Goal: Task Accomplishment & Management: Use online tool/utility

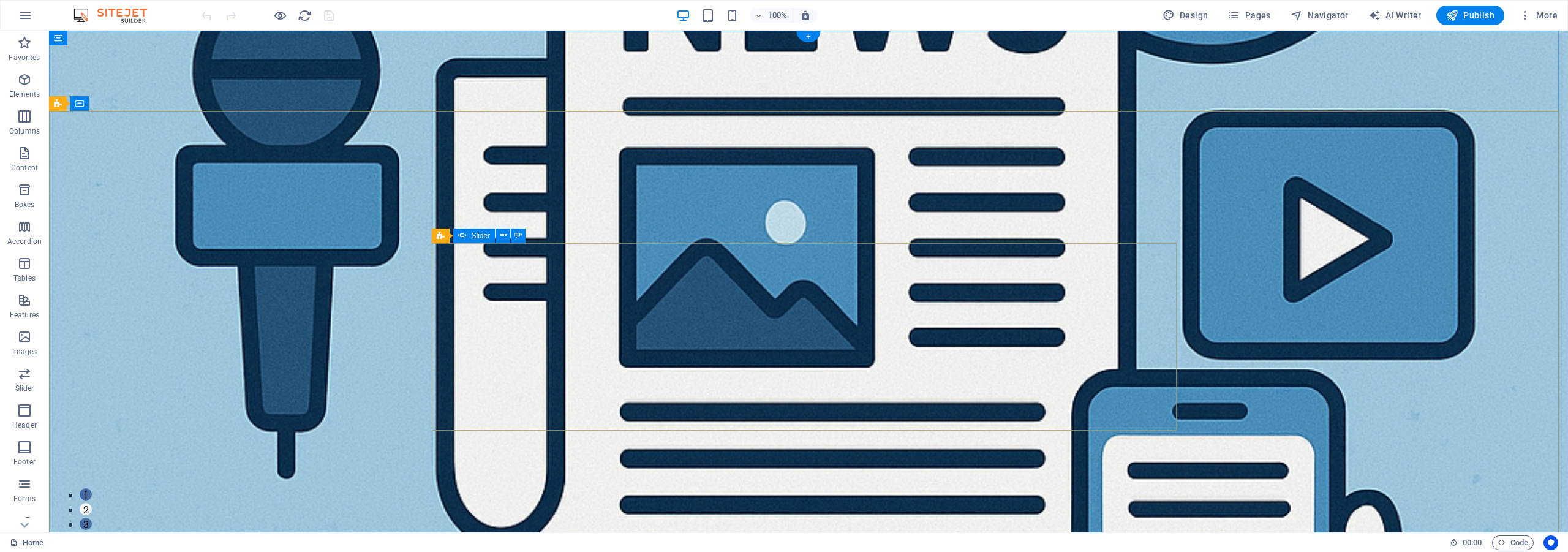
click at [92, 489] on button "1" at bounding box center [86, 495] width 12 height 12
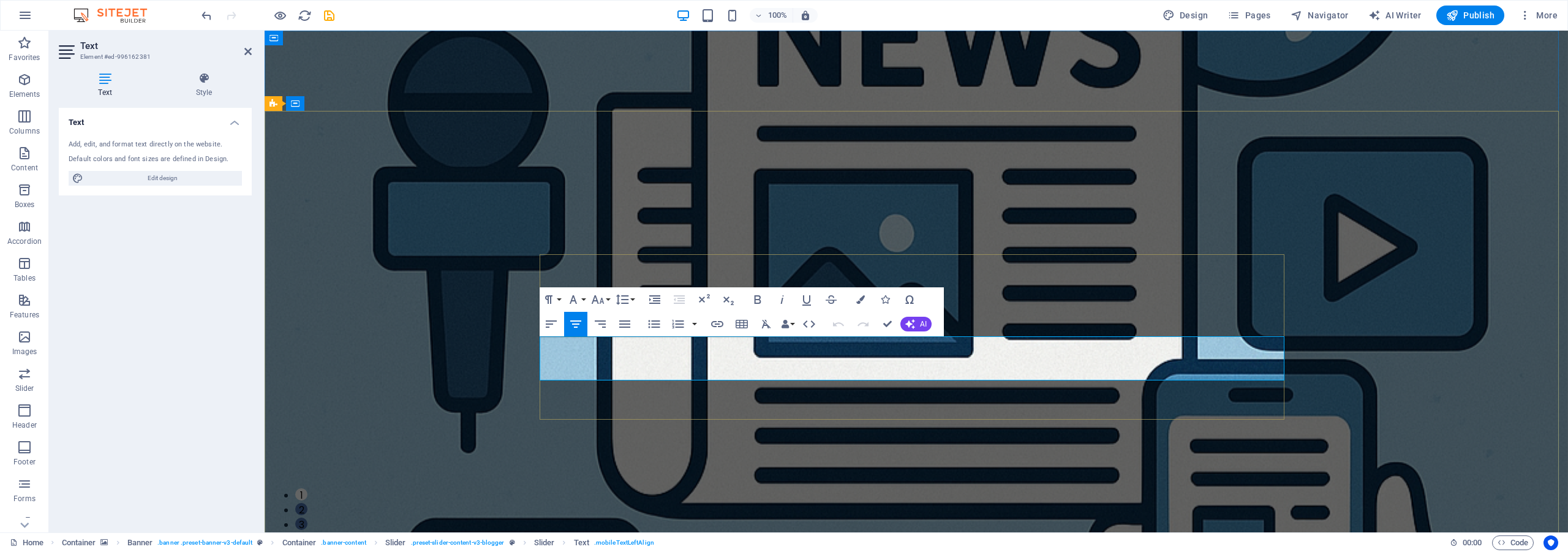
drag, startPoint x: 1065, startPoint y: 347, endPoint x: 1007, endPoint y: 341, distance: 58.3
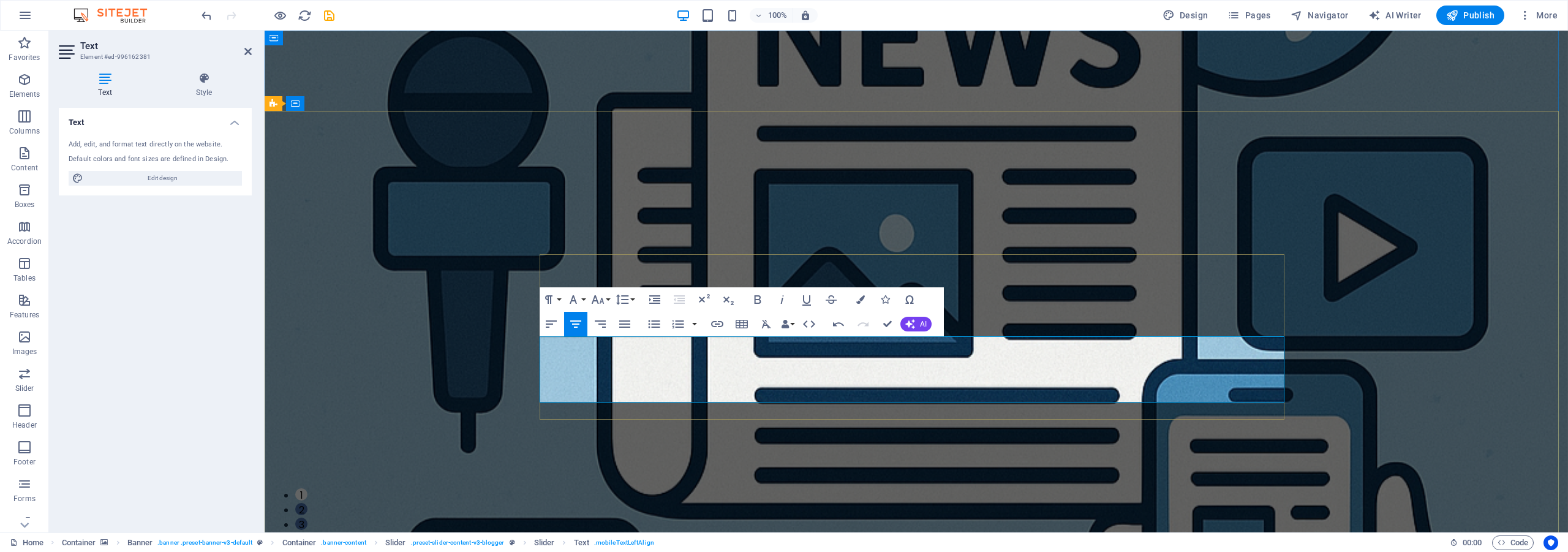
drag, startPoint x: 995, startPoint y: 368, endPoint x: 941, endPoint y: 360, distance: 54.6
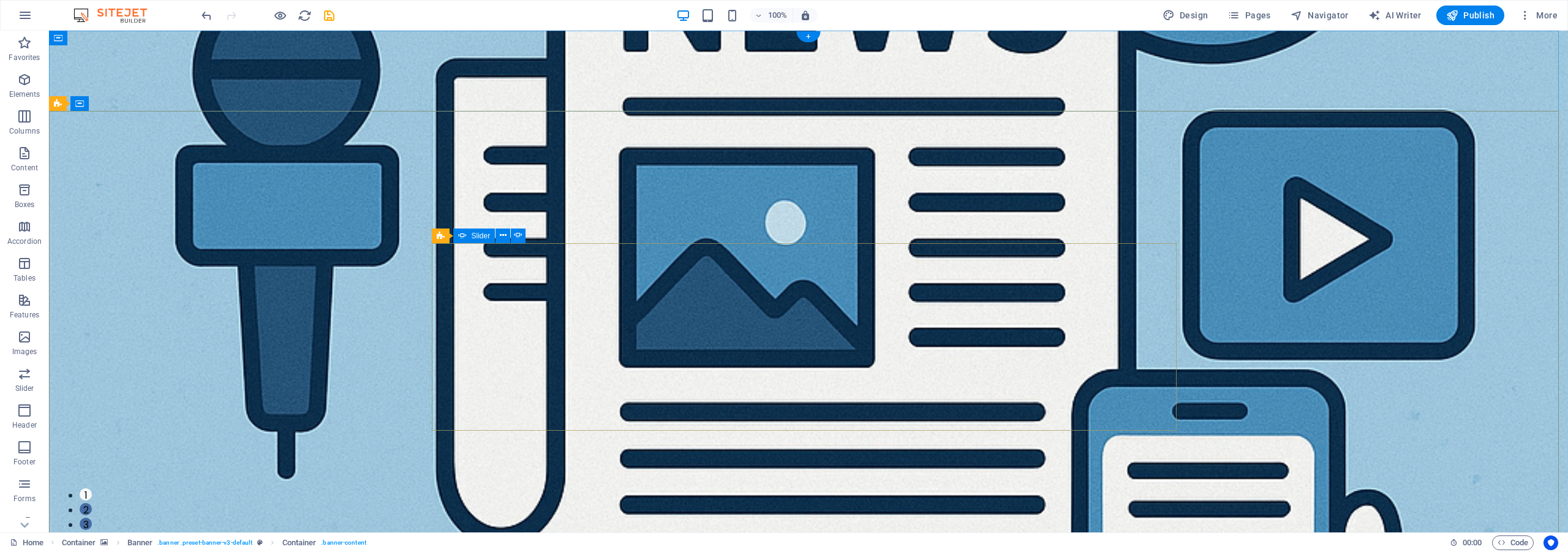
click at [92, 503] on button "2" at bounding box center [86, 509] width 12 height 12
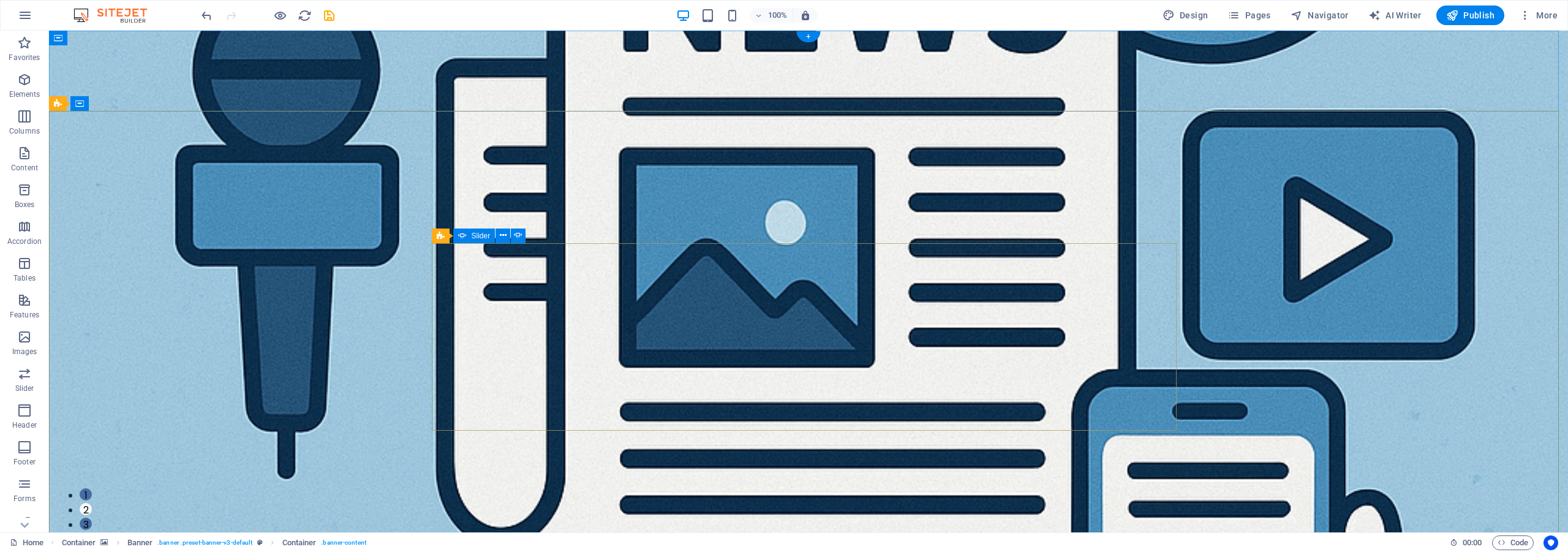
click at [92, 489] on button "1" at bounding box center [86, 495] width 12 height 12
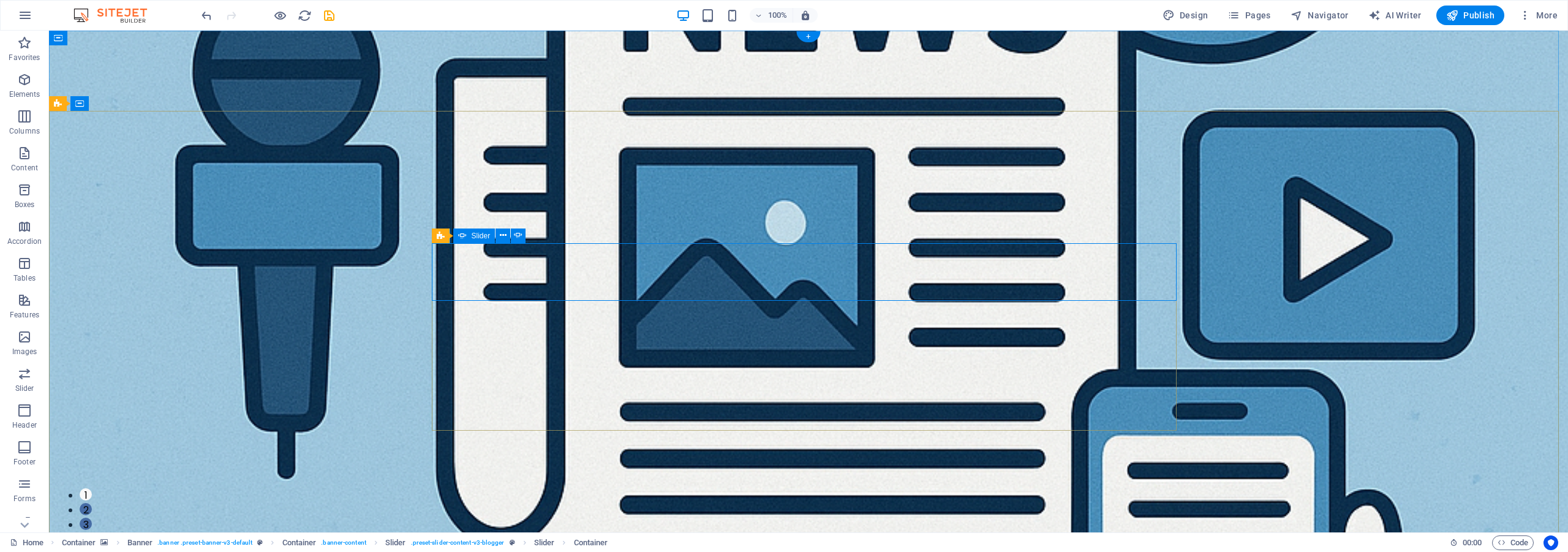
click at [92, 503] on button "2" at bounding box center [86, 509] width 12 height 12
click at [92, 518] on button "3" at bounding box center [86, 524] width 12 height 12
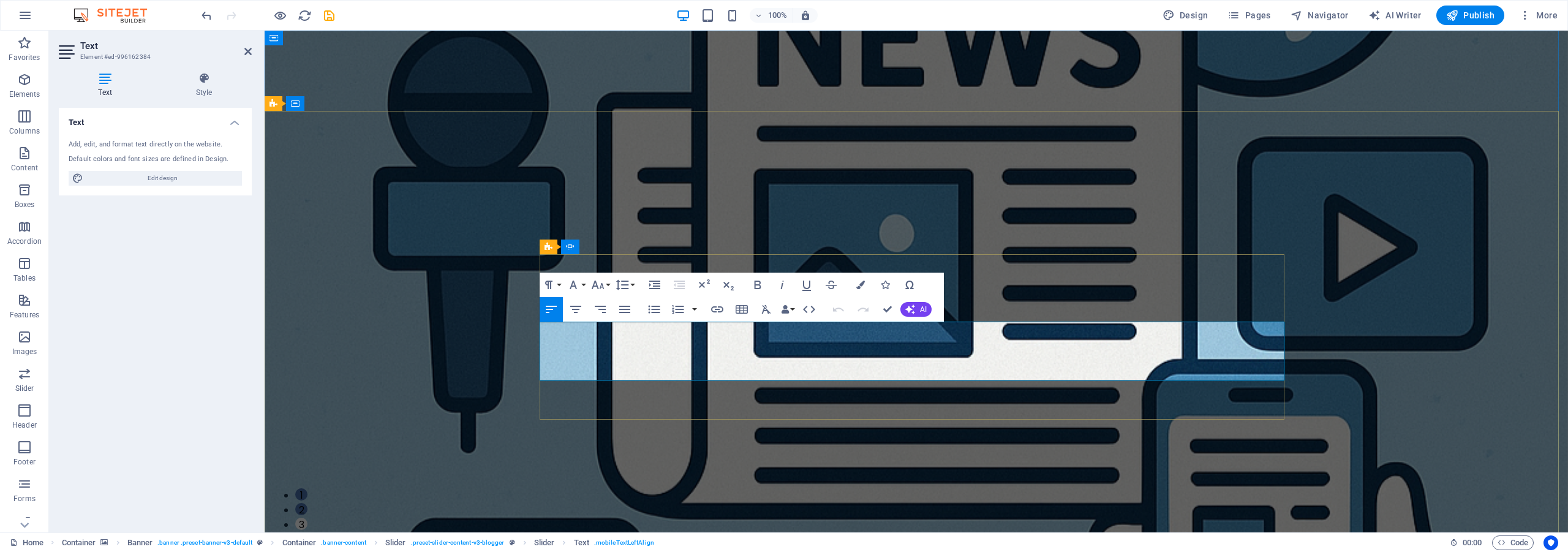
drag, startPoint x: 651, startPoint y: 332, endPoint x: 1062, endPoint y: 362, distance: 412.1
copy span "Vjerujemo da građani zaslužuju istinu i da politika ne treba biti komplikovana …"
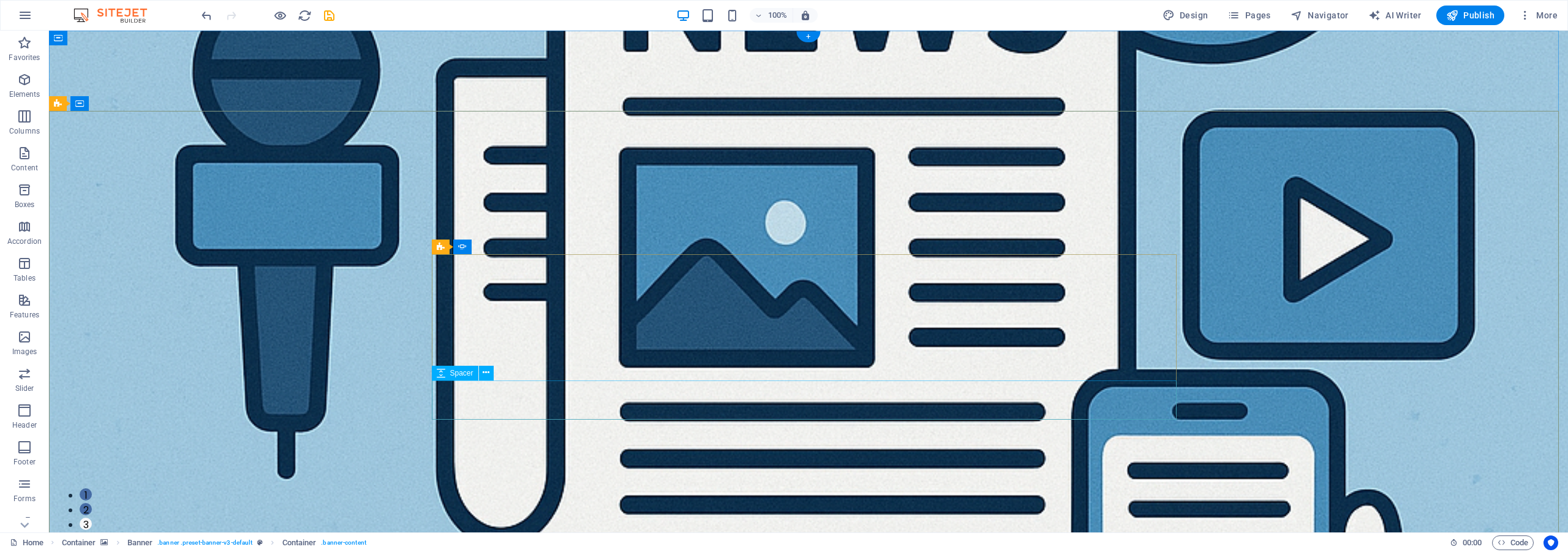
click at [92, 503] on button "2" at bounding box center [86, 509] width 12 height 12
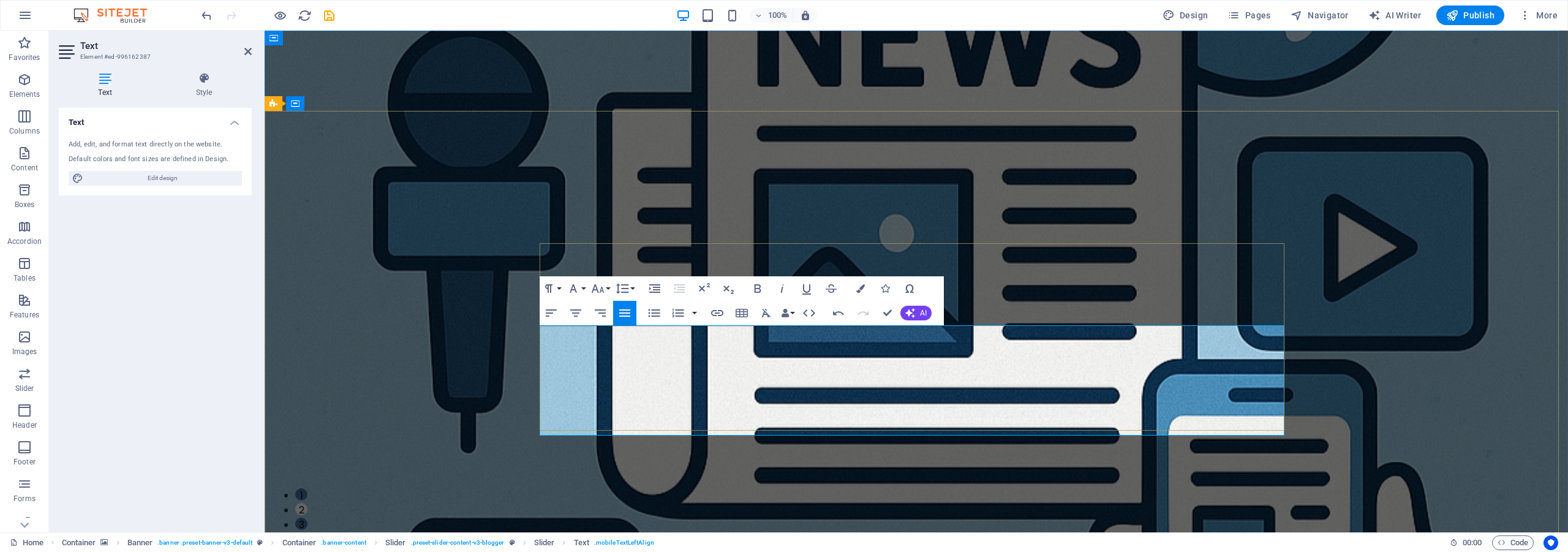
drag, startPoint x: 799, startPoint y: 382, endPoint x: 637, endPoint y: 341, distance: 167.1
copy span "Kroz analize, komentare i izvještaje, a ponekad i satirično, želimo približiti …"
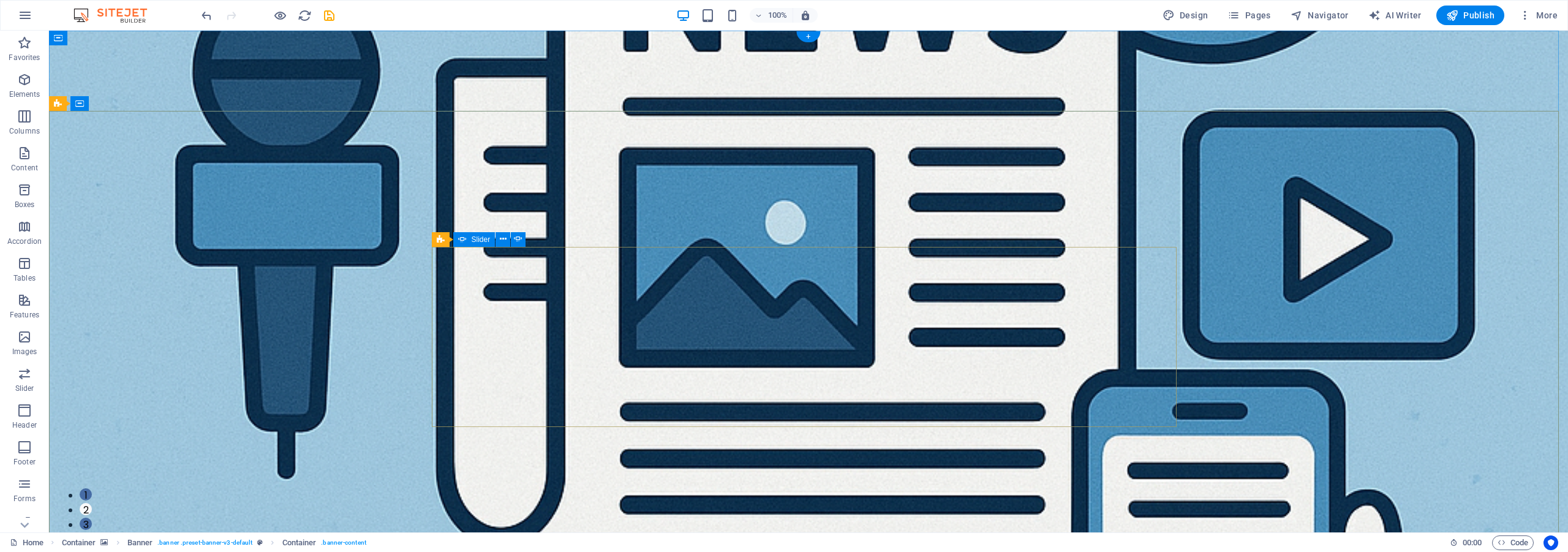
click at [92, 489] on button "1" at bounding box center [86, 495] width 12 height 12
click at [92, 503] on button "2" at bounding box center [86, 509] width 12 height 12
click at [92, 489] on button "1" at bounding box center [86, 495] width 12 height 12
click at [92, 503] on button "2" at bounding box center [86, 509] width 12 height 12
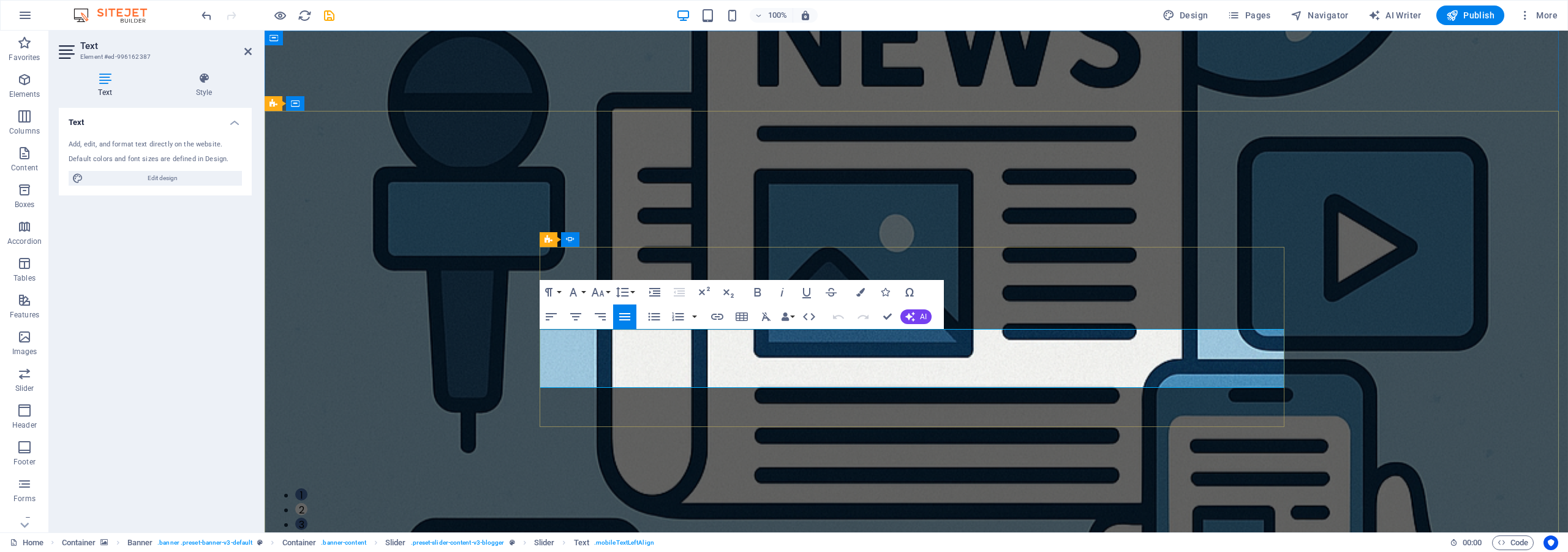
drag, startPoint x: 653, startPoint y: 355, endPoint x: 701, endPoint y: 342, distance: 49.7
click at [573, 320] on icon "button" at bounding box center [576, 317] width 15 height 15
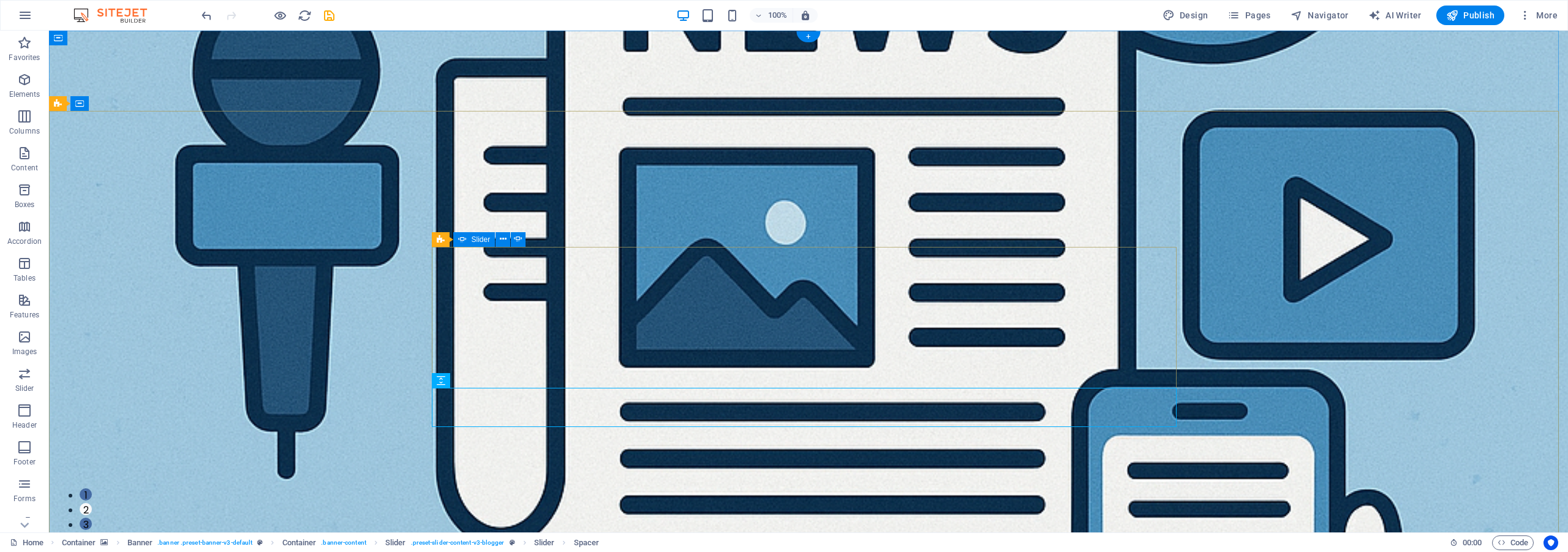
click at [92, 518] on button "3" at bounding box center [86, 524] width 12 height 12
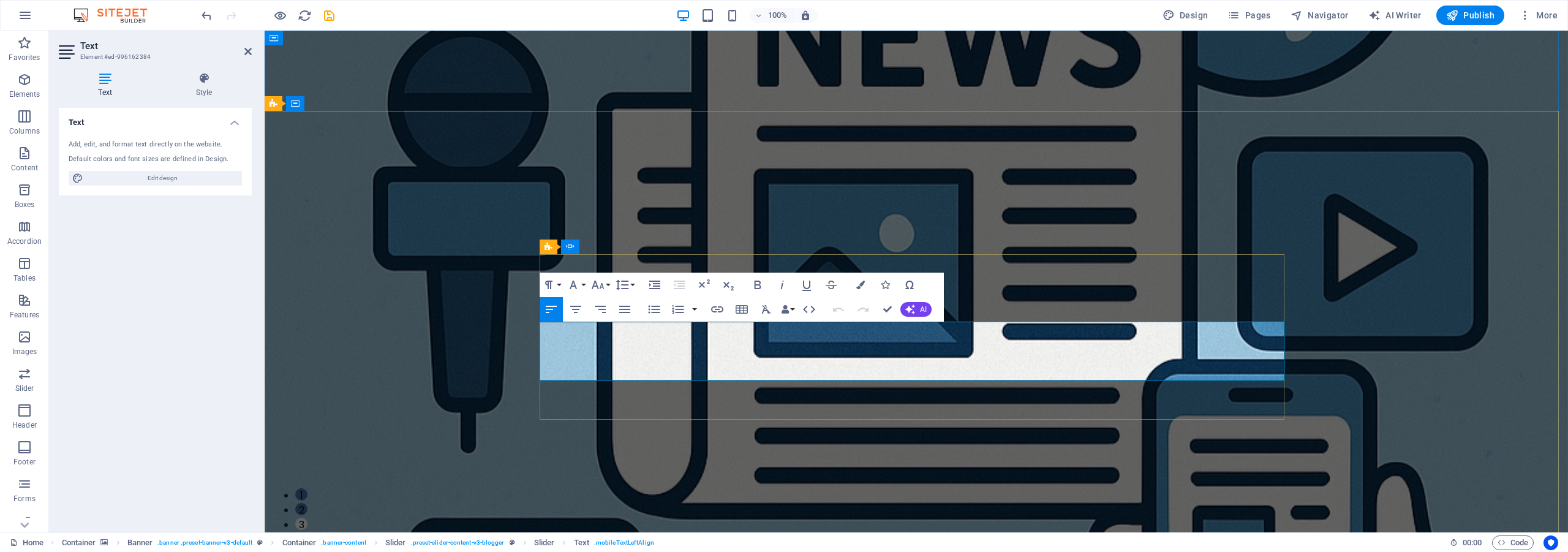
drag, startPoint x: 652, startPoint y: 330, endPoint x: 1073, endPoint y: 355, distance: 421.7
click at [578, 308] on icon "button" at bounding box center [576, 310] width 15 height 15
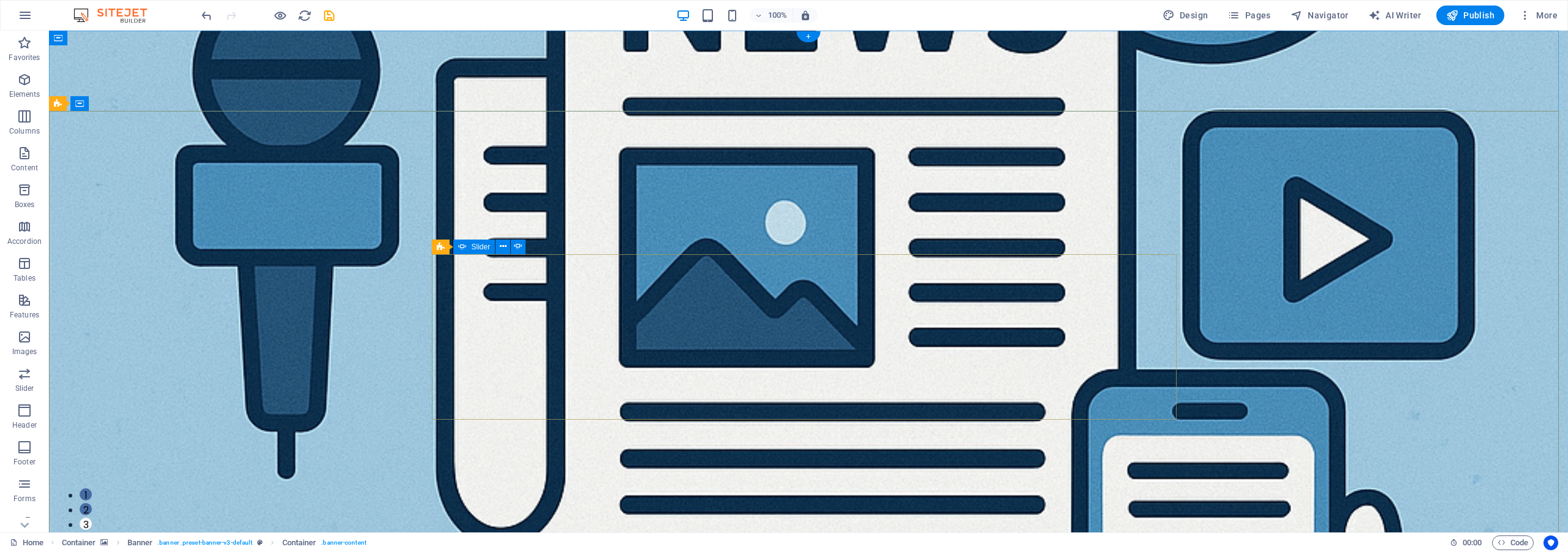
click at [92, 503] on button "2" at bounding box center [86, 509] width 12 height 12
click at [92, 518] on button "3" at bounding box center [86, 524] width 12 height 12
click at [92, 503] on button "2" at bounding box center [86, 509] width 12 height 12
click at [822, 518] on li "3" at bounding box center [820, 525] width 1482 height 15
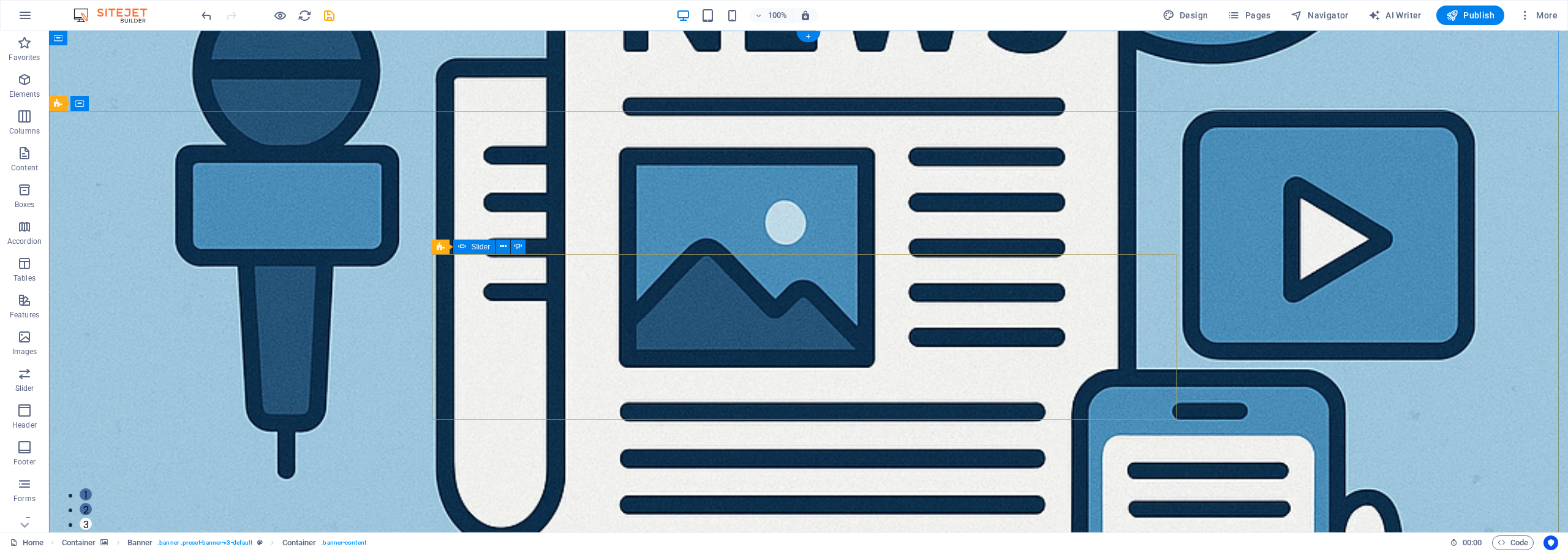
click at [92, 503] on button "2" at bounding box center [86, 509] width 12 height 12
click at [92, 489] on button "1" at bounding box center [86, 495] width 12 height 12
click at [92, 503] on button "2" at bounding box center [86, 509] width 12 height 12
click at [92, 489] on button "1" at bounding box center [86, 495] width 12 height 12
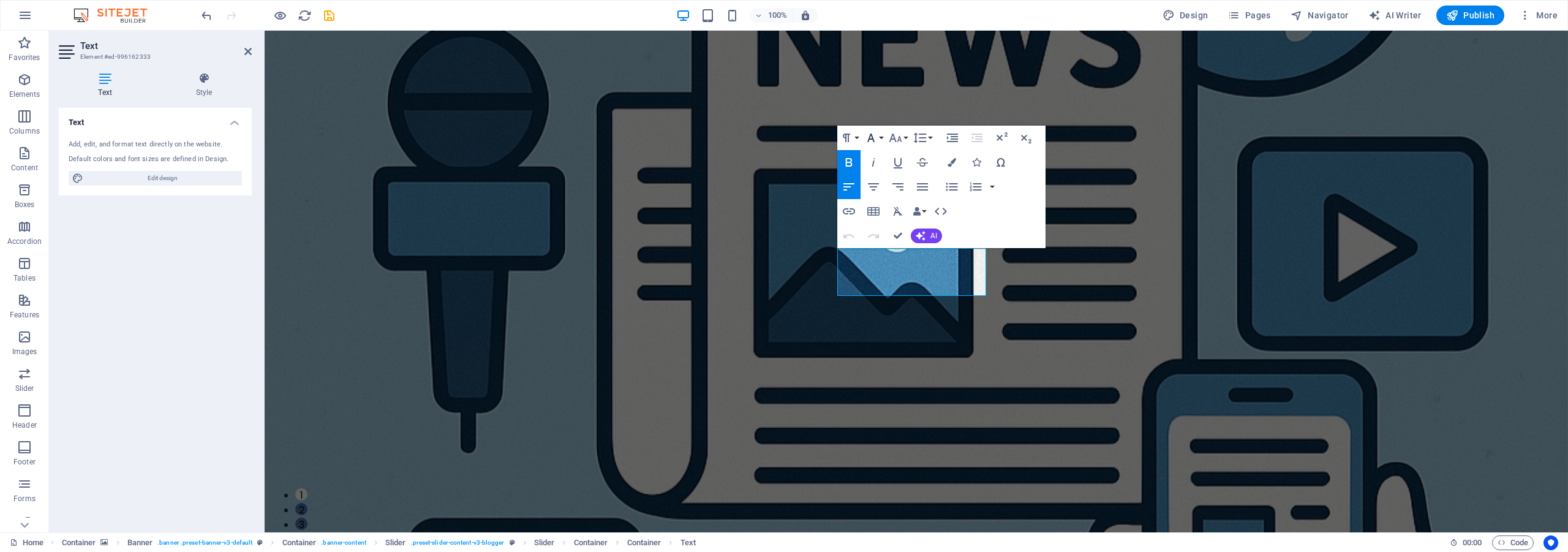
click at [880, 133] on button "Font Family" at bounding box center [873, 138] width 23 height 25
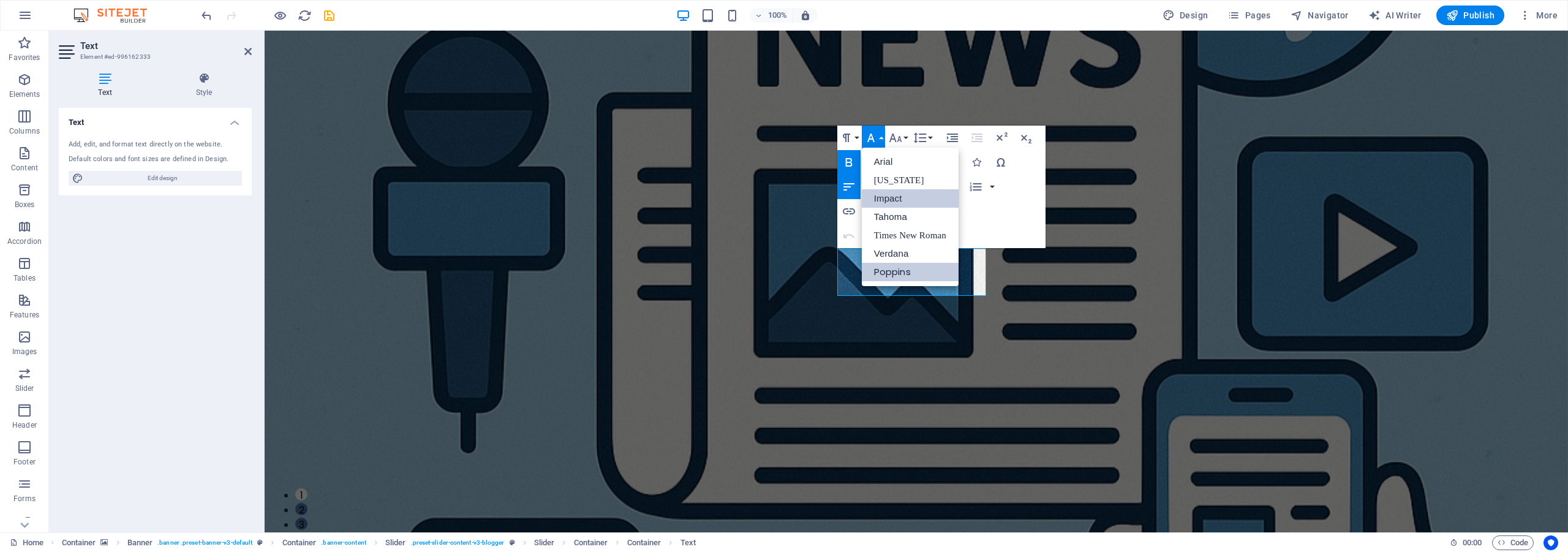
click at [923, 194] on link "Impact" at bounding box center [910, 198] width 97 height 18
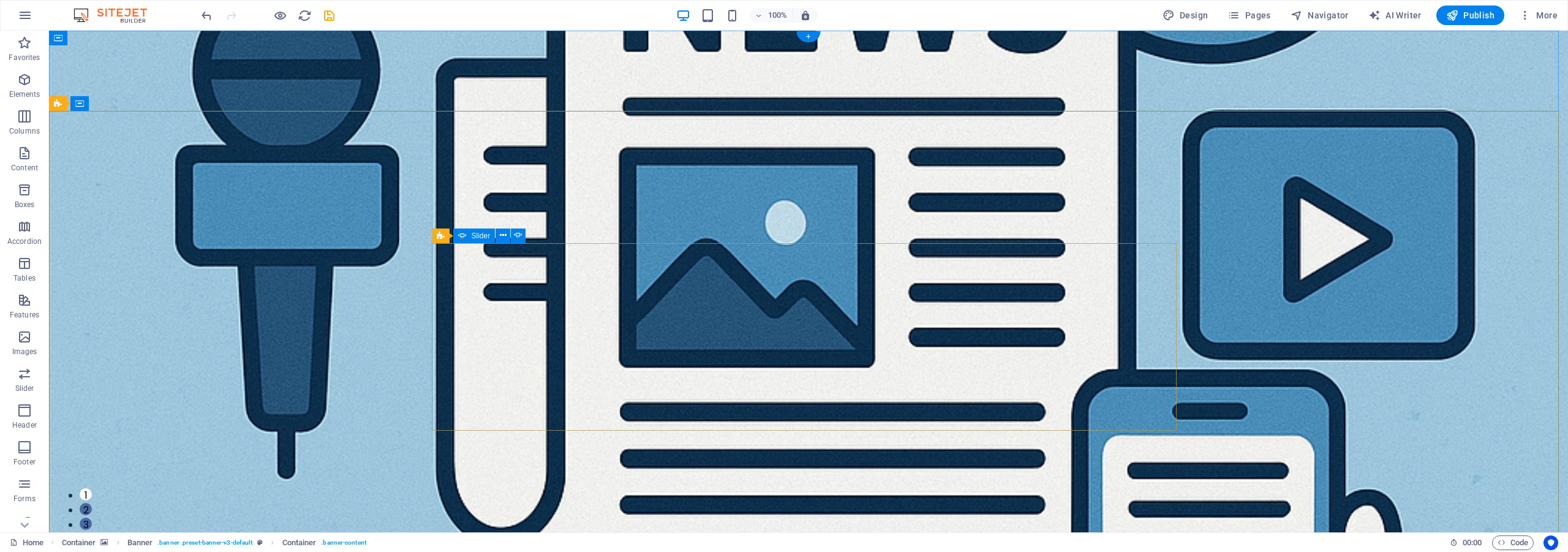
click at [92, 503] on button "2" at bounding box center [86, 509] width 12 height 12
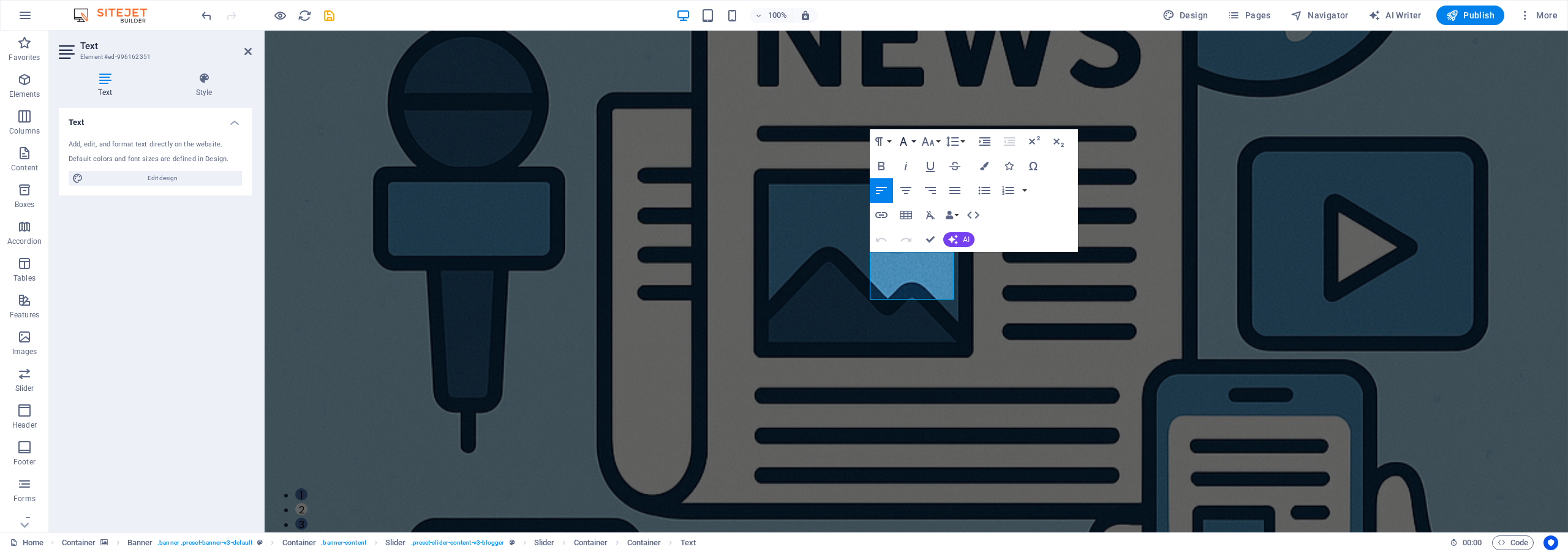
click at [909, 145] on icon "button" at bounding box center [903, 142] width 15 height 15
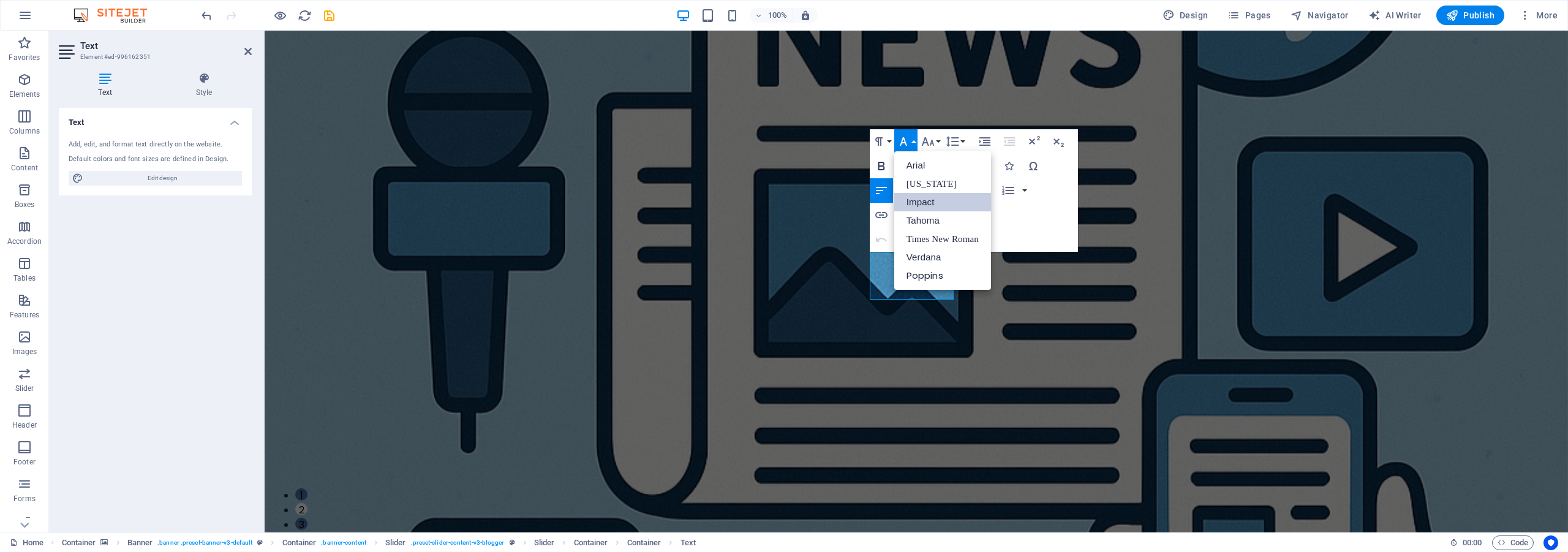
click at [882, 168] on icon "button" at bounding box center [882, 166] width 15 height 15
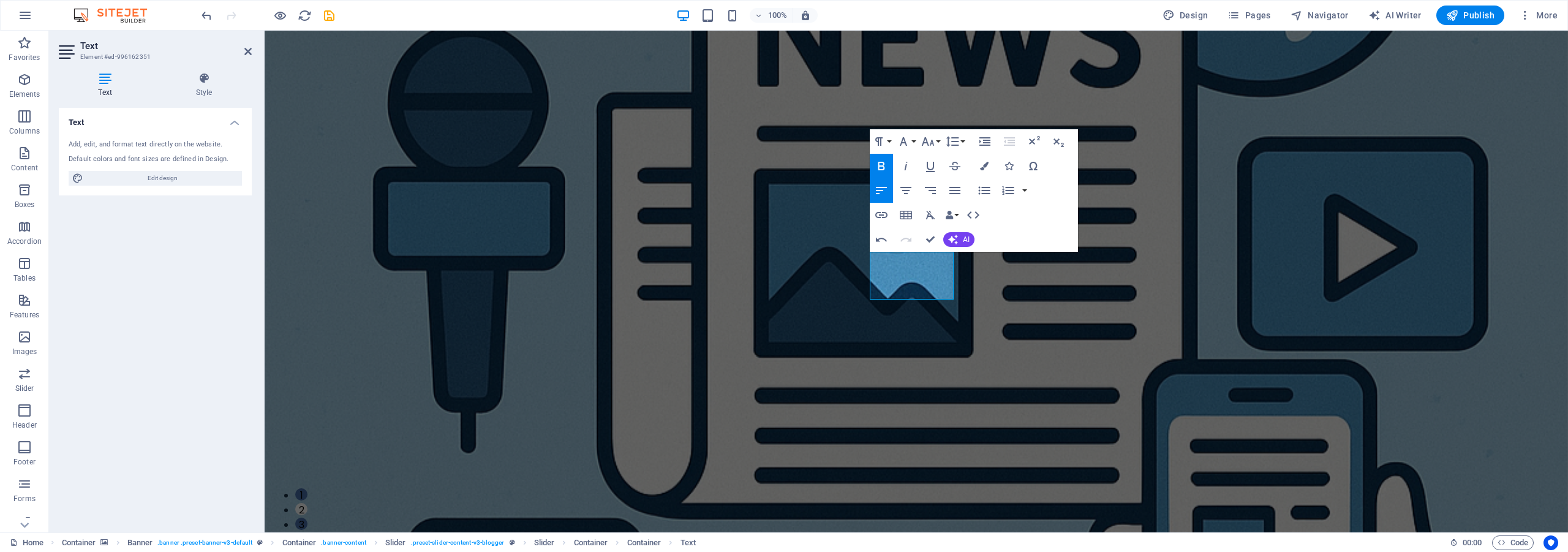
click at [882, 168] on icon "button" at bounding box center [882, 166] width 15 height 15
click at [903, 188] on icon "button" at bounding box center [905, 191] width 11 height 7
click at [880, 186] on icon "button" at bounding box center [882, 191] width 15 height 15
click at [922, 138] on icon "button" at bounding box center [928, 142] width 15 height 15
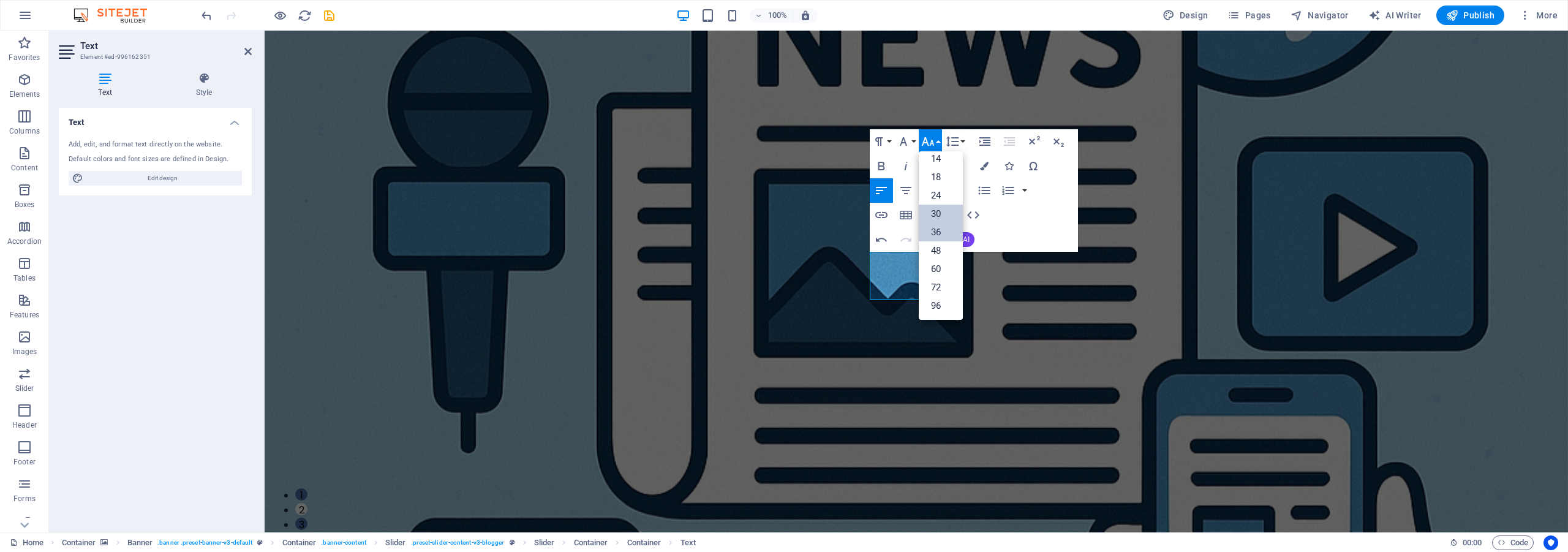
click at [939, 212] on link "30" at bounding box center [941, 214] width 44 height 18
click at [903, 141] on icon "button" at bounding box center [903, 142] width 15 height 15
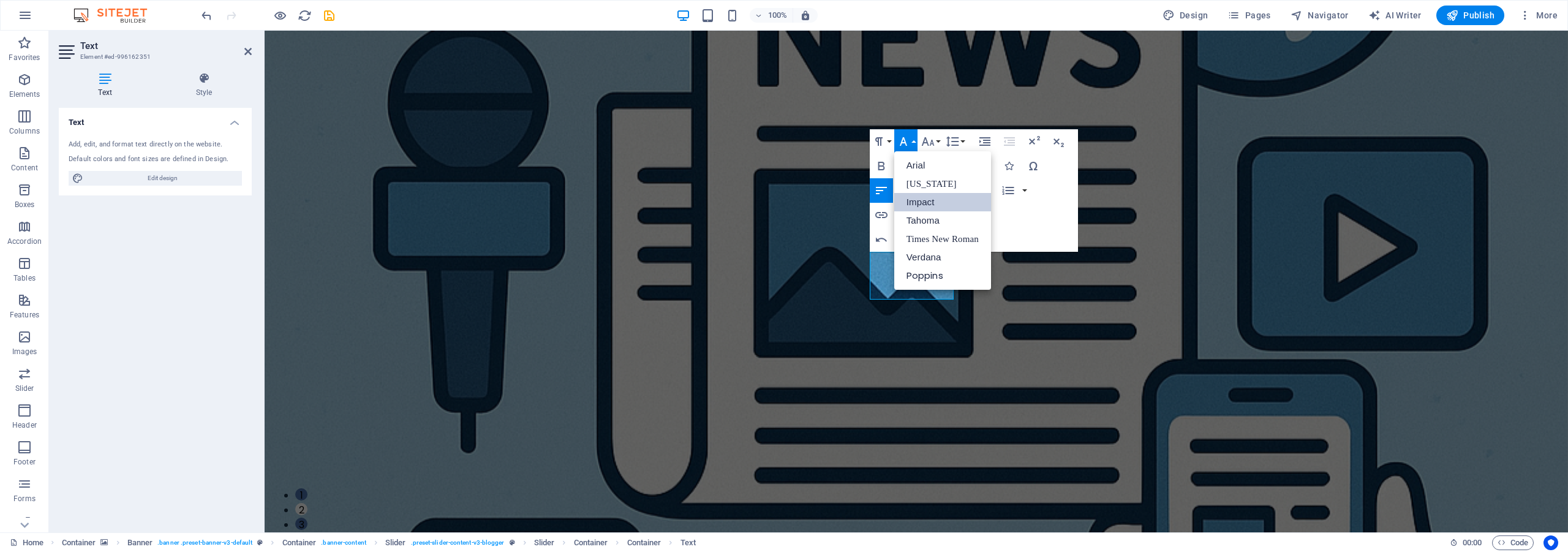
scroll to position [0, 0]
drag, startPoint x: 922, startPoint y: 204, endPoint x: 812, endPoint y: 225, distance: 112.0
click at [922, 204] on link "Impact" at bounding box center [942, 202] width 97 height 18
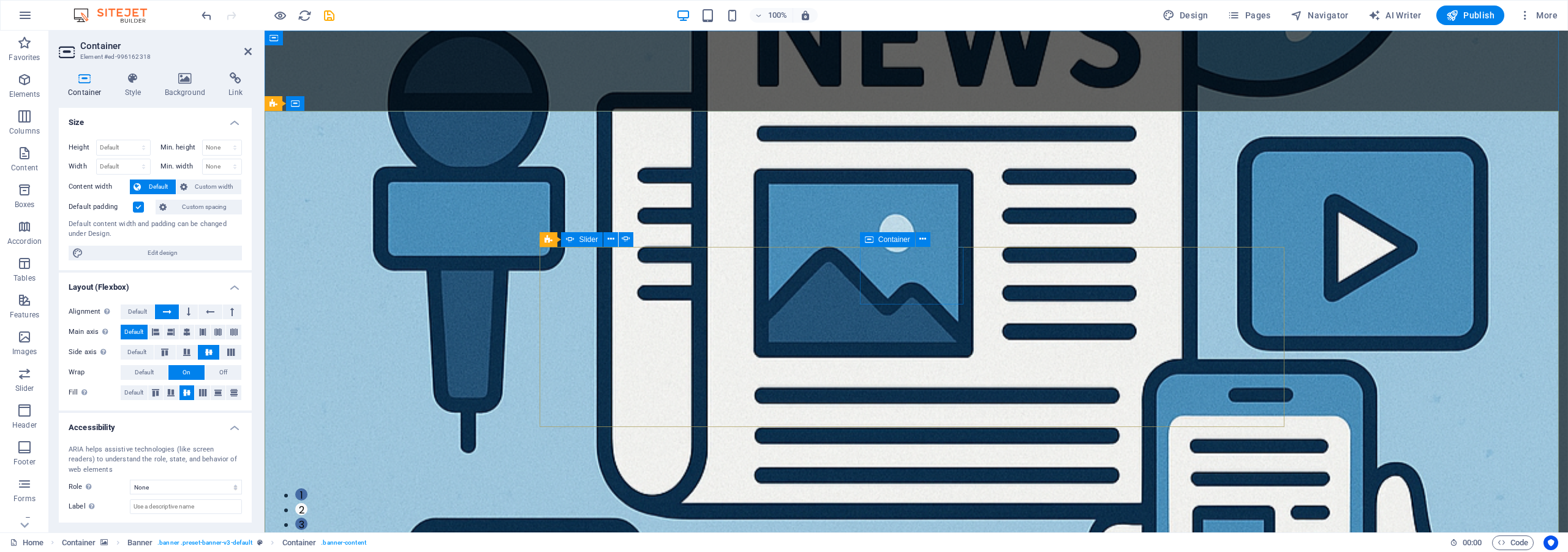
click at [307, 489] on button "1" at bounding box center [301, 495] width 12 height 12
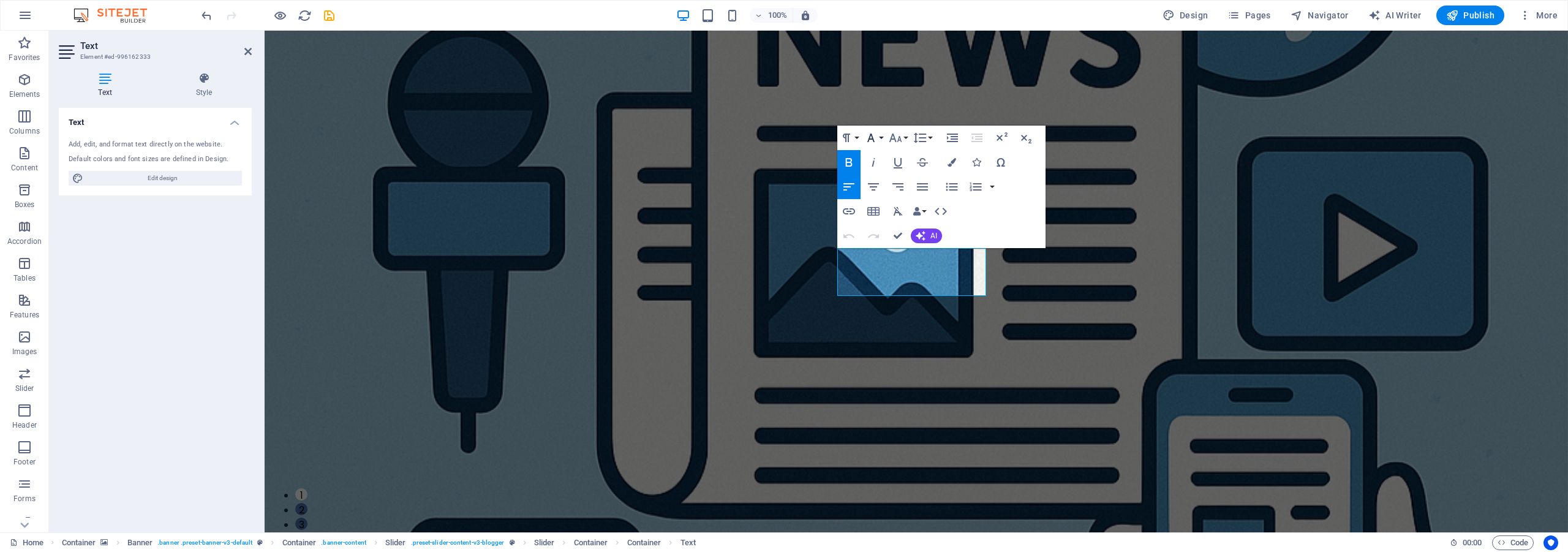
click at [875, 142] on icon "button" at bounding box center [871, 138] width 15 height 15
click at [895, 138] on icon "button" at bounding box center [895, 137] width 13 height 9
click at [900, 207] on link "30" at bounding box center [908, 210] width 44 height 18
drag, startPoint x: 983, startPoint y: 260, endPoint x: 803, endPoint y: 231, distance: 182.3
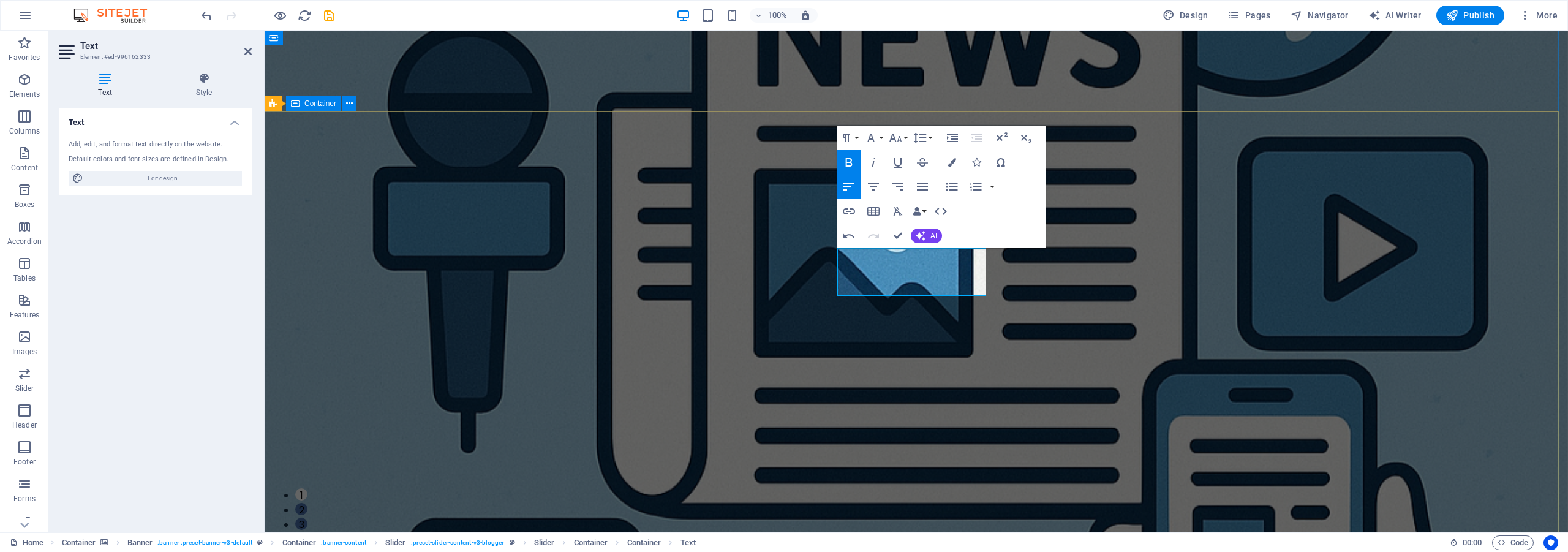
click at [876, 137] on icon "button" at bounding box center [871, 138] width 15 height 15
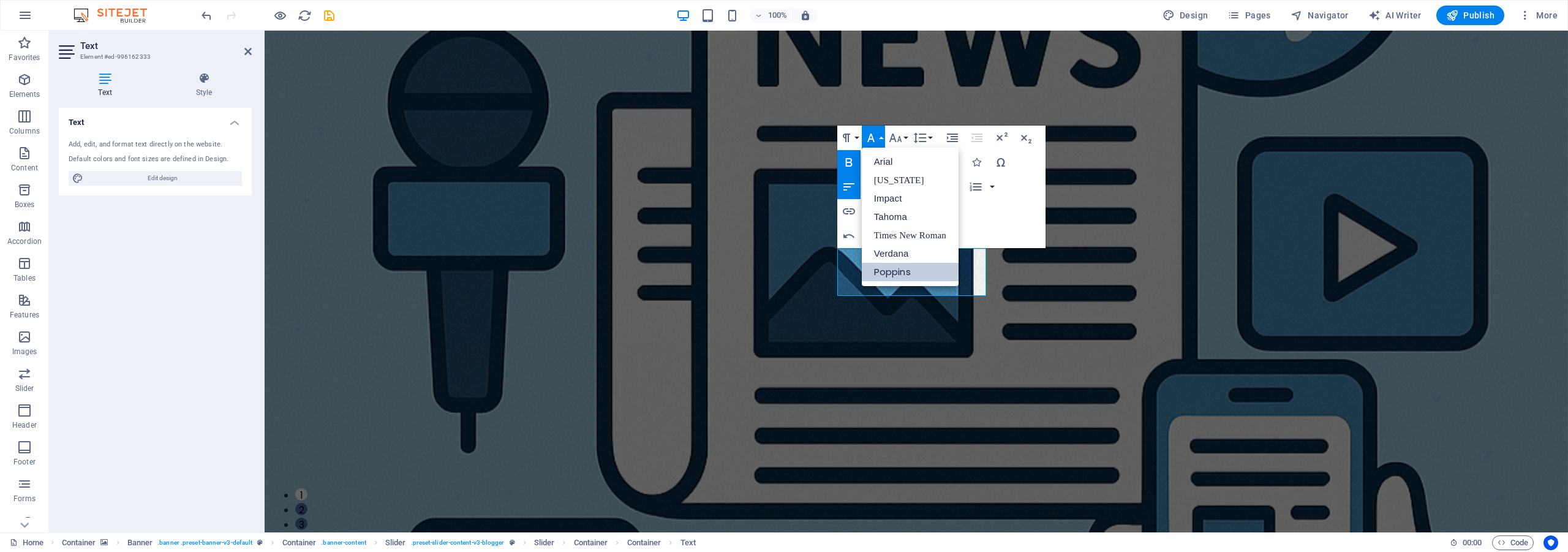
scroll to position [0, 0]
click at [901, 195] on link "Impact" at bounding box center [910, 198] width 97 height 18
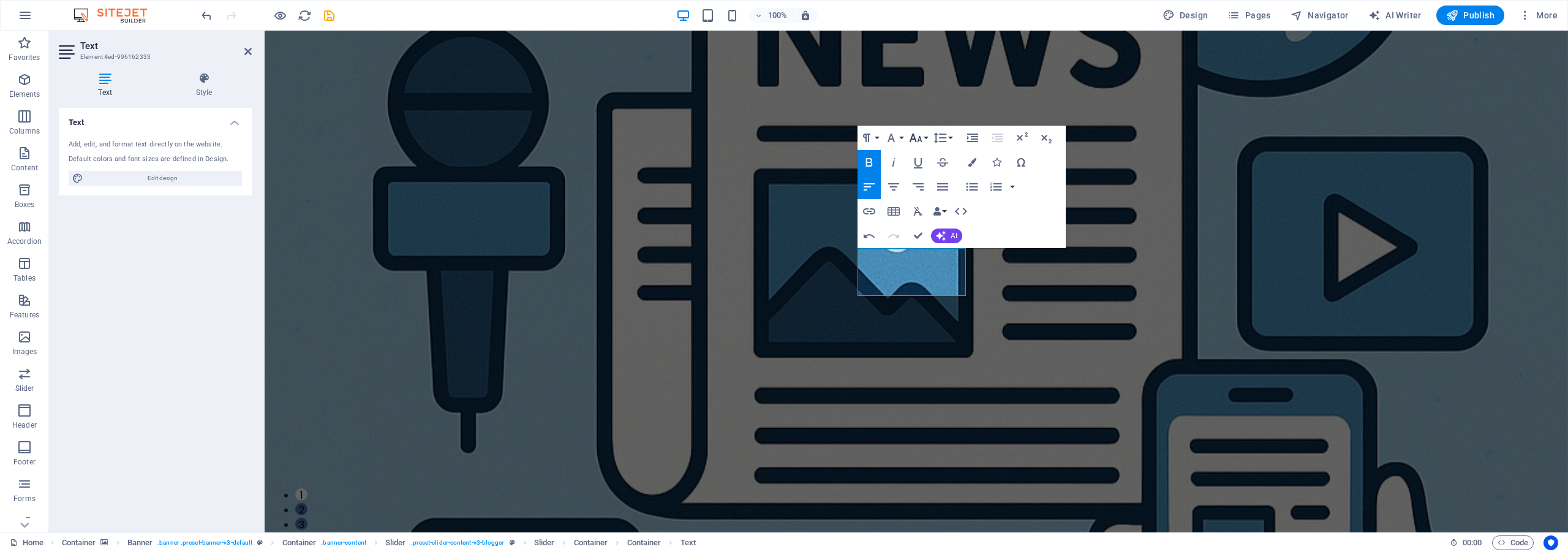
click at [919, 135] on icon "button" at bounding box center [916, 138] width 15 height 15
click at [931, 225] on link "36" at bounding box center [928, 228] width 44 height 18
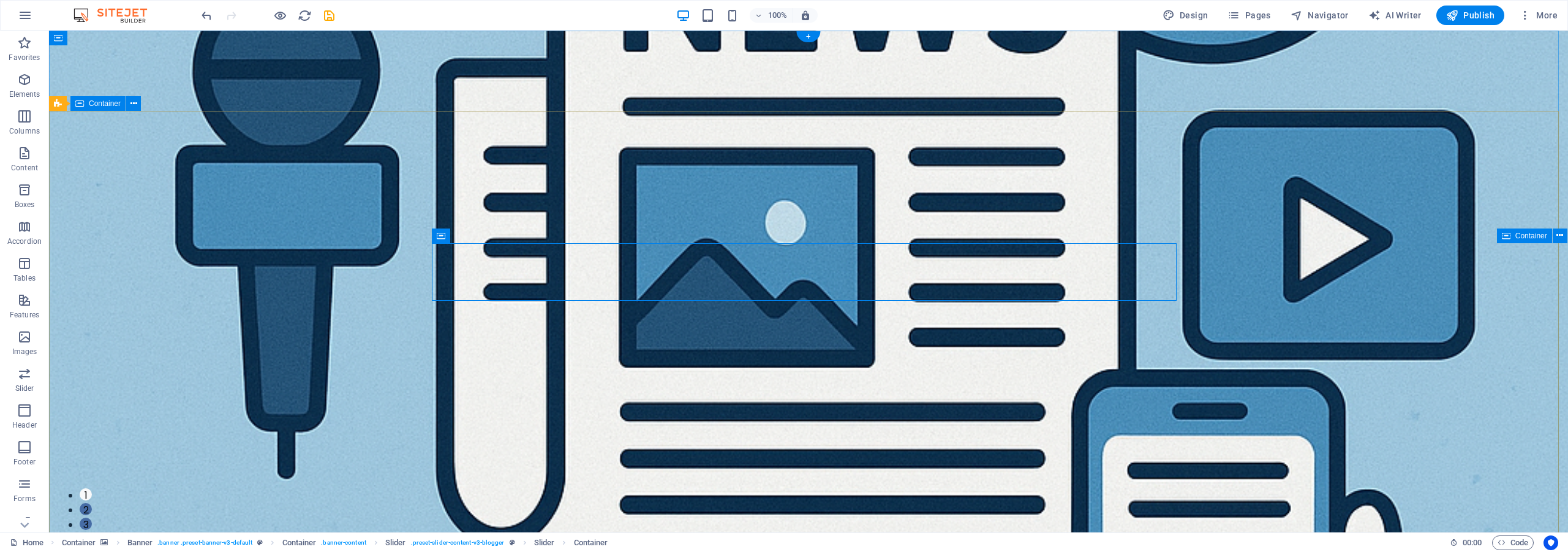
click at [92, 503] on button "2" at bounding box center [86, 509] width 12 height 12
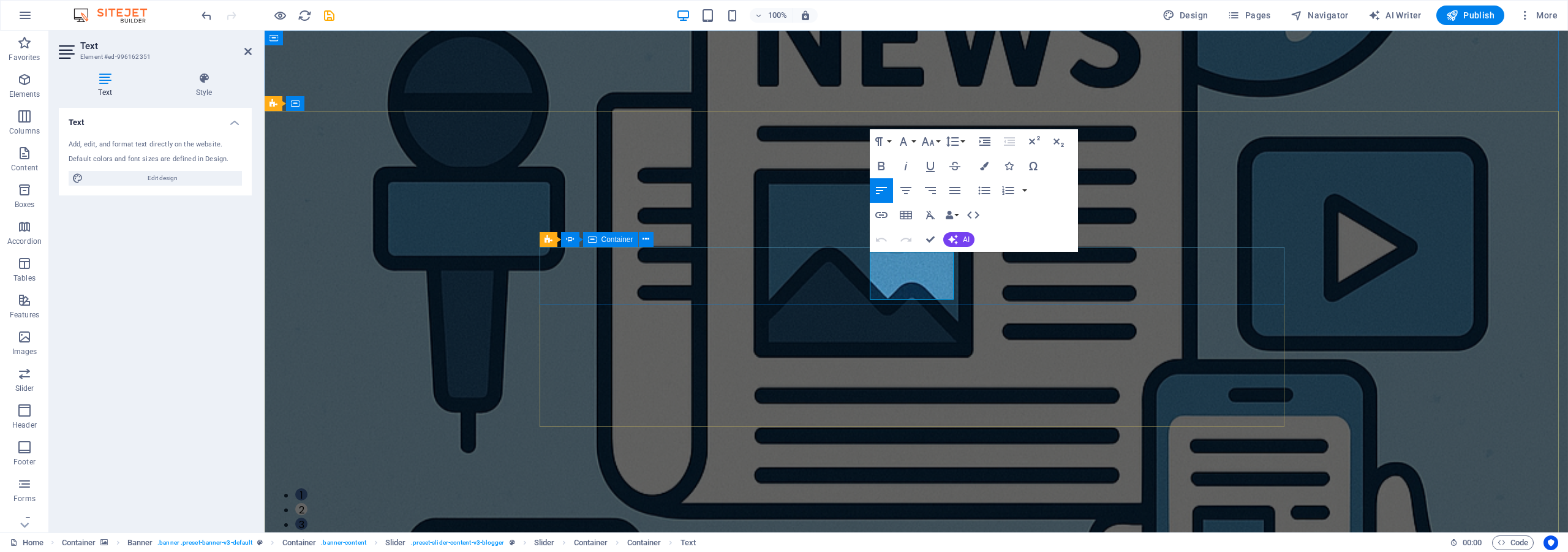
drag, startPoint x: 952, startPoint y: 264, endPoint x: 852, endPoint y: 255, distance: 100.4
click at [913, 140] on button "Font Family" at bounding box center [905, 142] width 23 height 25
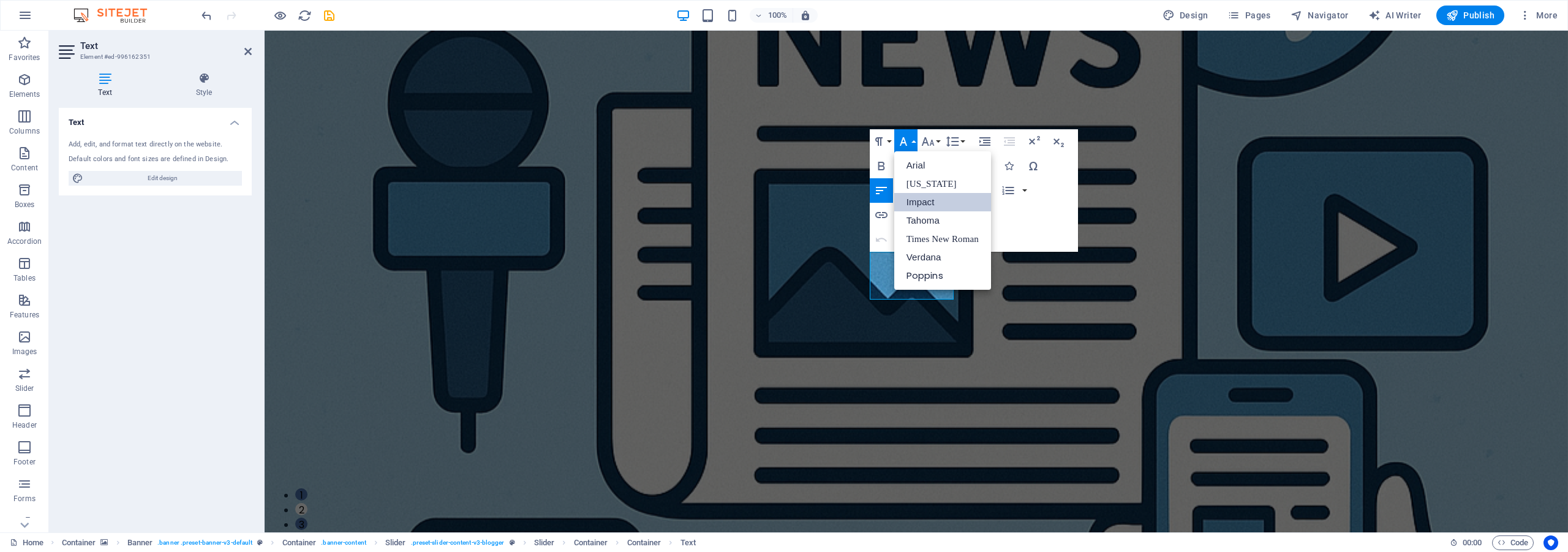
scroll to position [0, 0]
click at [950, 205] on link "Impact" at bounding box center [942, 202] width 97 height 18
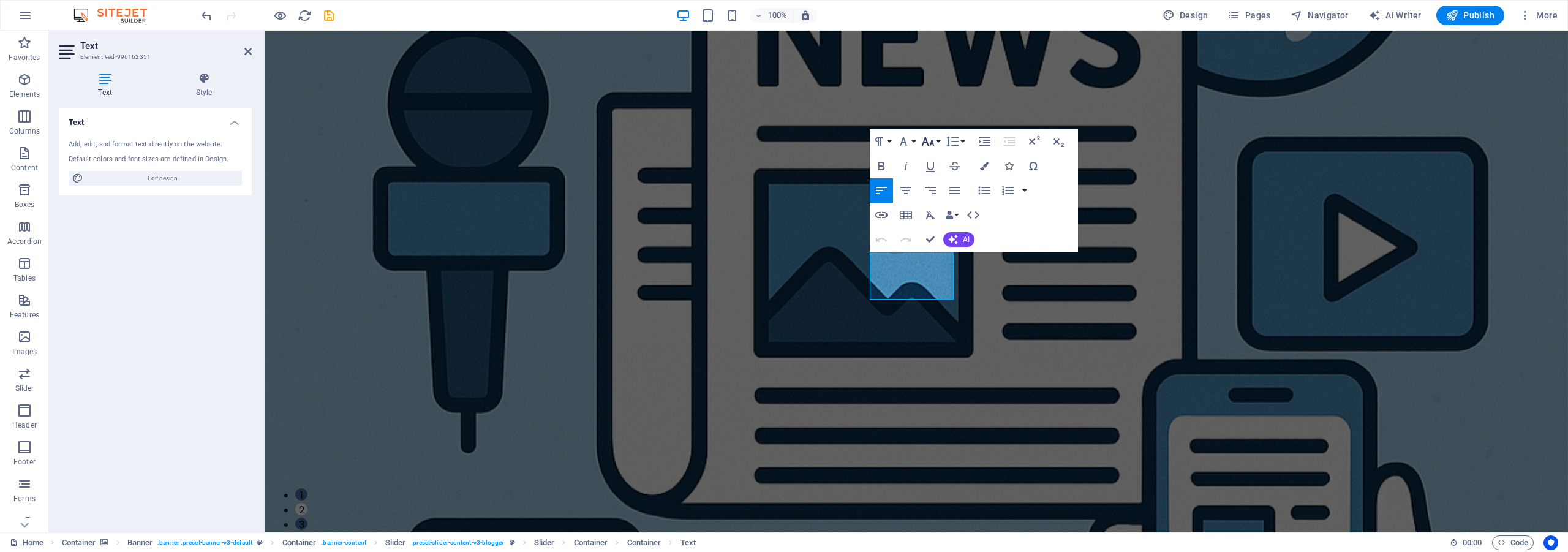
click at [933, 139] on icon "button" at bounding box center [928, 142] width 15 height 15
click at [939, 212] on link "30" at bounding box center [941, 214] width 44 height 18
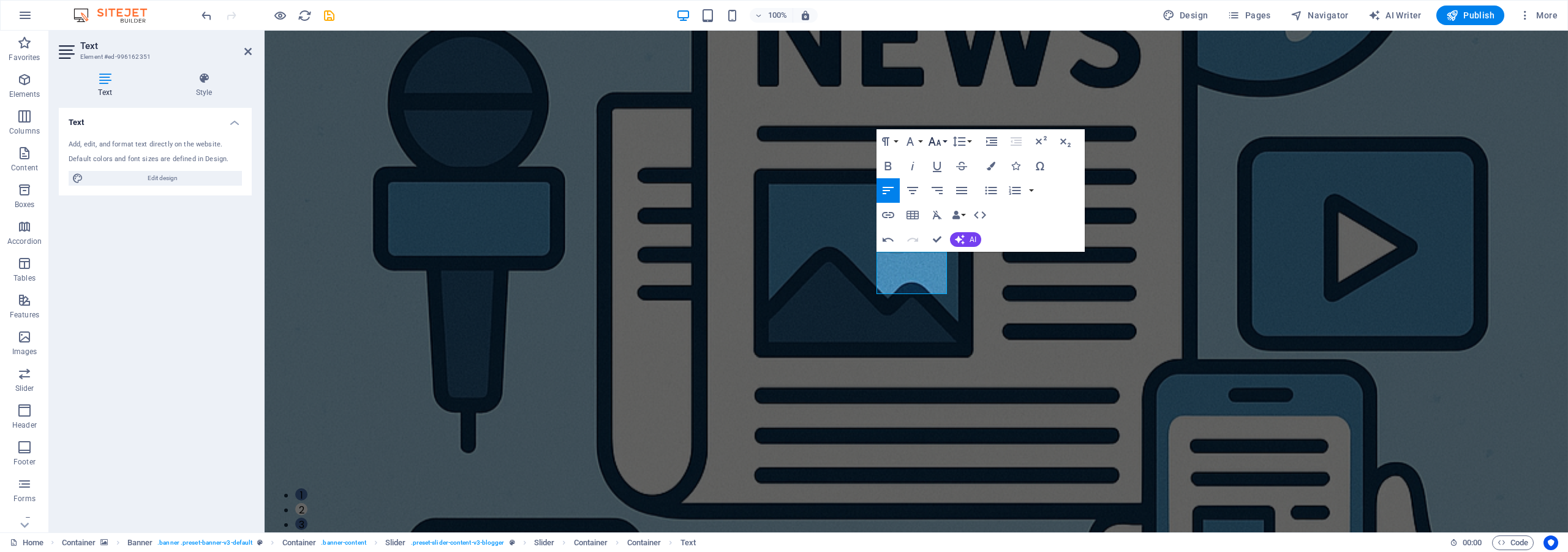
click at [942, 143] on icon "button" at bounding box center [935, 142] width 15 height 15
click at [946, 232] on link "36" at bounding box center [947, 232] width 44 height 18
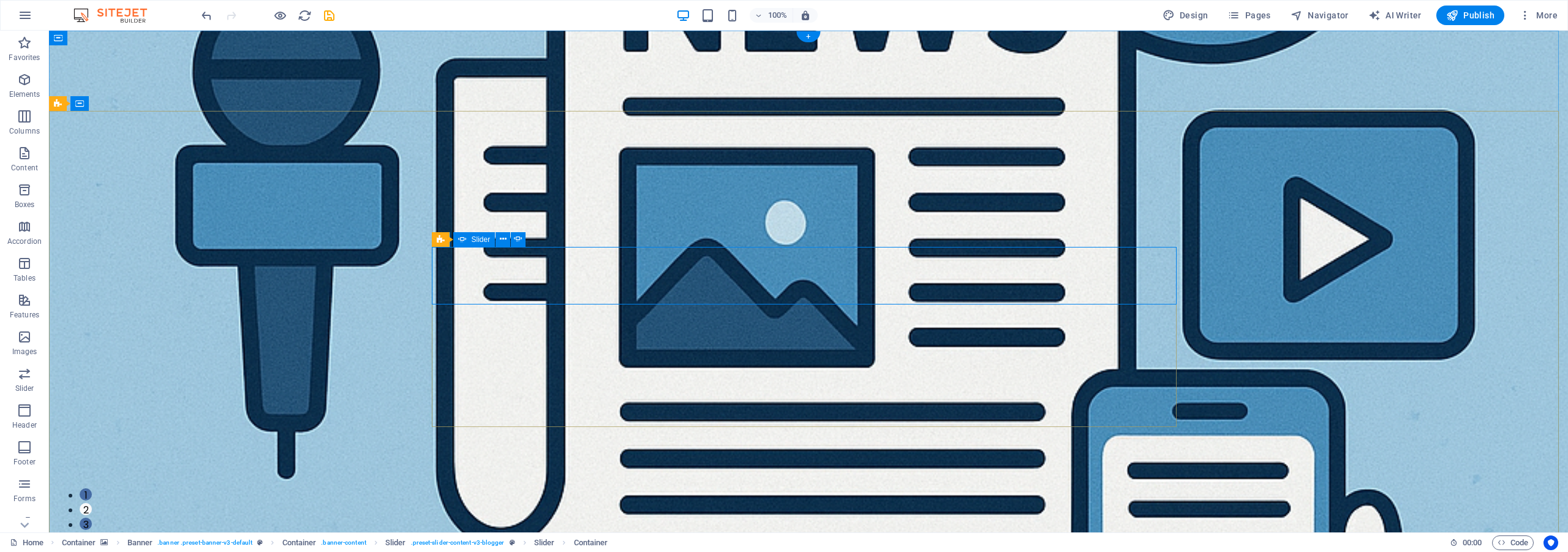
click at [92, 489] on button "1" at bounding box center [86, 495] width 12 height 12
click at [92, 503] on button "2" at bounding box center [86, 509] width 12 height 12
click at [823, 518] on li "3" at bounding box center [820, 525] width 1482 height 15
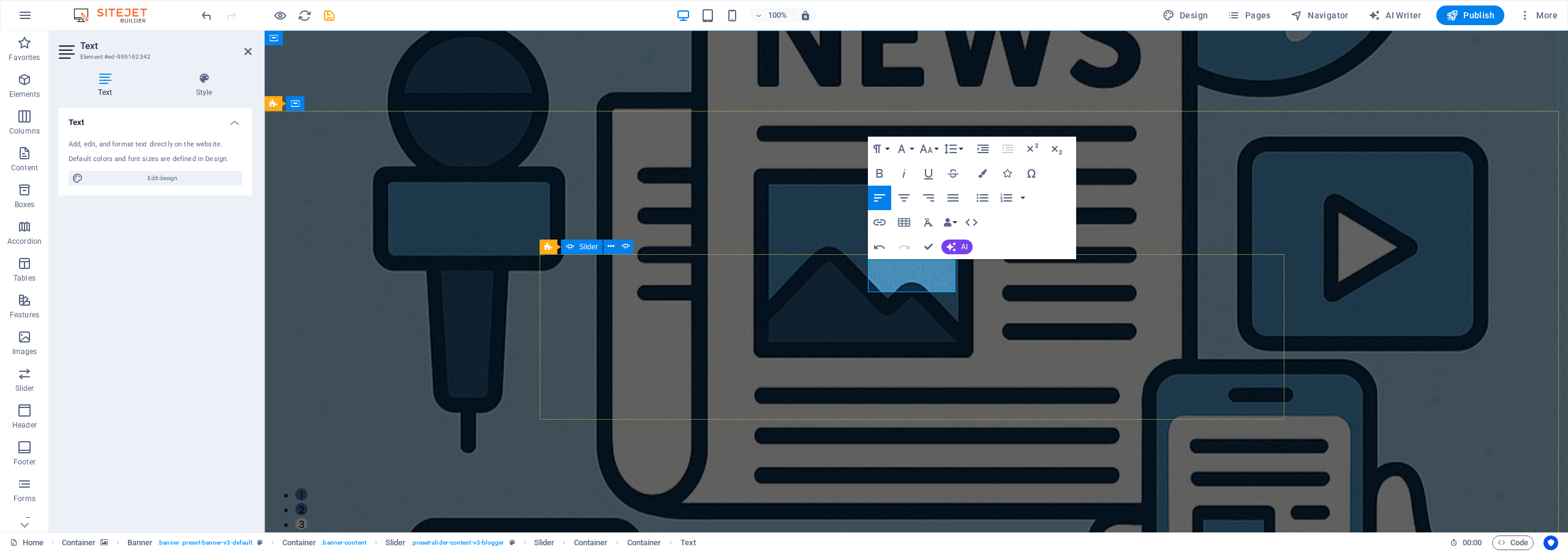
click at [307, 503] on button "2" at bounding box center [301, 509] width 12 height 12
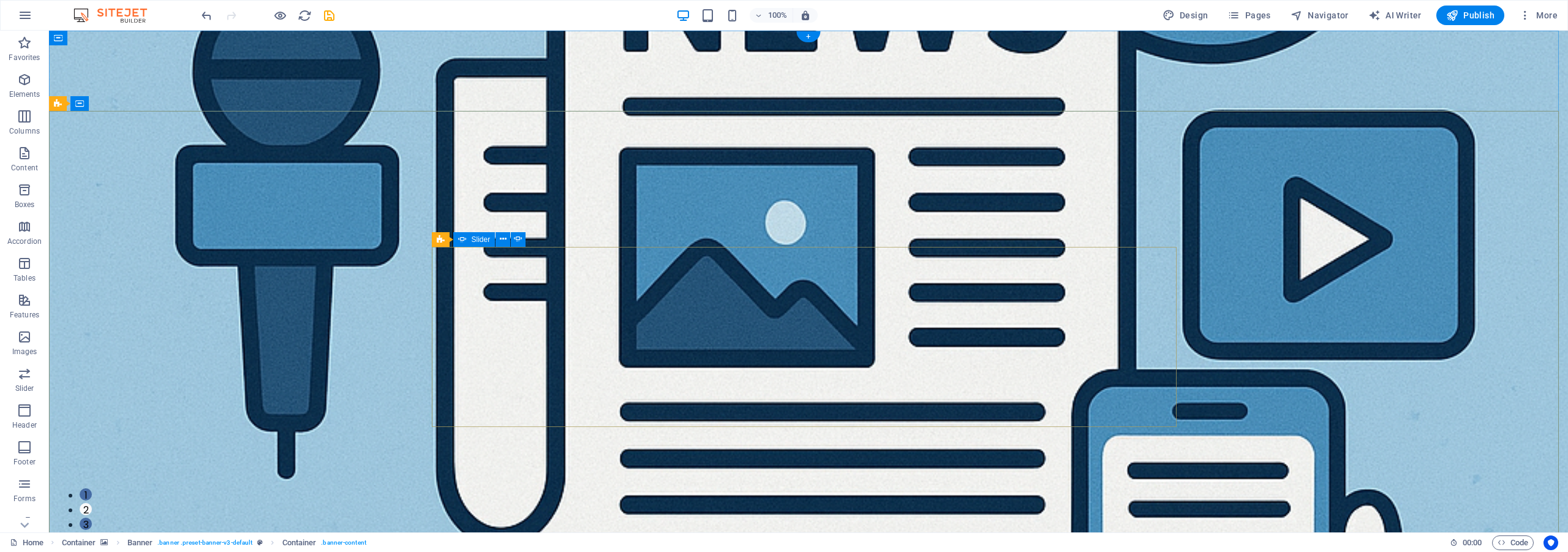
click at [92, 518] on button "3" at bounding box center [86, 524] width 12 height 12
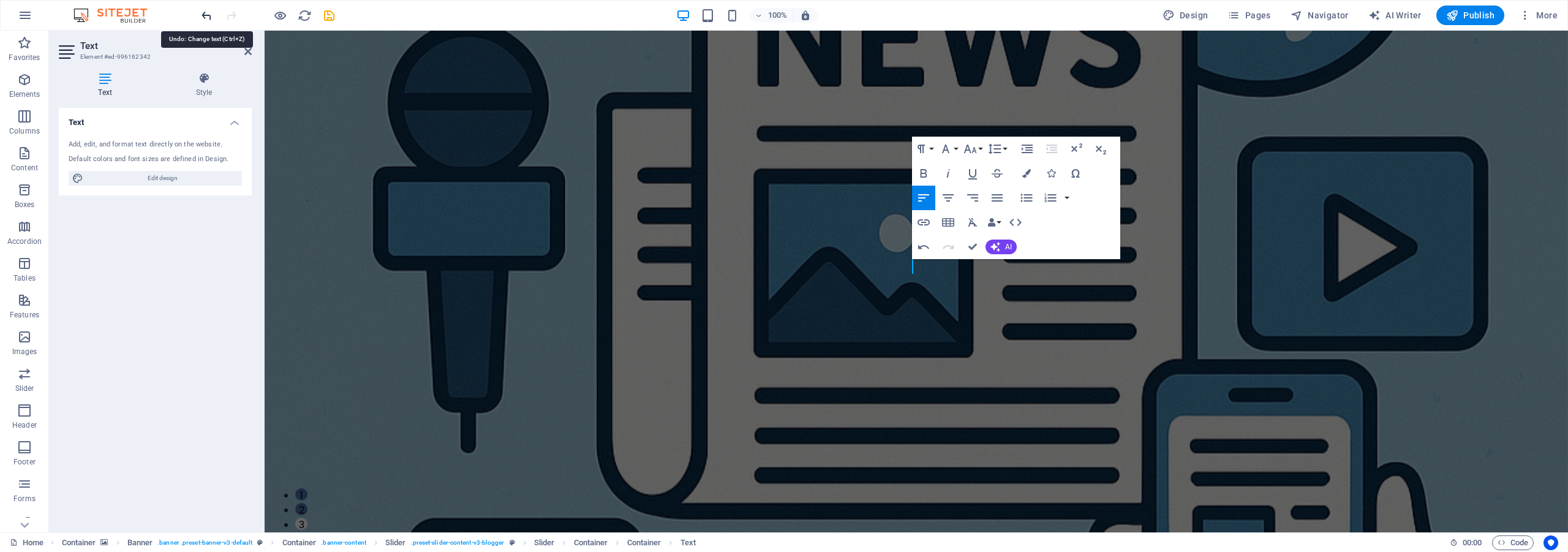
click at [207, 16] on icon "undo" at bounding box center [207, 16] width 14 height 14
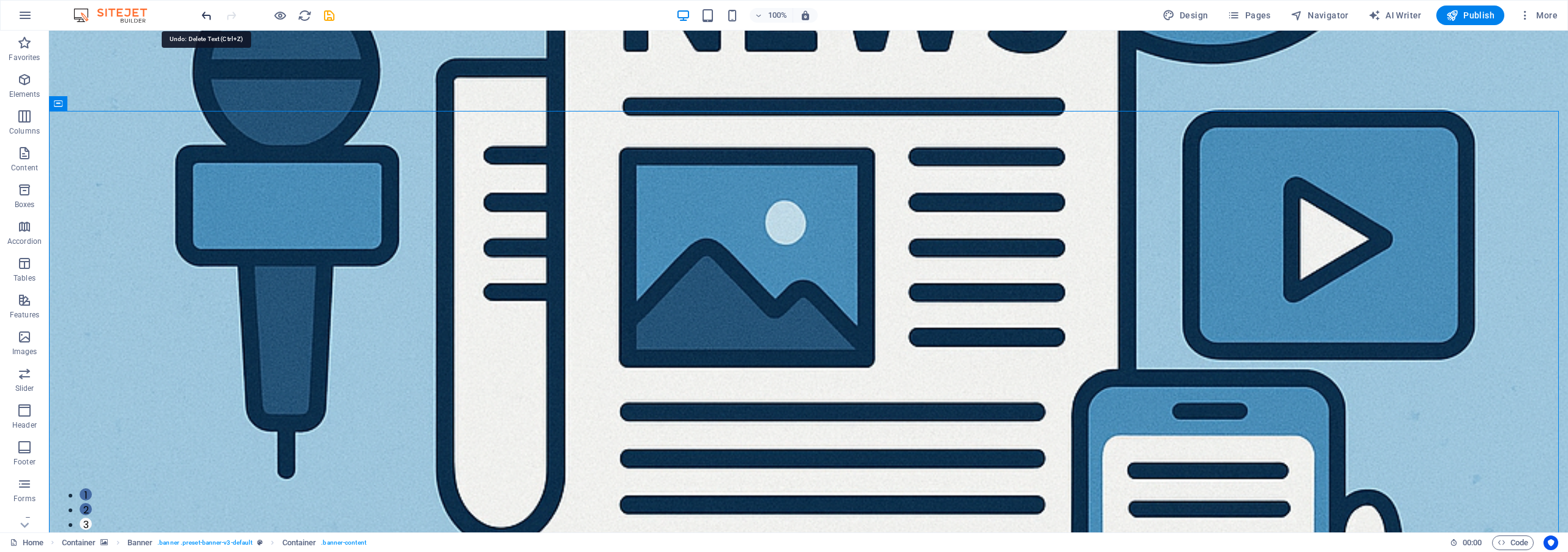
click at [207, 16] on icon "undo" at bounding box center [207, 16] width 14 height 14
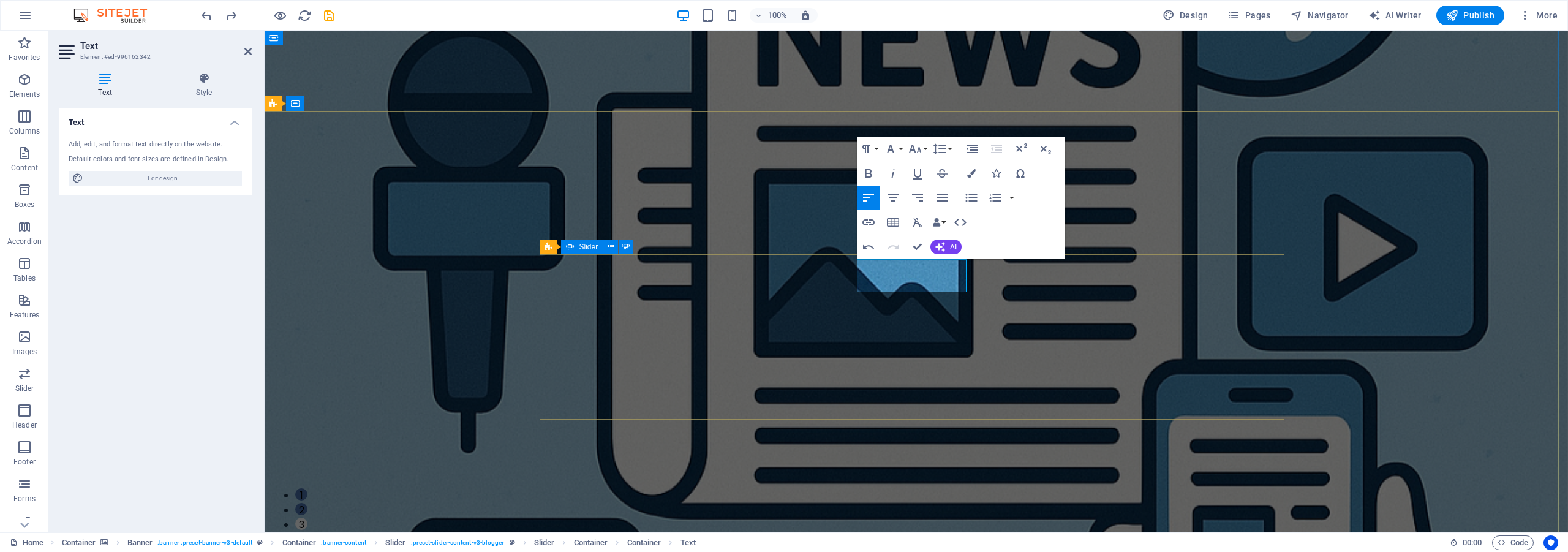
click at [307, 503] on button "2" at bounding box center [301, 509] width 12 height 12
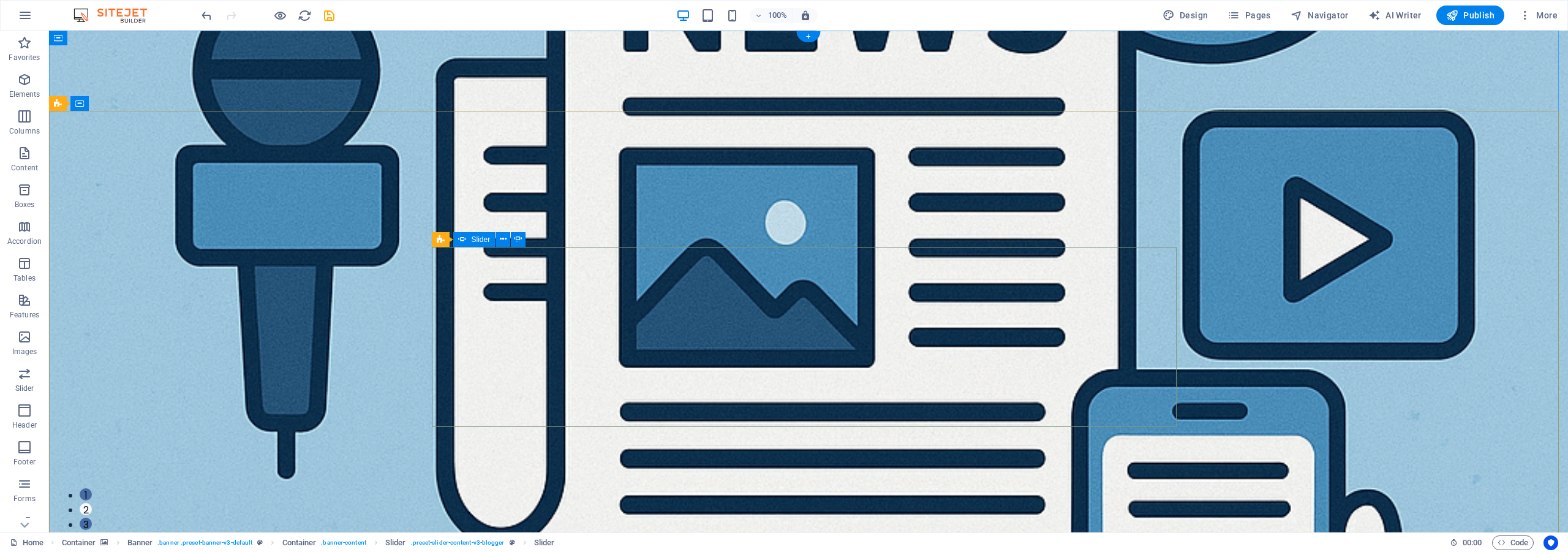
click at [834, 518] on li "3" at bounding box center [820, 525] width 1482 height 15
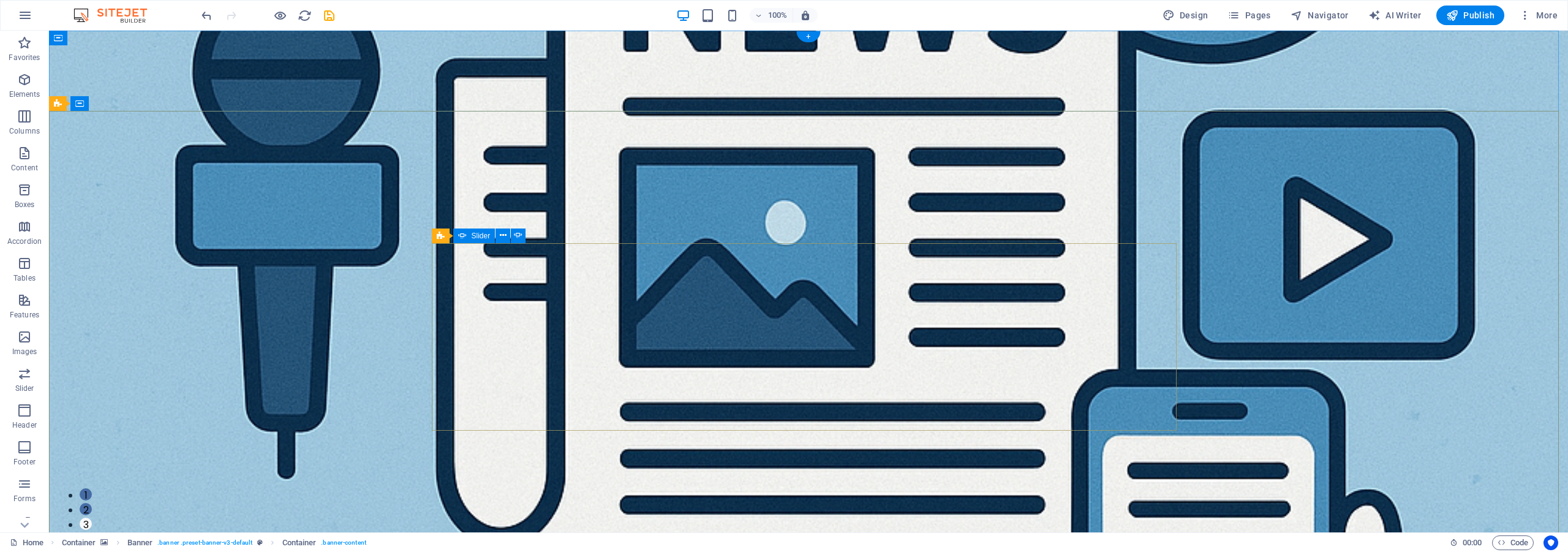
click at [92, 503] on button "2" at bounding box center [86, 509] width 12 height 12
click at [92, 489] on button "1" at bounding box center [86, 495] width 12 height 12
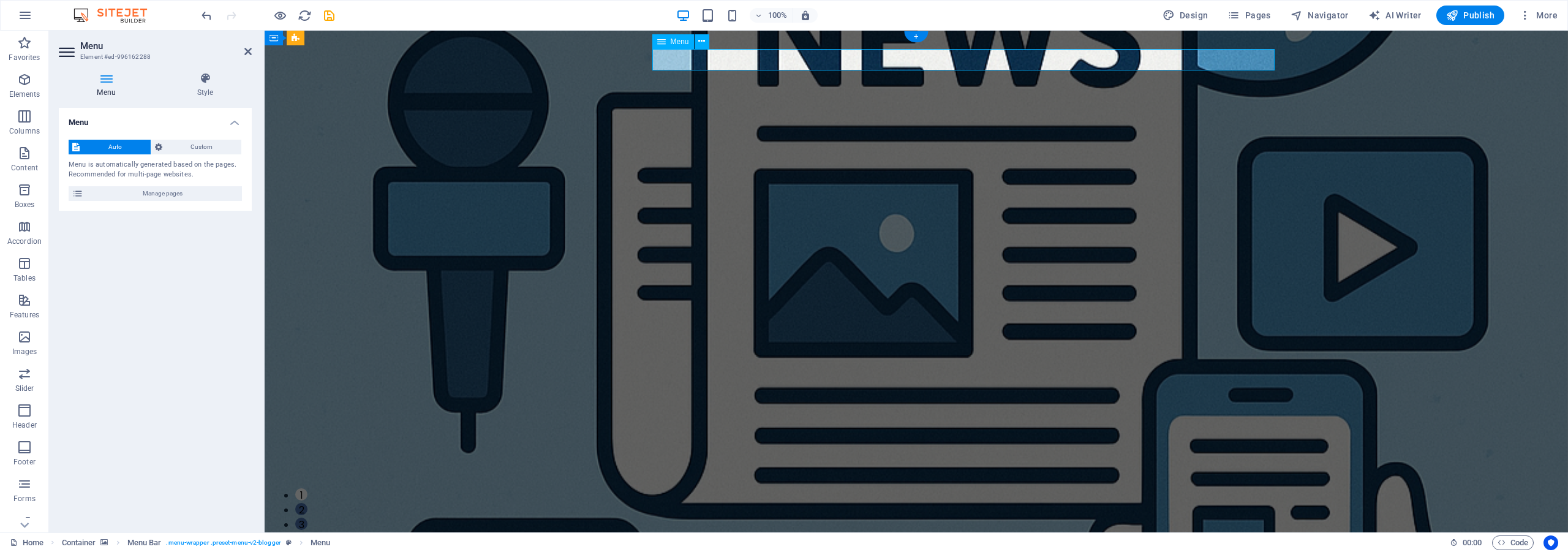
click at [681, 44] on span "Menu" at bounding box center [680, 42] width 18 height 7
click at [699, 44] on icon at bounding box center [701, 41] width 7 height 13
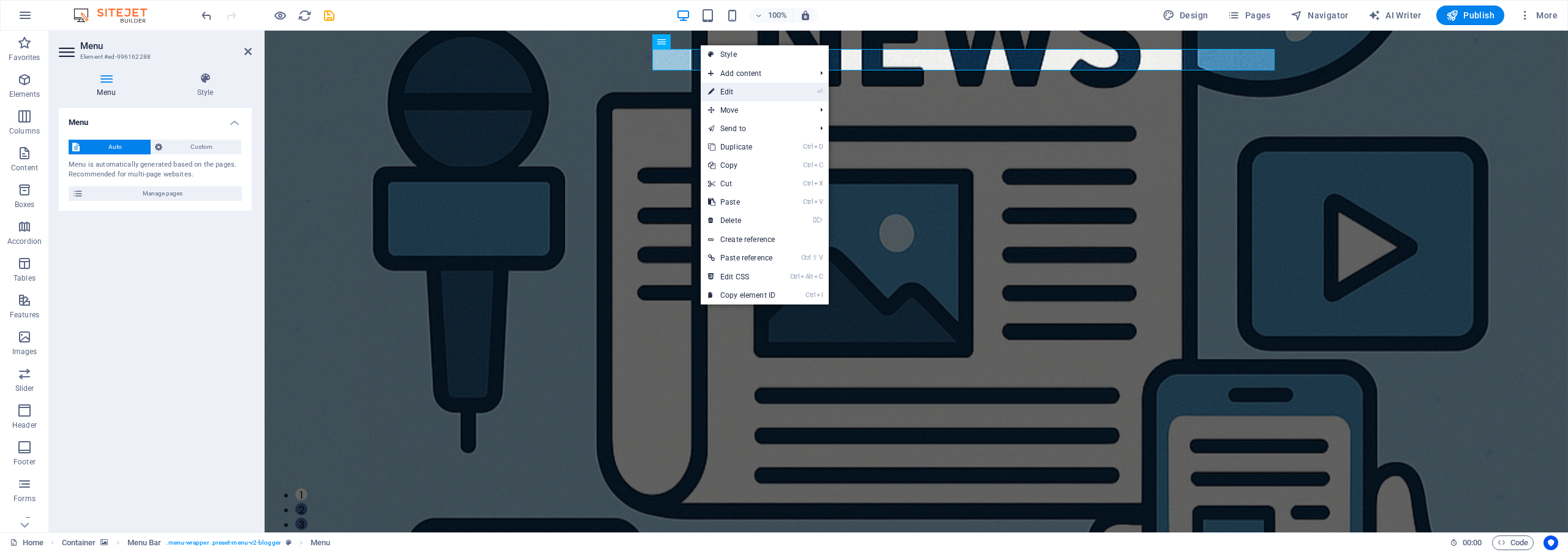
click at [735, 88] on link "⏎ Edit" at bounding box center [741, 92] width 82 height 18
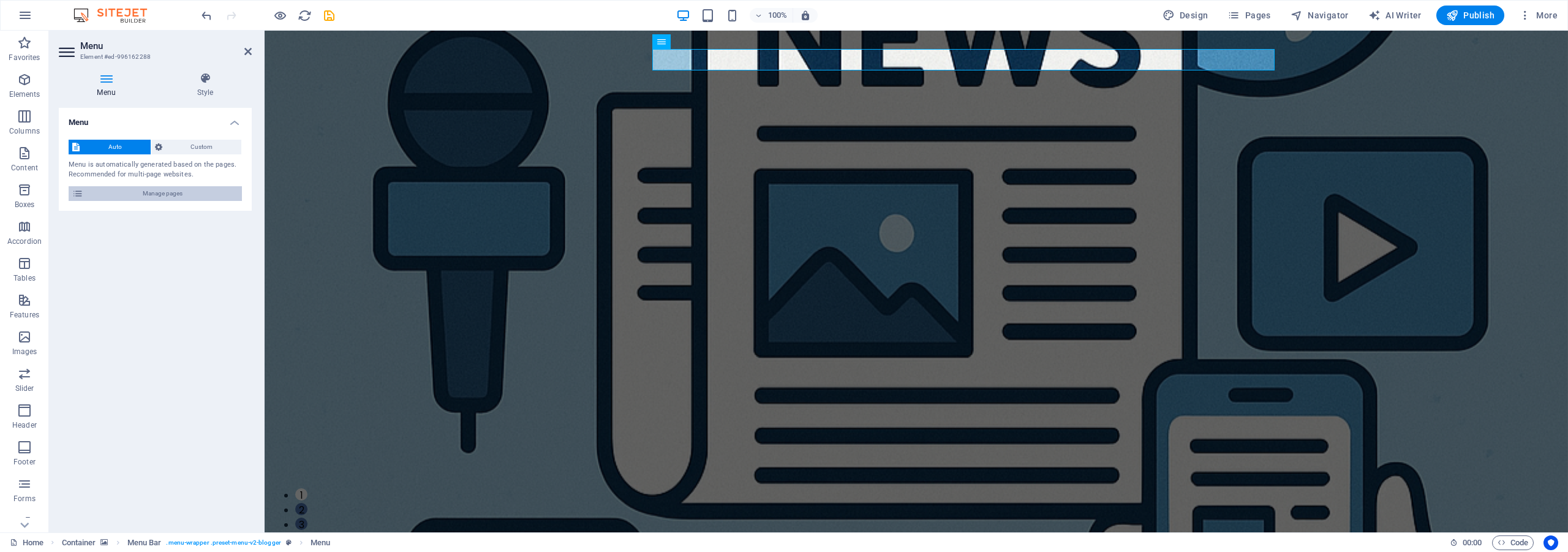
click at [165, 195] on span "Manage pages" at bounding box center [163, 194] width 151 height 15
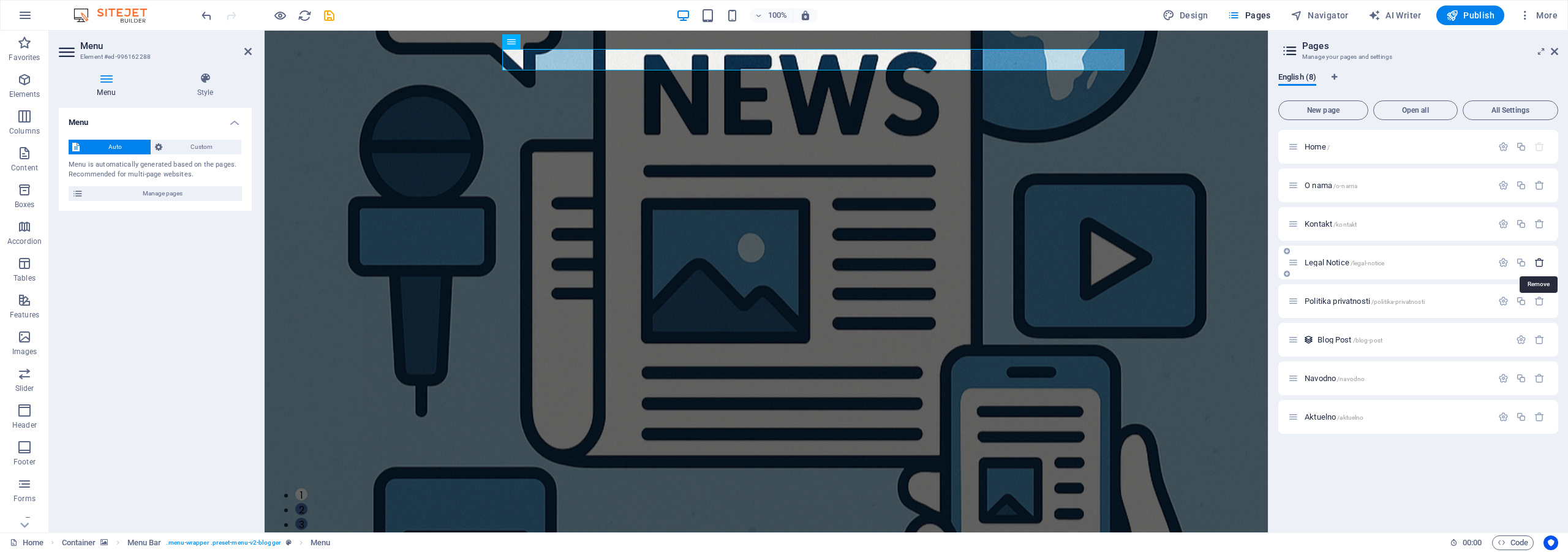
click at [1544, 266] on icon "button" at bounding box center [1539, 262] width 10 height 10
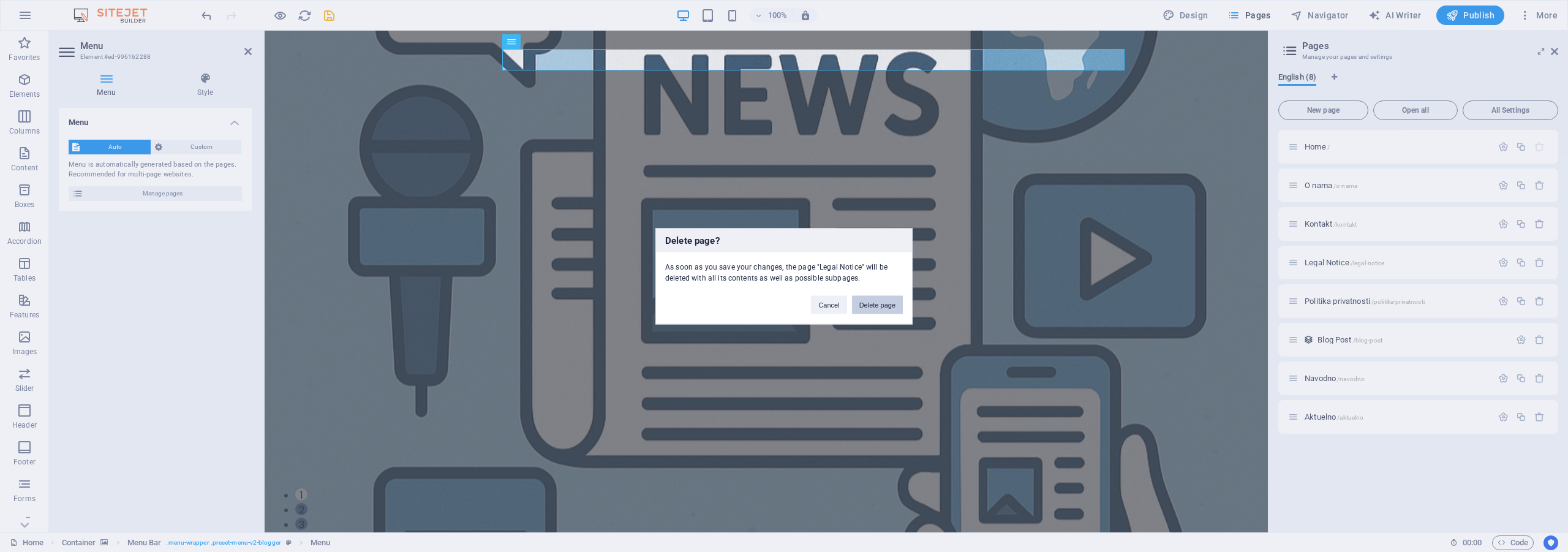
click at [878, 310] on button "Delete page" at bounding box center [877, 304] width 51 height 18
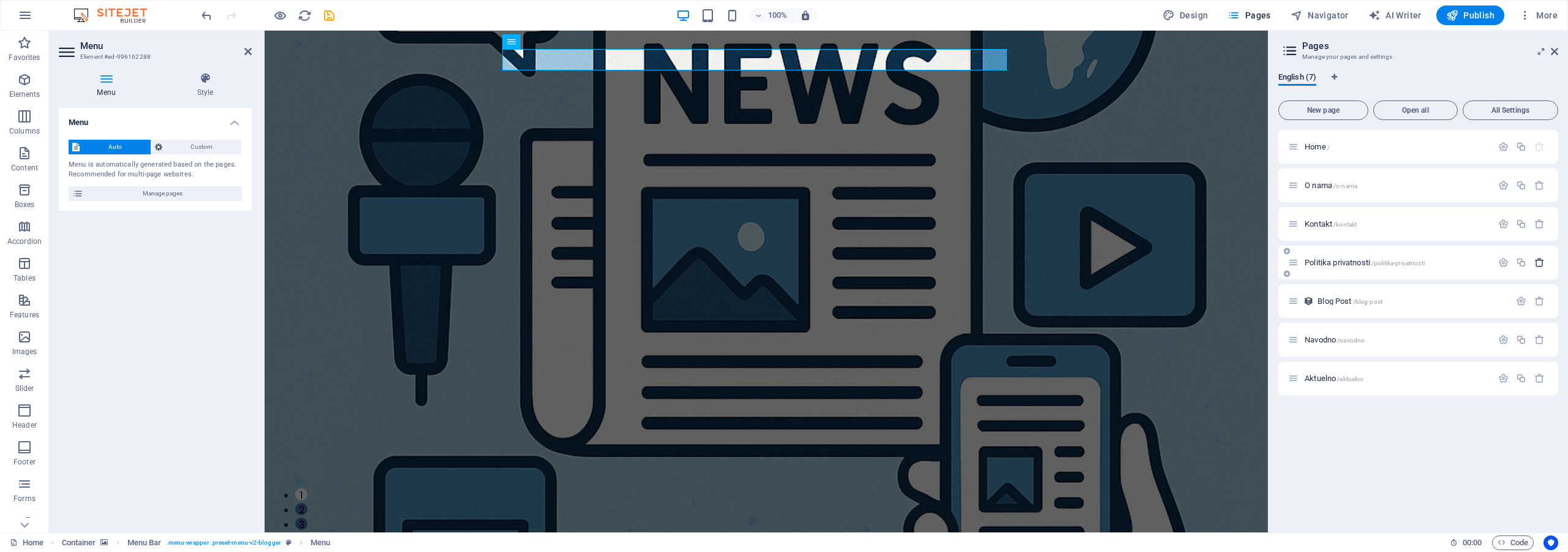
click at [1539, 265] on icon "button" at bounding box center [1539, 262] width 10 height 10
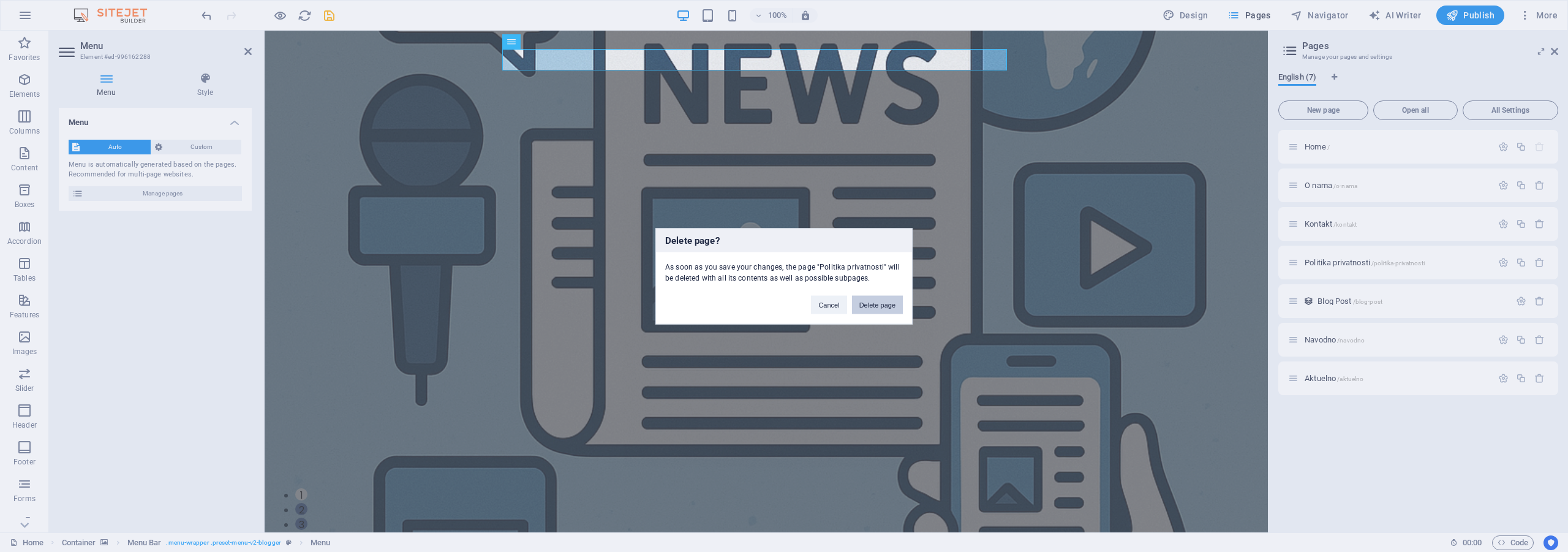
click at [878, 306] on button "Delete page" at bounding box center [877, 304] width 51 height 18
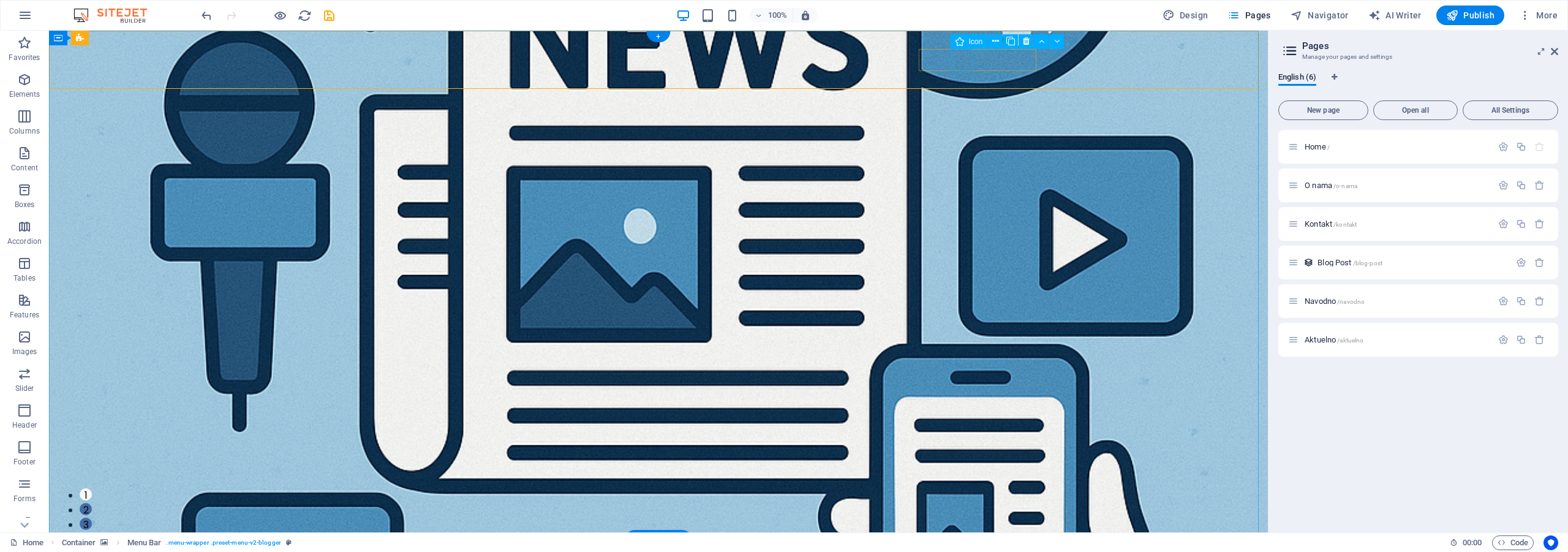
click at [1026, 42] on icon at bounding box center [1027, 41] width 7 height 13
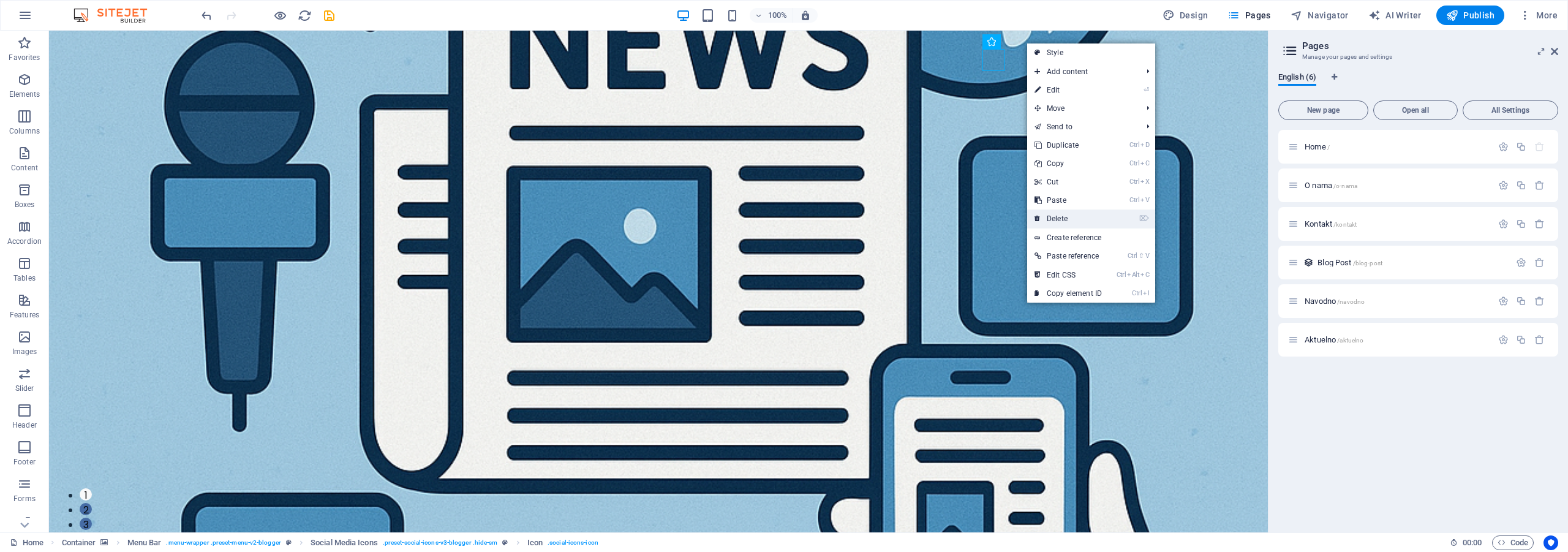
click at [1074, 214] on link "⌦ Delete" at bounding box center [1068, 218] width 82 height 18
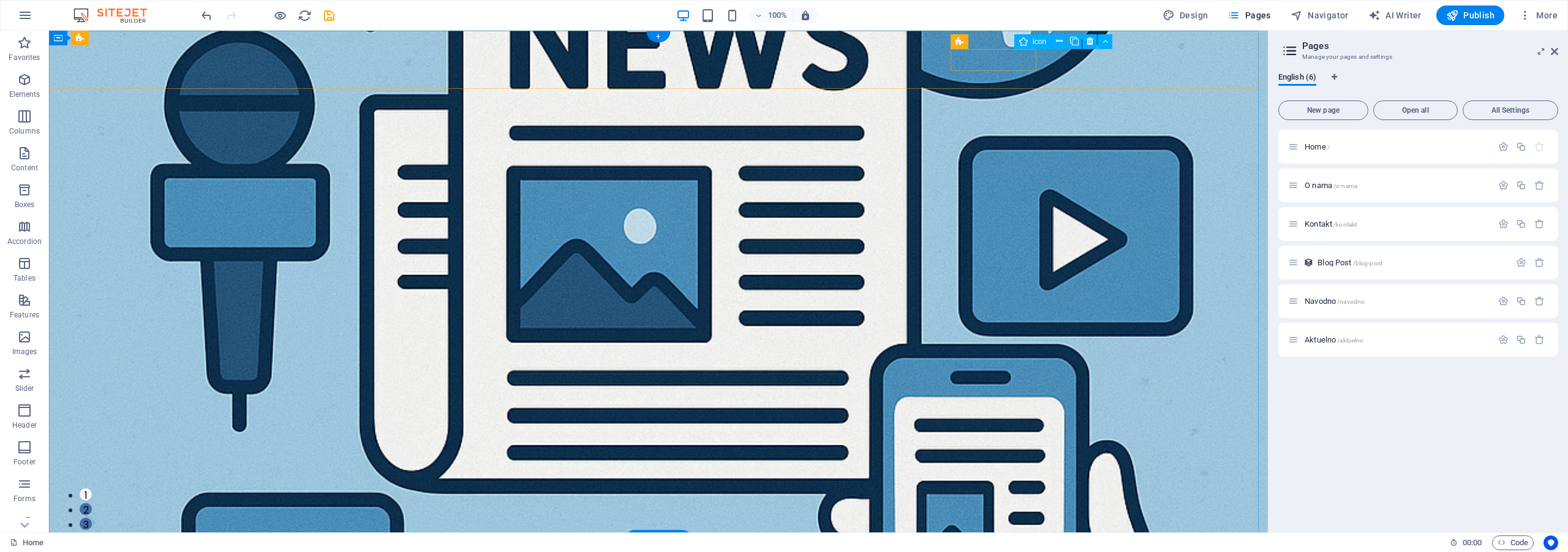
click at [1060, 46] on icon at bounding box center [1059, 41] width 7 height 13
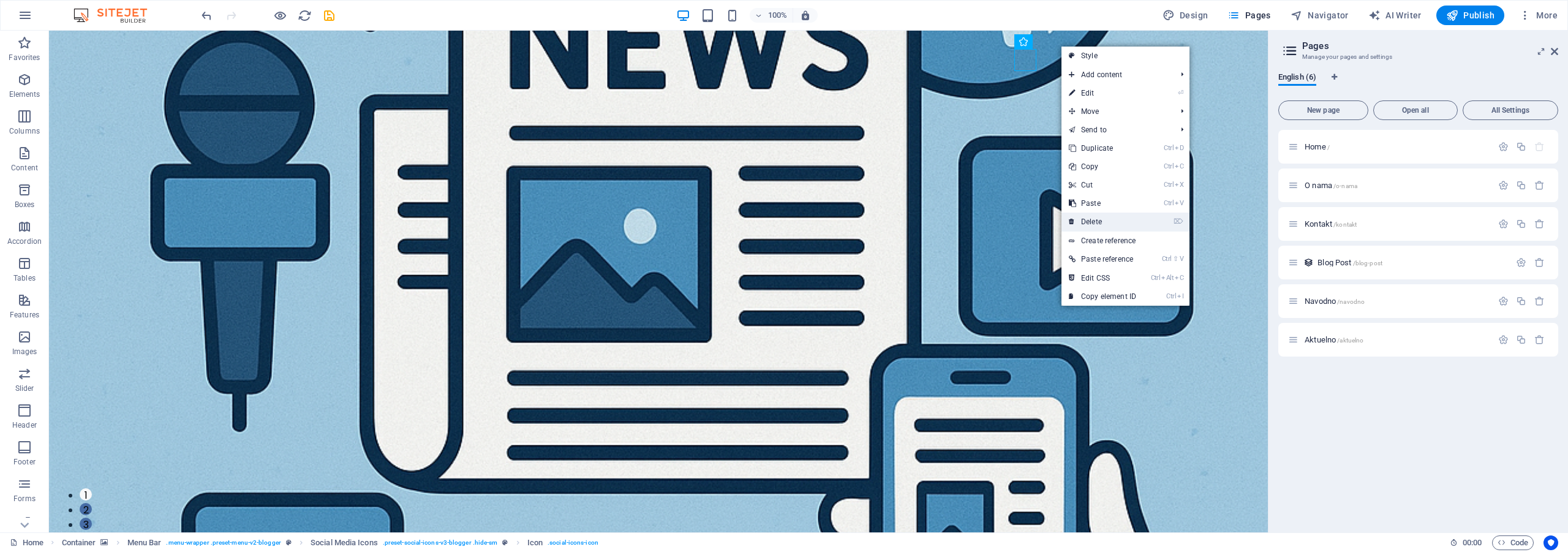
click at [1106, 220] on link "⌦ Delete" at bounding box center [1102, 221] width 82 height 18
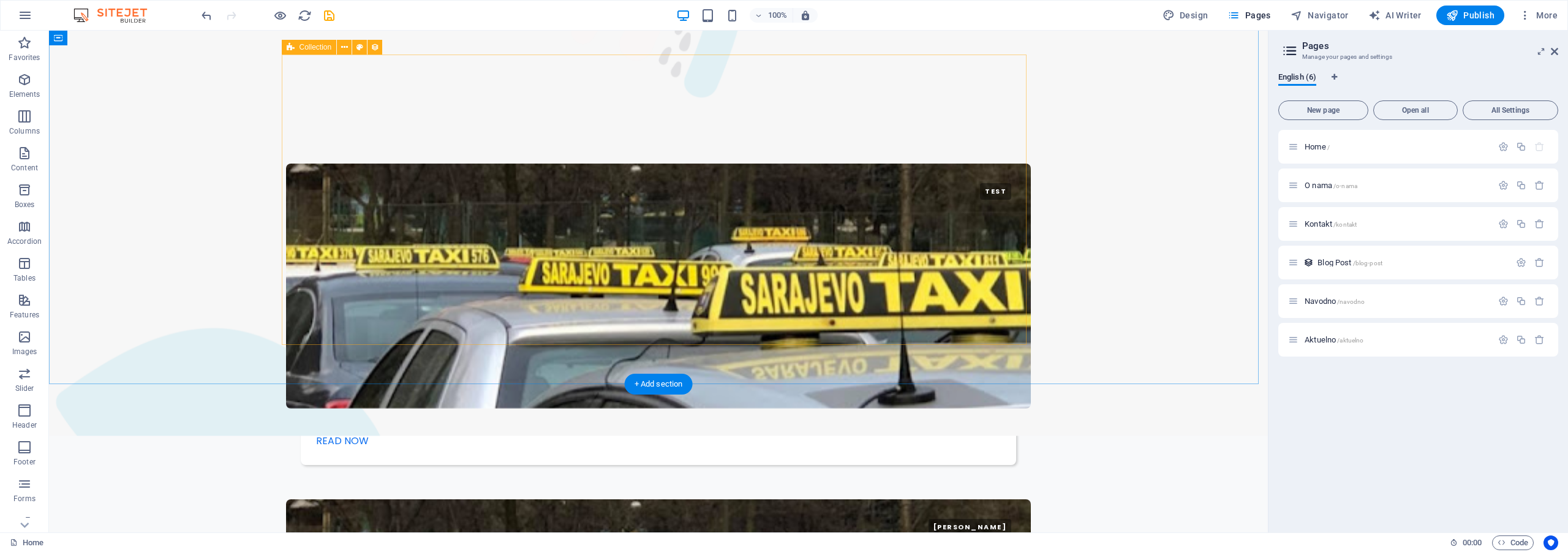
scroll to position [2019, 0]
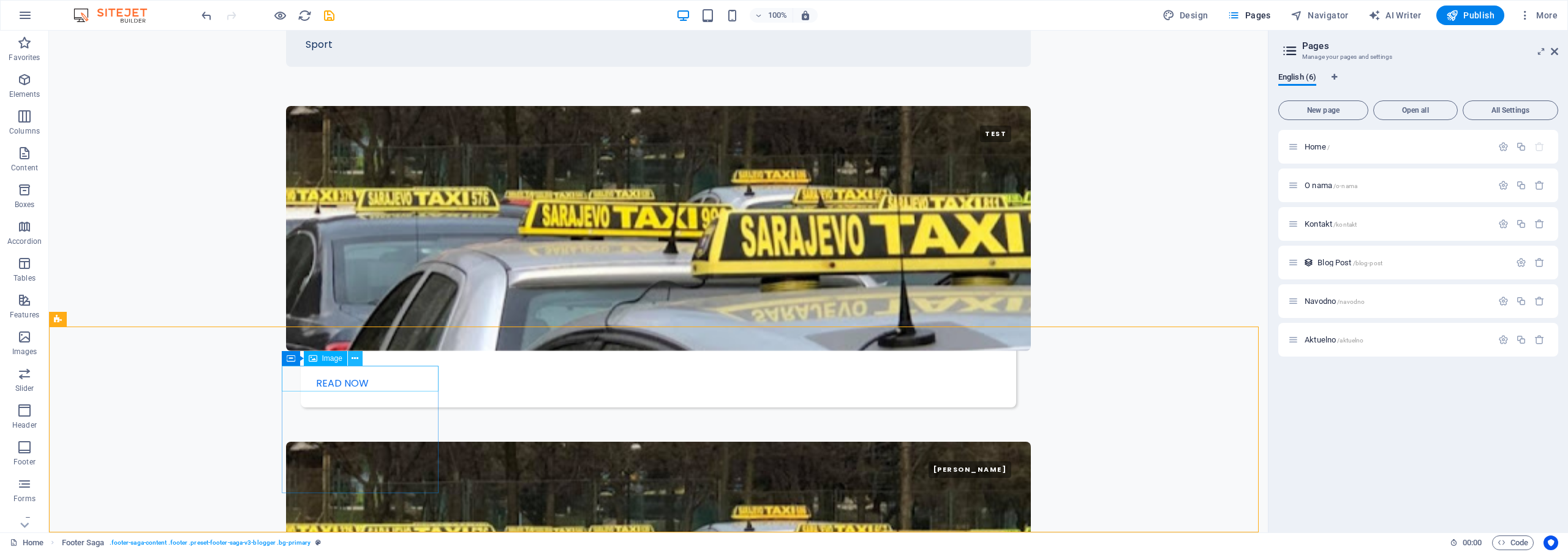
click at [355, 360] on icon at bounding box center [355, 359] width 7 height 13
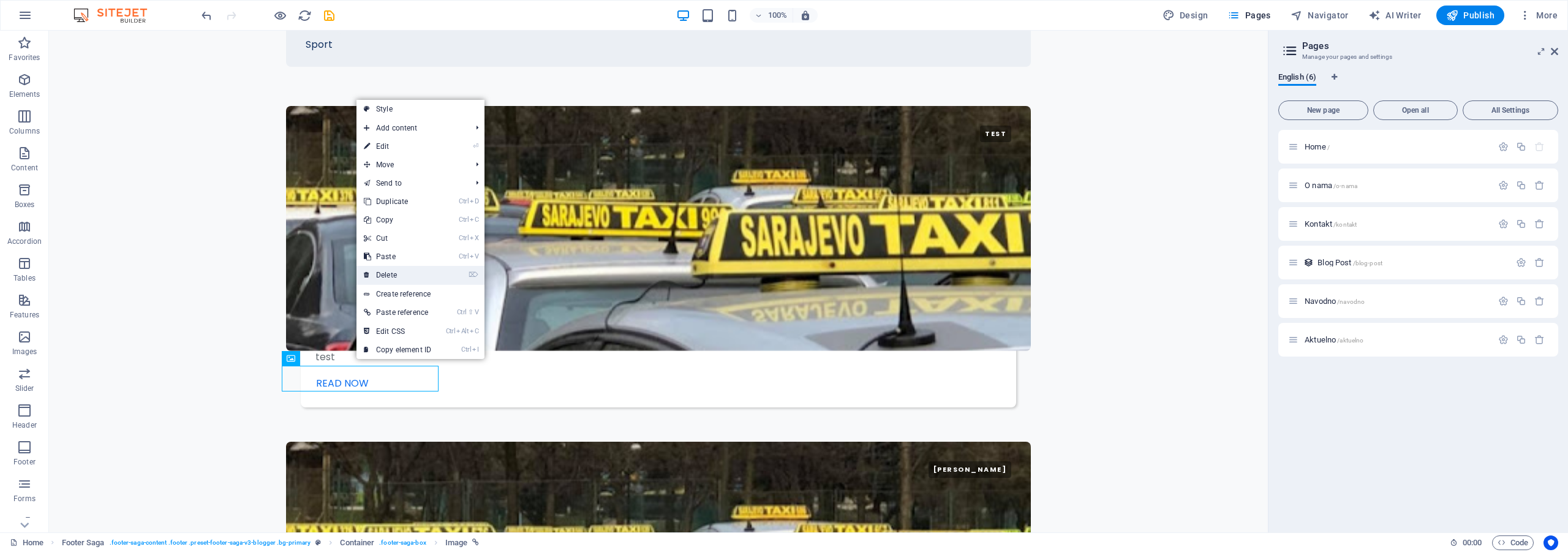
click at [401, 272] on link "⌦ Delete" at bounding box center [397, 275] width 82 height 18
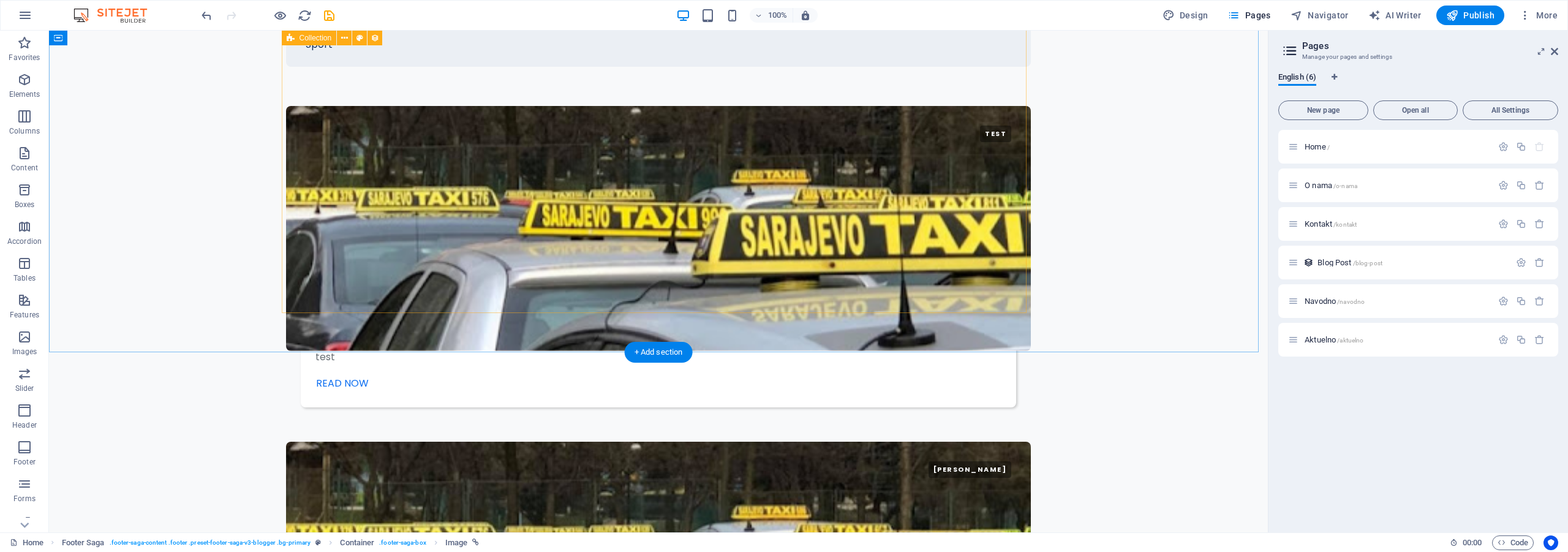
scroll to position [1993, 0]
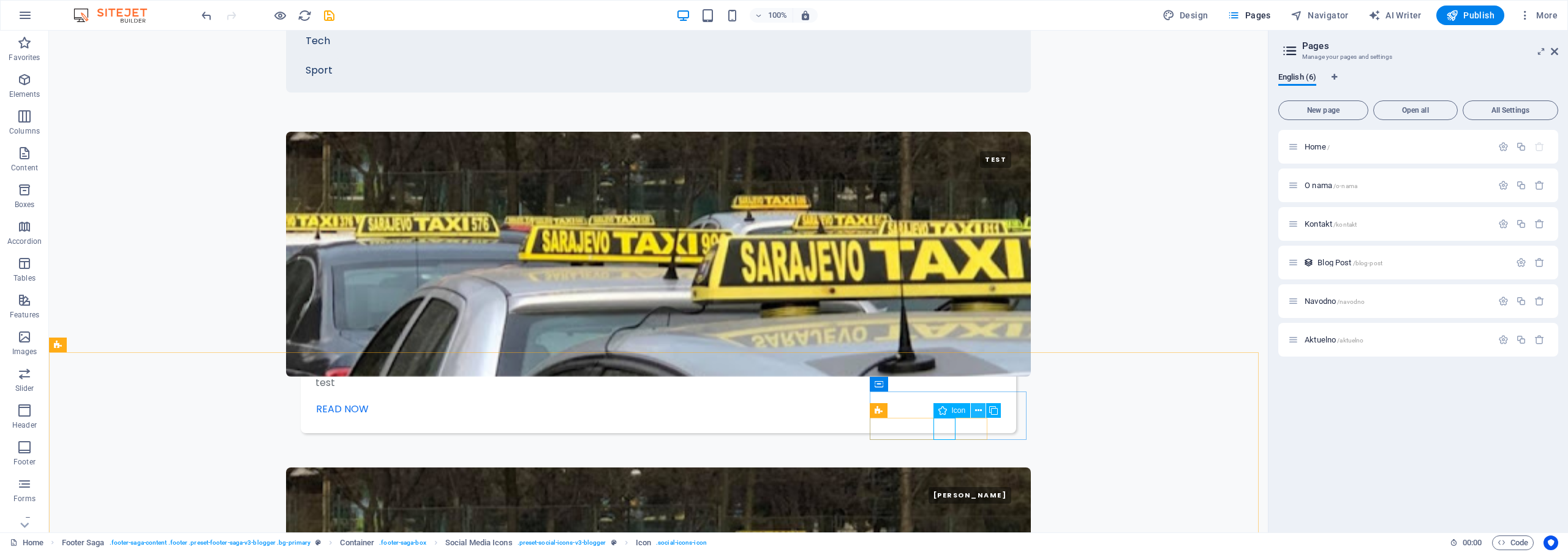
click at [975, 410] on icon at bounding box center [978, 410] width 7 height 13
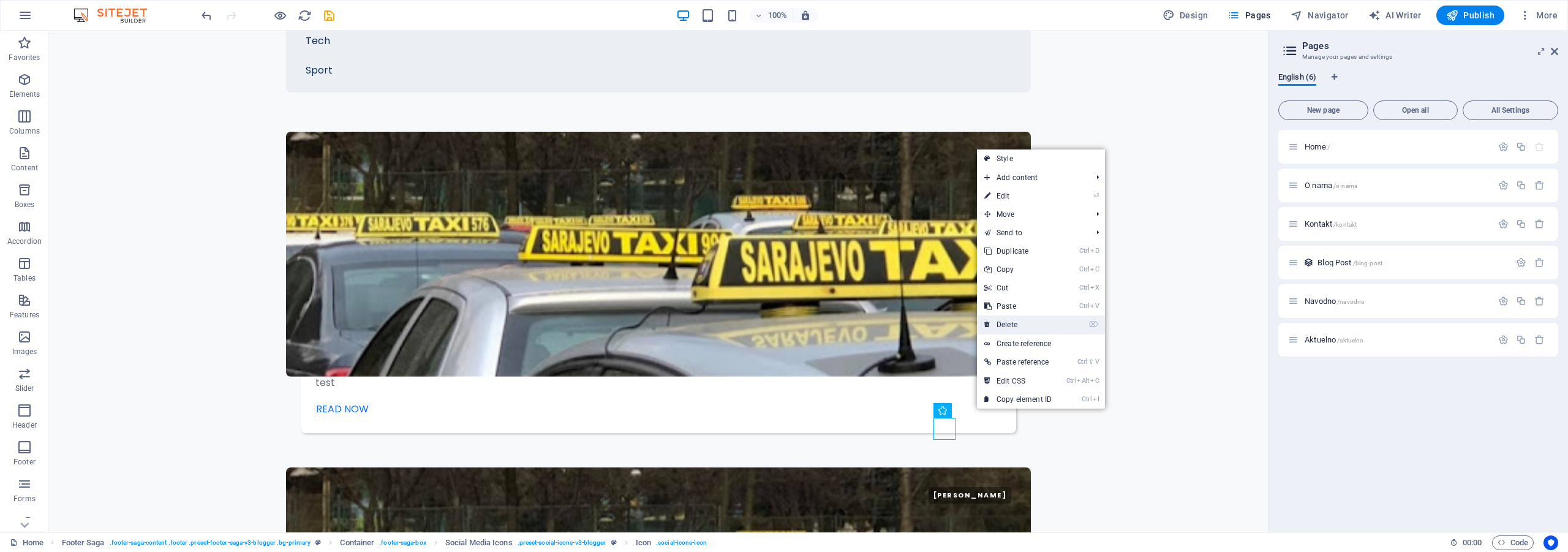
click at [1024, 322] on link "⌦ Delete" at bounding box center [1018, 325] width 82 height 18
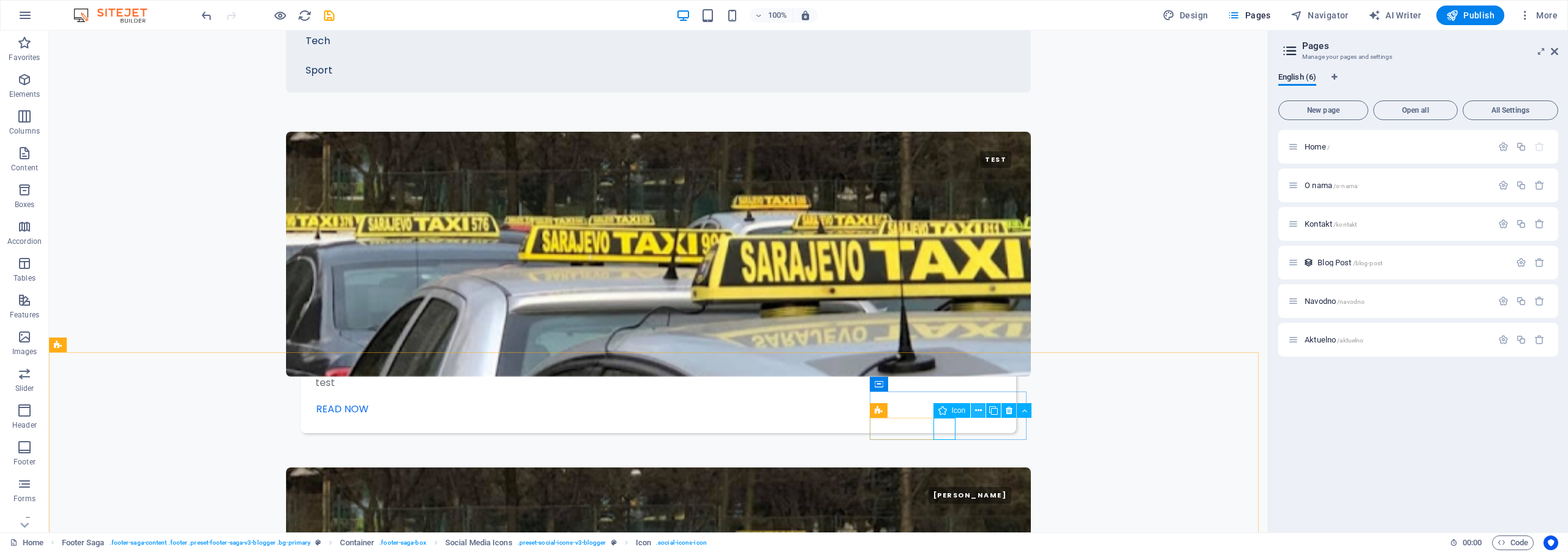
click at [975, 408] on icon at bounding box center [978, 410] width 7 height 13
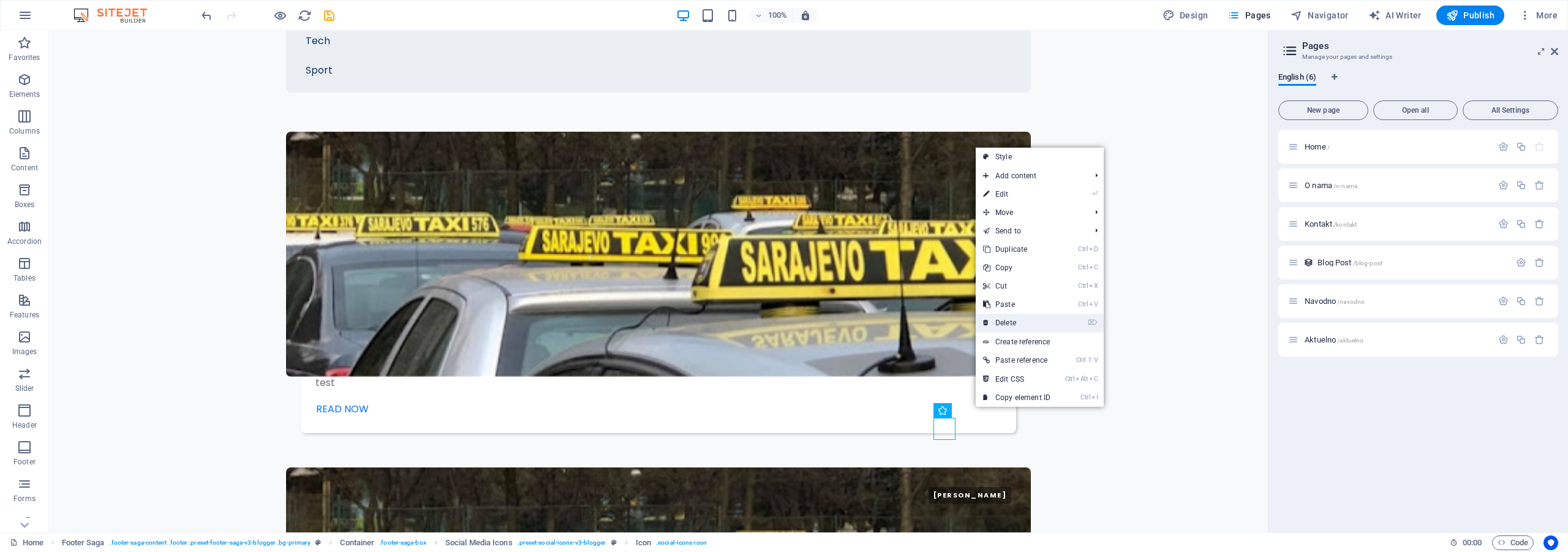
click at [1015, 323] on link "⌦ Delete" at bounding box center [1016, 323] width 82 height 18
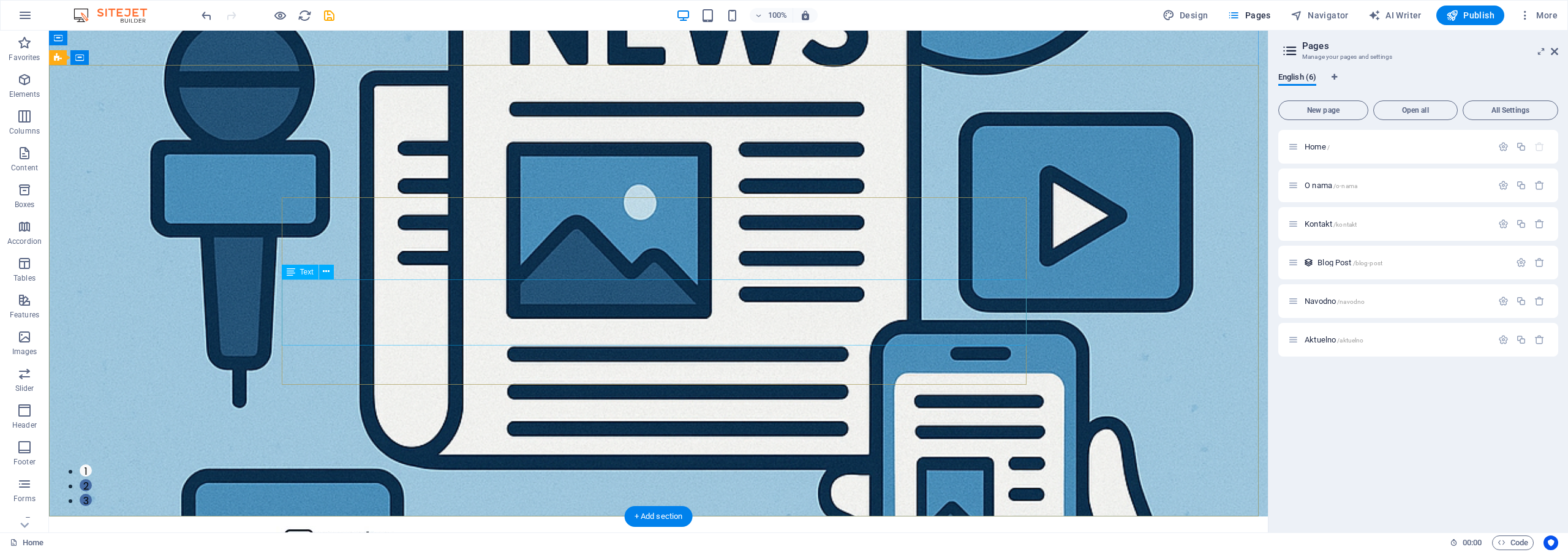
scroll to position [0, 0]
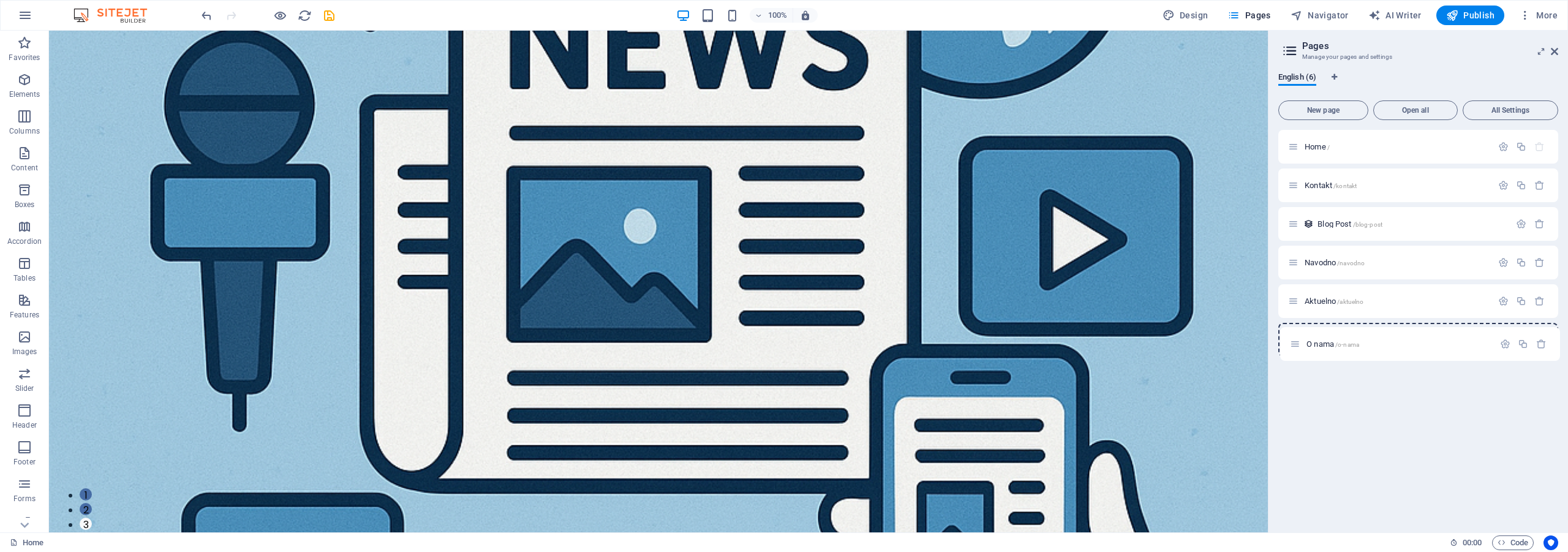
drag, startPoint x: 1295, startPoint y: 186, endPoint x: 1288, endPoint y: 335, distance: 149.2
click at [1296, 347] on div "Home / O nama /o-nama Kontakt /kontakt Blog Post /blog-post Navodno /navodno Ak…" at bounding box center [1418, 243] width 280 height 227
drag, startPoint x: 1292, startPoint y: 184, endPoint x: 1295, endPoint y: 363, distance: 179.0
click at [1295, 363] on div "Home / Kontakt /kontakt Blog Post /blog-post Navodno /navodno Aktuelno /aktueln…" at bounding box center [1418, 326] width 280 height 393
click at [327, 18] on icon "save" at bounding box center [329, 16] width 14 height 14
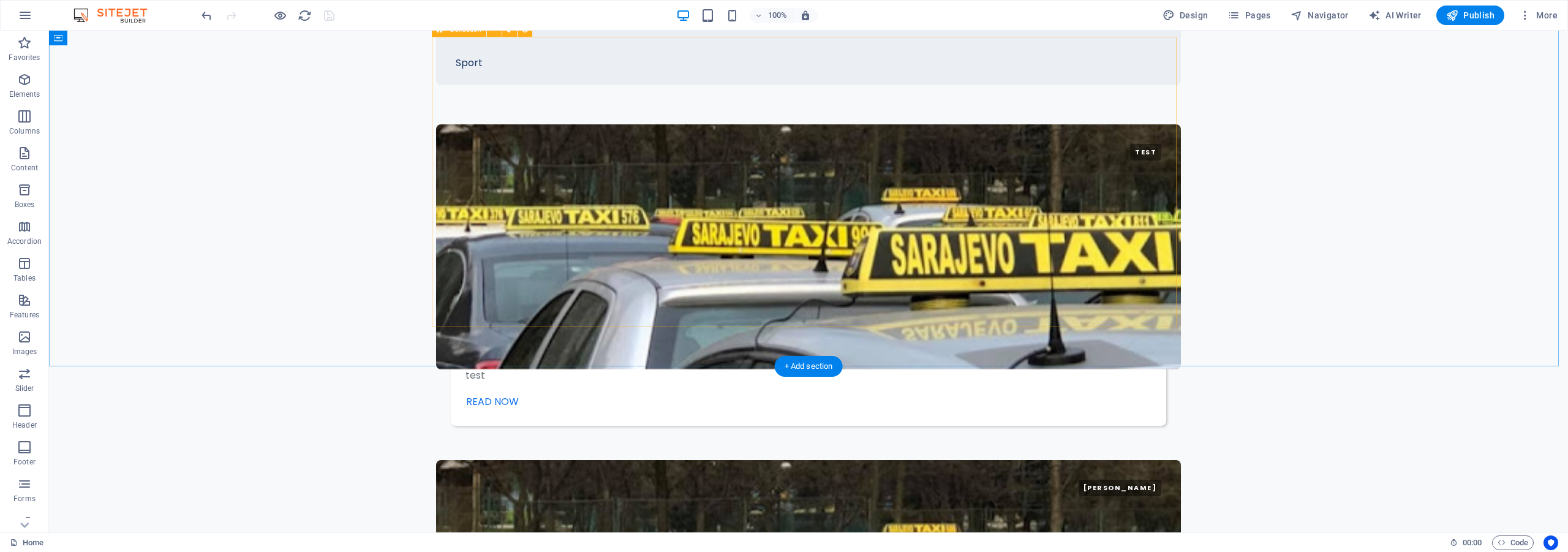
scroll to position [2001, 0]
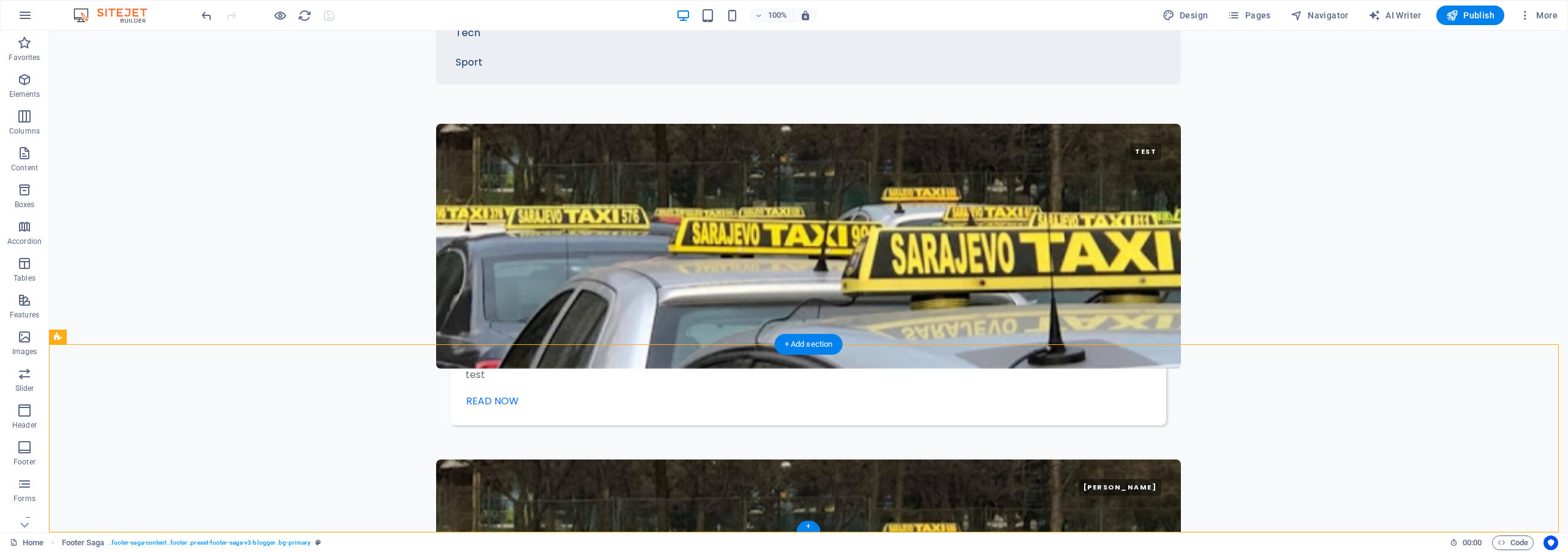
drag, startPoint x: 1065, startPoint y: 421, endPoint x: 1114, endPoint y: 422, distance: 49.0
click at [476, 450] on icon at bounding box center [476, 449] width 7 height 13
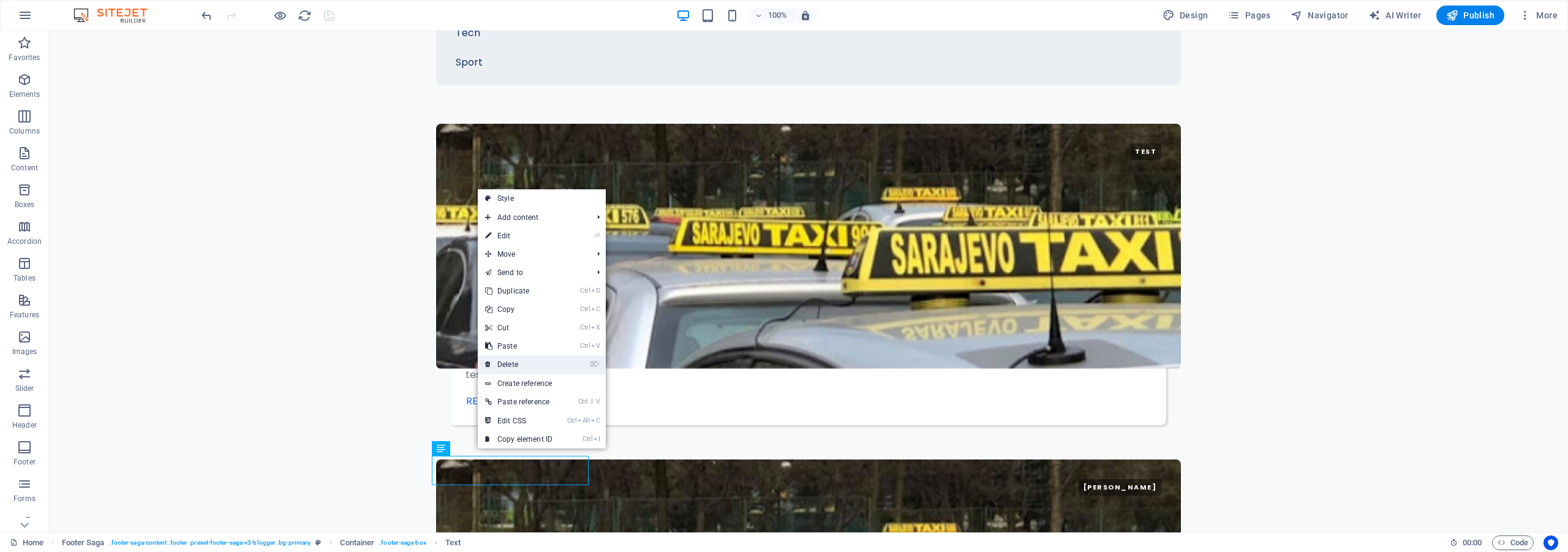
click at [531, 365] on link "⌦ Delete" at bounding box center [518, 364] width 82 height 18
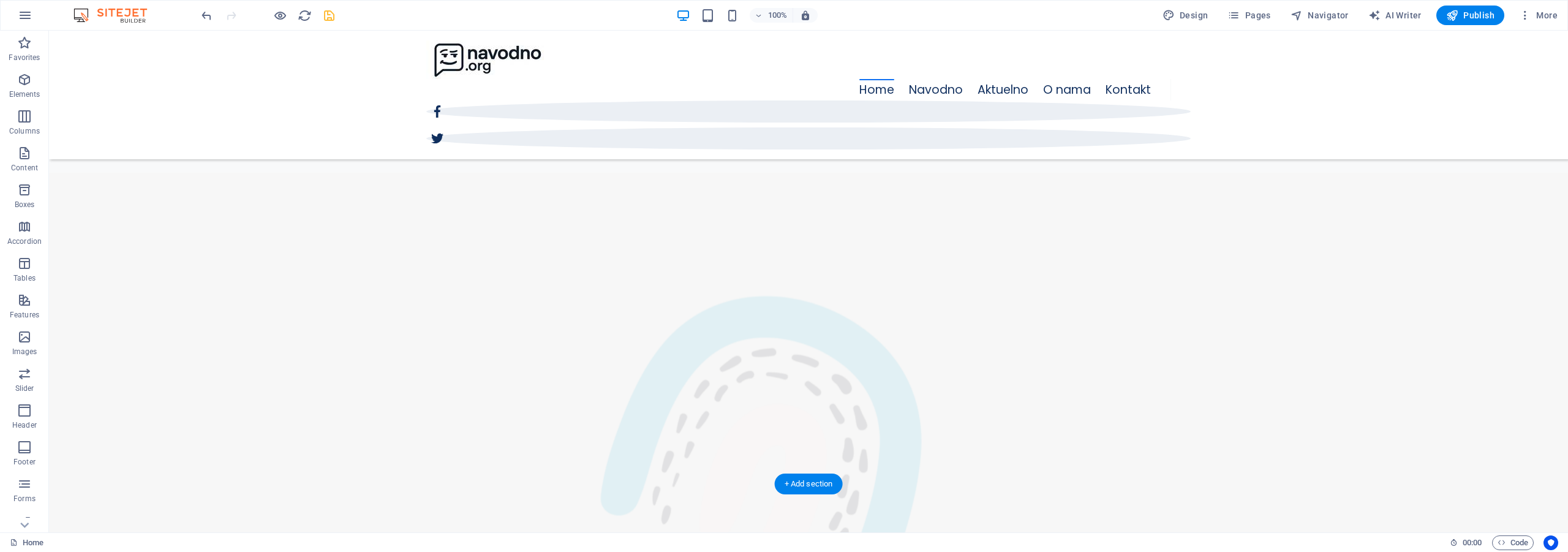
scroll to position [890, 0]
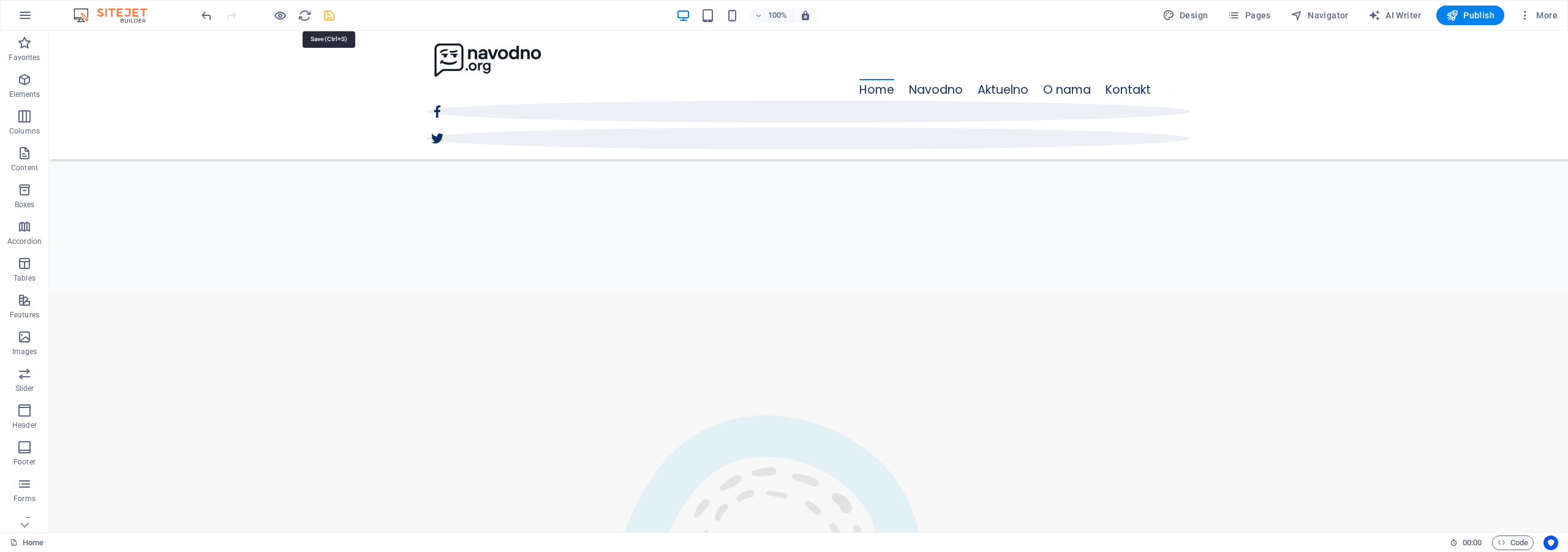
click at [329, 21] on icon "save" at bounding box center [329, 16] width 14 height 14
checkbox input "false"
click at [1472, 16] on span "Publish" at bounding box center [1470, 16] width 48 height 12
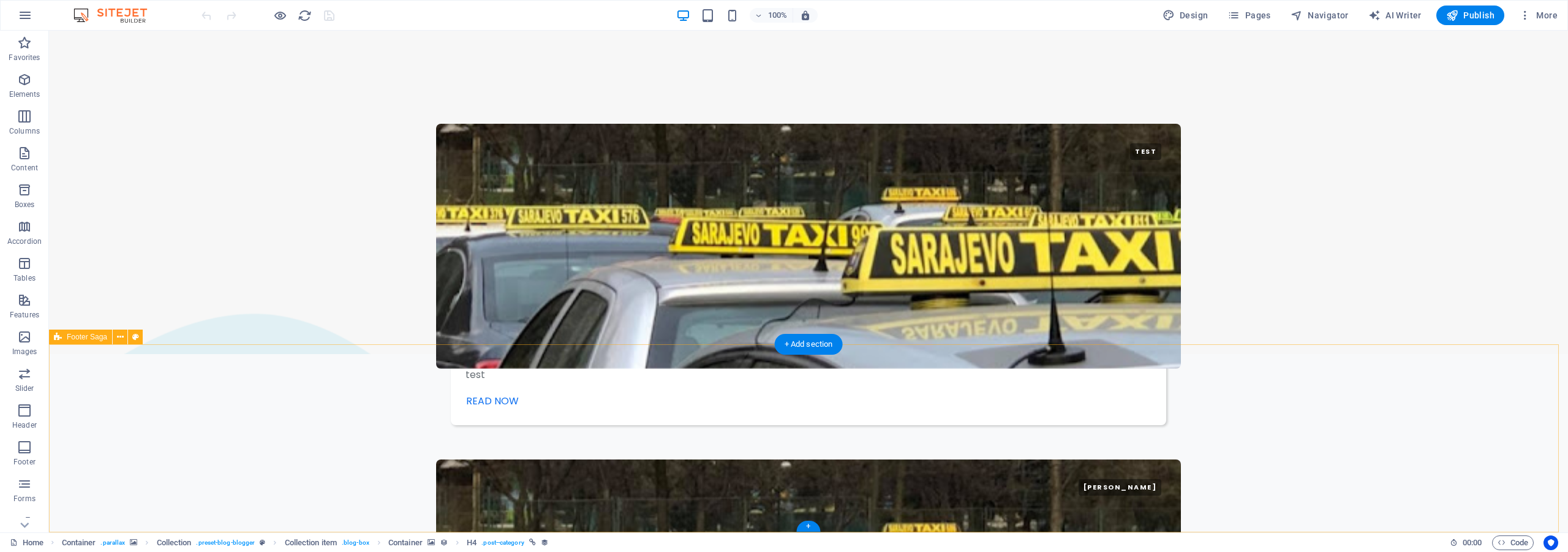
scroll to position [2001, 0]
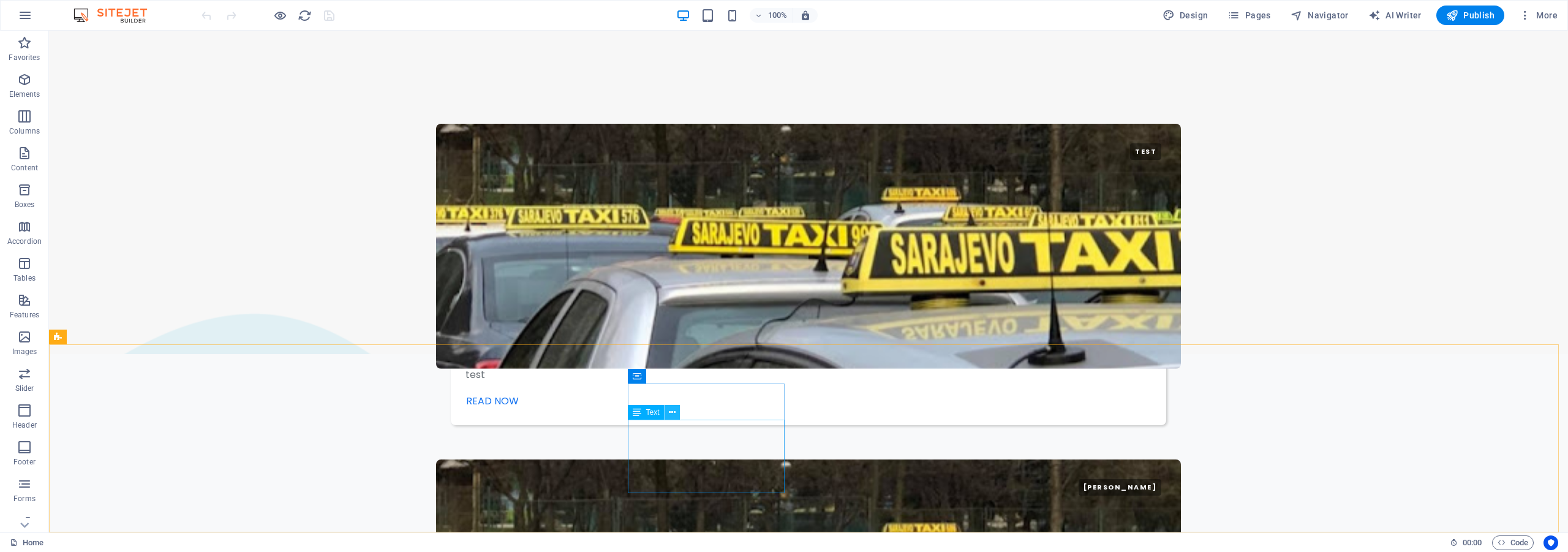
click at [673, 414] on icon at bounding box center [672, 412] width 7 height 13
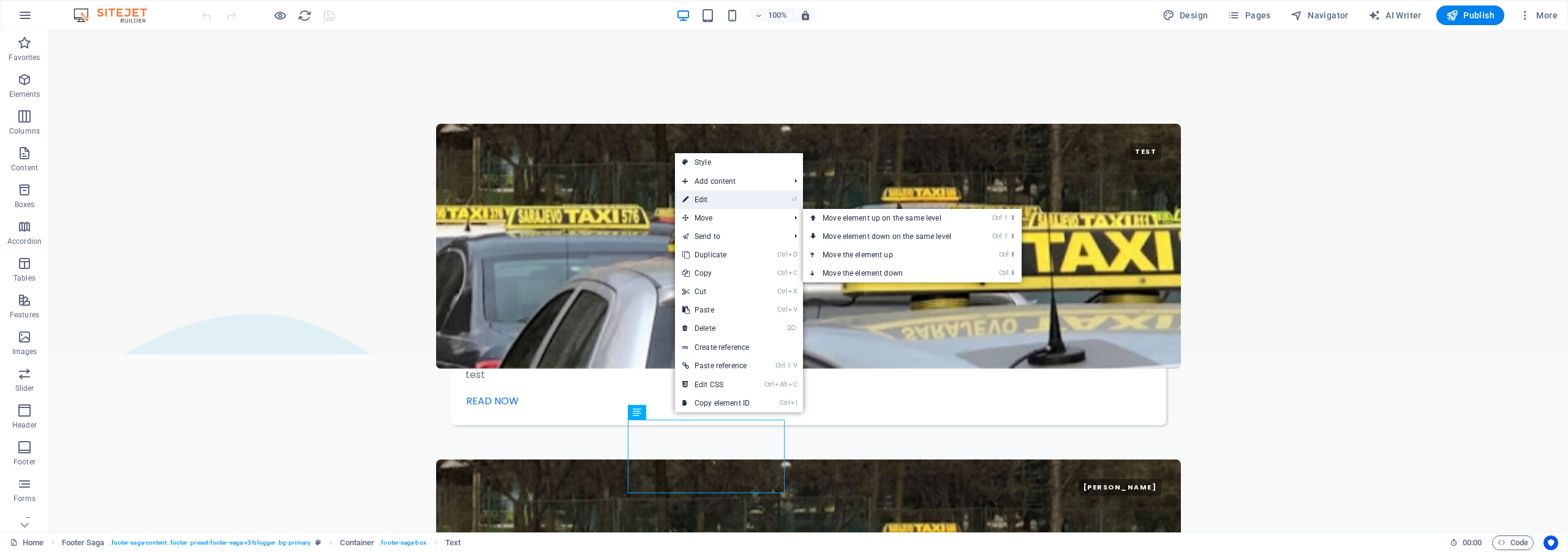
click at [731, 199] on link "⏎ Edit" at bounding box center [716, 199] width 82 height 18
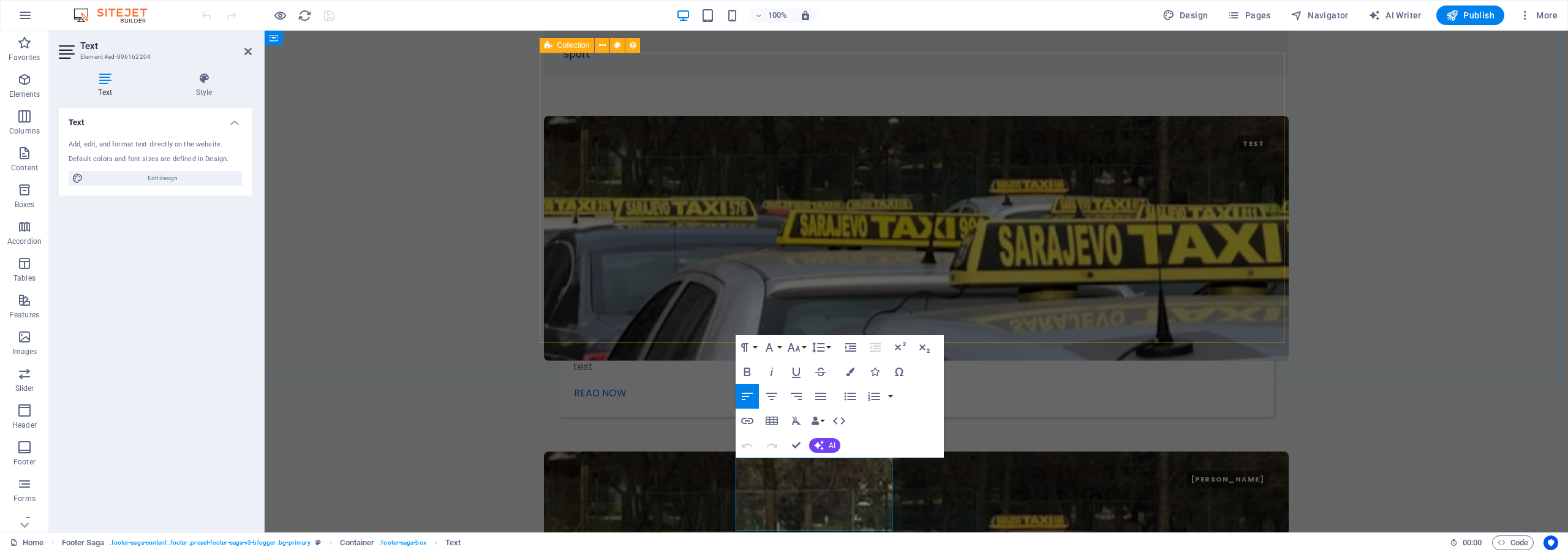
scroll to position [1963, 0]
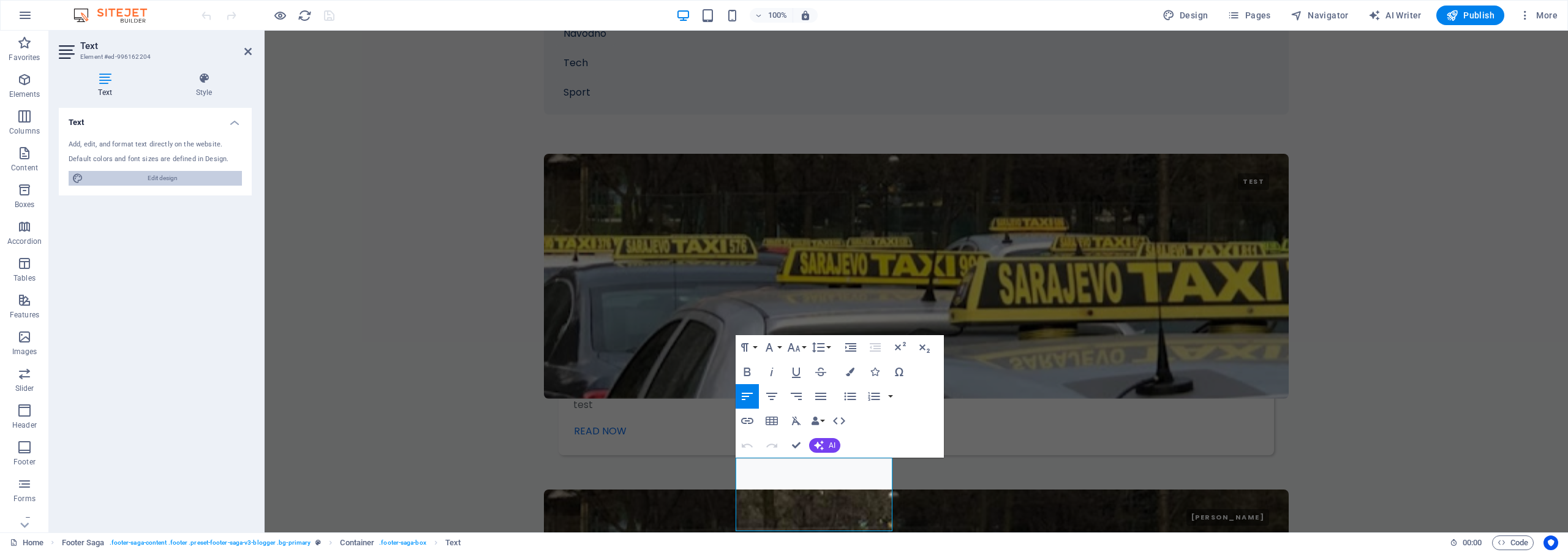
click at [161, 183] on span "Edit design" at bounding box center [163, 178] width 151 height 15
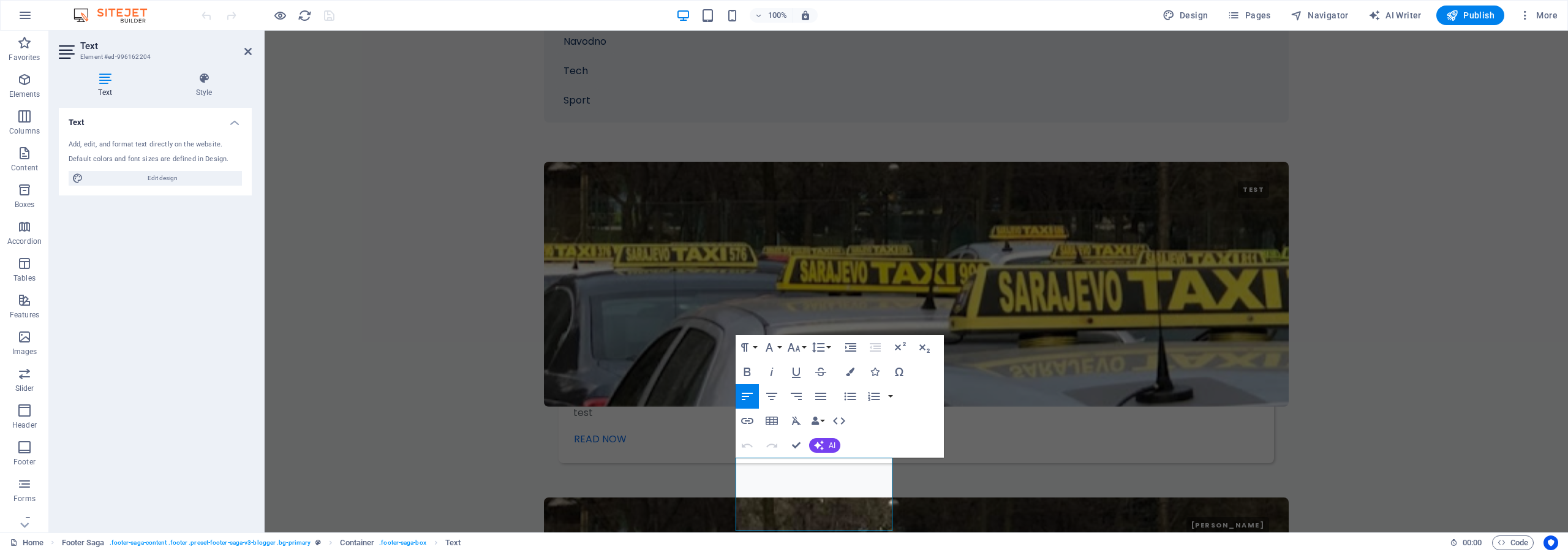
select select "px"
select select "400"
select select "px"
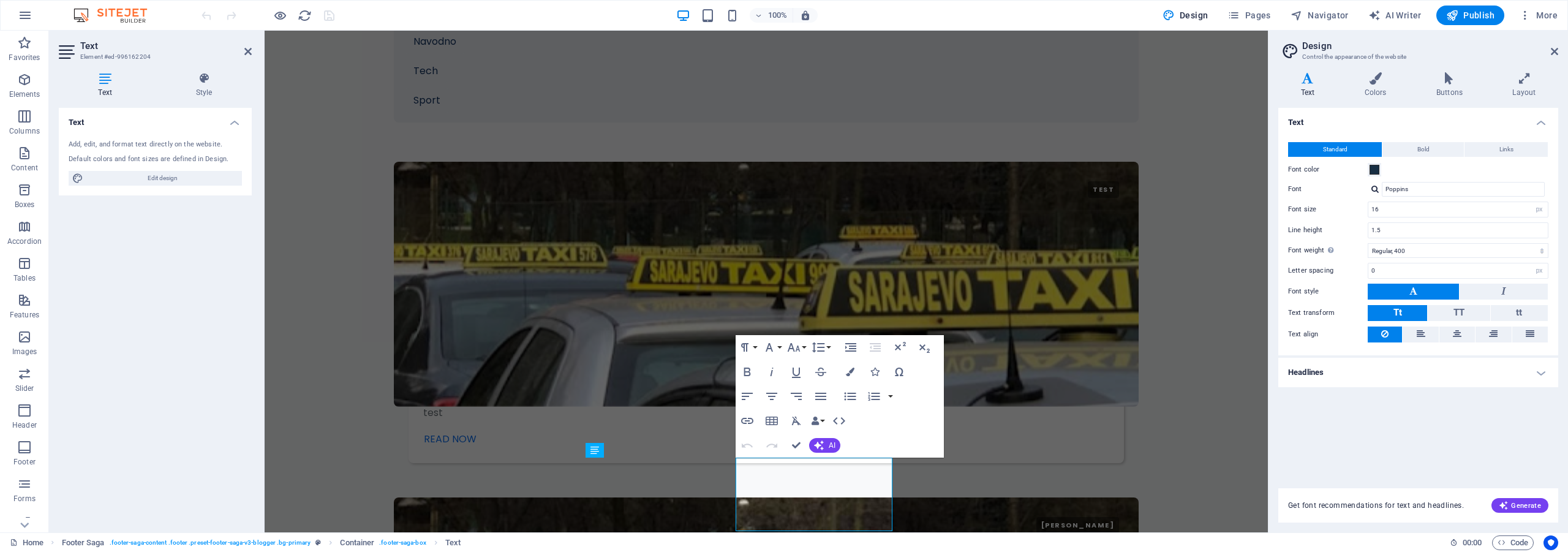
click at [984, 541] on div "Home Footer Saga . footer-saga-content .footer .preset-footer-saga-v3-blogger .…" at bounding box center [724, 543] width 1430 height 15
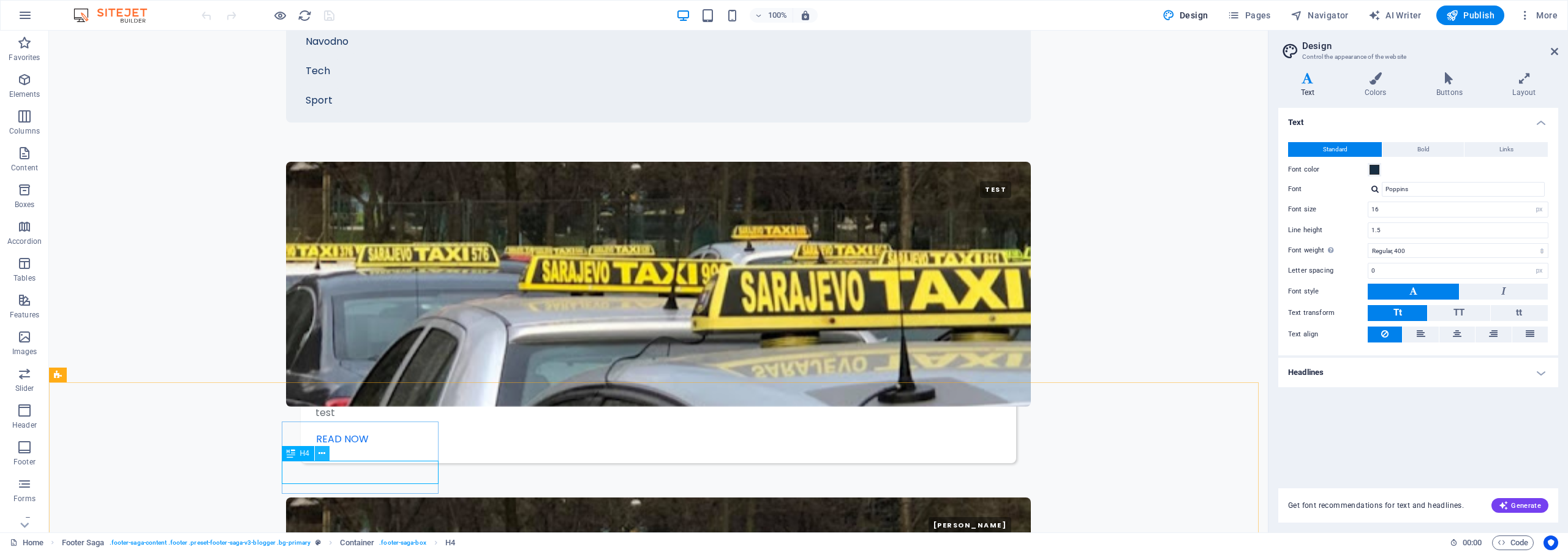
click at [324, 453] on icon at bounding box center [322, 453] width 7 height 13
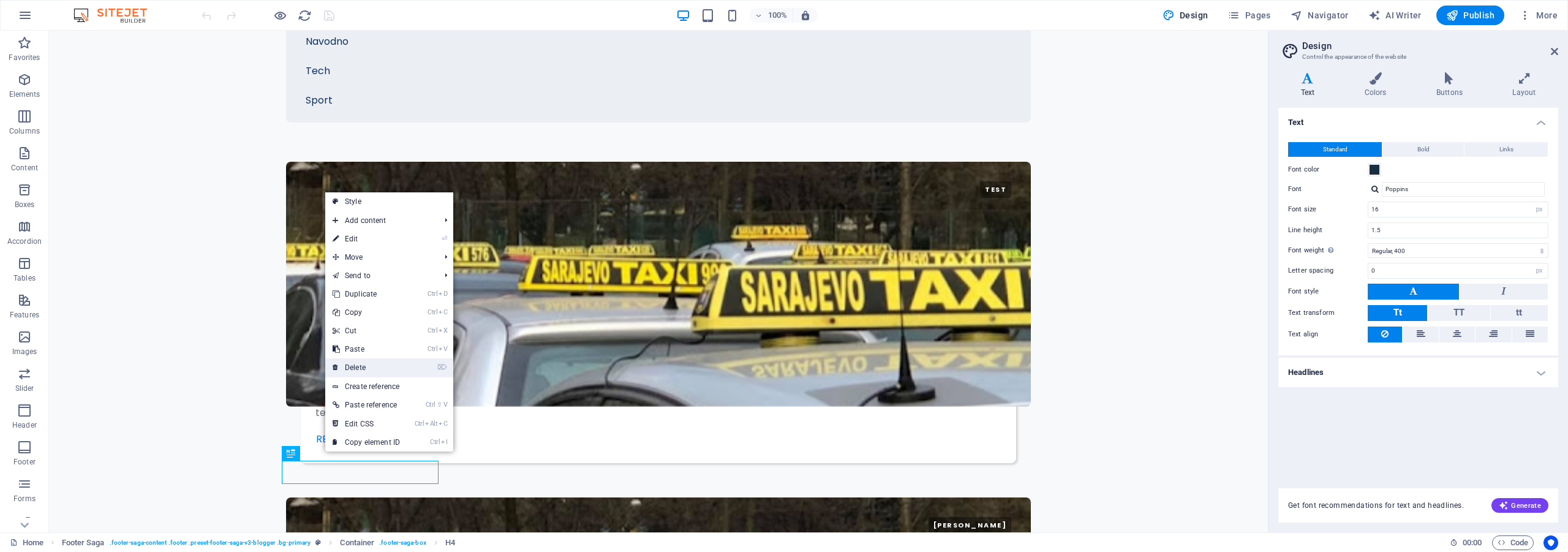
click at [378, 365] on link "⌦ Delete" at bounding box center [366, 368] width 82 height 18
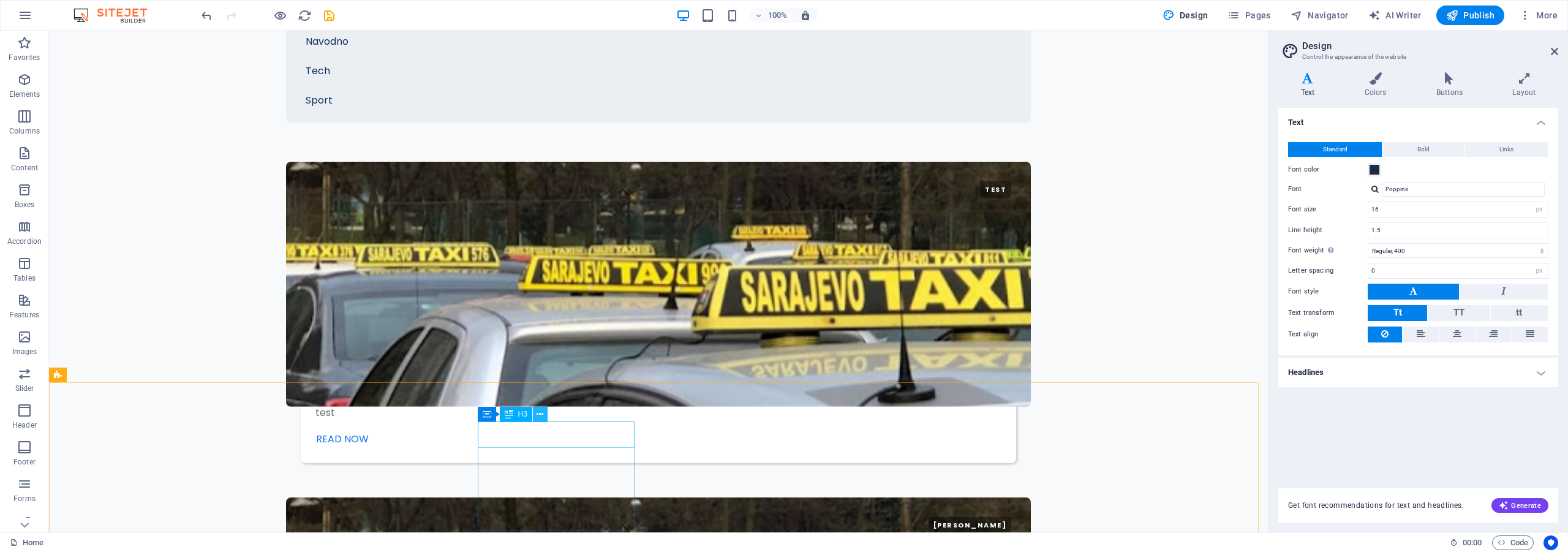
click at [541, 415] on icon at bounding box center [540, 415] width 7 height 13
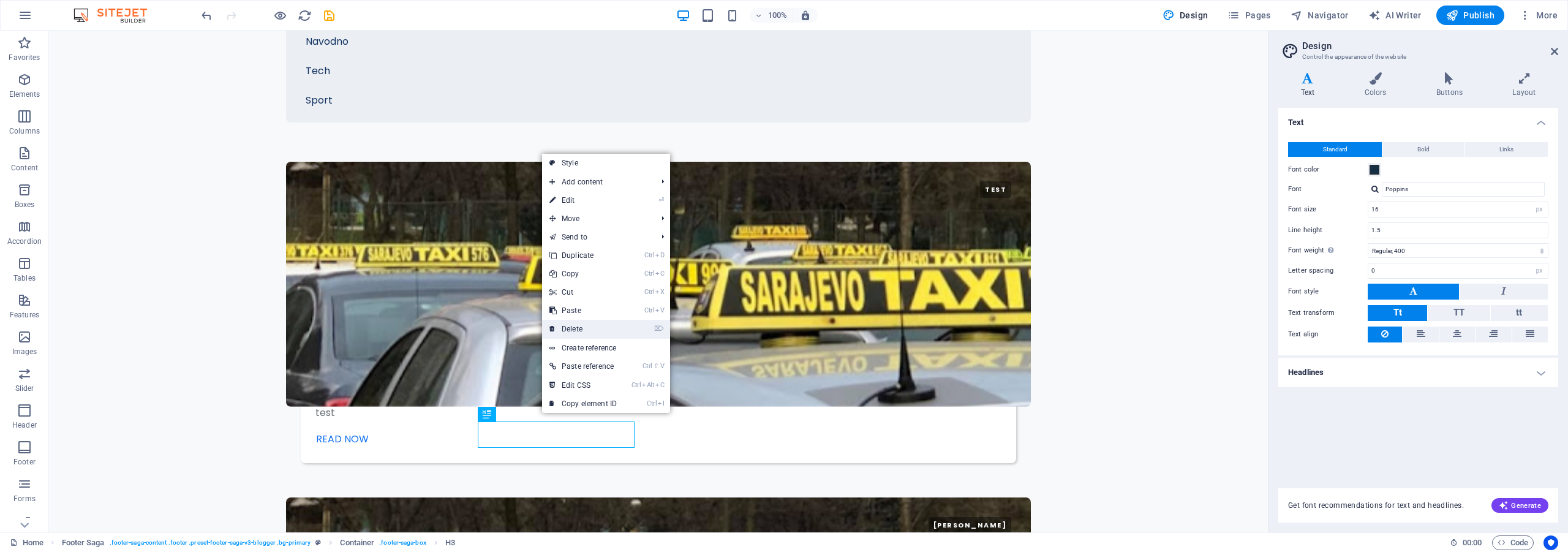
click at [599, 327] on link "⌦ Delete" at bounding box center [583, 329] width 82 height 18
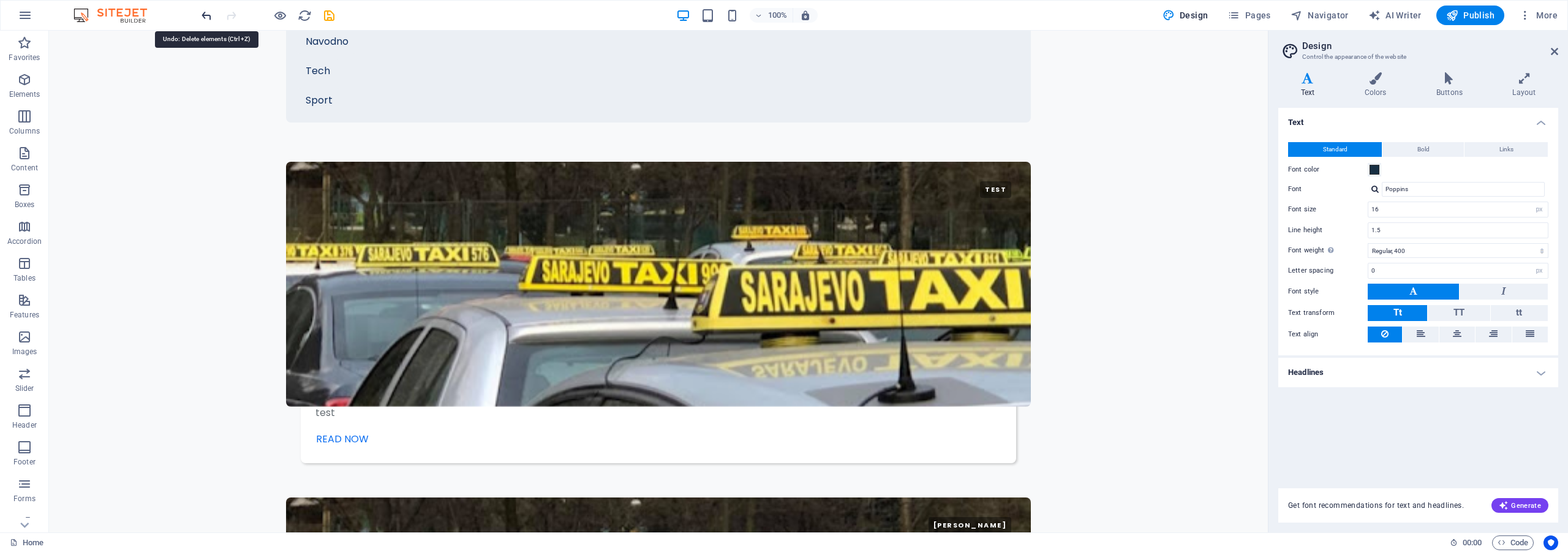
click at [208, 18] on icon "undo" at bounding box center [207, 16] width 14 height 14
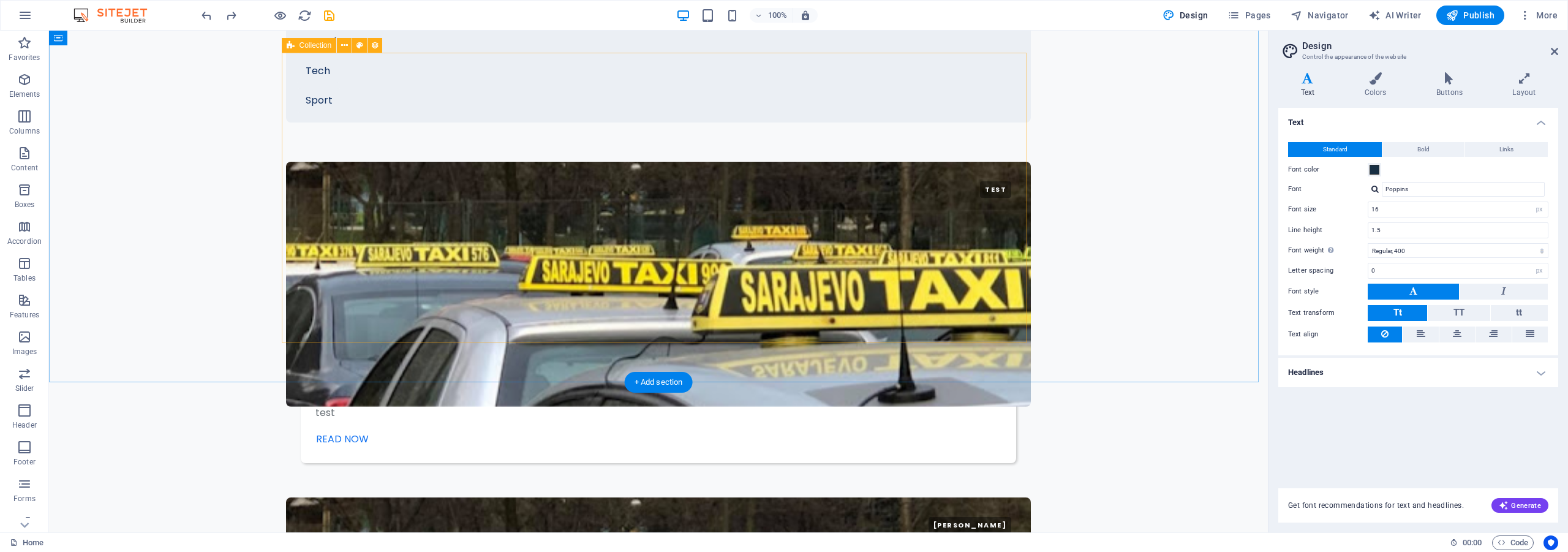
scroll to position [2001, 0]
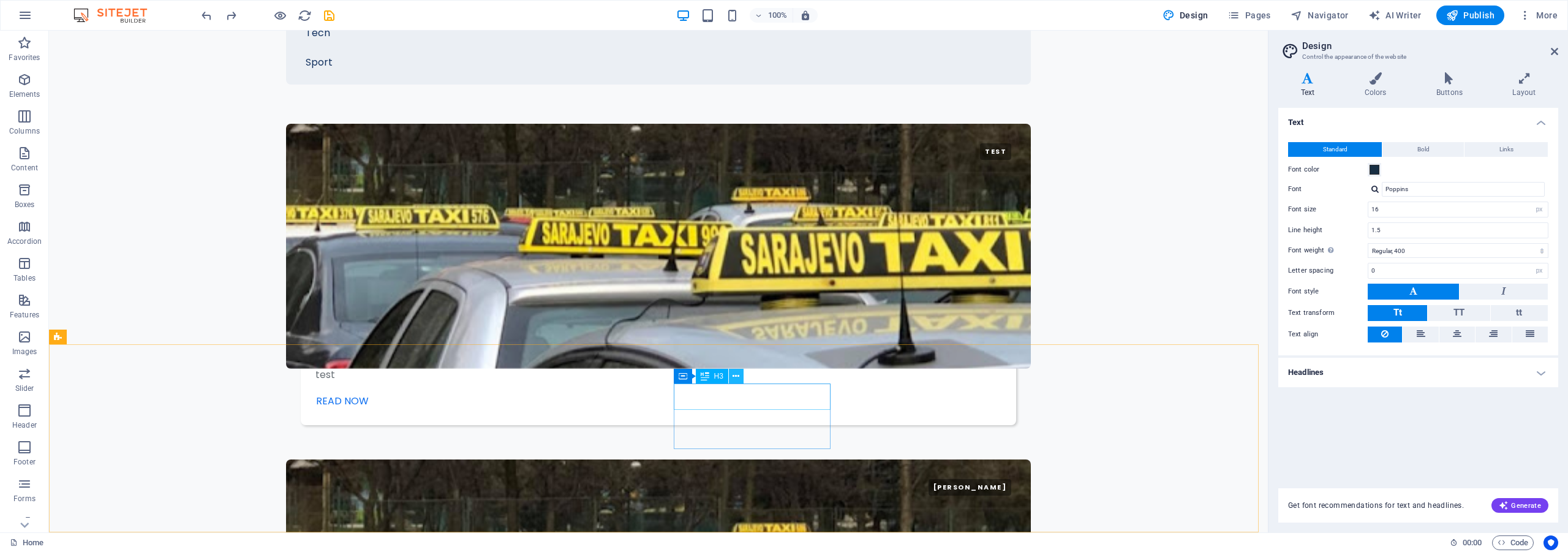
click at [735, 376] on icon at bounding box center [736, 376] width 7 height 13
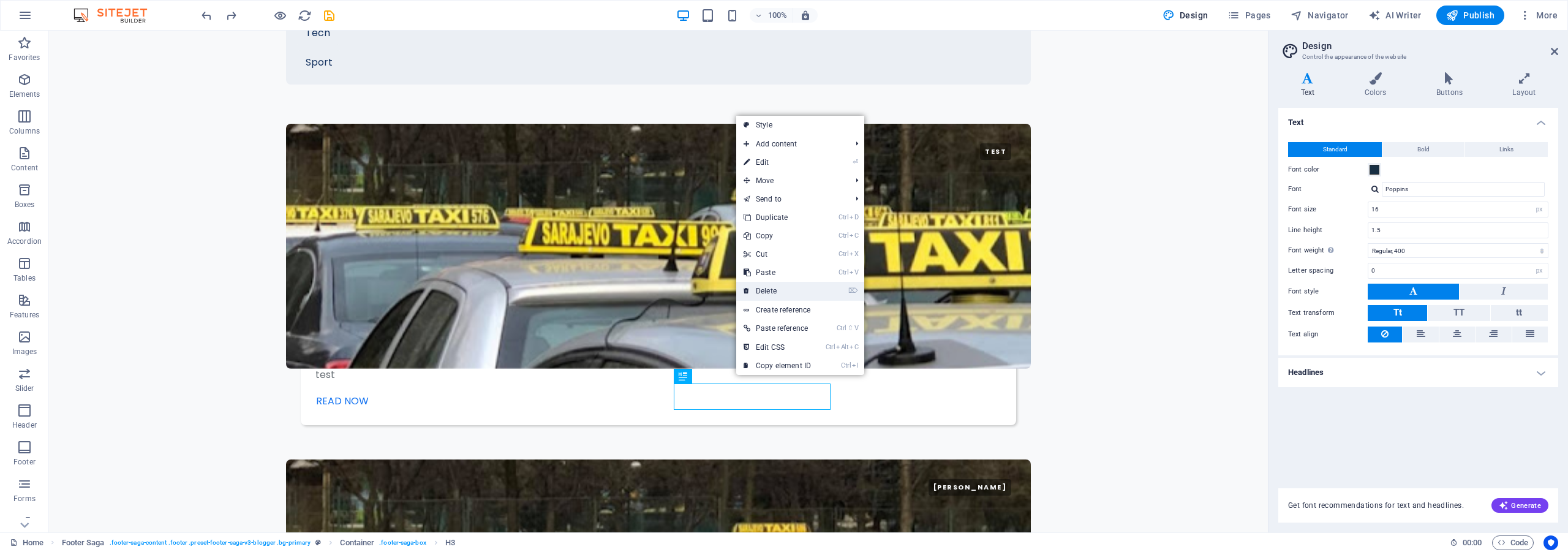
drag, startPoint x: 787, startPoint y: 287, endPoint x: 738, endPoint y: 257, distance: 57.5
click at [787, 287] on link "⌦ Delete" at bounding box center [777, 291] width 82 height 18
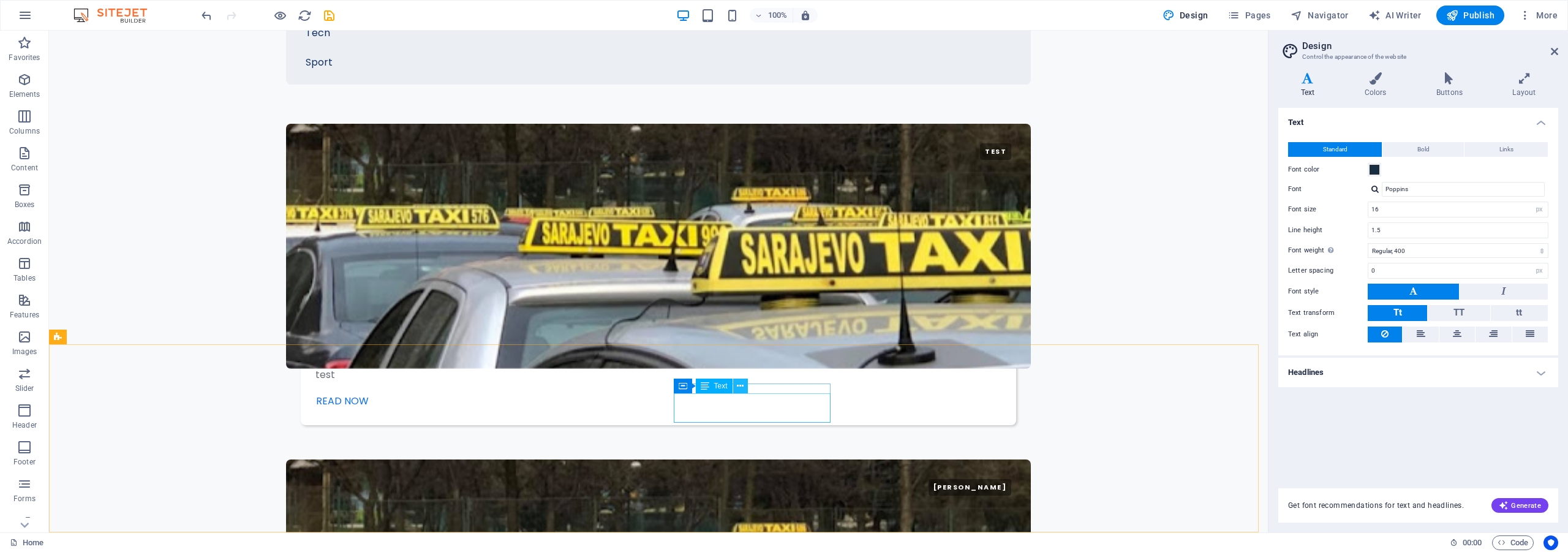
click at [741, 385] on icon at bounding box center [740, 386] width 7 height 13
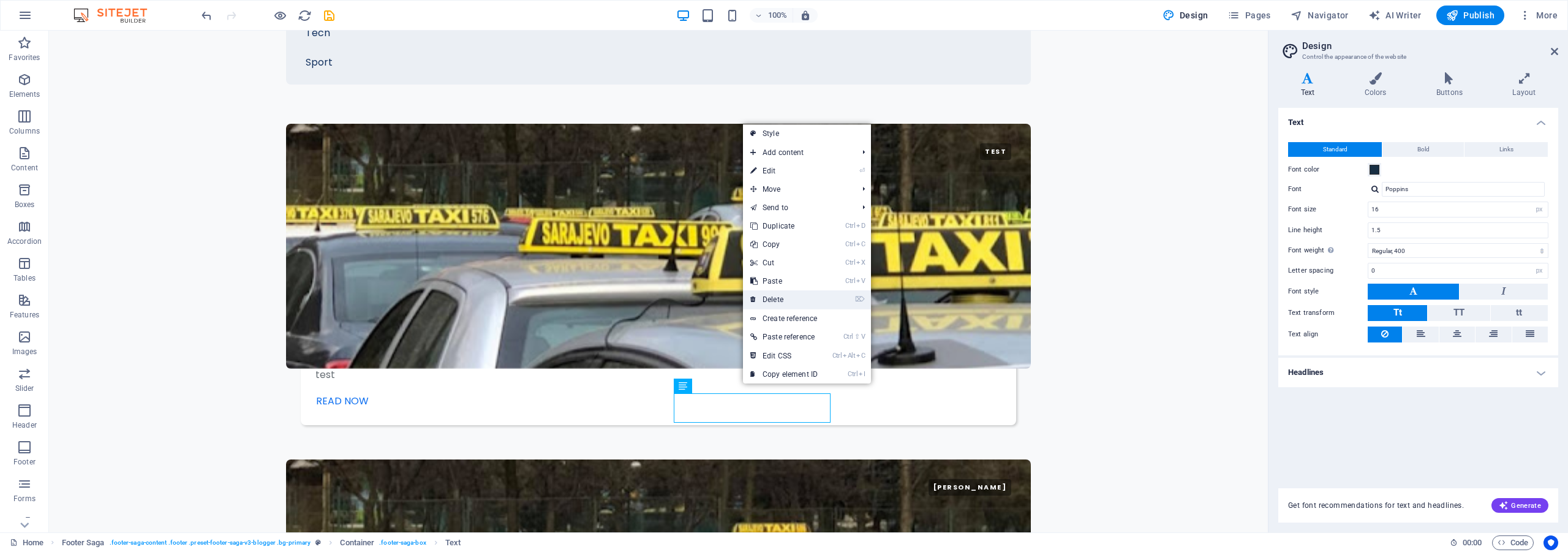
click at [794, 296] on link "⌦ Delete" at bounding box center [784, 299] width 82 height 18
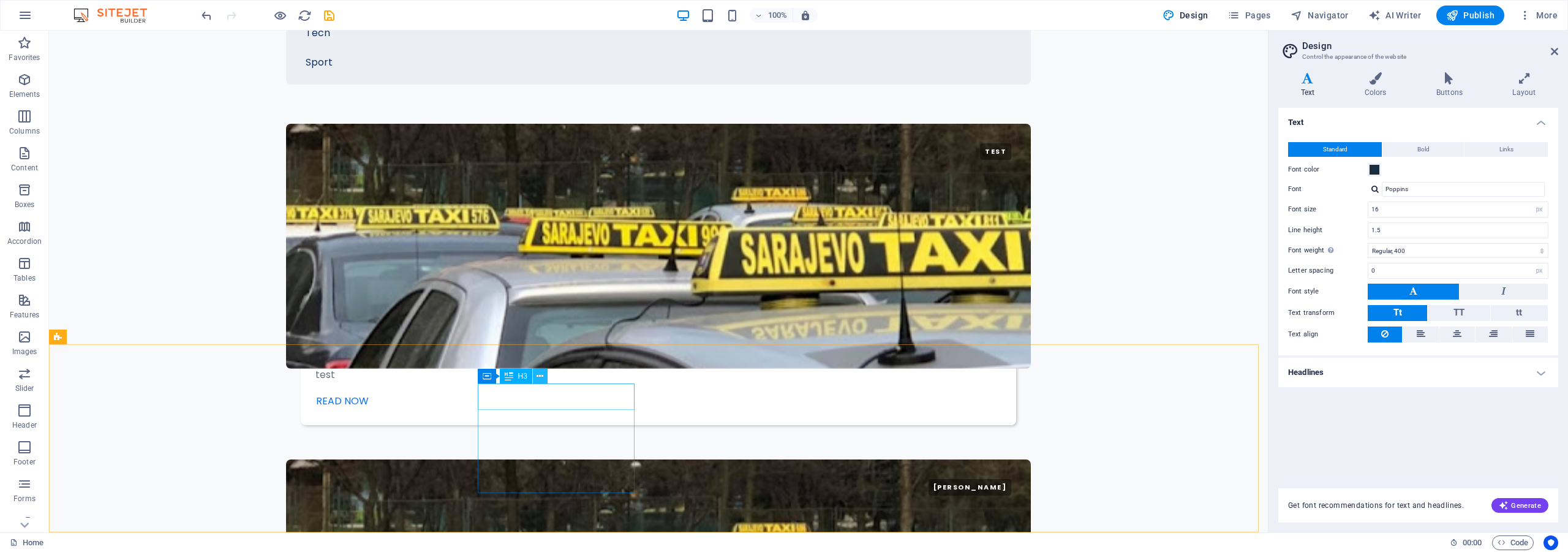
click at [544, 376] on button at bounding box center [540, 376] width 15 height 15
click at [523, 409] on icon at bounding box center [522, 412] width 7 height 13
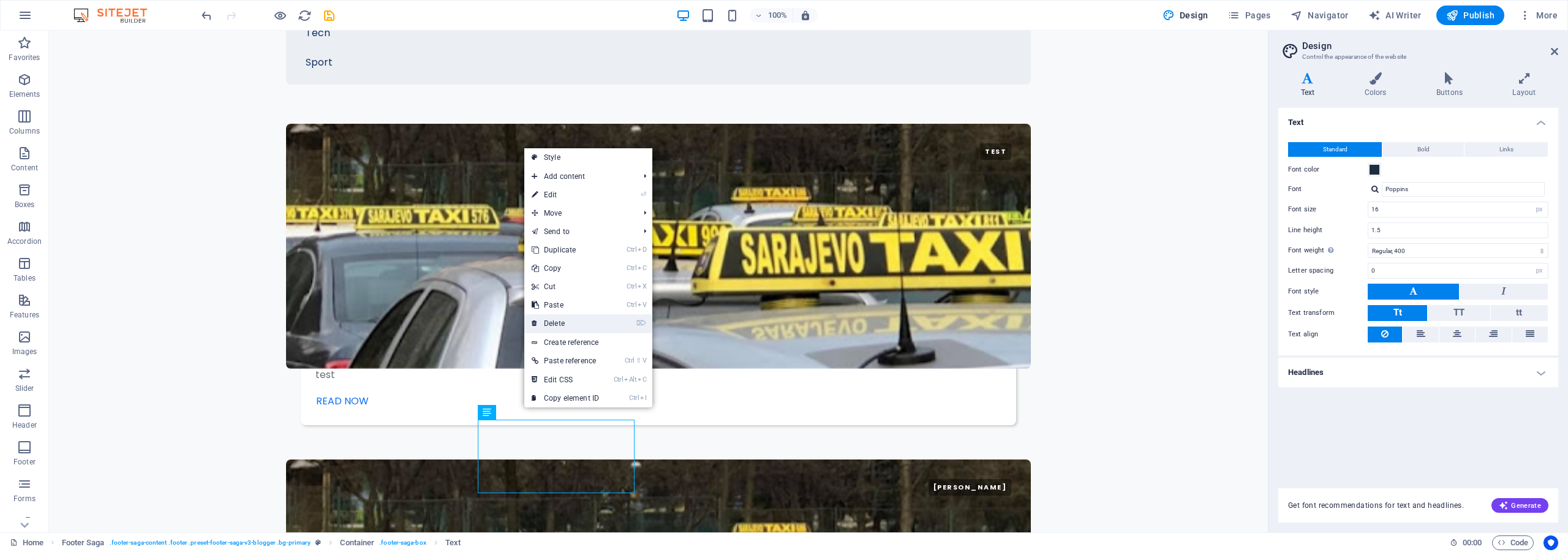
drag, startPoint x: 578, startPoint y: 314, endPoint x: 525, endPoint y: 302, distance: 54.3
click at [578, 314] on link "⌦ Delete" at bounding box center [565, 323] width 82 height 18
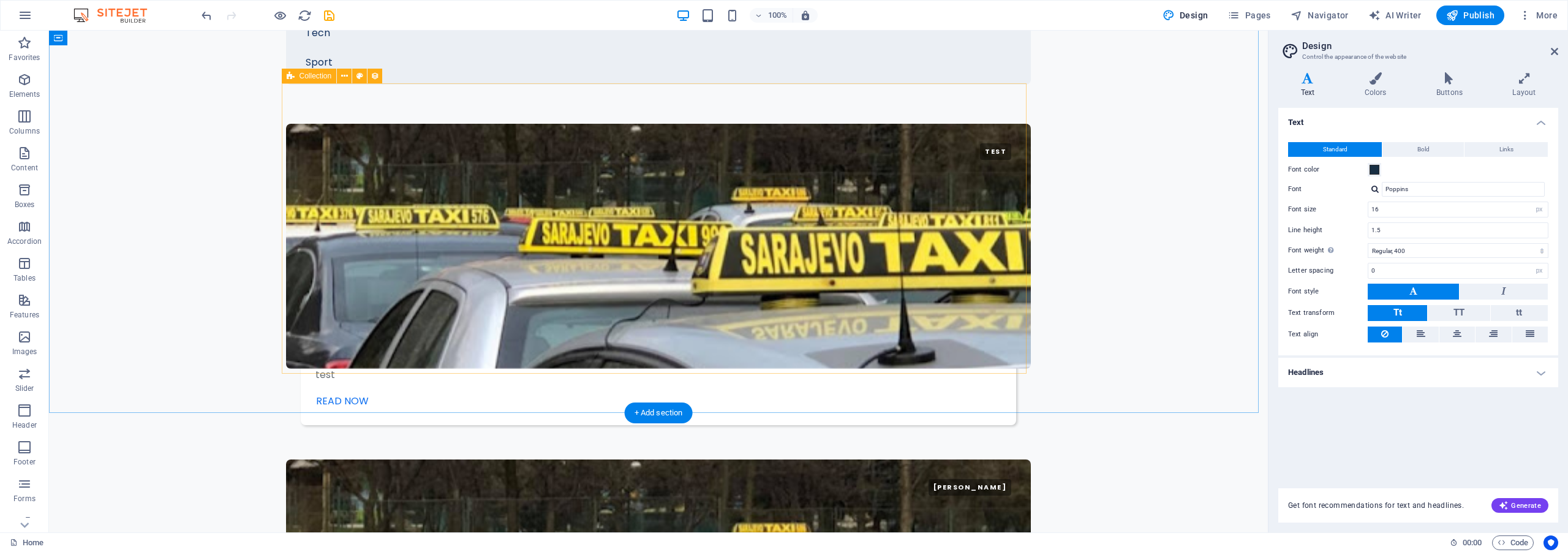
scroll to position [1932, 0]
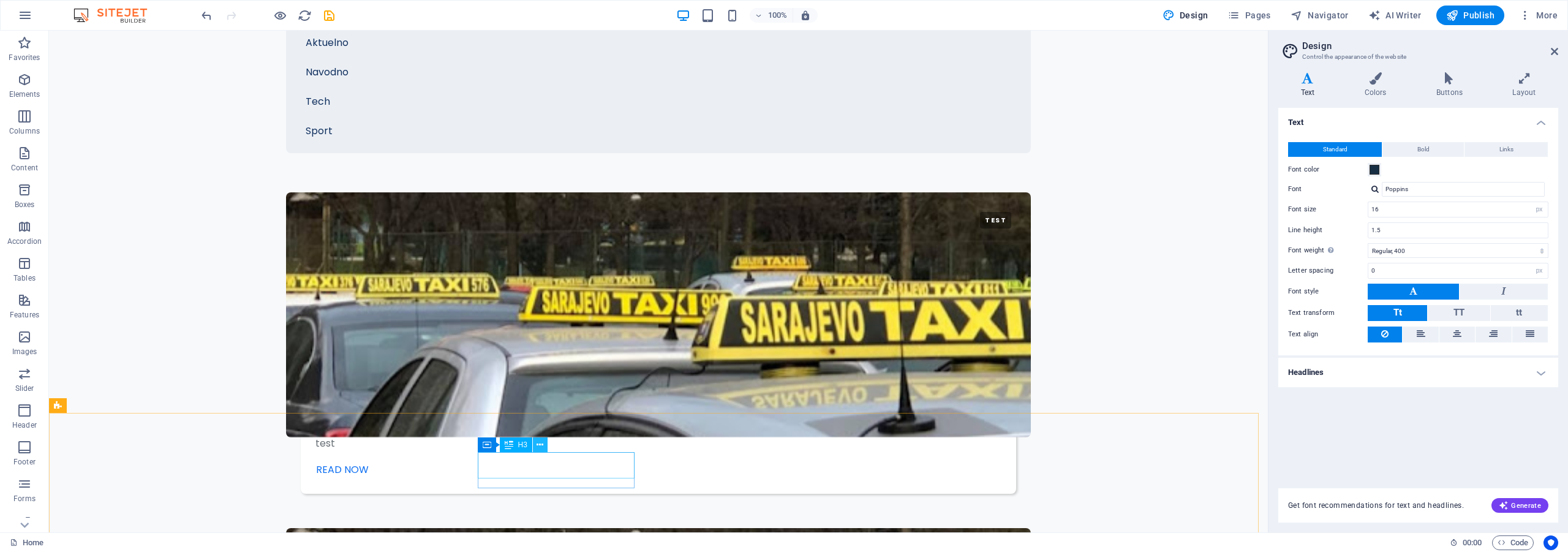
click at [540, 444] on icon at bounding box center [540, 445] width 7 height 13
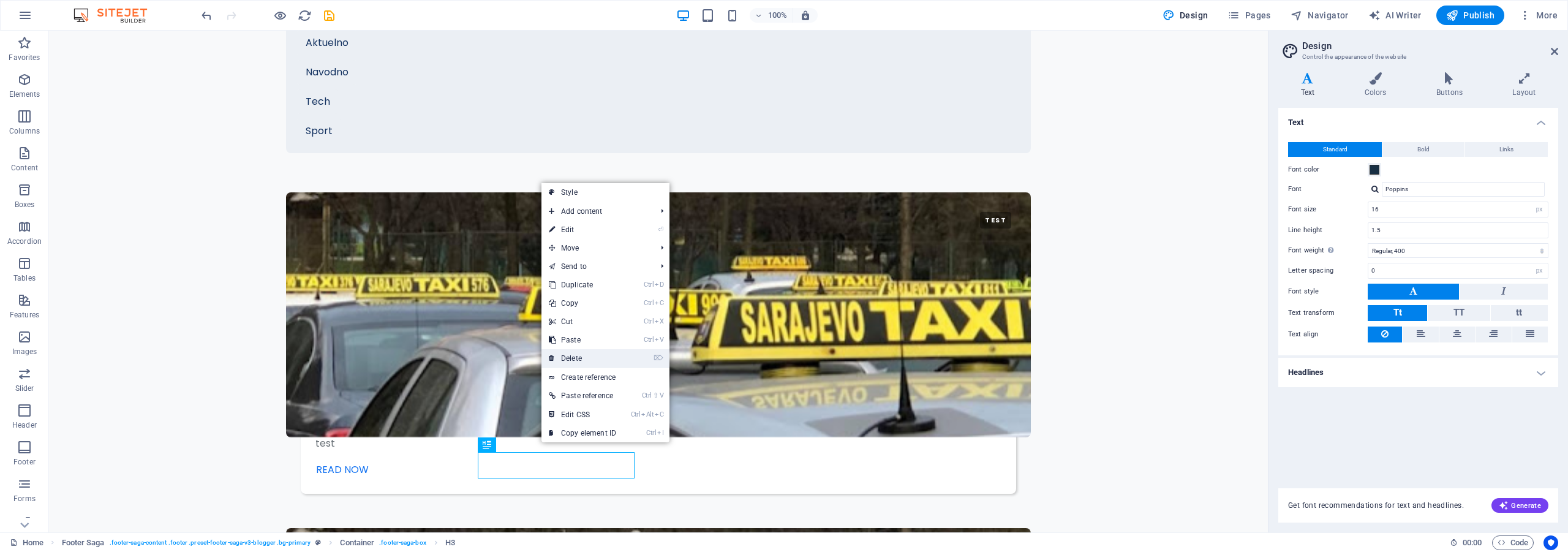
click at [593, 360] on link "⌦ Delete" at bounding box center [582, 358] width 82 height 18
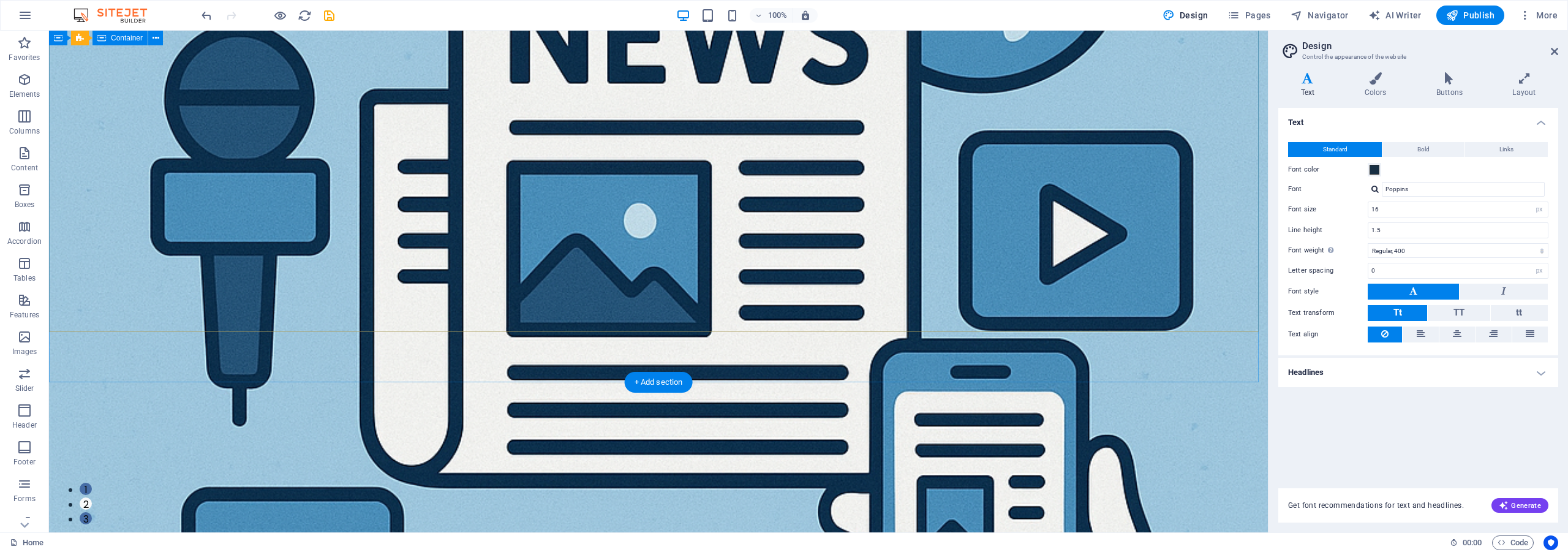
scroll to position [0, 0]
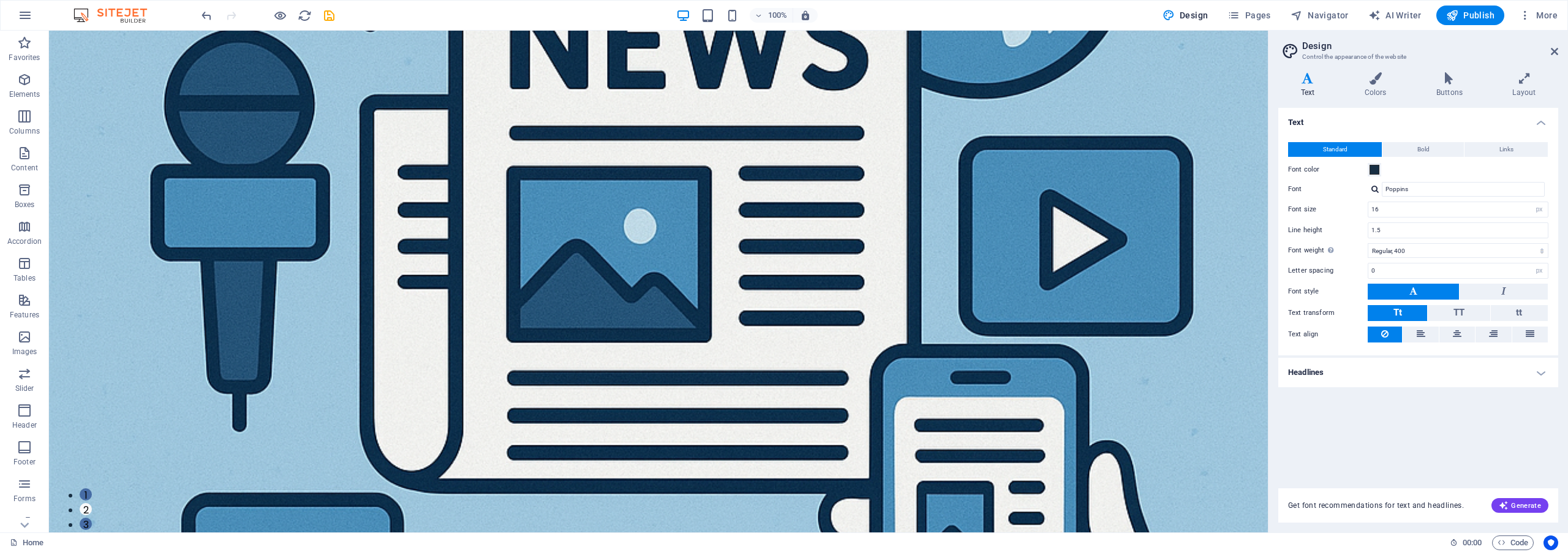
click at [329, 24] on div at bounding box center [268, 15] width 137 height 20
click at [329, 22] on icon "save" at bounding box center [329, 16] width 14 height 14
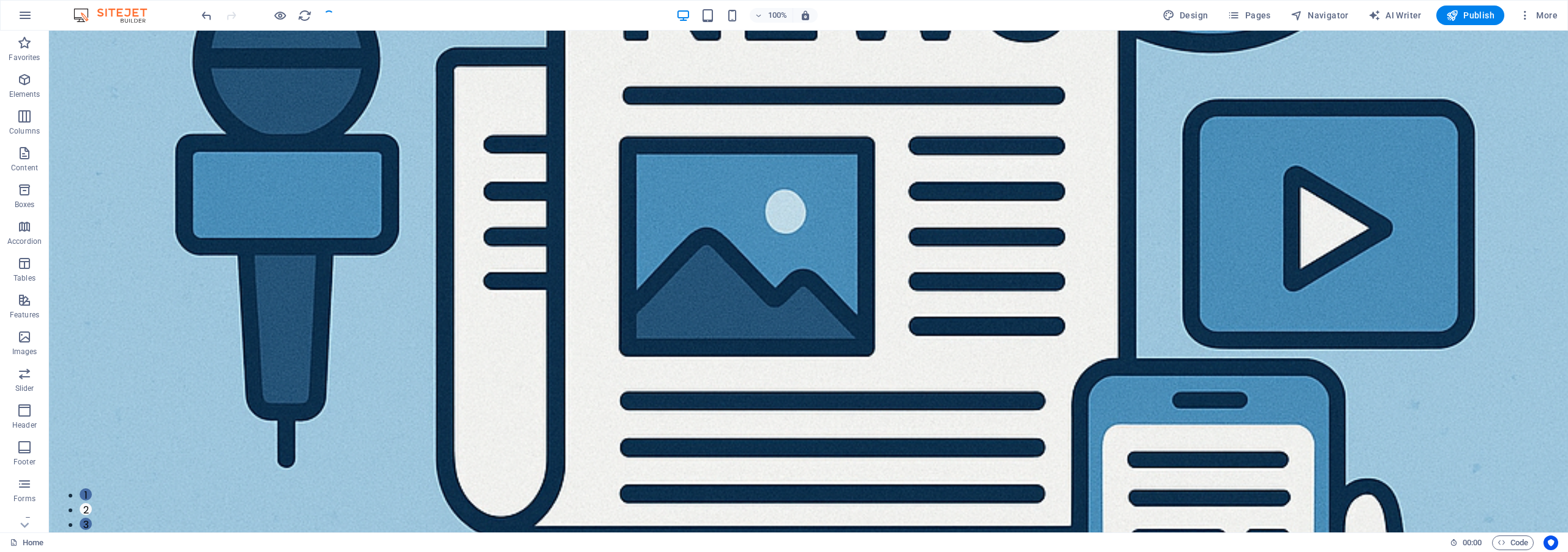
checkbox input "false"
click at [1476, 21] on span "Publish" at bounding box center [1470, 16] width 48 height 12
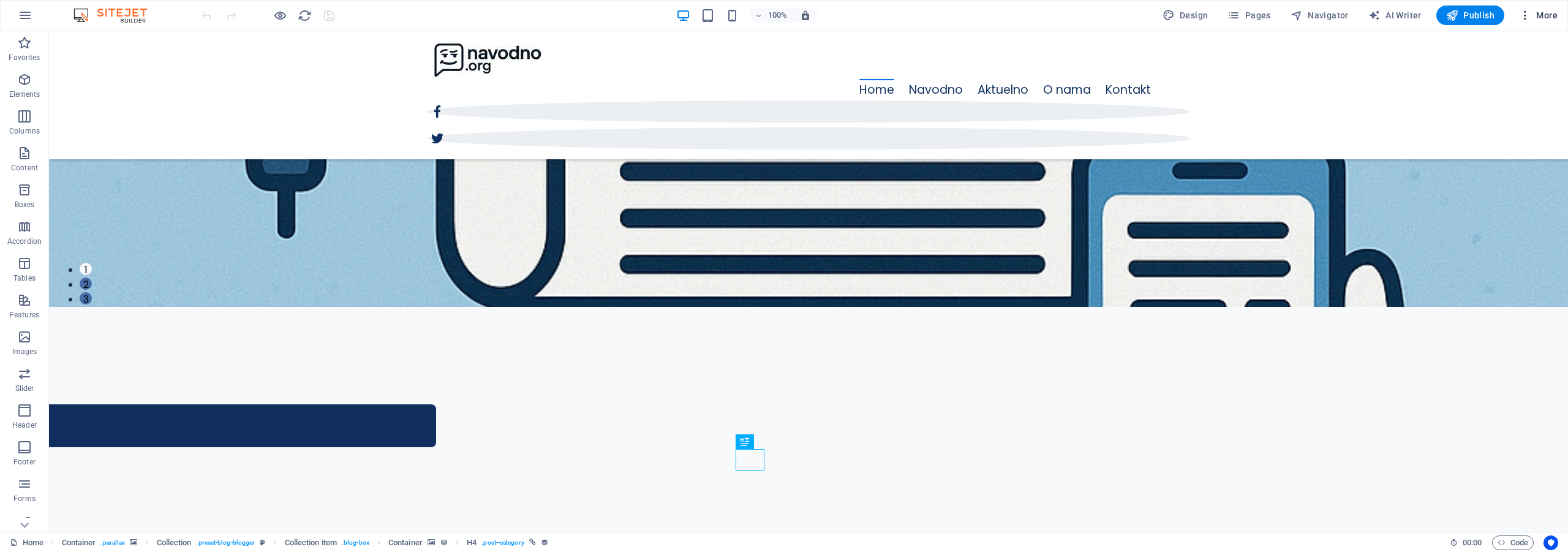
scroll to position [225, 0]
click at [1527, 20] on icon "button" at bounding box center [1525, 16] width 12 height 12
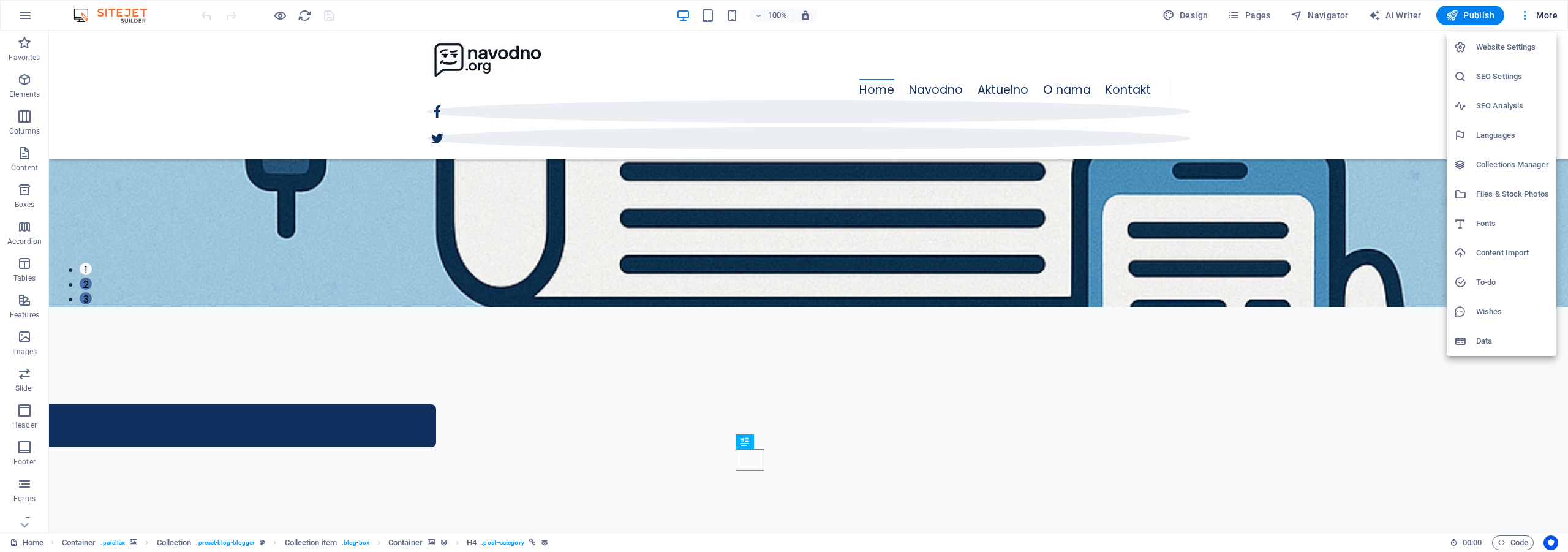
click at [1527, 167] on h6 "Collections Manager" at bounding box center [1512, 165] width 73 height 15
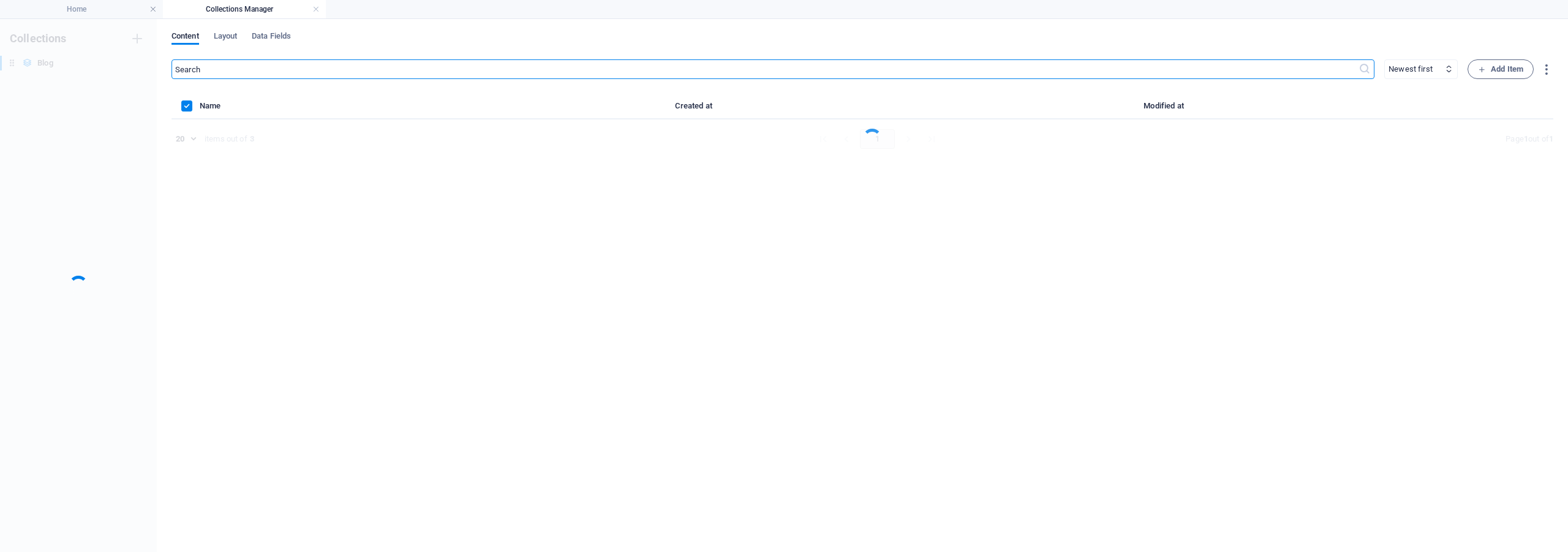
scroll to position [0, 0]
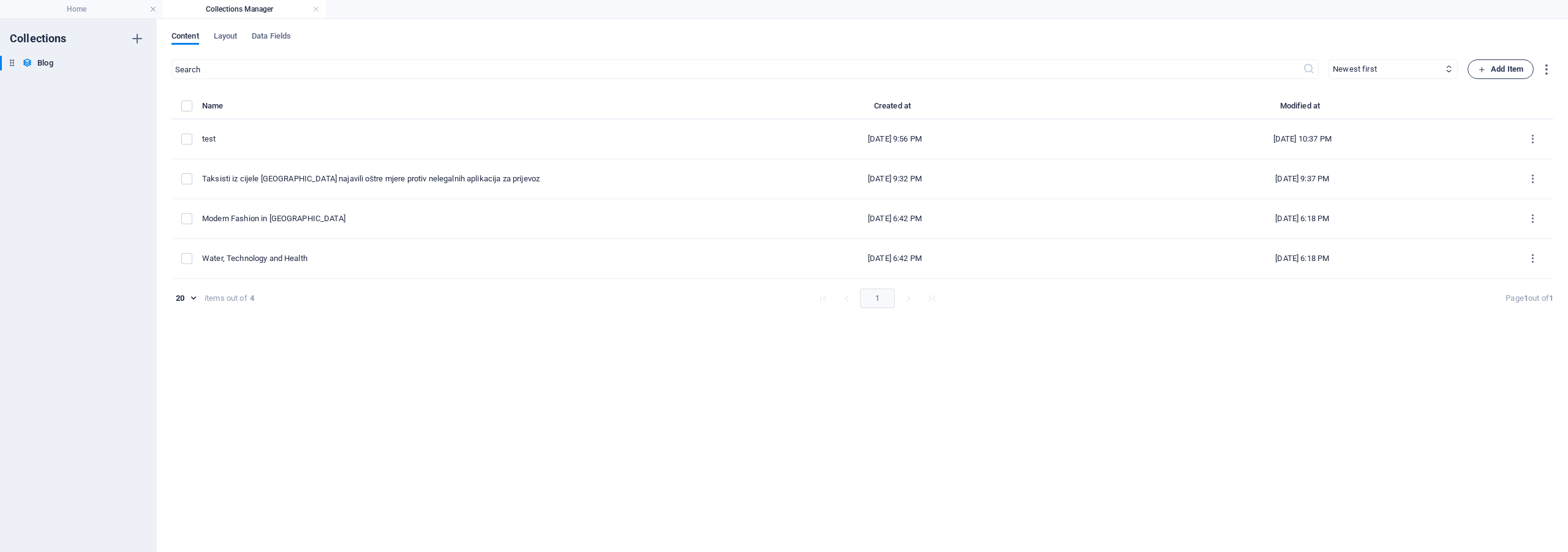
click at [1486, 69] on span "Add Item" at bounding box center [1501, 69] width 46 height 15
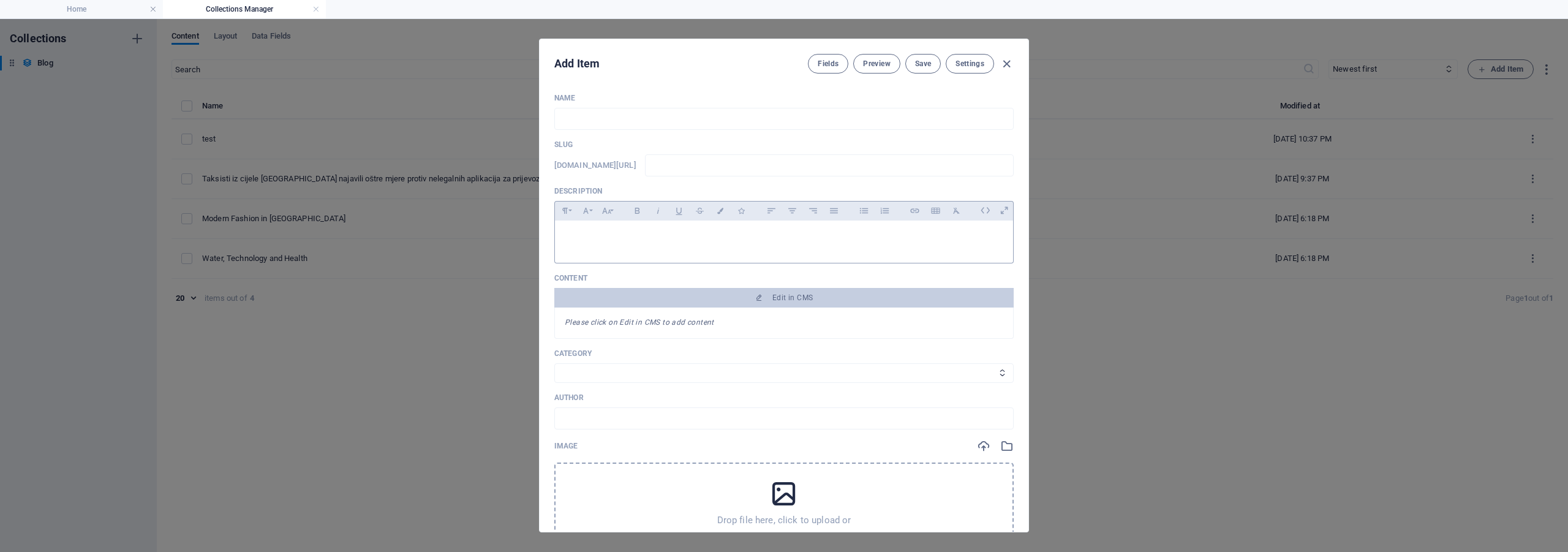
click at [600, 246] on div at bounding box center [784, 239] width 458 height 37
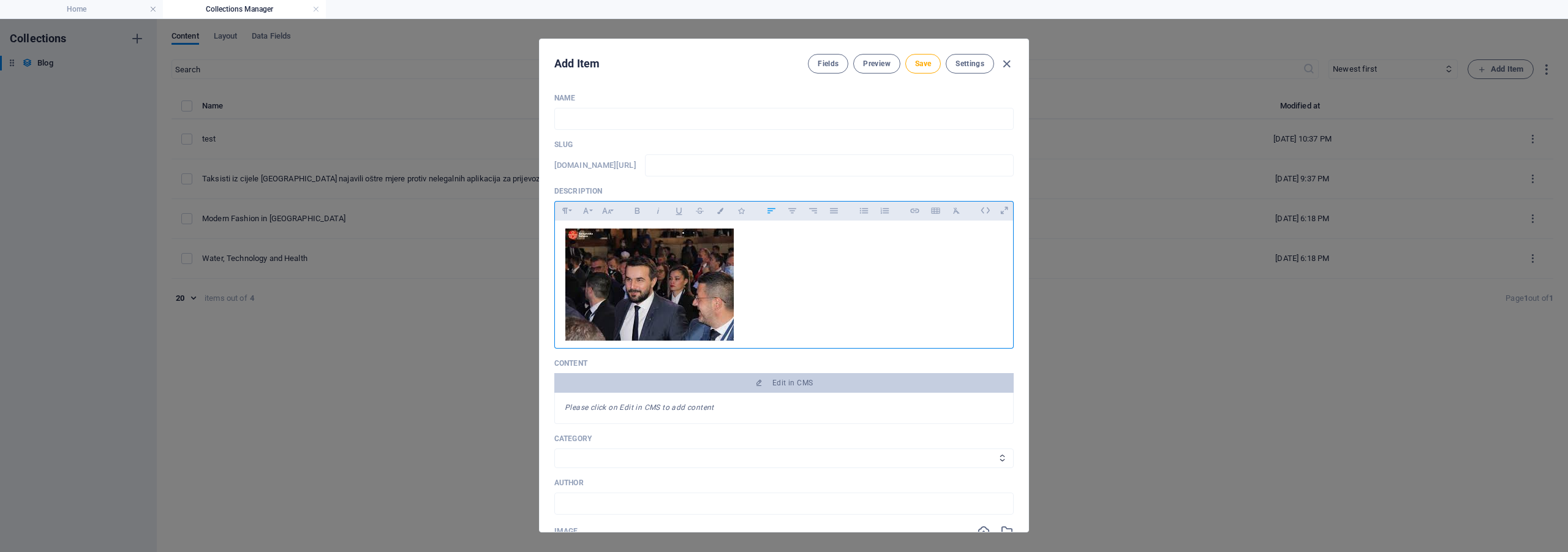
scroll to position [5, 0]
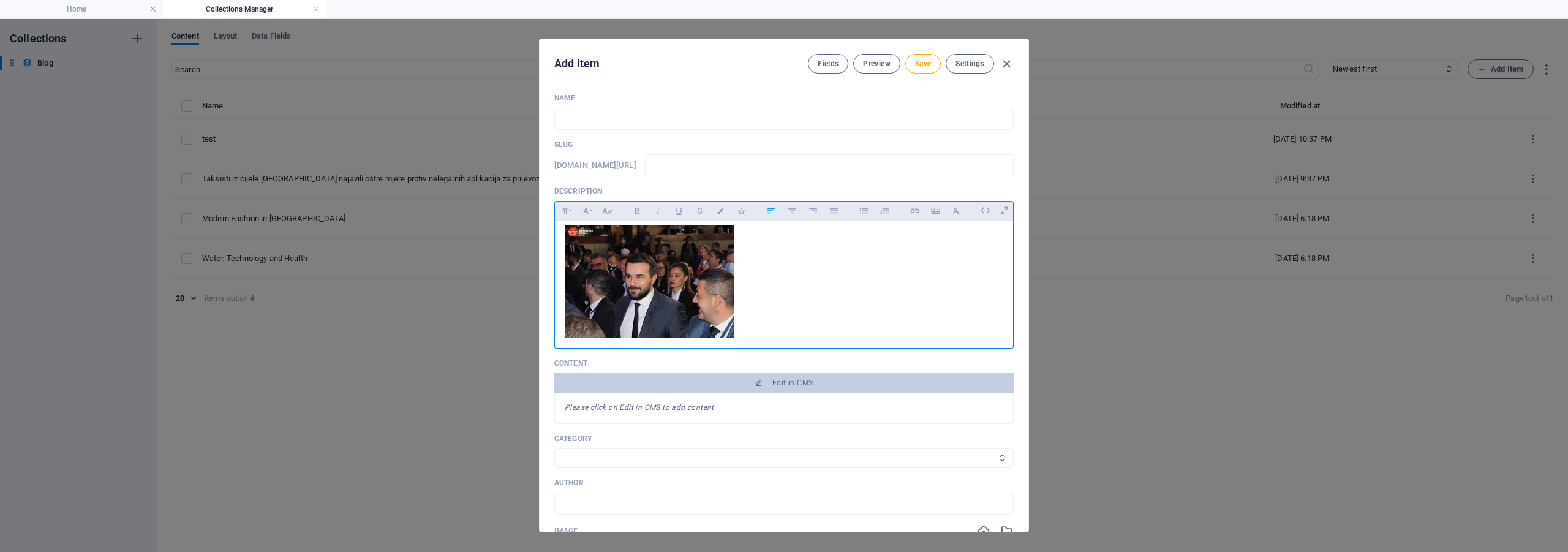
drag, startPoint x: 730, startPoint y: 295, endPoint x: 744, endPoint y: 299, distance: 14.6
click at [731, 295] on img at bounding box center [649, 281] width 169 height 112
drag, startPoint x: 751, startPoint y: 313, endPoint x: 614, endPoint y: 242, distance: 154.3
click at [614, 242] on p "​" at bounding box center [784, 283] width 439 height 116
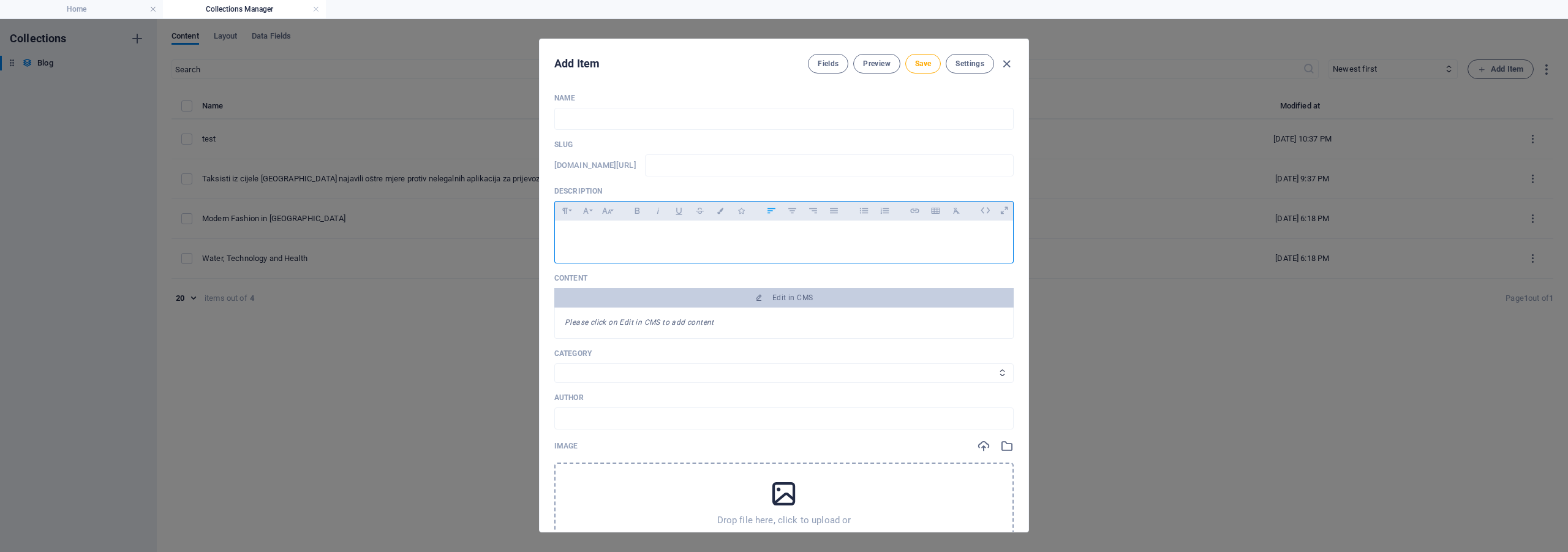
scroll to position [0, 0]
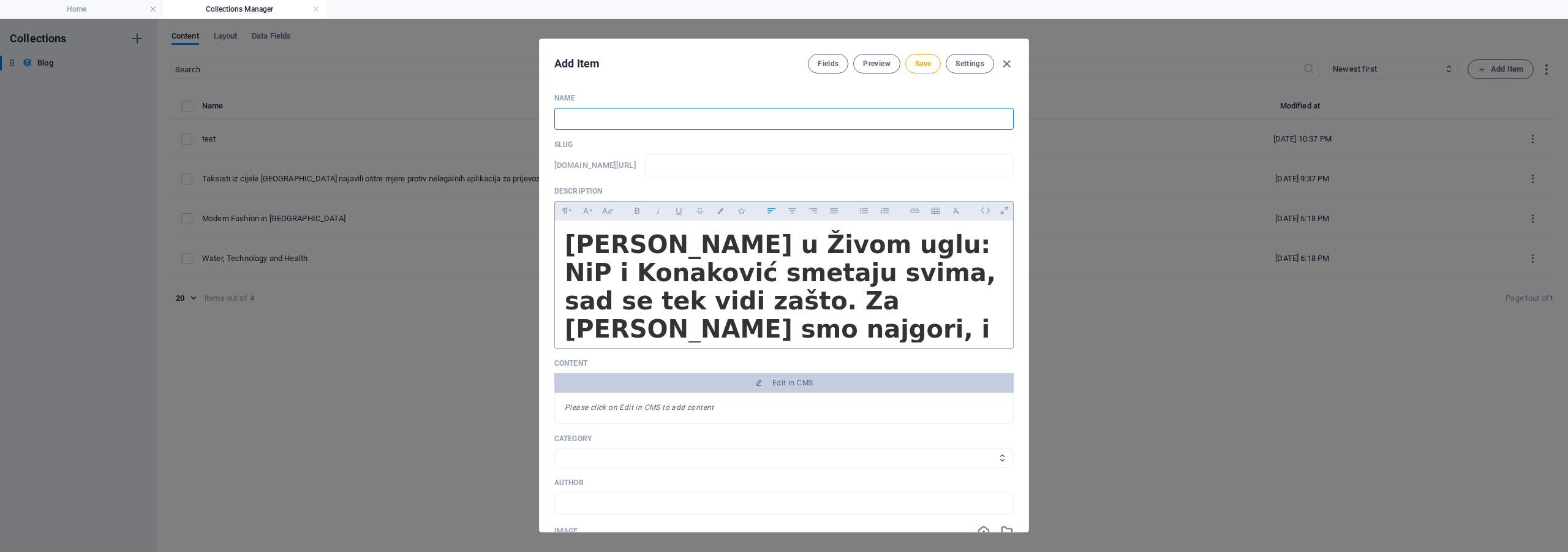
click at [605, 121] on input "text" at bounding box center [784, 118] width 459 height 22
type input "G"
type input "g"
type input "Go"
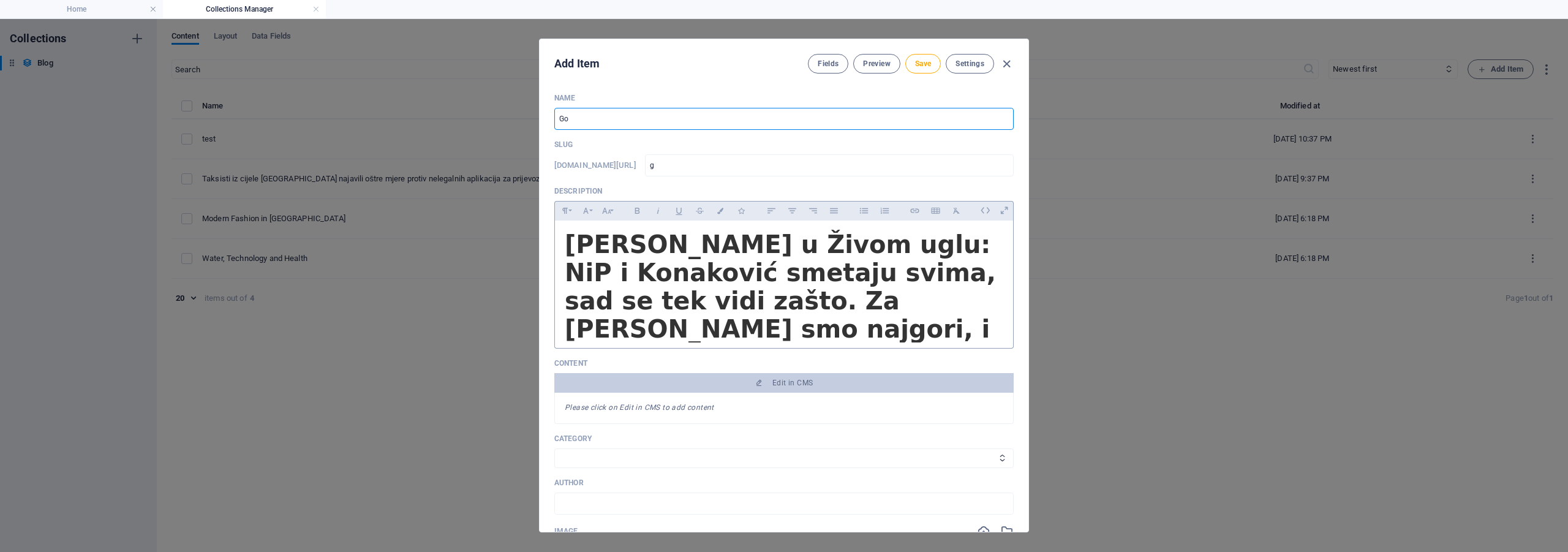
type input "go"
type input "Gos"
type input "gos"
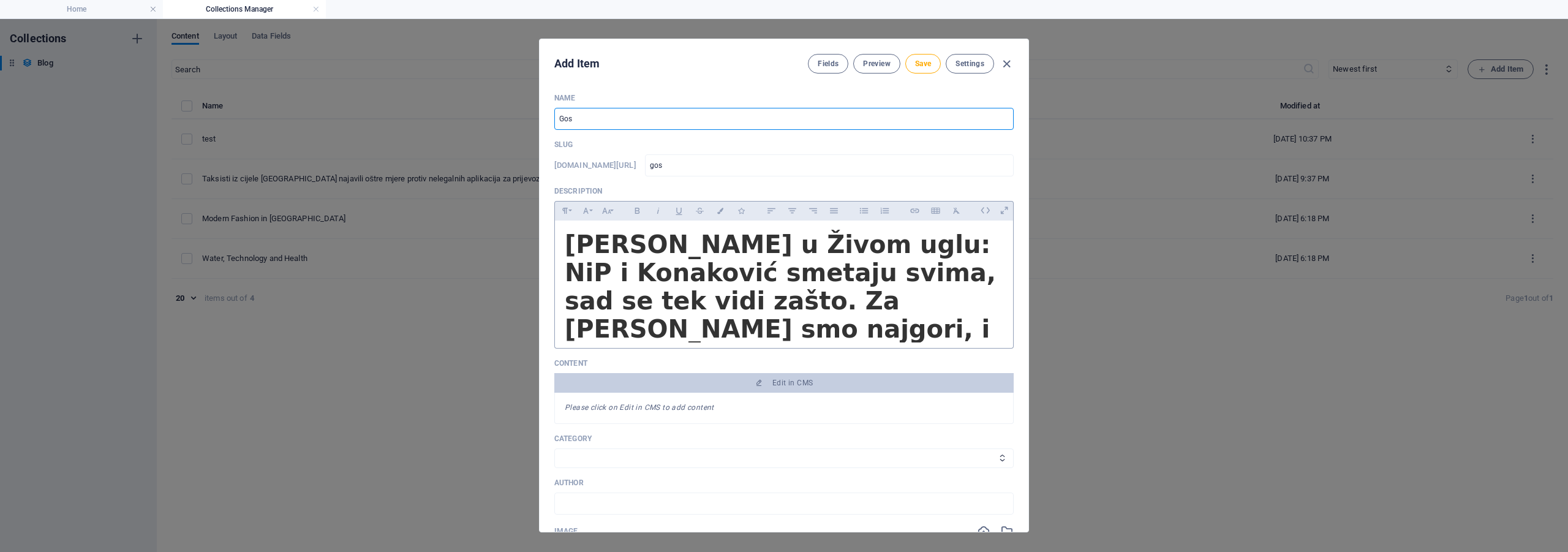
type input "Gost"
type input "gost"
type input "Gost u"
type input "gost-u"
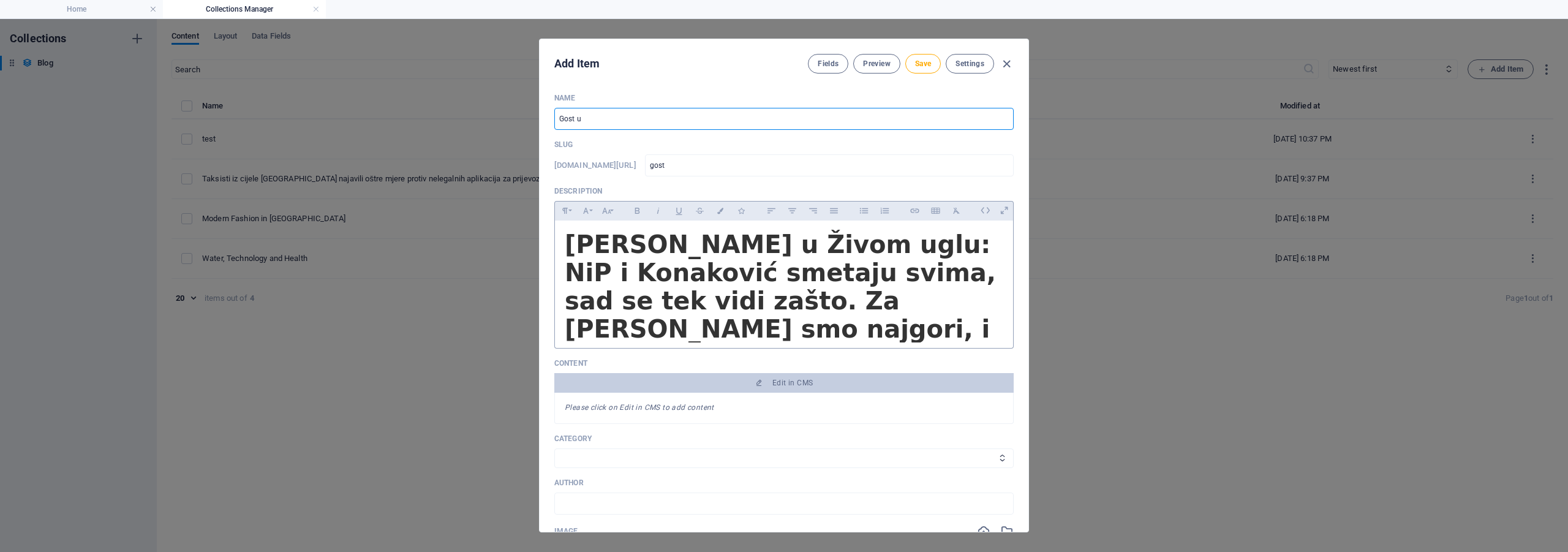
type input "gost-u"
type input "Gost u r"
type input "gost-u-r"
type input "Gost u ra"
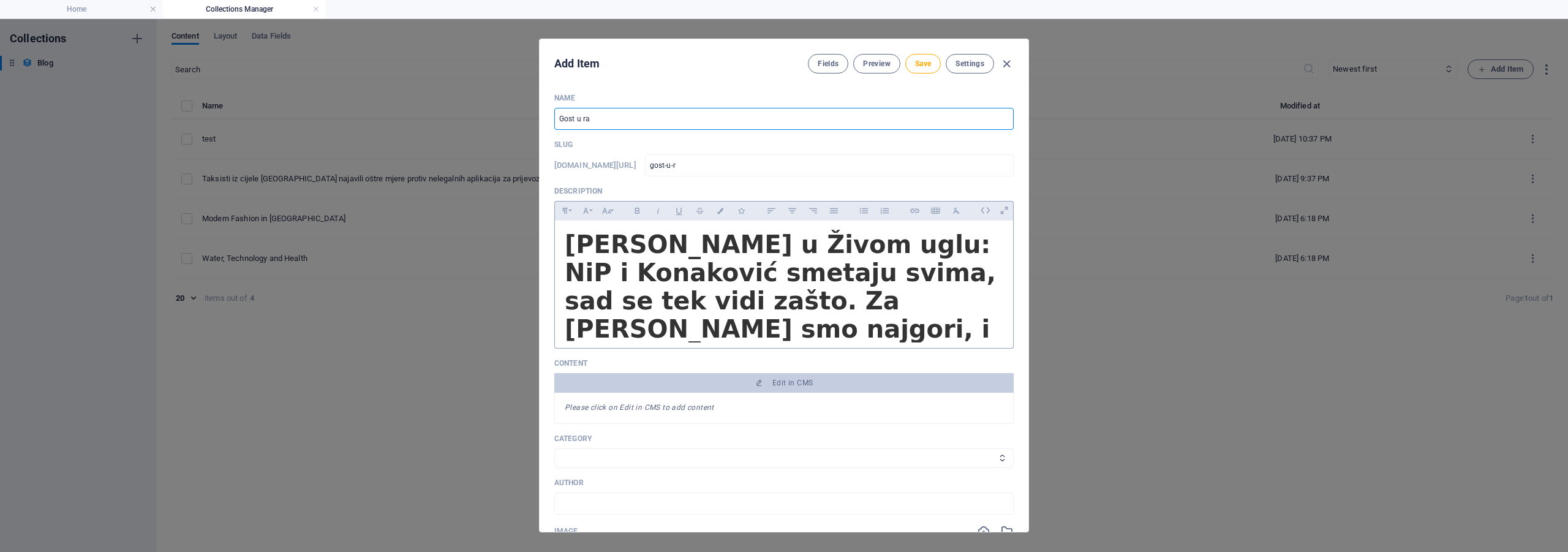
type input "gost-u-ra"
type input "Gost u rap"
type input "gost-u-rap"
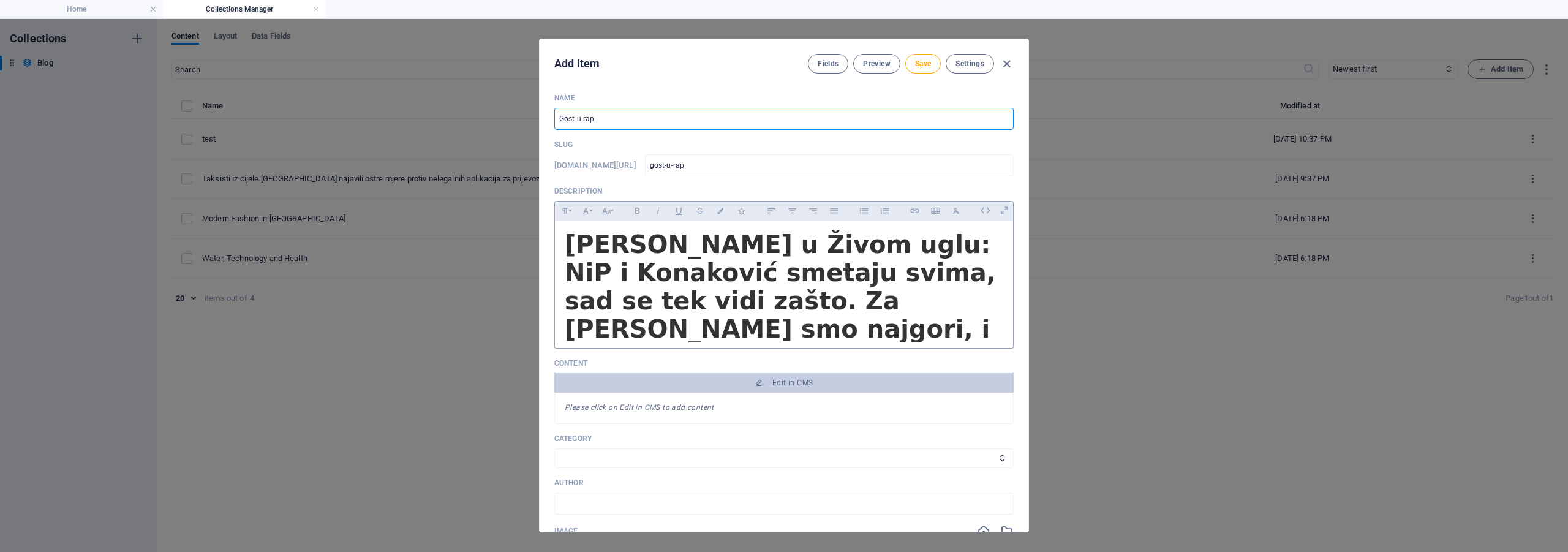
type input "Gost u rapo"
type input "gost-u-rapo"
type input "Gost u rapor"
type input "gost-u-rapor"
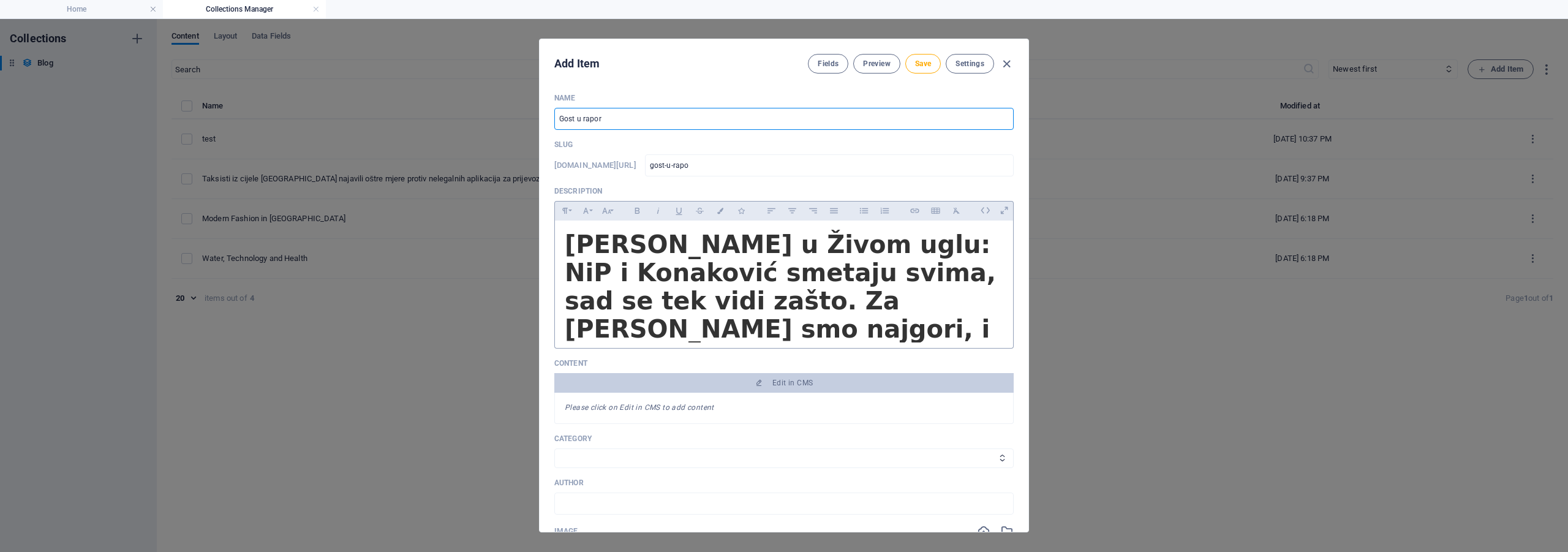
type input "gost-u-rapor"
type input "Gost u raport"
type input "gost-u-raport"
type input "Gost u raporto"
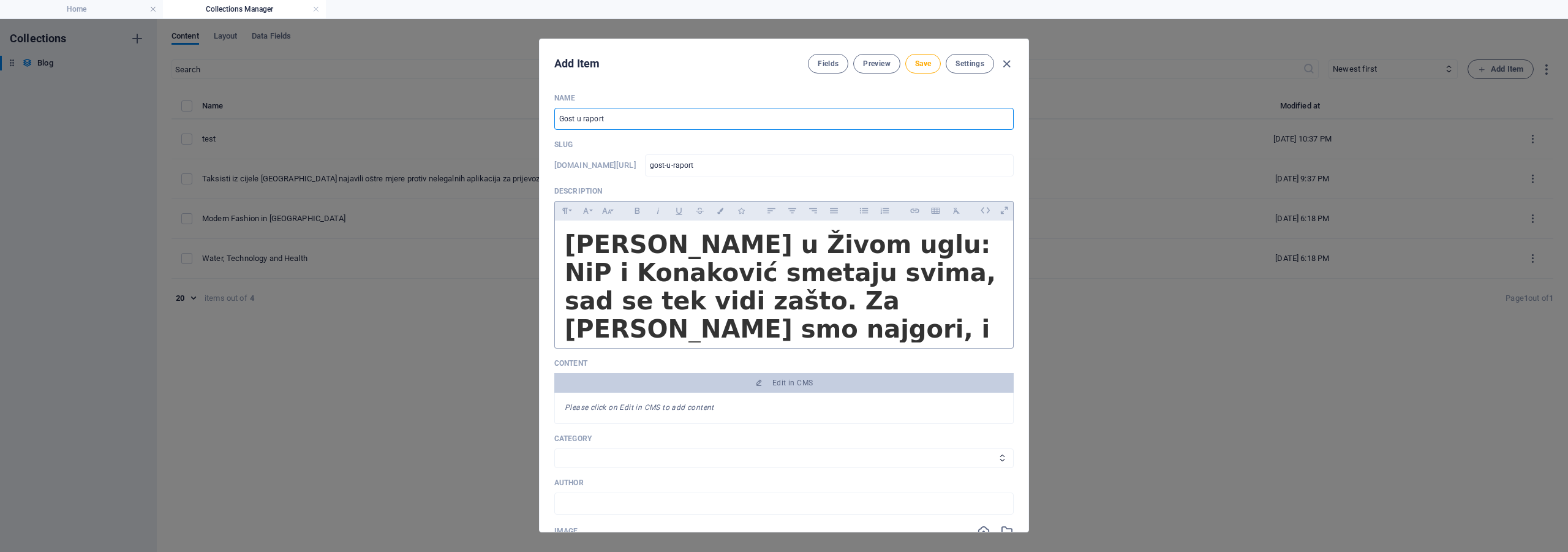
type input "gost-u-raporto"
type input "Gost u raportov"
type input "gost-u-raportov"
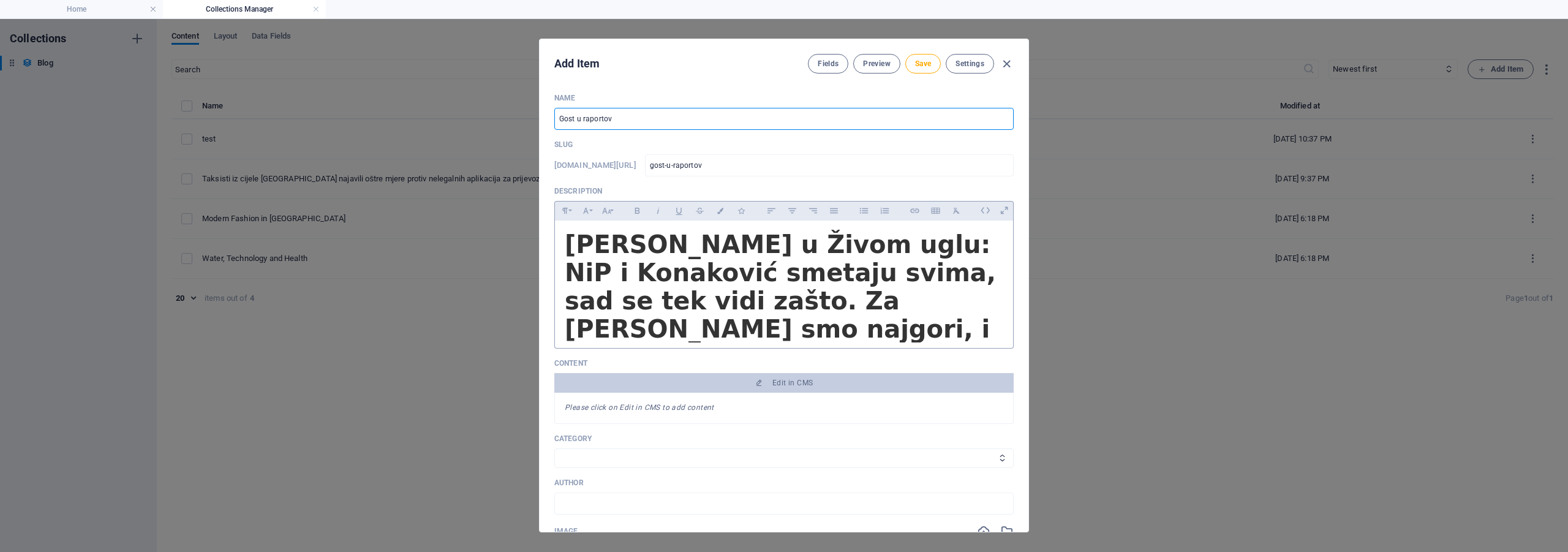
type input "Gost u raportovo"
type input "gost-u-raportovo"
type input "Gost u raportovoj"
type input "gost-u-raportovoj"
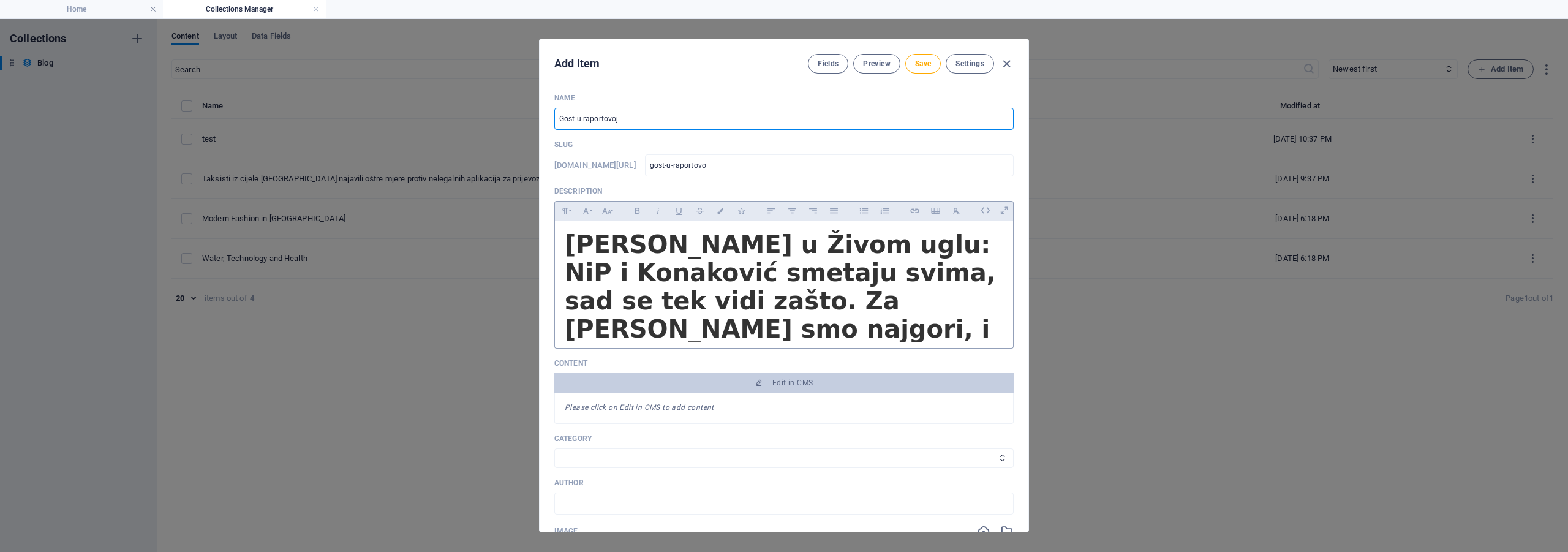
type input "gost-u-raportovoj"
type input "Gost u raportovoj e"
type input "gost-u-raportovoj-e"
type input "Gost u raportovoj em"
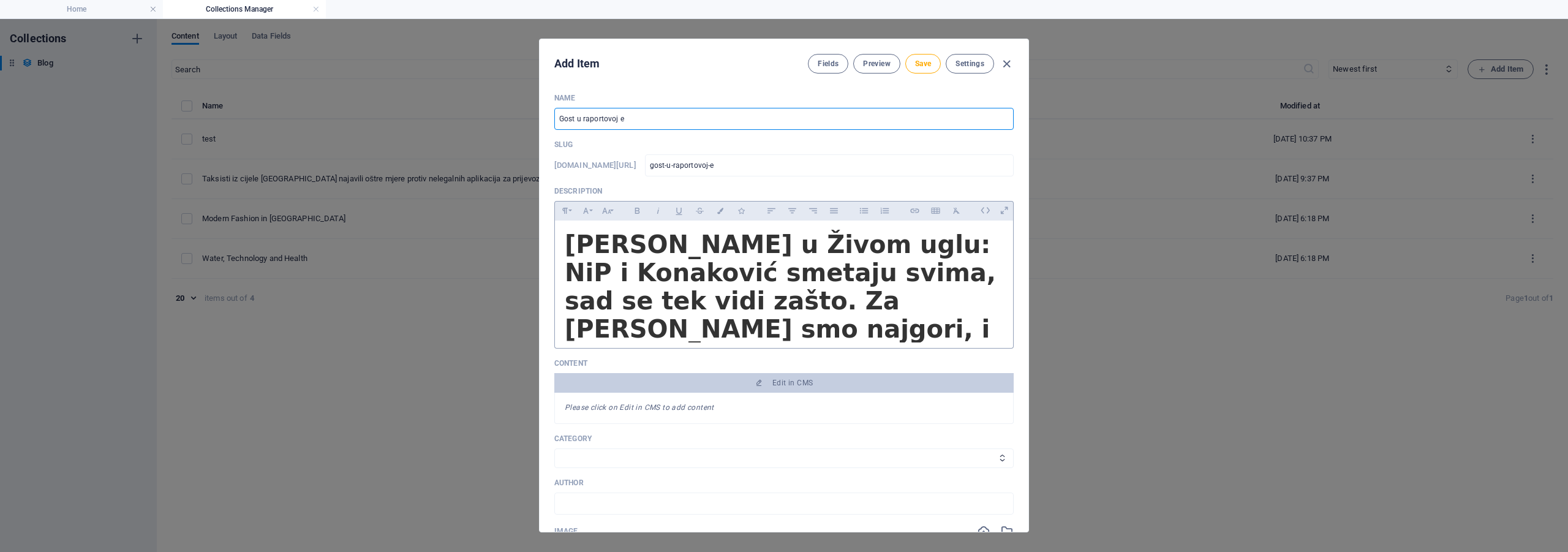
type input "gost-u-raportovoj-em"
type input "Gost u raportovoj emi"
type input "gost-u-raportovoj-emi"
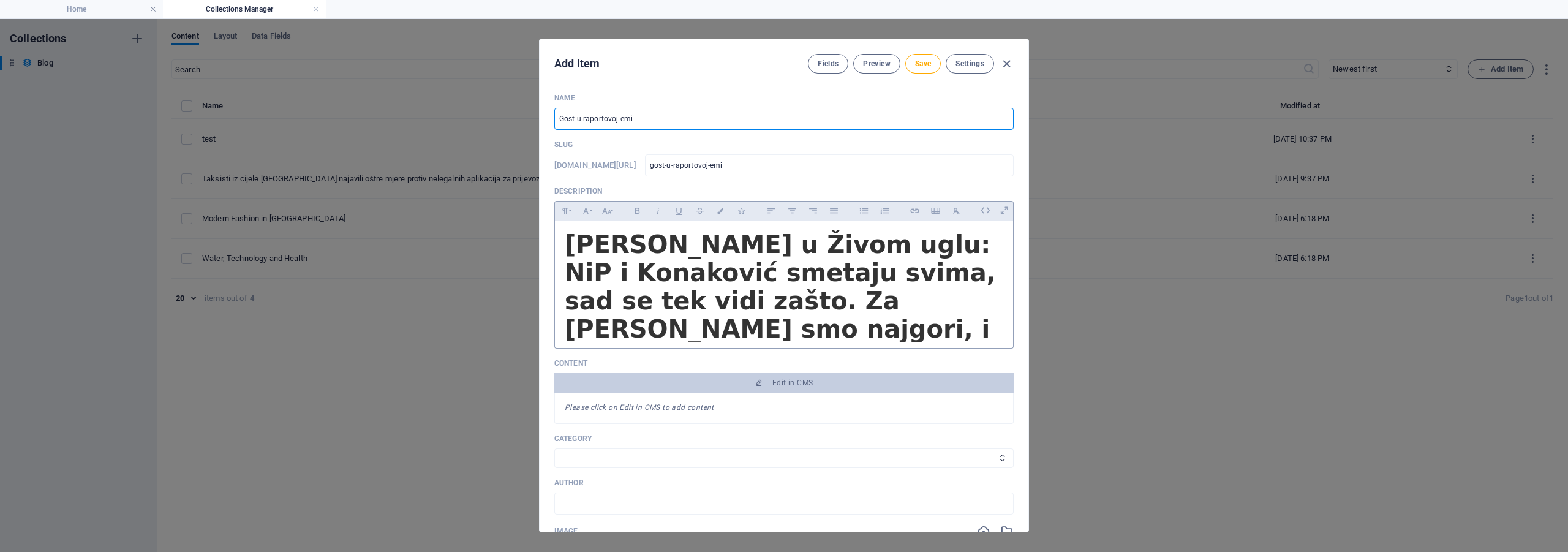
type input "Gost u raportovoj emis"
type input "gost-u-raportovoj-emis"
type input "Gost u raportovoj emisi"
type input "gost-u-raportovoj-emisi"
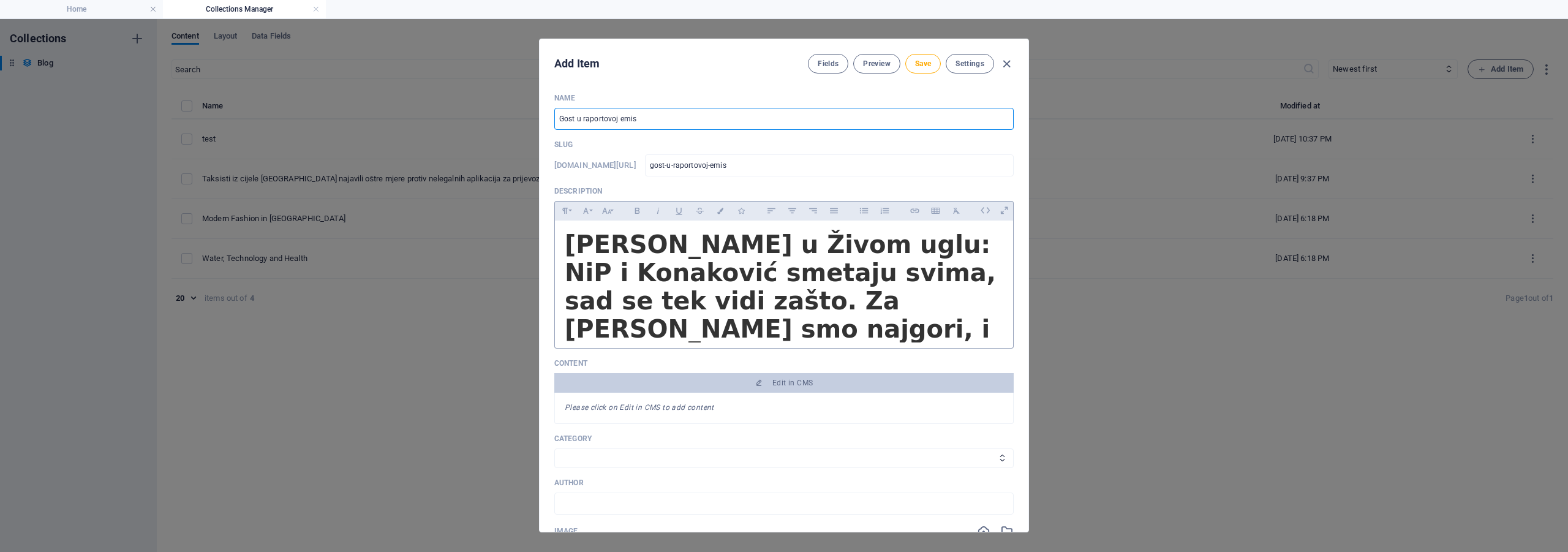
type input "gost-u-raportovoj-emisi"
type input "Gost u raportovoj emisij"
type input "gost-u-raportovoj-emisij"
type input "Gost u raportovoj emisiji"
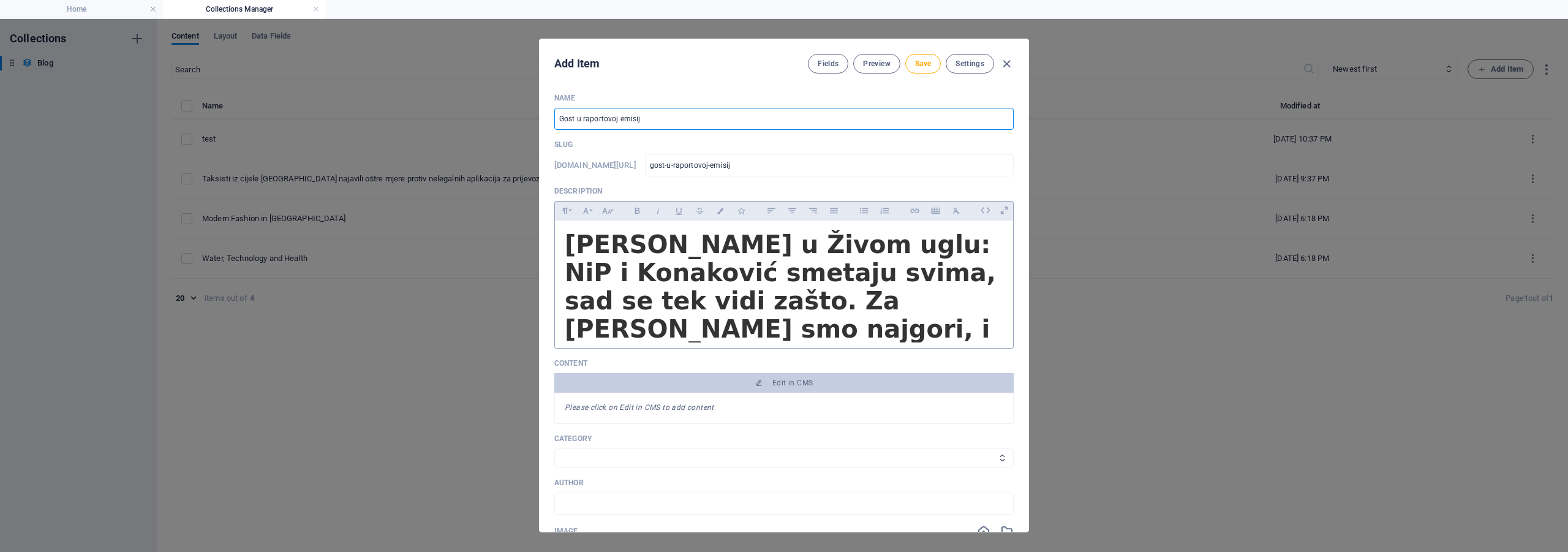
type input "gost-u-raportovoj-emisiji"
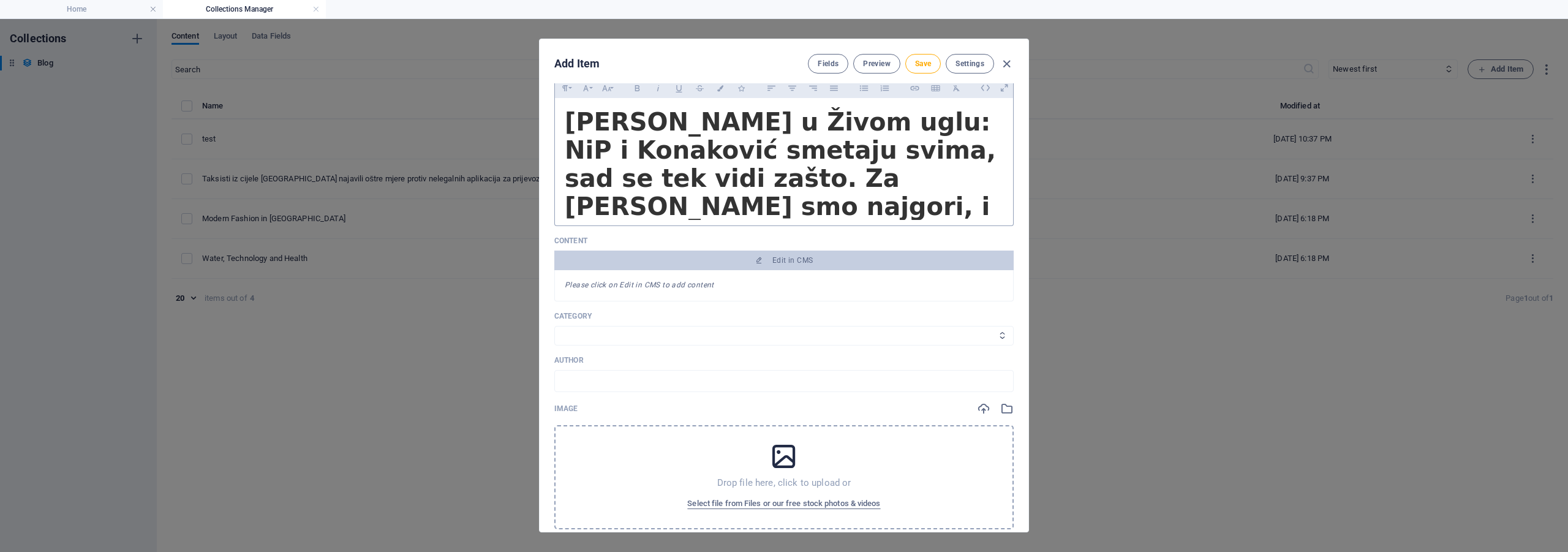
type input "Gost u raportovoj emisiji"
click at [583, 336] on select "Adventure Fashion Technology Travel" at bounding box center [784, 336] width 459 height 20
select select "Adventure"
click at [554, 326] on select "Adventure Fashion Technology Travel" at bounding box center [784, 336] width 459 height 20
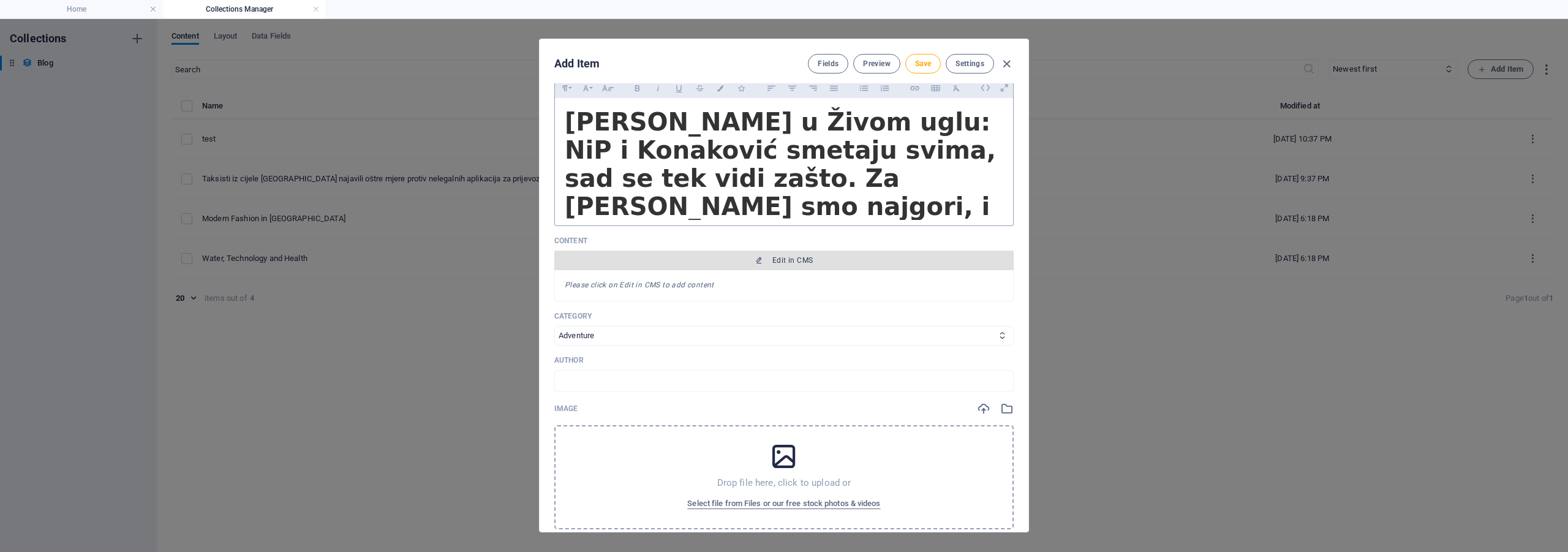
click at [758, 258] on icon "button" at bounding box center [758, 260] width 7 height 7
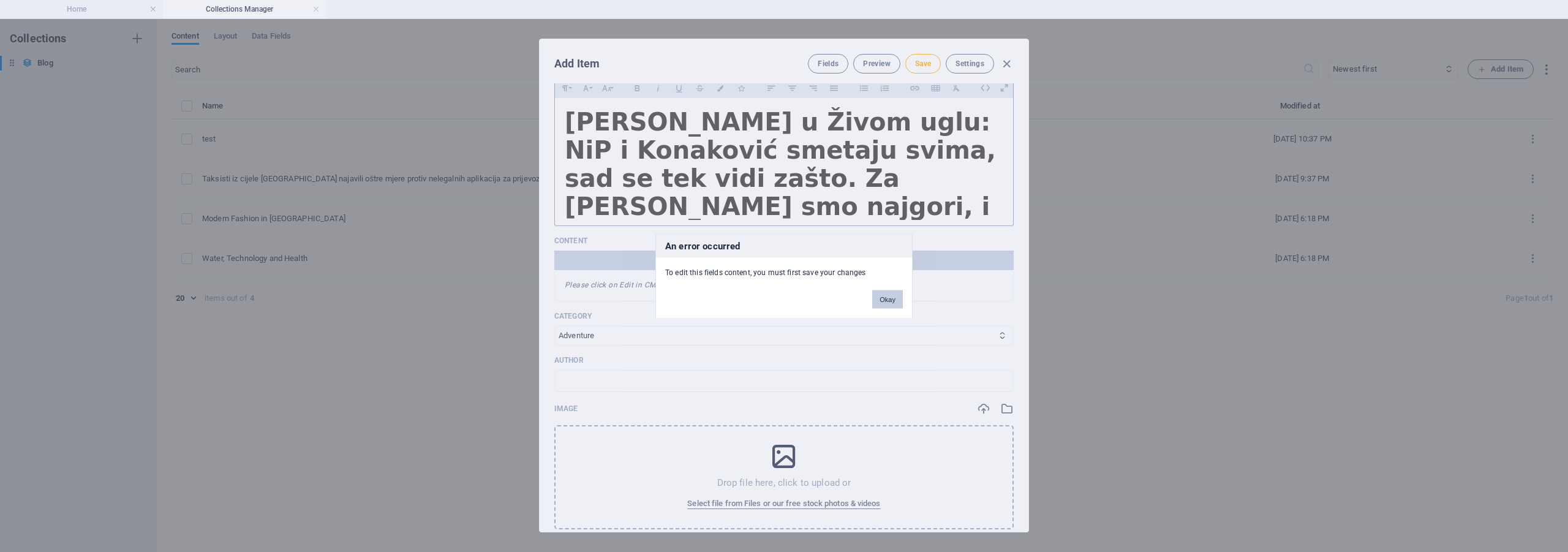
click at [893, 302] on button "Okay" at bounding box center [887, 299] width 31 height 18
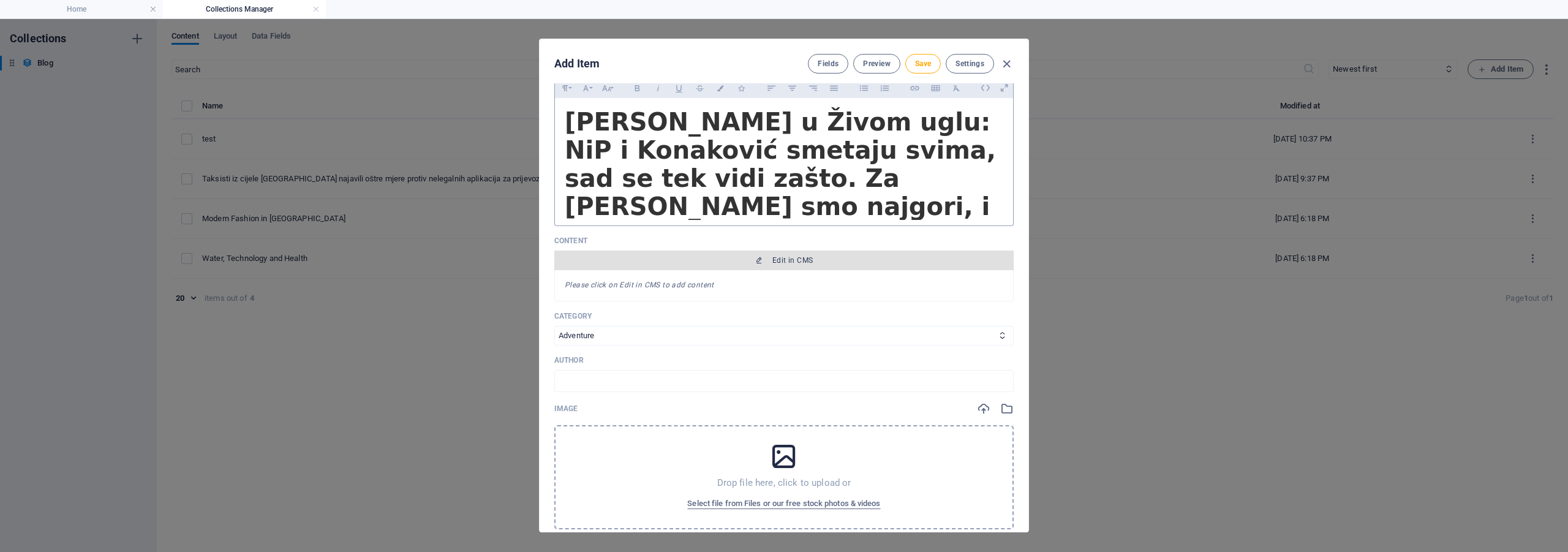
click at [770, 257] on span "Edit in CMS" at bounding box center [784, 260] width 450 height 10
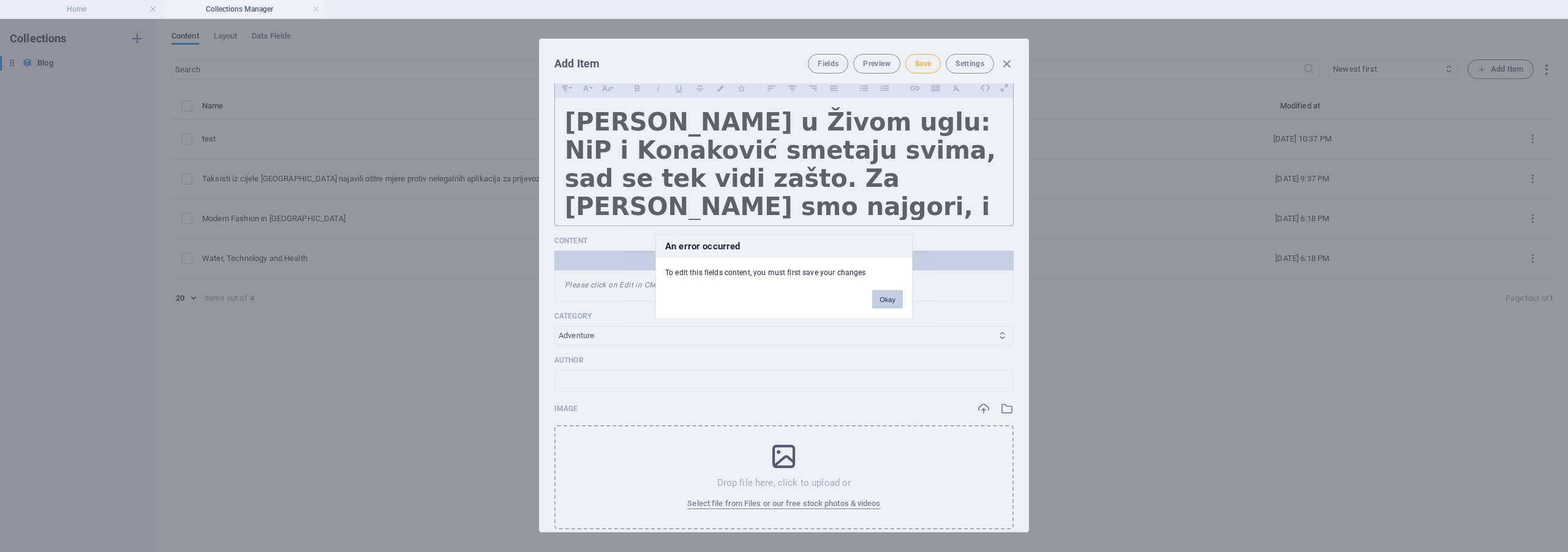
click at [882, 298] on button "Okay" at bounding box center [887, 299] width 31 height 18
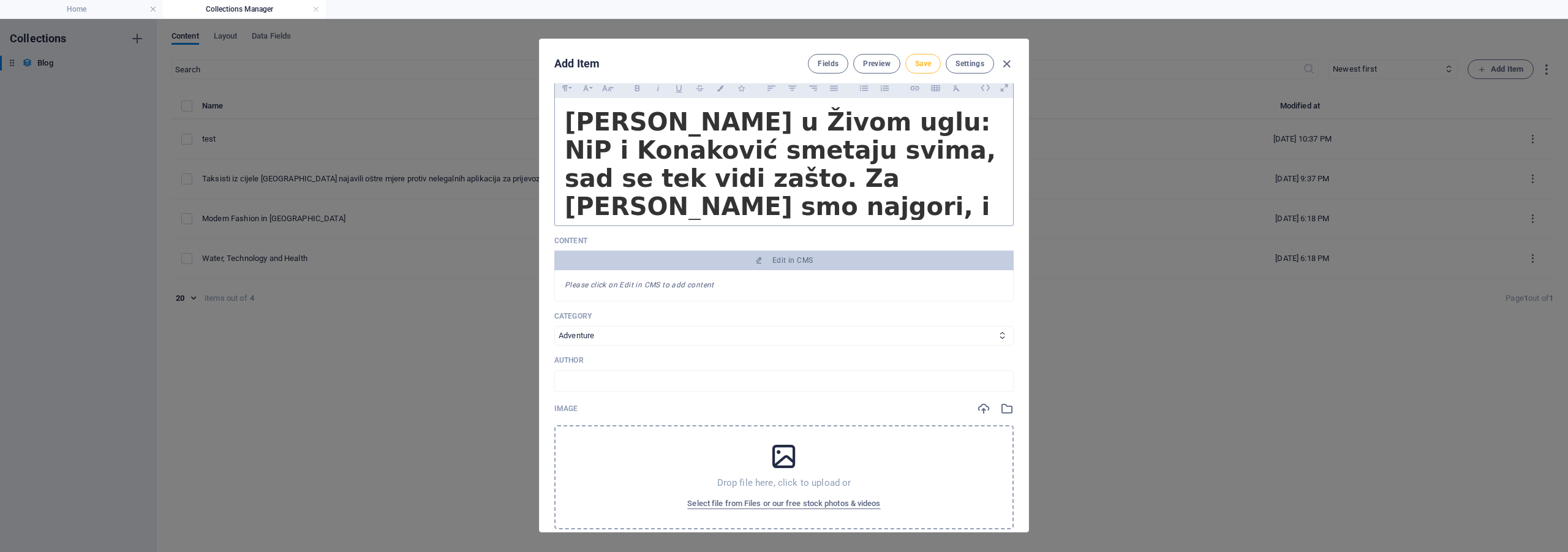
click at [931, 63] on span "Save" at bounding box center [922, 63] width 16 height 10
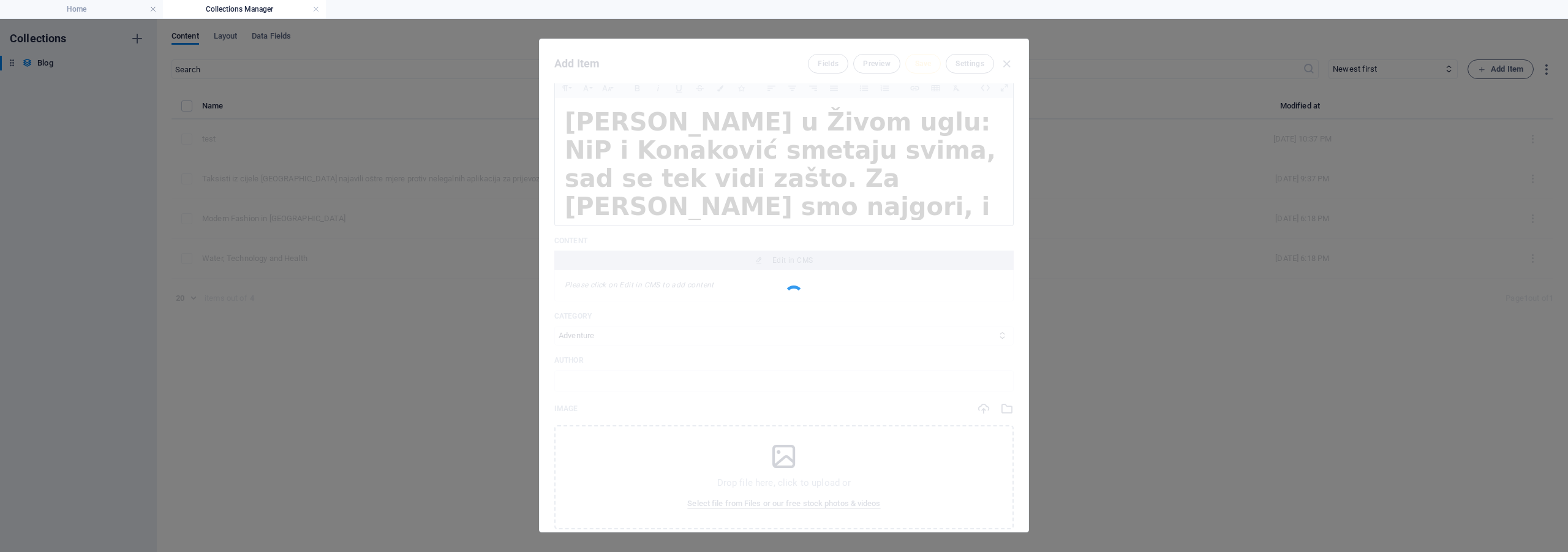
type input "gost-u-raportovoj-emisiji"
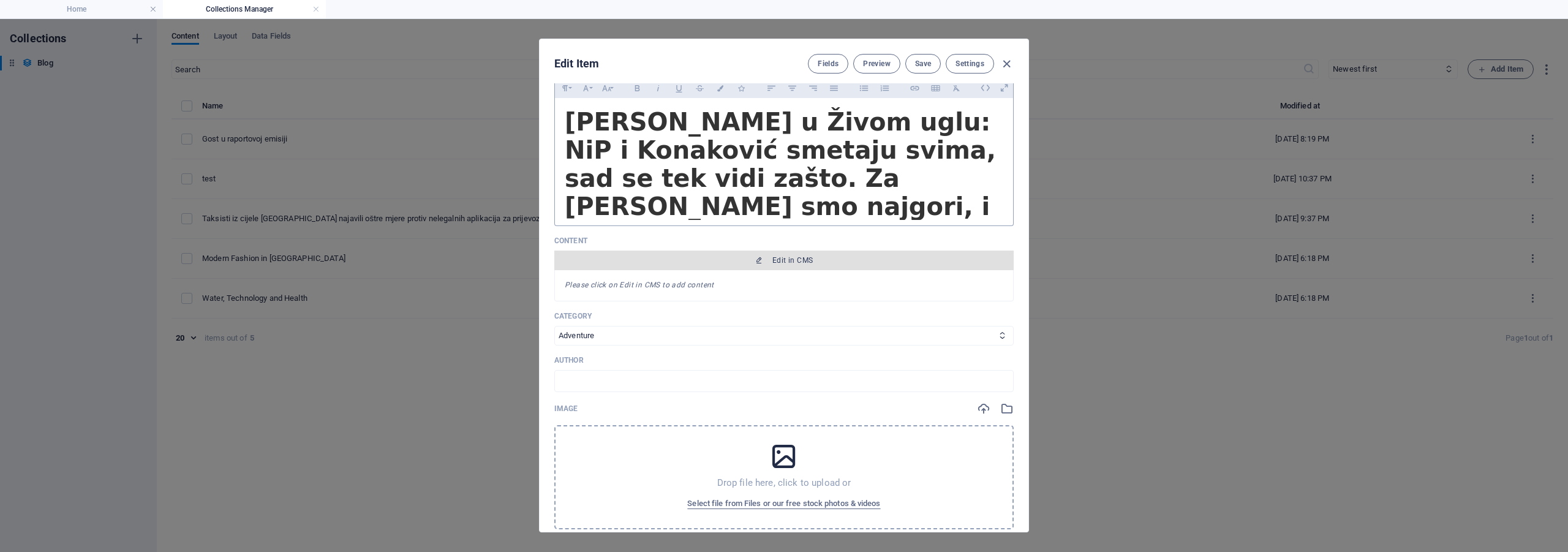
click at [767, 261] on span "Edit in CMS" at bounding box center [784, 260] width 450 height 10
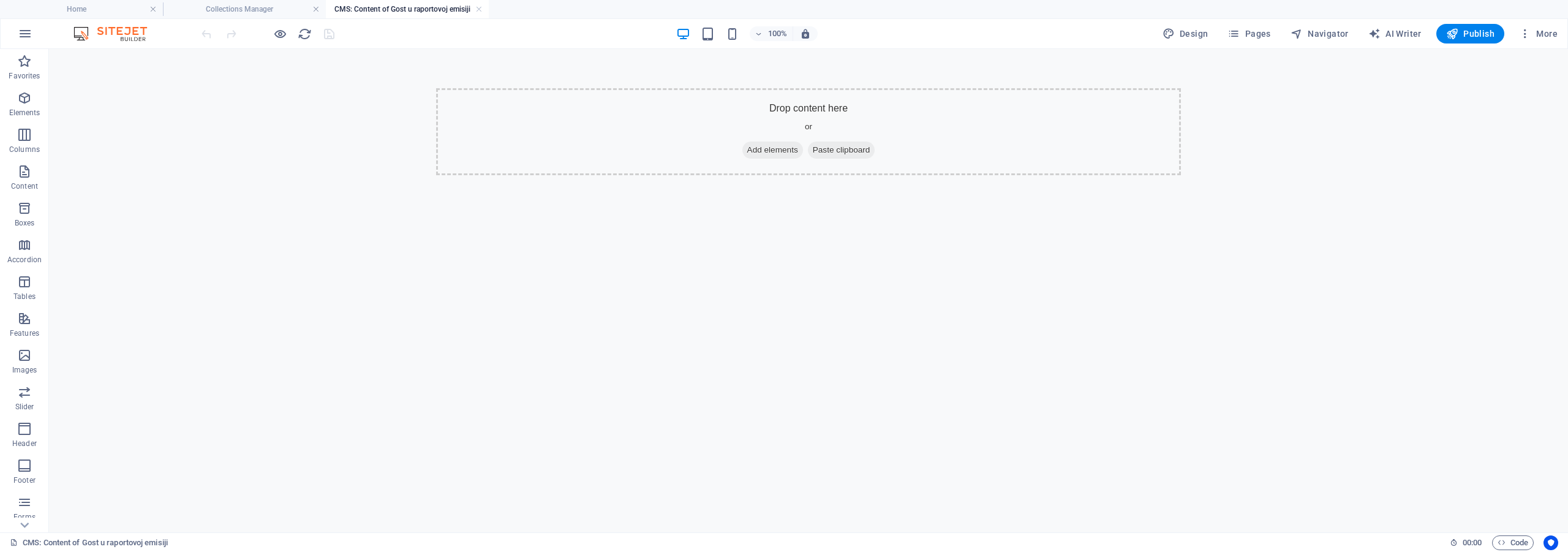
scroll to position [0, 0]
drag, startPoint x: 22, startPoint y: 67, endPoint x: 345, endPoint y: 107, distance: 325.5
click at [22, 67] on icon "button" at bounding box center [24, 61] width 15 height 15
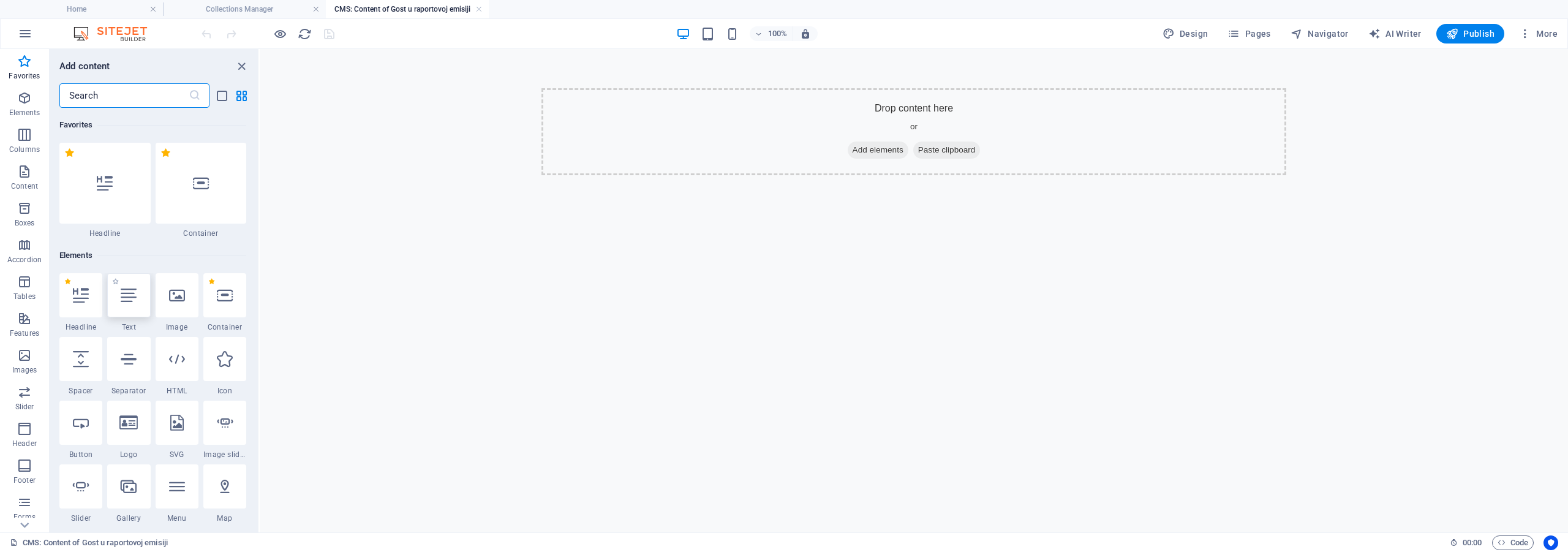
click at [140, 308] on div at bounding box center [129, 295] width 43 height 44
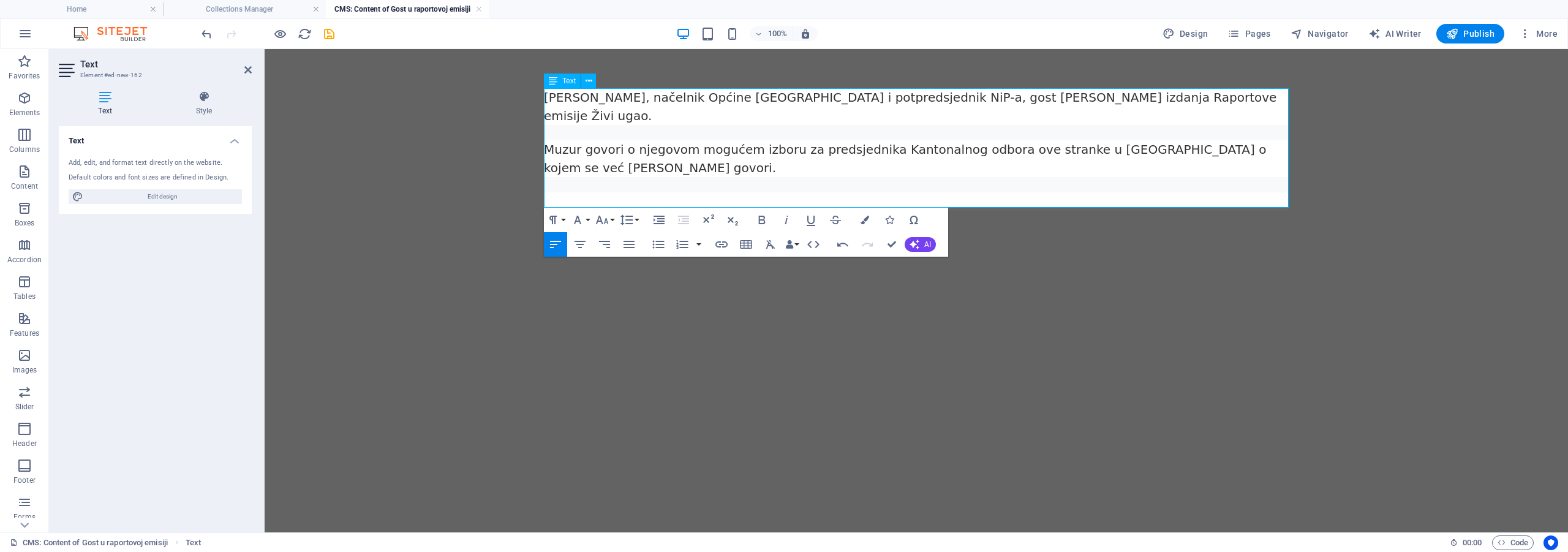
drag, startPoint x: 566, startPoint y: 173, endPoint x: 557, endPoint y: 174, distance: 9.1
click at [557, 174] on div "Nermin Muzur, načelnik Općine Ilidža i potpredsjednik NiP-a, gost je novog izda…" at bounding box center [916, 150] width 745 height 123
click at [554, 193] on p at bounding box center [916, 201] width 745 height 18
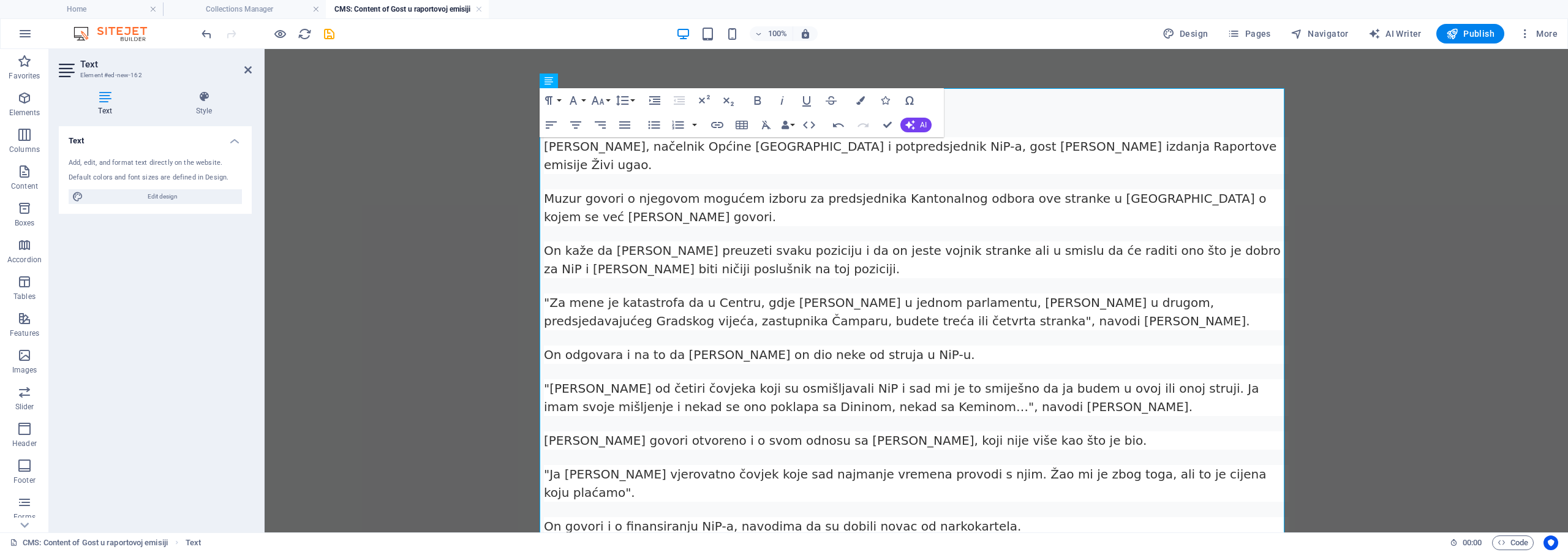
click at [1429, 257] on body "Skip to main content Nermin Muzur, načelnik Općine Ilidža i potpredsjednik NiP-…" at bounding box center [916, 405] width 1303 height 713
click at [252, 7] on h4 "Collections Manager" at bounding box center [244, 10] width 163 height 14
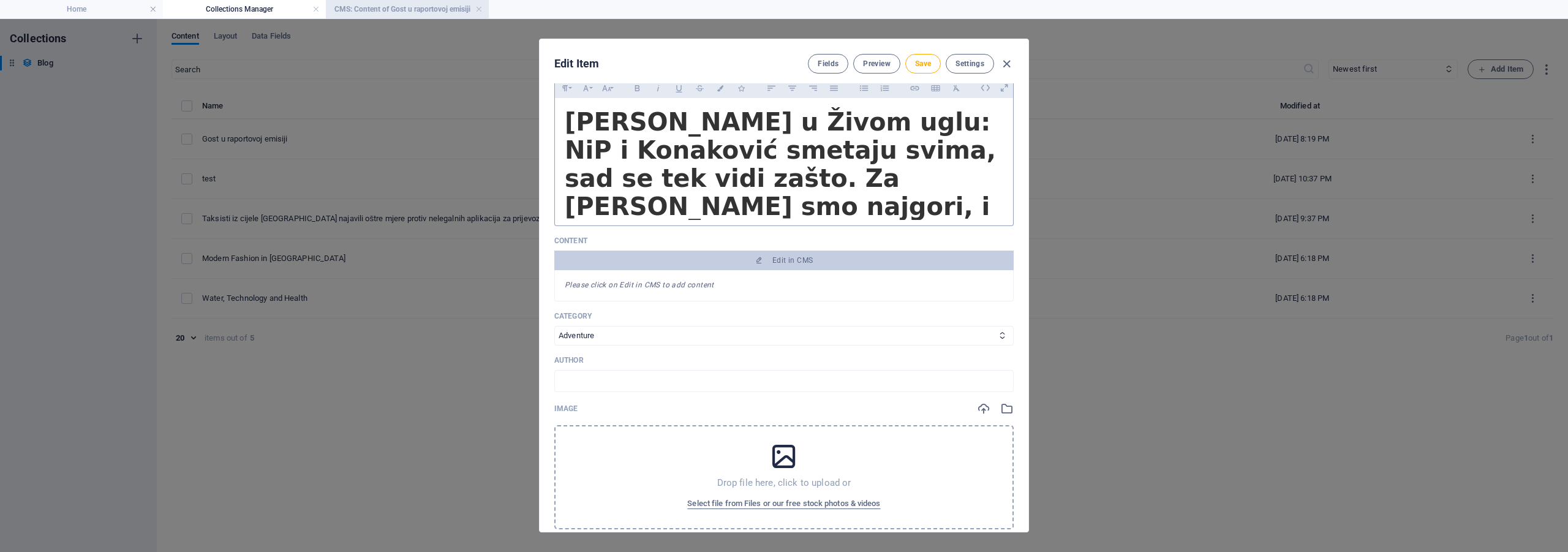
click at [376, 12] on h4 "CMS: Content of Gost u raportovoj emisiji" at bounding box center [407, 10] width 163 height 14
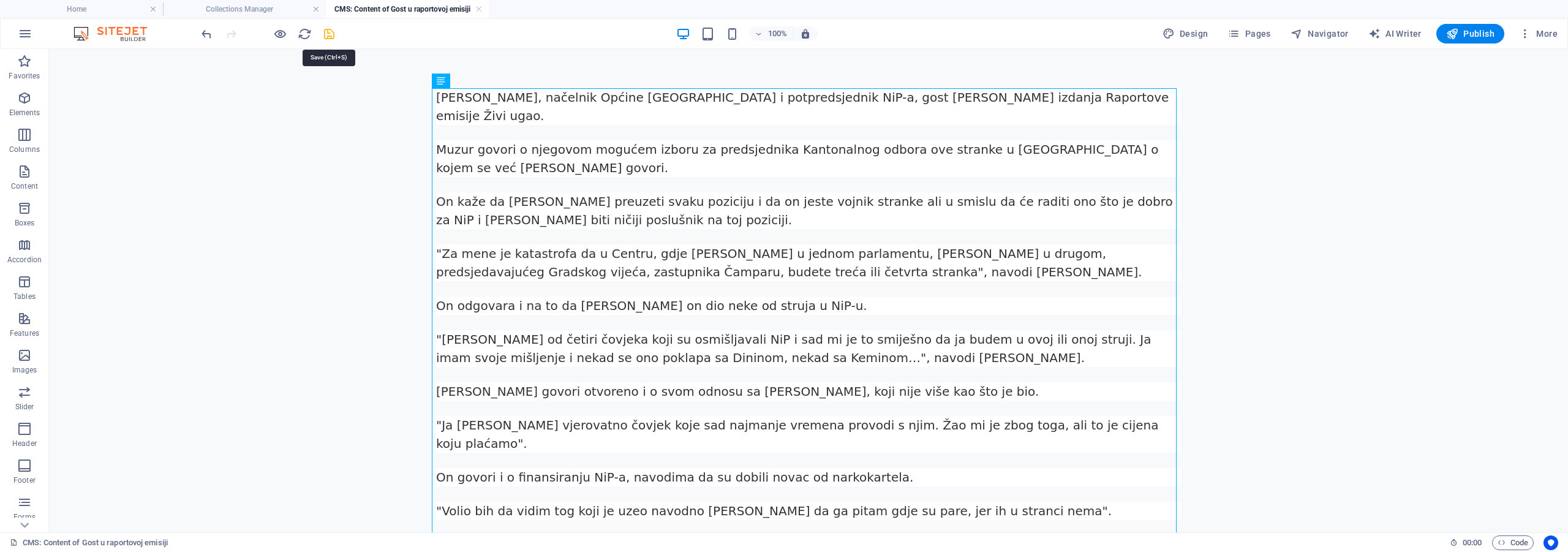
click at [327, 35] on icon "save" at bounding box center [329, 34] width 14 height 14
click at [280, 12] on h4 "Collections Manager" at bounding box center [244, 10] width 163 height 14
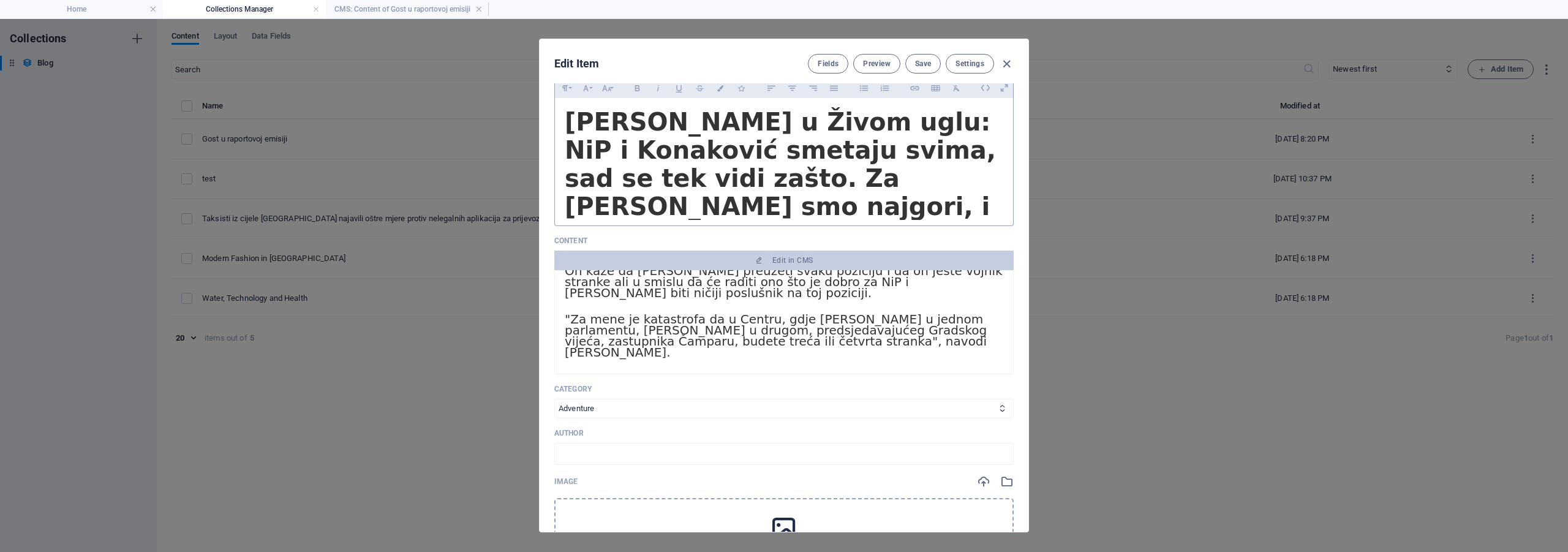
scroll to position [123, 0]
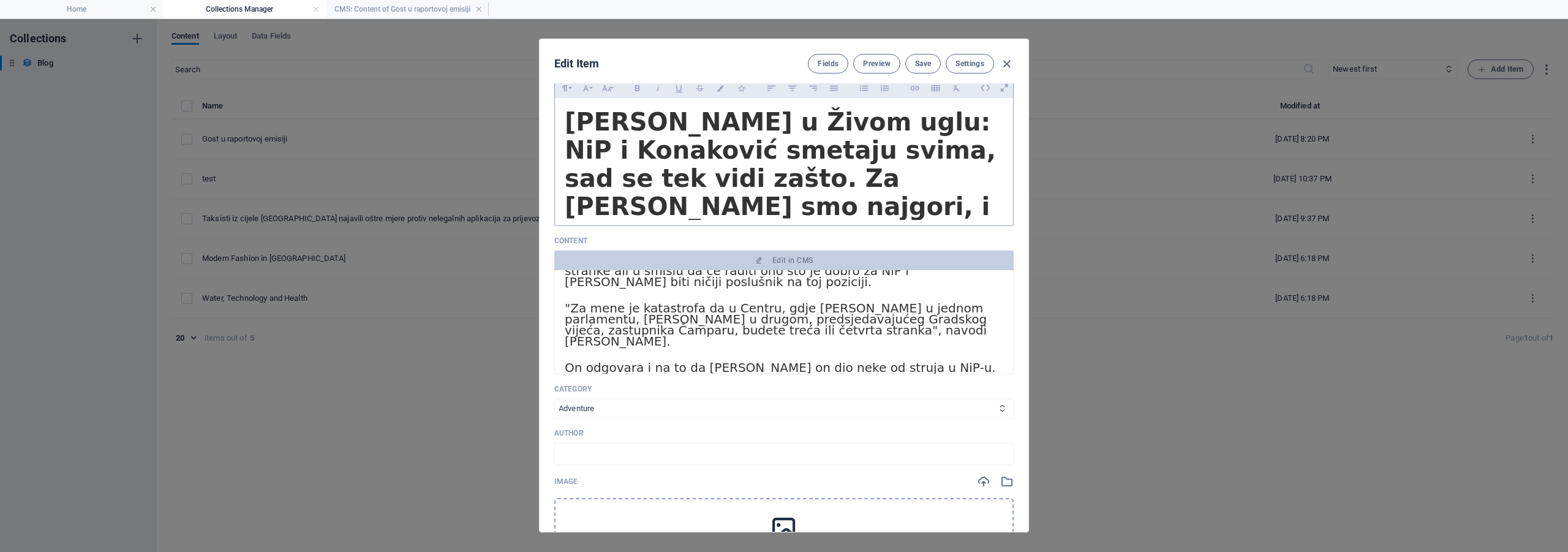
click at [637, 405] on select "Adventure Fashion Technology Travel" at bounding box center [784, 408] width 459 height 20
click at [638, 406] on select "Adventure Fashion Technology Travel" at bounding box center [784, 408] width 459 height 20
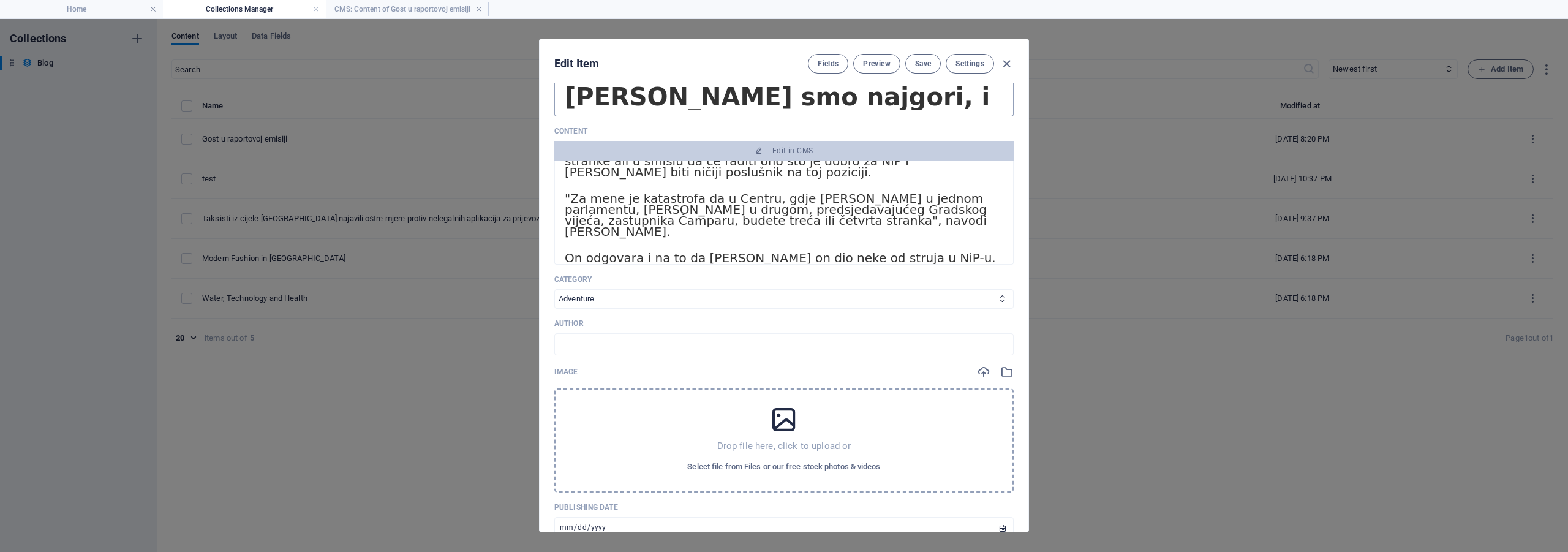
scroll to position [245, 0]
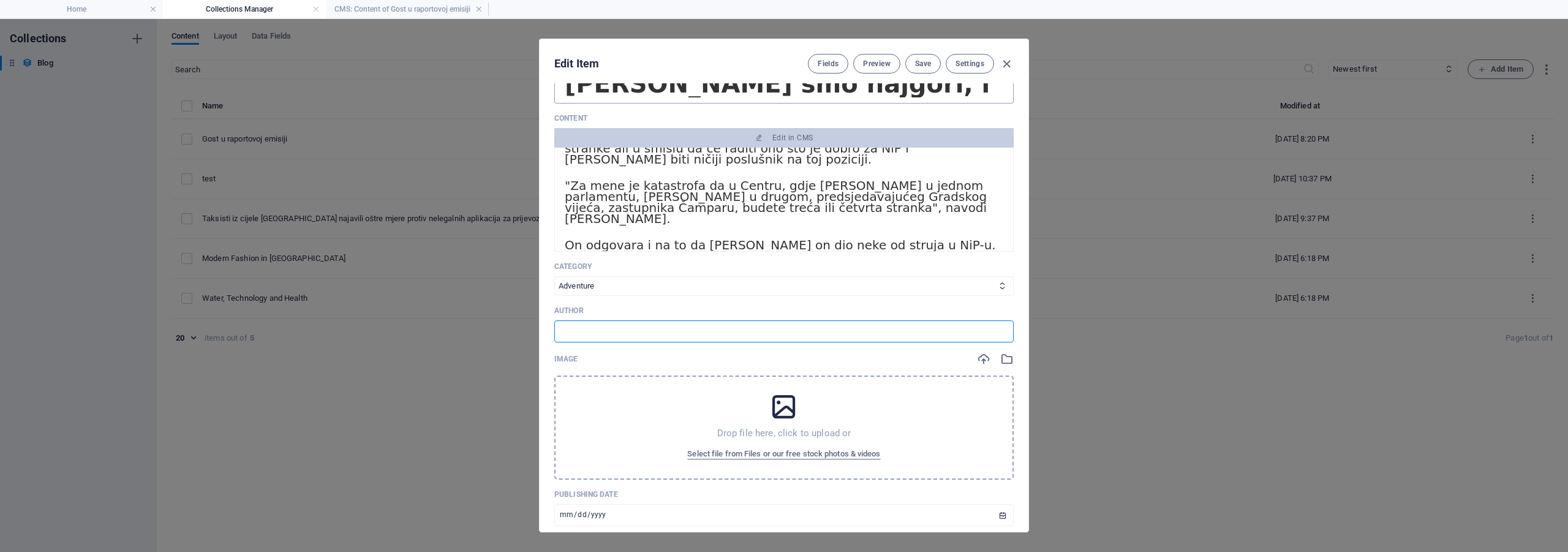
click at [628, 330] on input "text" at bounding box center [784, 331] width 459 height 22
type input "Raport"
click at [729, 456] on span "Select file from Files or our free stock photos & videos" at bounding box center [784, 454] width 193 height 15
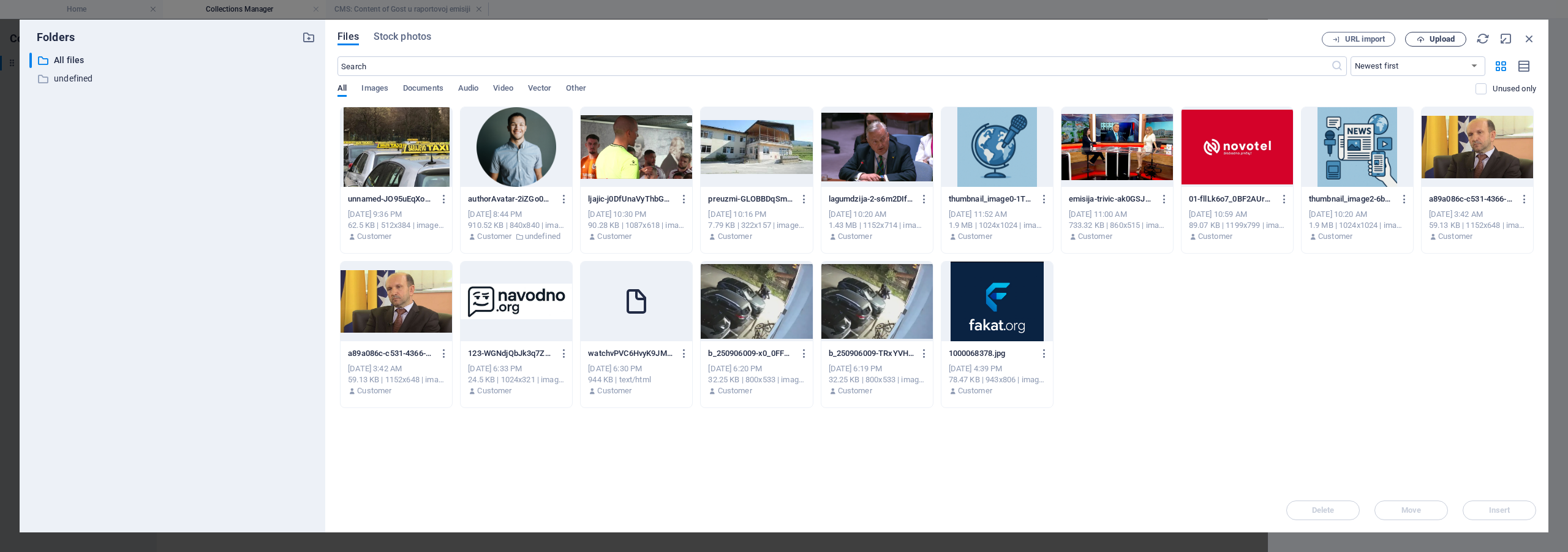
click at [1422, 34] on button "Upload" at bounding box center [1435, 39] width 61 height 15
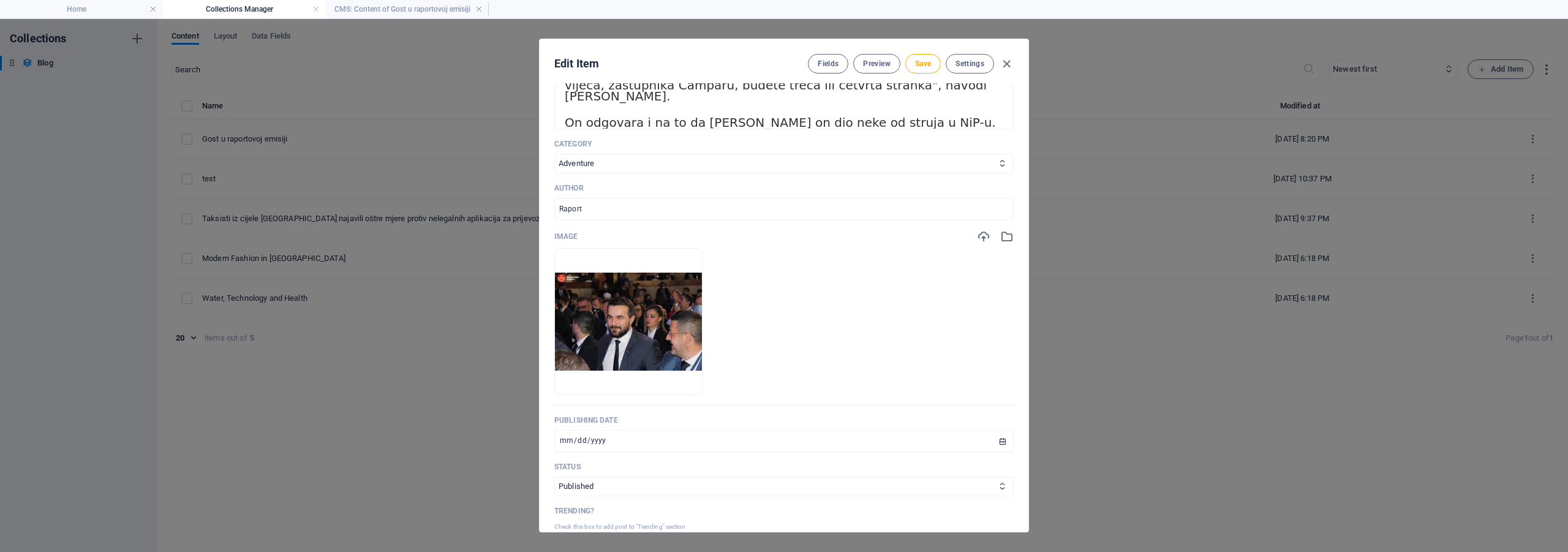
scroll to position [490, 0]
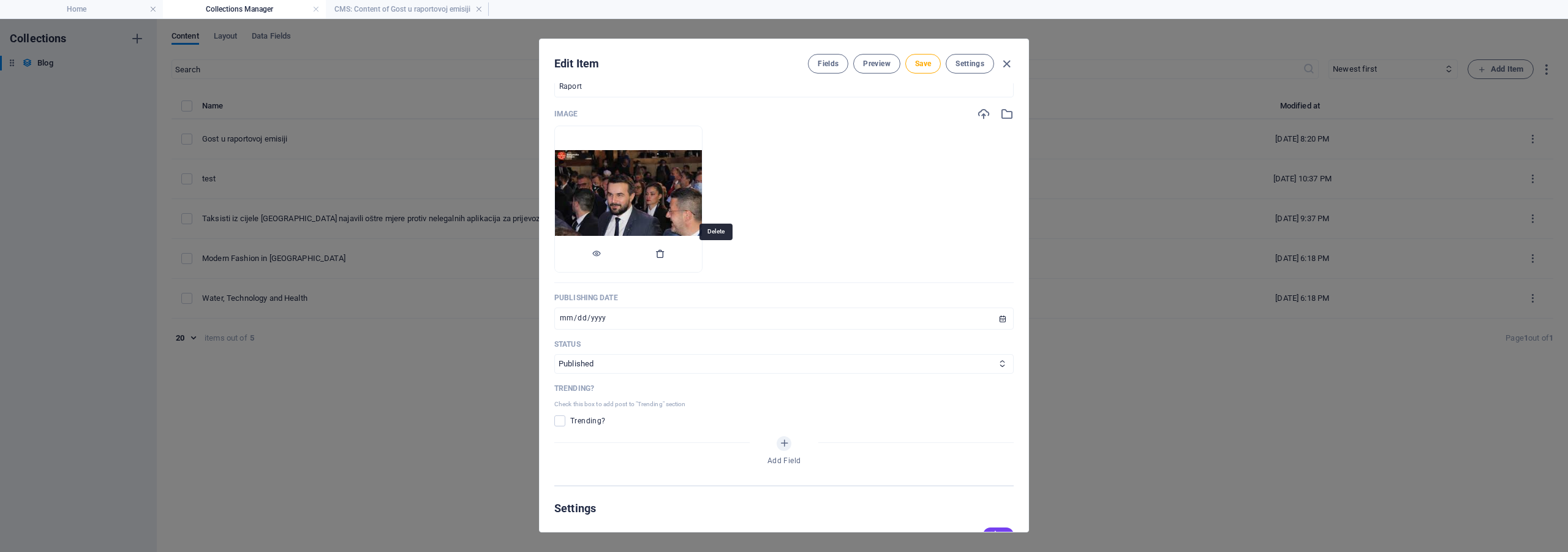
click at [665, 249] on icon "button" at bounding box center [660, 254] width 10 height 10
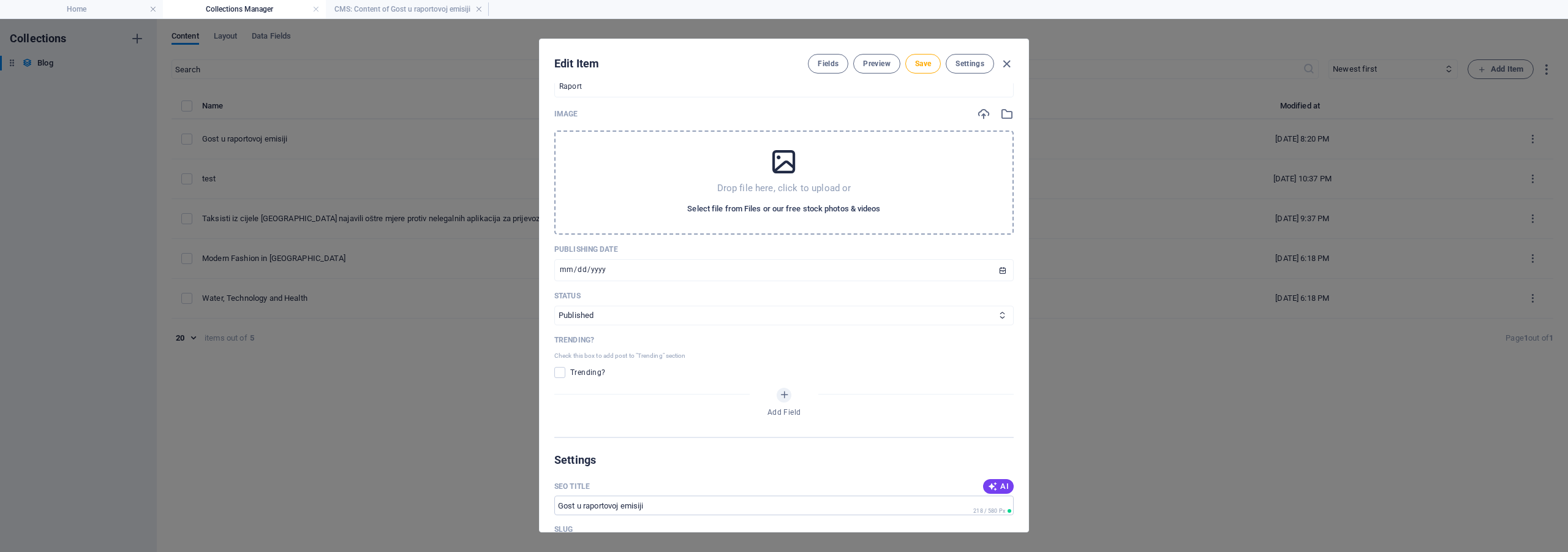
click at [763, 206] on span "Select file from Files or our free stock photos & videos" at bounding box center [784, 209] width 193 height 15
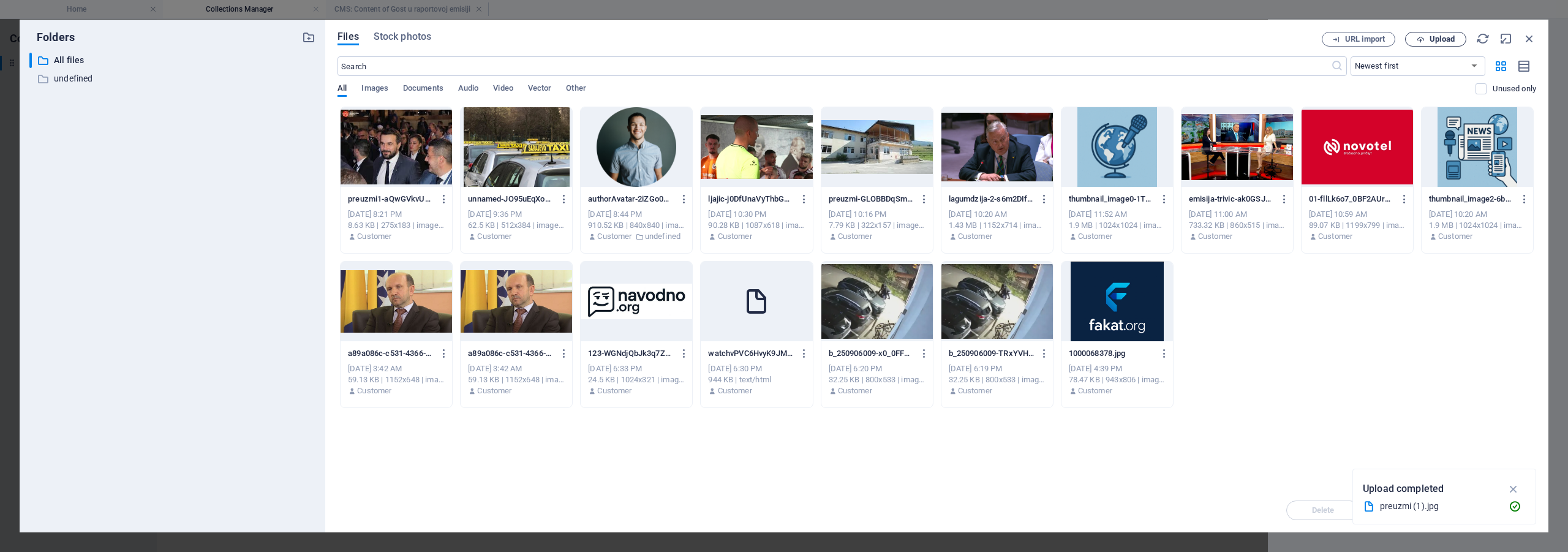
click at [1450, 35] on span "Upload" at bounding box center [1441, 39] width 25 height 7
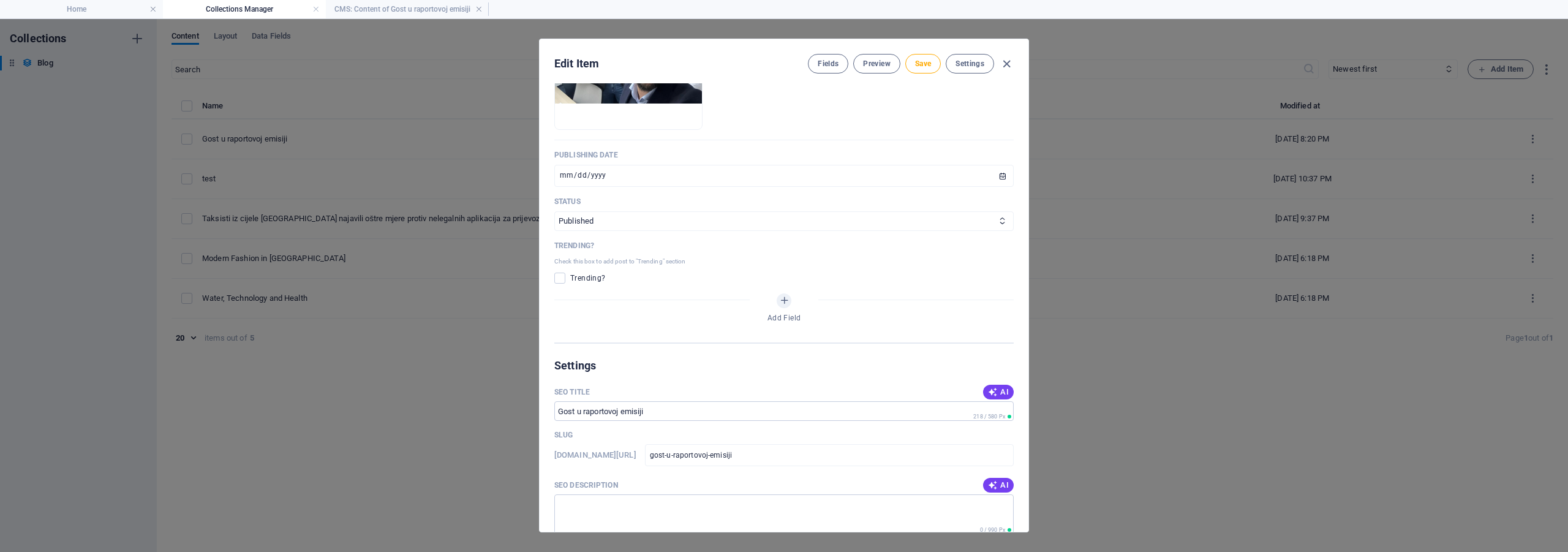
scroll to position [674, 0]
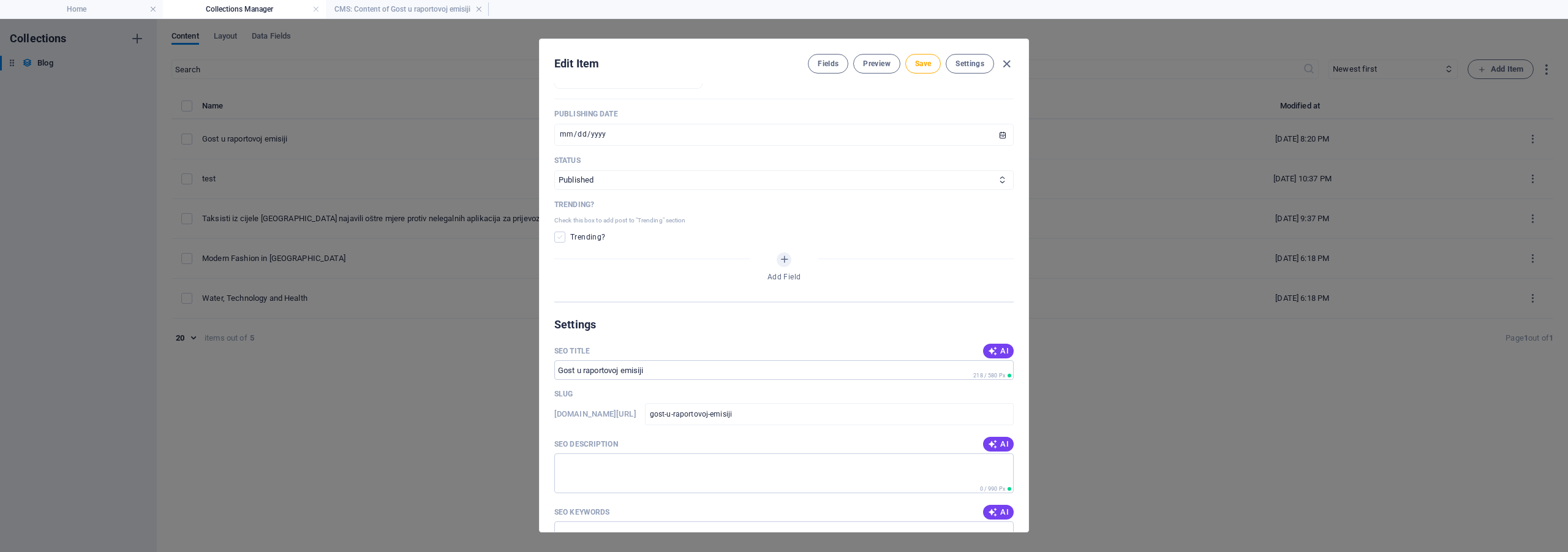
click at [558, 237] on span at bounding box center [560, 237] width 11 height 11
click at [558, 237] on input "checkbox" at bounding box center [562, 237] width 16 height 11
checkbox input "true"
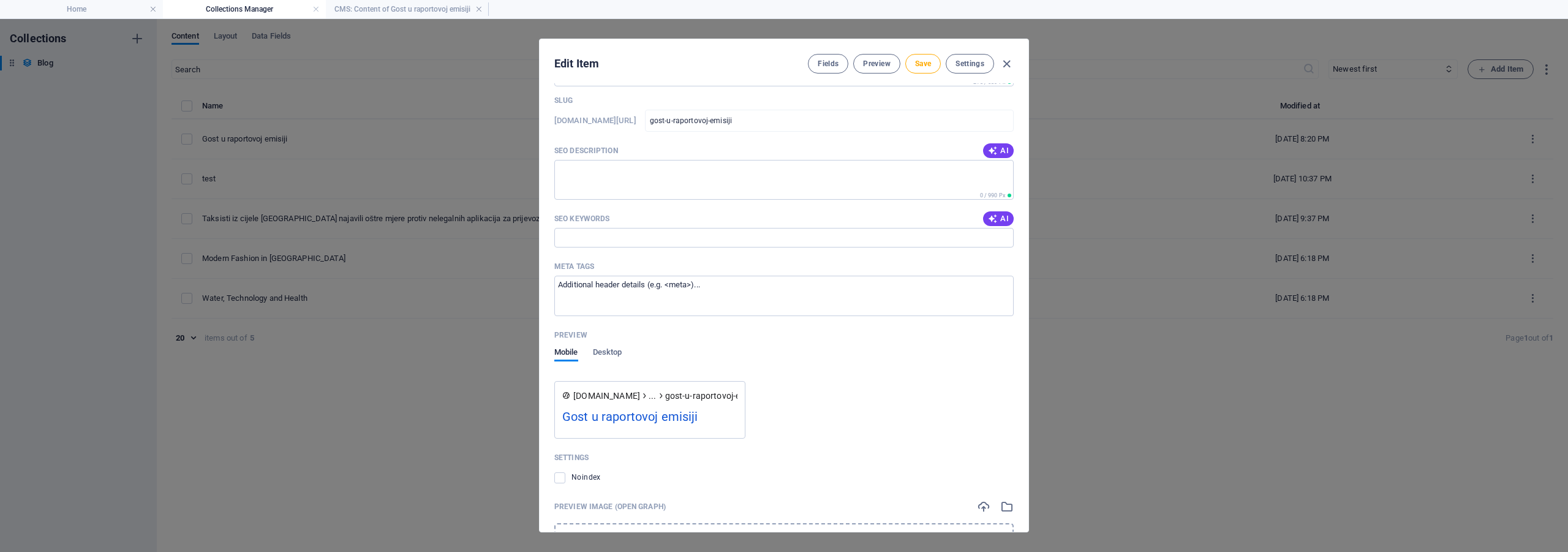
scroll to position [950, 0]
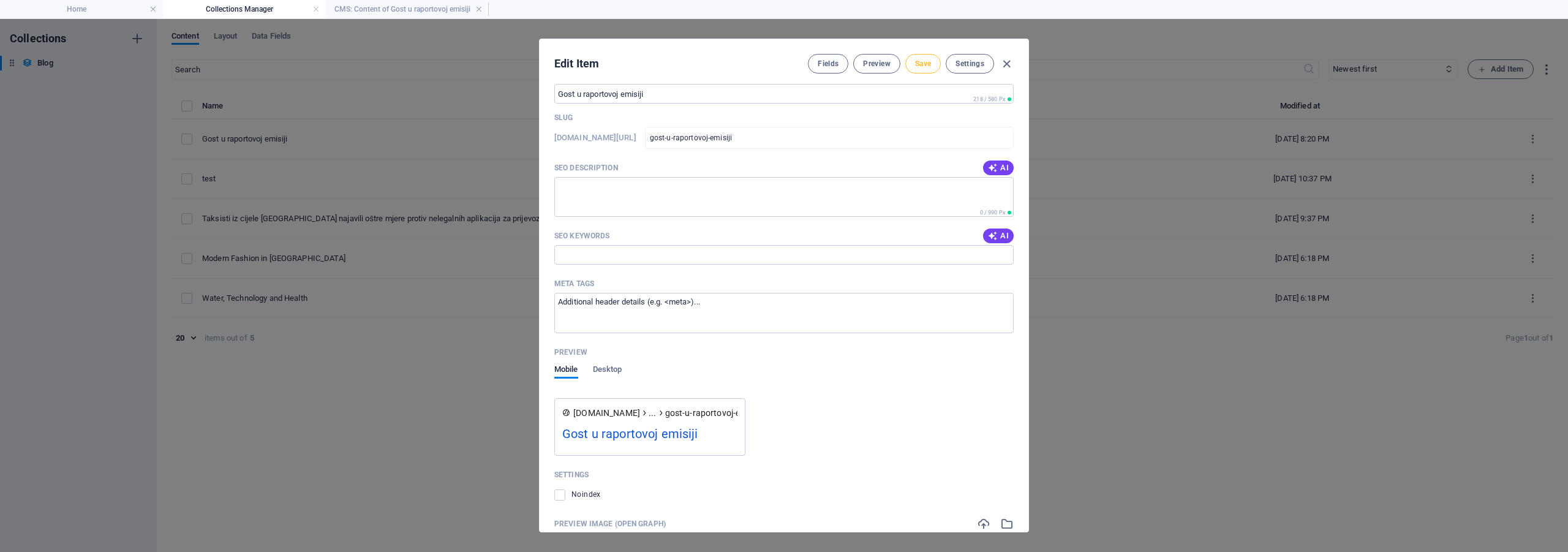
click at [922, 63] on span "Save" at bounding box center [922, 63] width 16 height 10
click at [1004, 65] on icon "button" at bounding box center [1006, 64] width 14 height 14
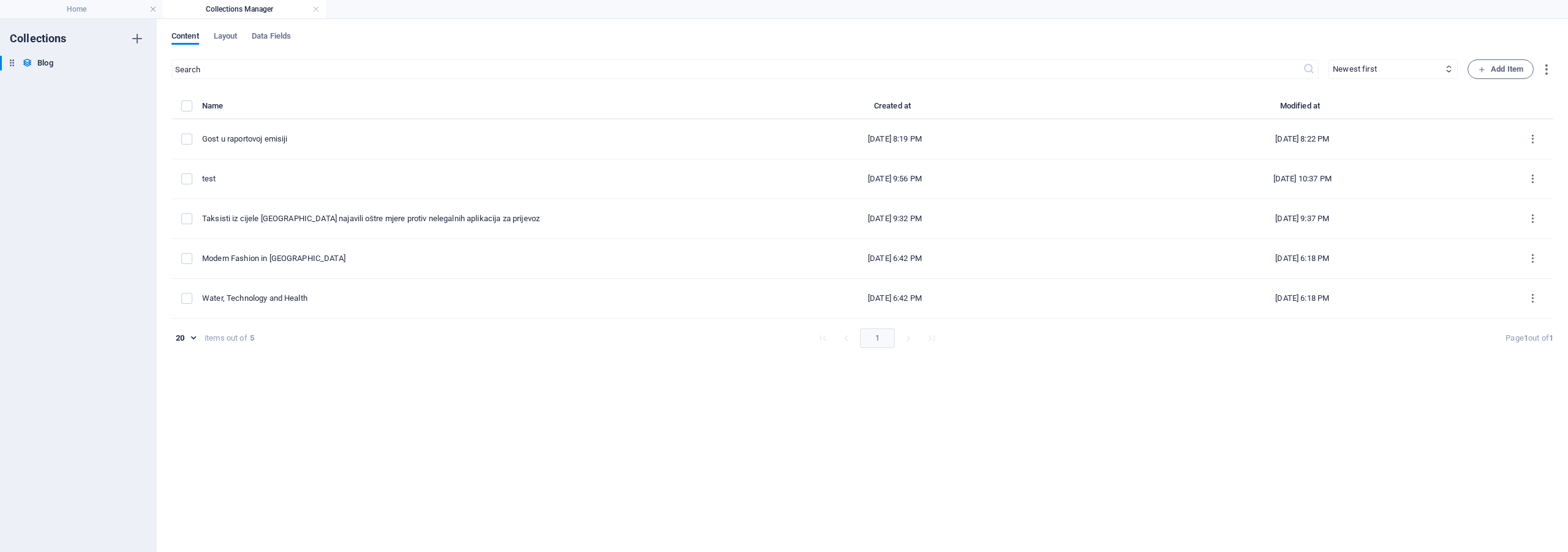
scroll to position [0, 0]
click at [314, 10] on link at bounding box center [316, 9] width 7 height 12
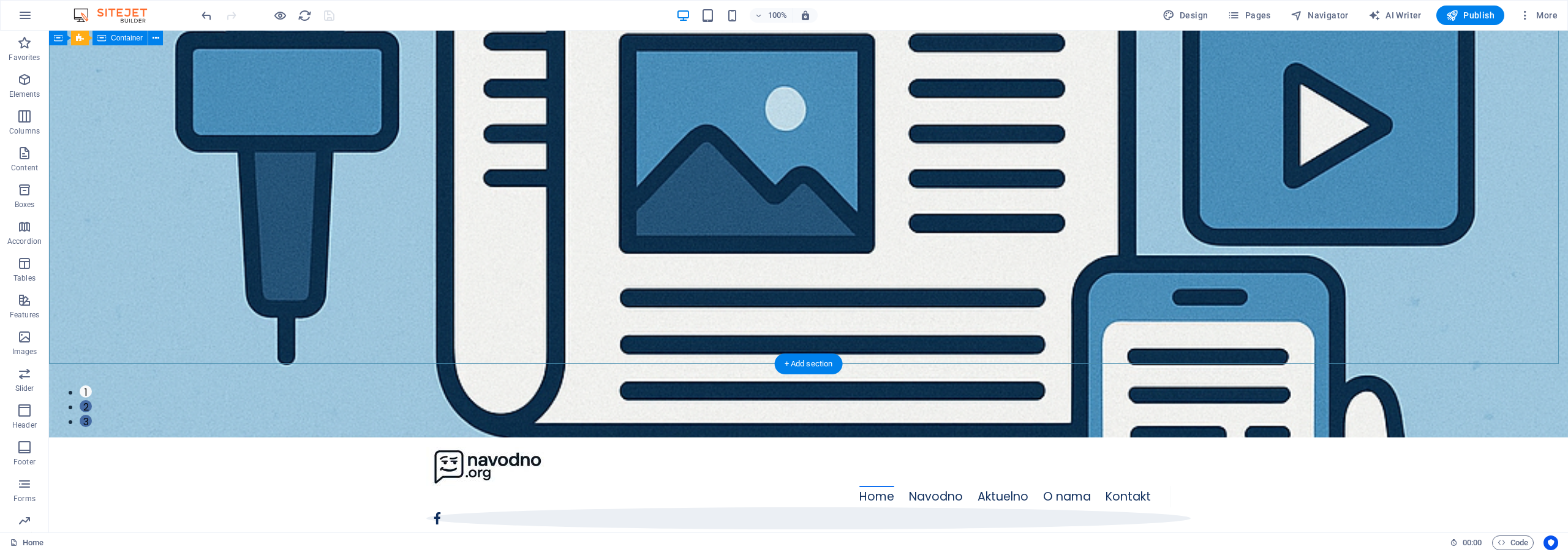
scroll to position [287, 0]
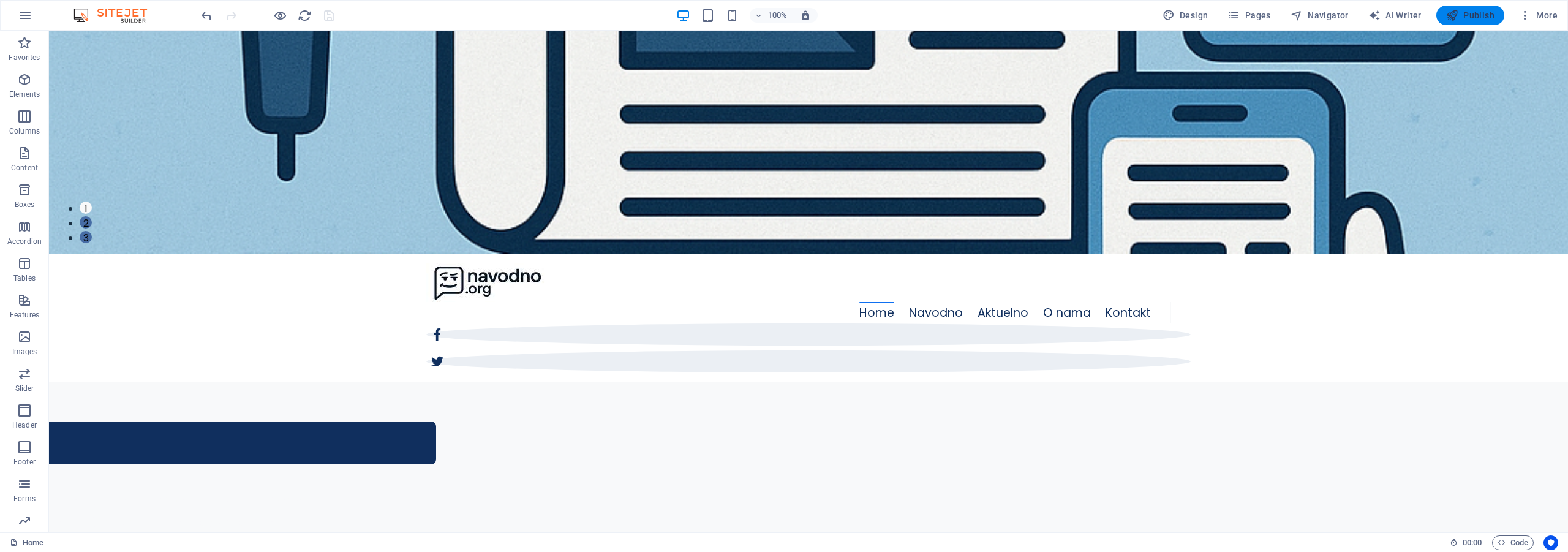
click at [1457, 18] on icon "button" at bounding box center [1452, 16] width 12 height 12
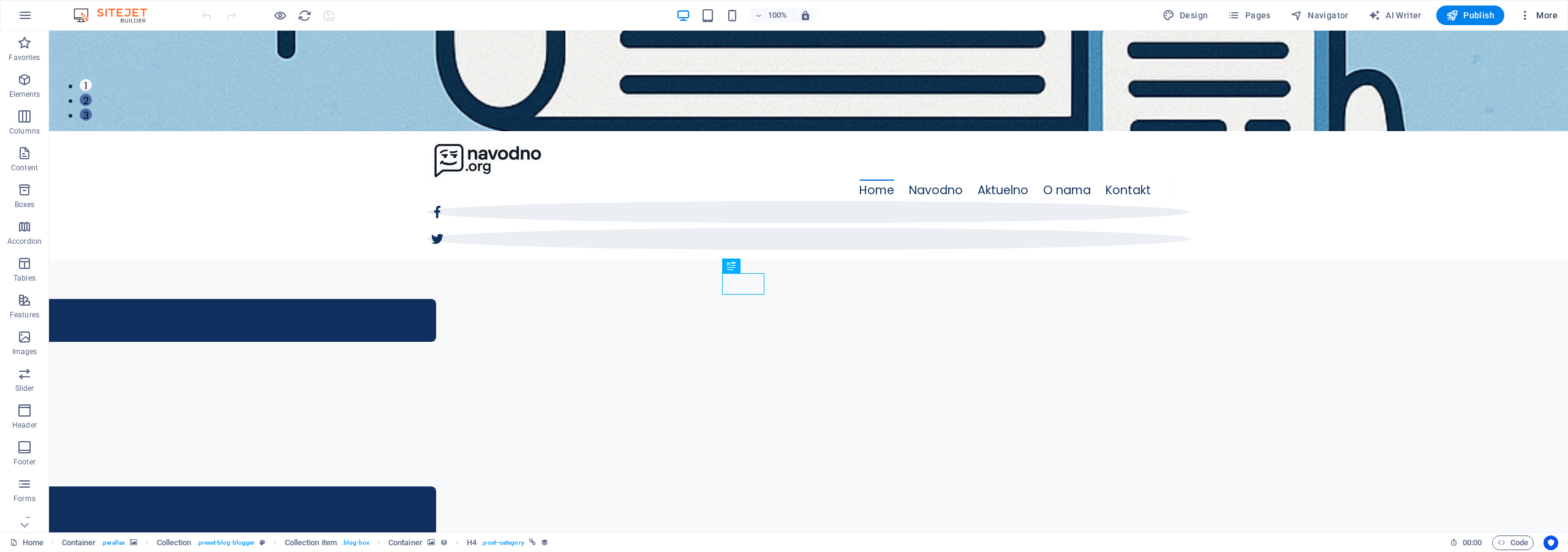
scroll to position [409, 0]
click at [1524, 17] on icon "button" at bounding box center [1525, 16] width 12 height 12
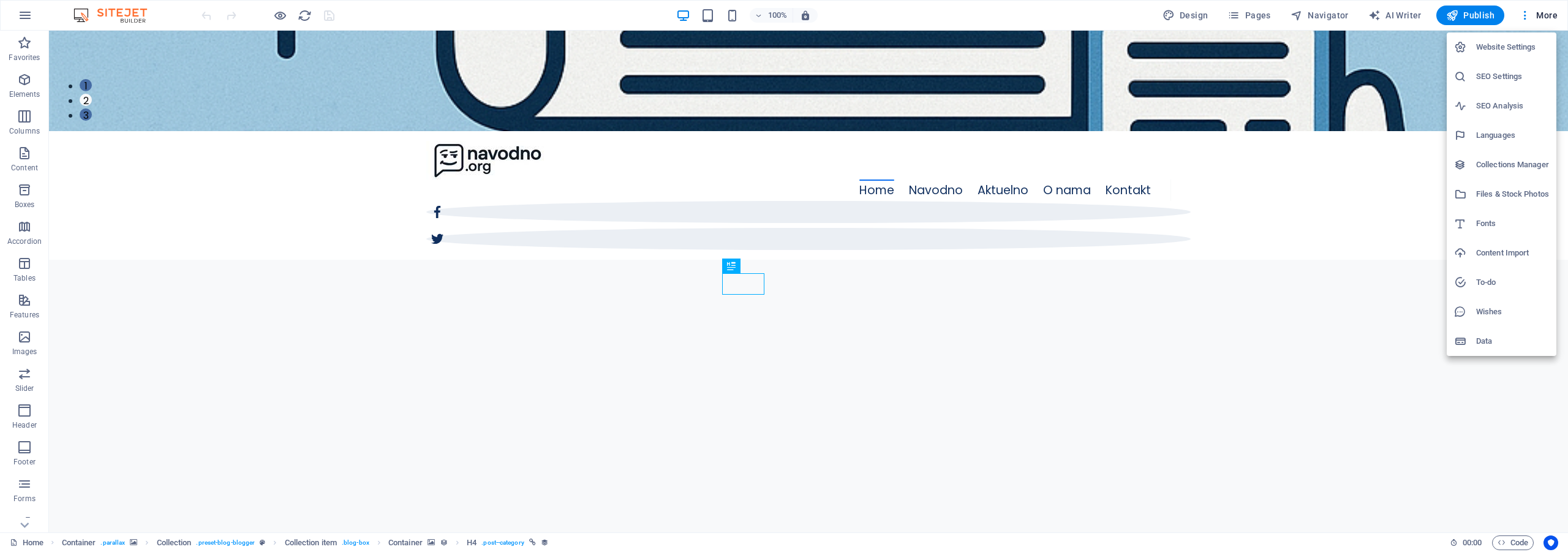
click at [1506, 162] on h6 "Collections Manager" at bounding box center [1512, 165] width 73 height 15
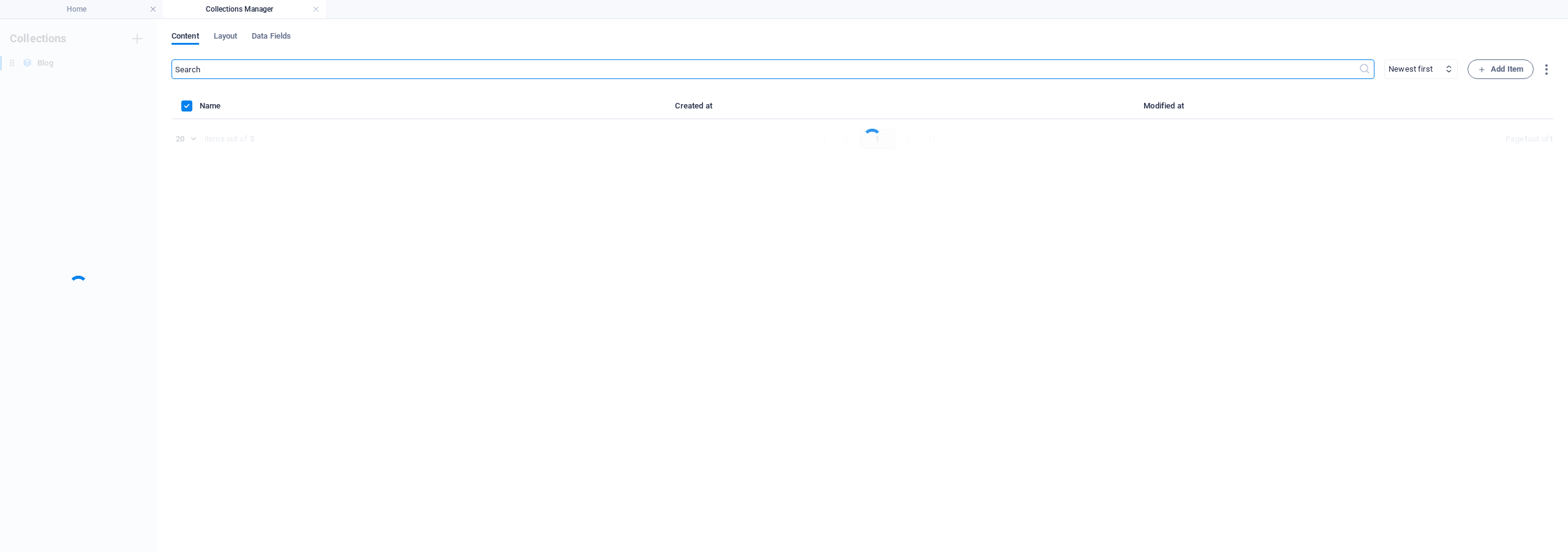
scroll to position [0, 0]
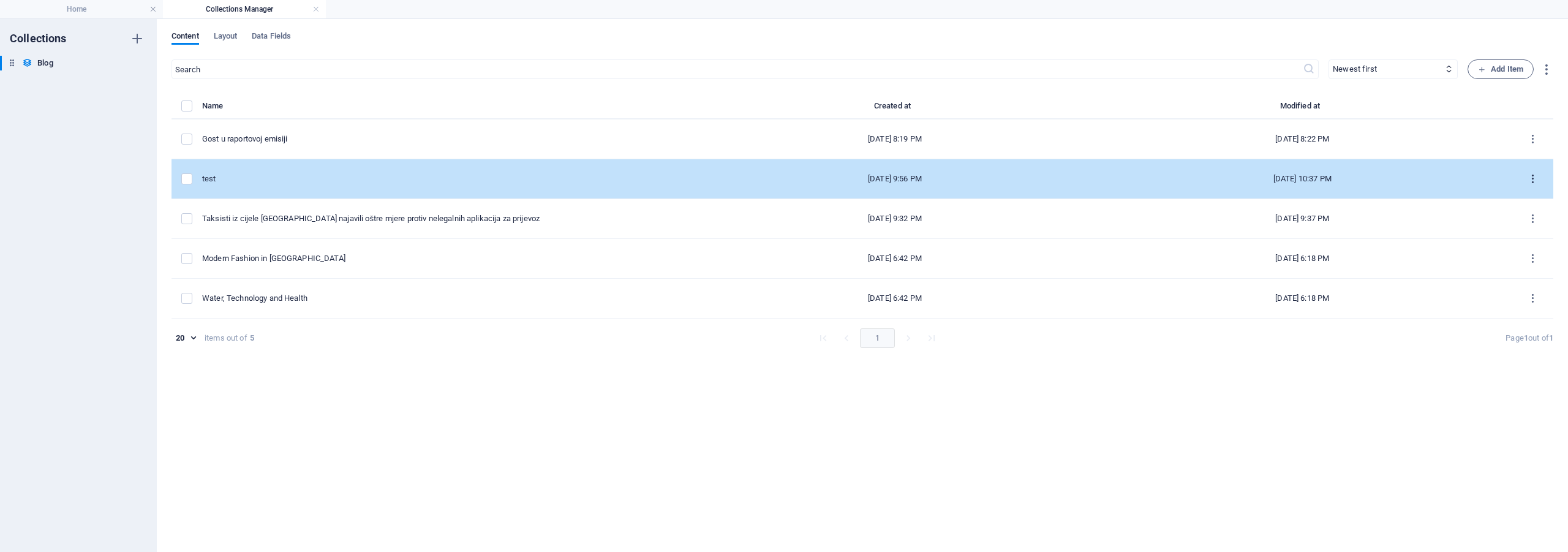
click at [1531, 180] on icon "items list" at bounding box center [1533, 179] width 12 height 12
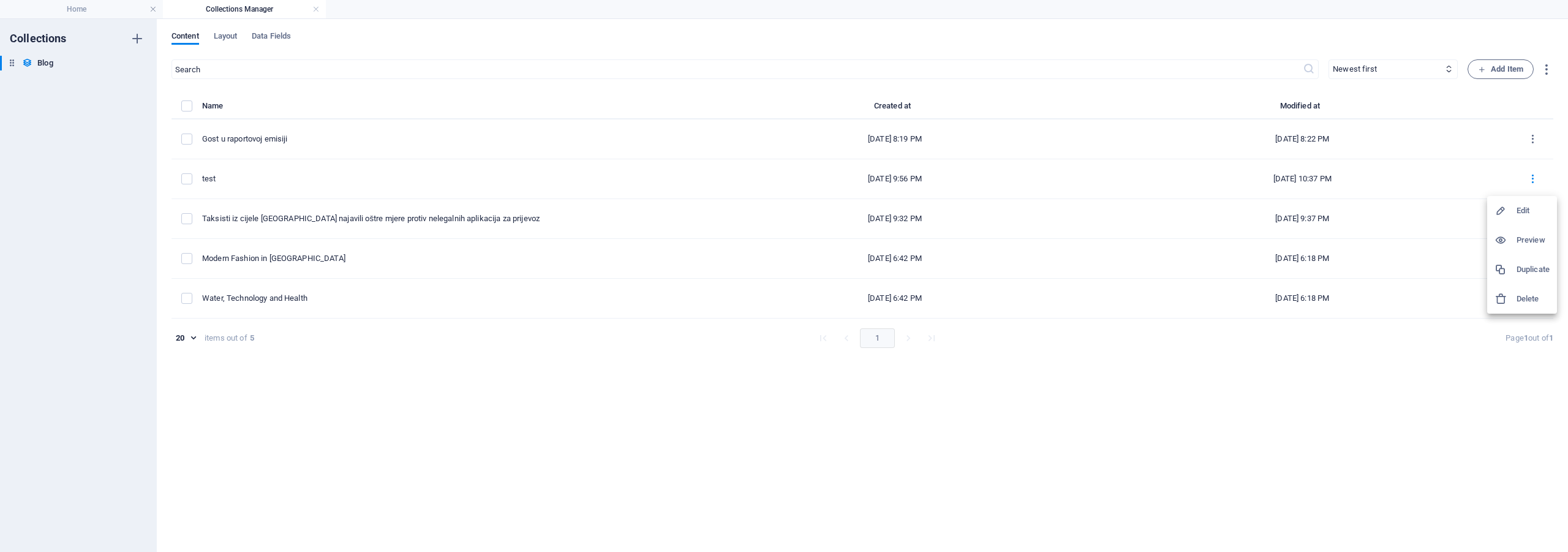
click at [1536, 292] on h6 "Delete" at bounding box center [1533, 299] width 33 height 15
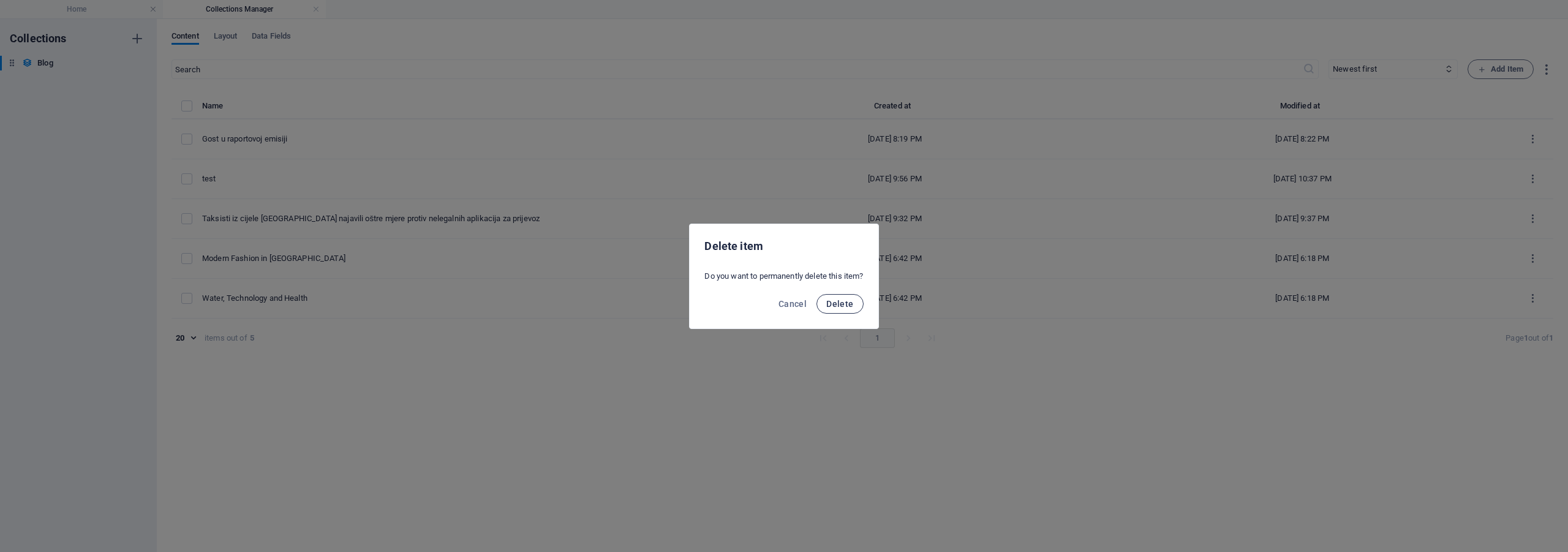
click at [834, 300] on span "Delete" at bounding box center [840, 304] width 27 height 10
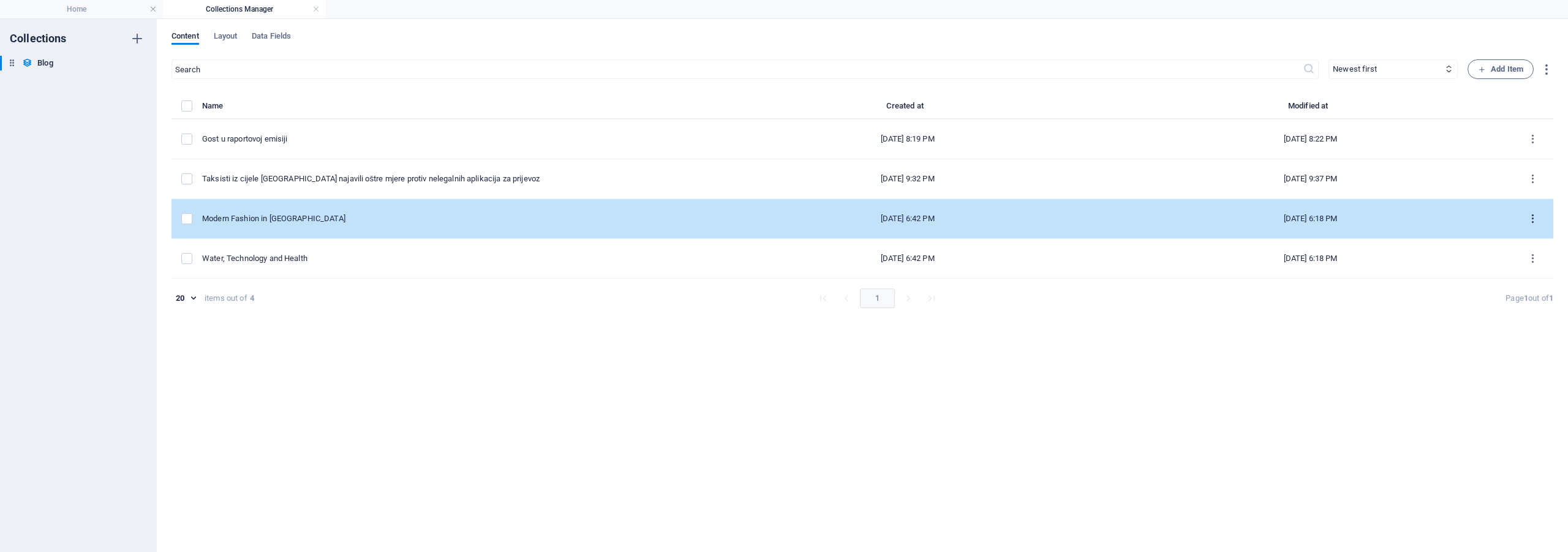
click at [1534, 219] on icon "items list" at bounding box center [1533, 218] width 12 height 12
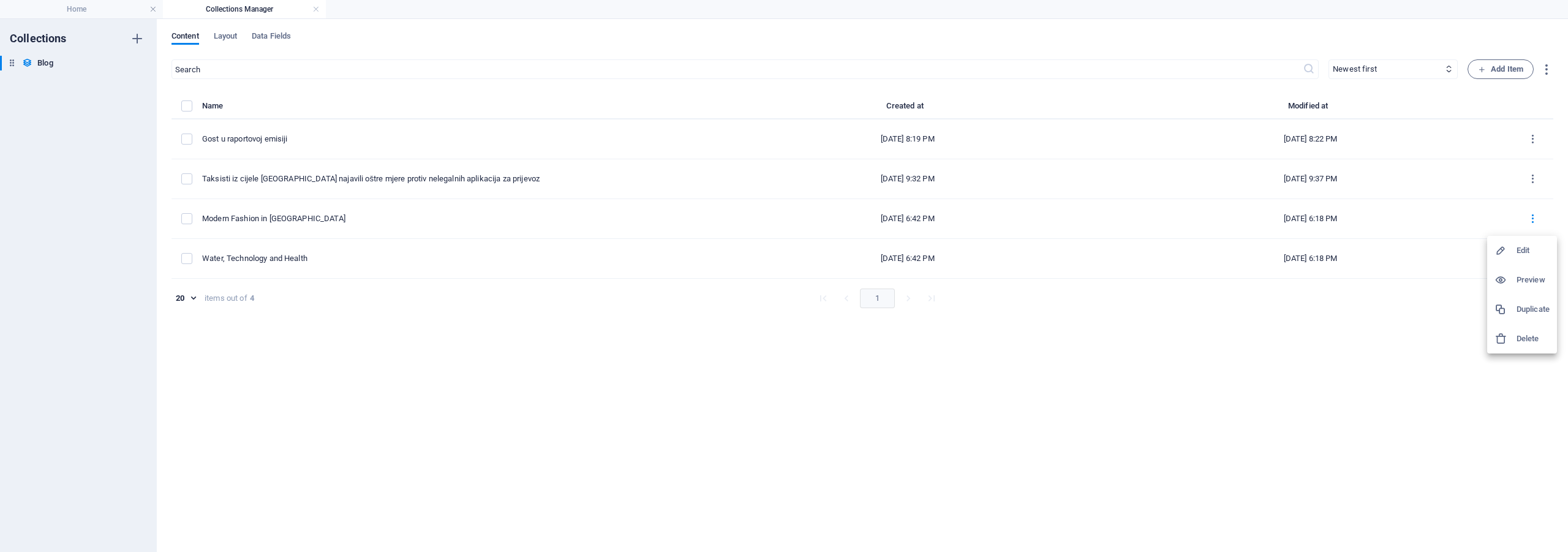
click at [1524, 333] on h6 "Delete" at bounding box center [1533, 339] width 33 height 15
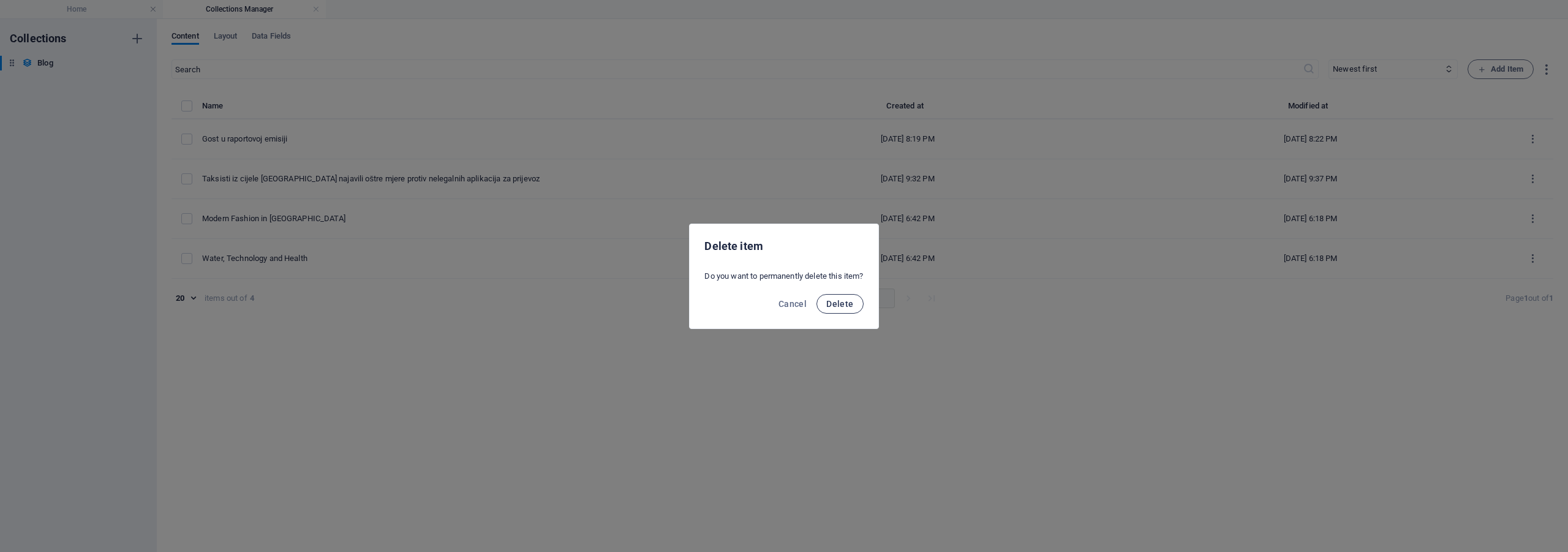
click at [844, 309] on button "Delete" at bounding box center [839, 304] width 46 height 20
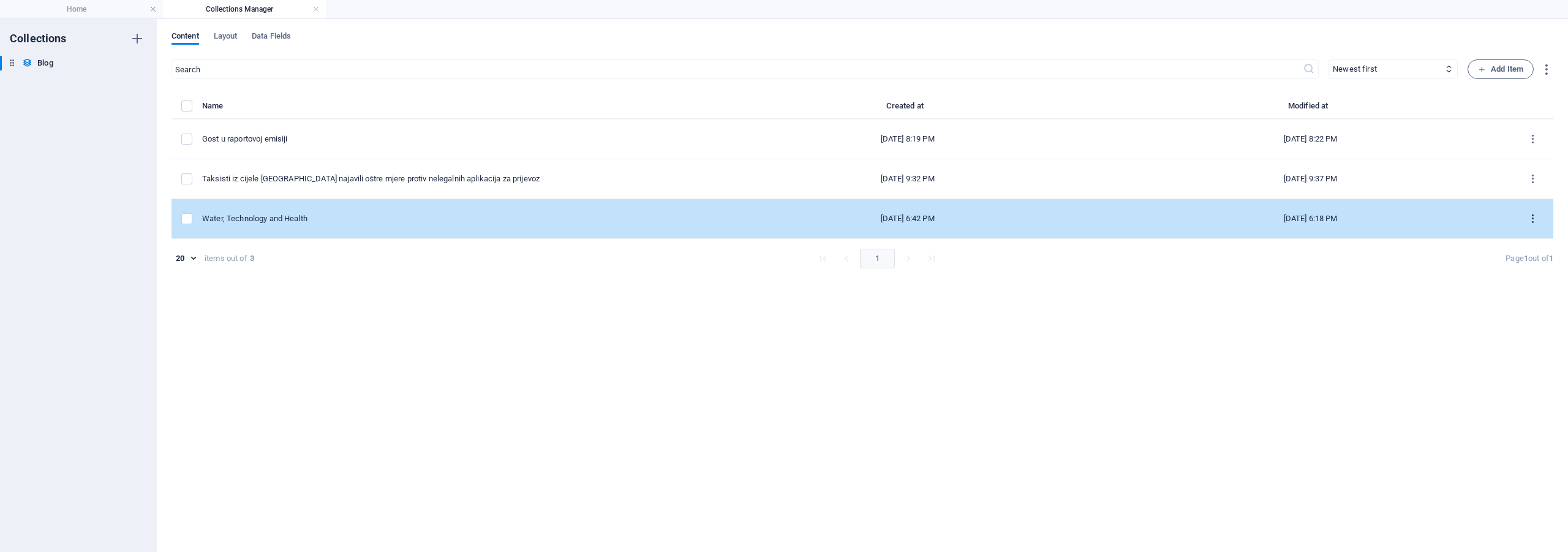
click at [1533, 221] on icon "items list" at bounding box center [1533, 218] width 12 height 12
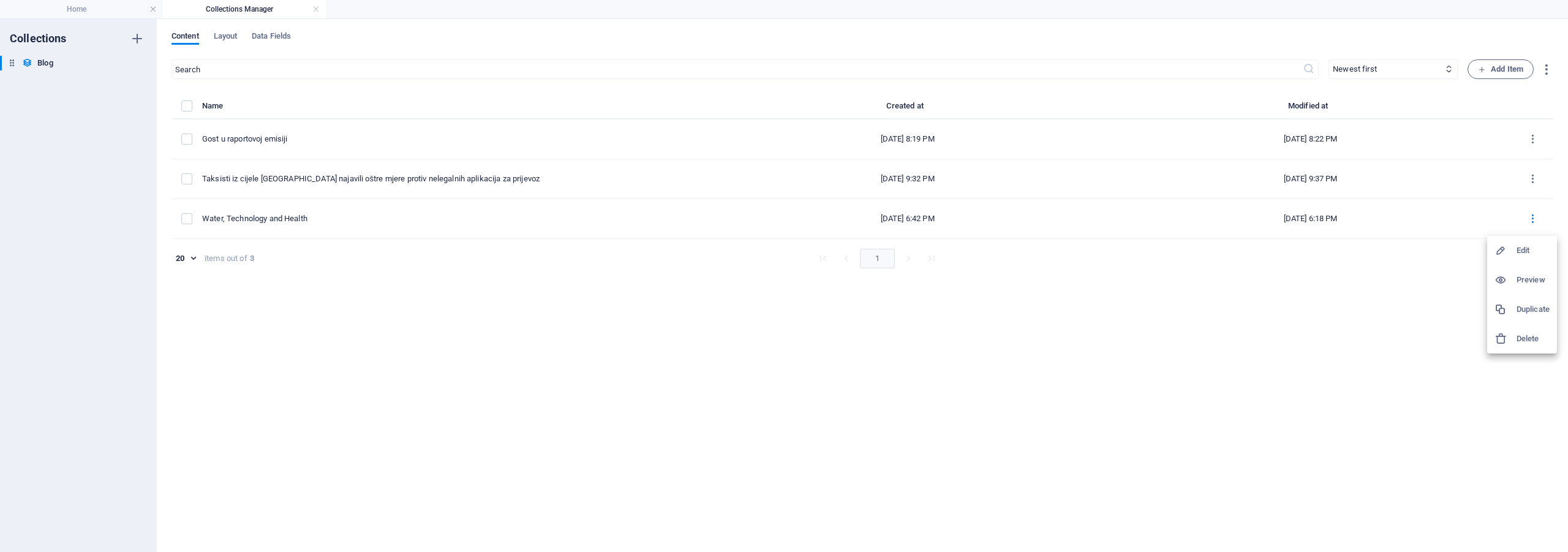
click at [1505, 331] on li "Delete" at bounding box center [1522, 338] width 70 height 29
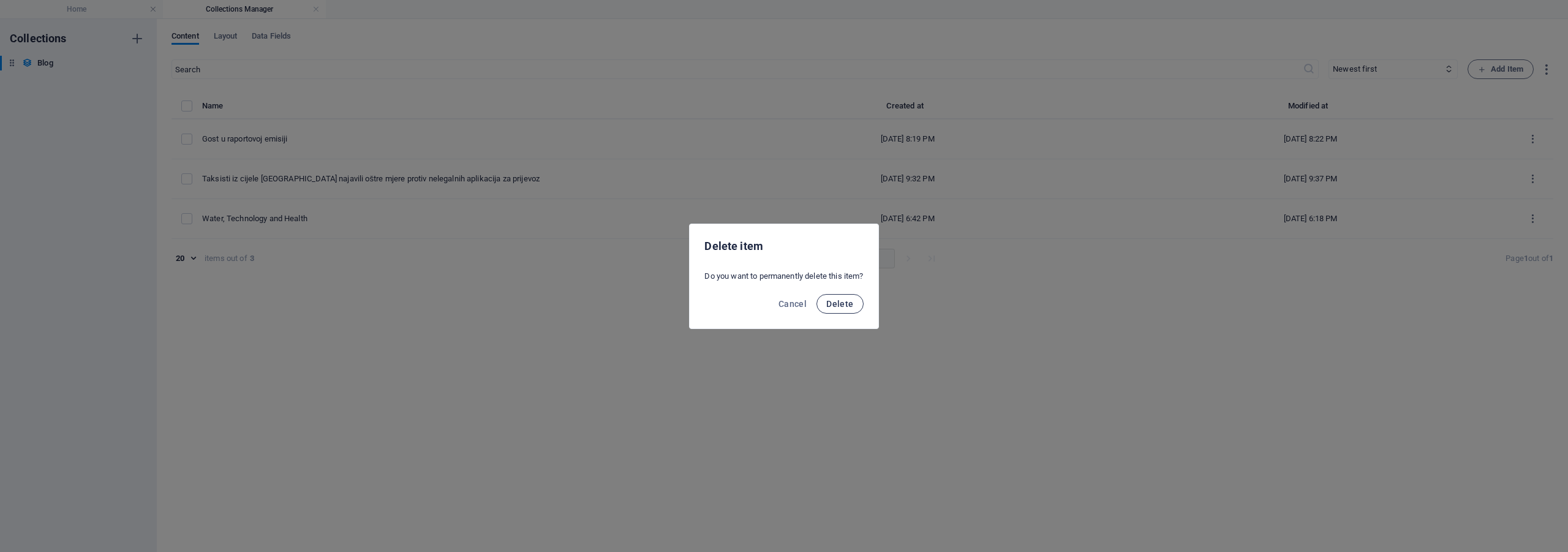
click at [836, 307] on span "Delete" at bounding box center [840, 304] width 27 height 10
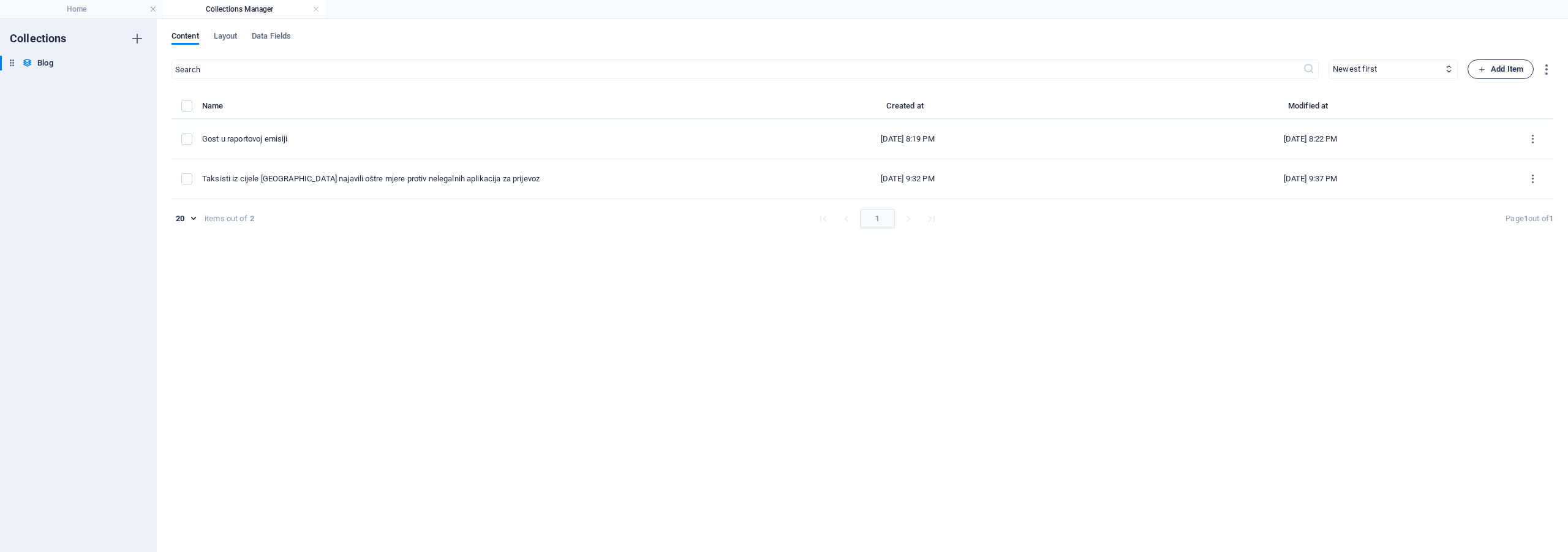
click at [1503, 65] on span "Add Item" at bounding box center [1501, 69] width 46 height 15
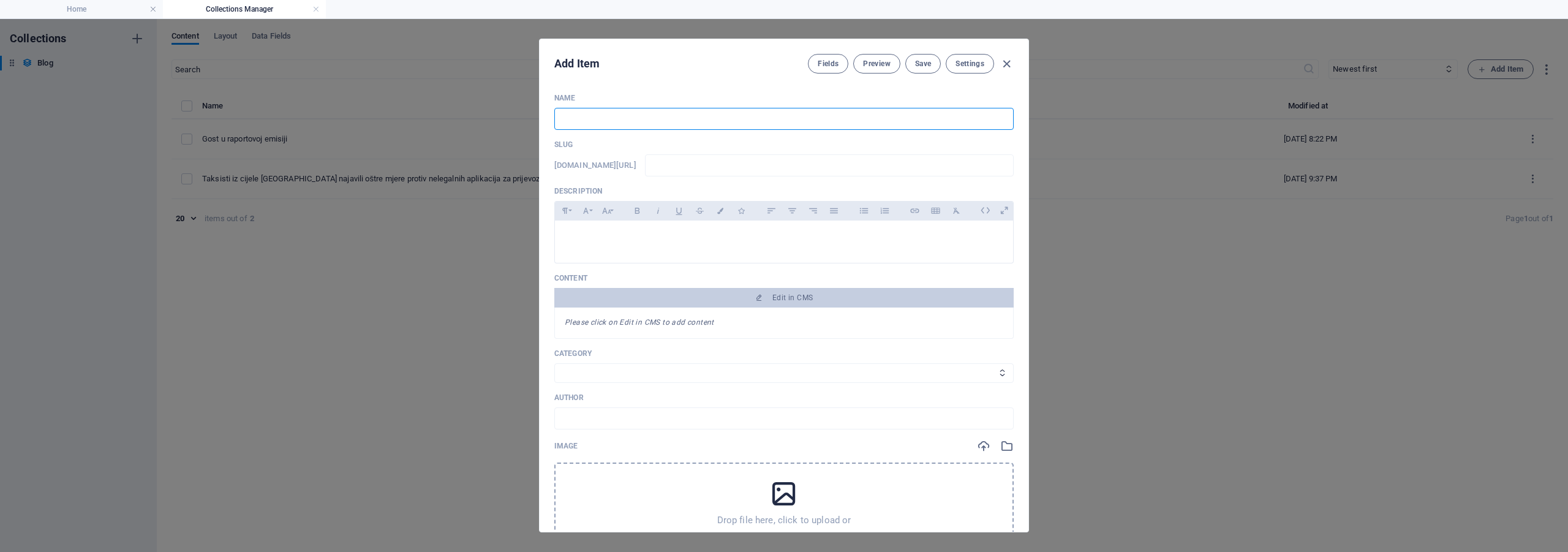
click at [588, 117] on input "text" at bounding box center [784, 118] width 459 height 22
type input "S"
type input "s"
type input "Sa"
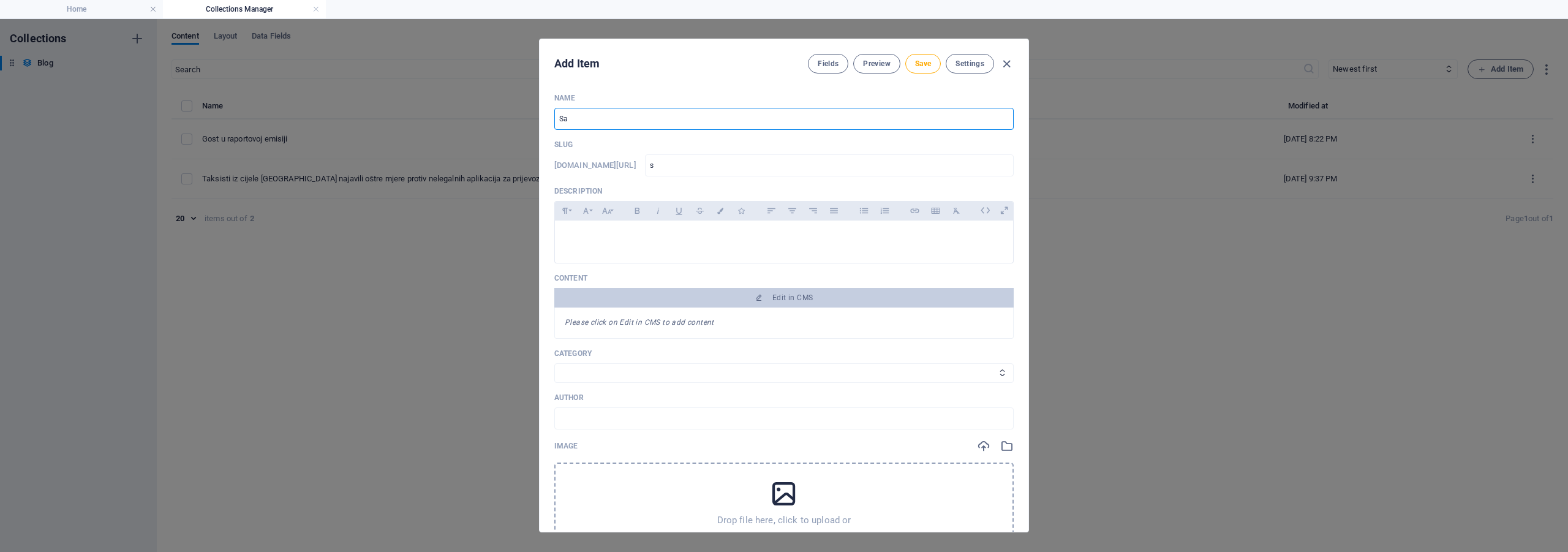
type input "sa"
type input "Sab"
type input "sab"
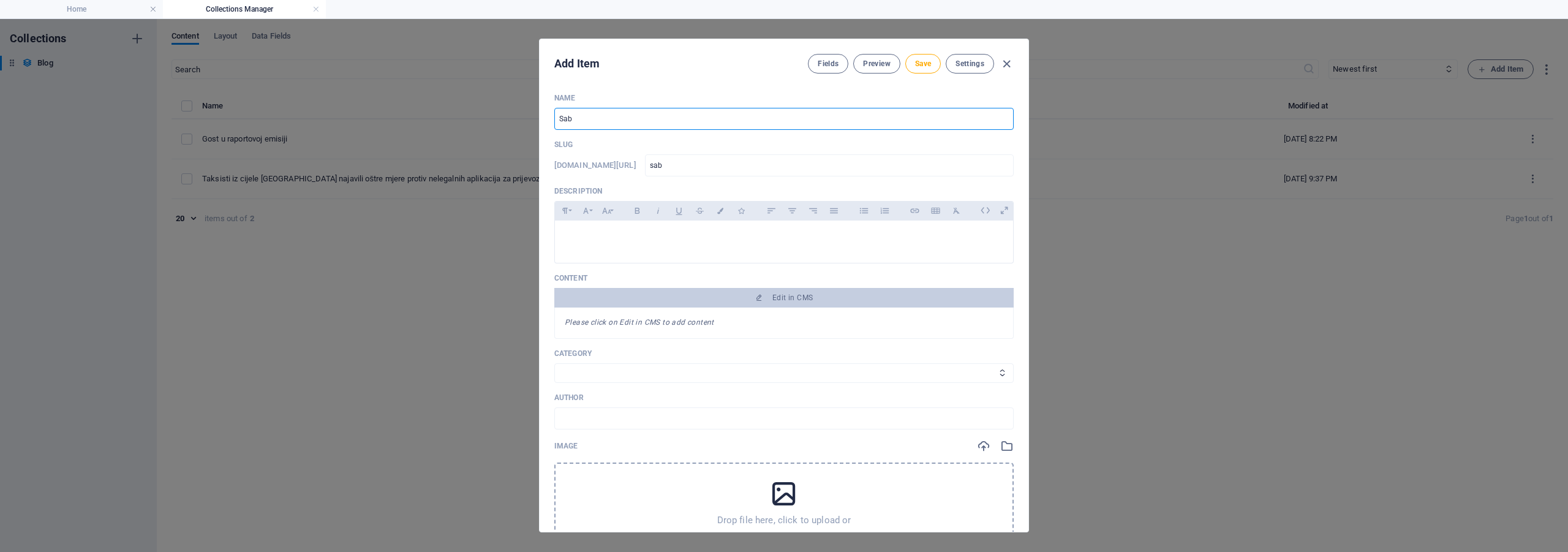
type input "Sabi"
type input "sabi"
type input "Sabina"
type input "sabina"
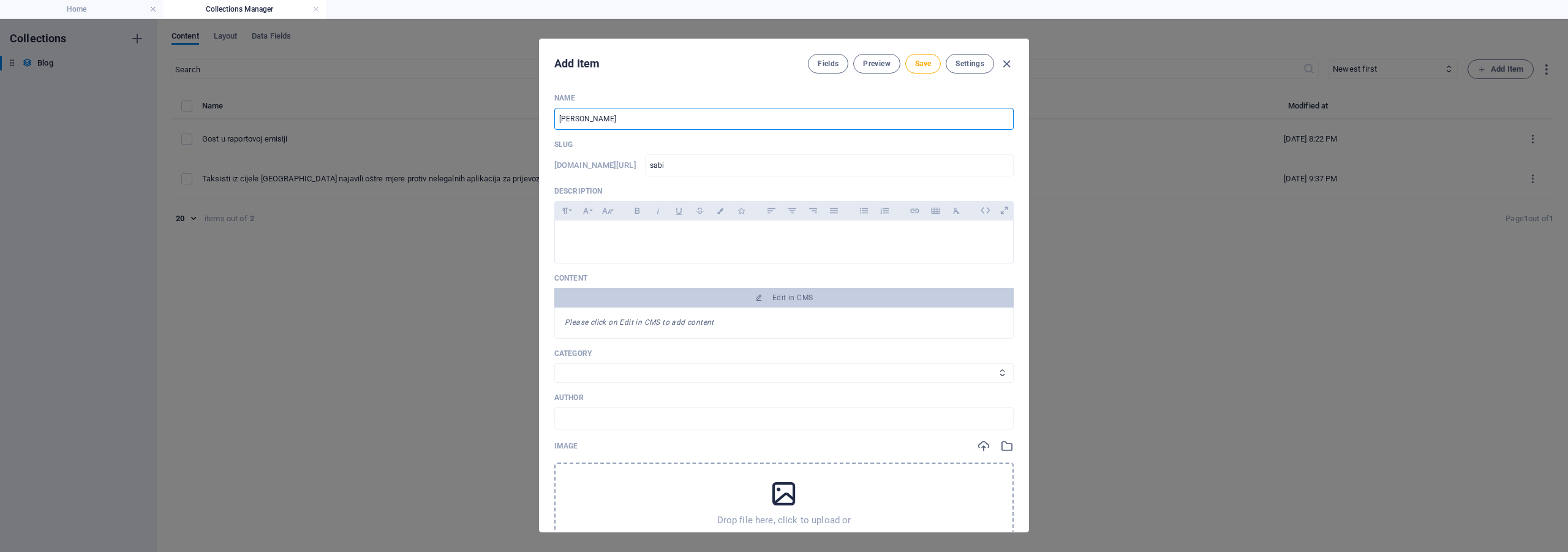
type input "sabina"
type input "Sabina Ć"
type input "sabina-c"
type input "Sabina Ću"
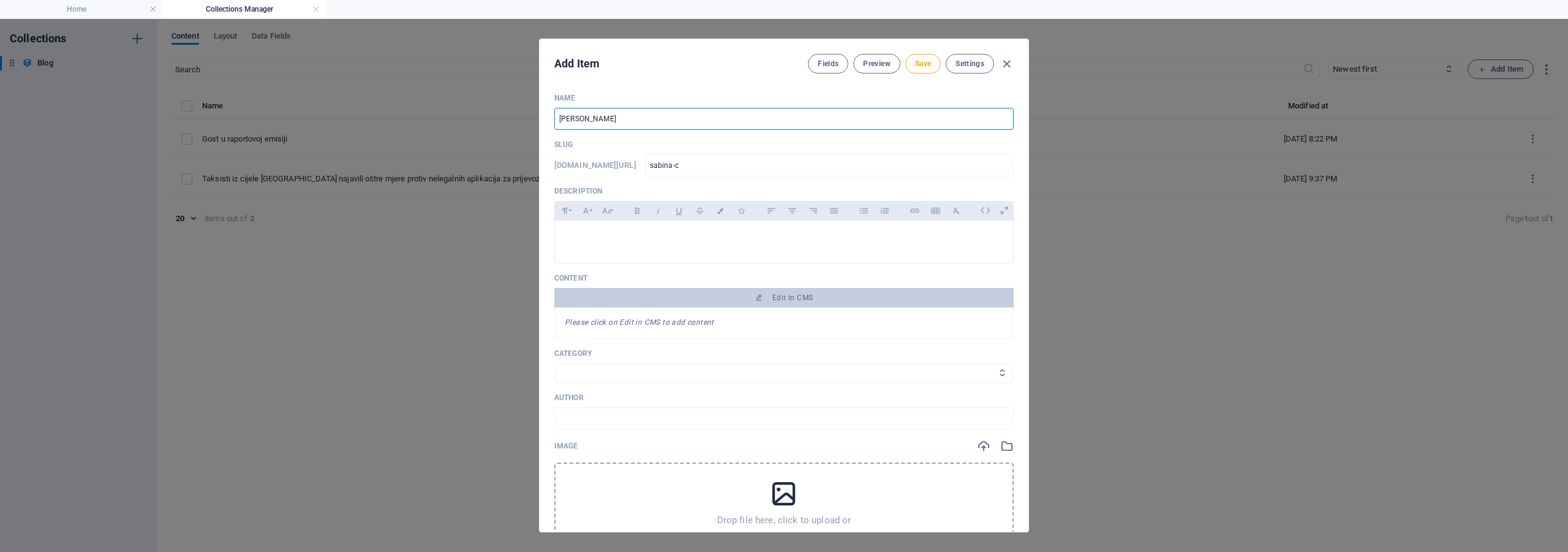
type input "sabina-cu"
type input "Sabina Ćud"
type input "sabina-cud"
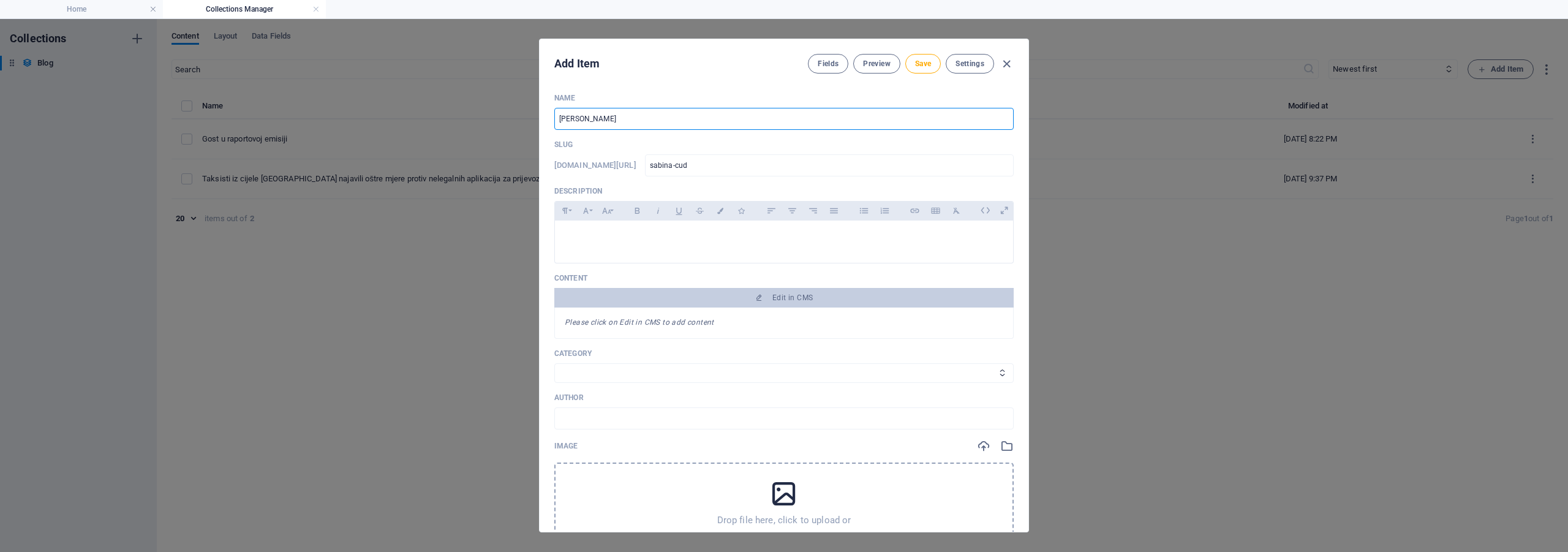
type input "Sabina Ćudi"
type input "sabina-cudi"
type input "Sabina ĆudiĆ"
type input "sabina-cudic"
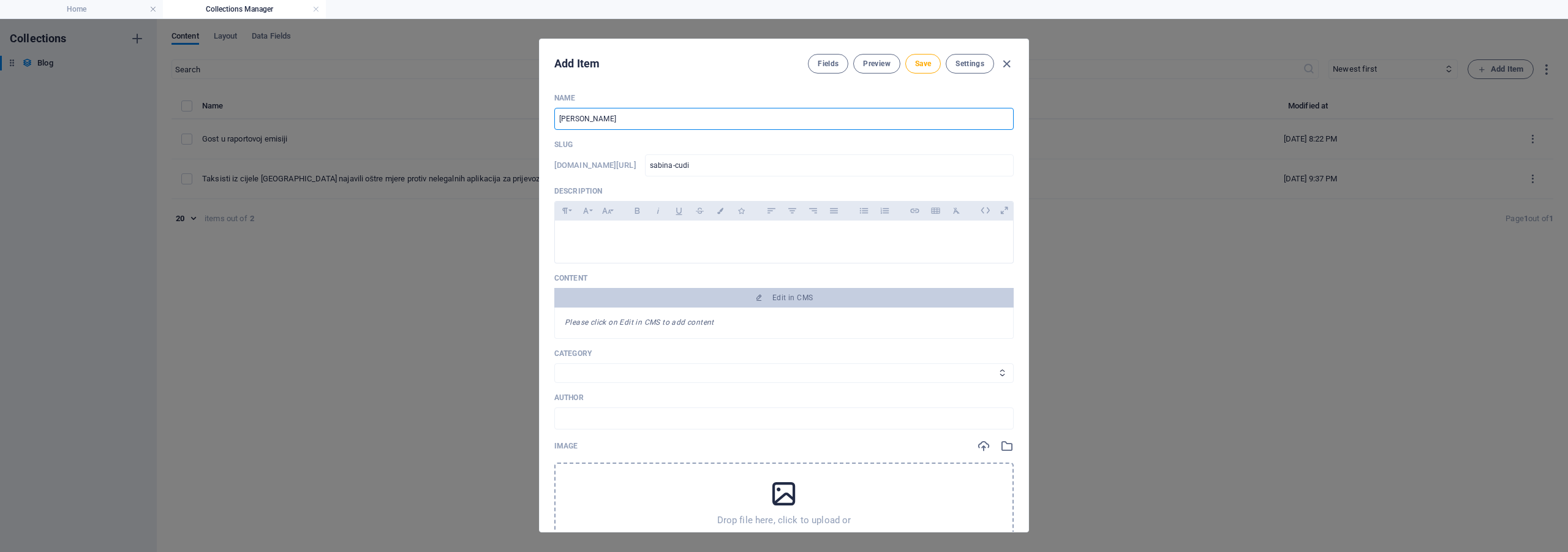
type input "sabina-cudic"
type input "Sabina Ćudi"
type input "sabina-cudi"
type input "Sabina Ćudić"
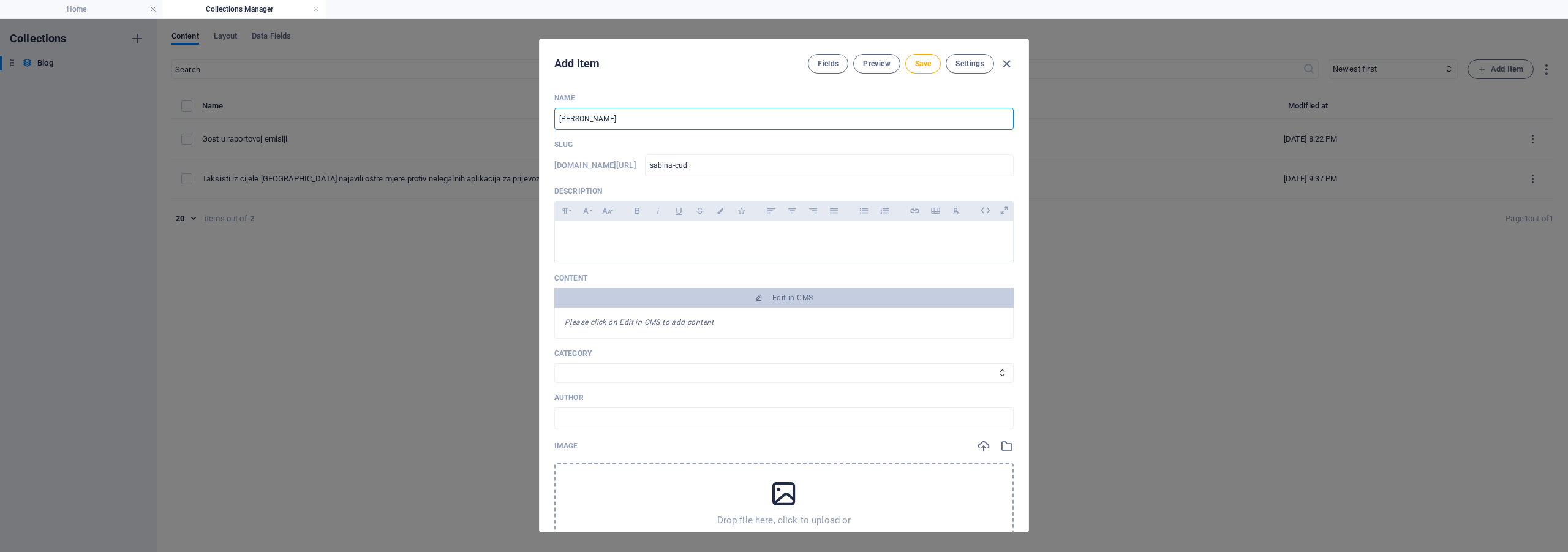
type input "sabina-cudic"
type input "Sabina Ćudić p"
type input "sabina-cudic-p"
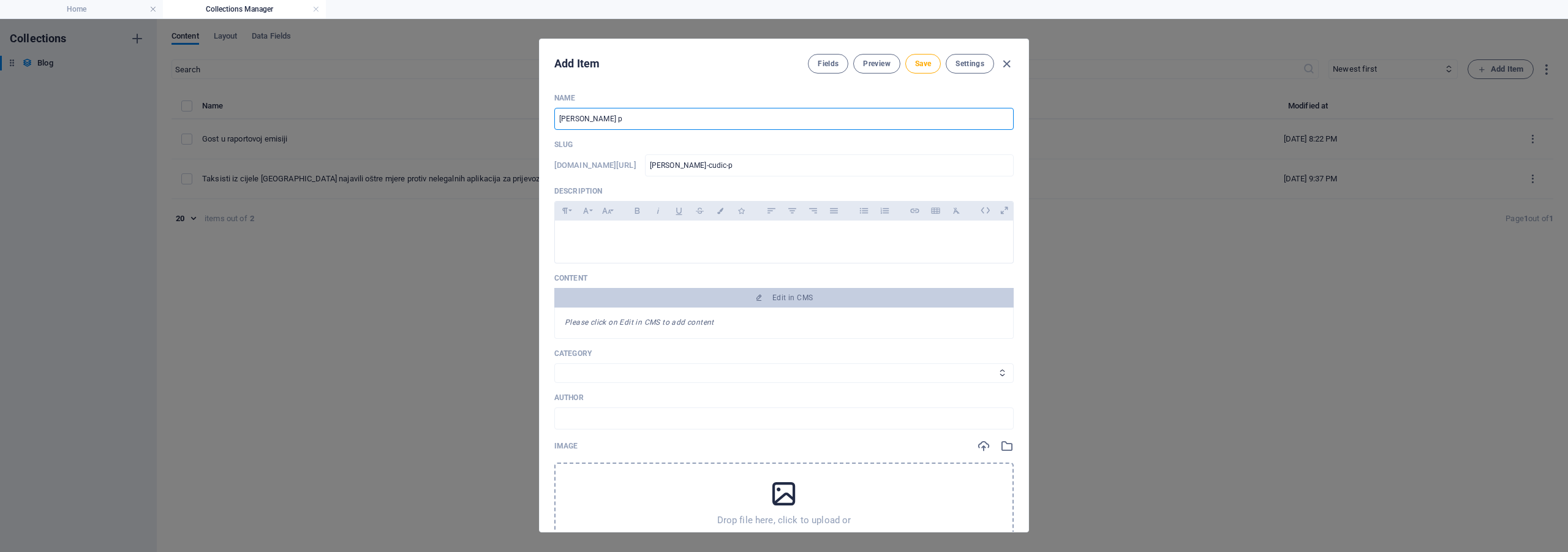
type input "Sabina Ćudić po"
type input "sabina-cudic-po"
type input "Sabina Ćudić pov"
type input "sabina-cudic-pov"
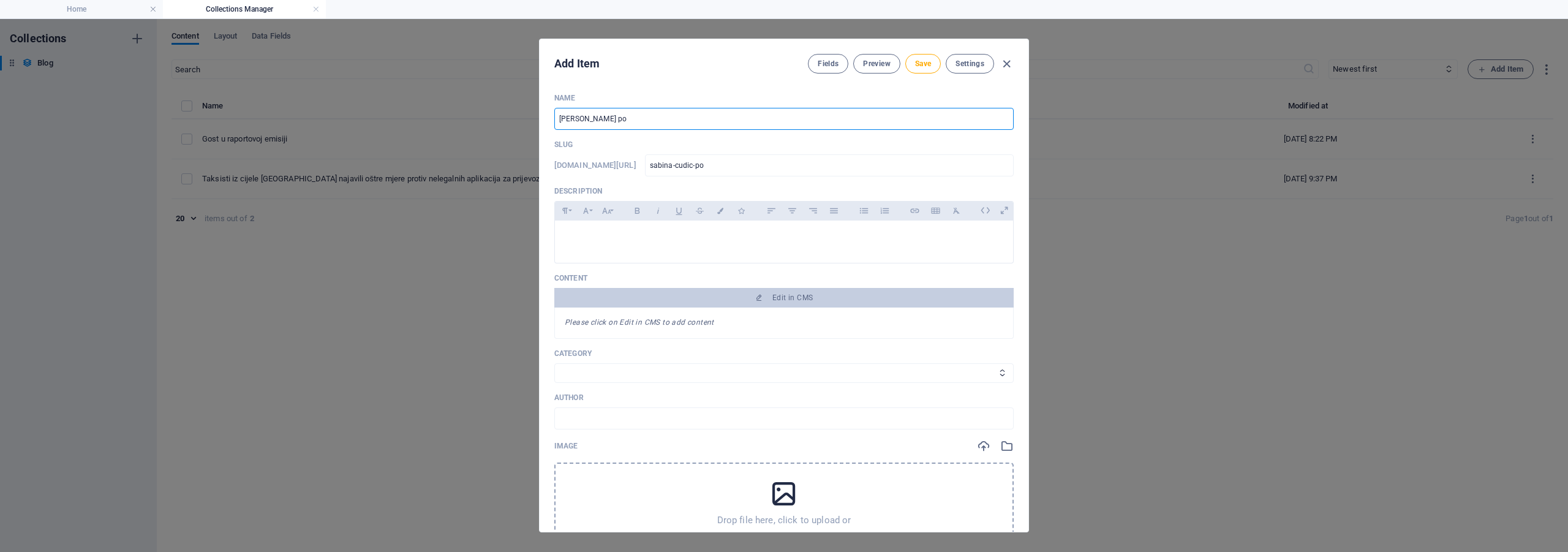
type input "sabina-cudic-pov"
type input "Sabina Ćudić povu"
type input "sabina-cudic-povu"
type input "Sabina Ćudić povuk"
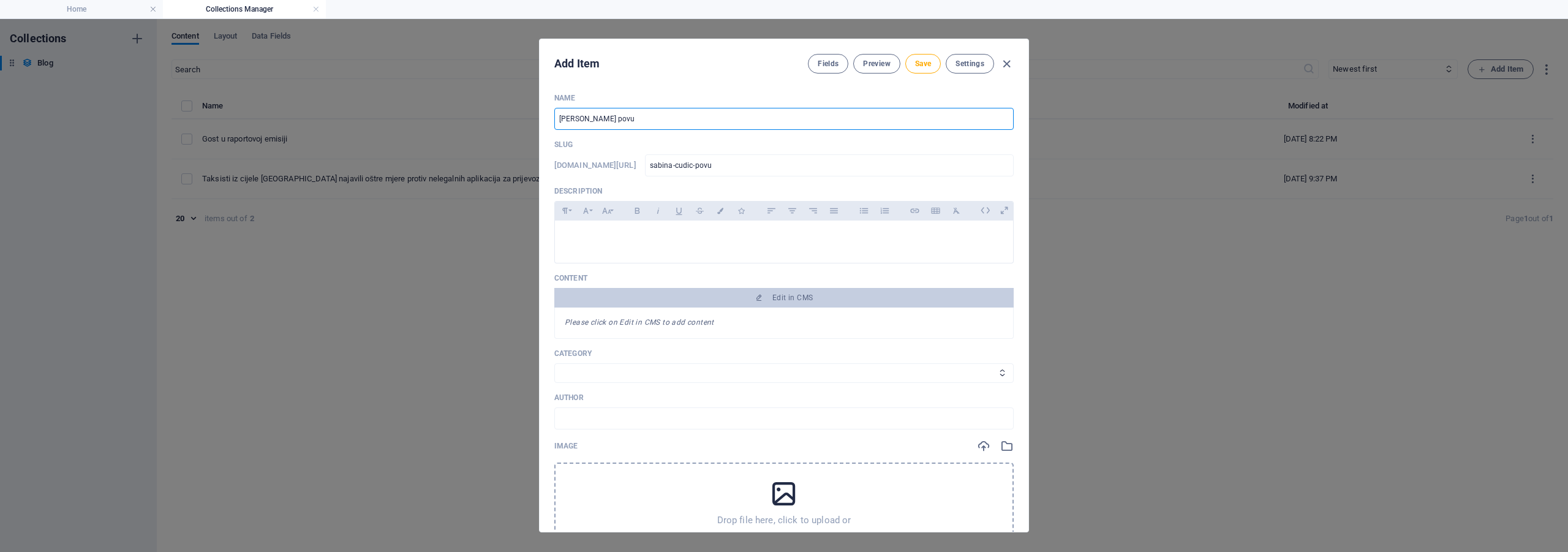
type input "sabina-cudic-povuk"
type input "Sabina Ćudić povukl"
type input "sabina-cudic-povukl"
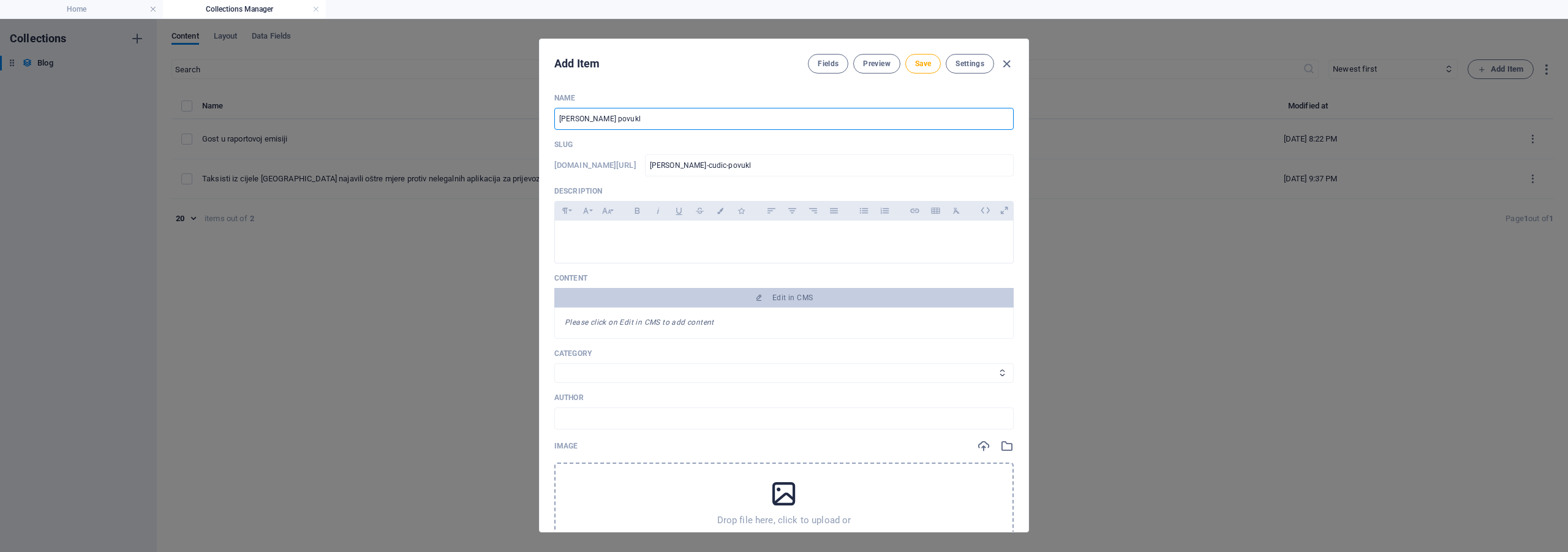
type input "Sabina Ćudić povukla"
type input "sabina-cudic-povukla"
type input "Sabina Ćudić povukla p"
type input "sabina-cudic-povukla-p"
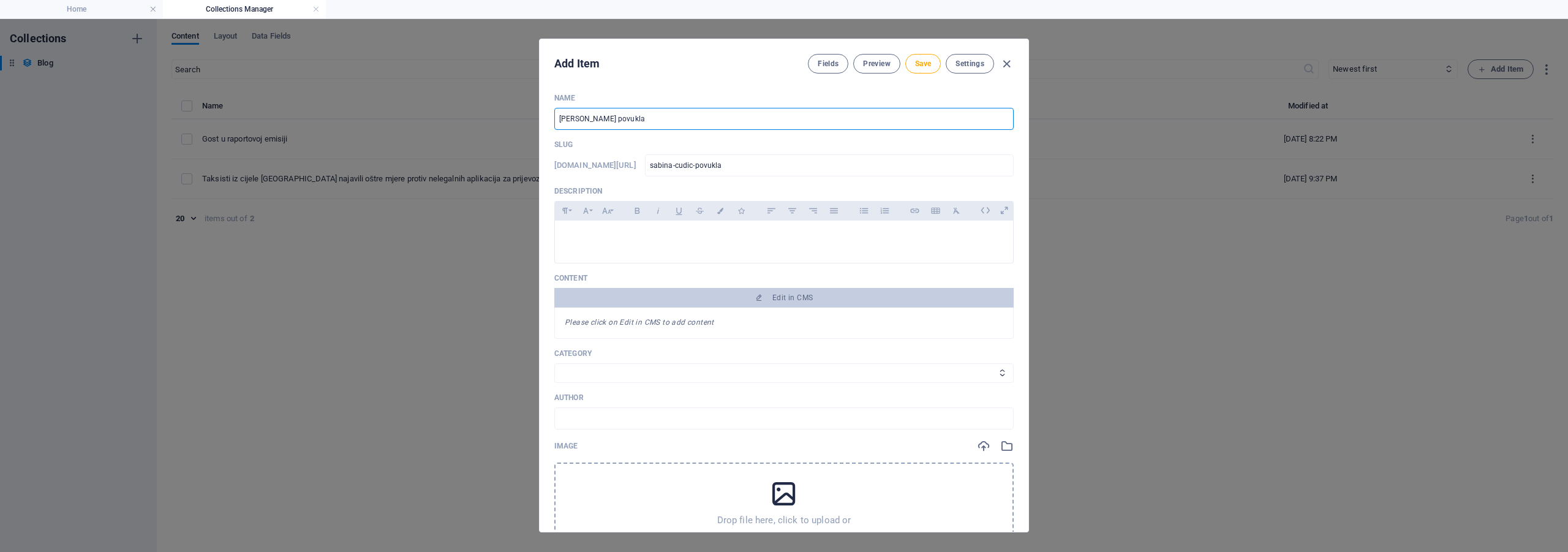
type input "sabina-cudic-povukla-p"
type input "Sabina Ćudić povukla pa"
type input "sabina-cudic-povukla-pa"
type input "Sabina Ćudić povukla par"
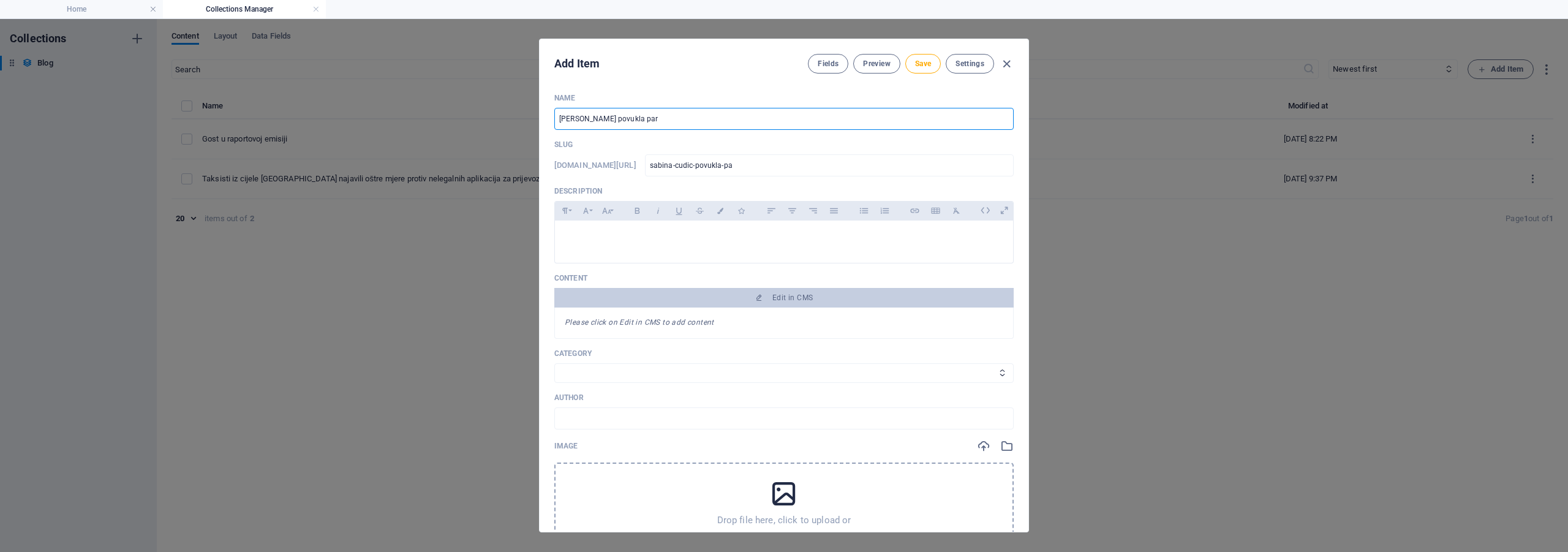
type input "sabina-cudic-povukla-par"
type input "Sabina Ćudić povukla para"
type input "sabina-cudic-povukla-para"
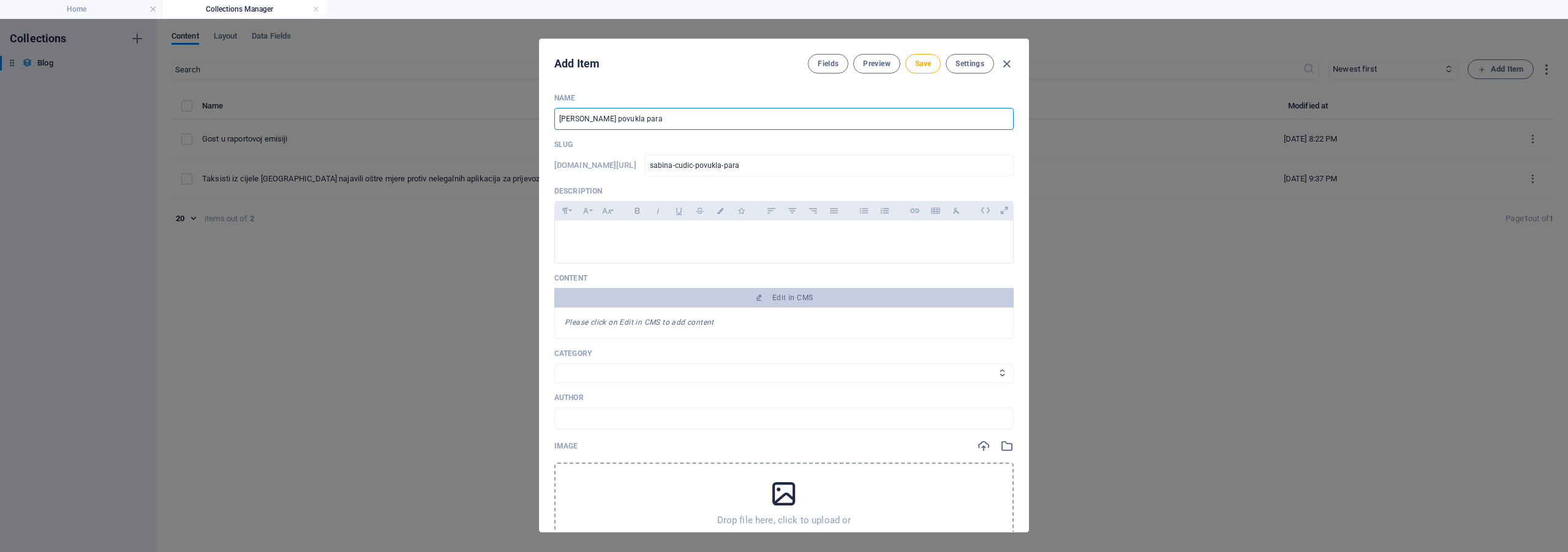
type input "Sabina Ćudić povukla paral"
type input "sabina-cudic-povukla-paral"
type input "Sabina Ćudić povukla parale"
type input "sabina-cudic-povukla-parale"
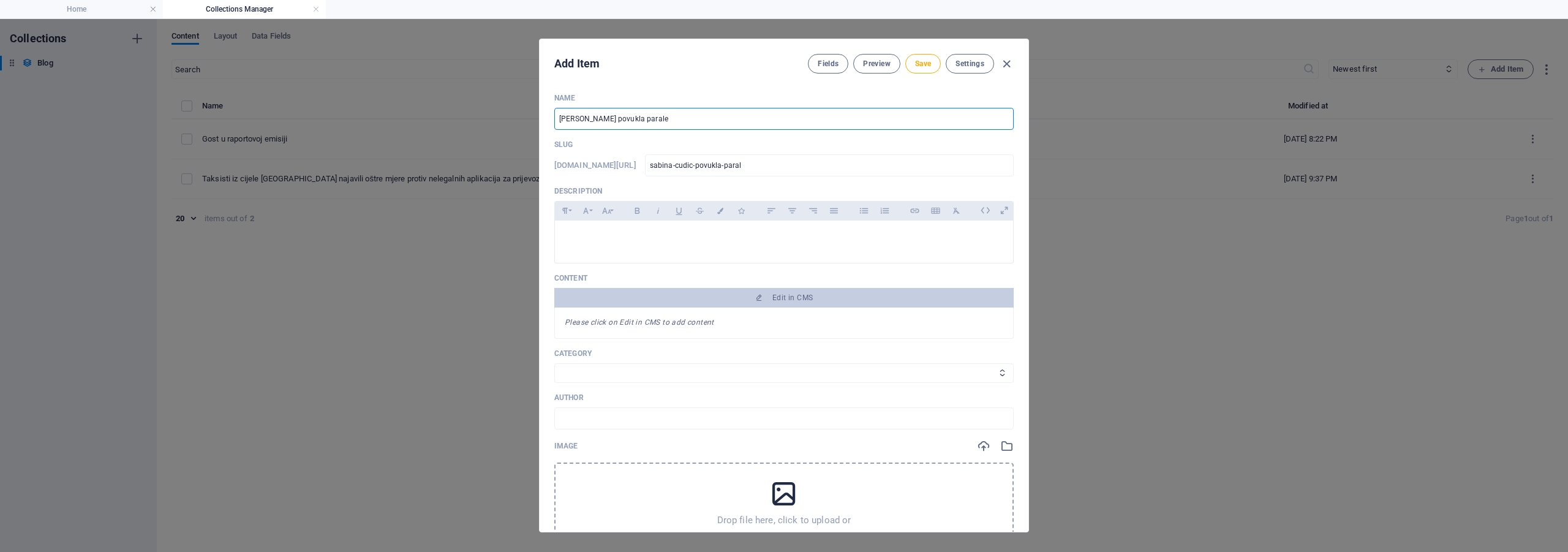
type input "sabina-cudic-povukla-parale"
type input "Sabina Ćudić povukla paralel"
type input "sabina-cudic-povukla-paralel"
type input "Sabina Ćudić povukla paralelu"
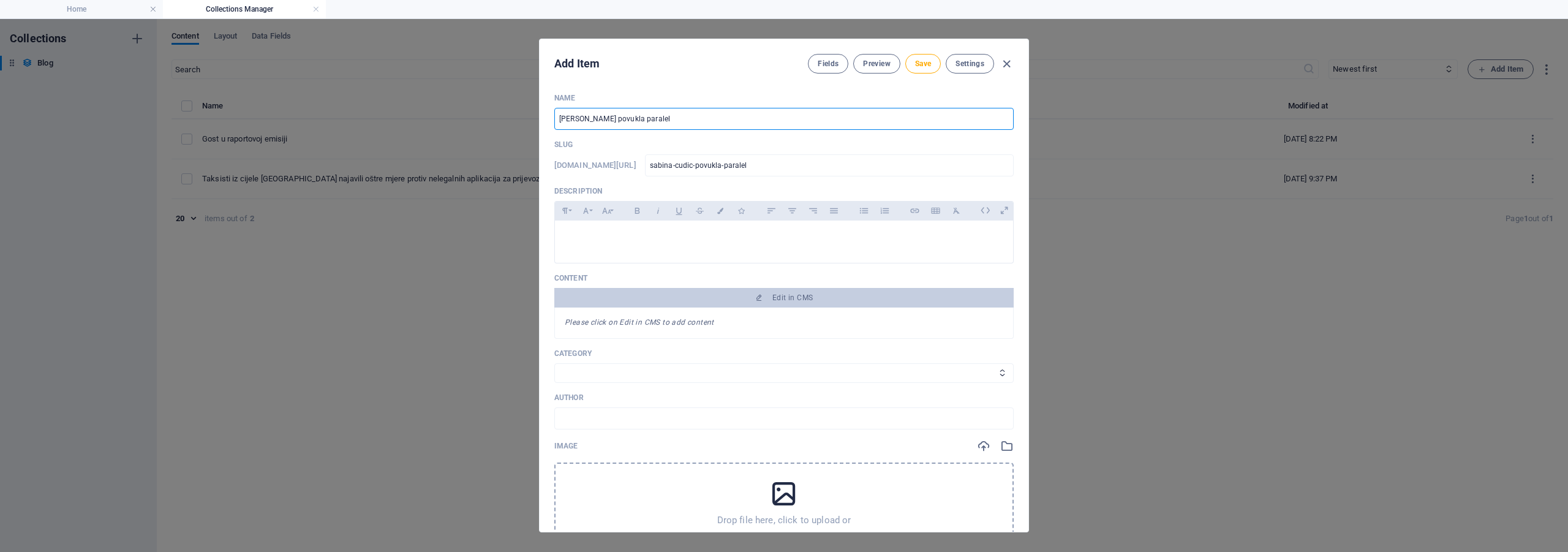
type input "sabina-cudic-povukla-paralelu"
click at [585, 238] on p at bounding box center [784, 236] width 439 height 12
click at [678, 120] on input "Sabina Ćudić povukla paralelu" at bounding box center [784, 118] width 459 height 22
type input "Sabina Ćudić povukla paralelu"
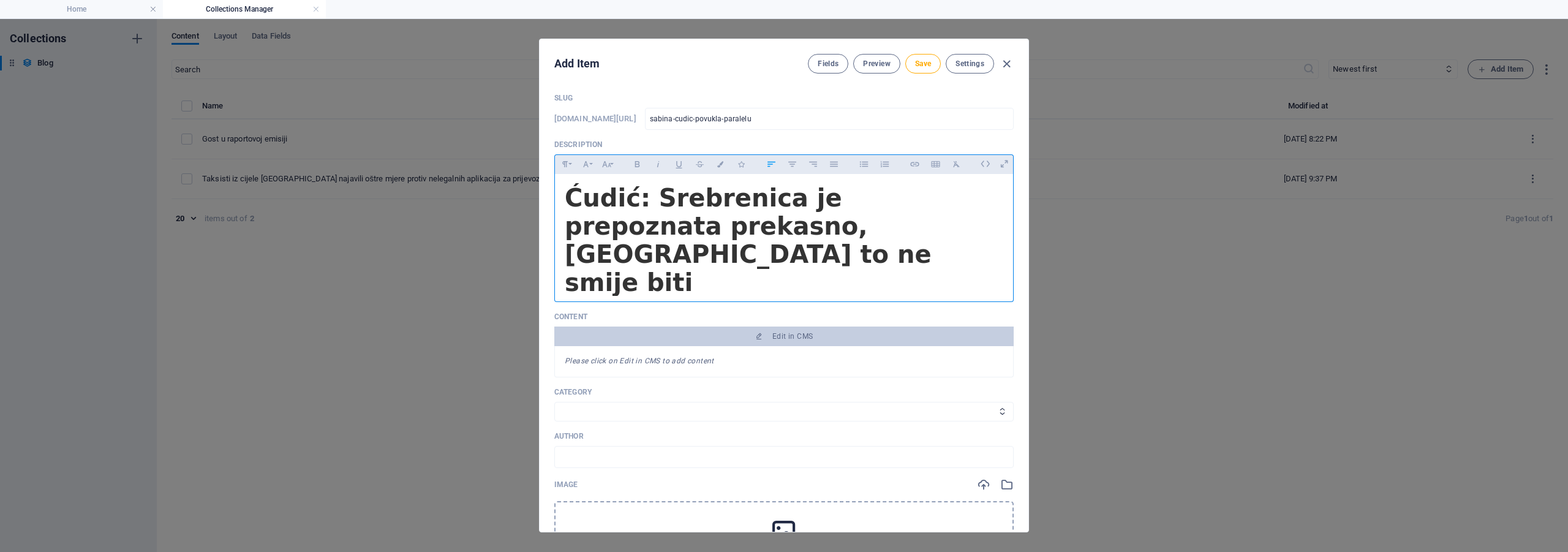
scroll to position [61, 0]
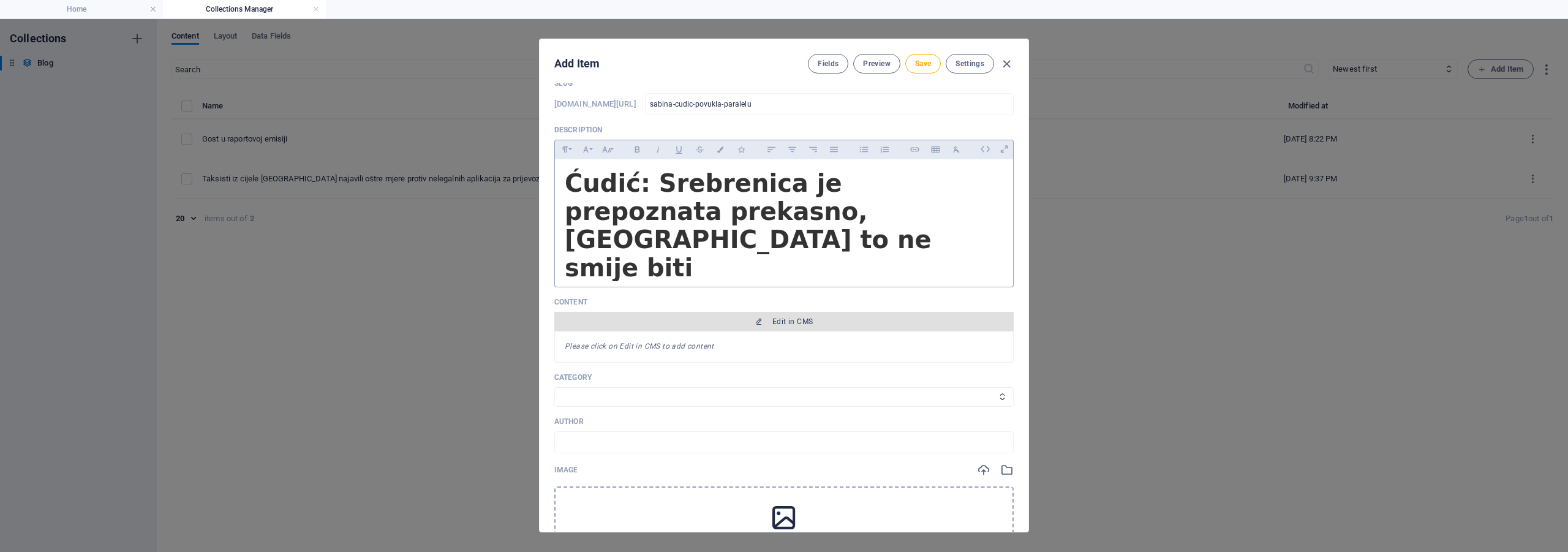
click at [705, 316] on span "Edit in CMS" at bounding box center [784, 321] width 450 height 10
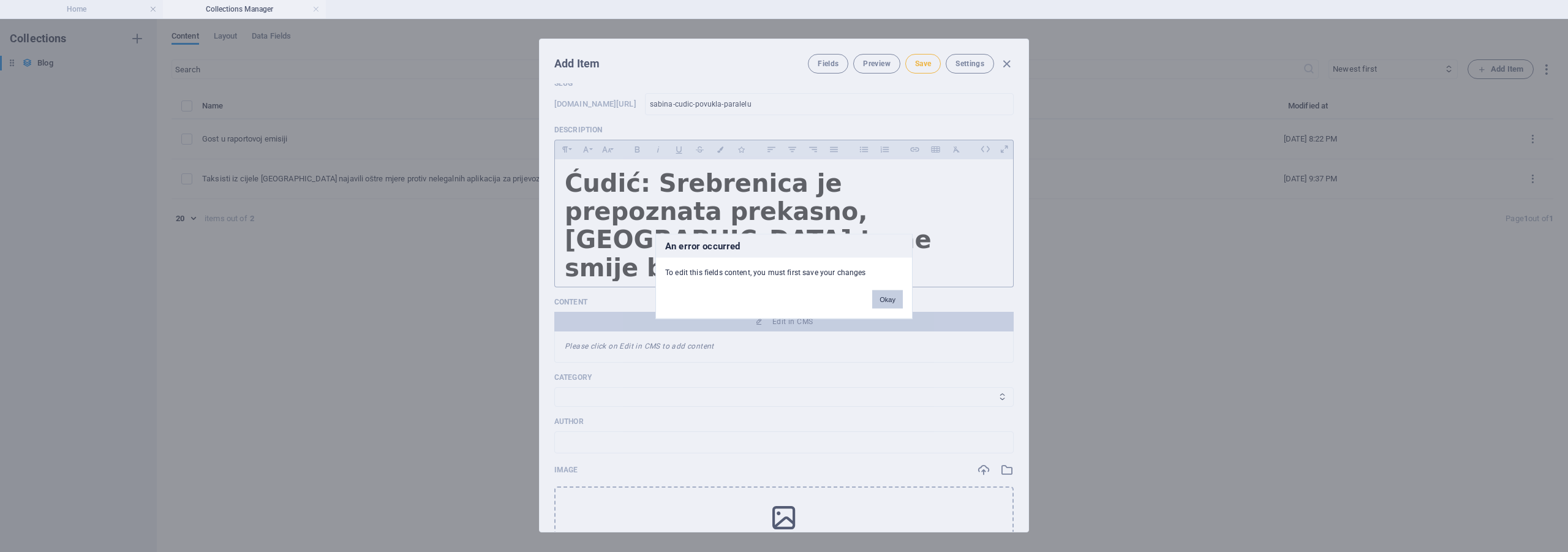
click at [879, 295] on button "Okay" at bounding box center [887, 299] width 31 height 18
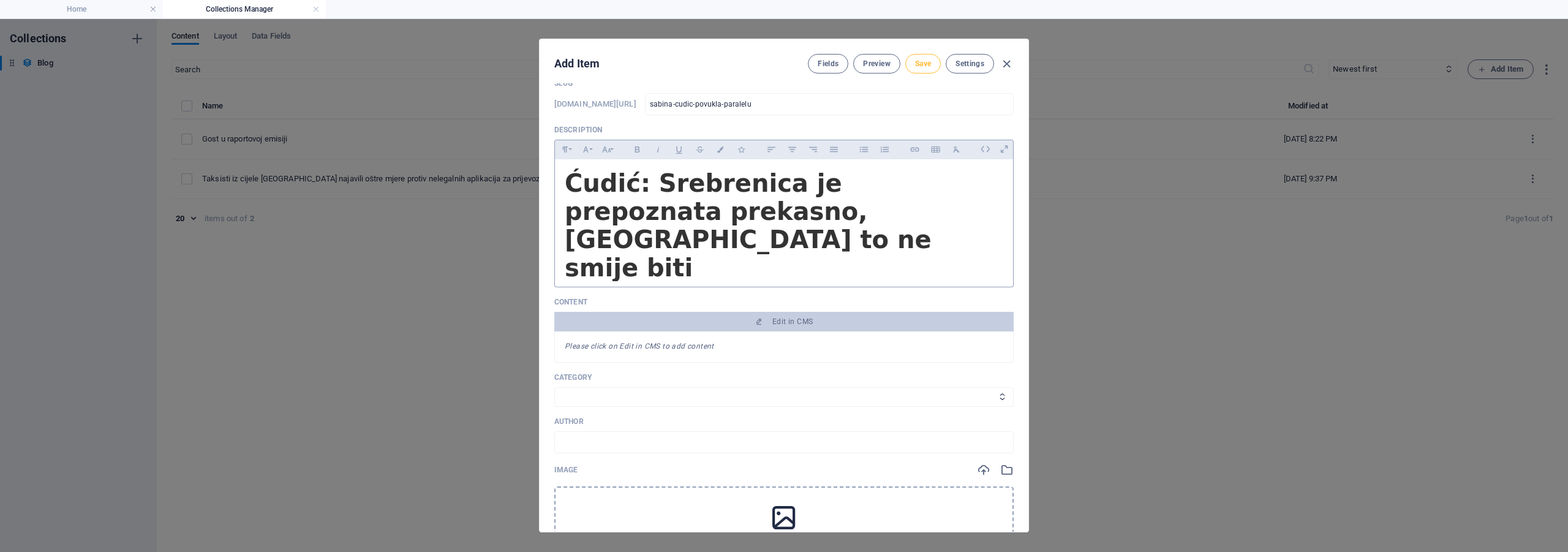
click at [920, 63] on span "Save" at bounding box center [922, 63] width 16 height 10
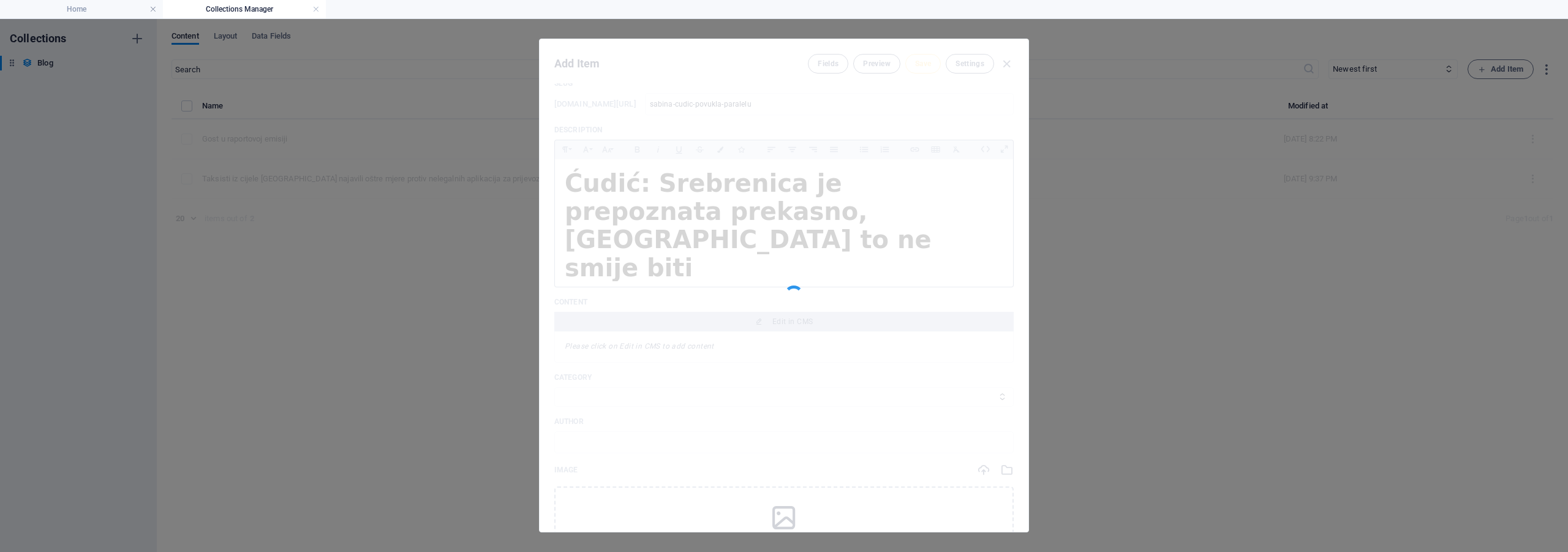
type input "sabina-cudic-povukla-paralelu"
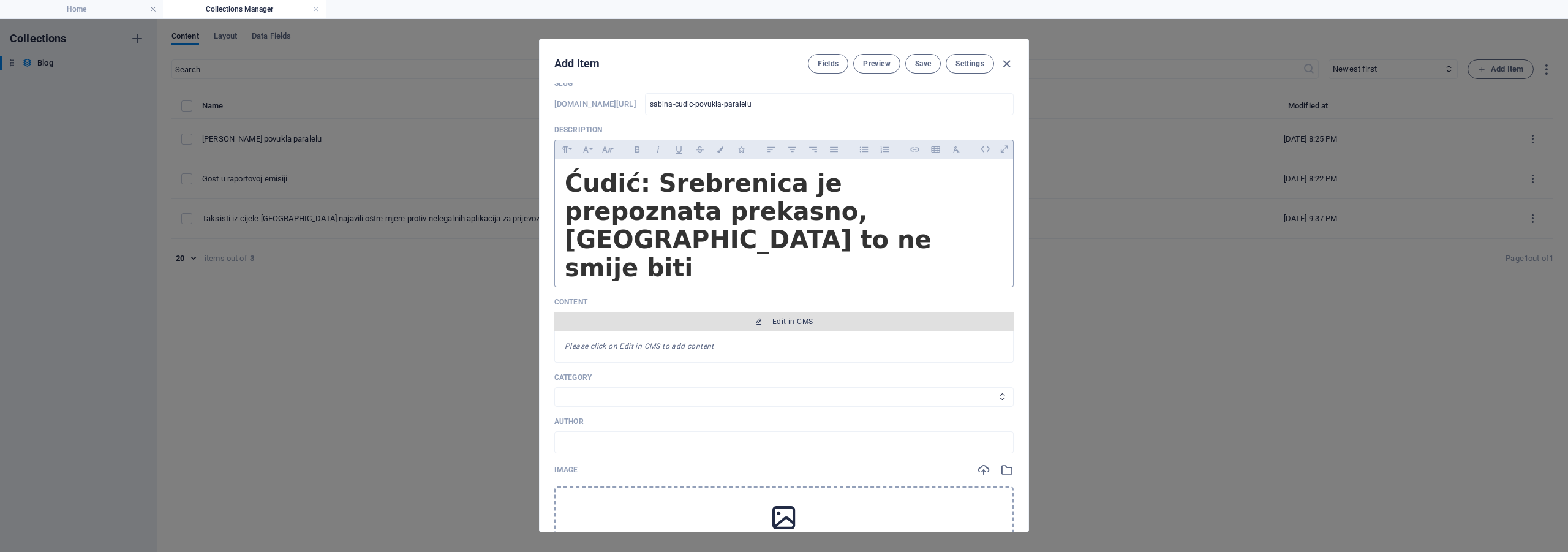
click at [716, 312] on button "Edit in CMS" at bounding box center [784, 321] width 459 height 20
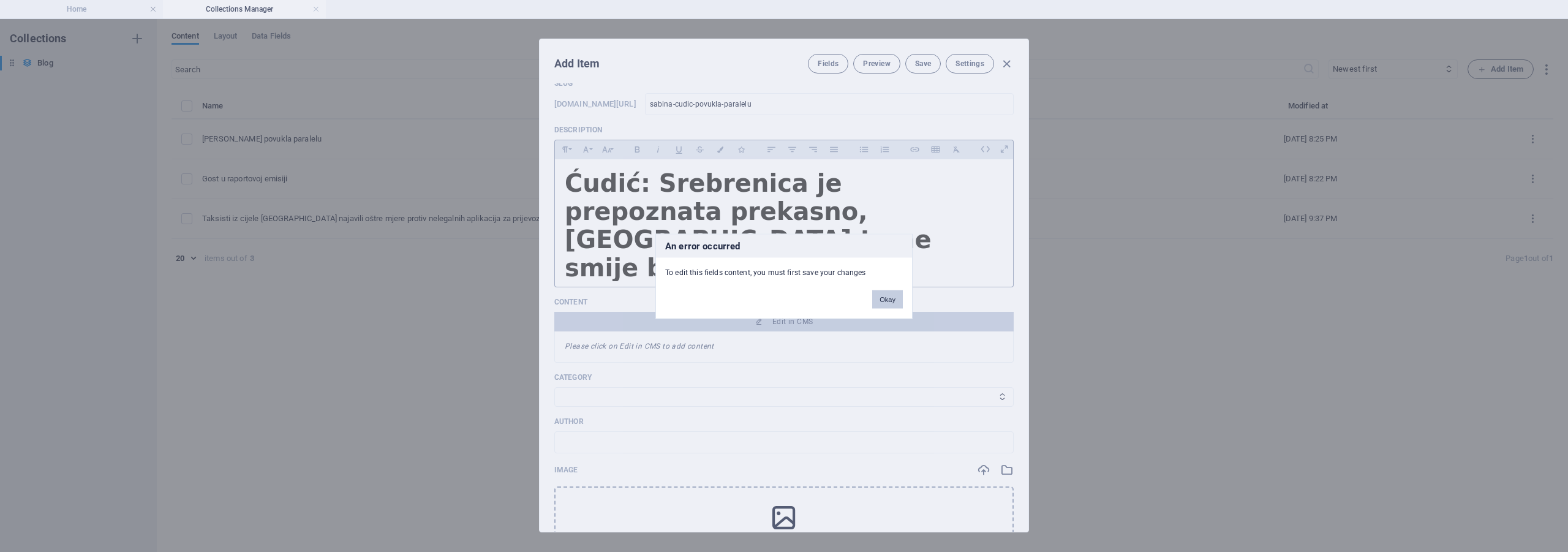
click at [882, 297] on button "Okay" at bounding box center [887, 299] width 31 height 18
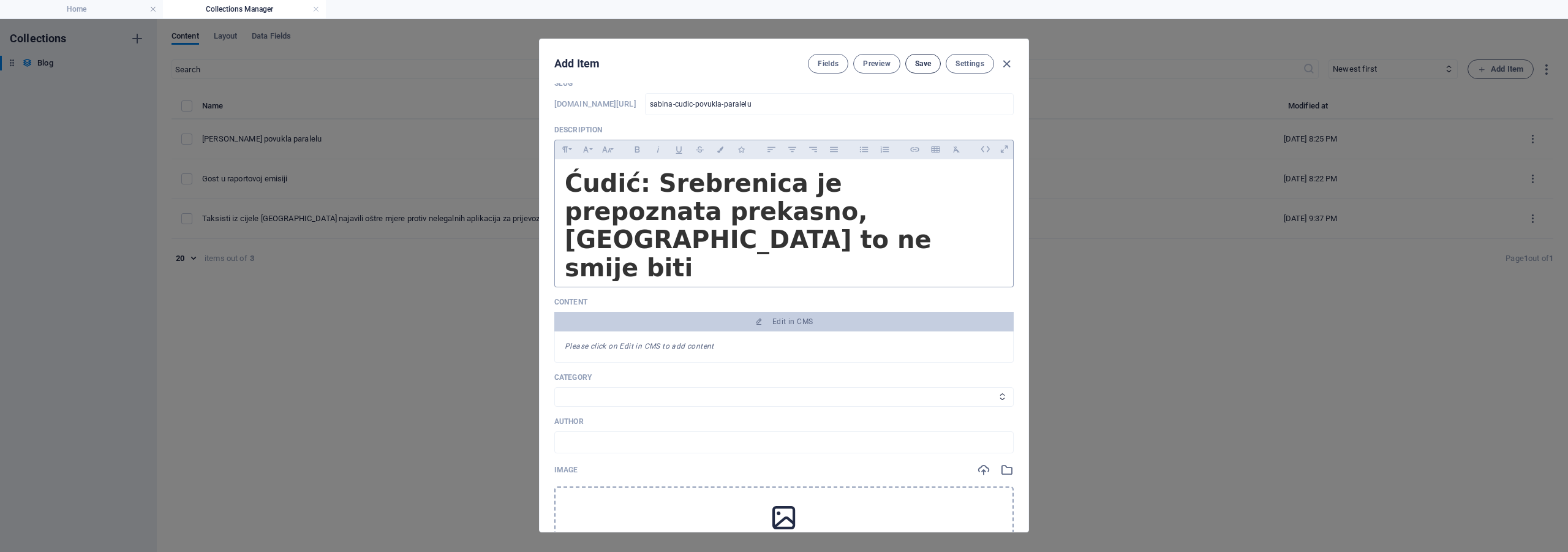
click at [921, 70] on button "Save" at bounding box center [923, 63] width 35 height 20
type input "sabina-cudic-povukla-paralelu"
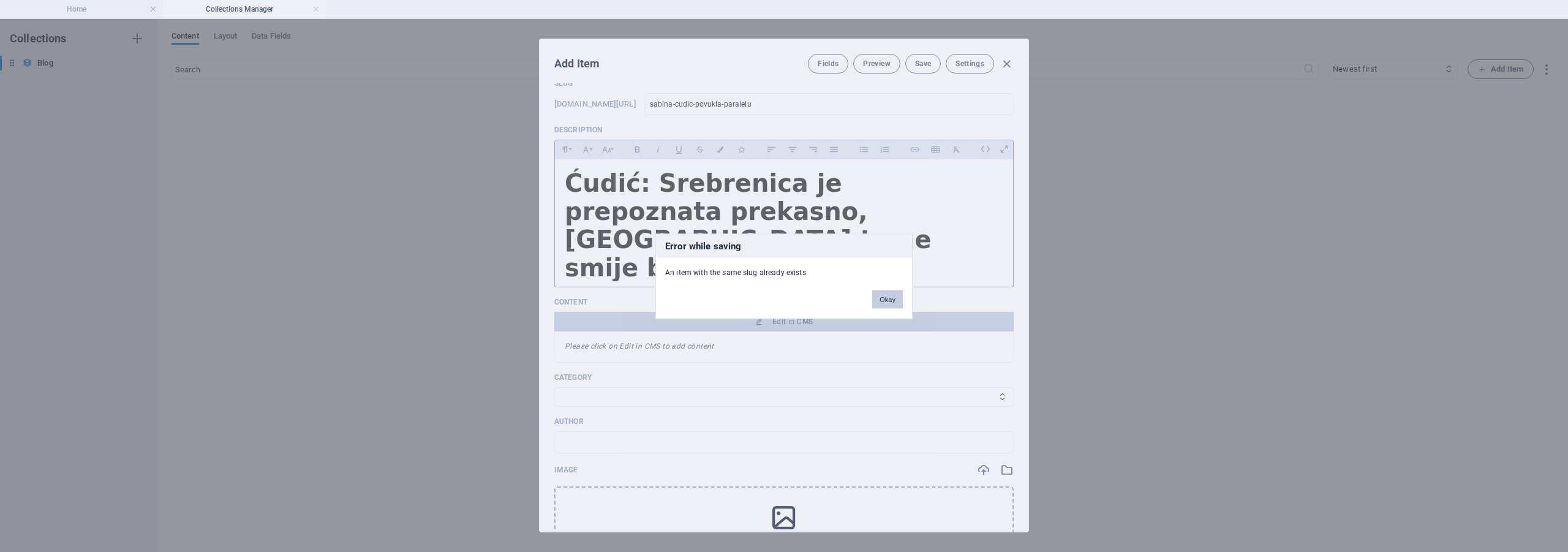
click at [886, 297] on button "Okay" at bounding box center [887, 299] width 31 height 18
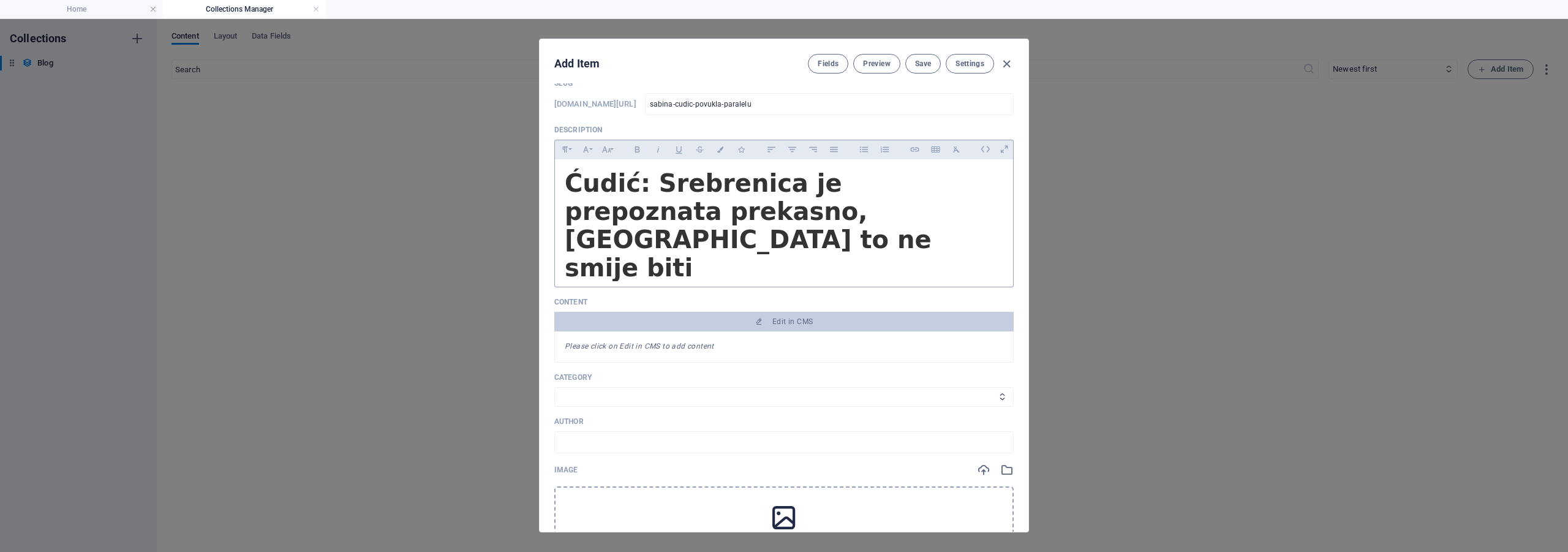
click at [639, 331] on div "Please click on Edit in CMS to add content" at bounding box center [784, 347] width 459 height 31
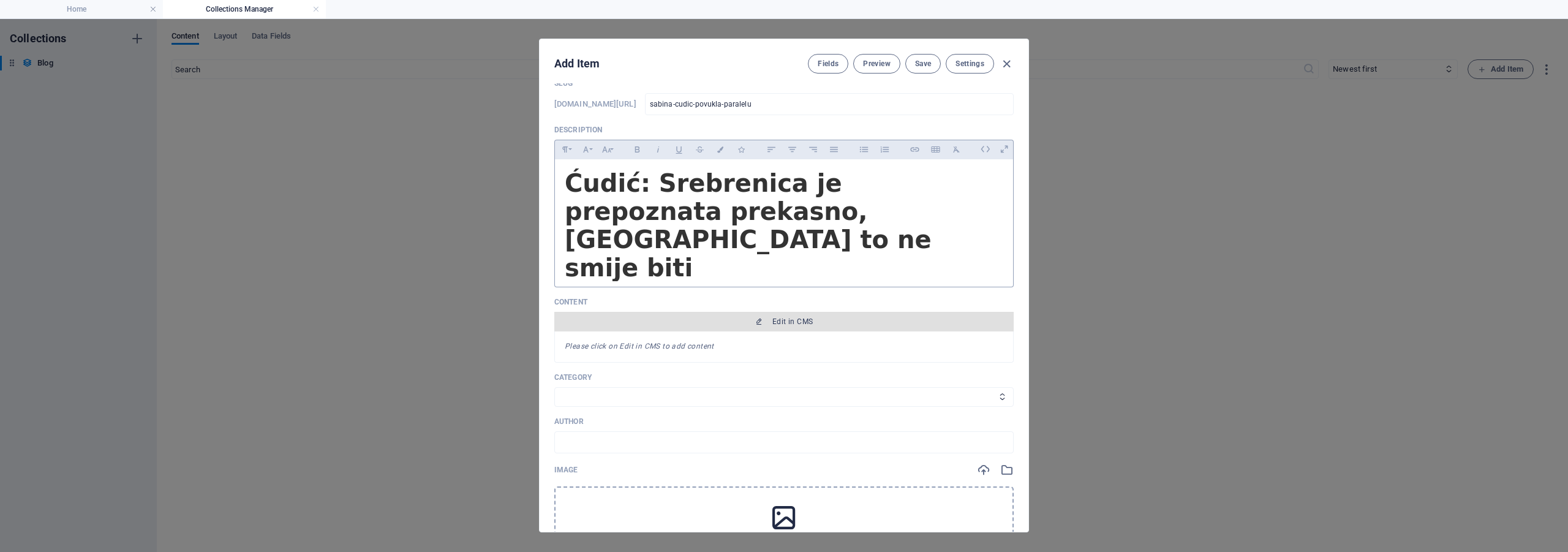
click at [639, 316] on span "Edit in CMS" at bounding box center [784, 321] width 450 height 10
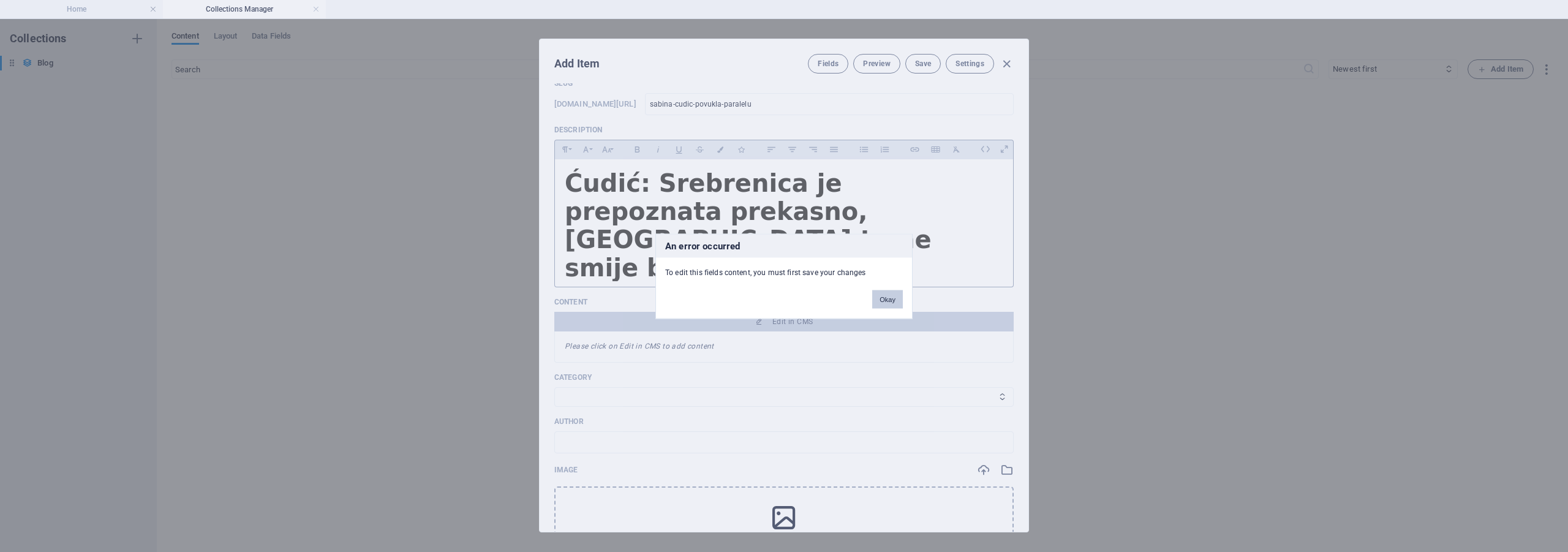
click at [877, 293] on button "Okay" at bounding box center [887, 299] width 31 height 18
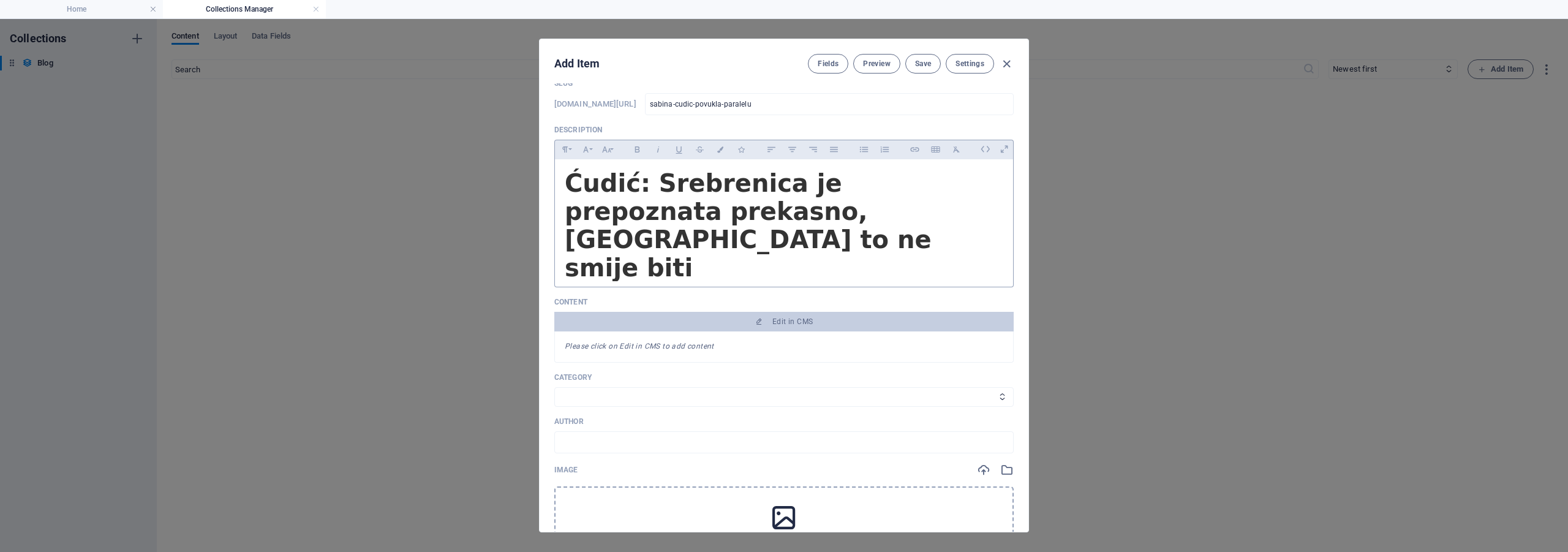
click at [597, 372] on div "Category Adventure Fashion Technology Travel" at bounding box center [784, 389] width 459 height 34
click at [596, 387] on select "Adventure Fashion Technology Travel" at bounding box center [784, 397] width 459 height 20
select select "Adventure"
click at [554, 387] on select "Adventure Fashion Technology Travel" at bounding box center [784, 397] width 459 height 20
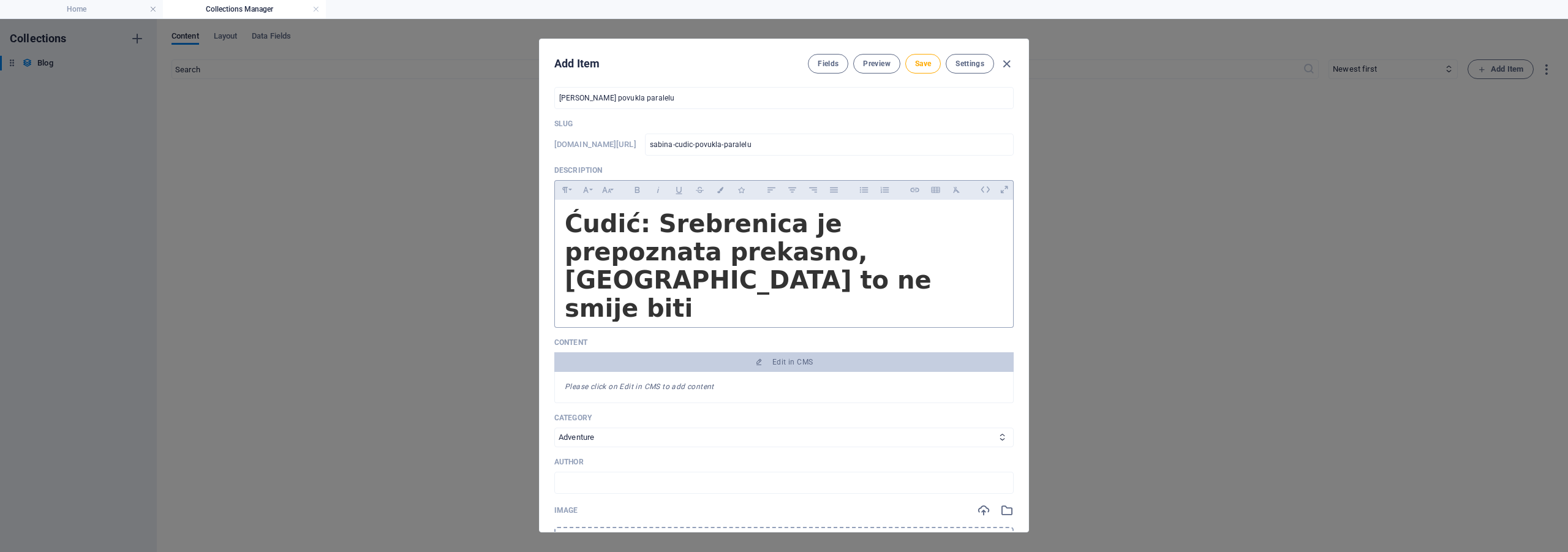
scroll to position [0, 0]
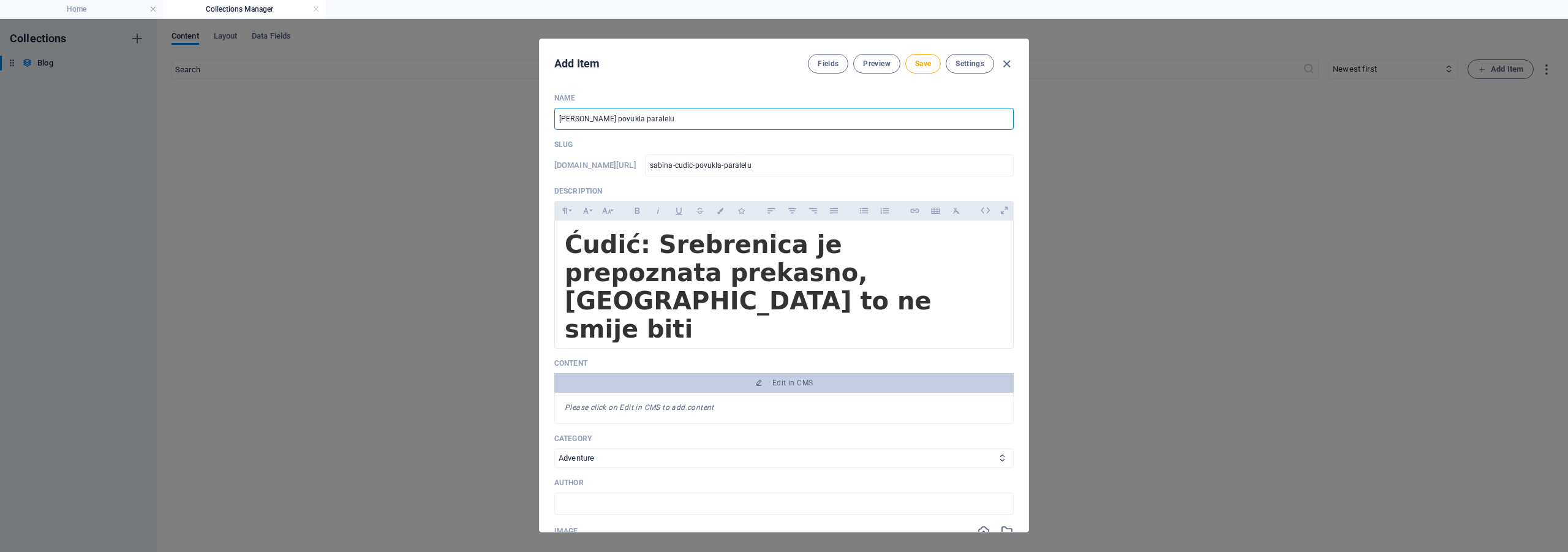
click at [697, 119] on input "Sabina Ćudić povukla paralelu" at bounding box center [784, 118] width 459 height 22
paste input "Ne postoje dvije strane kad je riječ o osudi neselektivnog ubijanja civila"
type input "Sabina Ćudić povukla paralelu, Ne postoje dvije strane kad je riječ o osudi nes…"
type input "sabina-cudic-povukla-paralelu-ne-postoje-dvije-strane-kad-je-rijec-o-osudi-nese…"
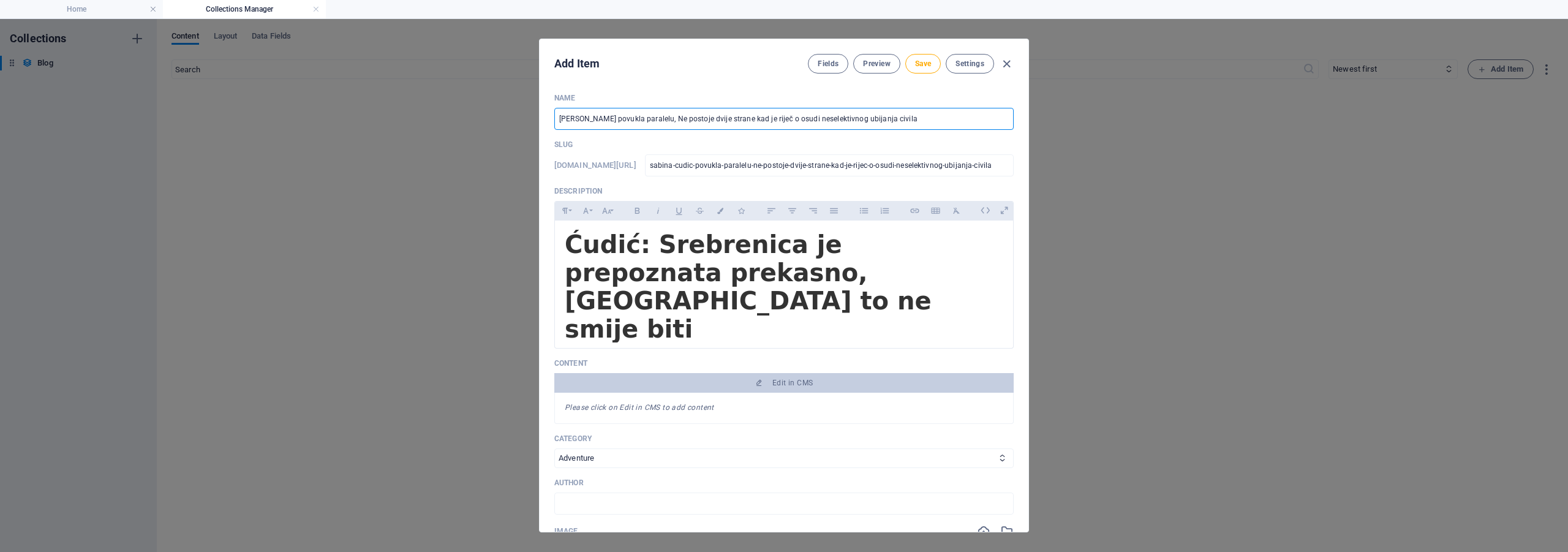
click at [669, 118] on input "Sabina Ćudić povukla paralelu, Ne postoje dvije strane kad je riječ o osudi nes…" at bounding box center [784, 118] width 459 height 22
type input "Sabina Ćudić povukla paralelu, ne postoje dvije strane kad je riječ o osudi nes…"
type input "sabina-cudic-povukla-paralelu-ne-postoje-dvije-strane-kad-je-rijec-o-osudi-nese…"
type input "Sabina Ćudić povukla paralelu, ne postoje dvije strane kad je riječ o osudi nes…"
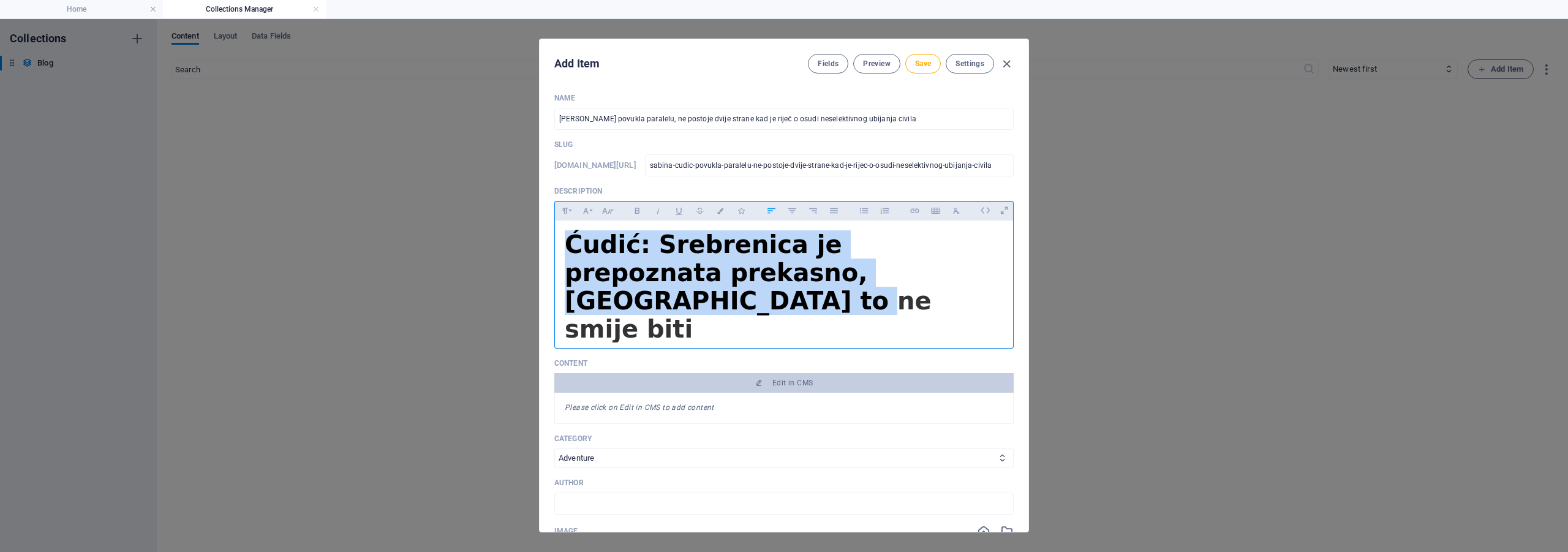
drag, startPoint x: 945, startPoint y: 275, endPoint x: 548, endPoint y: 238, distance: 398.7
click at [548, 238] on div "Name Sabina Ćudić povukla paralelu, ne postoje dvije strane kad je riječ o osud…" at bounding box center [784, 307] width 488 height 449
click at [616, 214] on div "Paragraph Format Normal Heading 1 Heading 2 Heading 3 Heading 4 Heading 5 Headi…" at bounding box center [586, 210] width 62 height 18
click at [612, 211] on button "Font Size" at bounding box center [606, 210] width 20 height 16
click at [613, 317] on link "14" at bounding box center [619, 323] width 44 height 18
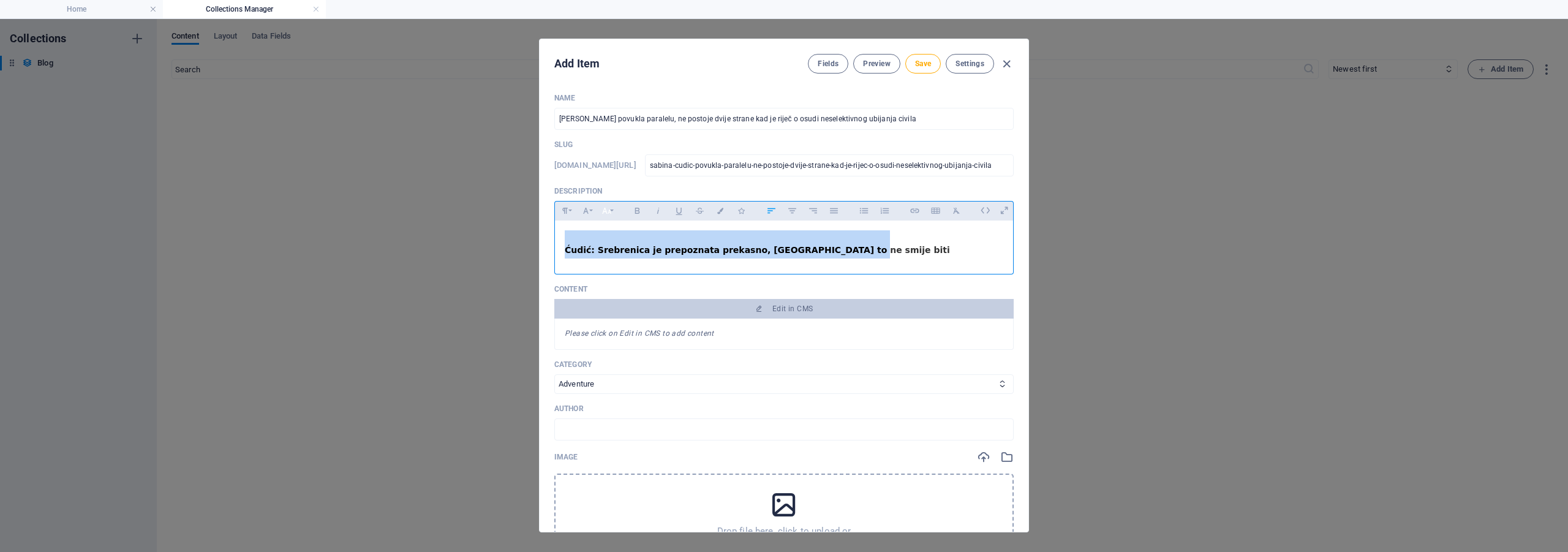
click at [614, 210] on button "Font Size" at bounding box center [606, 210] width 20 height 16
click at [625, 278] on link "30" at bounding box center [619, 279] width 44 height 18
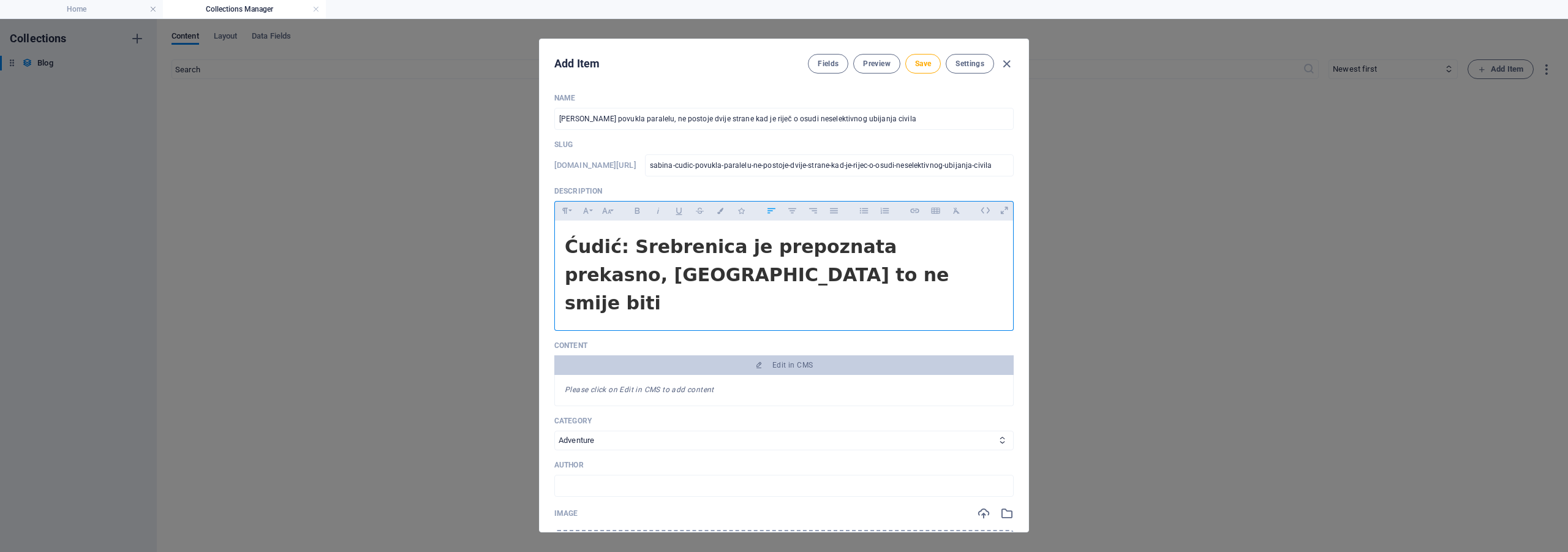
click at [758, 276] on h1 "Ćudić: Srebrenica je prepoznata prekasno, Gaza to ne smije biti" at bounding box center [784, 273] width 439 height 84
click at [713, 360] on span "Edit in CMS" at bounding box center [784, 365] width 450 height 10
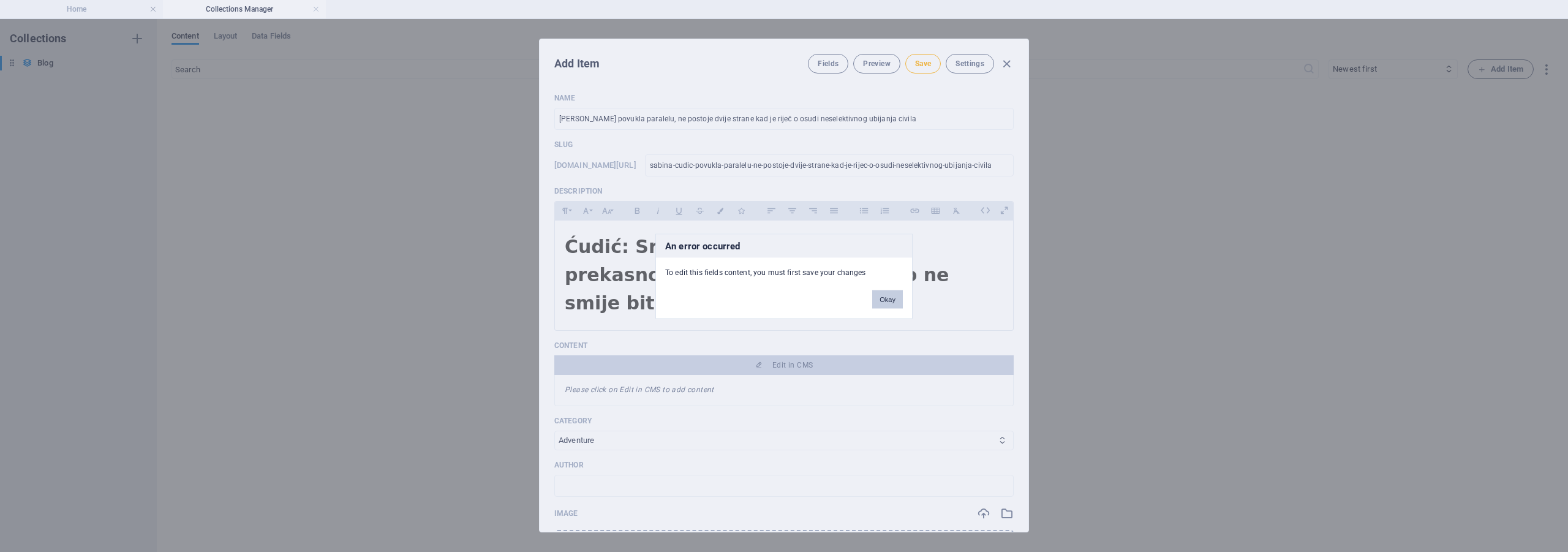
click at [887, 296] on button "Okay" at bounding box center [887, 299] width 31 height 18
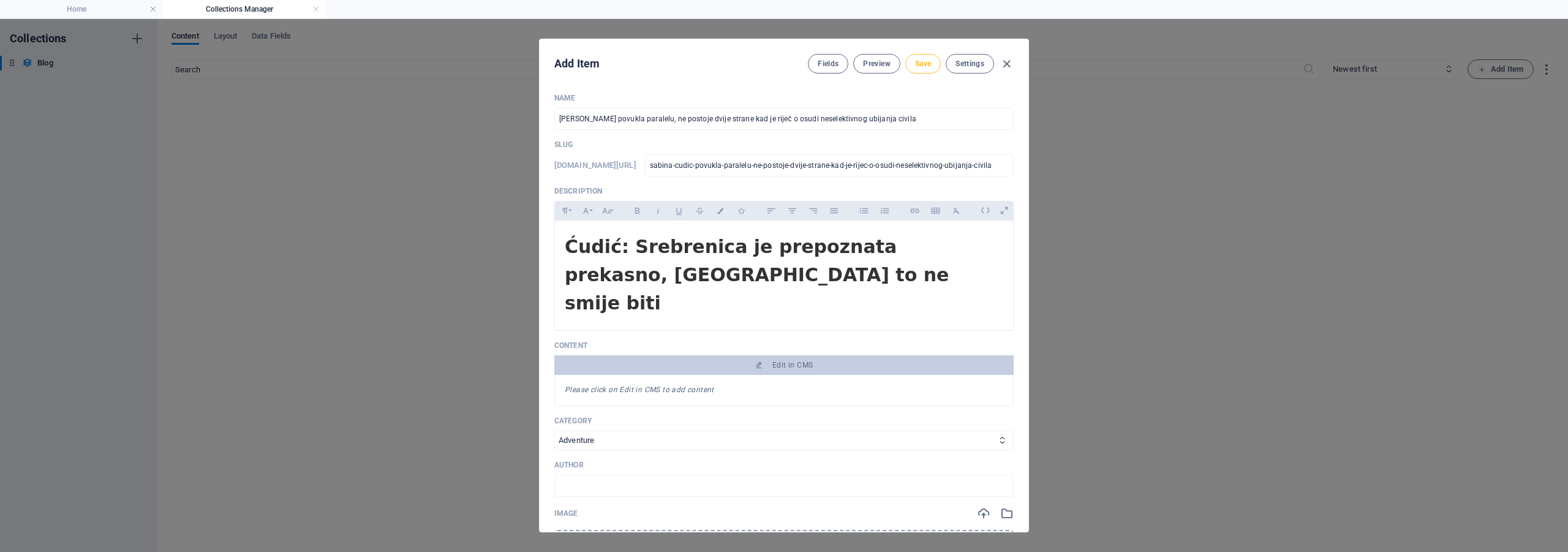
click at [916, 65] on span "Save" at bounding box center [922, 63] width 16 height 10
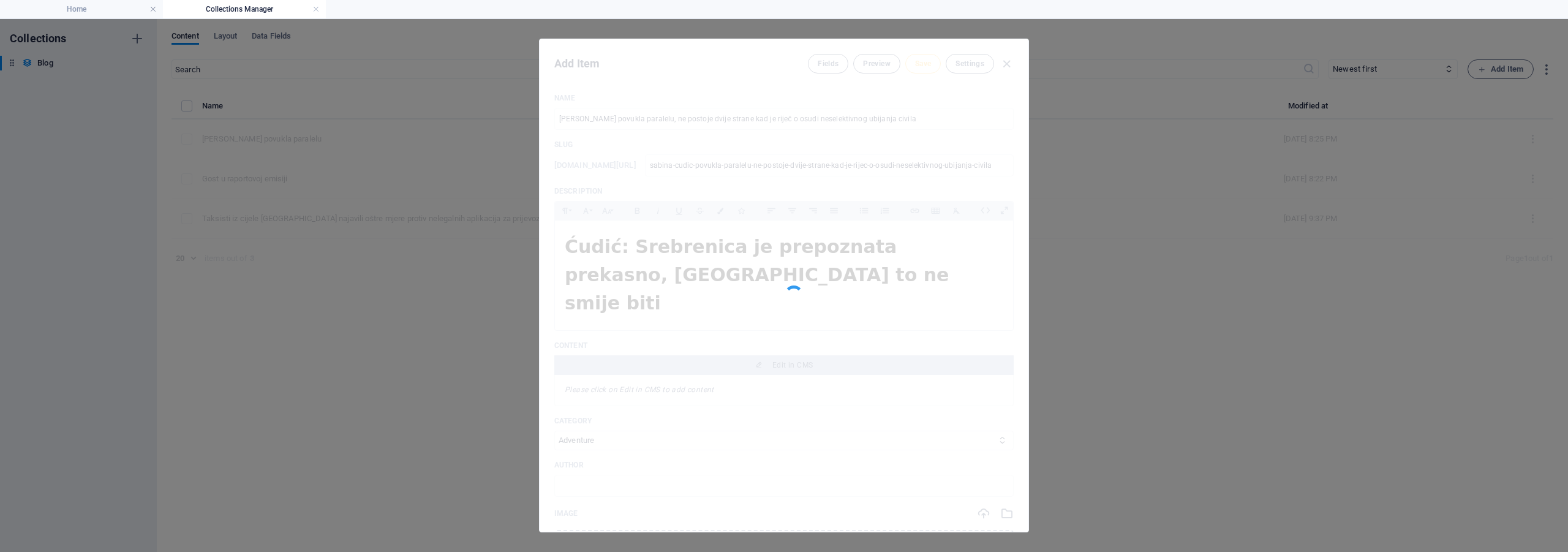
type input "sabina-cudic-povukla-paralelu-ne-postoje-dvije-strane-kad-je-rijec-o-osudi-nese…"
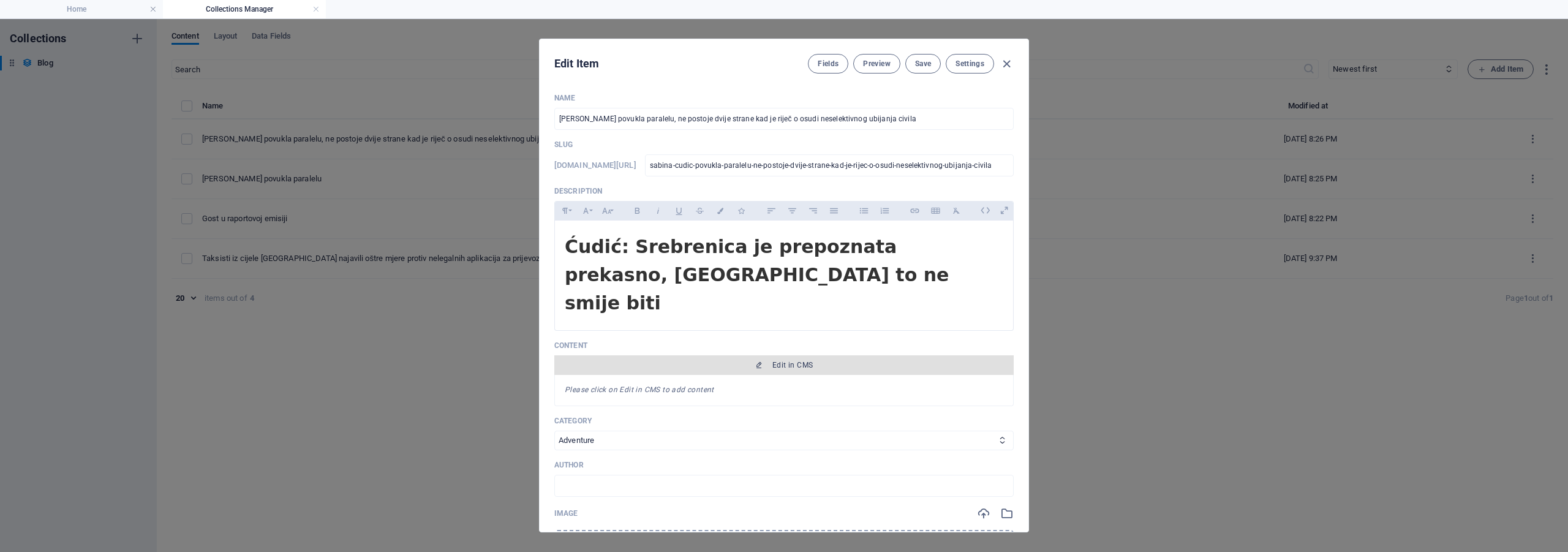
click at [765, 360] on span "Edit in CMS" at bounding box center [784, 365] width 450 height 10
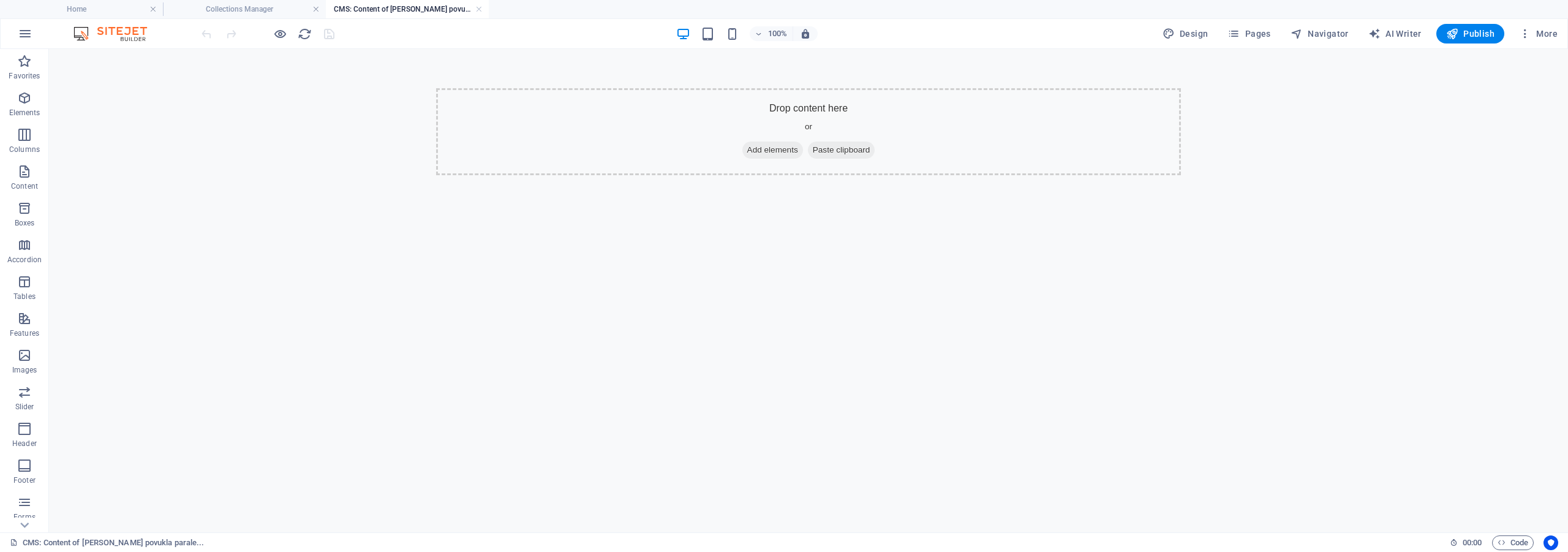
scroll to position [0, 0]
click at [759, 143] on span "Add elements" at bounding box center [772, 150] width 61 height 17
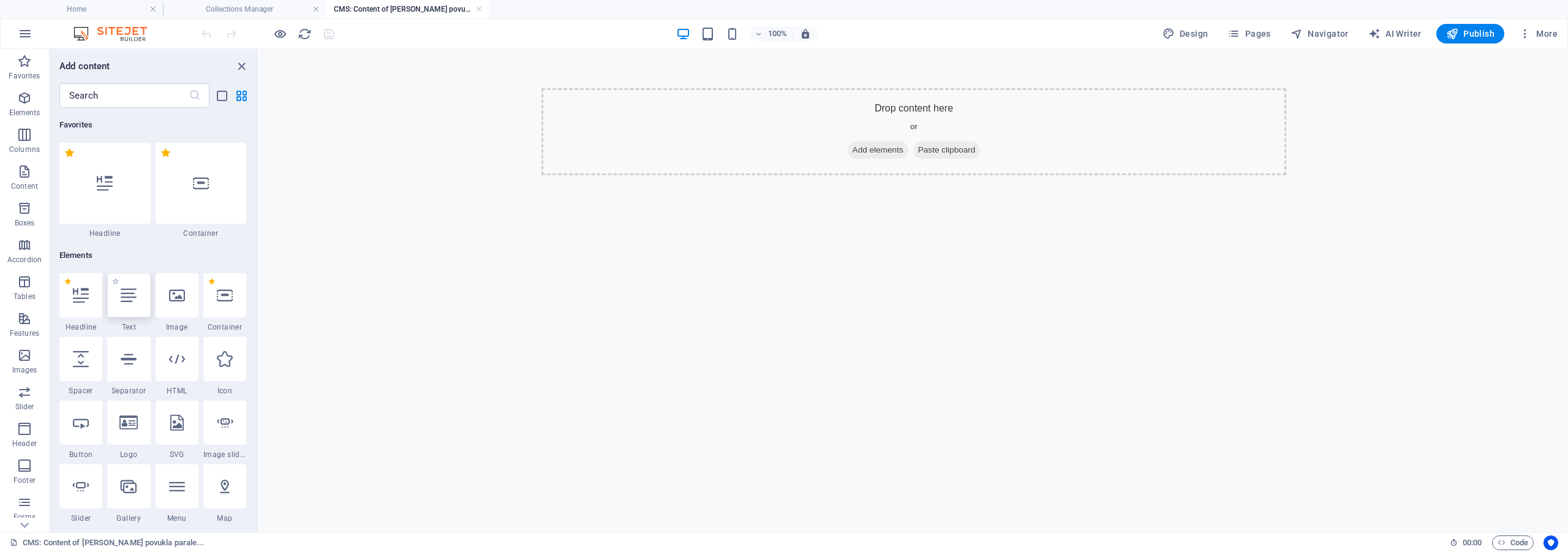
click at [128, 306] on div at bounding box center [129, 295] width 43 height 44
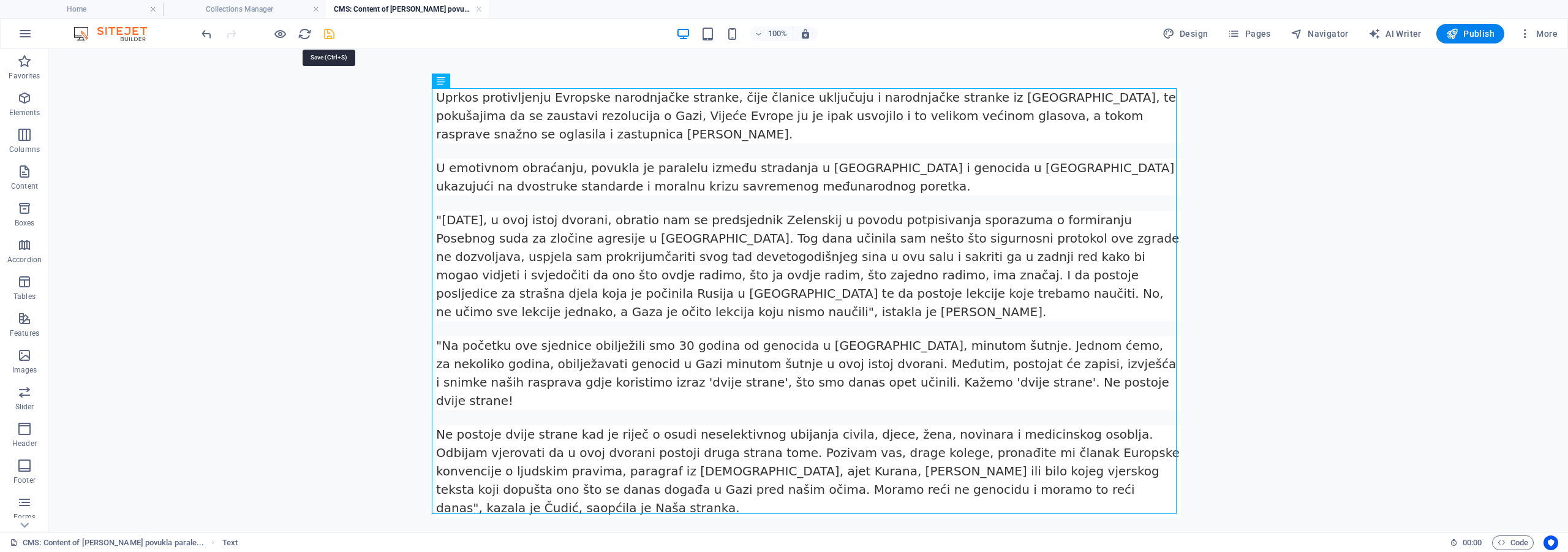
click at [331, 37] on icon "save" at bounding box center [329, 34] width 14 height 14
click at [479, 10] on link at bounding box center [479, 9] width 7 height 12
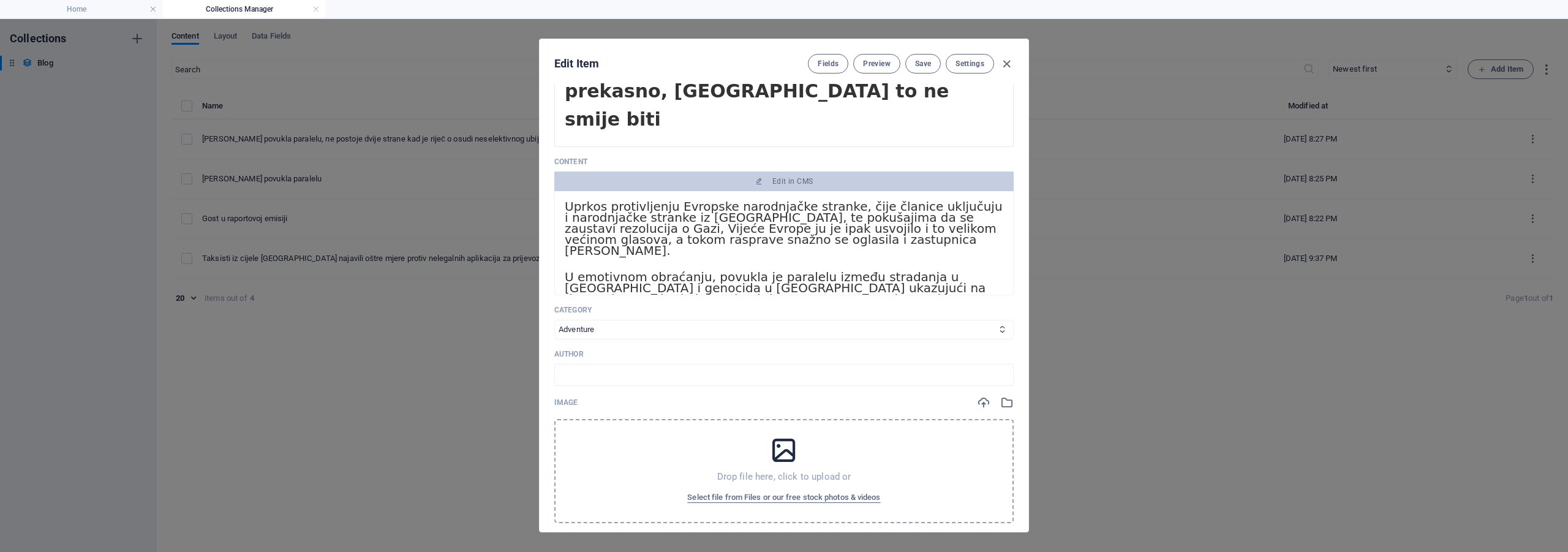
scroll to position [61, 0]
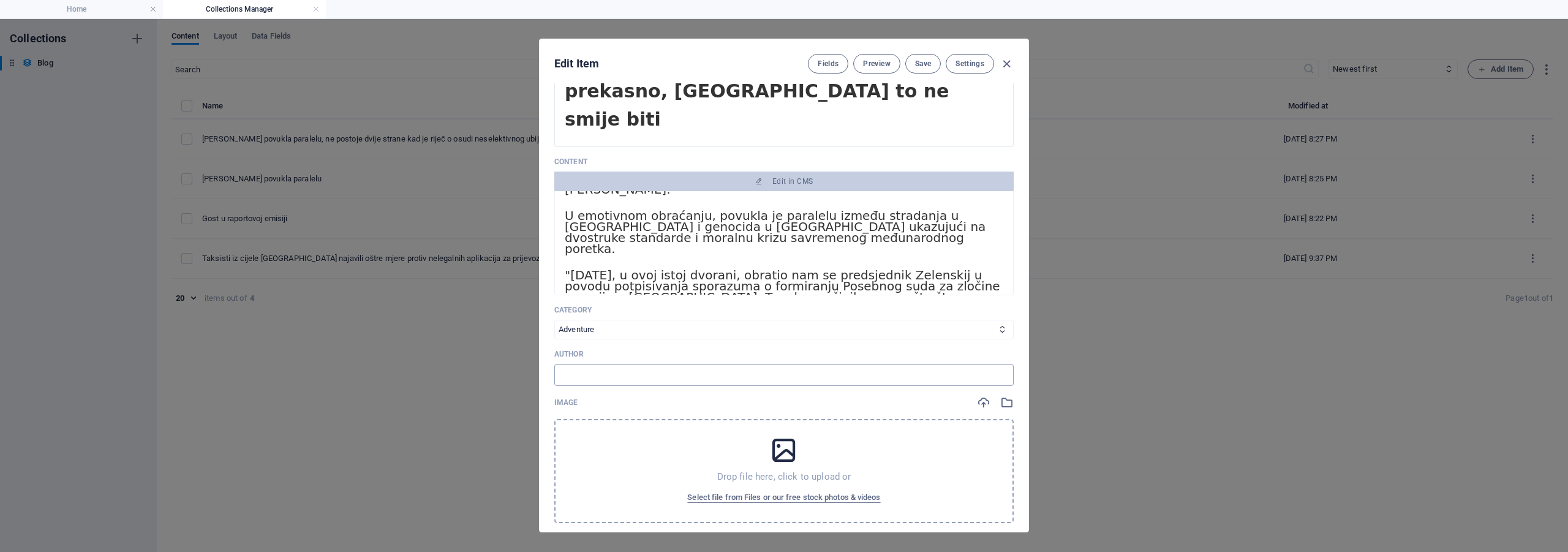
click at [643, 364] on input "text" at bounding box center [784, 375] width 459 height 22
type input "Raport"
click at [756, 490] on span "Select file from Files or our free stock photos & videos" at bounding box center [784, 498] width 193 height 15
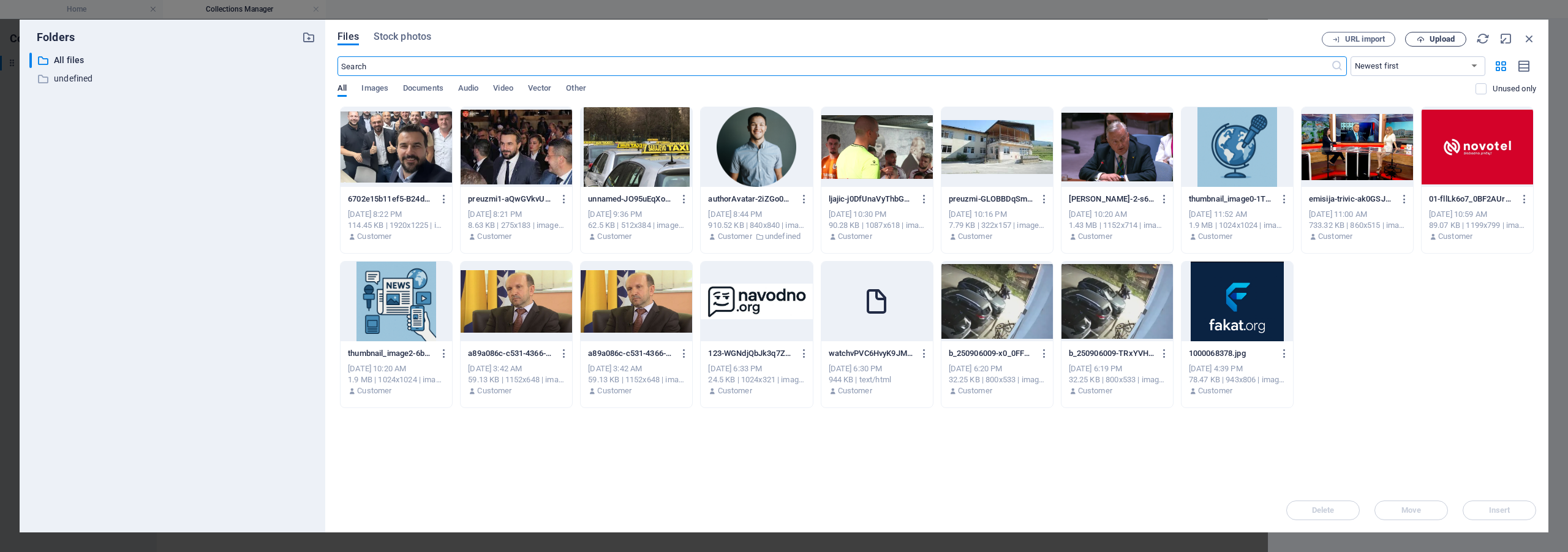
click at [1443, 41] on span "Upload" at bounding box center [1441, 39] width 25 height 7
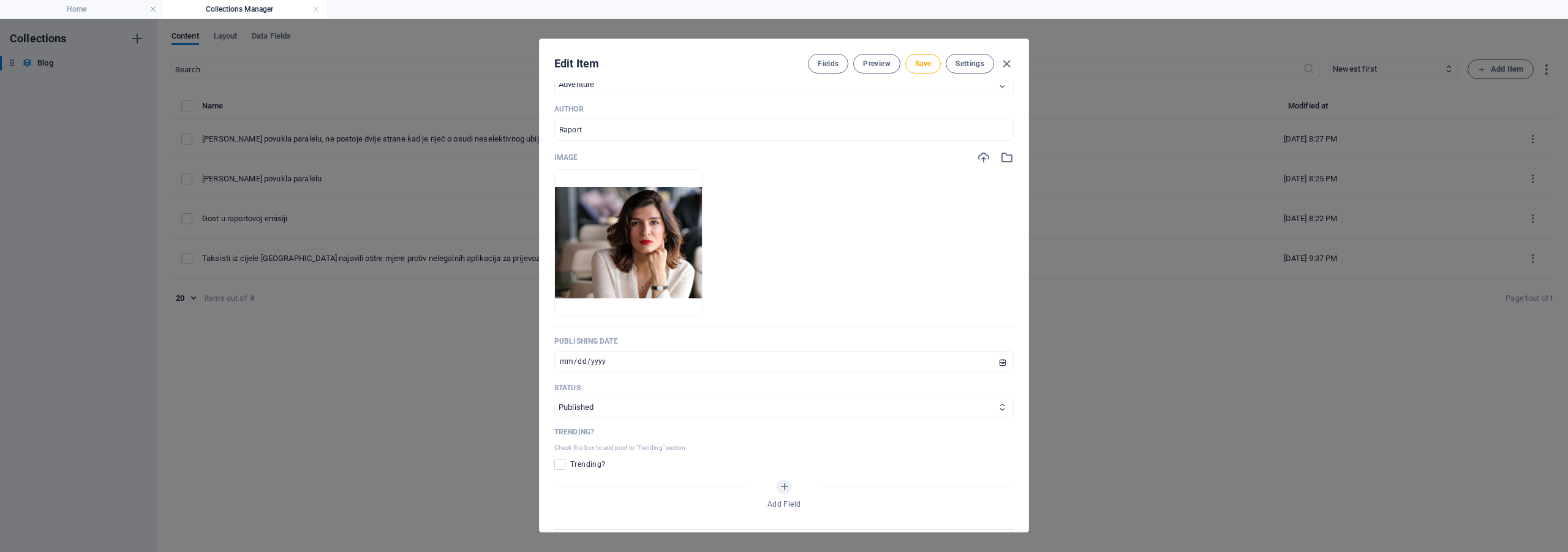
scroll to position [490, 0]
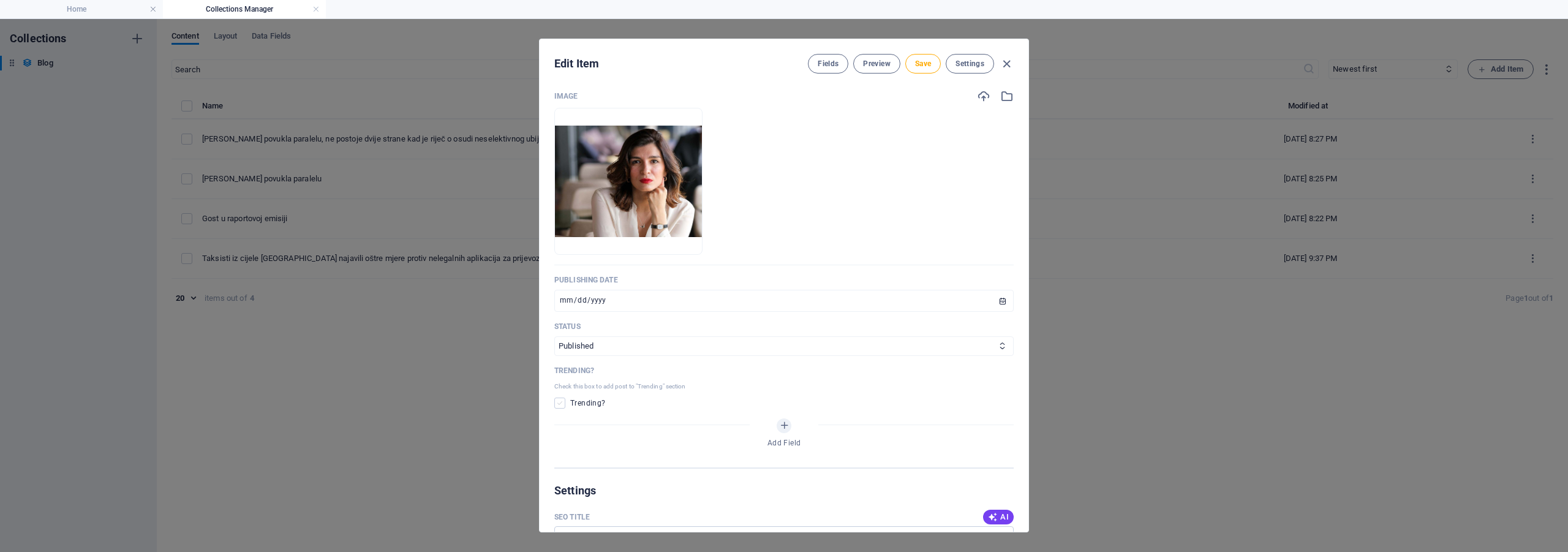
click at [561, 397] on span at bounding box center [560, 403] width 11 height 11
click at [561, 397] on input "checkbox" at bounding box center [562, 403] width 16 height 11
checkbox input "true"
click at [929, 68] on span "Save" at bounding box center [922, 63] width 16 height 10
click at [1008, 64] on icon "button" at bounding box center [1006, 64] width 14 height 14
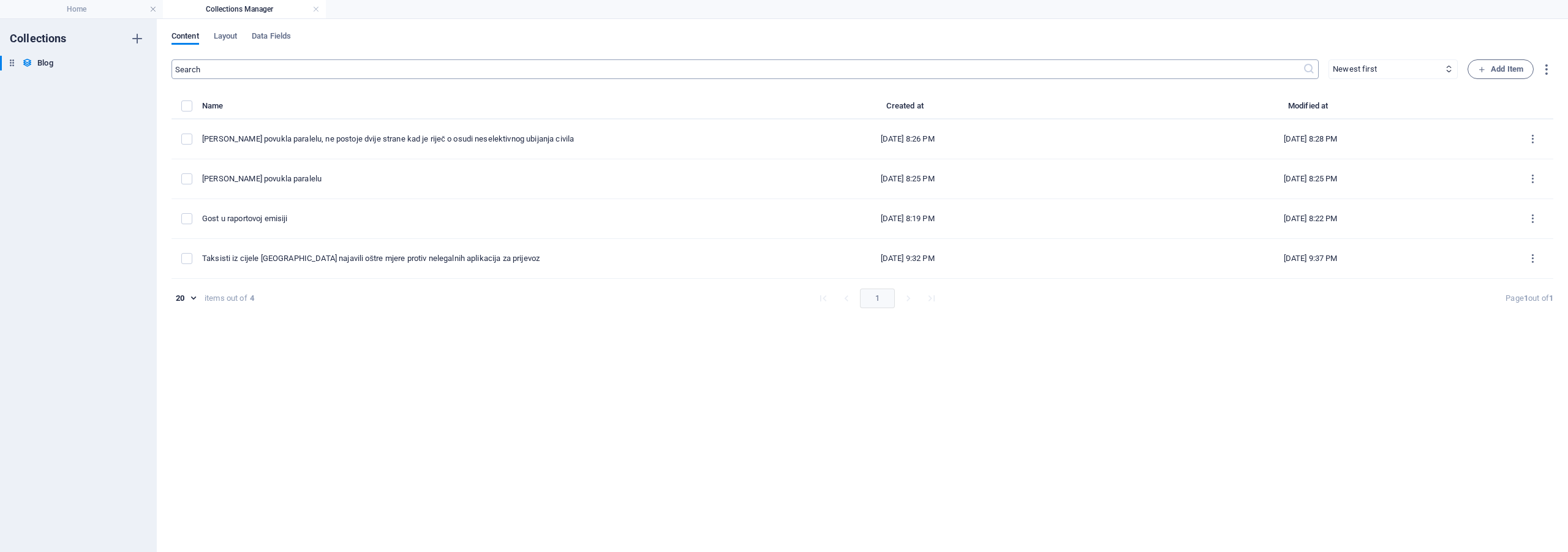
scroll to position [0, 0]
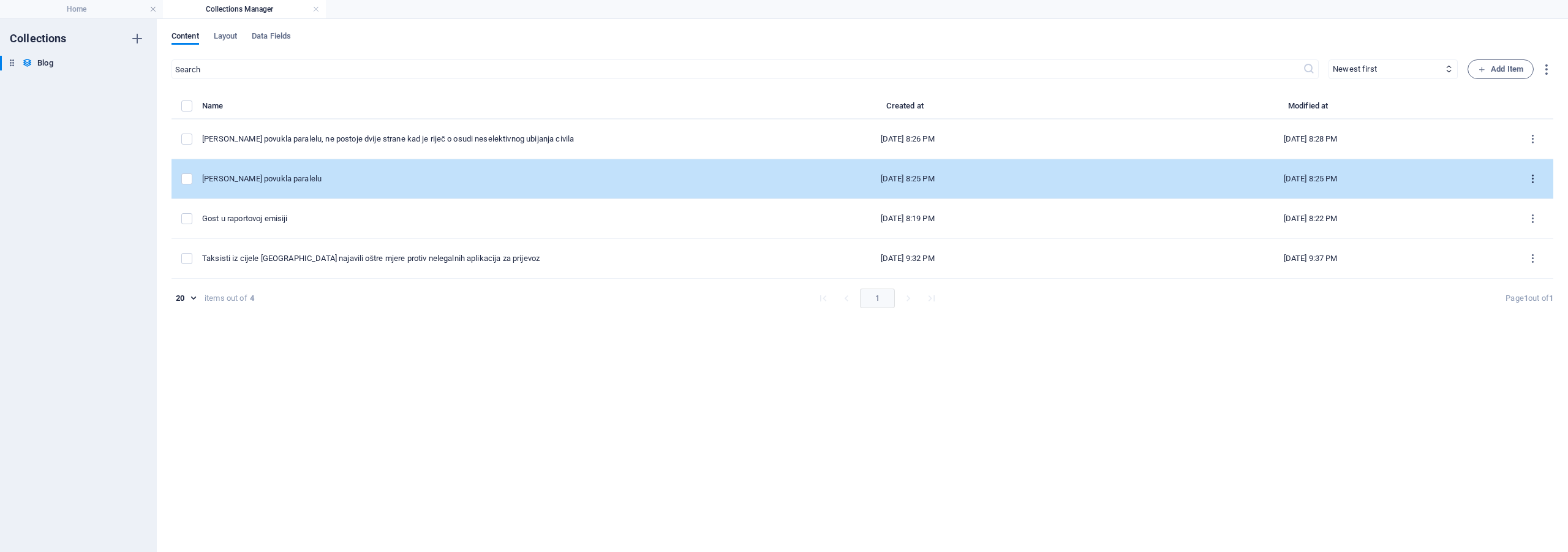
click at [1531, 178] on icon "items list" at bounding box center [1533, 179] width 12 height 12
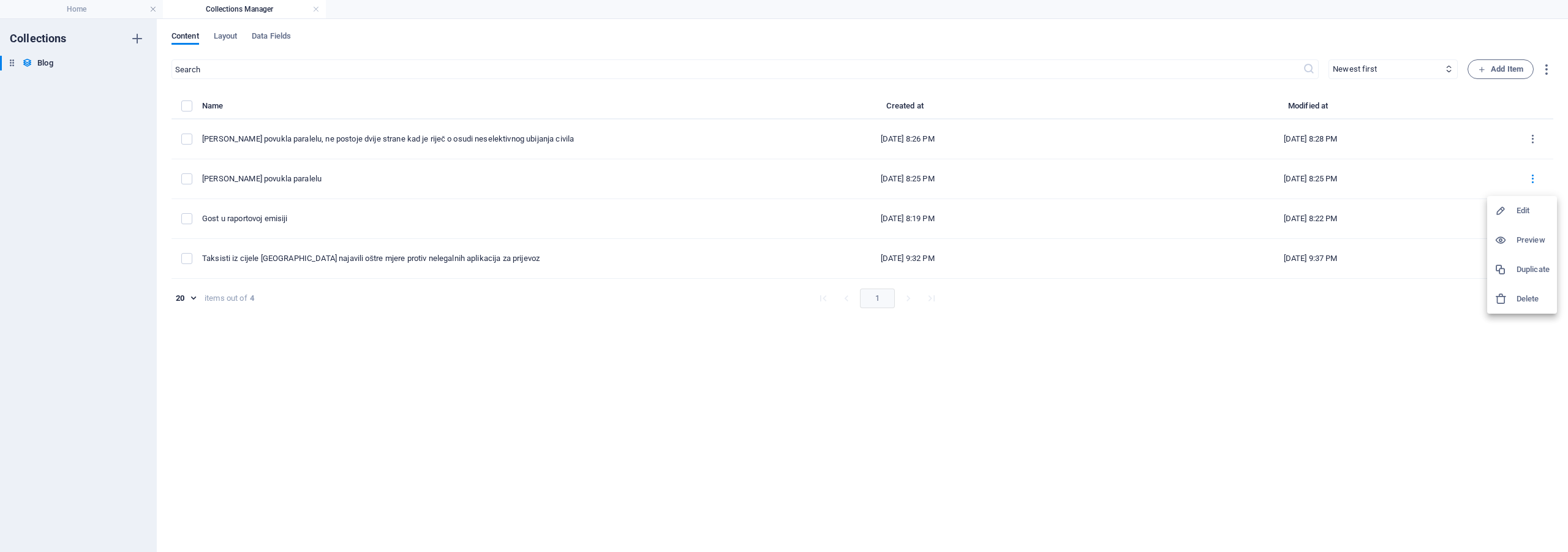
click at [1531, 297] on h6 "Delete" at bounding box center [1533, 299] width 33 height 15
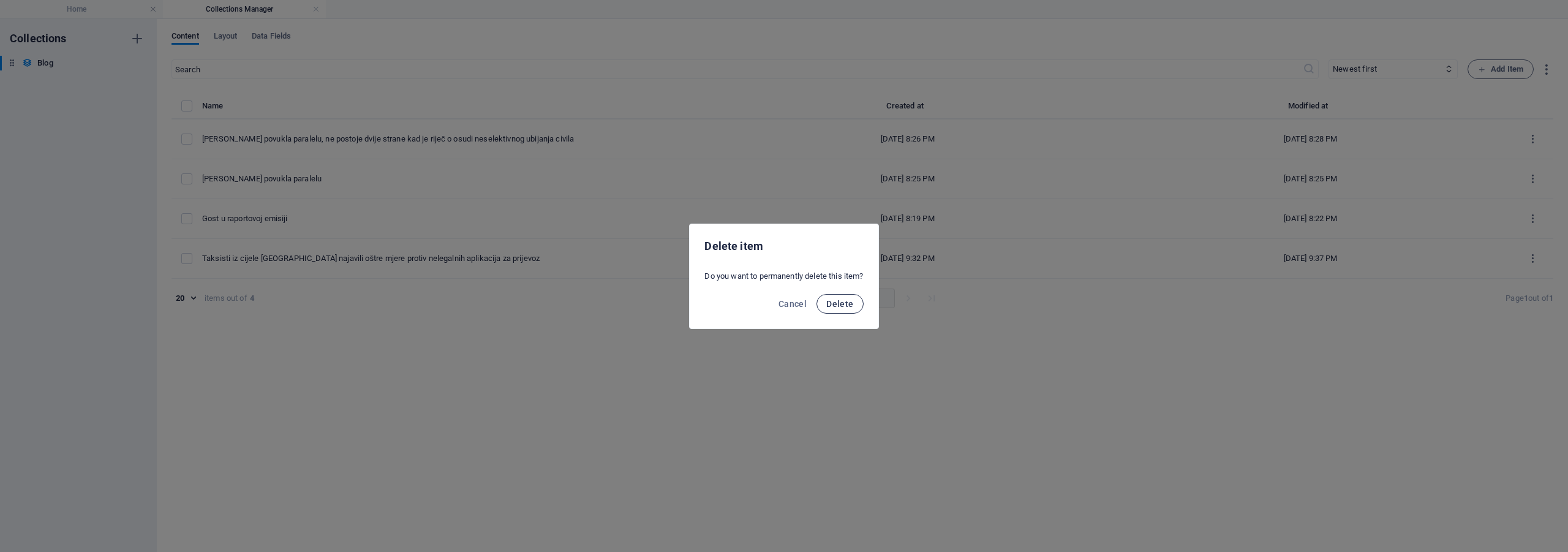
click at [850, 300] on span "Delete" at bounding box center [840, 304] width 27 height 10
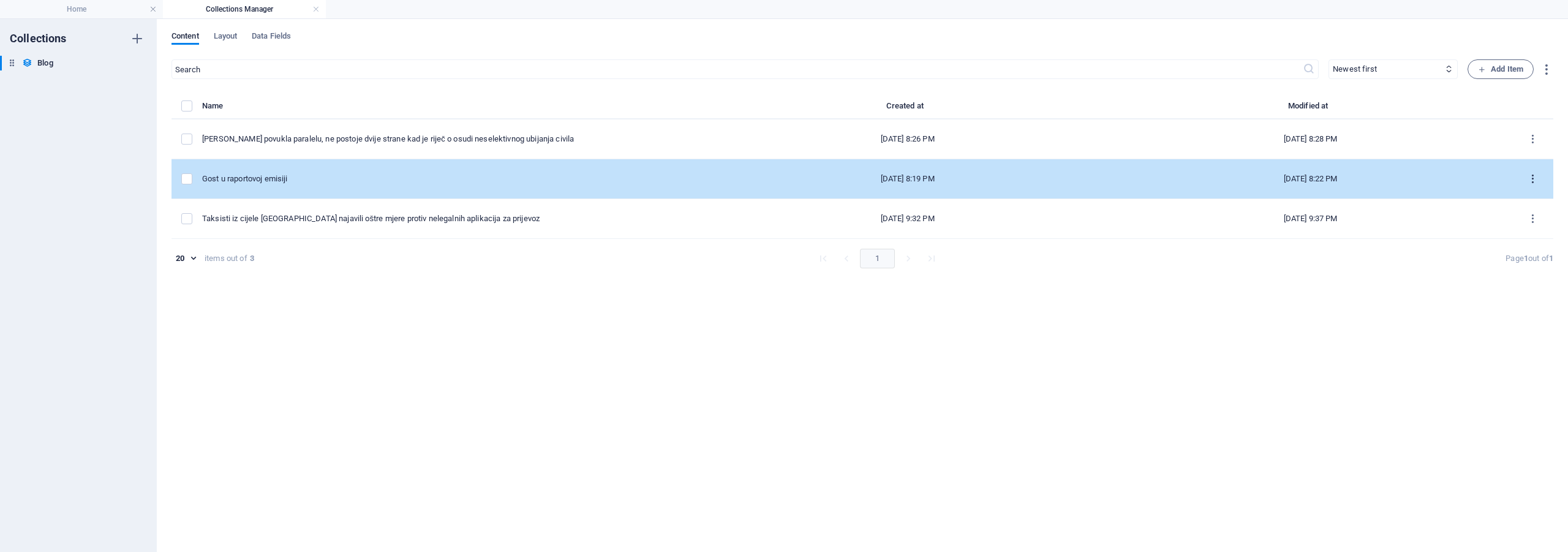
click at [1533, 178] on icon "items list" at bounding box center [1533, 179] width 12 height 12
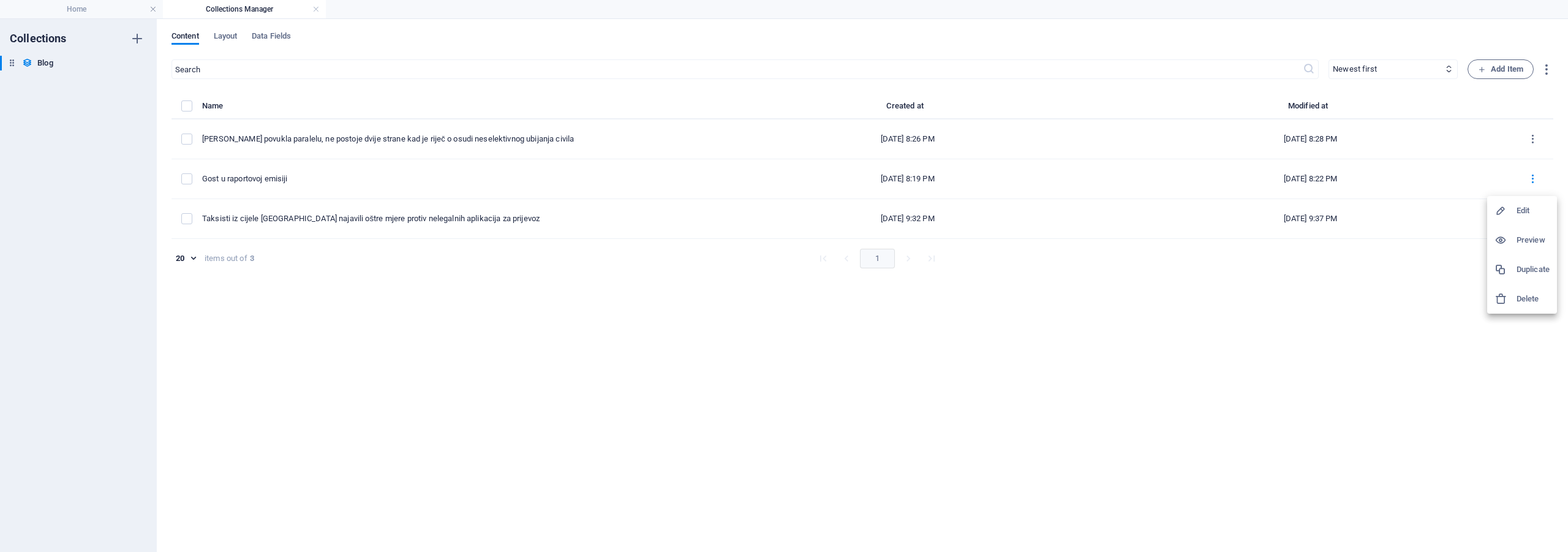
click at [1533, 209] on h6 "Edit" at bounding box center [1533, 211] width 33 height 15
select select "Adventure"
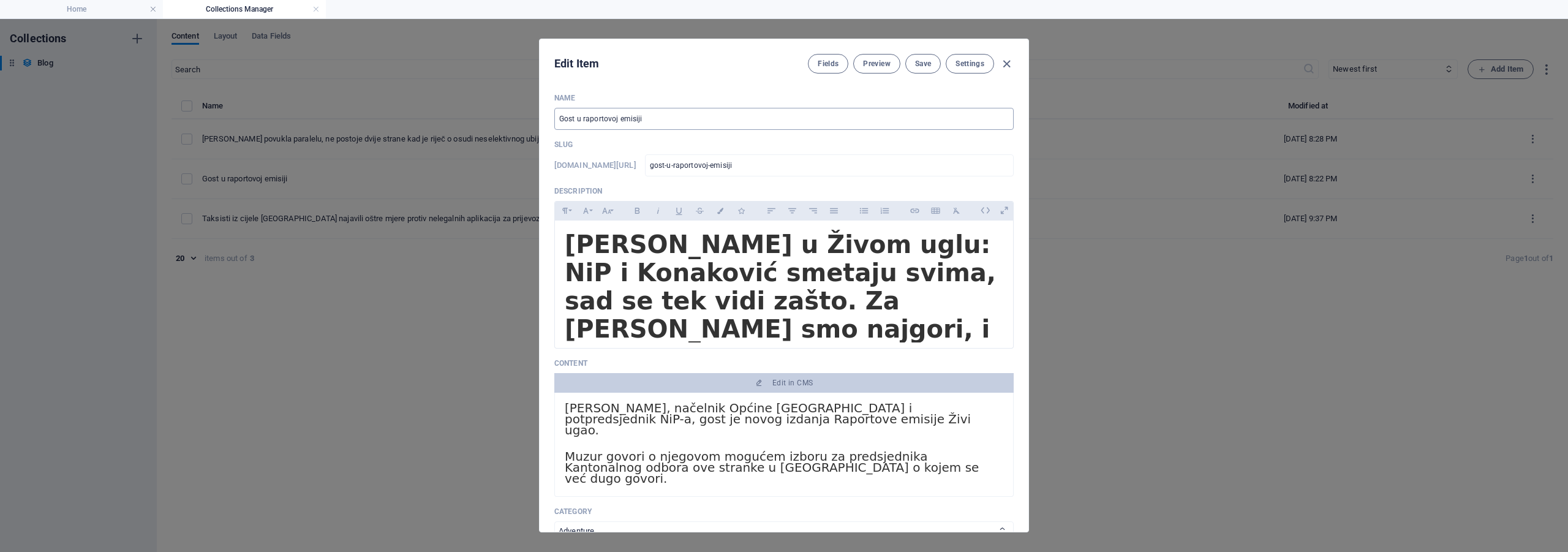
click at [557, 118] on input "Gost u raportovoj emisiji" at bounding box center [784, 118] width 459 height 22
type input "NGost u raportovoj emisiji"
type input "ngost-u-raportovoj-emisiji"
type input "NeGost u raportovoj emisiji"
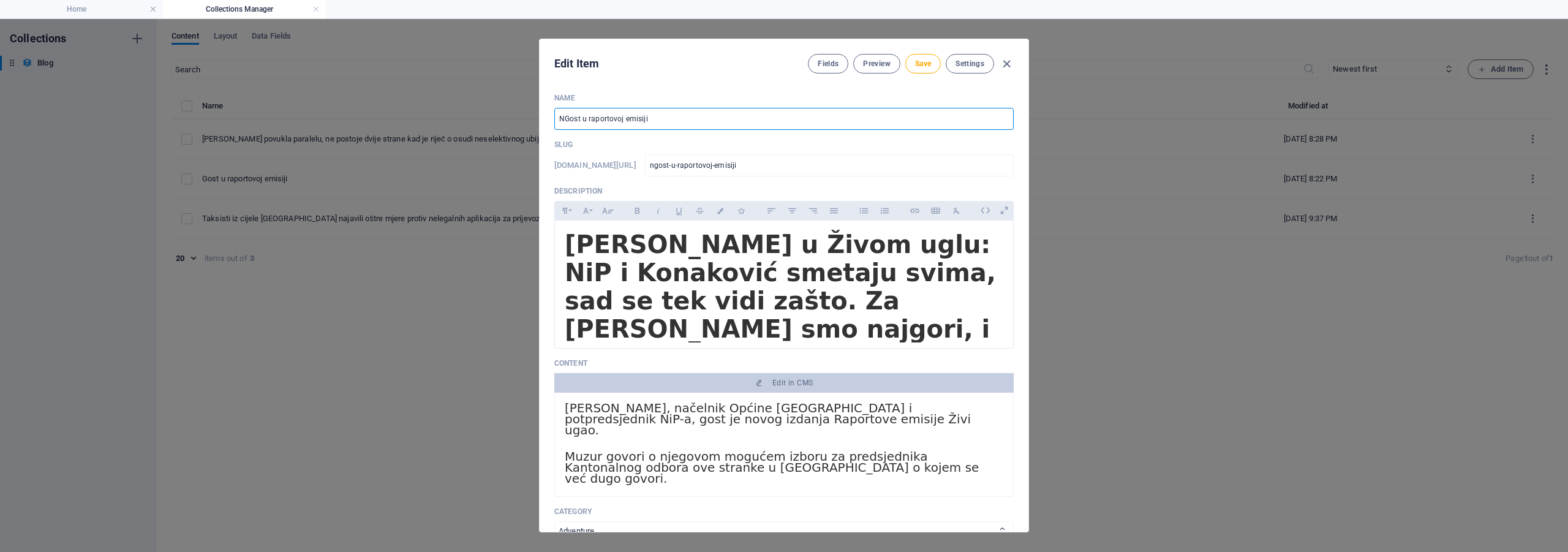
type input "negost-u-raportovoj-emisiji"
type input "NerGost u raportovoj emisiji"
type input "nergost-u-raportovoj-emisiji"
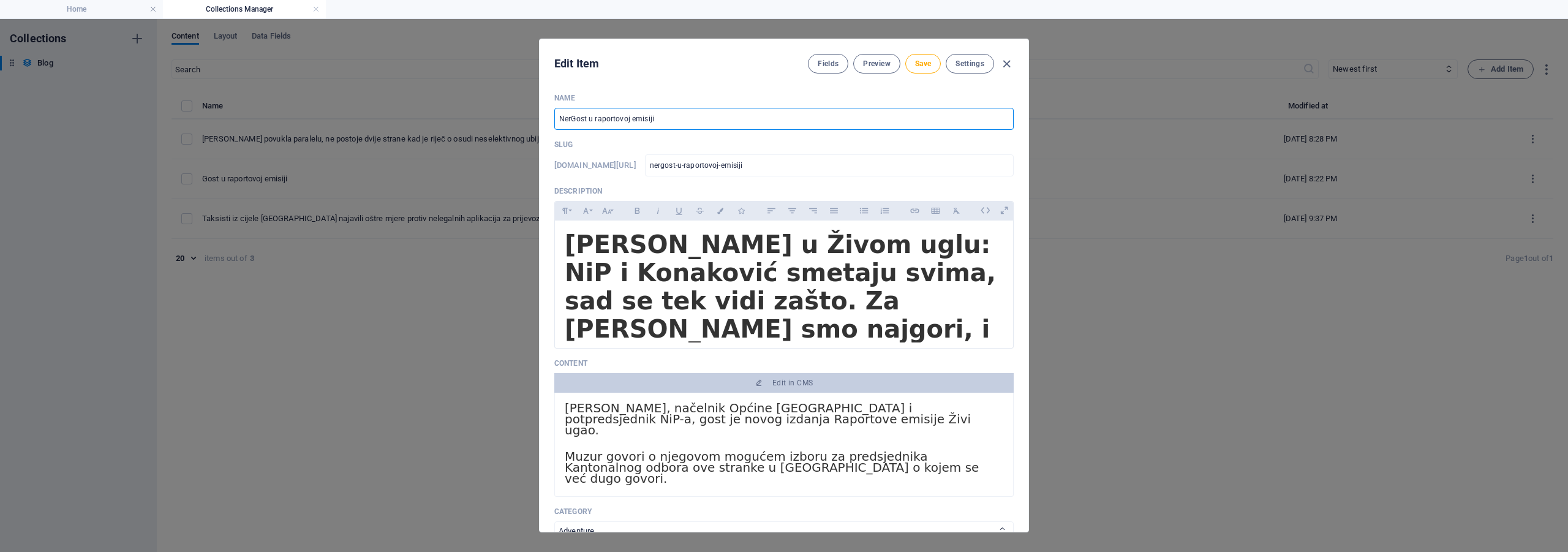
type input "NermGost u raportovoj emisiji"
type input "nermgost-u-raportovoj-emisiji"
type input "NermiGost u raportovoj emisiji"
type input "nermigost-u-raportovoj-emisiji"
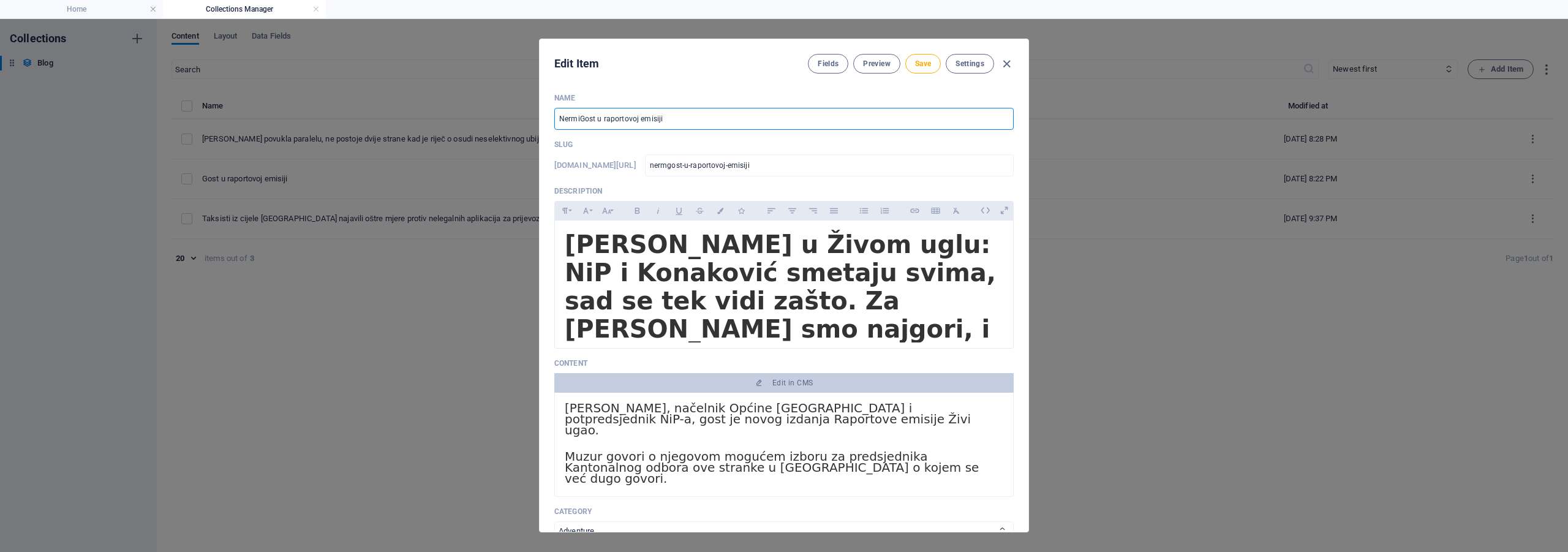
type input "nermigost-u-raportovoj-emisiji"
type input "NerminGost u raportovoj emisiji"
type input "nermingost-u-raportovoj-emisiji"
type input "Nermin Gost u raportovoj emisiji"
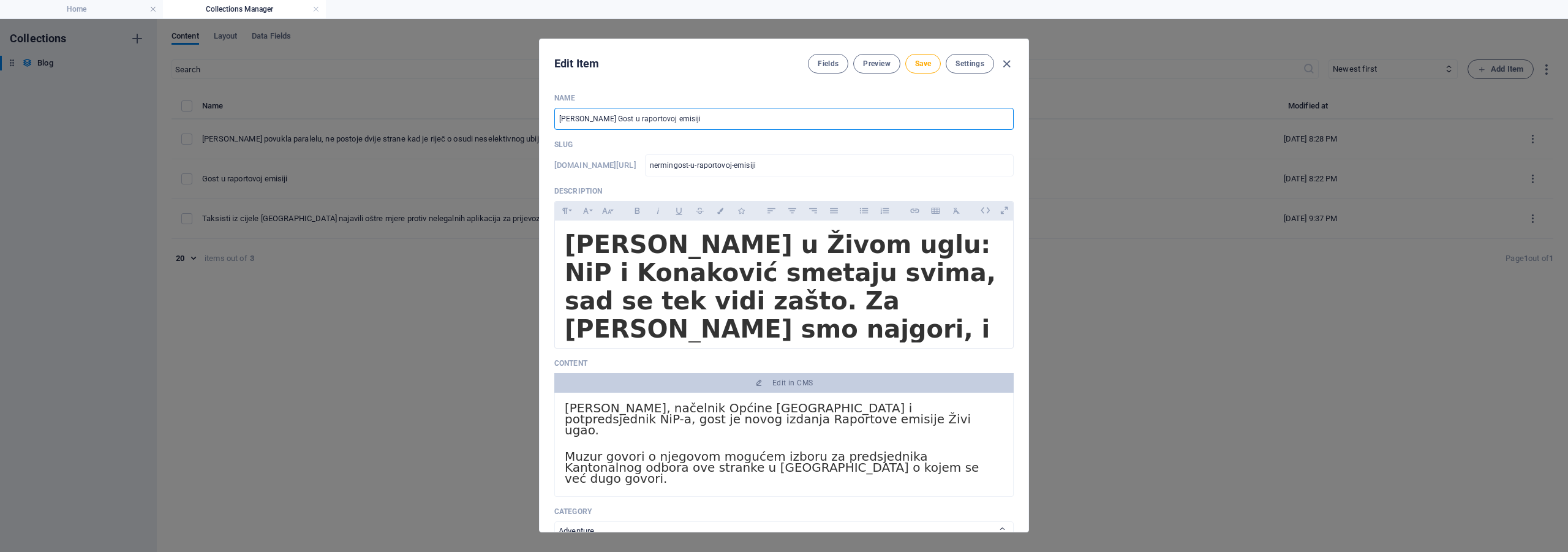
type input "nermin-gost-u-raportovoj-emisiji"
type input "Nermin MGost u raportovoj emisiji"
type input "nermin-mgost-u-raportovoj-emisiji"
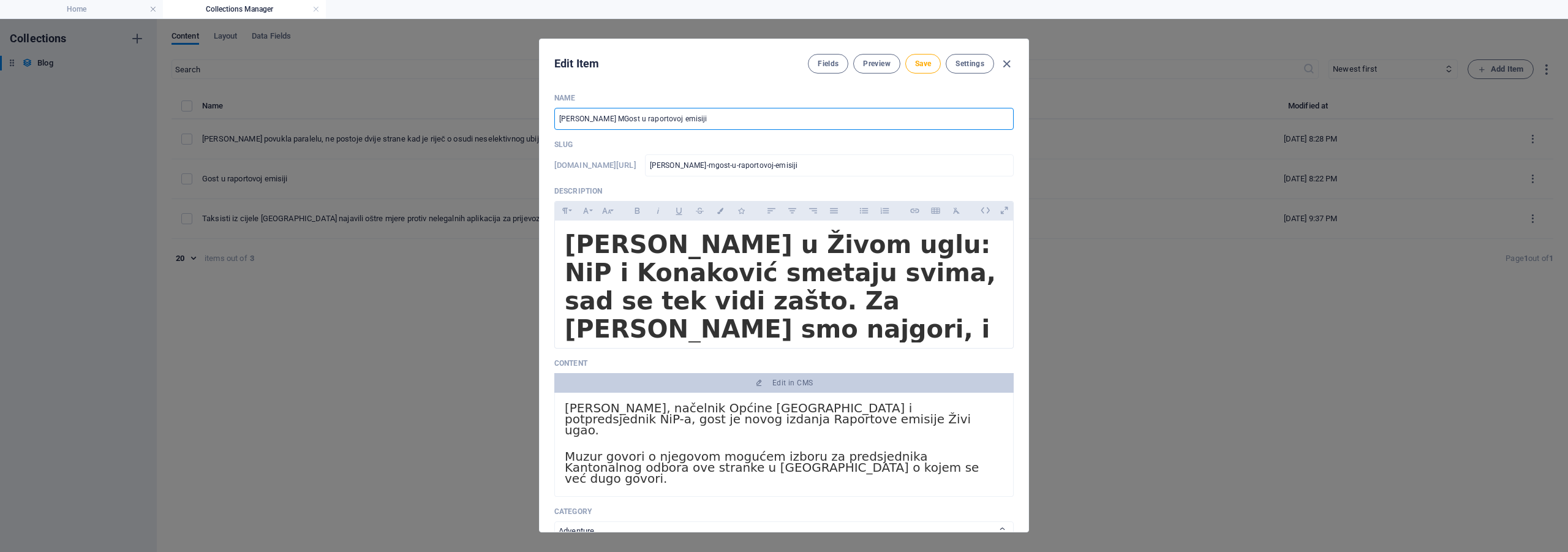
type input "Nermin MuGost u raportovoj emisiji"
type input "nermin-mugost-u-raportovoj-emisiji"
type input "Nermin MuzGost u raportovoj emisiji"
type input "nermin-muzgost-u-raportovoj-emisiji"
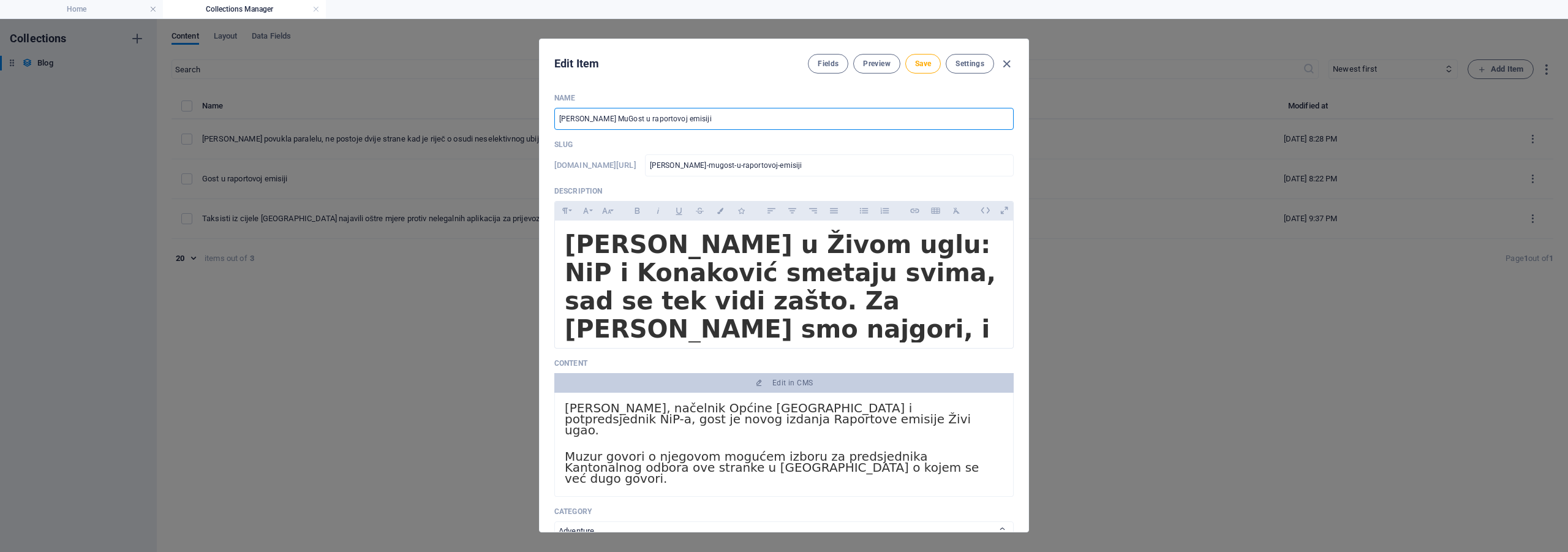
type input "nermin-muzgost-u-raportovoj-emisiji"
type input "Nermin MuzuGost u raportovoj emisiji"
type input "nermin-muzugost-u-raportovoj-emisiji"
type input "Nermin MuzurGost u raportovoj emisiji"
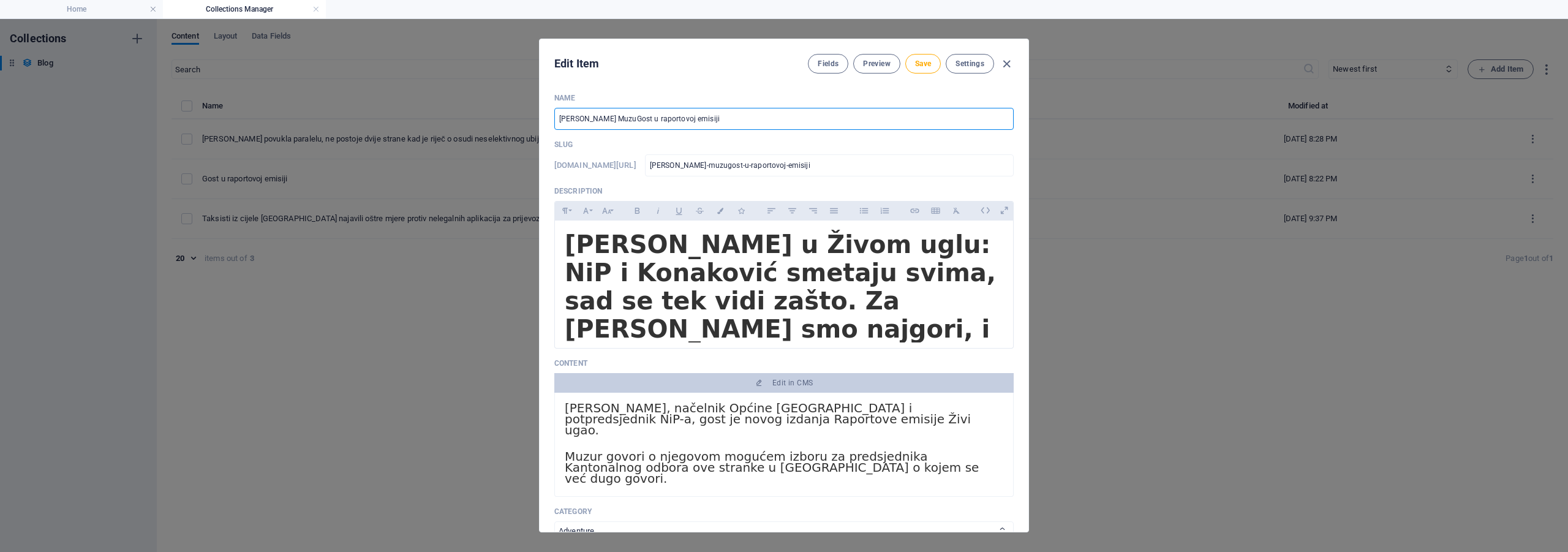
type input "nermin-muzurgost-u-raportovoj-emisiji"
type input "Nermin Muzur Gost u raportovoj emisiji"
type input "nermin-muzur-gost-u-raportovoj-emisiji"
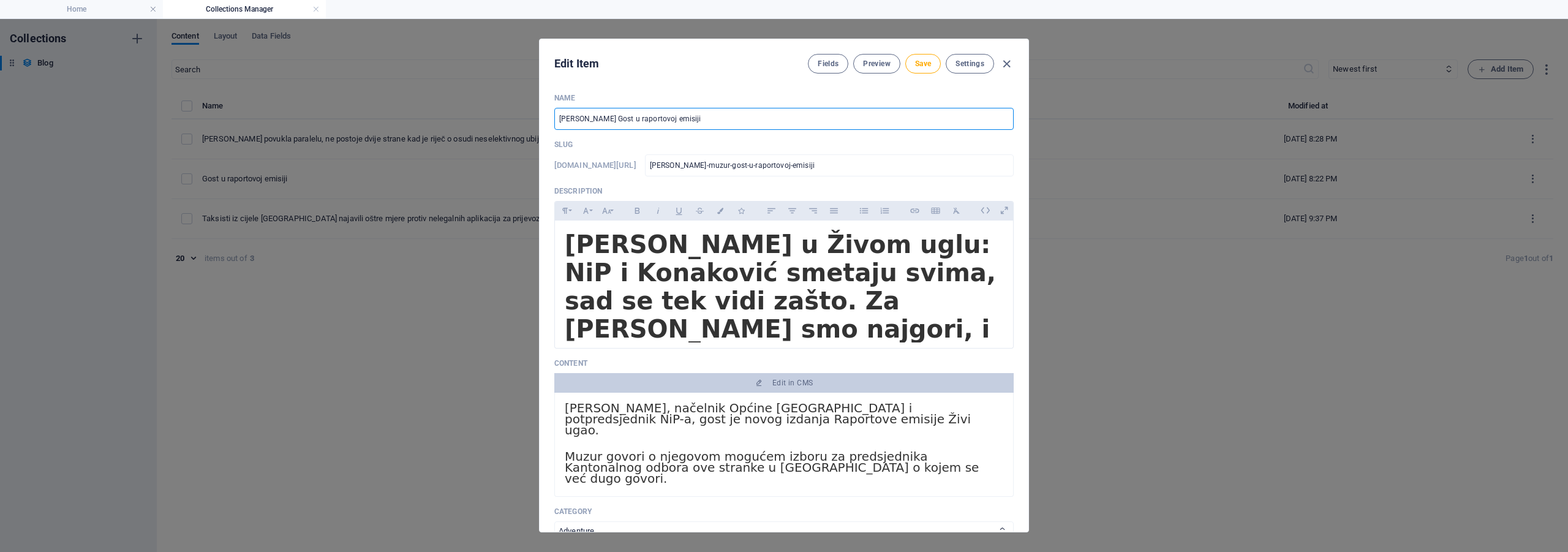
type input "Nermin Muzur ost u raportovoj emisiji"
type input "nermin-muzur-ost-u-raportovoj-emisiji"
type input "[PERSON_NAME] gost u raportovoj emisiji"
type input "nermin-muzur-gost-u-raportovoj-emisiji"
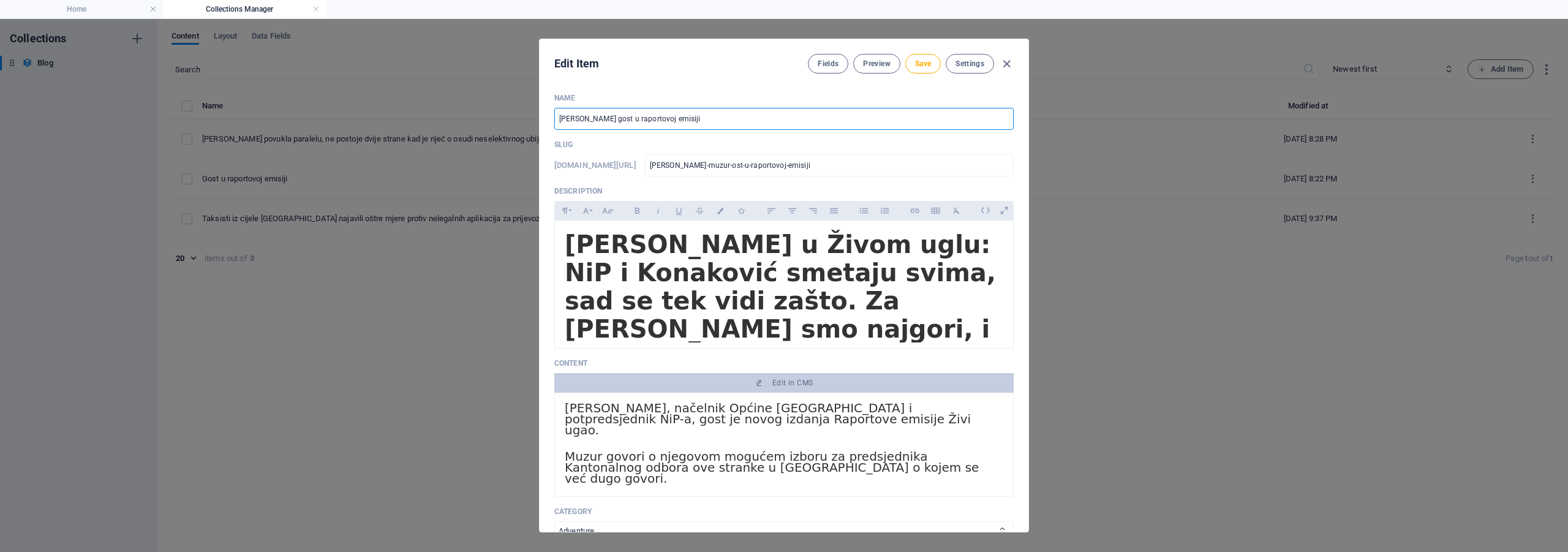
type input "nermin-muzur-gost-u-raportovoj-emisiji"
type input "[PERSON_NAME] gost u raportovoj emisiji"
click at [924, 60] on span "Save" at bounding box center [922, 63] width 16 height 10
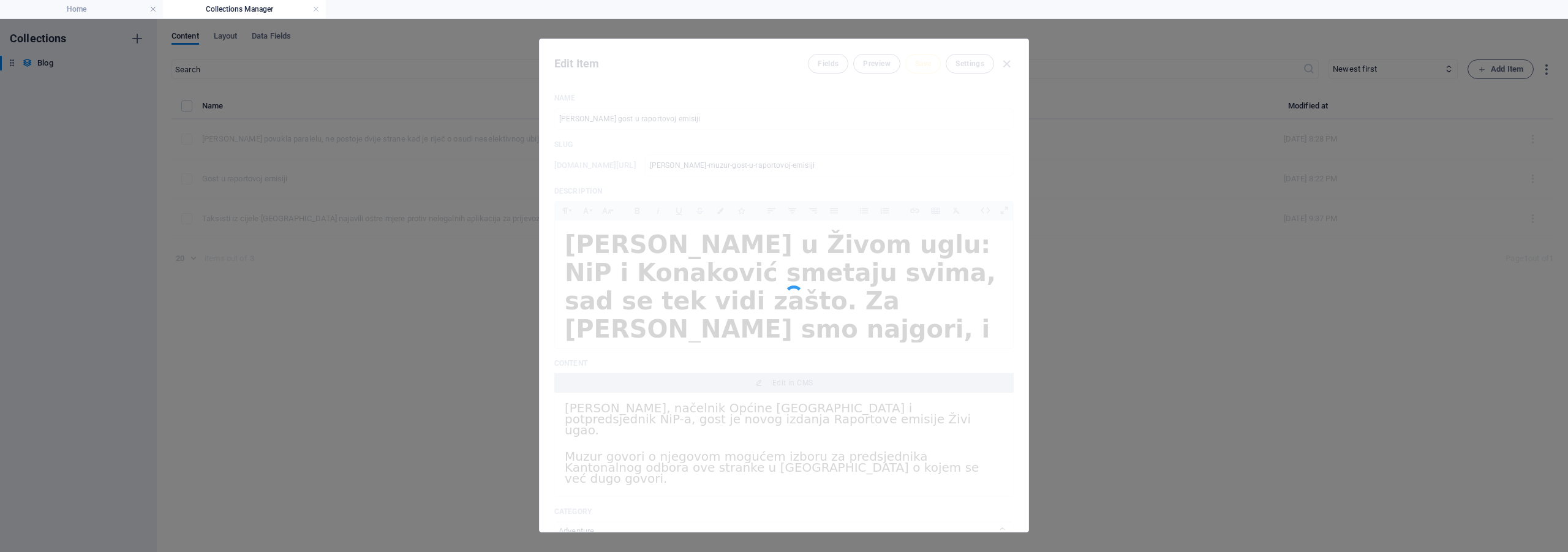
type input "nermin-muzur-gost-u-raportovoj-emisiji"
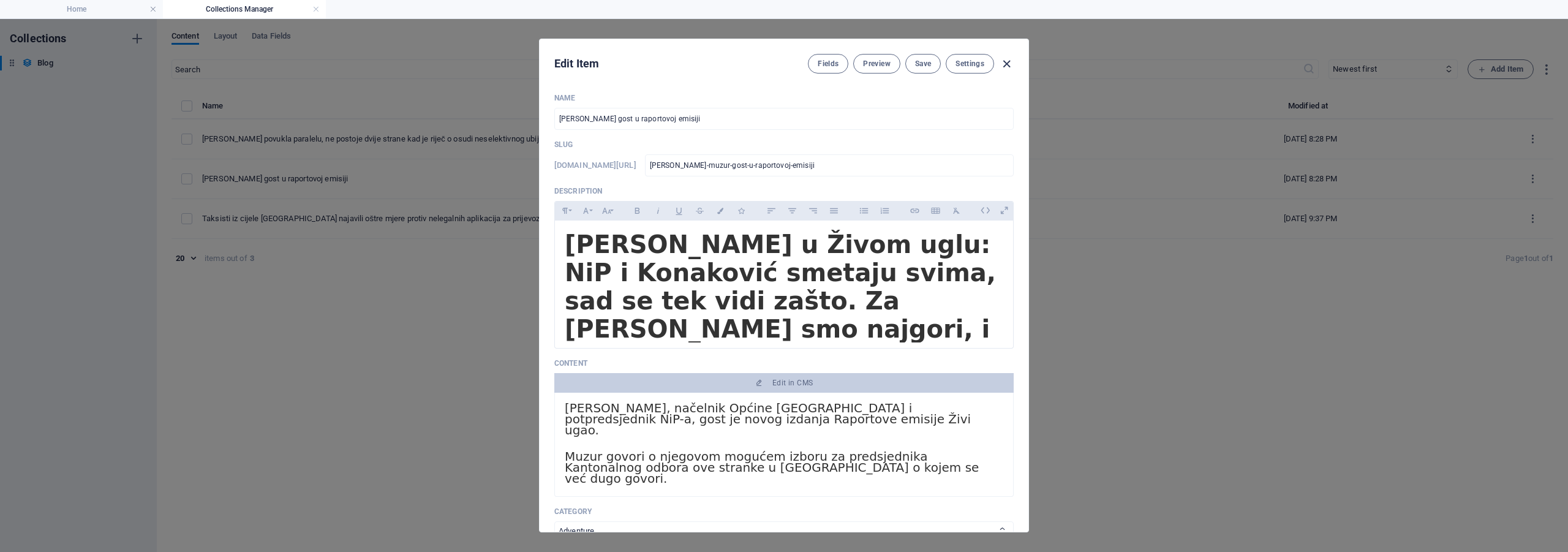
click at [1003, 62] on icon "button" at bounding box center [1006, 64] width 14 height 14
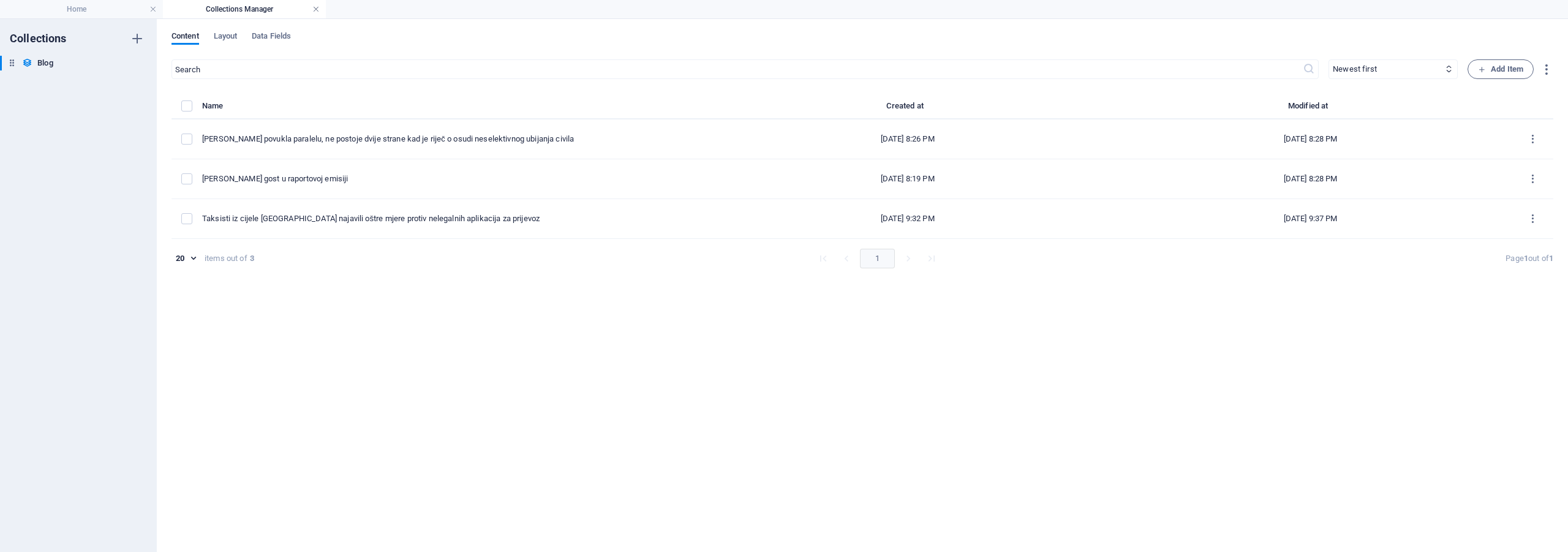
click at [315, 10] on link at bounding box center [316, 9] width 7 height 12
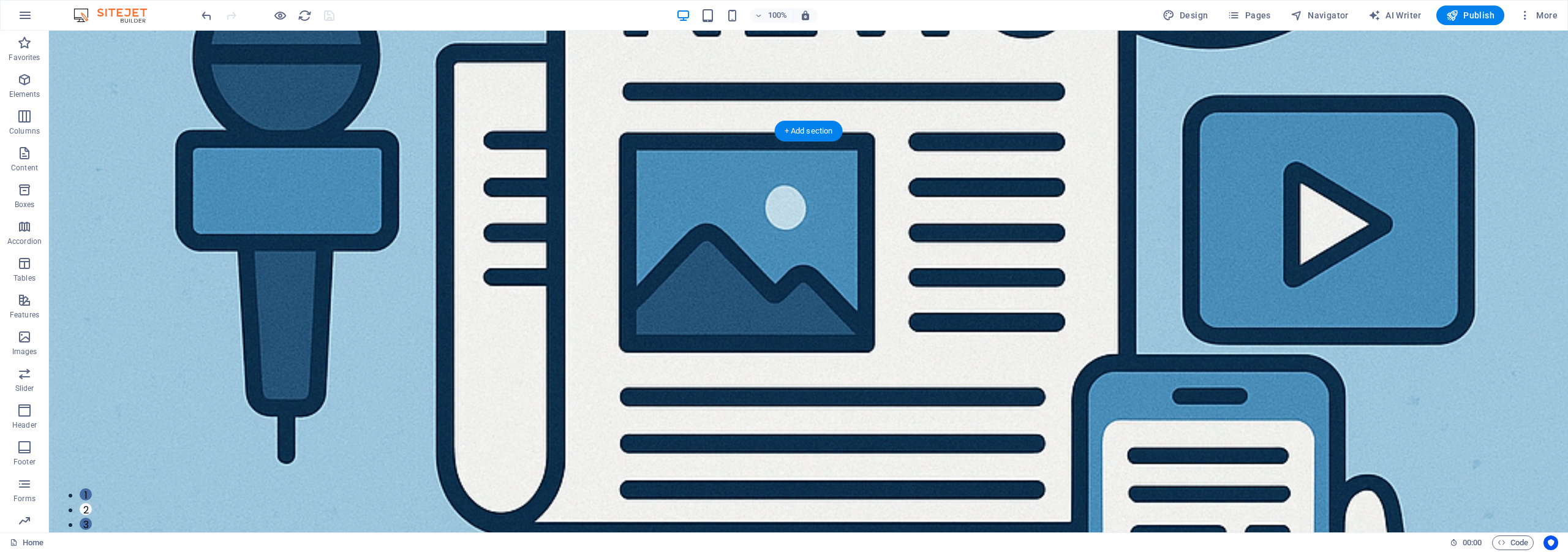
scroll to position [409, 0]
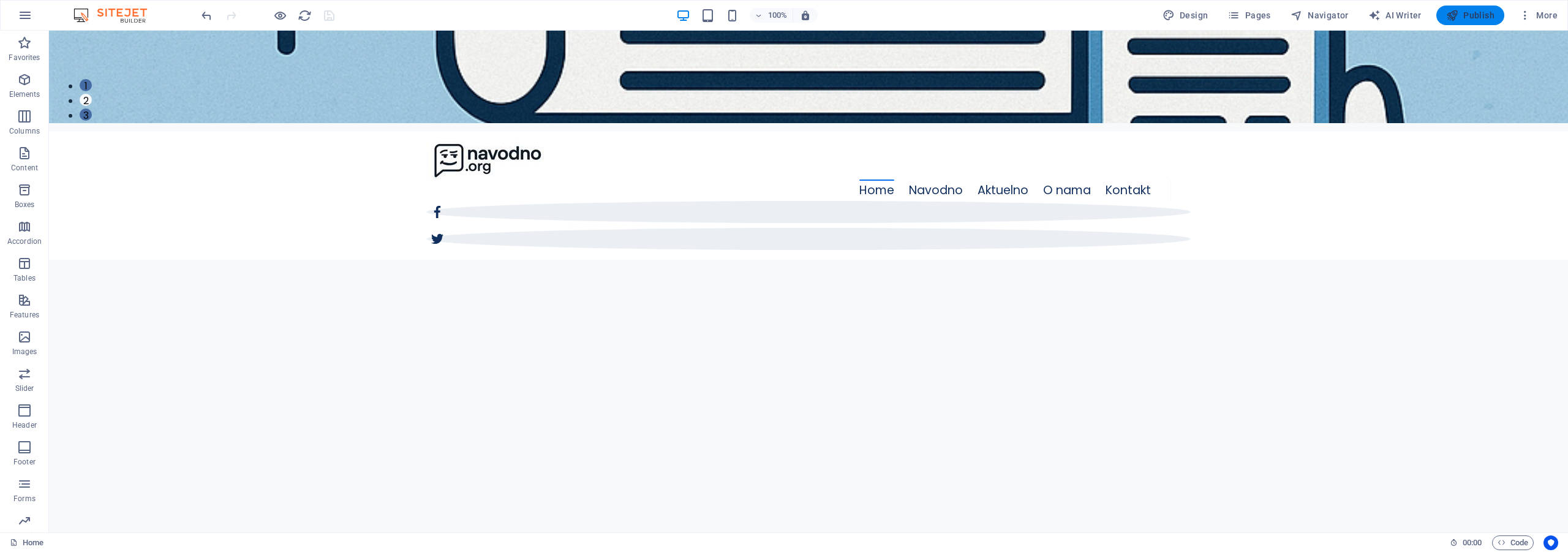
click at [1453, 16] on icon "button" at bounding box center [1452, 16] width 12 height 12
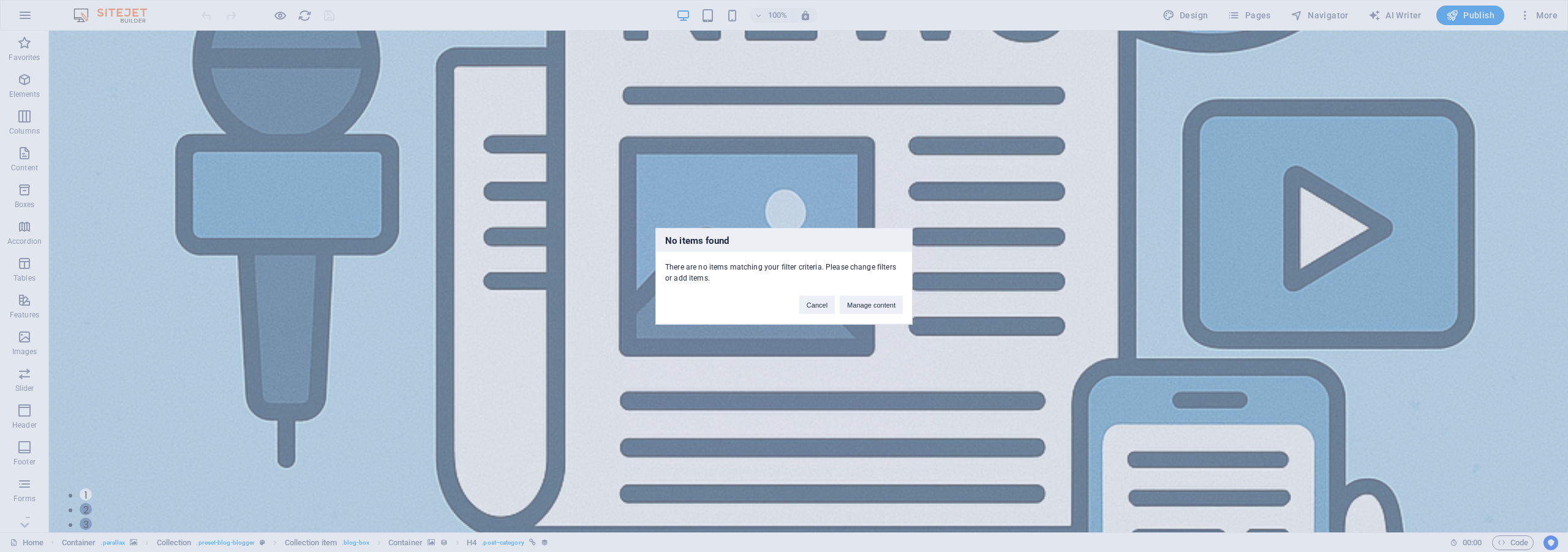
scroll to position [409, 0]
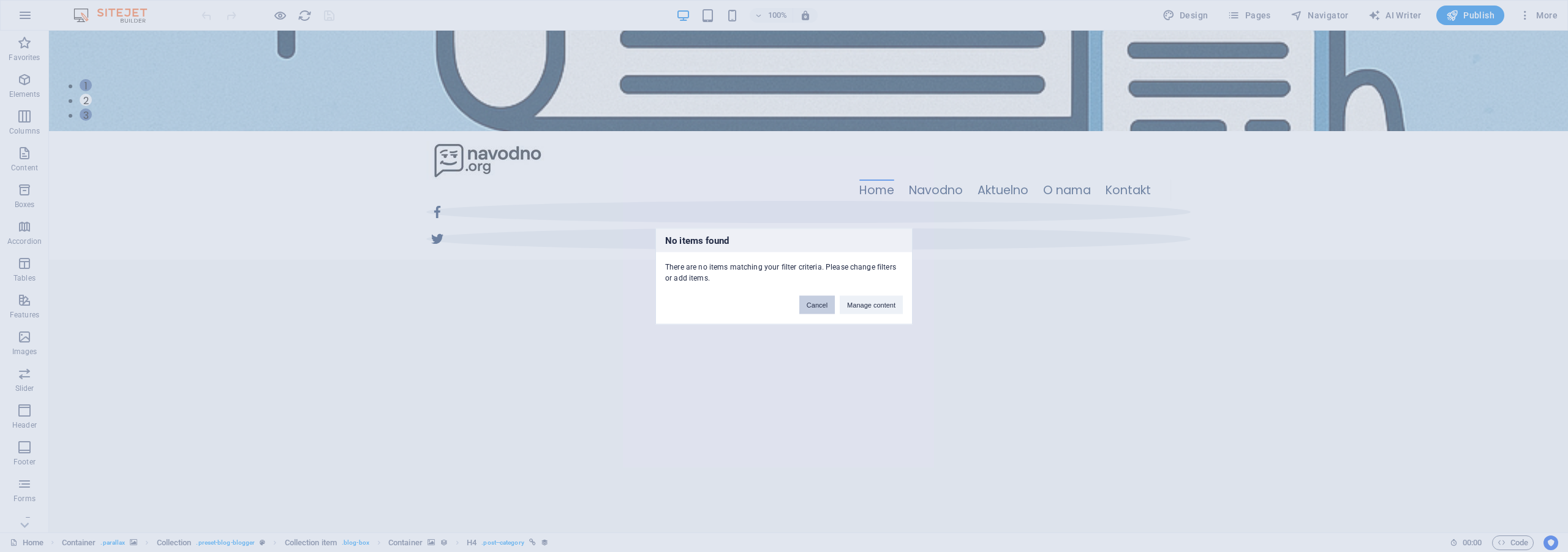
click at [830, 304] on button "Cancel" at bounding box center [817, 304] width 35 height 18
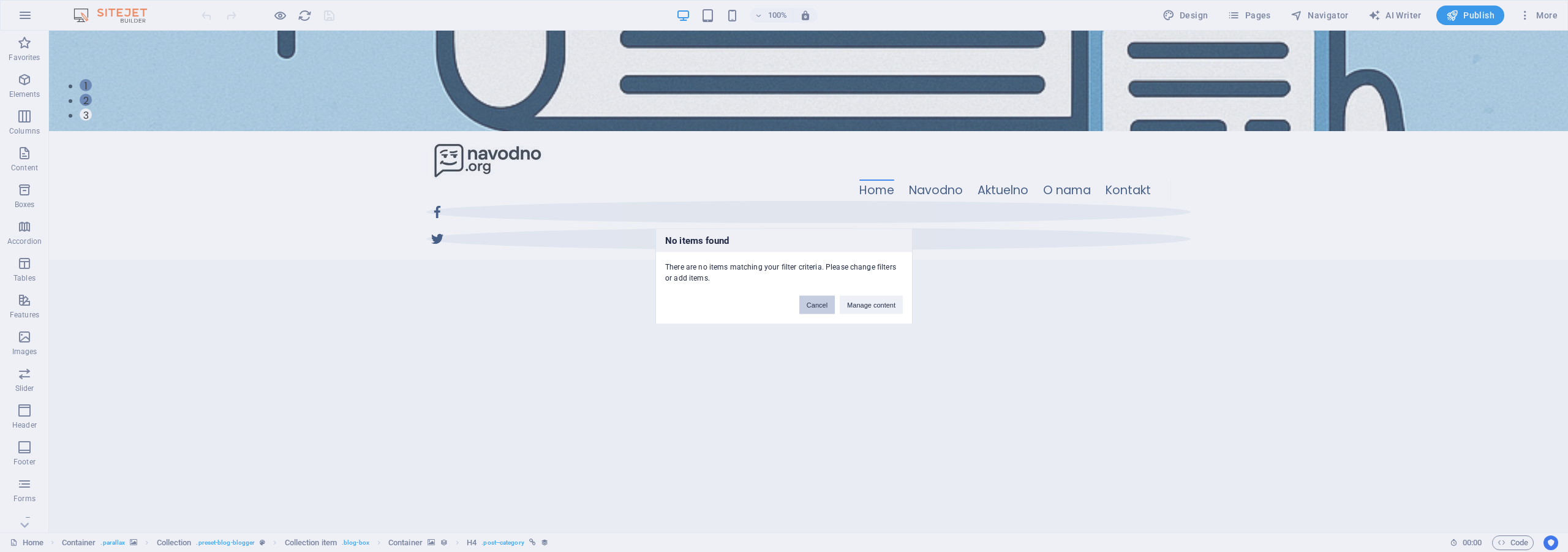
click at [805, 307] on button "Cancel" at bounding box center [817, 304] width 35 height 18
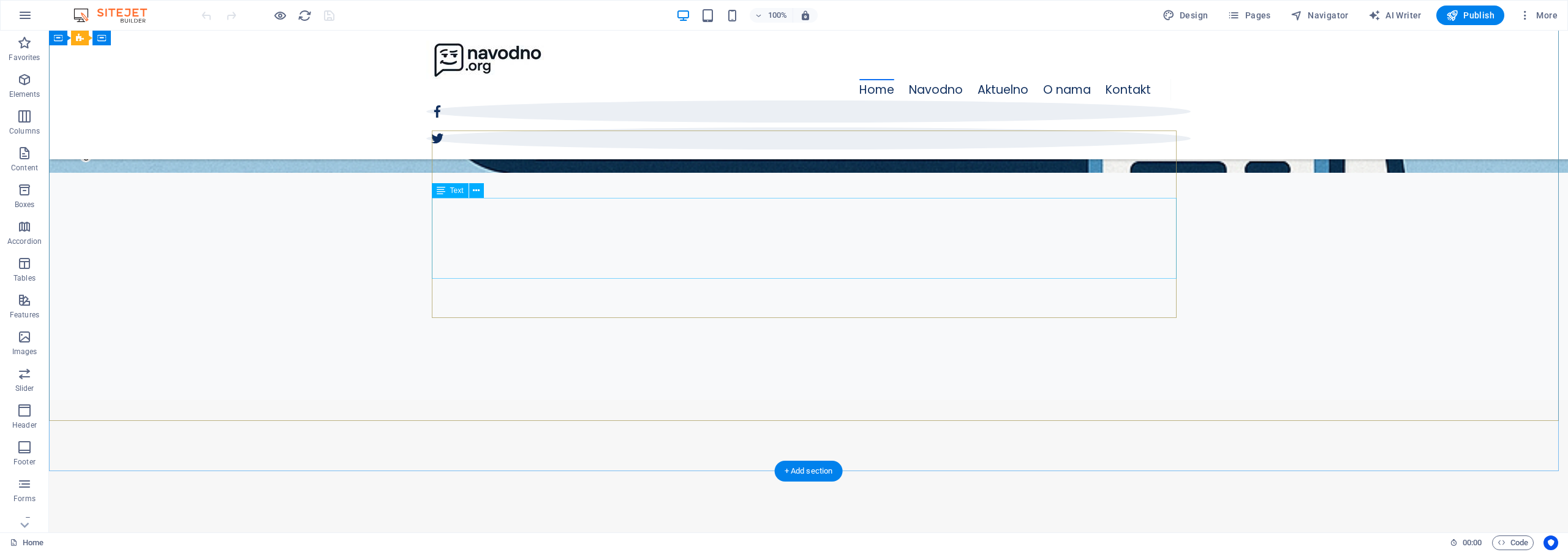
scroll to position [0, 0]
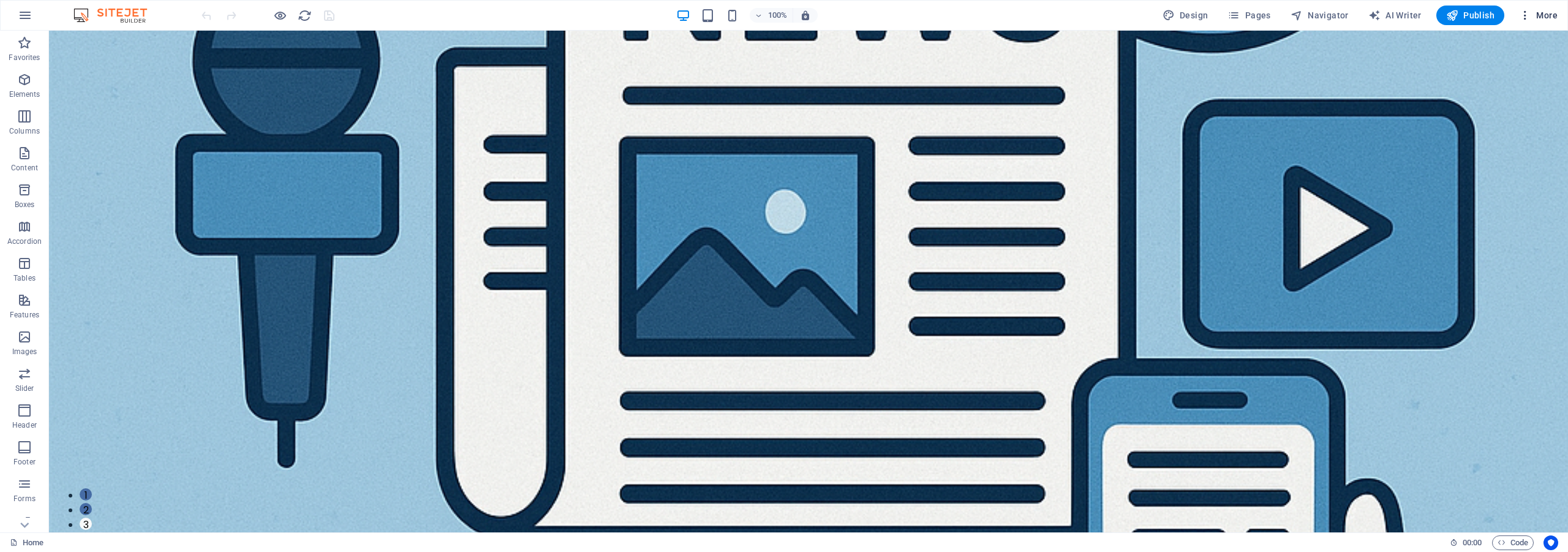
click at [1527, 14] on icon "button" at bounding box center [1525, 16] width 12 height 12
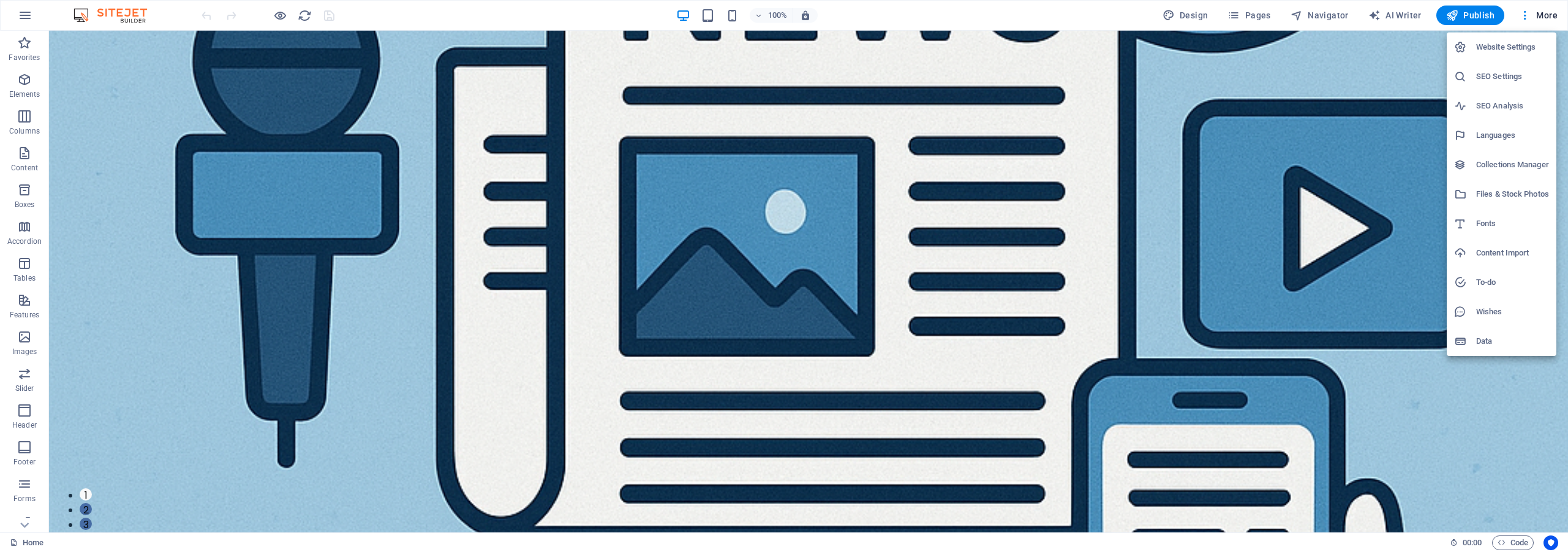
click at [1507, 162] on h6 "Collections Manager" at bounding box center [1512, 165] width 73 height 15
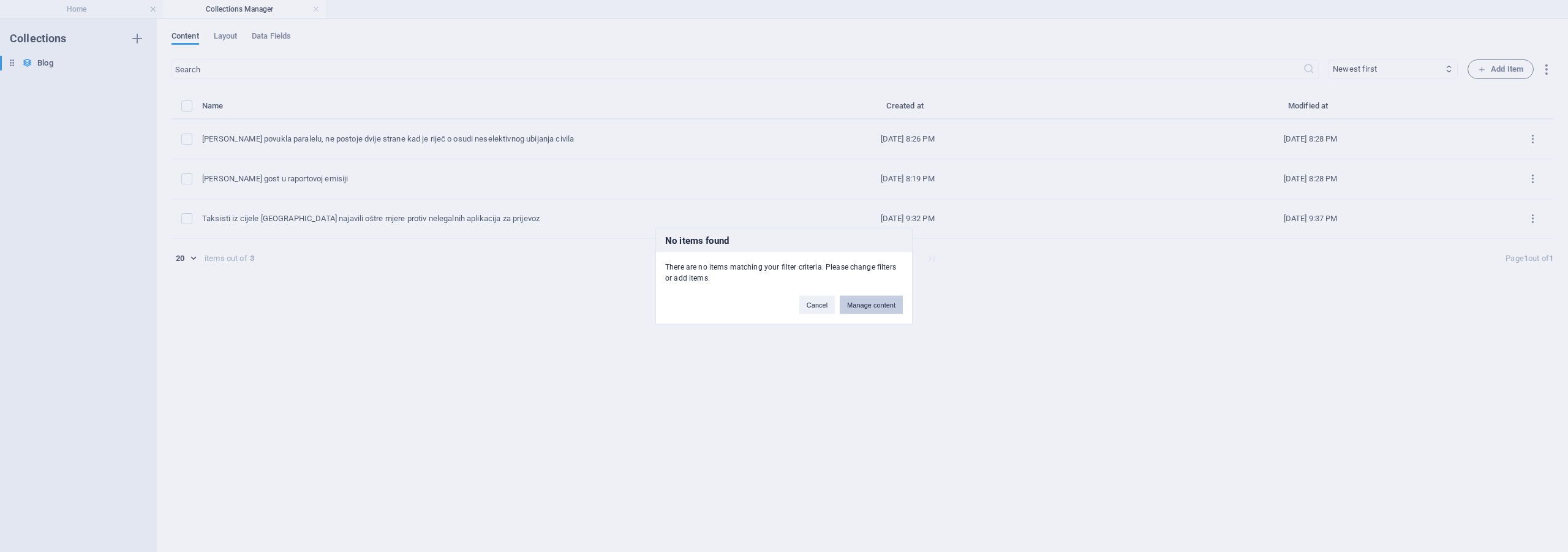
click at [871, 309] on button "Manage content" at bounding box center [871, 304] width 63 height 18
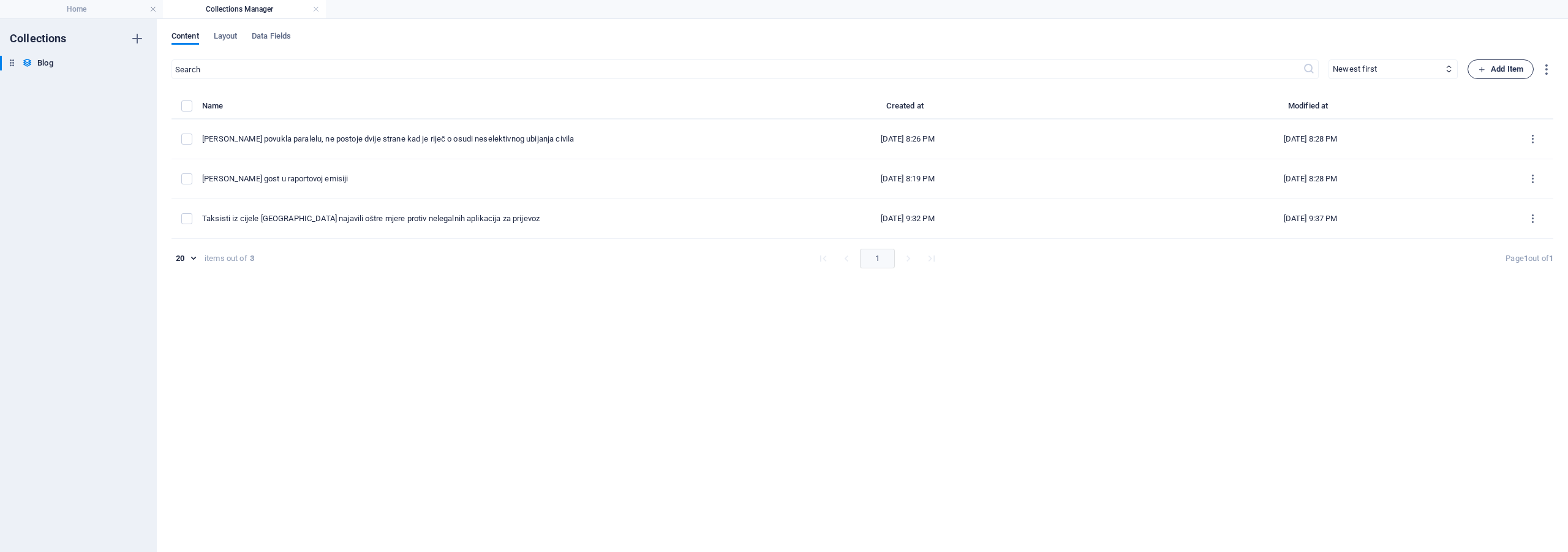
click at [1502, 68] on span "Add Item" at bounding box center [1501, 69] width 46 height 15
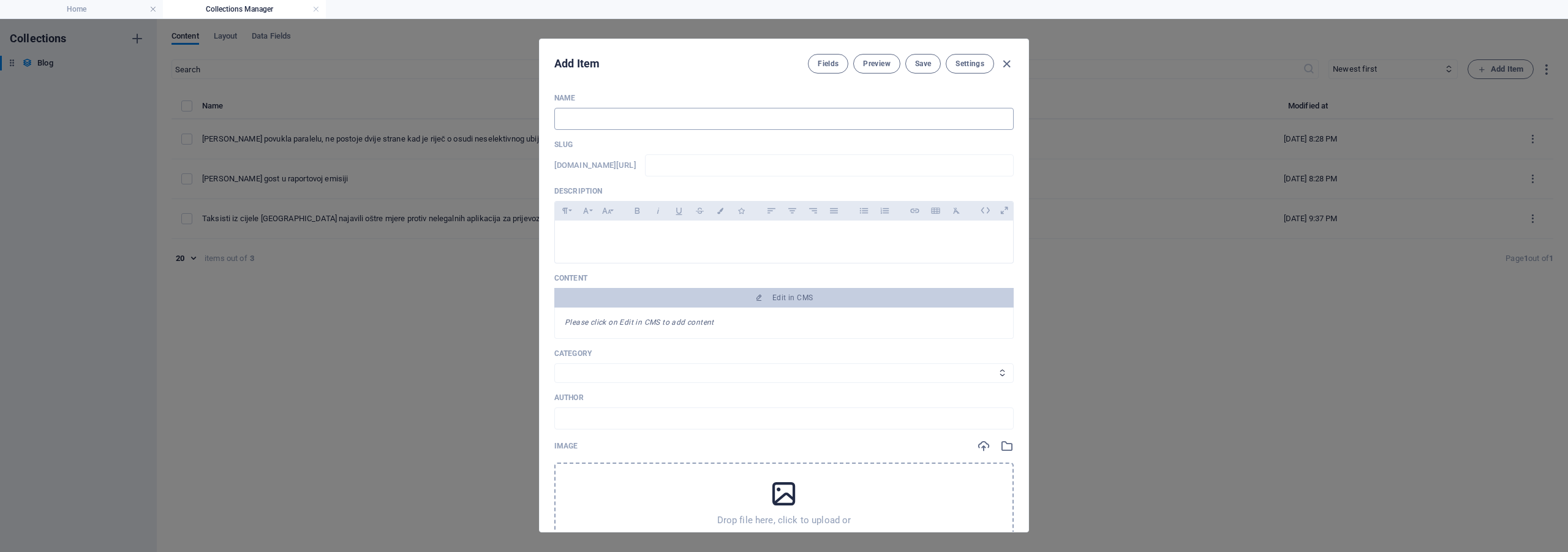
click at [601, 122] on input "text" at bounding box center [784, 118] width 459 height 22
drag, startPoint x: 601, startPoint y: 122, endPoint x: 565, endPoint y: 244, distance: 127.2
click at [568, 254] on div at bounding box center [784, 239] width 458 height 37
click at [565, 244] on div at bounding box center [784, 239] width 458 height 37
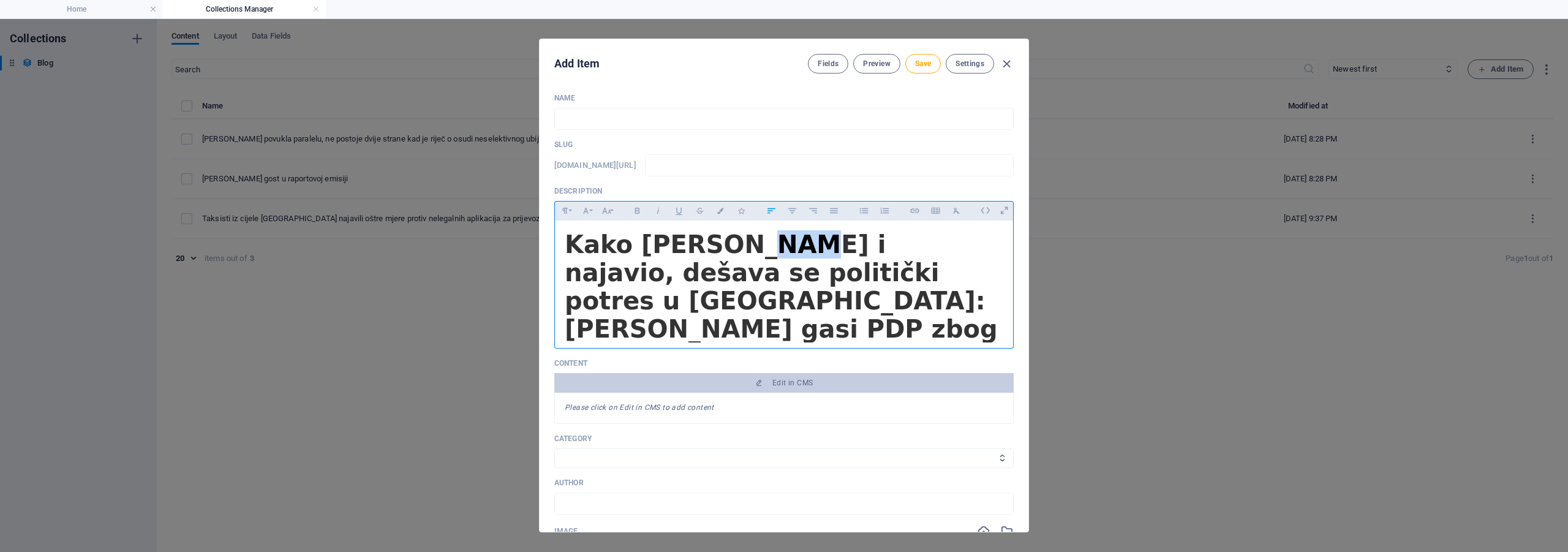
drag, startPoint x: 753, startPoint y: 243, endPoint x: 731, endPoint y: 238, distance: 22.6
click at [731, 238] on h1 "Kako je Raport i najavio, dešava se politički potres u RS: Stanivuković gasi PD…" at bounding box center [784, 315] width 439 height 169
click at [728, 240] on h1 "Kako je Raport i najavio, dešava se politički potres u RS: Stanivuković gasi PD…" at bounding box center [784, 315] width 439 height 169
drag, startPoint x: 738, startPoint y: 244, endPoint x: 667, endPoint y: 236, distance: 71.4
click at [667, 236] on h1 "Kako je Raport i najavio, dešava se politički potres u RS: Stanivuković gasi PD…" at bounding box center [784, 315] width 439 height 169
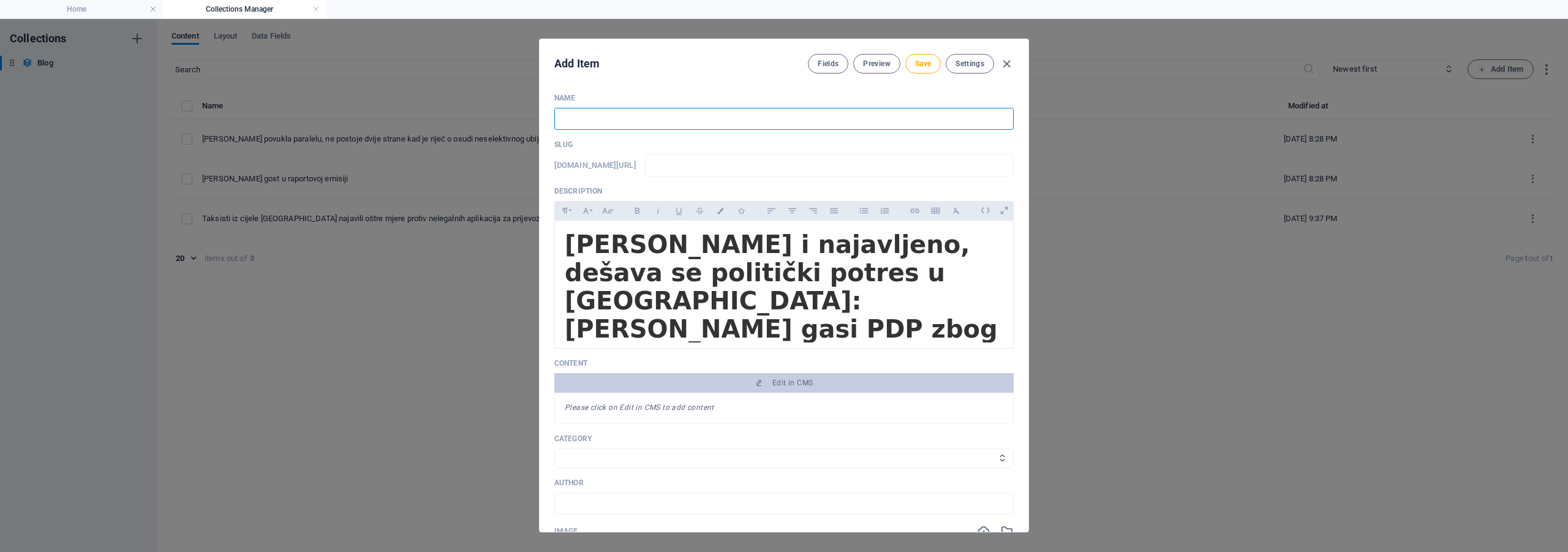
click at [623, 117] on input "text" at bounding box center [784, 118] width 459 height 22
click at [583, 118] on input "text" at bounding box center [784, 118] width 459 height 22
type input "P"
type input "p"
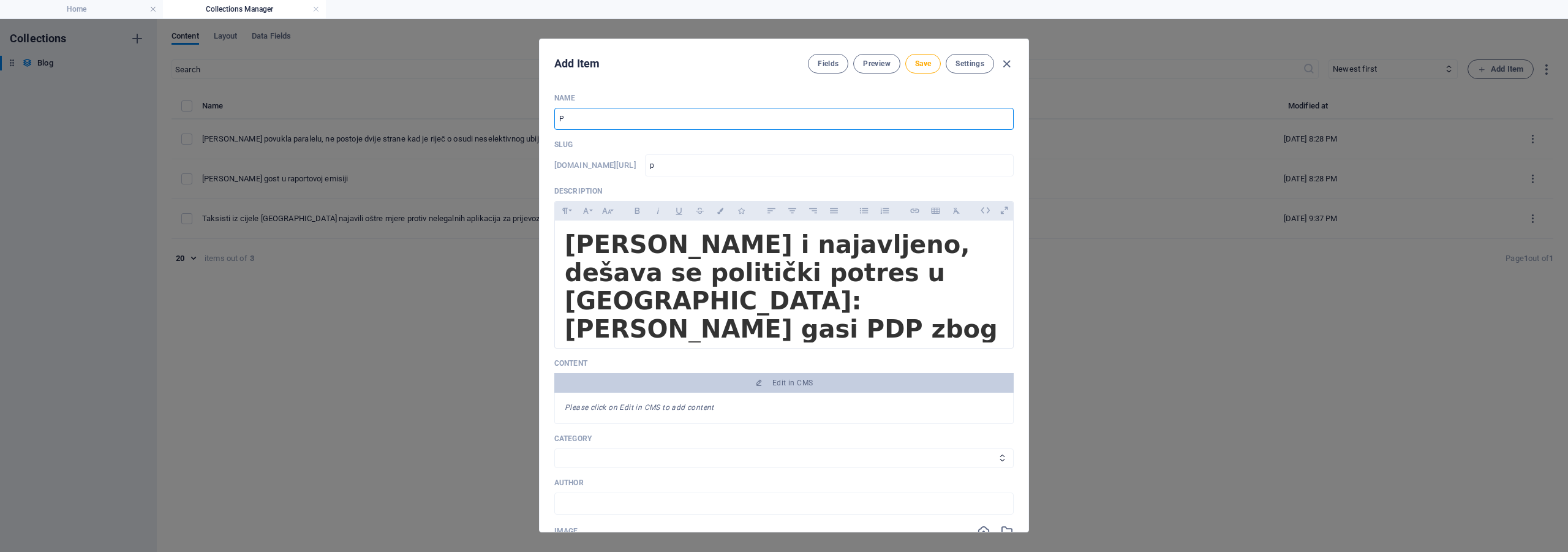
type input "Po"
type input "po"
type input "Pot"
type input "pot"
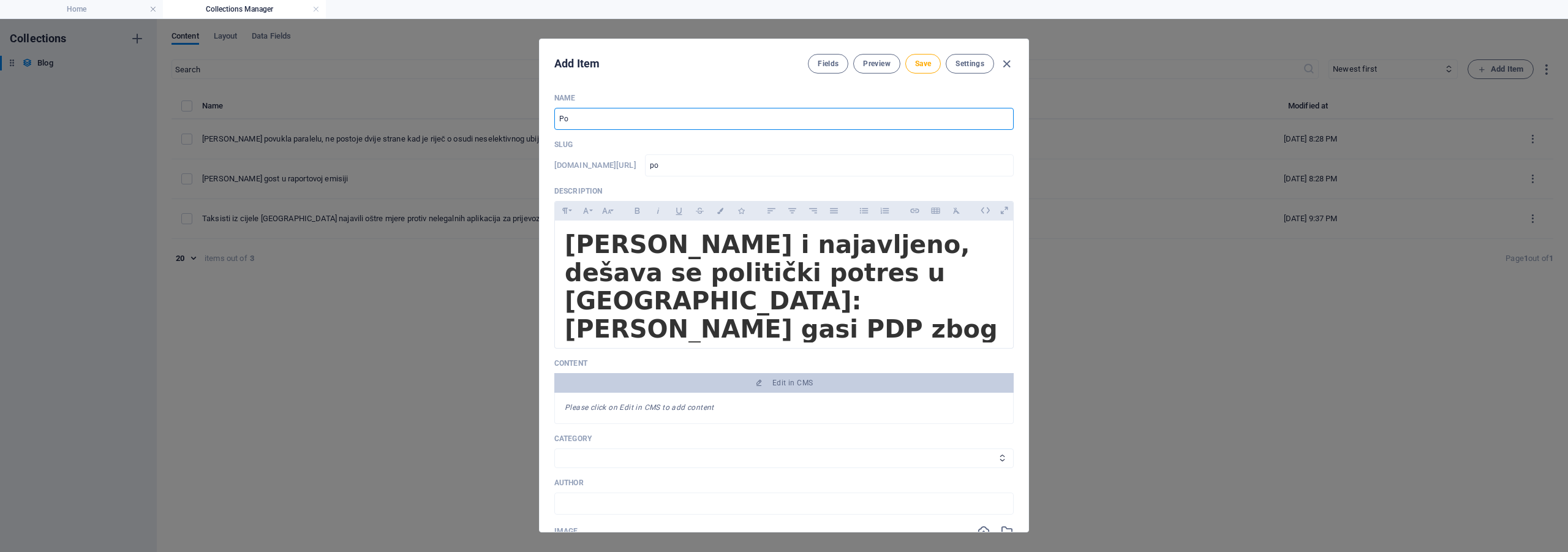
type input "pot"
type input "Potv"
type input "potv"
type input "Potvr"
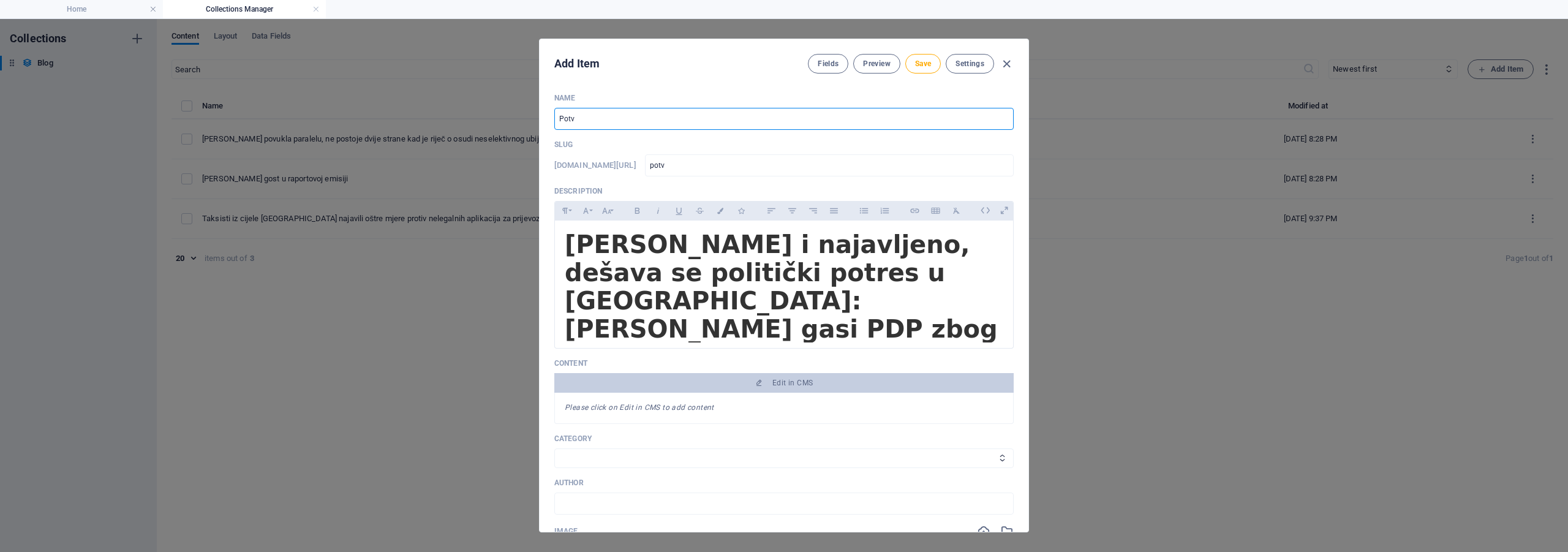
type input "potvr"
type input "Potvrđe"
type input "potvr-e"
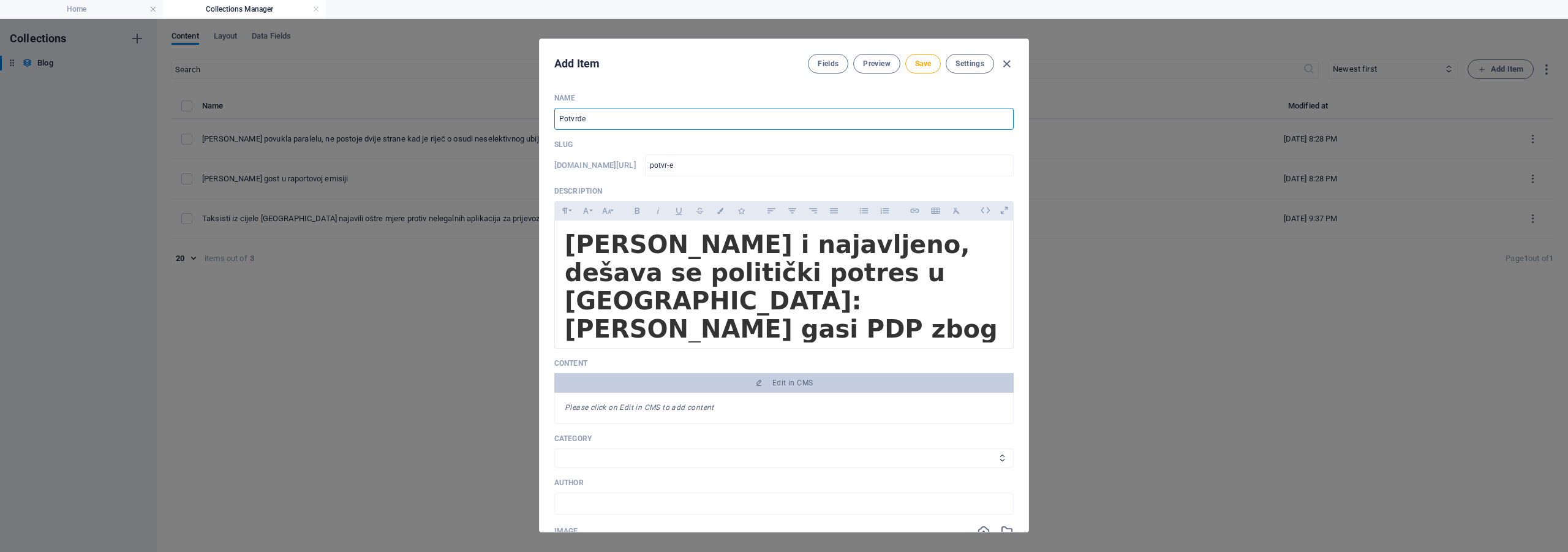
type input "Potvrđen"
type input "potvr-en"
type input "Potvrđene"
type input "potvr-ene"
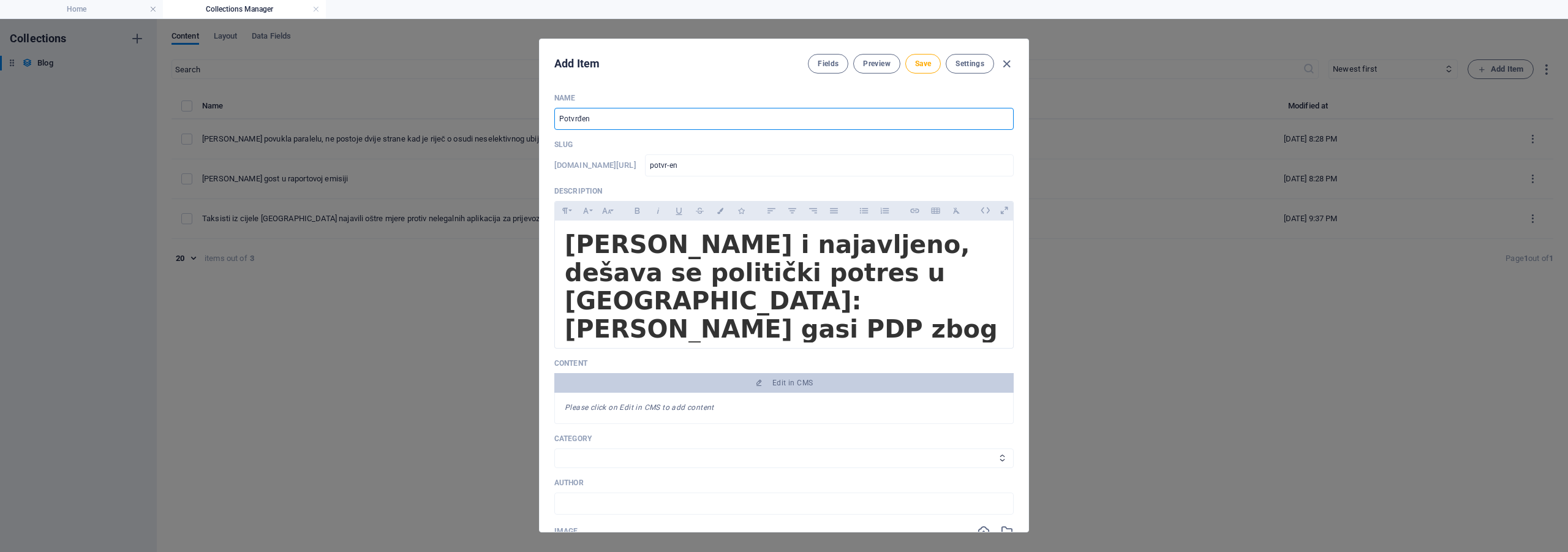
type input "potvr-ene"
type input "Potvrđene š"
type input "potvr-ene-s"
type input "Potvrđene špe"
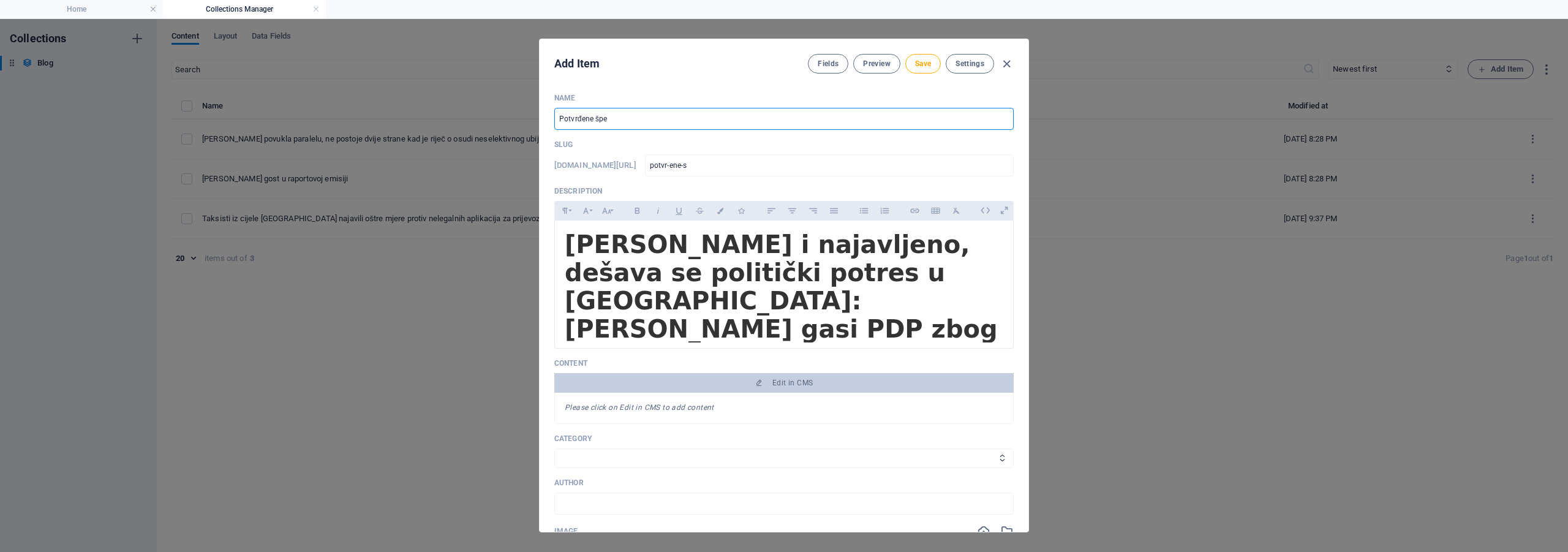
type input "potvr-ene-spe"
type input "Potvrđene špek"
type input "potvr-ene-spek"
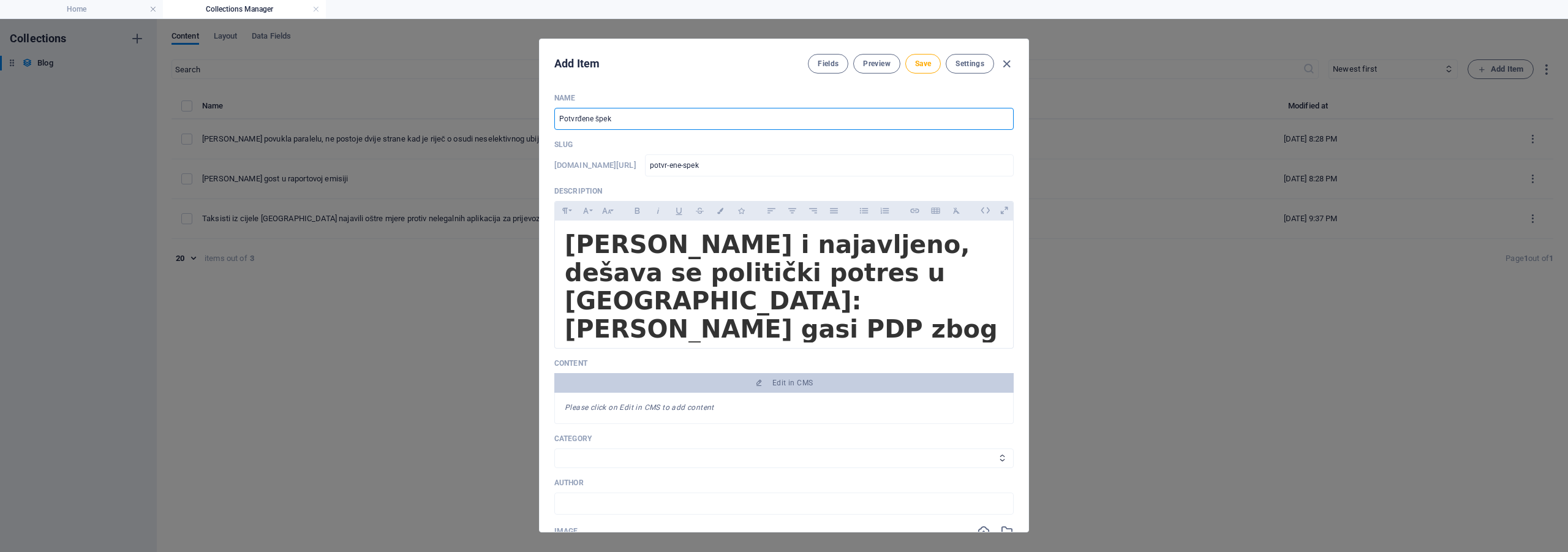
type input "Potvrđene špeku"
type input "potvr-ene-speku"
type input "Potvrđene špekul"
type input "potvr-ene-spekul"
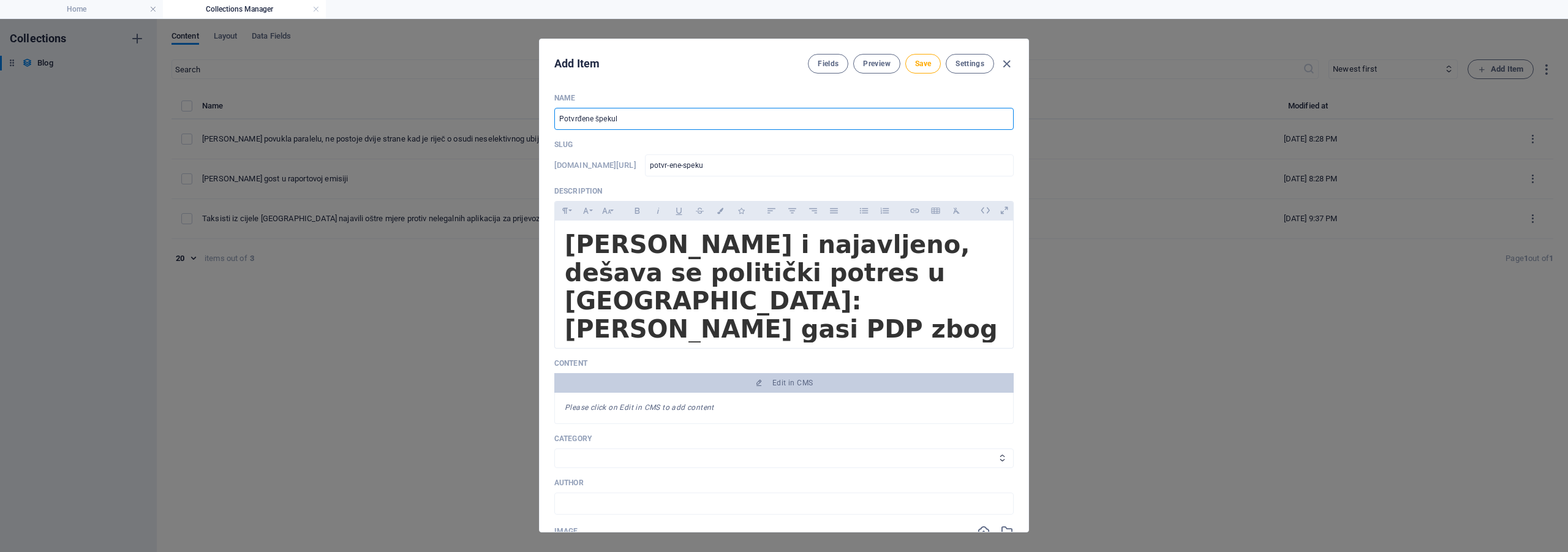
type input "potvr-ene-spekul"
type input "Potvrđene špekula"
type input "potvr-ene-spekula"
type input "Potvrđene špekulaci"
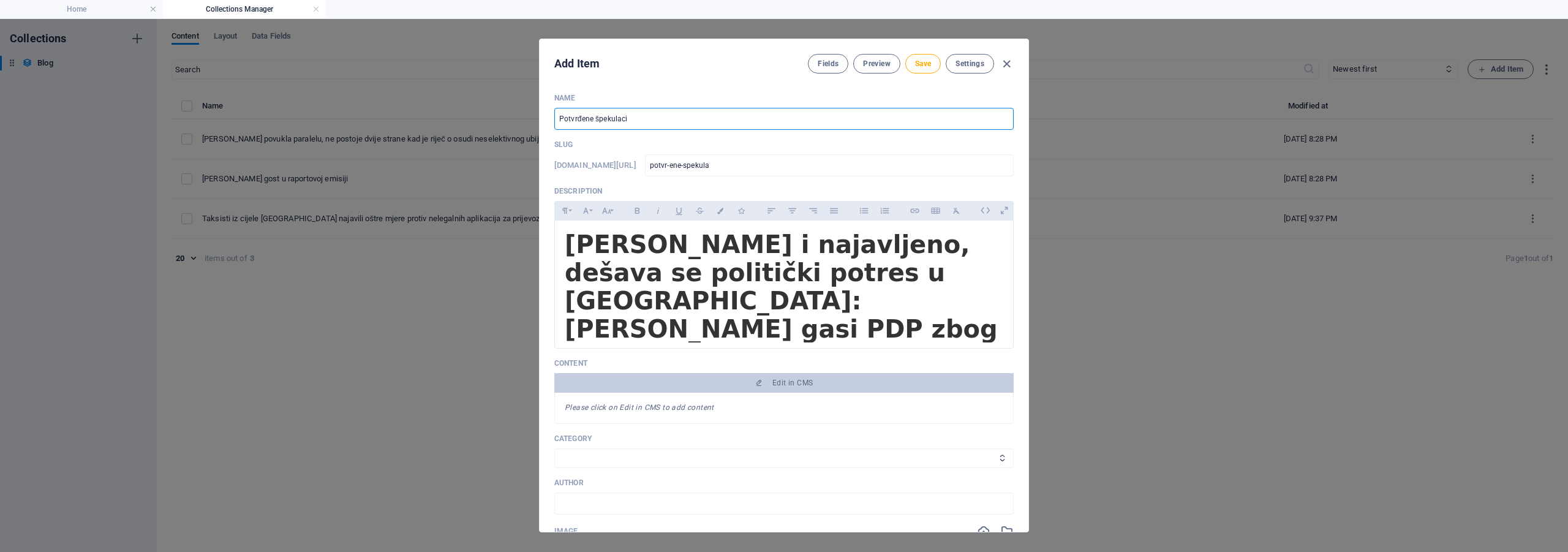
type input "potvr-ene-spekulaci"
type input "Potvrđene špekulacij"
type input "potvr-ene-spekulacij"
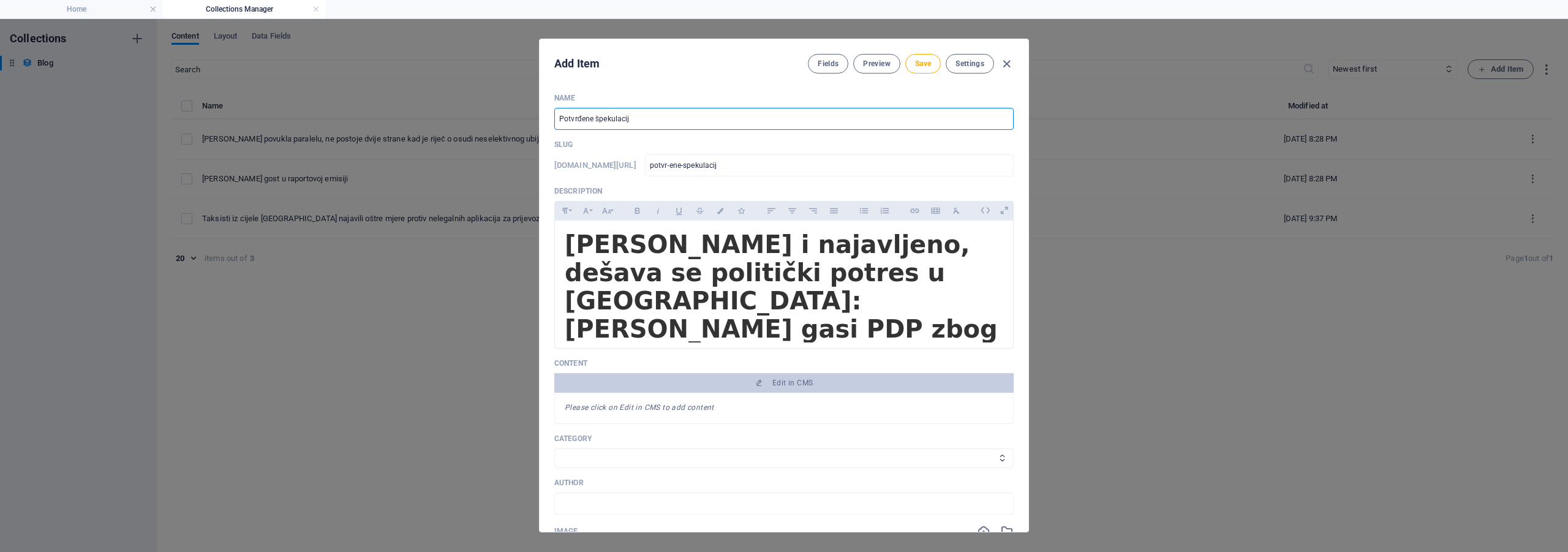
type input "Potvrđene špekulacije"
type input "potvr-ene-spekulacije"
type input "Potvrđene špekulacije o"
type input "potvr-ene-spekulacije-o"
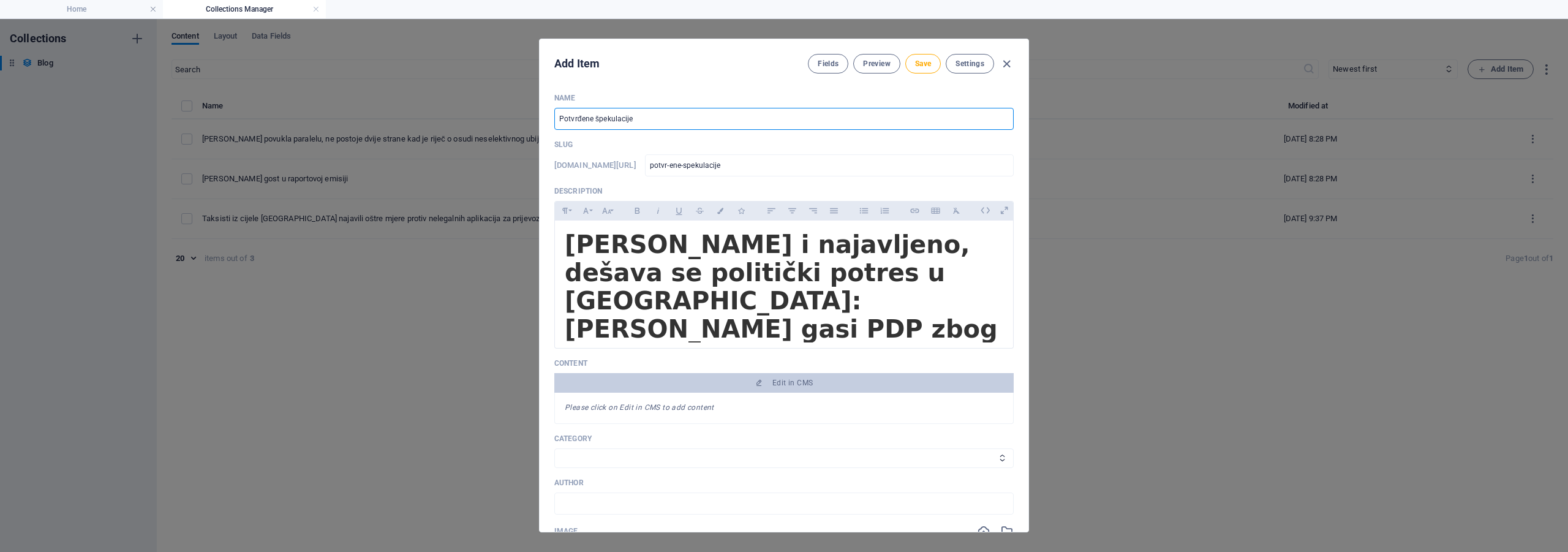
type input "potvr-ene-spekulacije-o"
type input "Potvrđene špekulacije ok"
type input "potvr-ene-spekulacije-ok"
type input "Potvrđene špekulacije oko"
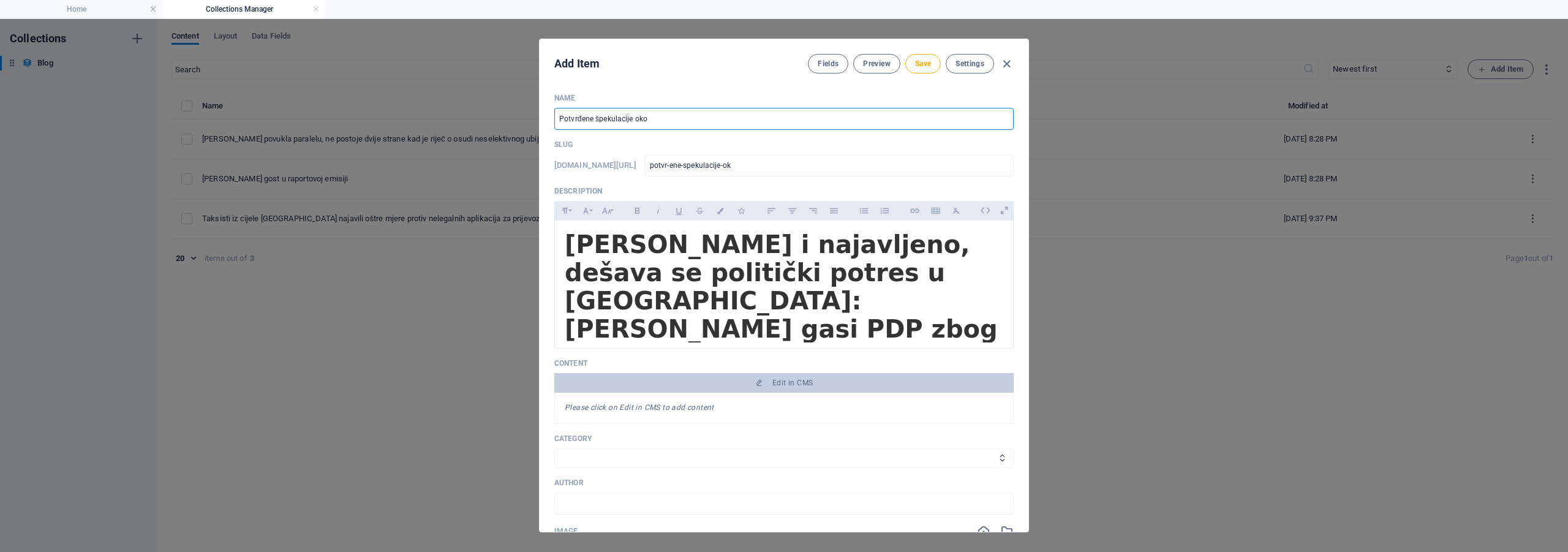
type input "potvr-ene-spekulacije-oko"
type input "Potvrđene špekulacije oko f"
type input "potvr-ene-spekulacije-oko-f"
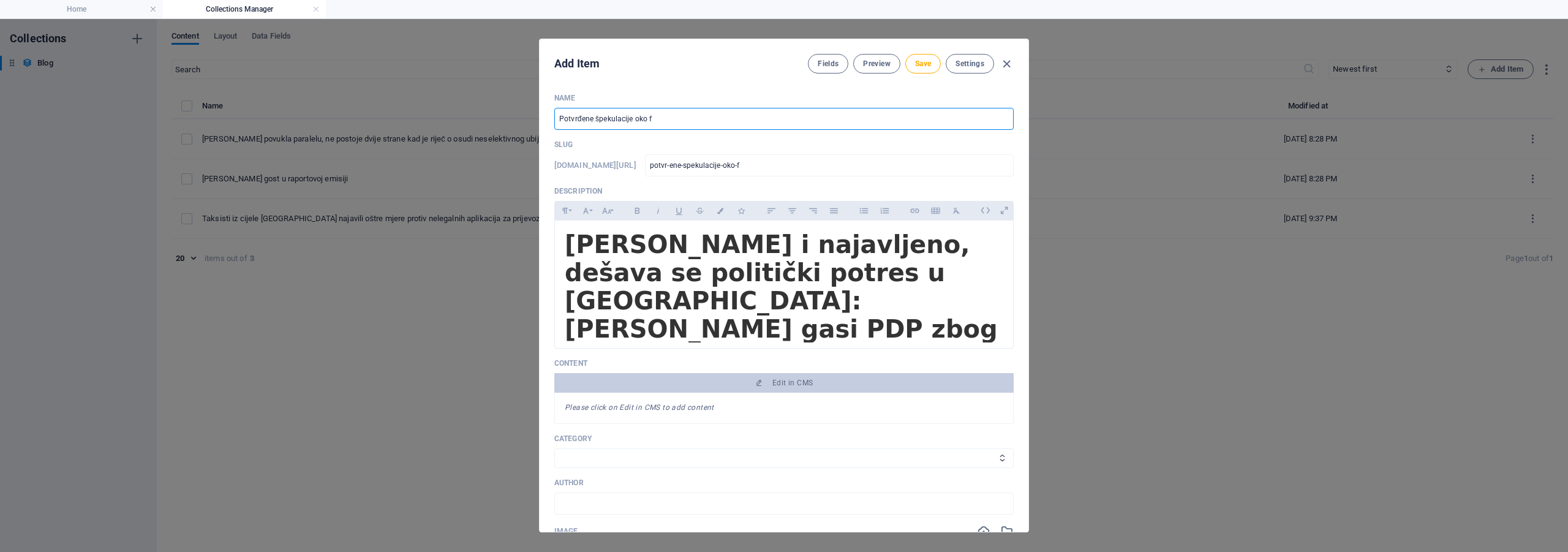
type input "Potvrđene špekulacije oko fi"
type input "potvr-ene-spekulacije-oko-fi"
type input "Potvrđene špekulacije oko fir"
type input "potvr-ene-spekulacije-oko-fir"
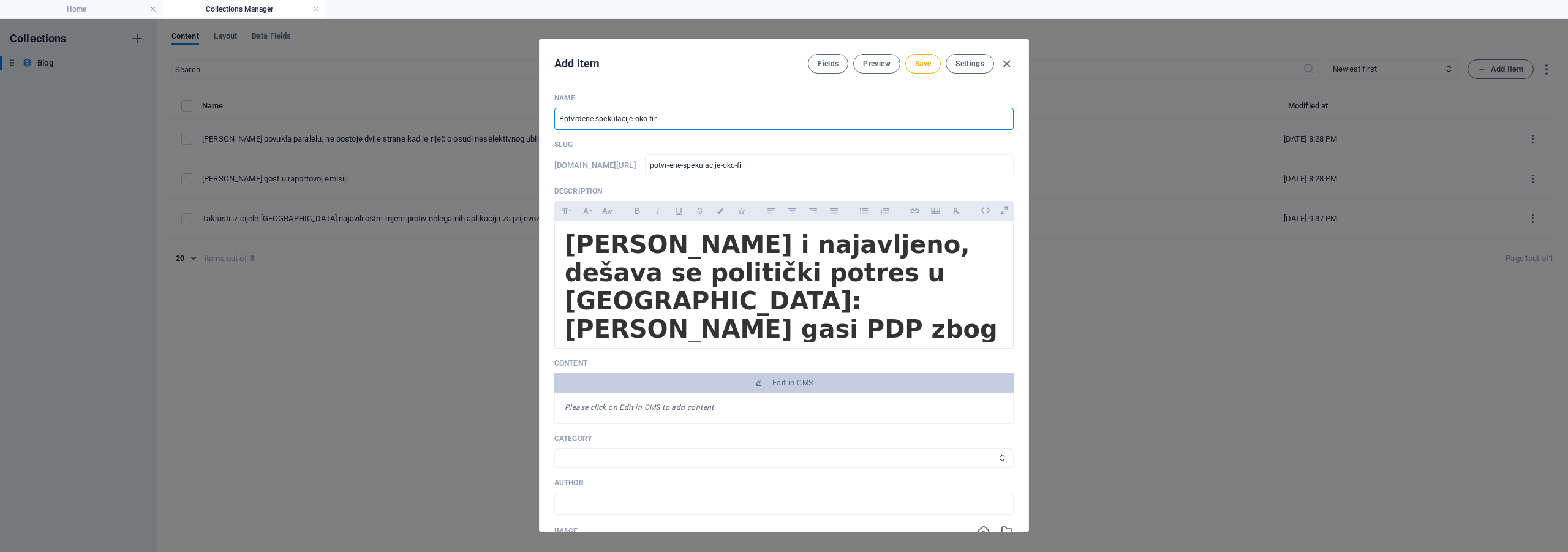
type input "potvr-ene-spekulacije-oko-fir"
type input "Potvrđene špekulacije oko firm"
type input "potvr-ene-spekulacije-oko-firm"
type input "Potvrđene špekulacije oko firmi"
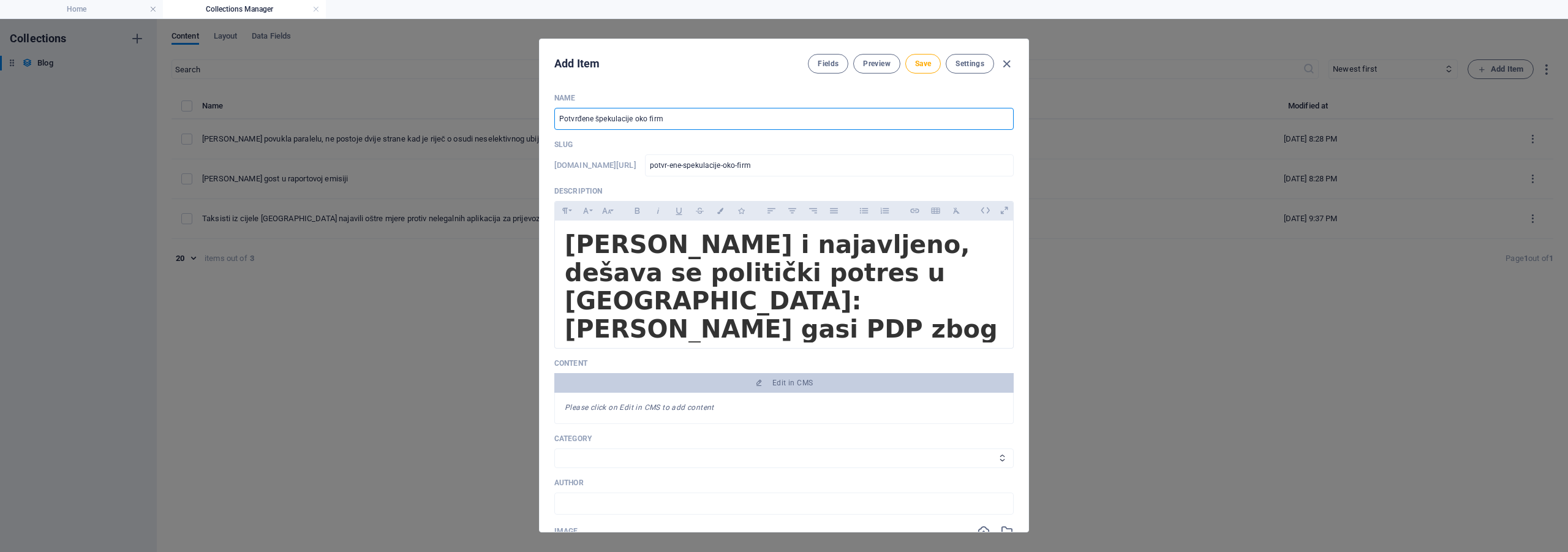
type input "potvr-ene-spekulacije-oko-firmi"
type input "Potvrđene špekulacije oko firmir"
type input "potvr-ene-spekulacije-oko-firmir"
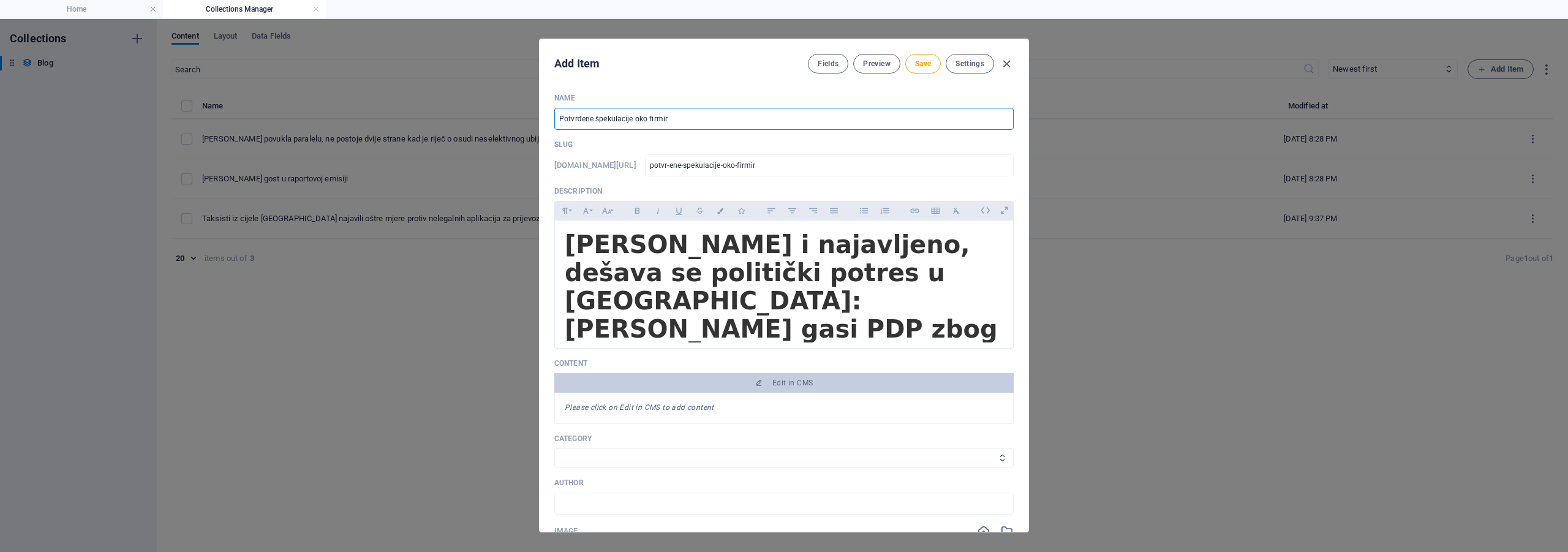
type input "Potvrđene špekulacije oko firmira"
type input "potvr-ene-spekulacije-oko-firmira"
type input "Potvrđene špekulacije oko firmiranj"
type input "potvr-ene-spekulacije-oko-firmiranj"
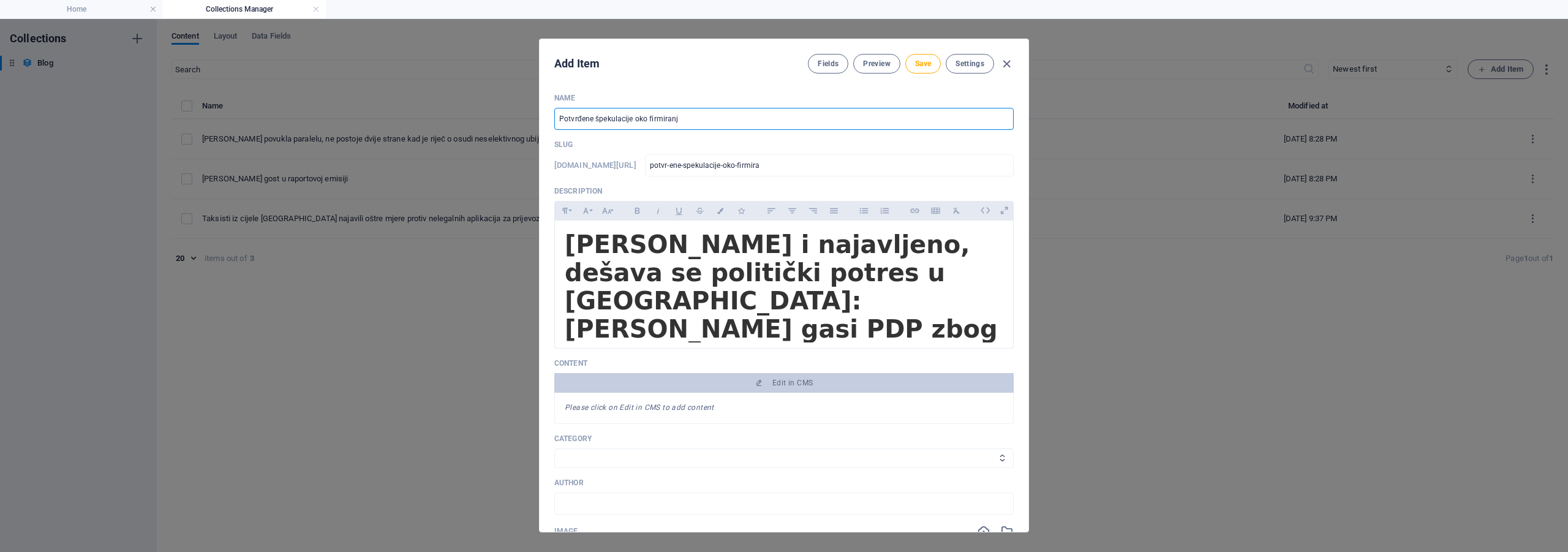
type input "potvr-ene-spekulacije-oko-firmiranj"
type input "Potvrđene špekulacije oko firmiranja"
type input "potvr-ene-spekulacije-oko-firmiranja"
type input "Potvrđene špekulacije oko firmiranja n"
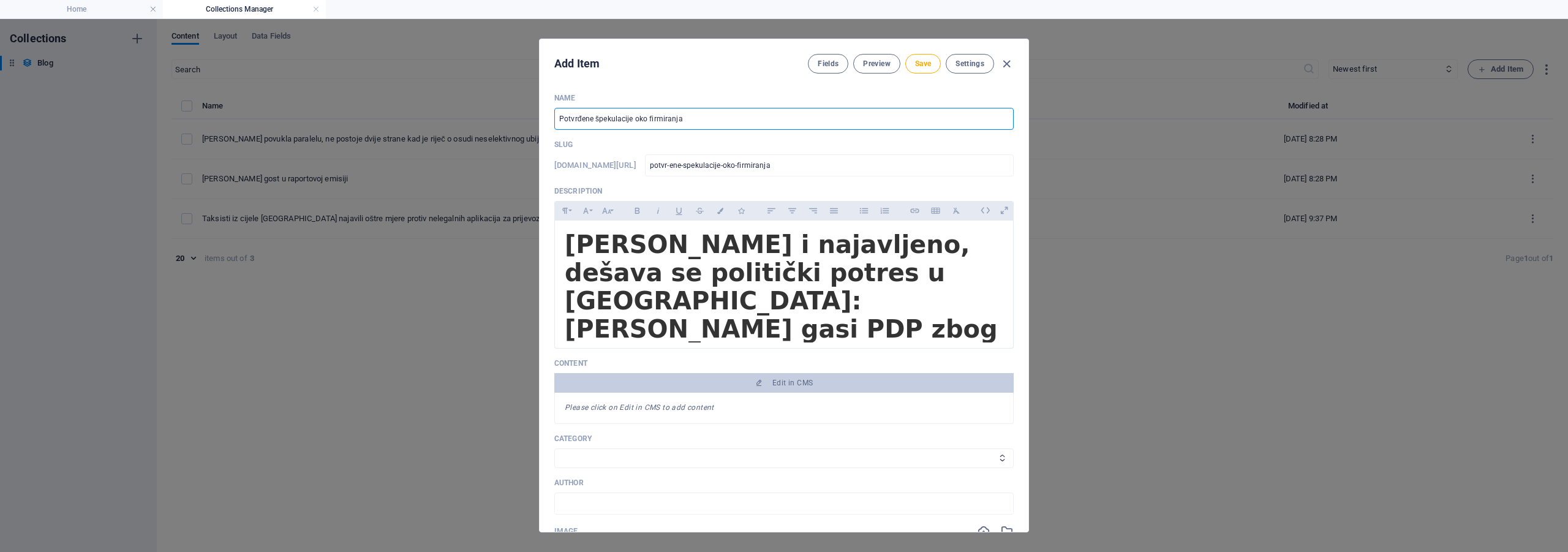
type input "potvr-ene-spekulacije-oko-firmiranja-n"
type input "Potvrđene špekulacije oko firmiranja no"
type input "potvr-ene-spekulacije-oko-firmiranja-no"
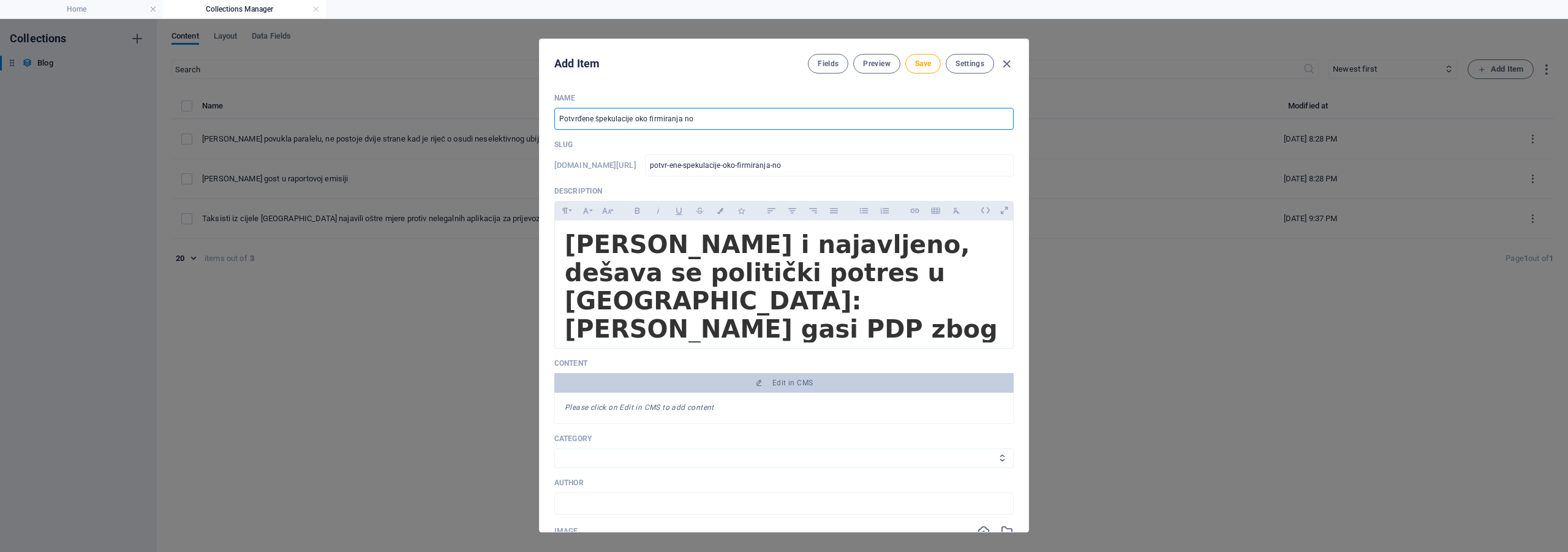
type input "Potvrđene špekulacije oko firmiranja nov"
type input "potvr-ene-spekulacije-oko-firmiranja-nov"
type input "Potvrđene špekulacije oko firmiranja novo"
type input "potvr-ene-spekulacije-oko-firmiranja-novo"
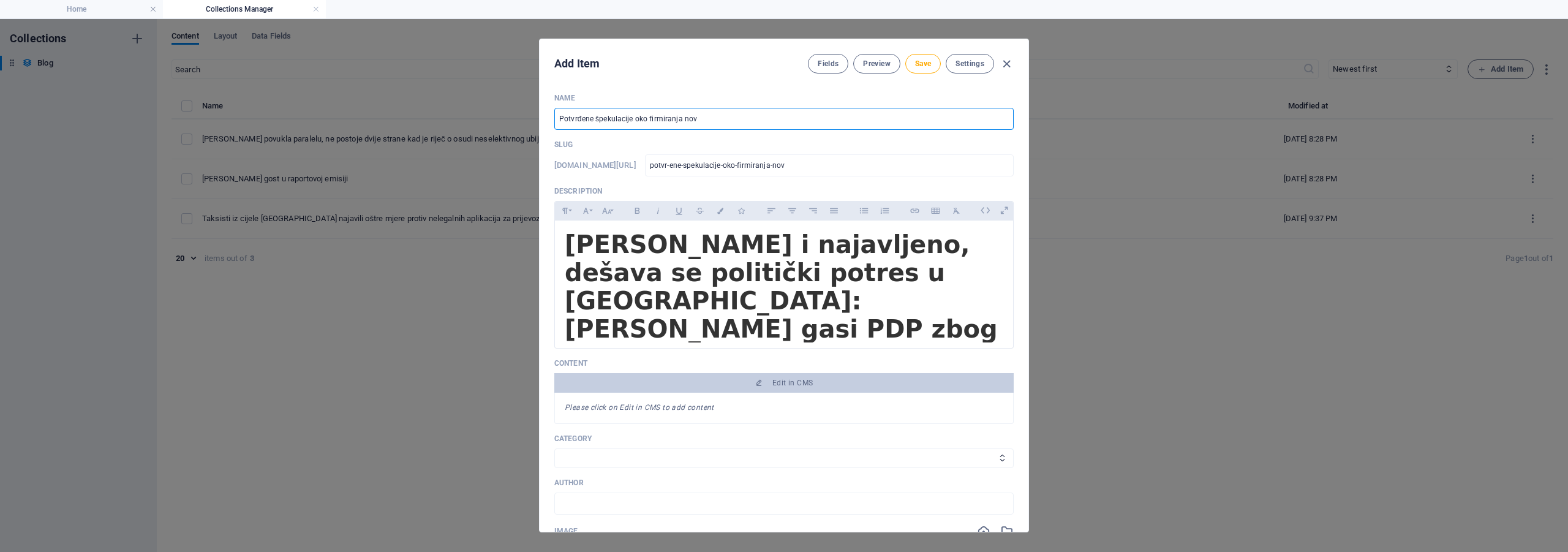
type input "potvr-ene-spekulacije-oko-firmiranja-novo"
type input "Potvrđene špekulacije oko firmiranja novog"
type input "potvr-ene-spekulacije-oko-firmiranja-novog"
type input "Potvrđene špekulacije oko firmiranja novog p"
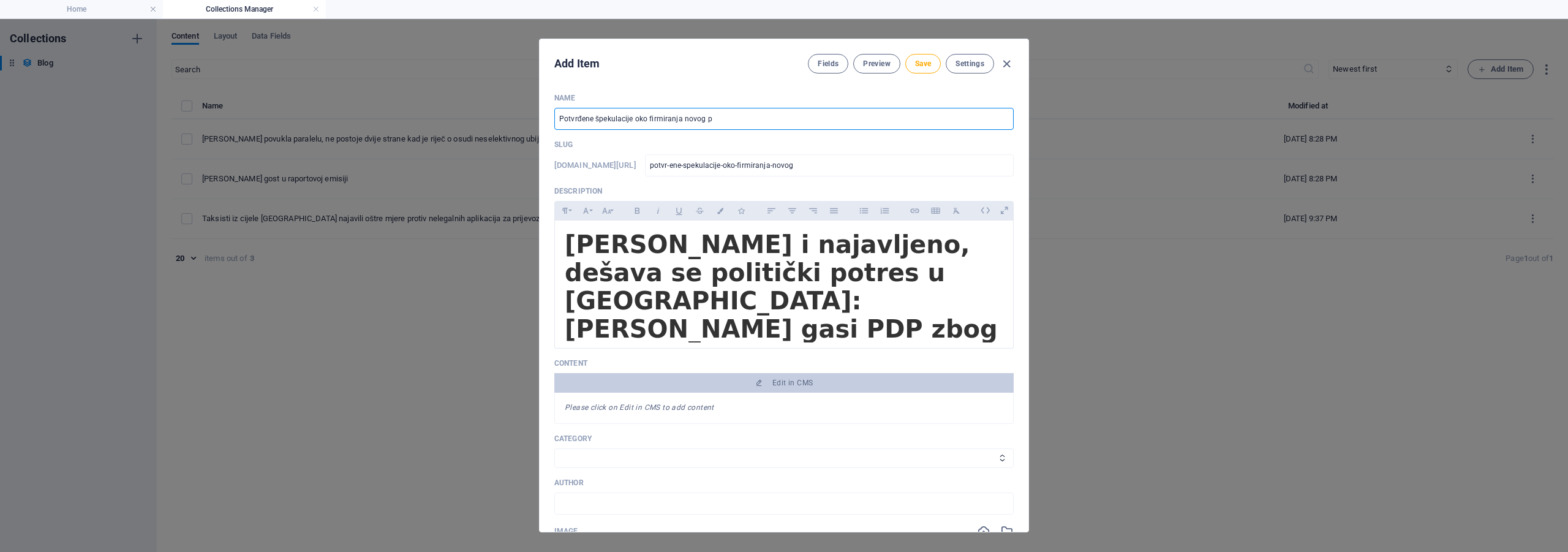
type input "potvr-ene-spekulacije-oko-firmiranja-novog-p"
type input "Potvrđene špekulacije oko firmiranja novog po"
type input "potvr-ene-spekulacije-oko-firmiranja-novog-po"
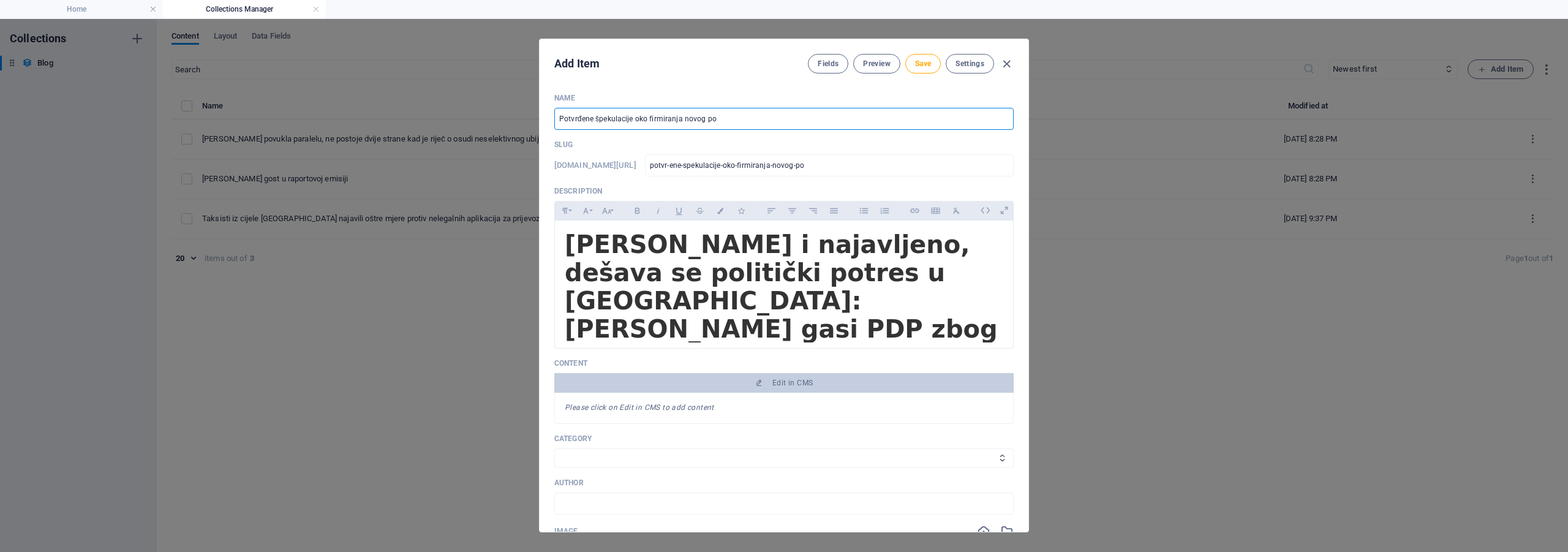
type input "Potvrđene špekulacije oko firmiranja novog pol"
type input "potvr-ene-spekulacije-oko-firmiranja-novog-pol"
type input "Potvrđene špekulacije oko firmiranja novog poli"
type input "potvr-ene-spekulacije-oko-firmiranja-novog-poli"
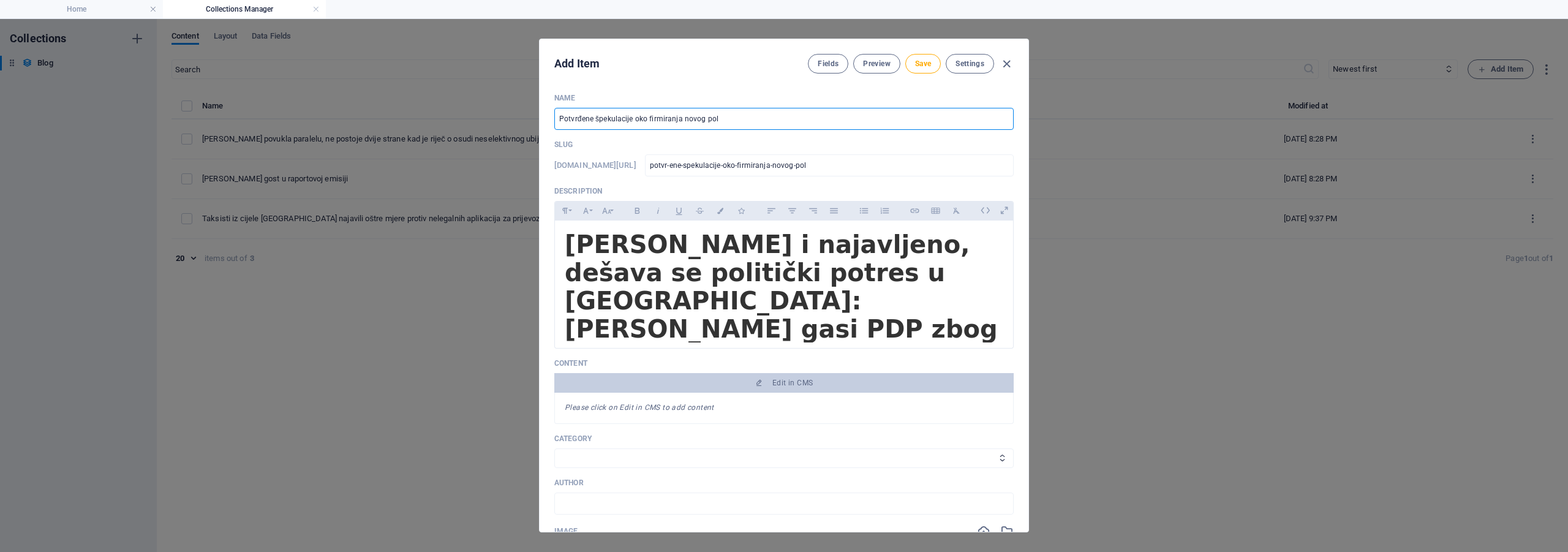
type input "potvr-ene-spekulacije-oko-firmiranja-novog-poli"
type input "Potvrđene špekulacije oko firmiranja novog polit"
type input "potvr-ene-spekulacije-oko-firmiranja-novog-polit"
type input "Potvrđene špekulacije oko firmiranja novog politi"
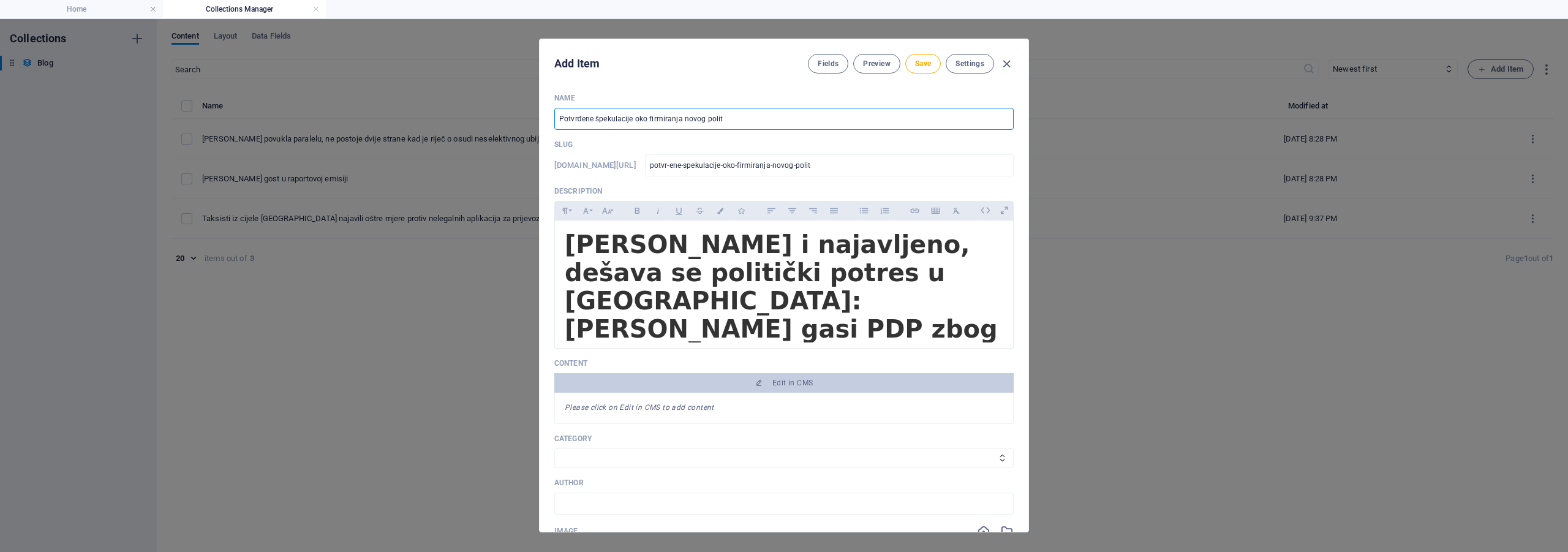
type input "potvr-ene-spekulacije-oko-firmiranja-novog-politi"
type input "Potvrđene špekulacije oko firmiranja novog politič"
type input "potvr-ene-spekulacije-oko-firmiranja-novog-politic"
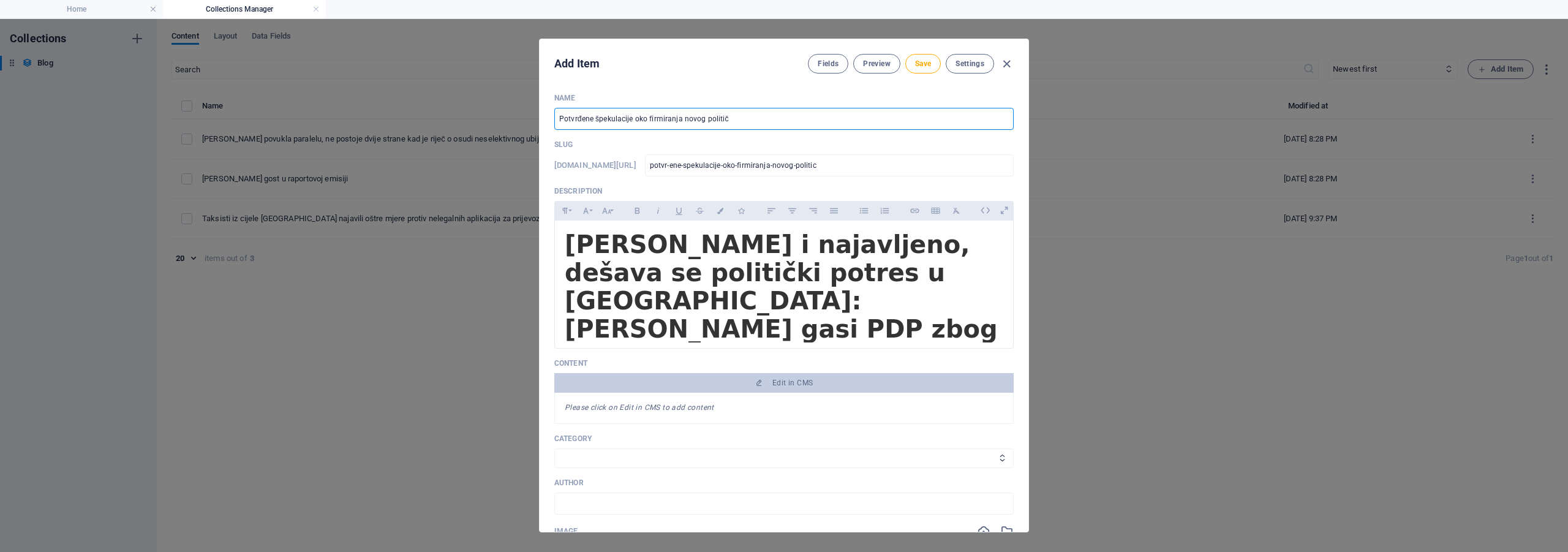
type input "Potvrđene špekulacije oko firmiranja novog političk"
type input "potvr-ene-spekulacije-oko-firmiranja-novog-politick"
type input "Potvrđene špekulacije oko firmiranja novog političko"
type input "potvr-ene-spekulacije-oko-firmiranja-novog-politicko"
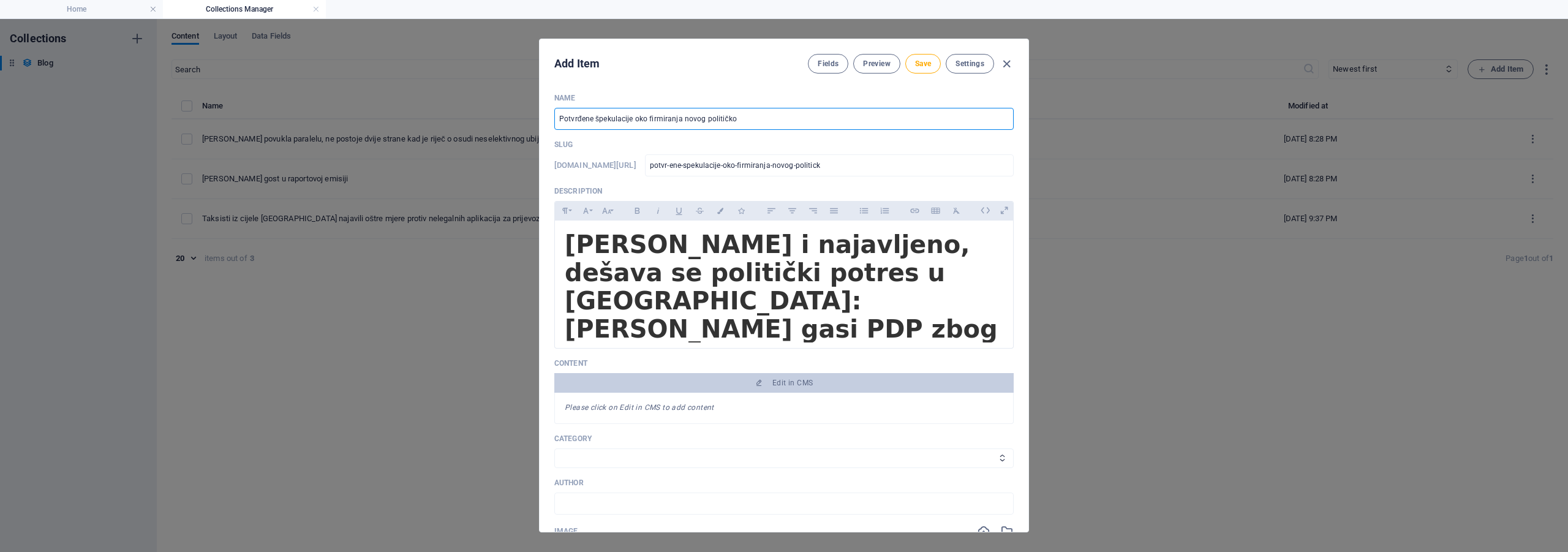
type input "potvr-ene-spekulacije-oko-firmiranja-novog-politicko"
type input "Potvrđene špekulacije oko firmiranja novog političkog"
type input "potvr-ene-spekulacije-oko-firmiranja-novog-politickog"
type input "Potvrđene špekulacije oko firmiranja novog političkog s"
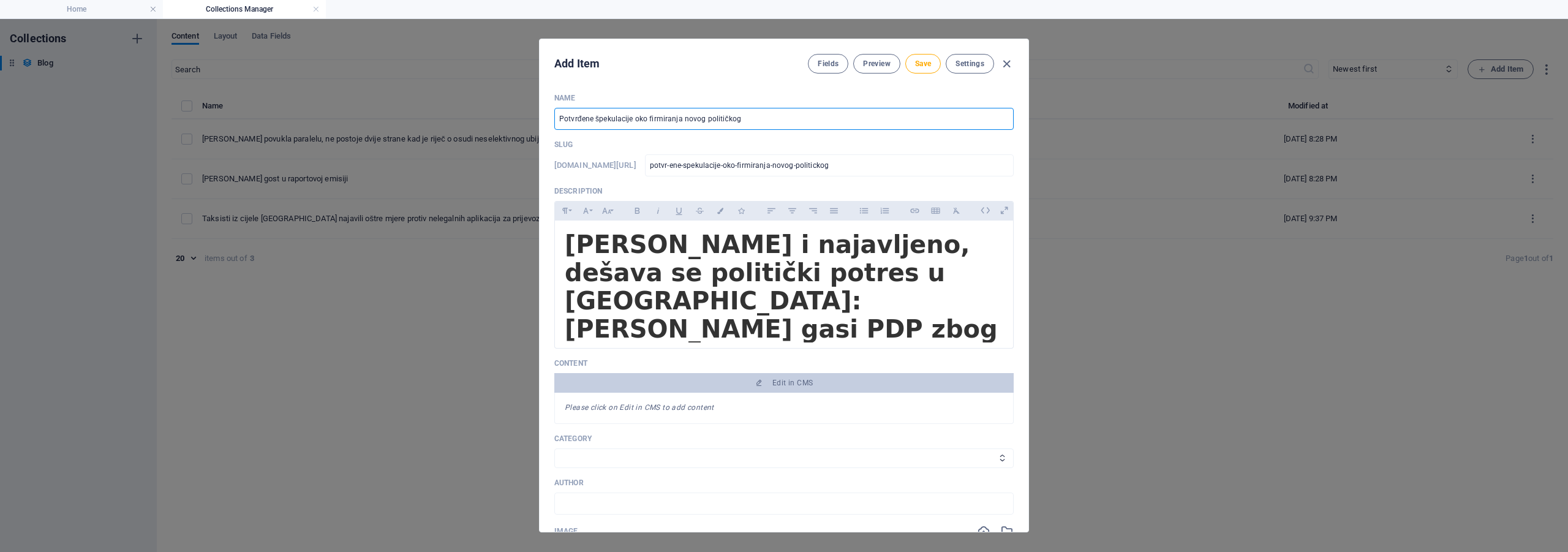
type input "potvr-ene-spekulacije-oko-firmiranja-novog-politickog-s"
type input "Potvrđene špekulacije oko firmiranja novog političkog su"
type input "potvr-ene-spekulacije-oko-firmiranja-novog-politickog-su"
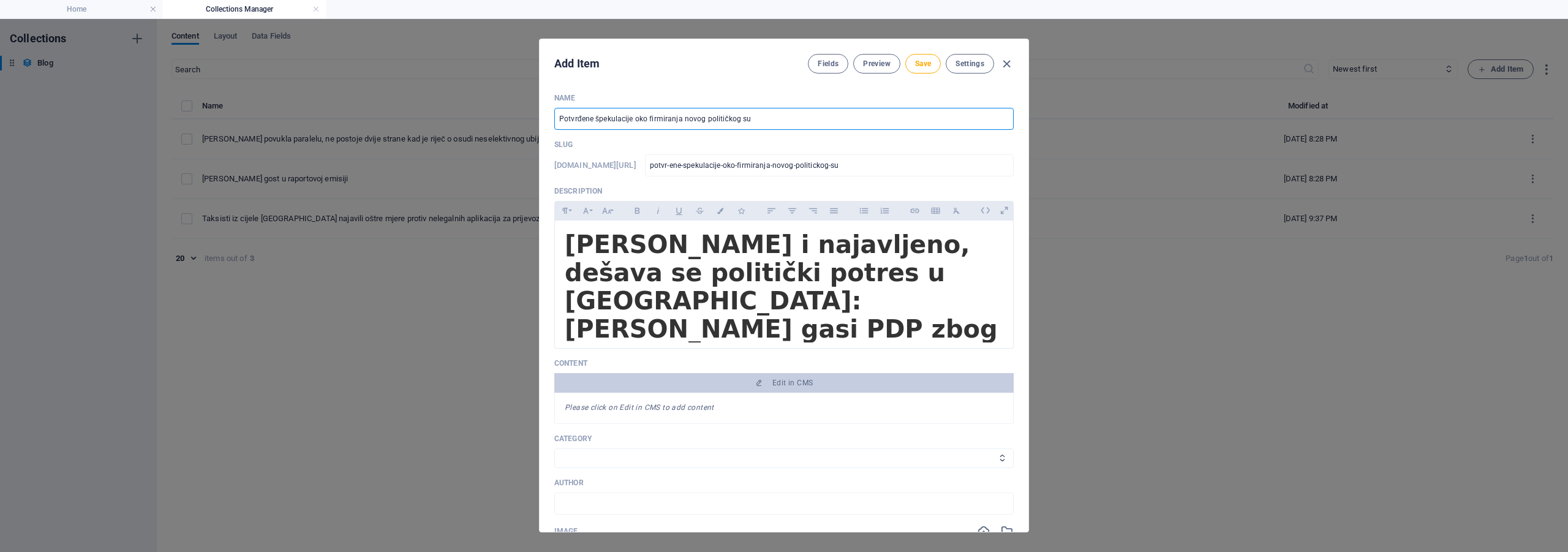
type input "Potvrđene špekulacije oko firmiranja novog političkog sub"
type input "potvr-ene-spekulacije-oko-firmiranja-novog-politickog-sub"
type input "Potvrđene špekulacije oko firmiranja novog političkog subj"
type input "potvr-ene-spekulacije-oko-firmiranja-novog-politickog-subj"
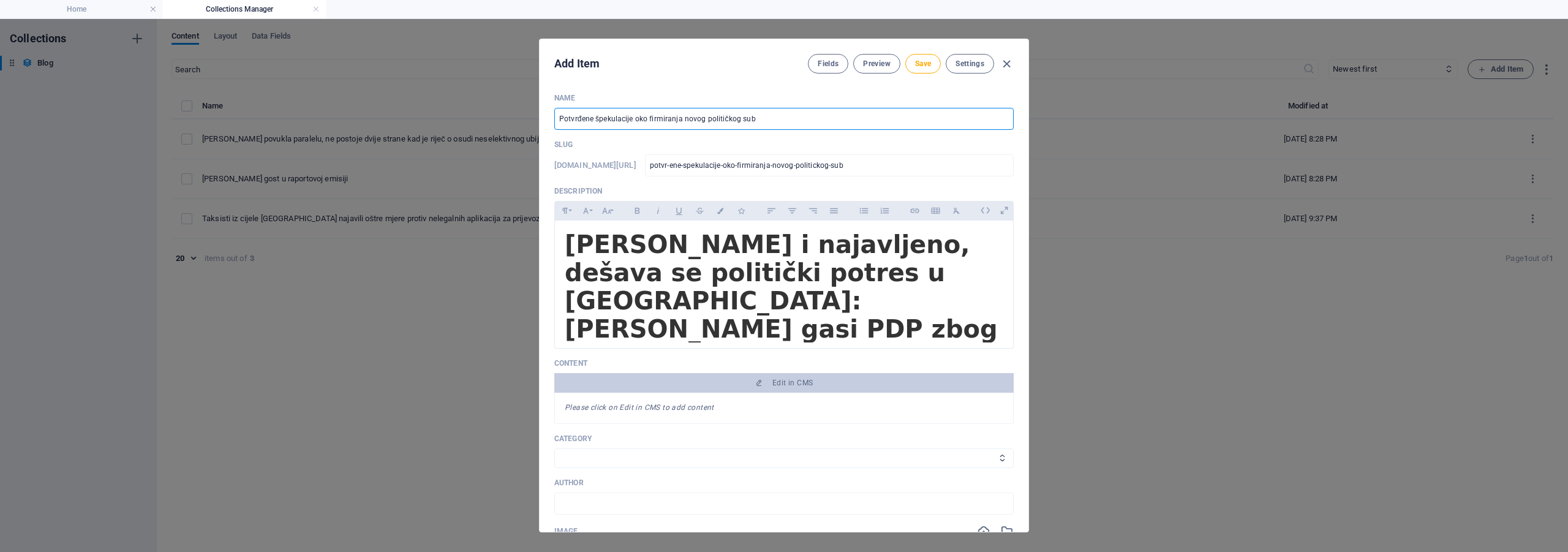
type input "potvr-ene-spekulacije-oko-firmiranja-novog-politickog-subj"
type input "Potvrđene špekulacije oko firmiranja novog političkog subjek"
type input "potvr-ene-spekulacije-oko-firmiranja-novog-politickog-subjek"
type input "Potvrđene špekulacije oko firmiranja novog političkog subjekt"
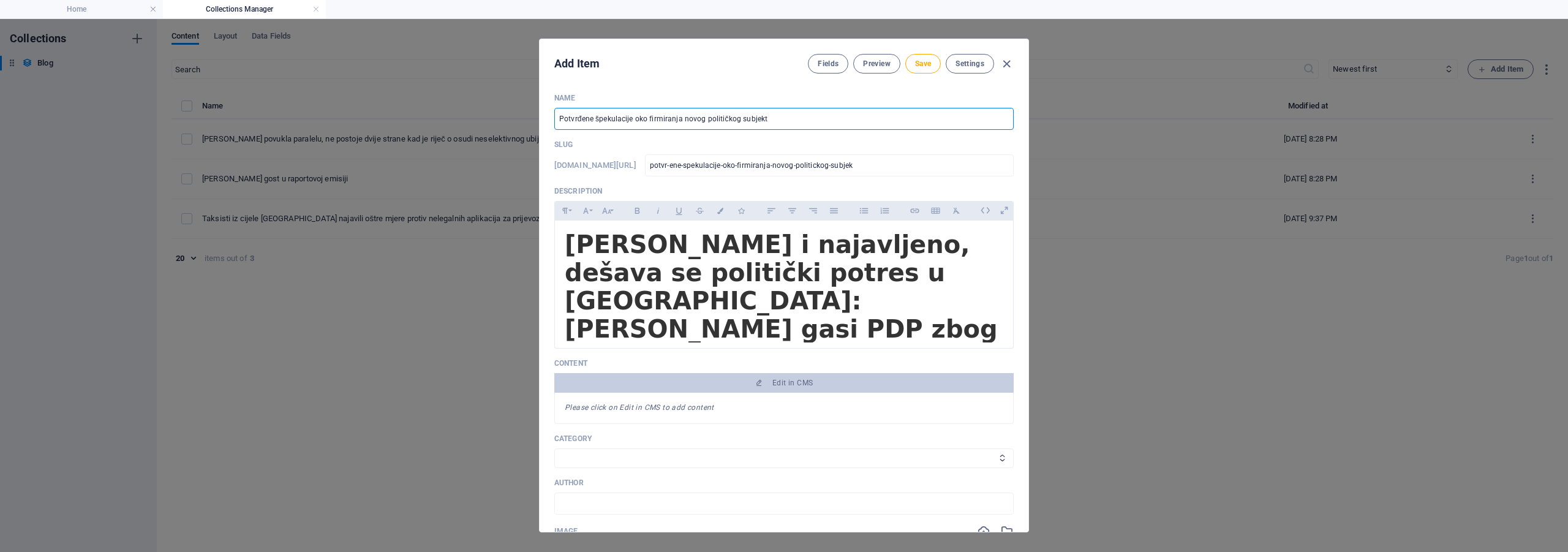
type input "potvr-ene-spekulacije-oko-firmiranja-novog-politickog-subjekt"
type input "Potvrđene špekulacije oko firmiranja novog političkog subjekta"
type input "potvr-ene-spekulacije-oko-firmiranja-novog-politickog-subjekta"
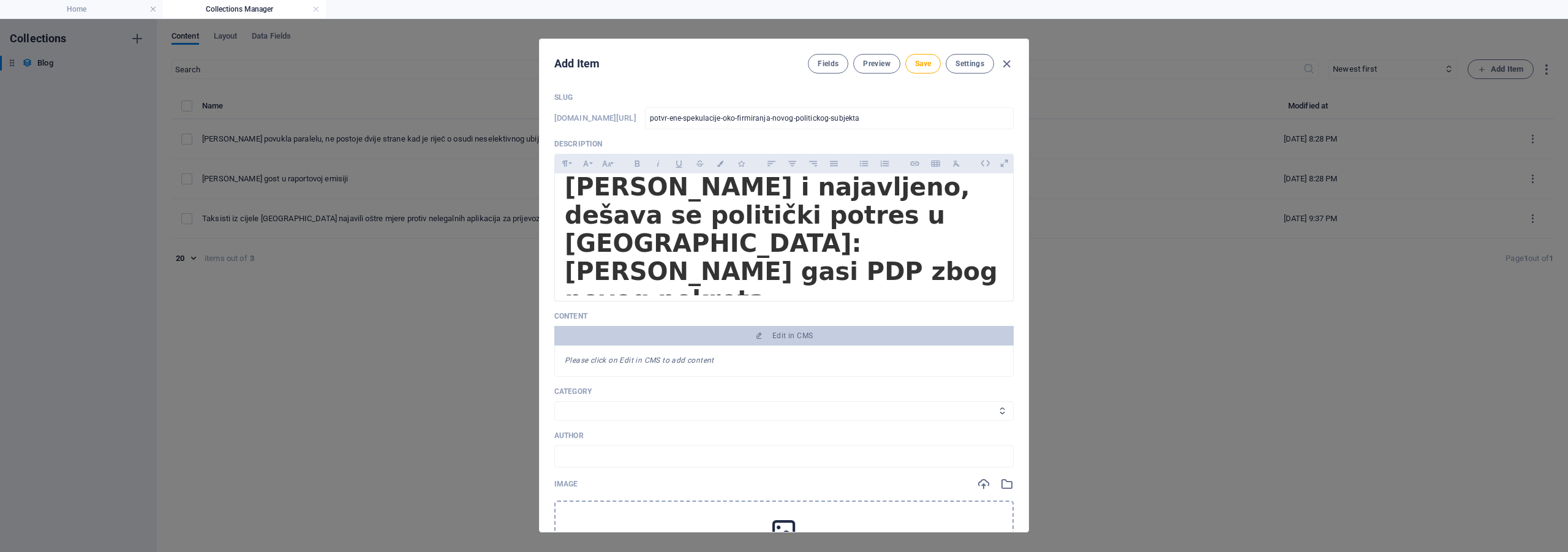
scroll to position [123, 0]
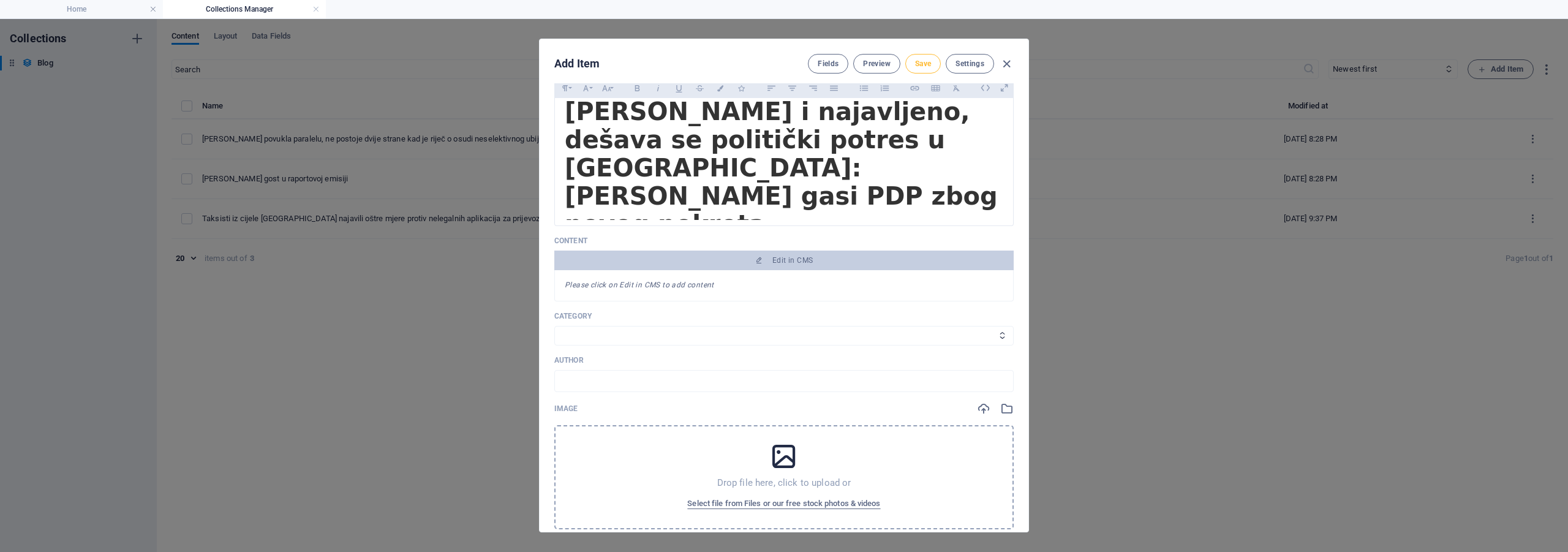
type input "Potvrđene špekulacije oko firmiranja novog političkog subjekta"
click at [929, 64] on span "Save" at bounding box center [922, 63] width 16 height 10
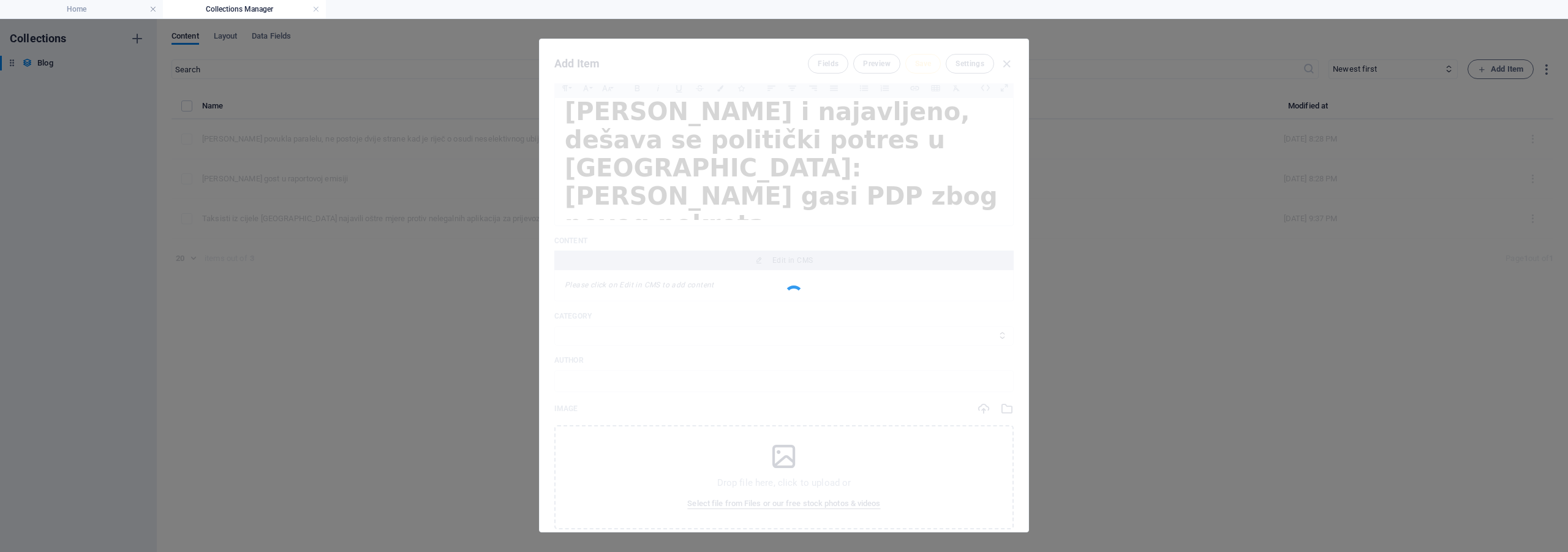
type input "potvr-ene-spekulacije-oko-firmiranja-novog-politickog-subjekta"
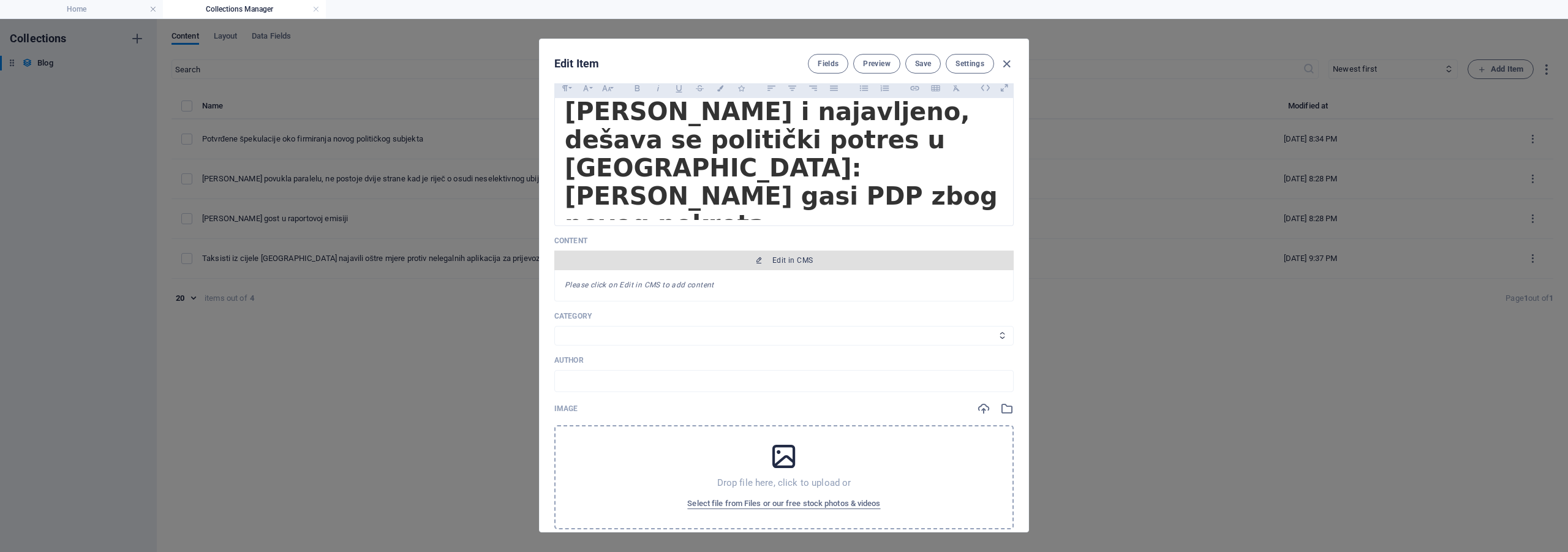
click at [756, 260] on icon "button" at bounding box center [758, 260] width 7 height 7
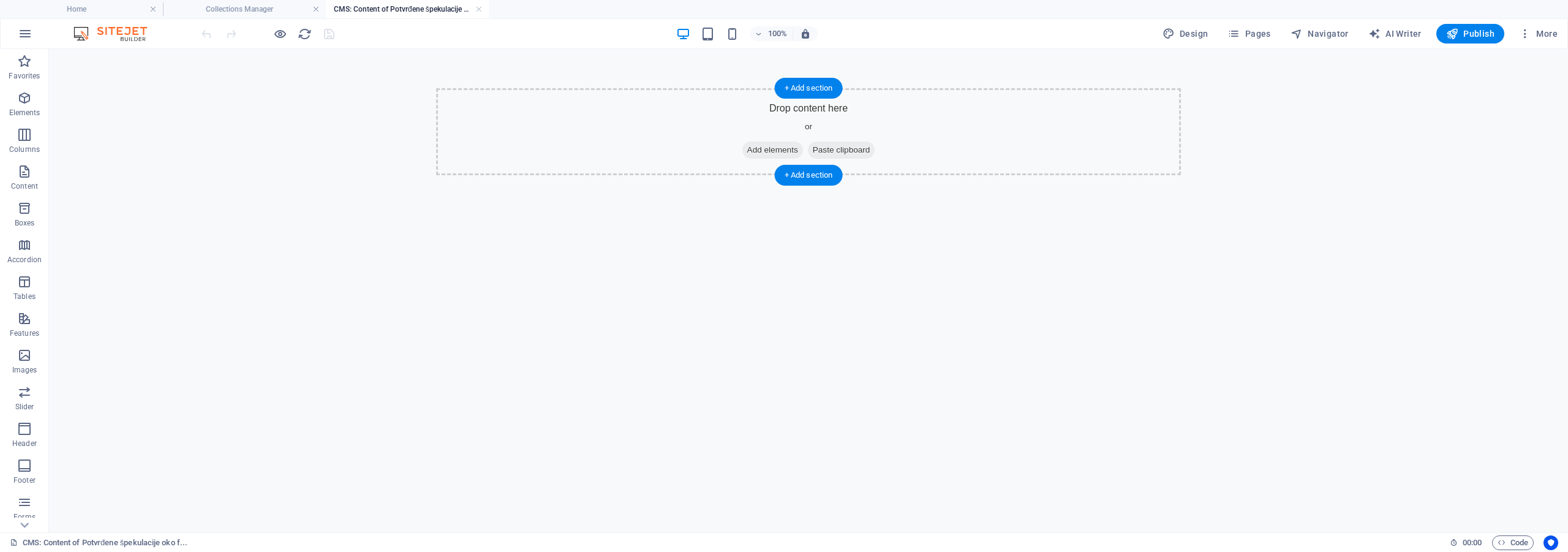
scroll to position [0, 0]
click at [753, 142] on span "Add elements" at bounding box center [772, 150] width 61 height 17
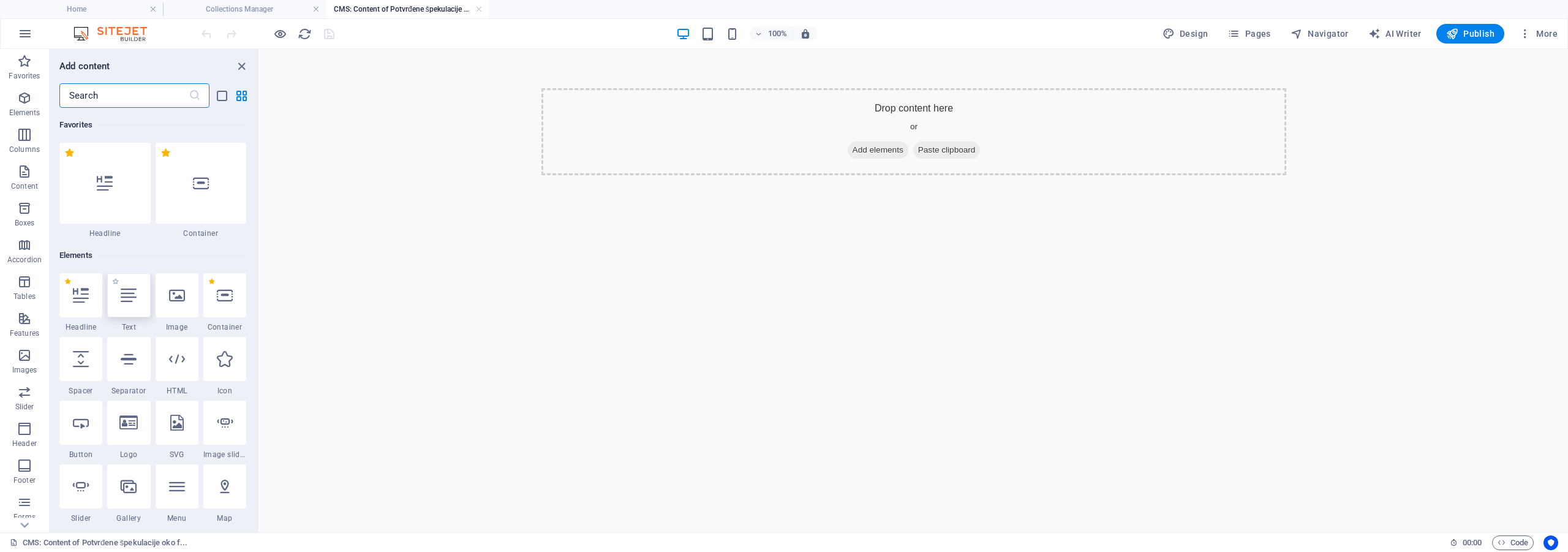
click at [135, 289] on icon at bounding box center [128, 295] width 16 height 16
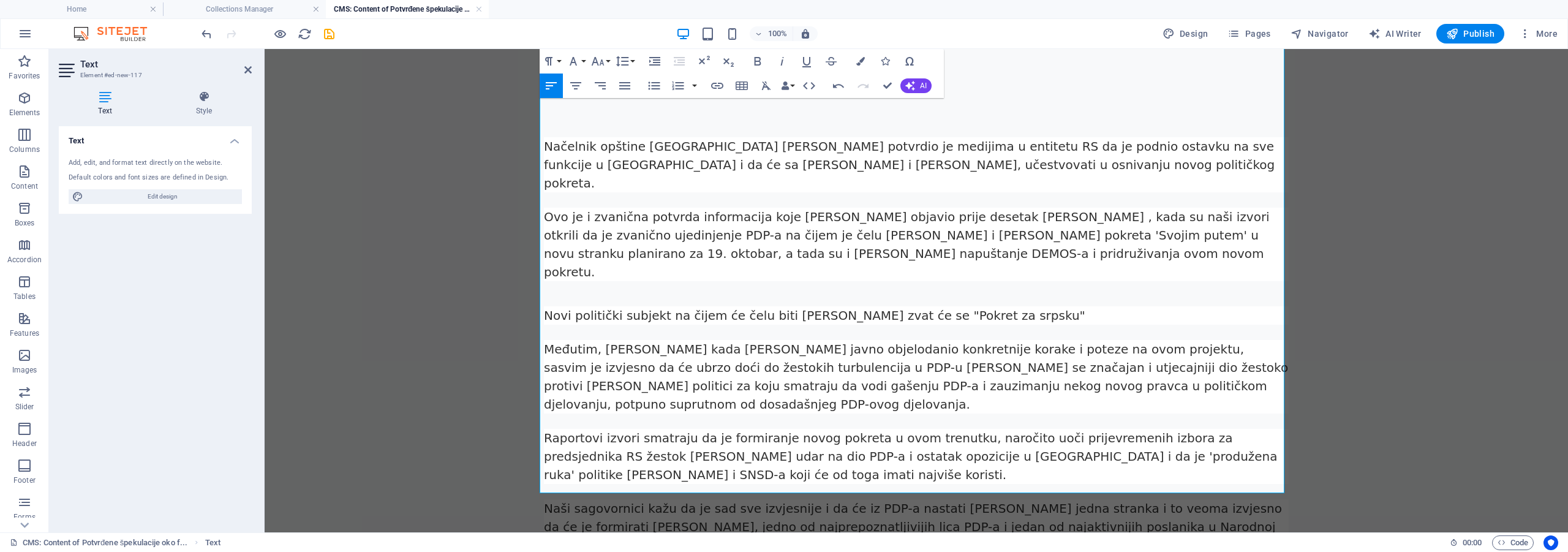
scroll to position [92, 0]
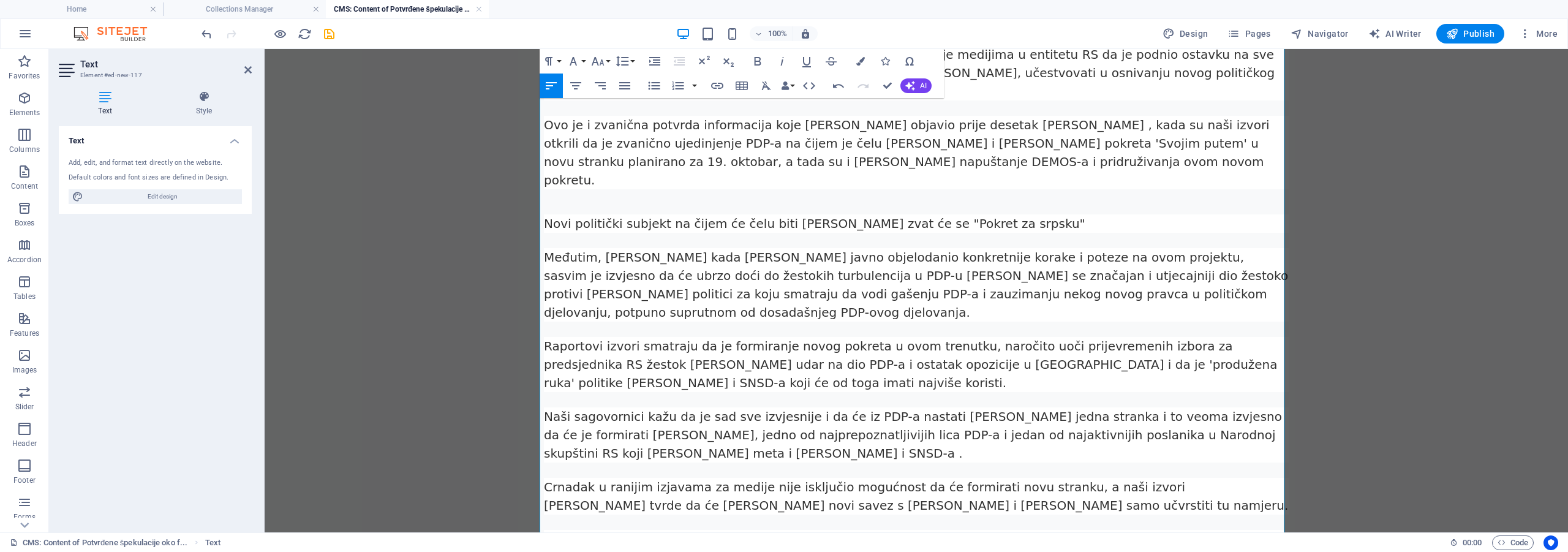
click at [553, 530] on p at bounding box center [916, 539] width 745 height 18
click at [554, 530] on p at bounding box center [916, 539] width 745 height 18
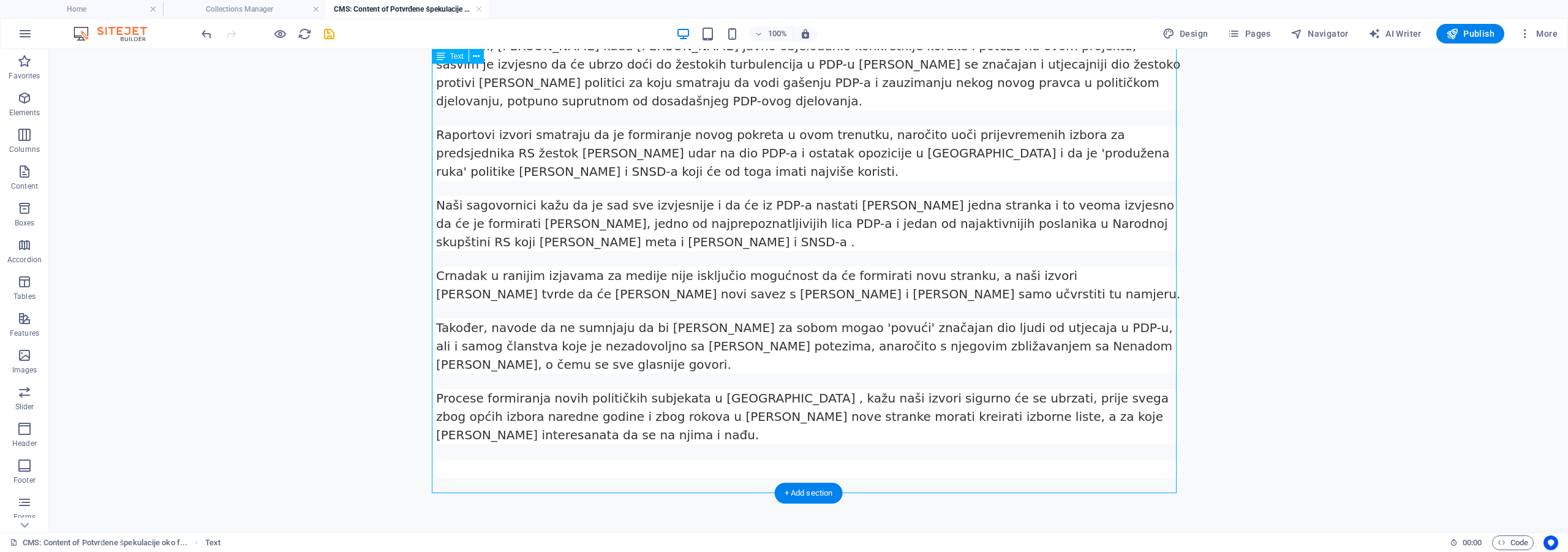
scroll to position [218, 0]
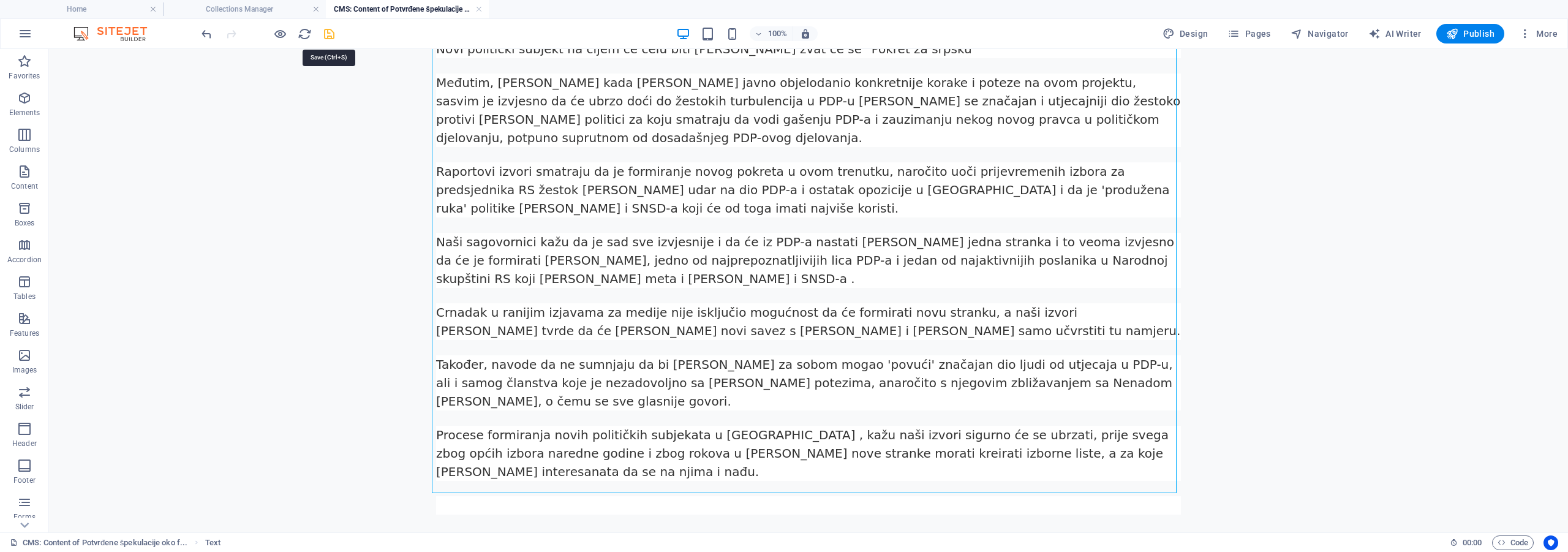
click at [327, 36] on icon "save" at bounding box center [329, 34] width 14 height 14
click at [481, 7] on link at bounding box center [479, 9] width 7 height 12
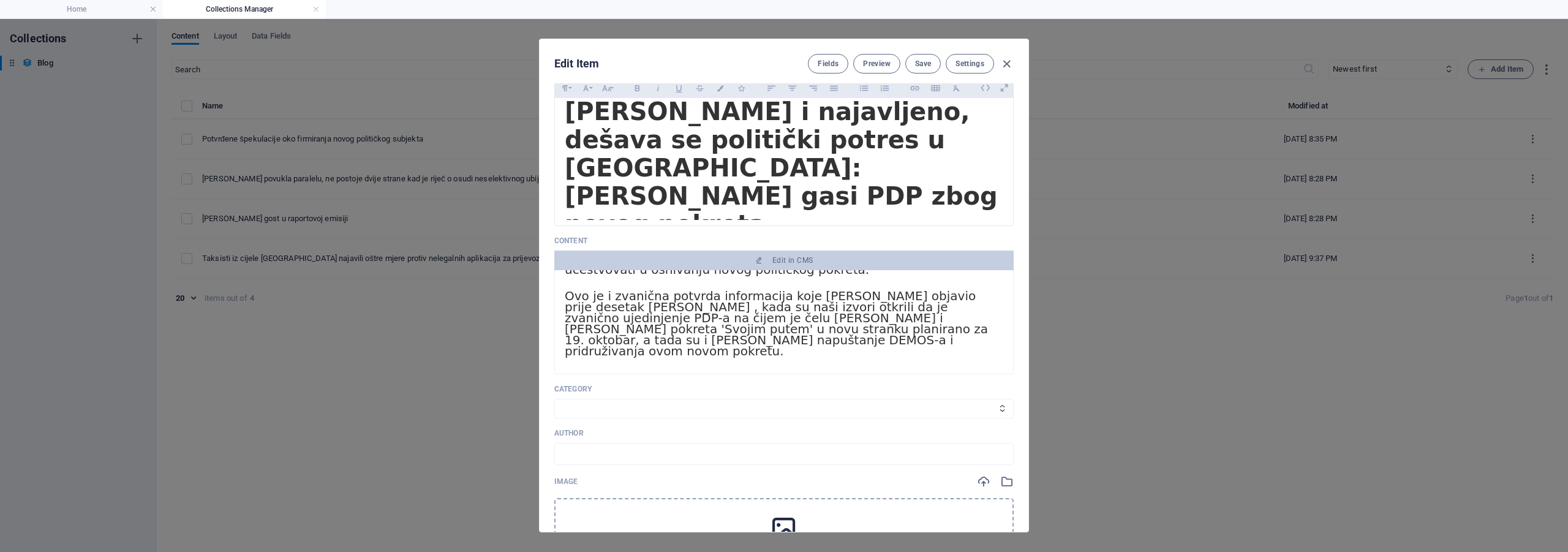
scroll to position [123, 0]
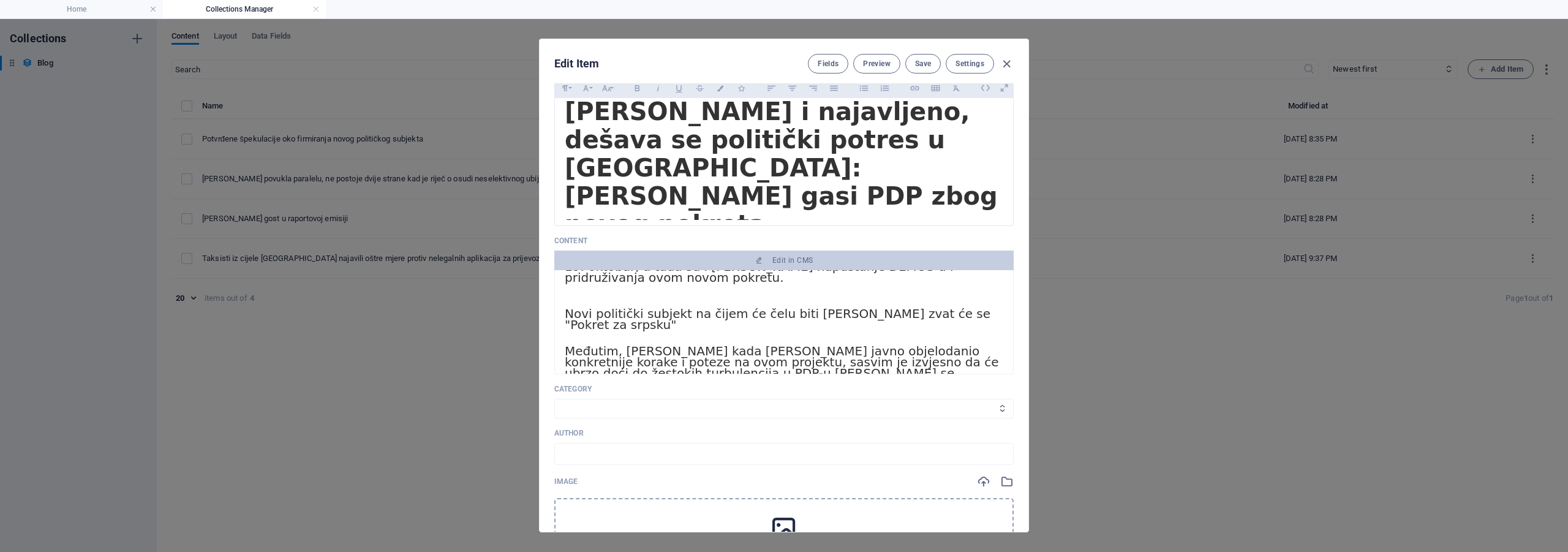
click at [624, 403] on select "Adventure Fashion Technology Travel" at bounding box center [784, 408] width 459 height 20
select select "Fashion"
click at [554, 399] on select "Adventure Fashion Technology Travel" at bounding box center [784, 408] width 459 height 20
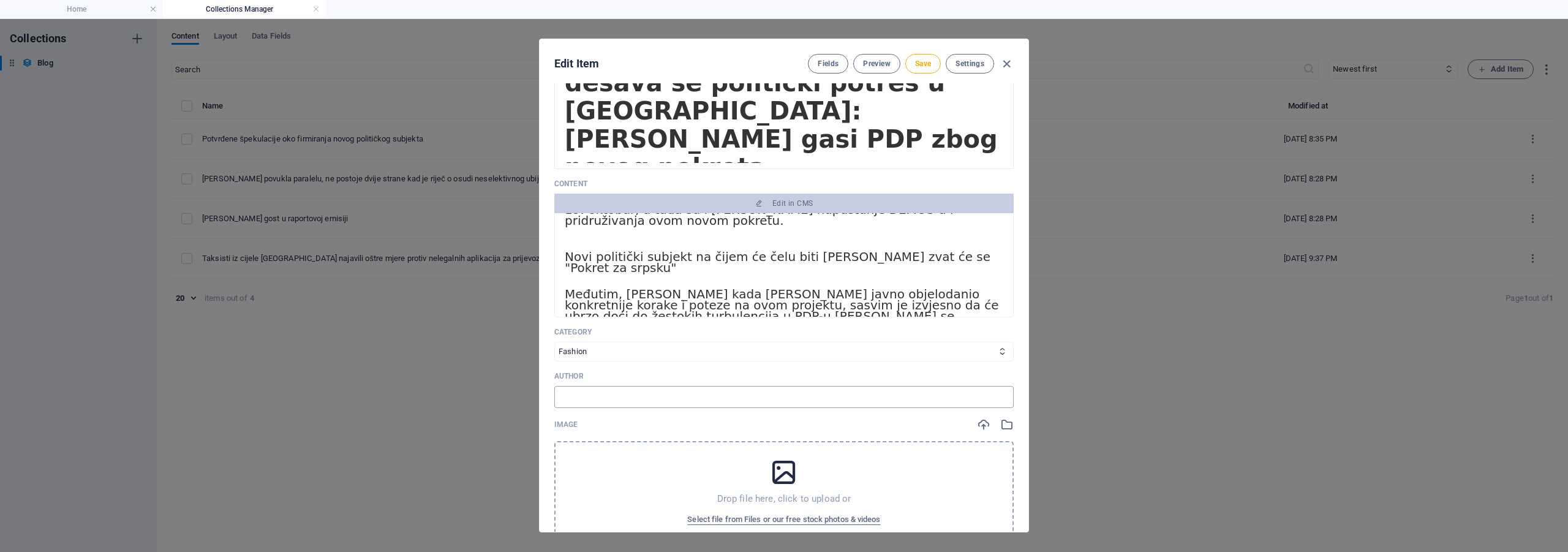
scroll to position [184, 0]
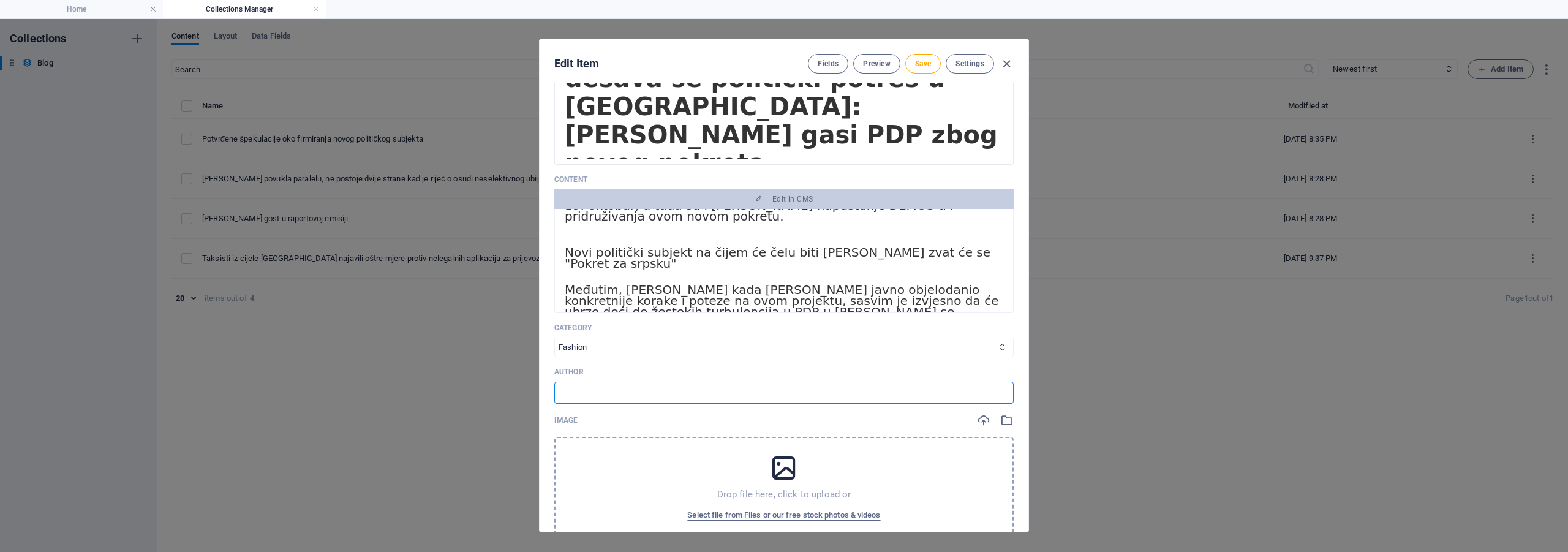
click at [601, 384] on input "text" at bounding box center [784, 393] width 459 height 22
type input "Raport"
click at [751, 510] on span "Select file from Files or our free stock photos & videos" at bounding box center [784, 515] width 193 height 15
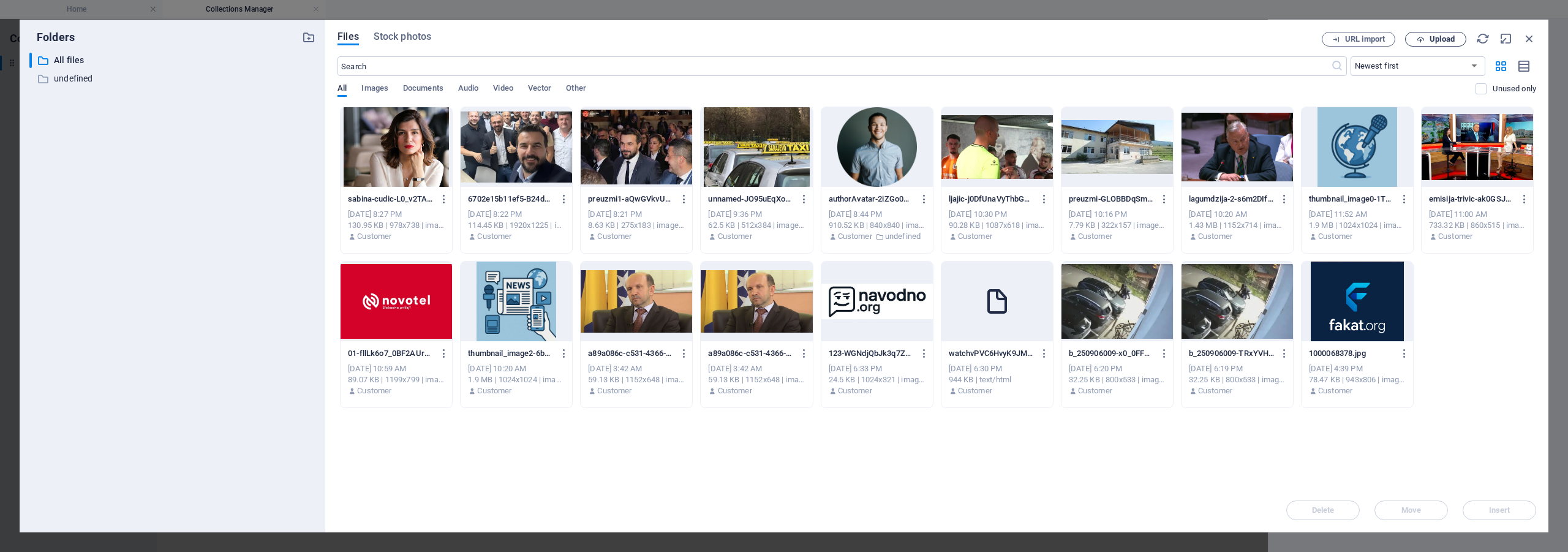
click at [1431, 39] on span "Upload" at bounding box center [1441, 39] width 25 height 7
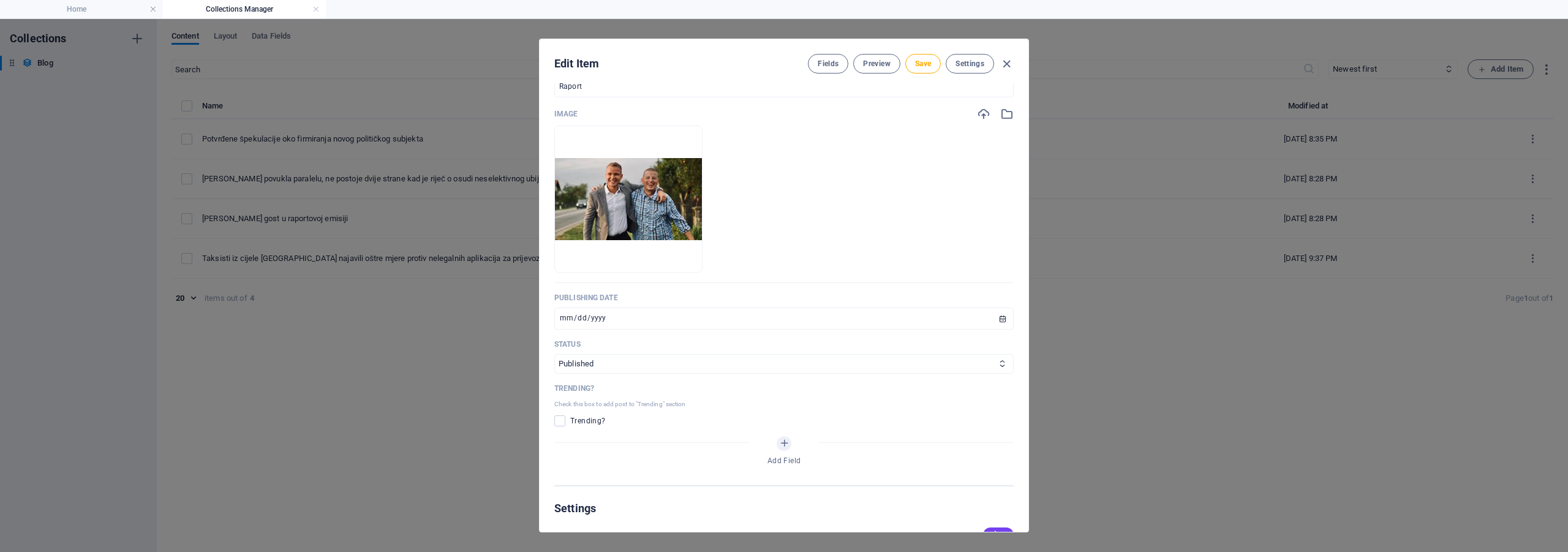
scroll to position [551, 0]
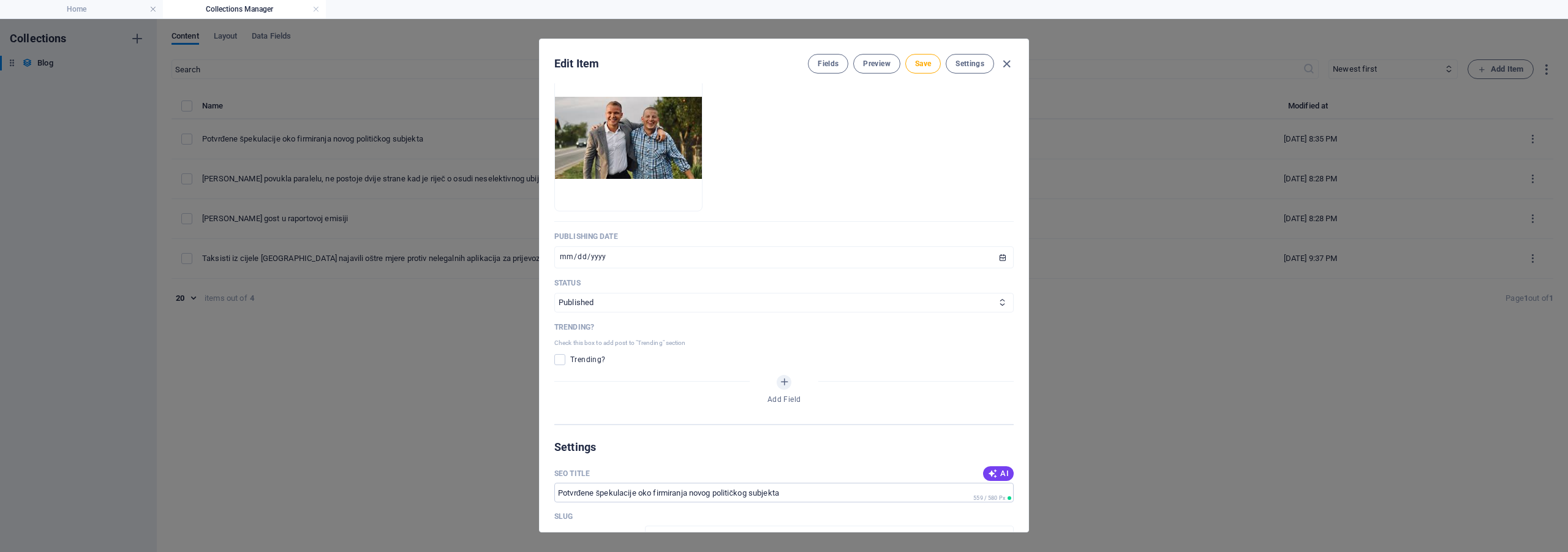
click at [565, 361] on input "checkbox" at bounding box center [562, 359] width 16 height 11
checkbox input "true"
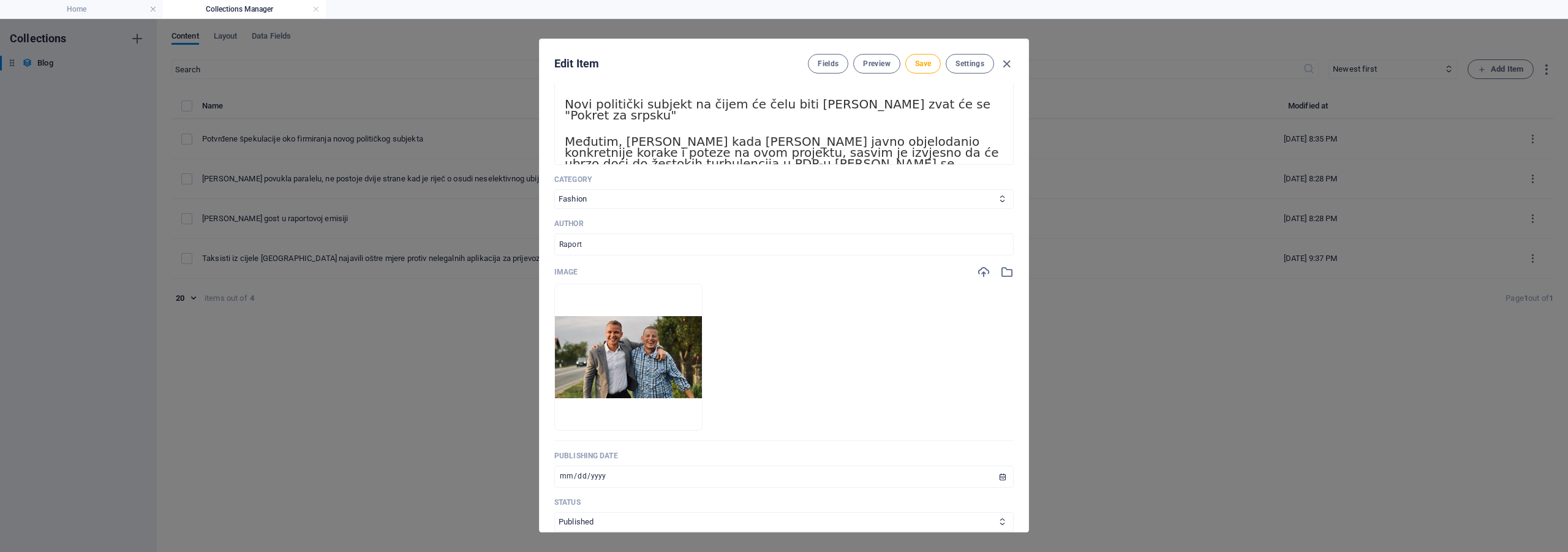
scroll to position [249, 0]
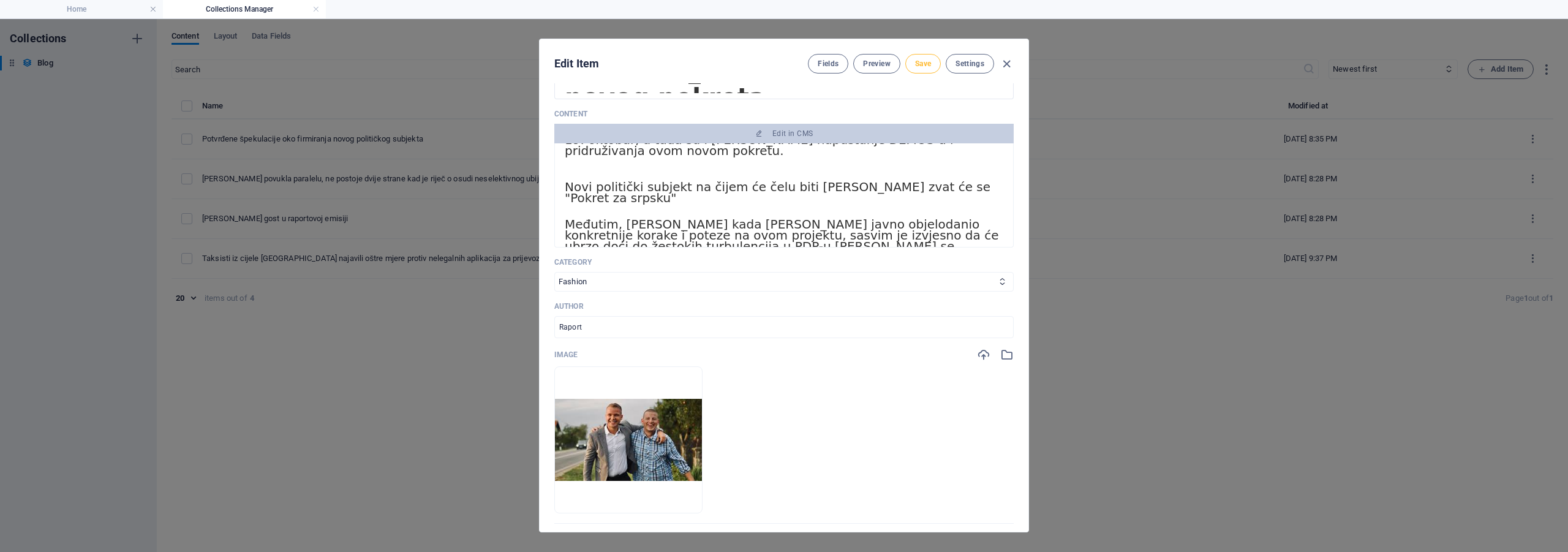
click at [920, 68] on span "Save" at bounding box center [922, 63] width 16 height 10
click at [1009, 67] on icon "button" at bounding box center [1006, 64] width 14 height 14
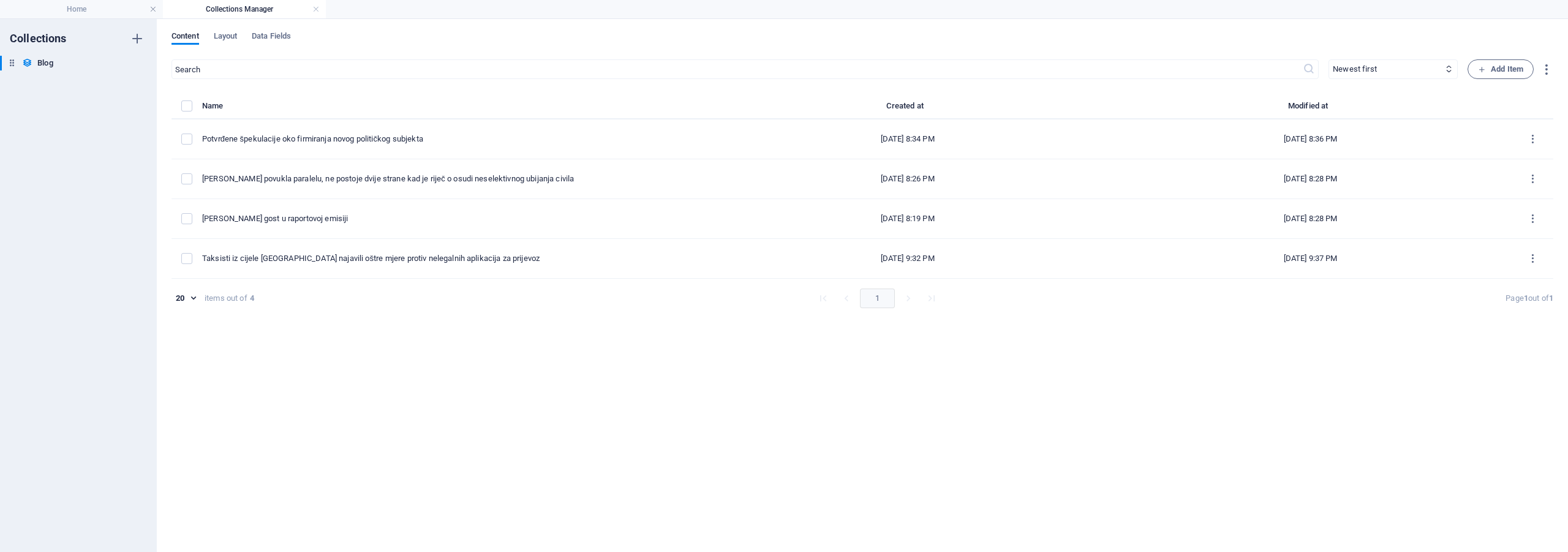
scroll to position [0, 0]
click at [317, 12] on link at bounding box center [316, 9] width 7 height 12
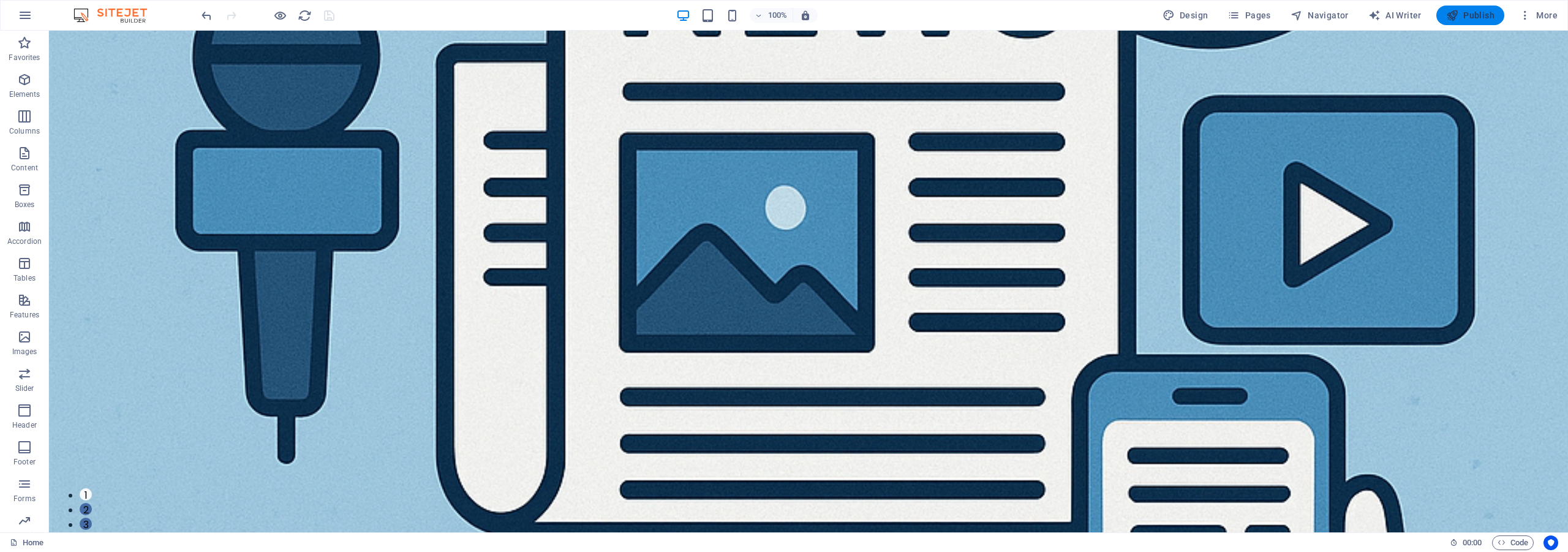
click at [1466, 16] on span "Publish" at bounding box center [1470, 16] width 48 height 12
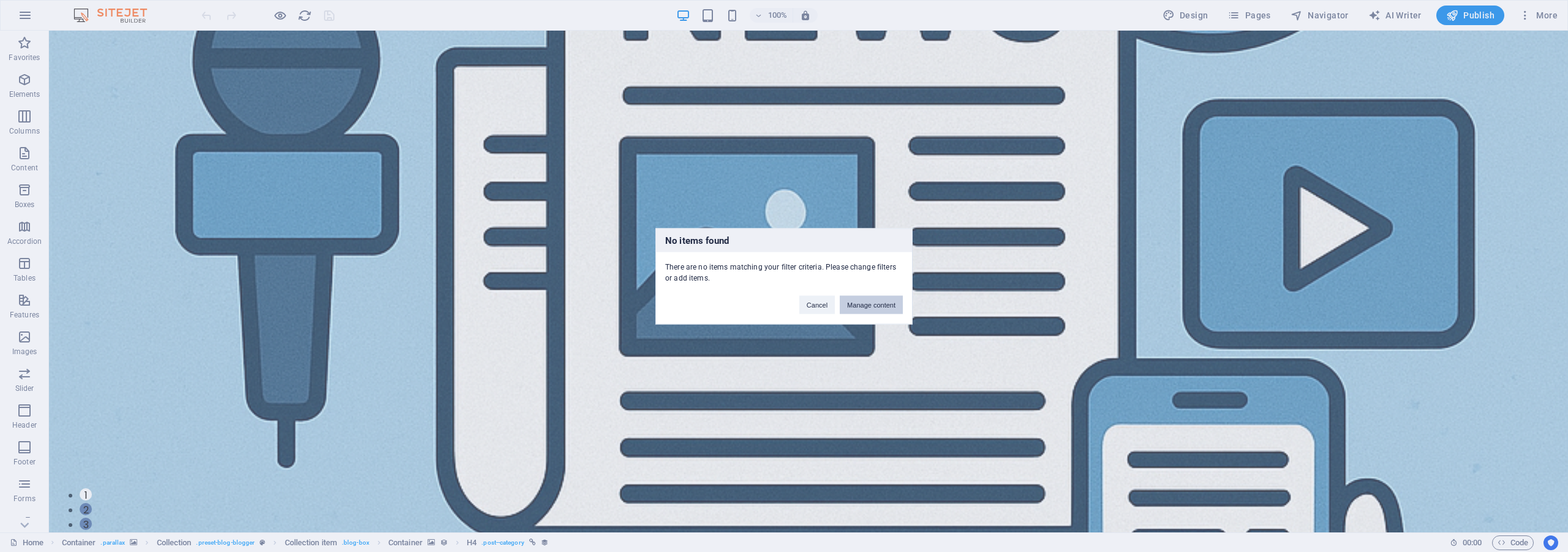
scroll to position [409, 0]
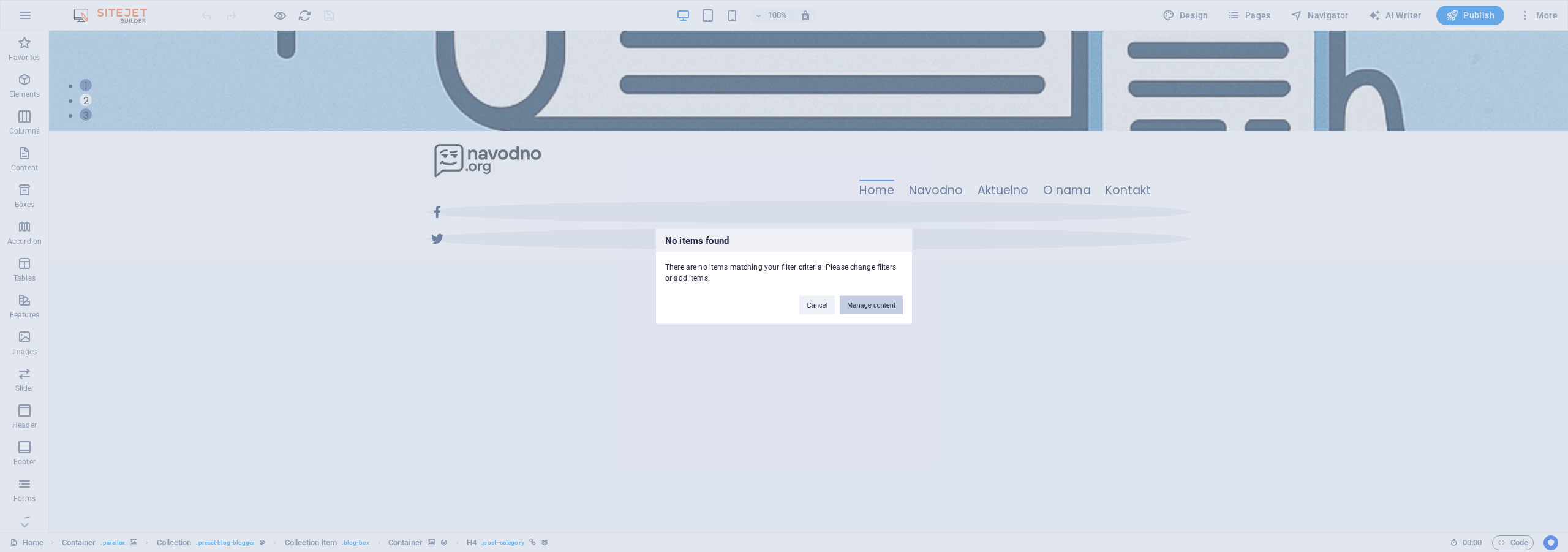
click at [868, 299] on button "Manage content" at bounding box center [871, 304] width 63 height 18
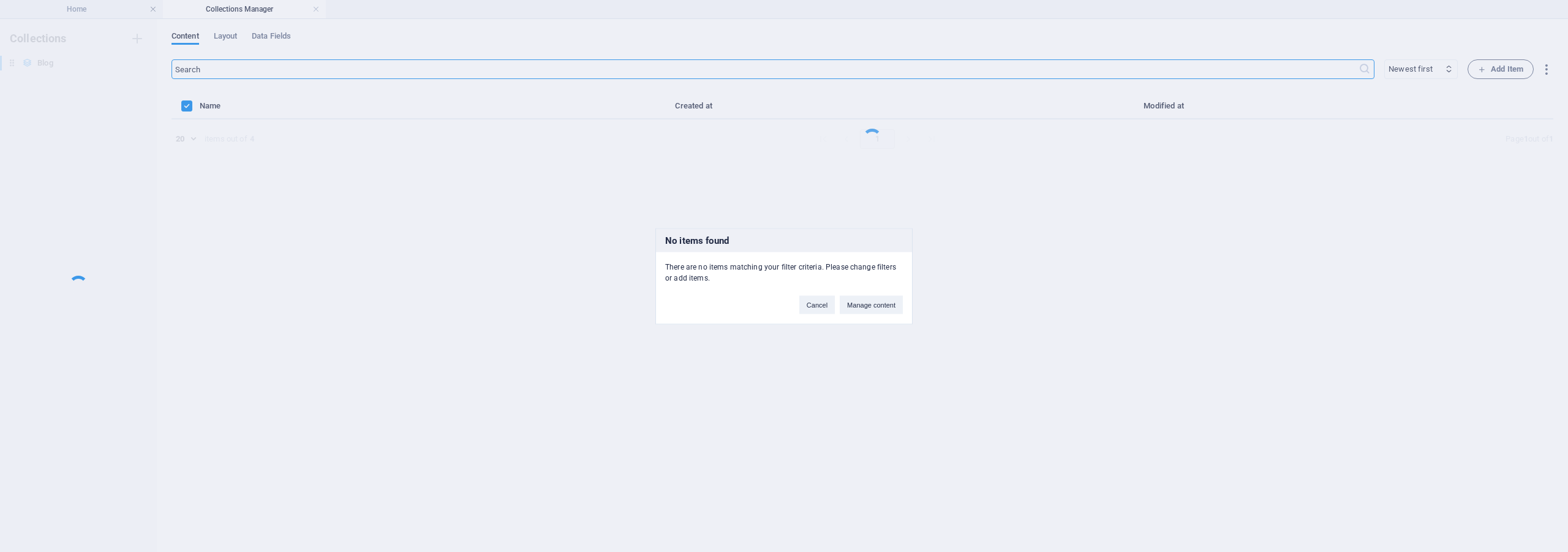
scroll to position [0, 0]
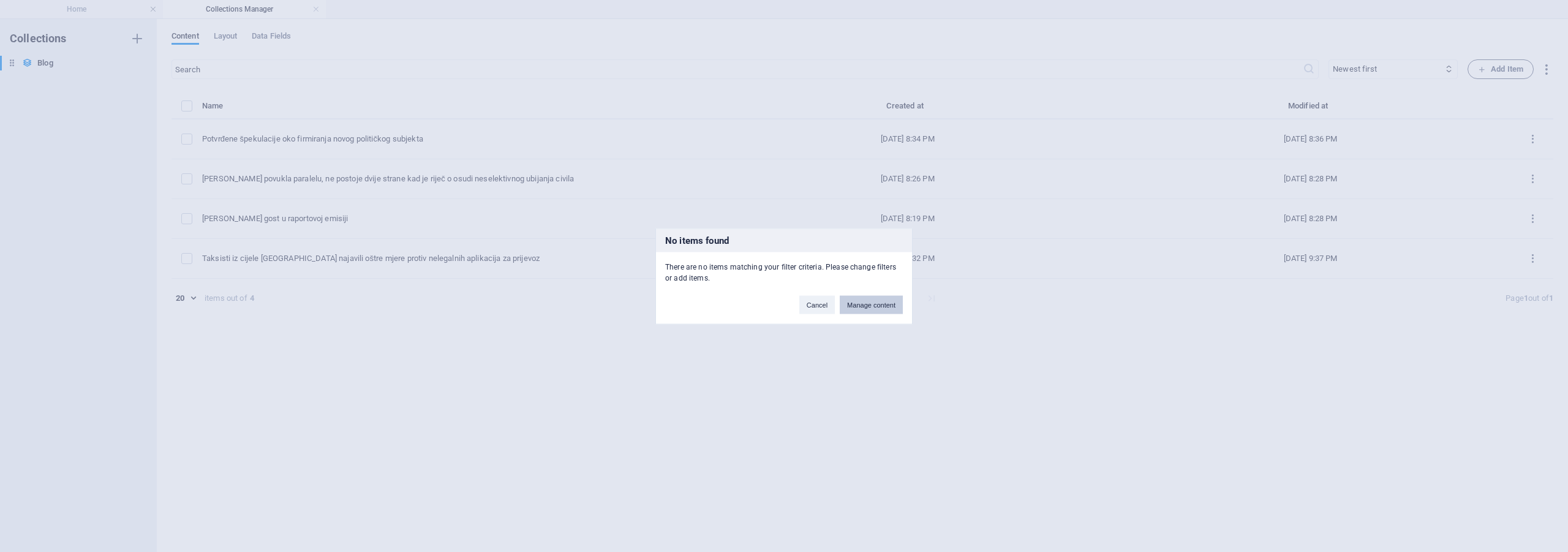
click at [891, 307] on button "Manage content" at bounding box center [871, 304] width 63 height 18
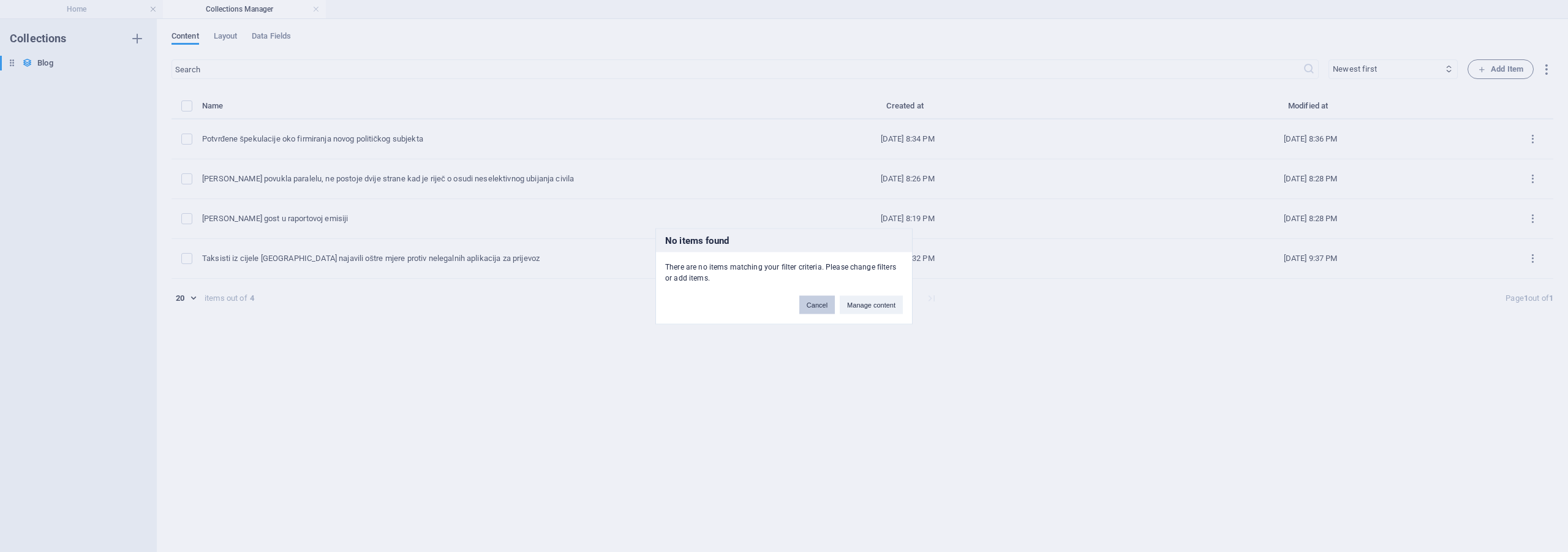
click at [822, 310] on button "Cancel" at bounding box center [817, 304] width 35 height 18
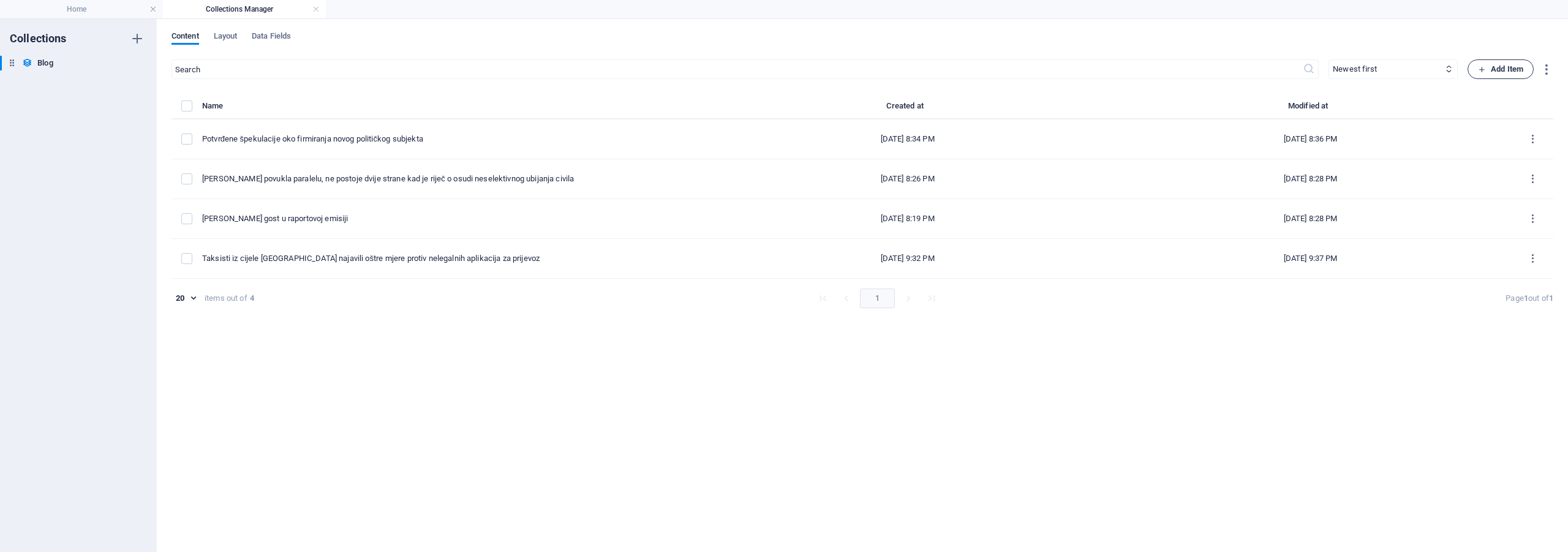
click at [1490, 66] on span "Add Item" at bounding box center [1501, 69] width 46 height 15
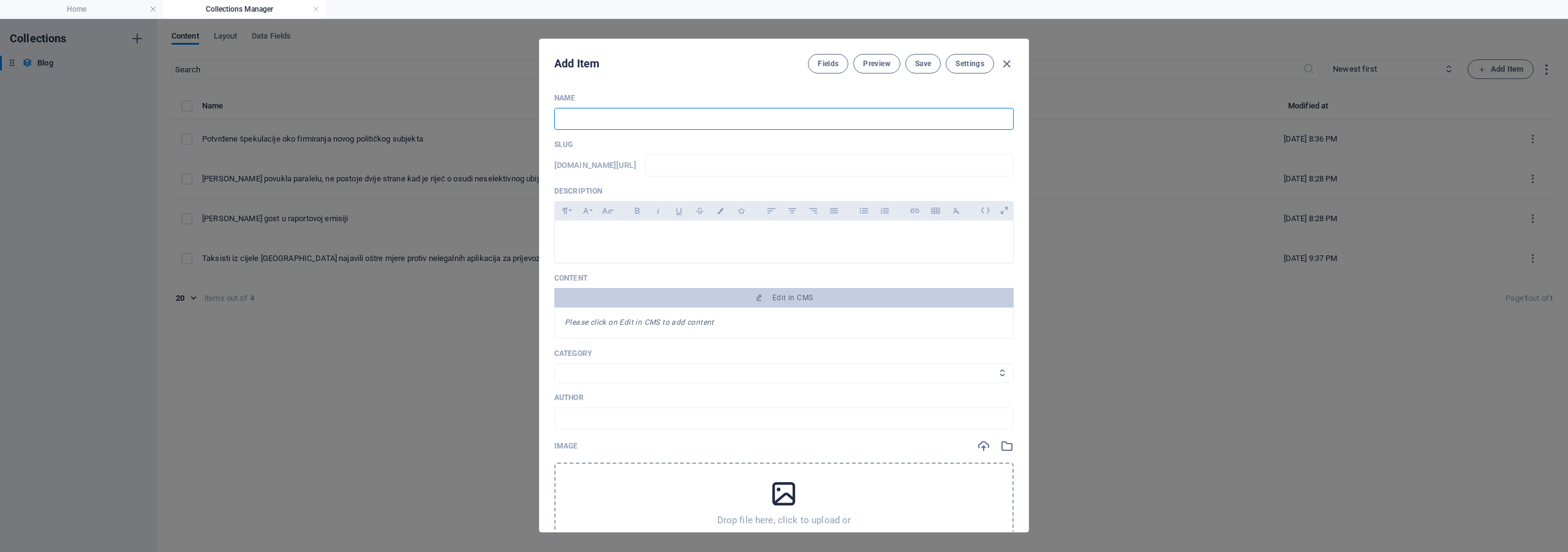
click at [599, 125] on input "text" at bounding box center [784, 118] width 459 height 22
type input "A"
type input "a"
type input "Ad"
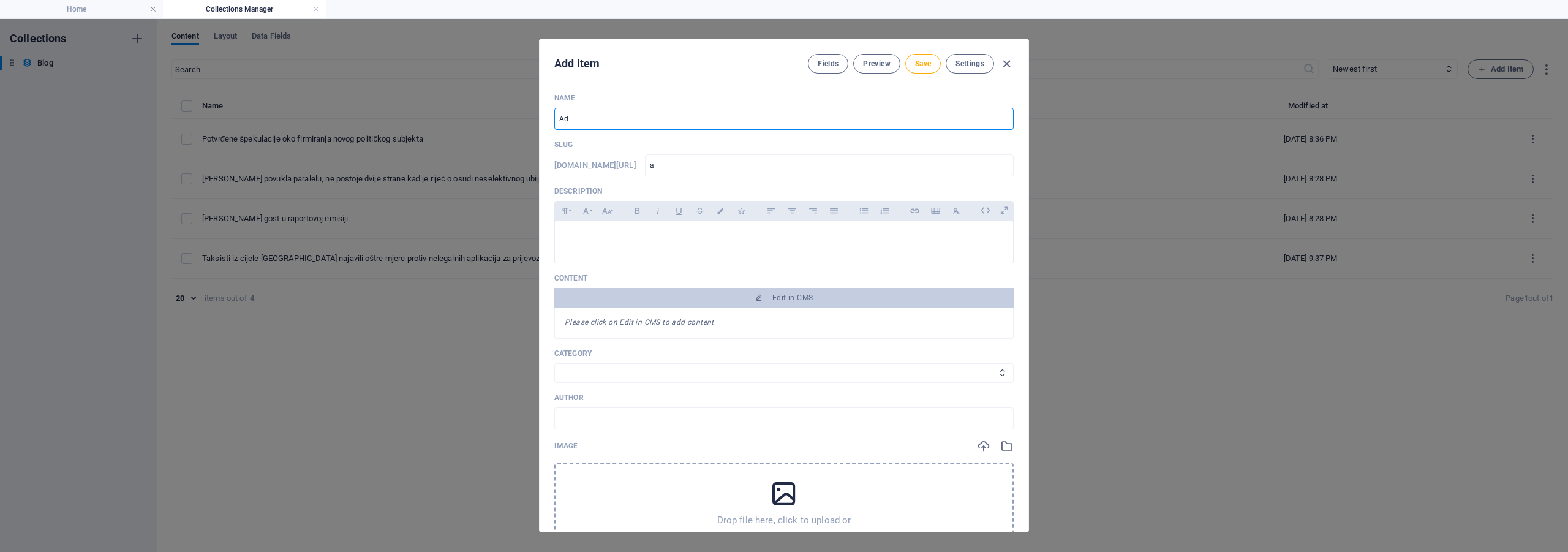
type input "ad"
type input "Adm"
type input "adm"
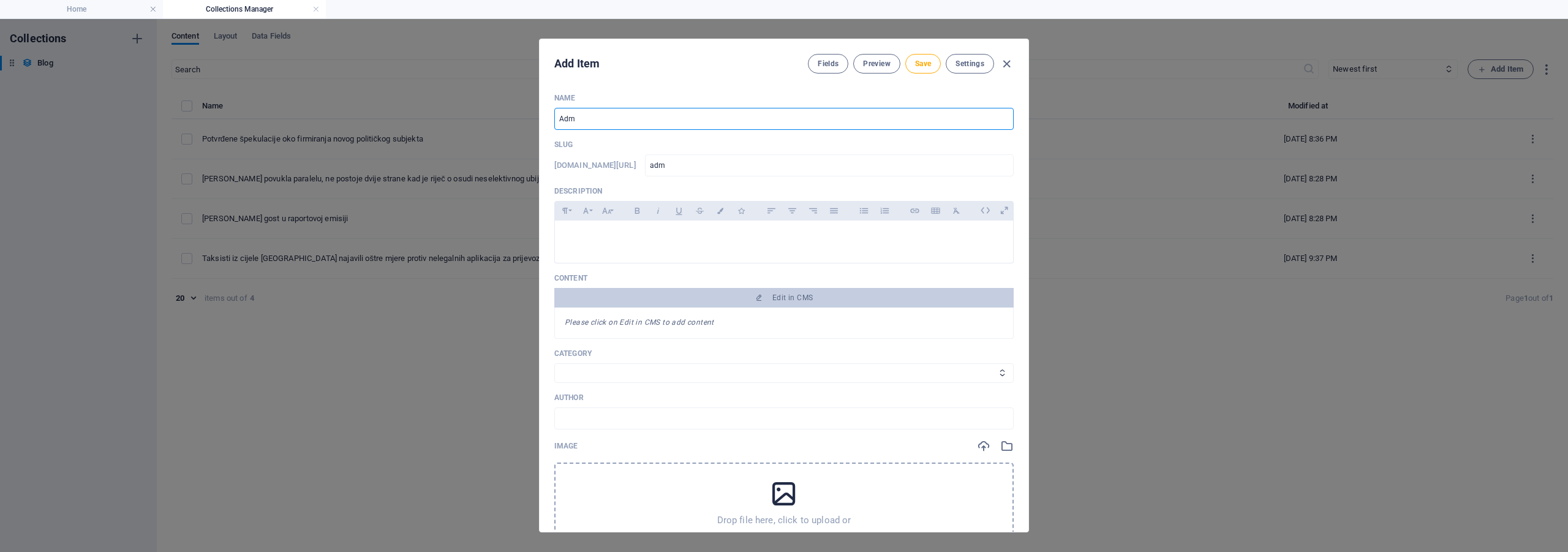
type input "Admi"
type input "admi"
type input "[PERSON_NAME]"
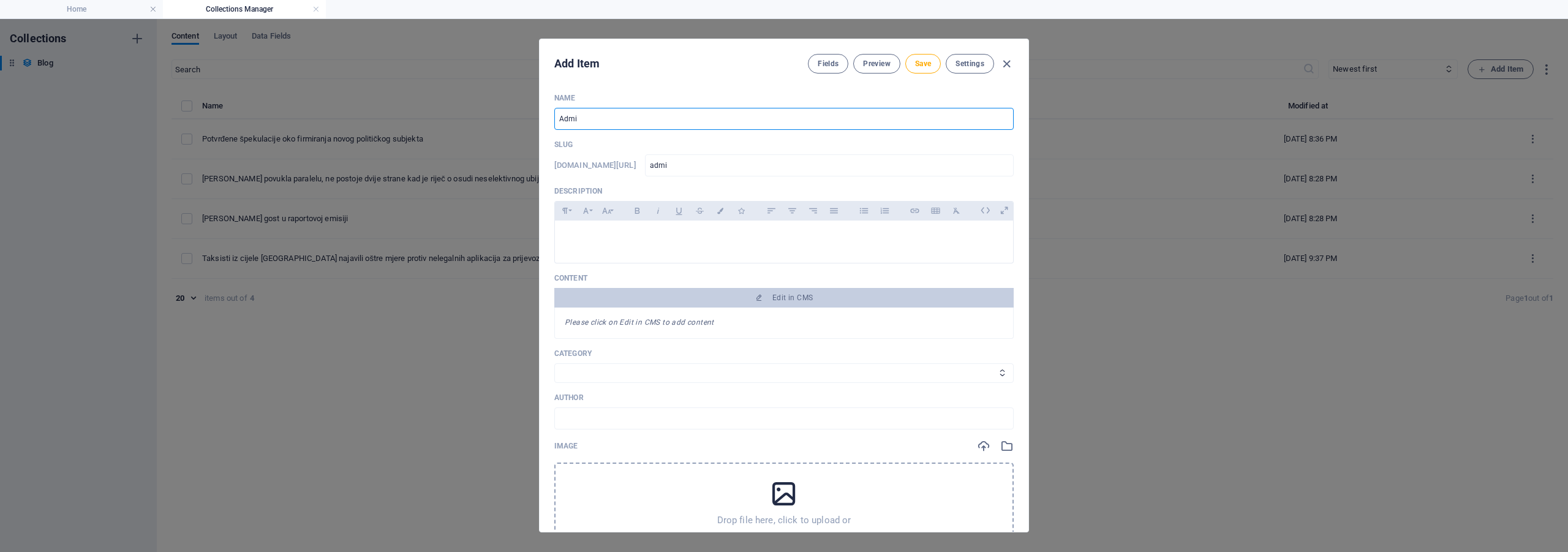
type input "[PERSON_NAME]"
type input "[PERSON_NAME]-t"
type input "[PERSON_NAME]"
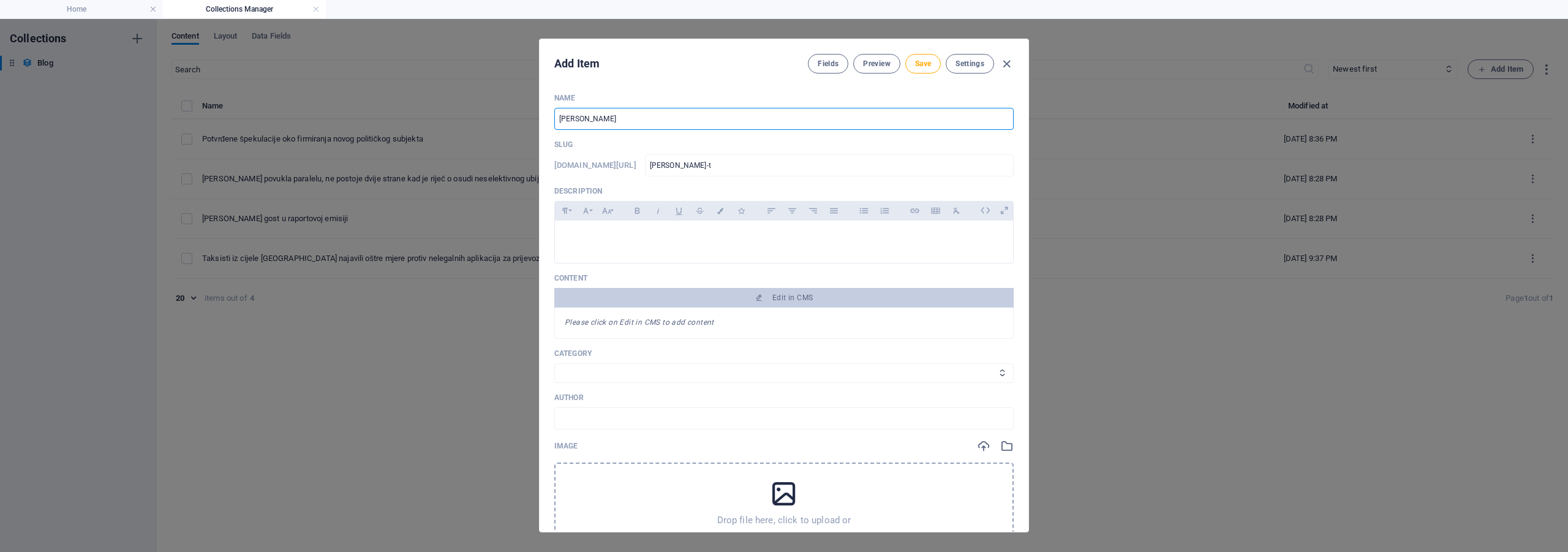
type input "[PERSON_NAME]-tu"
type input "[PERSON_NAME]"
type input "admir-tun"
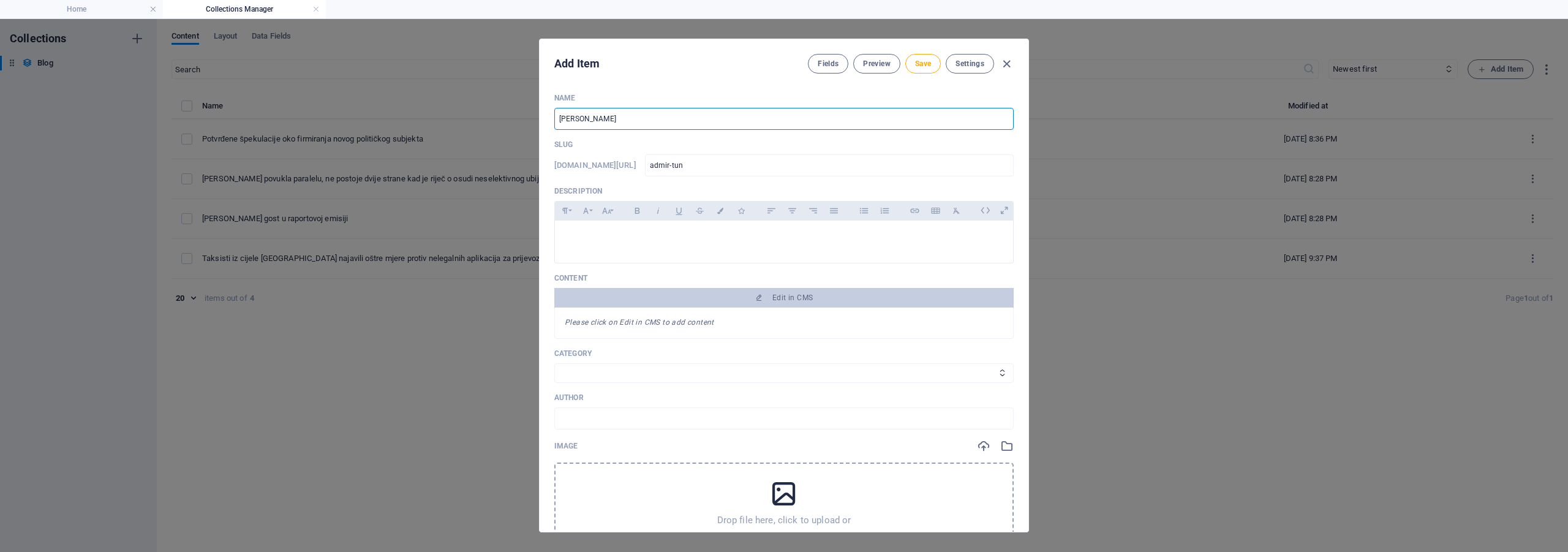
type input "[PERSON_NAME]"
type input "admir-tuno"
type input "[PERSON_NAME]"
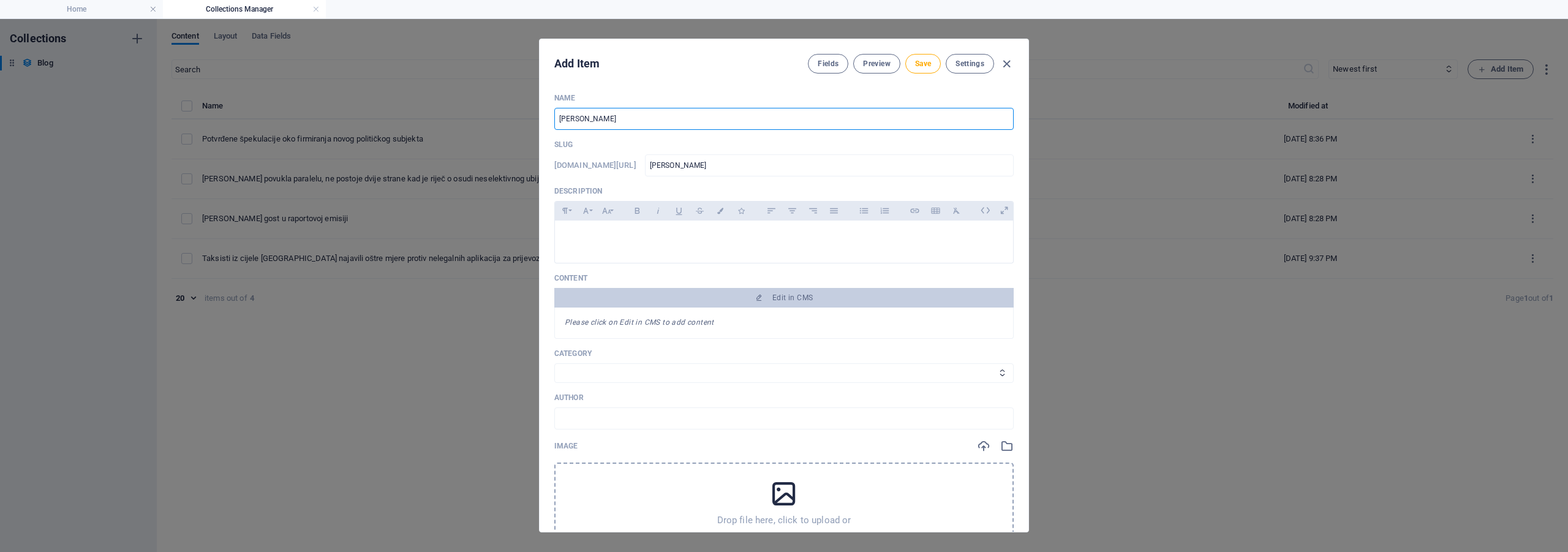
type input "[PERSON_NAME]"
type input "[PERSON_NAME]-tunovi"
type input "[PERSON_NAME]"
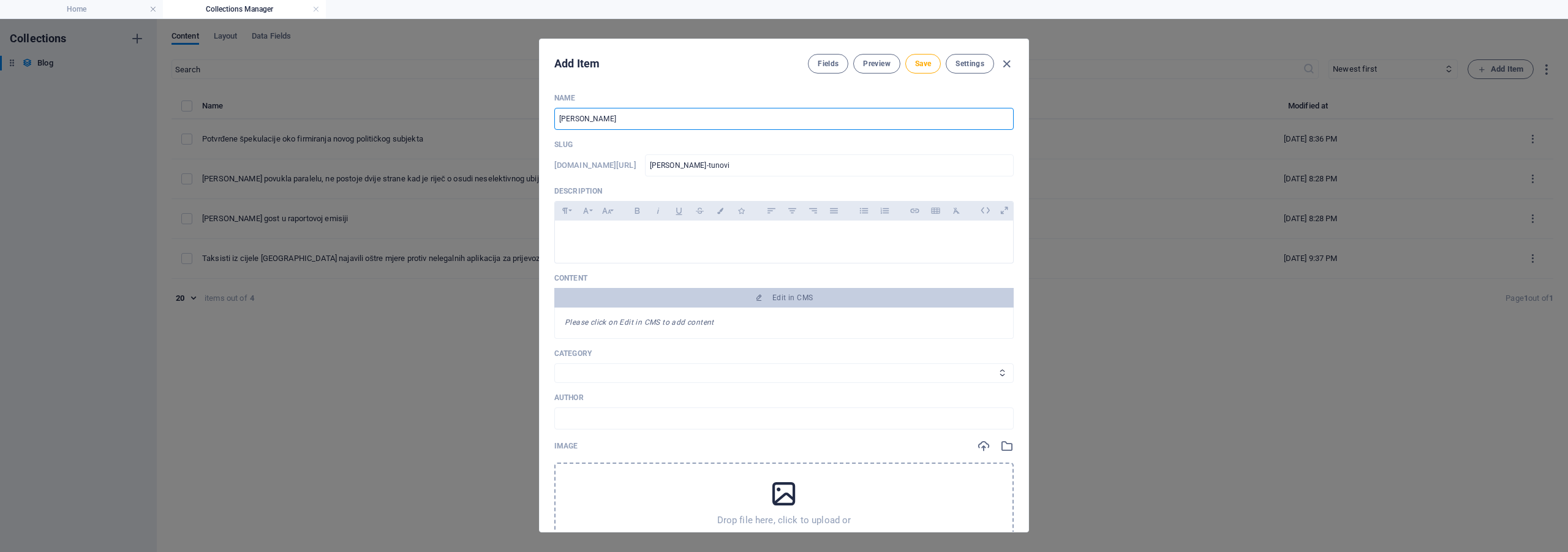
type input "[PERSON_NAME]"
type input "[PERSON_NAME] p"
type input "[PERSON_NAME]-p"
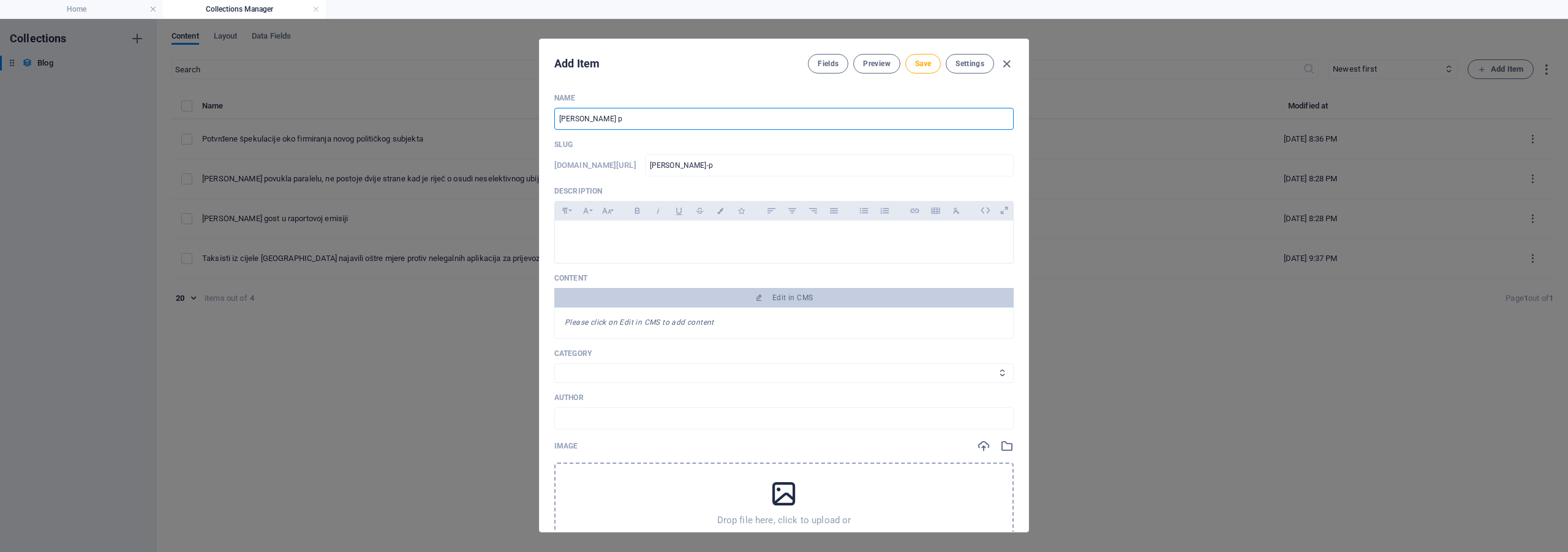
type input "[PERSON_NAME] po"
type input "[PERSON_NAME]"
type input "[PERSON_NAME] pom"
type input "[PERSON_NAME]-[PERSON_NAME]"
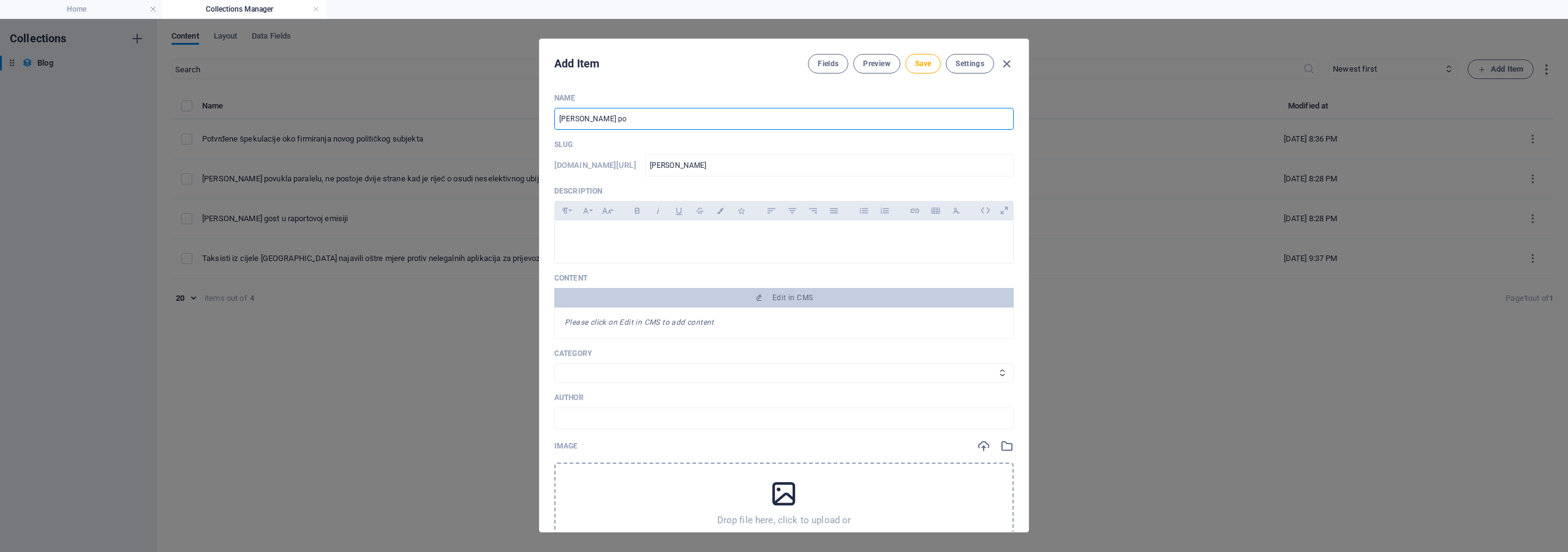
type input "[PERSON_NAME]-[PERSON_NAME]"
type input "[PERSON_NAME]"
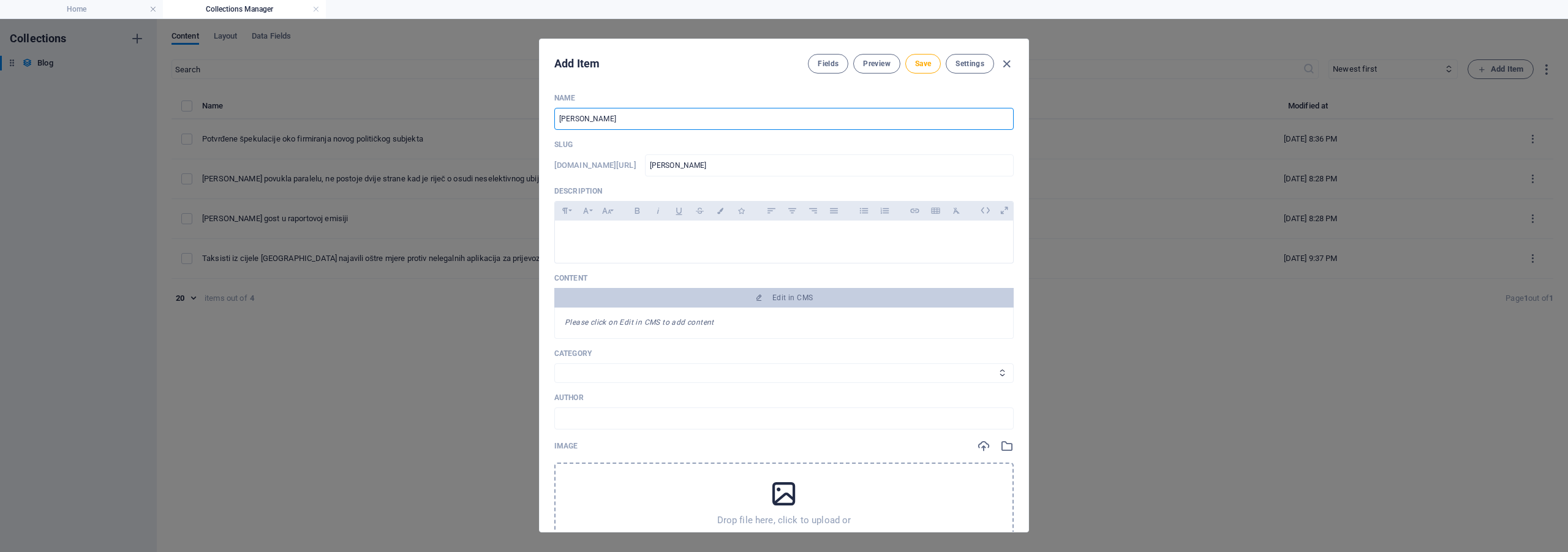
type input "[PERSON_NAME]"
type input "[PERSON_NAME] pomalo"
type input "[PERSON_NAME]-[PERSON_NAME]"
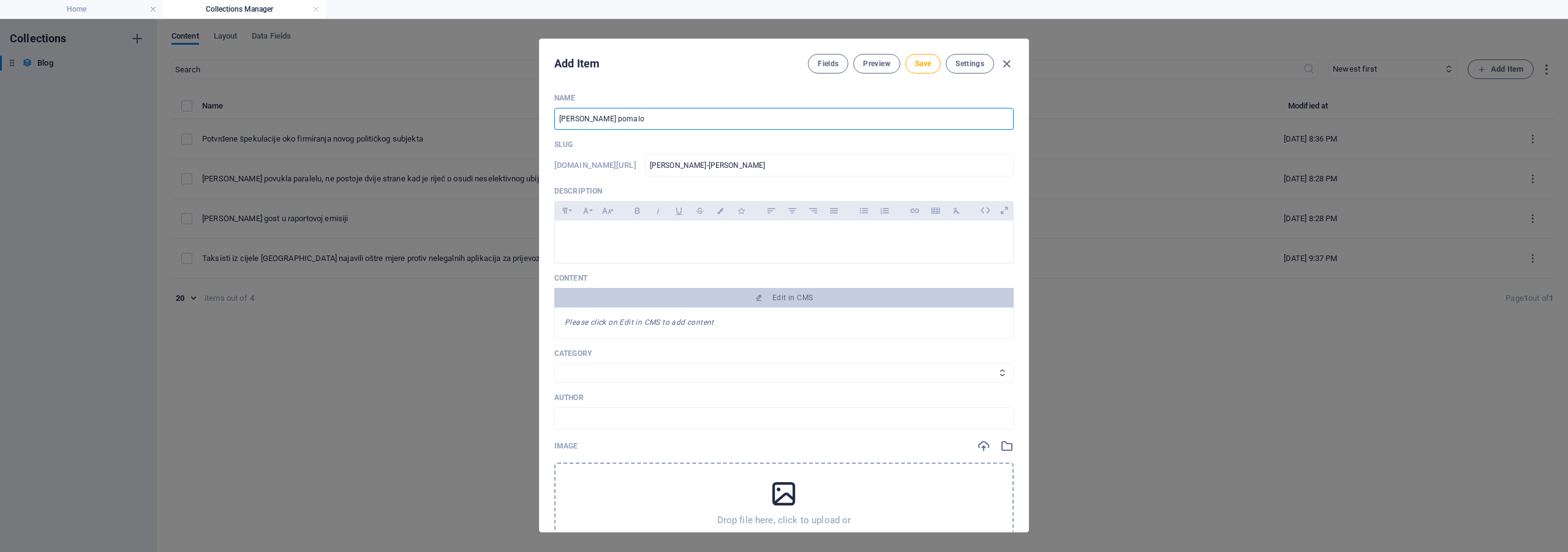
type input "[PERSON_NAME] pomalo o"
type input "[PERSON_NAME]-[PERSON_NAME]-o"
type input "[PERSON_NAME] pomalo o s"
type input "[PERSON_NAME]-pomalo-o-s"
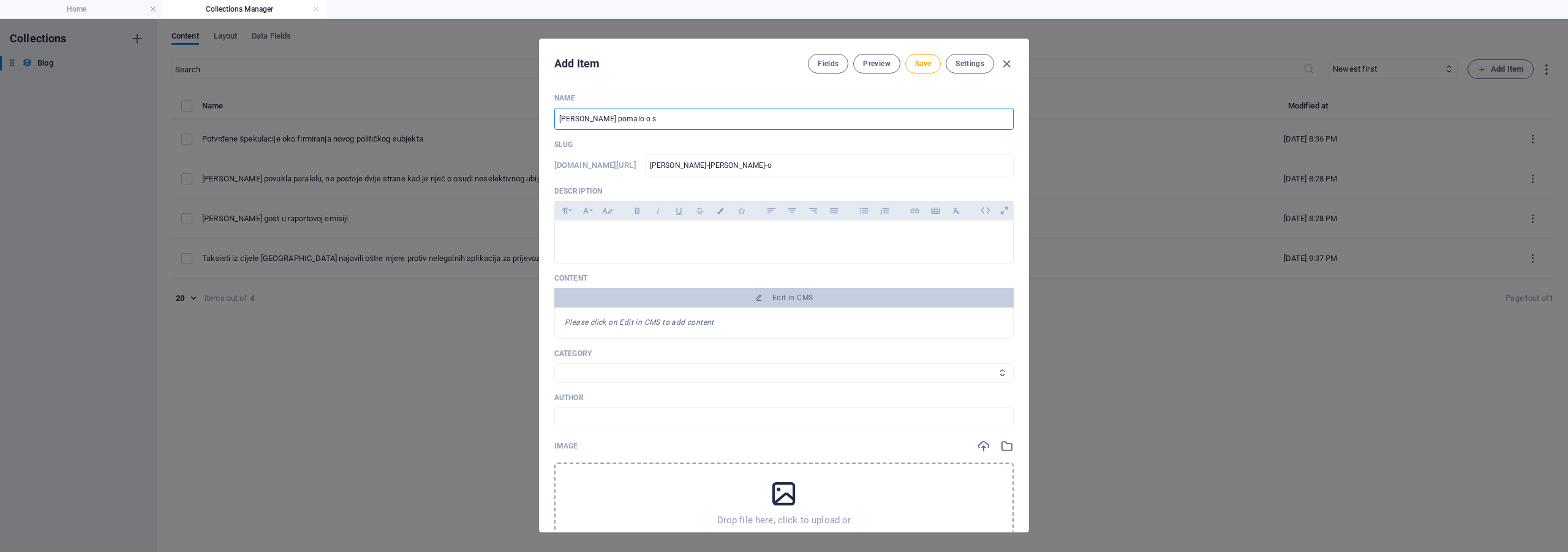
type input "[PERSON_NAME]-pomalo-o-s"
type input "[PERSON_NAME] pomalo o sv"
type input "[PERSON_NAME]-pomalo-o-sv"
type input "[PERSON_NAME] pomalo o sve"
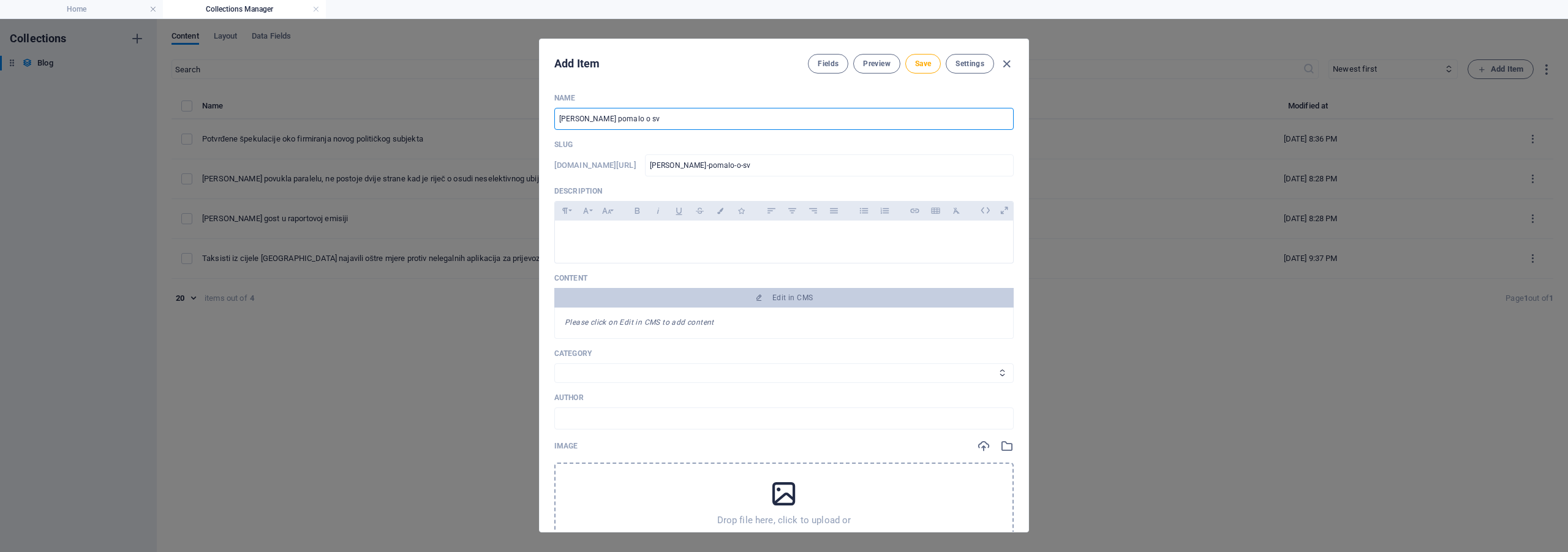
type input "[PERSON_NAME]-[PERSON_NAME]-o-sve"
type input "[PERSON_NAME] pomalo o svem"
type input "[PERSON_NAME]-pomalo-o-svem"
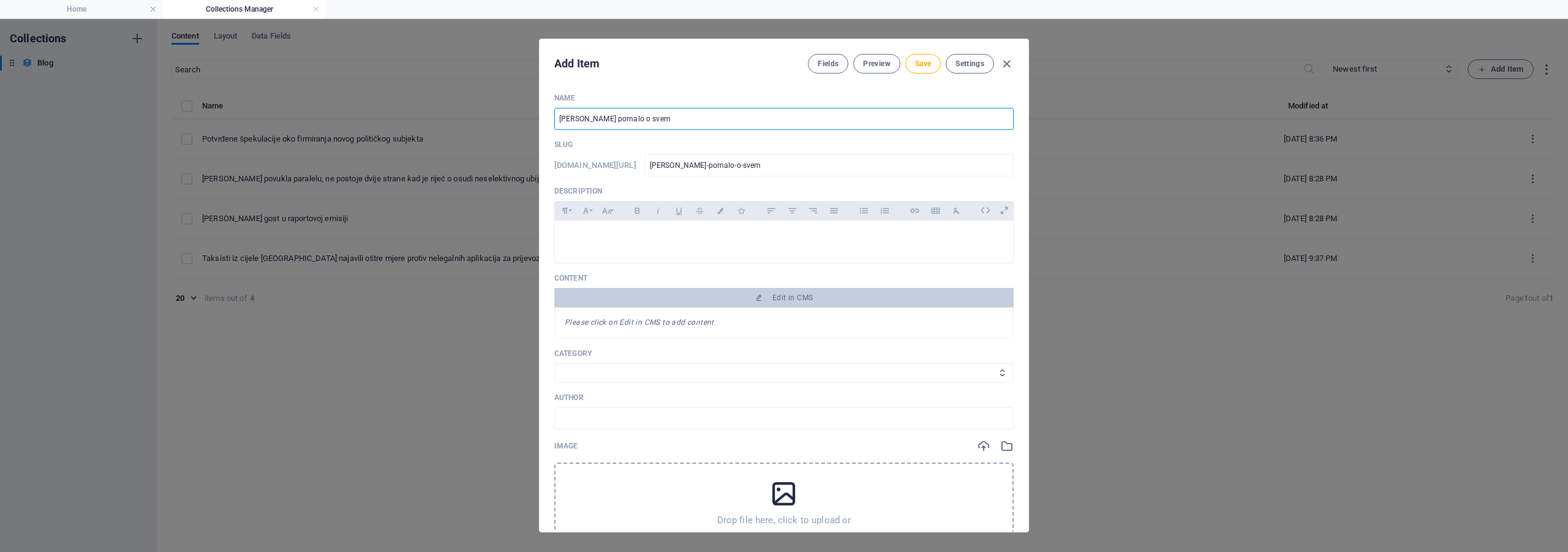
type input "[PERSON_NAME] pomalo o svemu"
type input "[PERSON_NAME]-pomalo-o-svemu"
type input "[PERSON_NAME] pomalo o svemu"
click at [599, 238] on p at bounding box center [784, 236] width 439 height 12
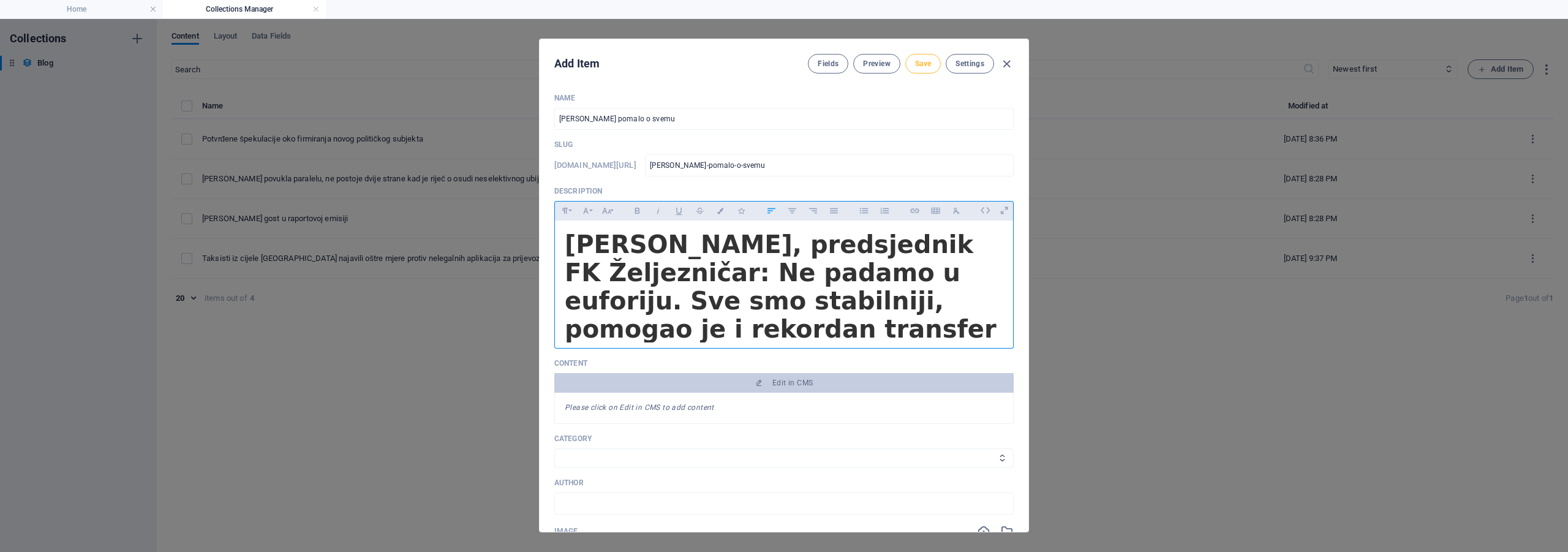
click at [922, 58] on button "Save" at bounding box center [923, 63] width 35 height 20
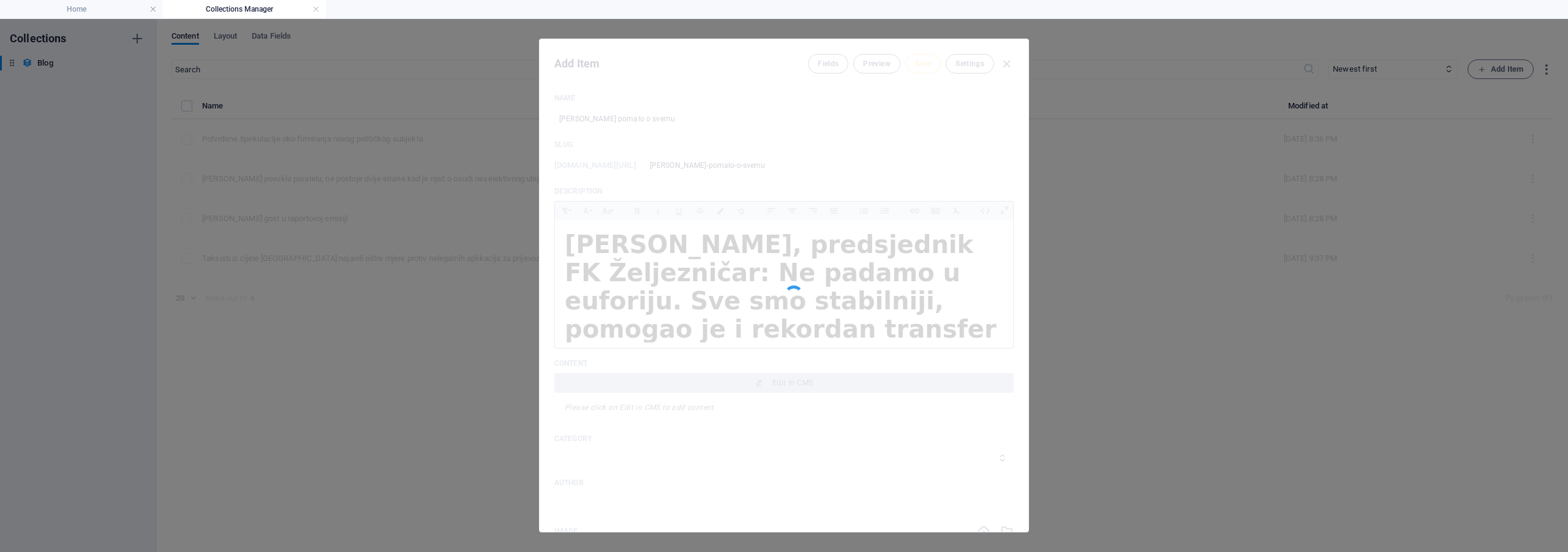
type input "[PERSON_NAME]-pomalo-o-svemu"
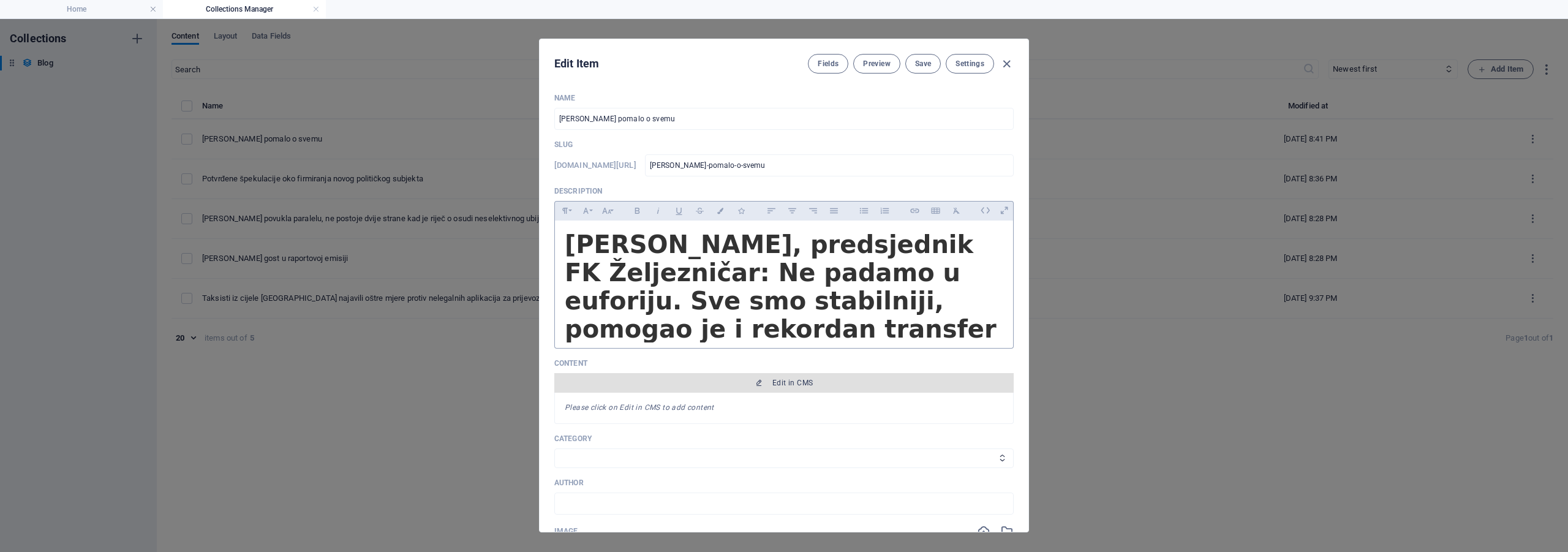
click at [793, 380] on span "Edit in CMS" at bounding box center [792, 383] width 40 height 10
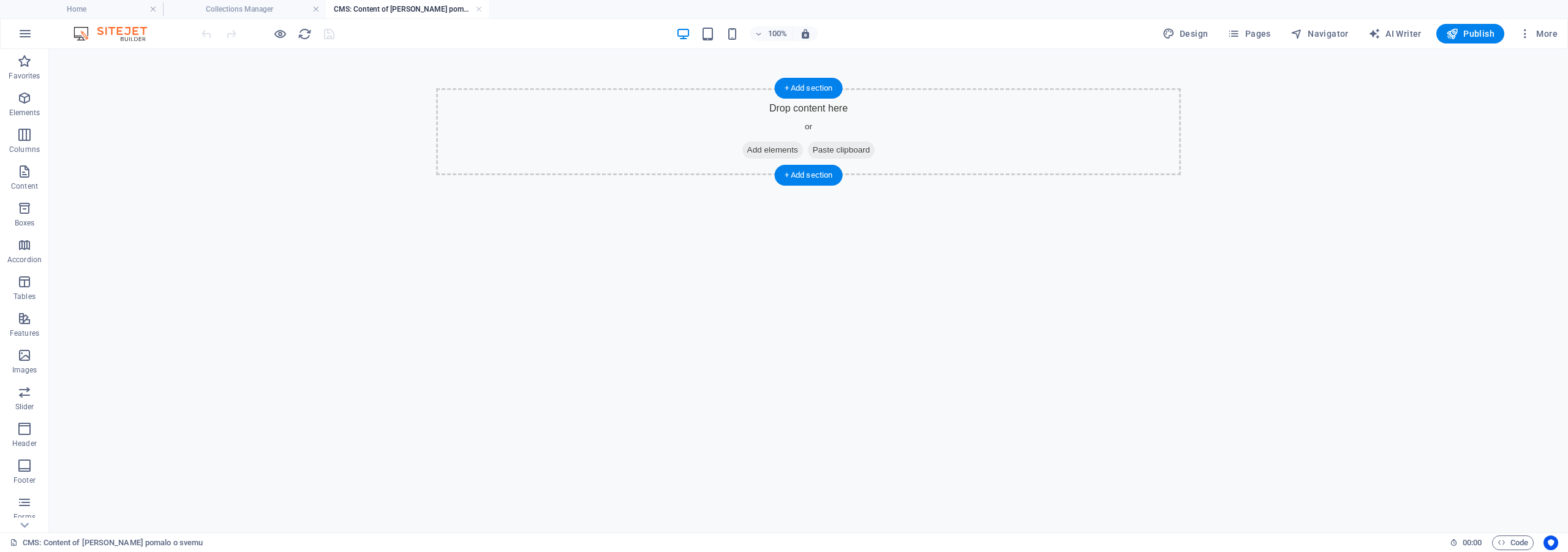
click at [765, 155] on span "Add elements" at bounding box center [772, 150] width 61 height 17
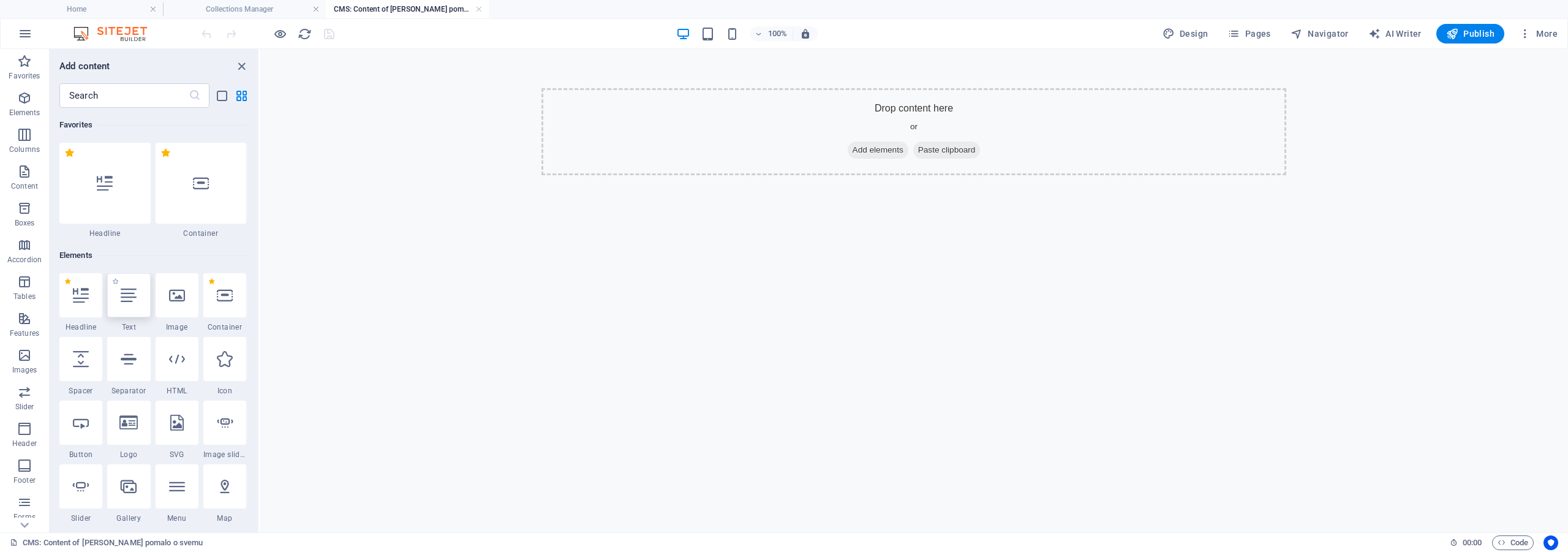
click at [146, 305] on div at bounding box center [129, 295] width 43 height 44
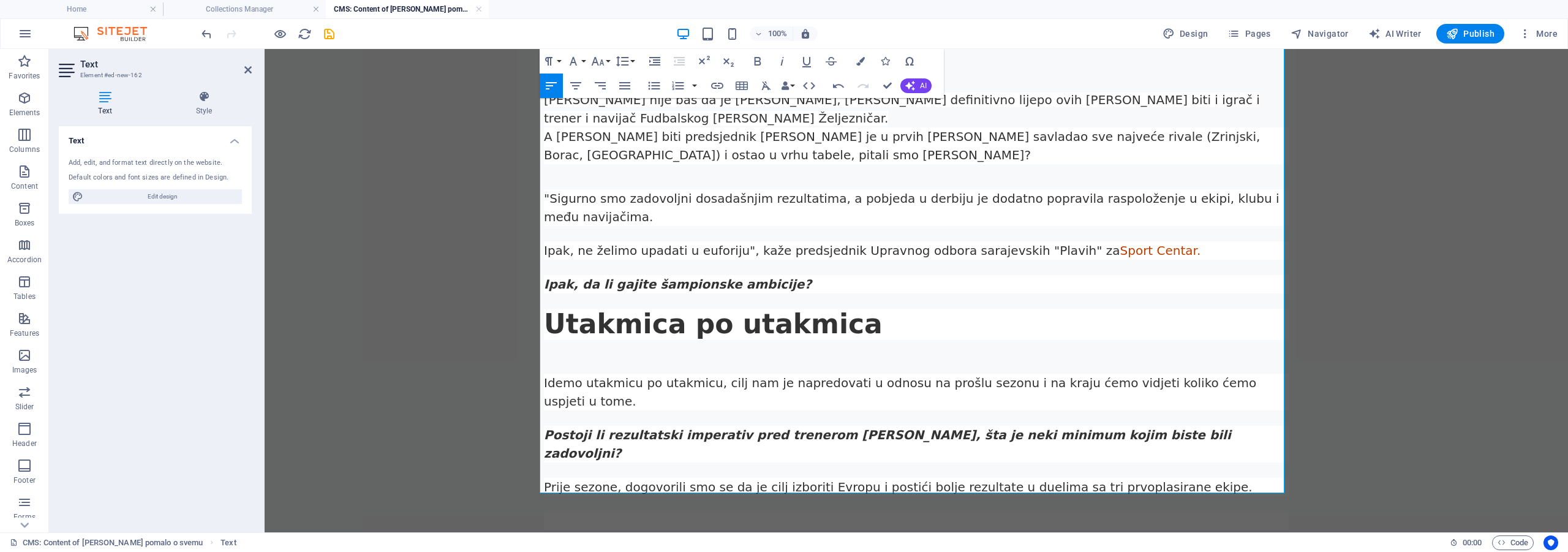
scroll to position [80, 0]
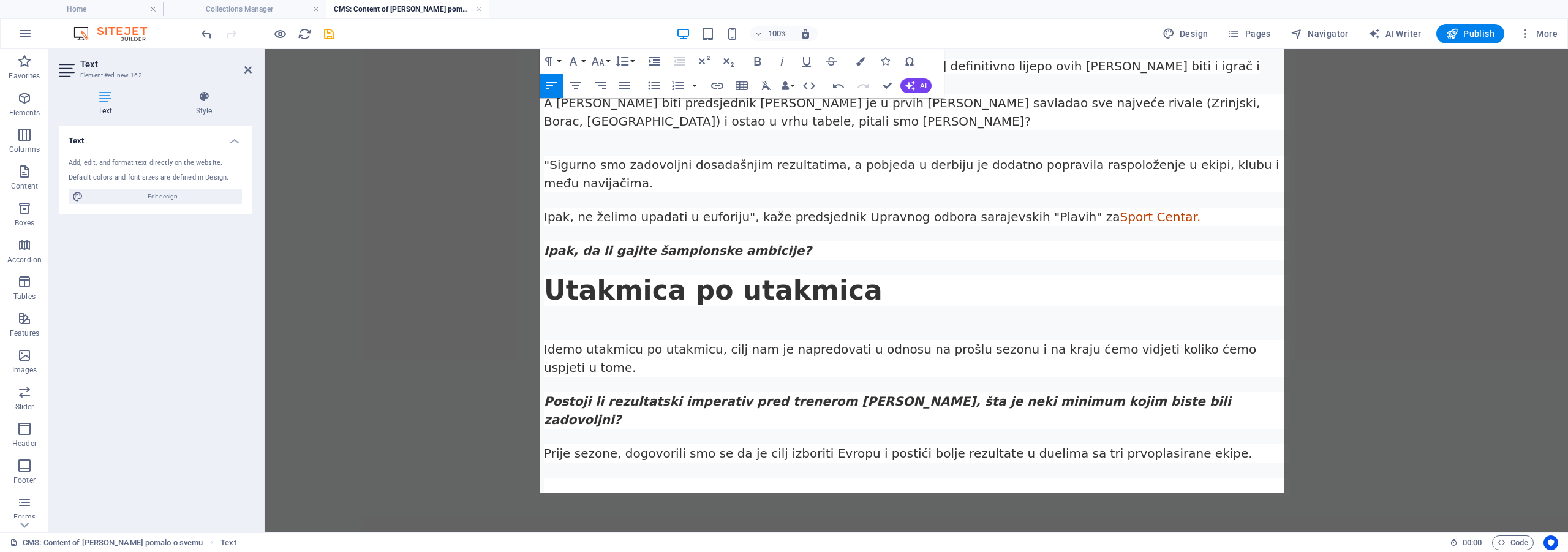
click at [582, 478] on p at bounding box center [916, 487] width 745 height 18
click at [1255, 444] on p "Prije sezone, dogovorili smo se da je cilj izboriti Evropu i postići bolje rezu…" at bounding box center [916, 453] width 745 height 18
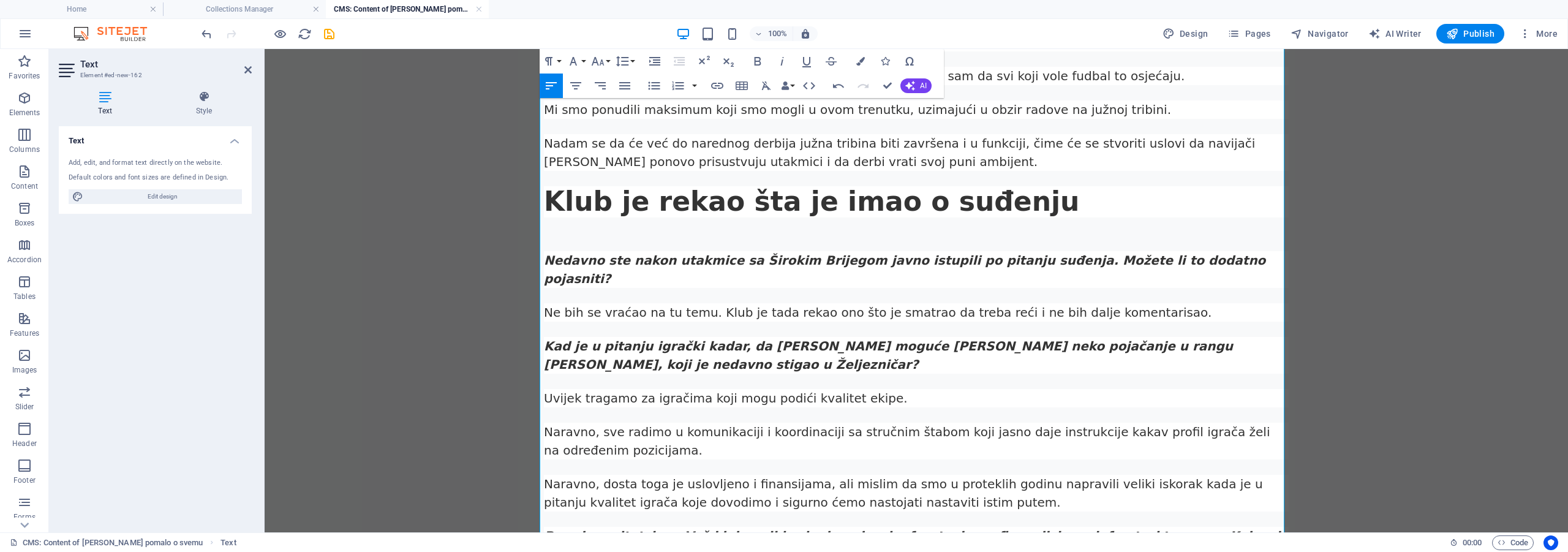
scroll to position [740, 0]
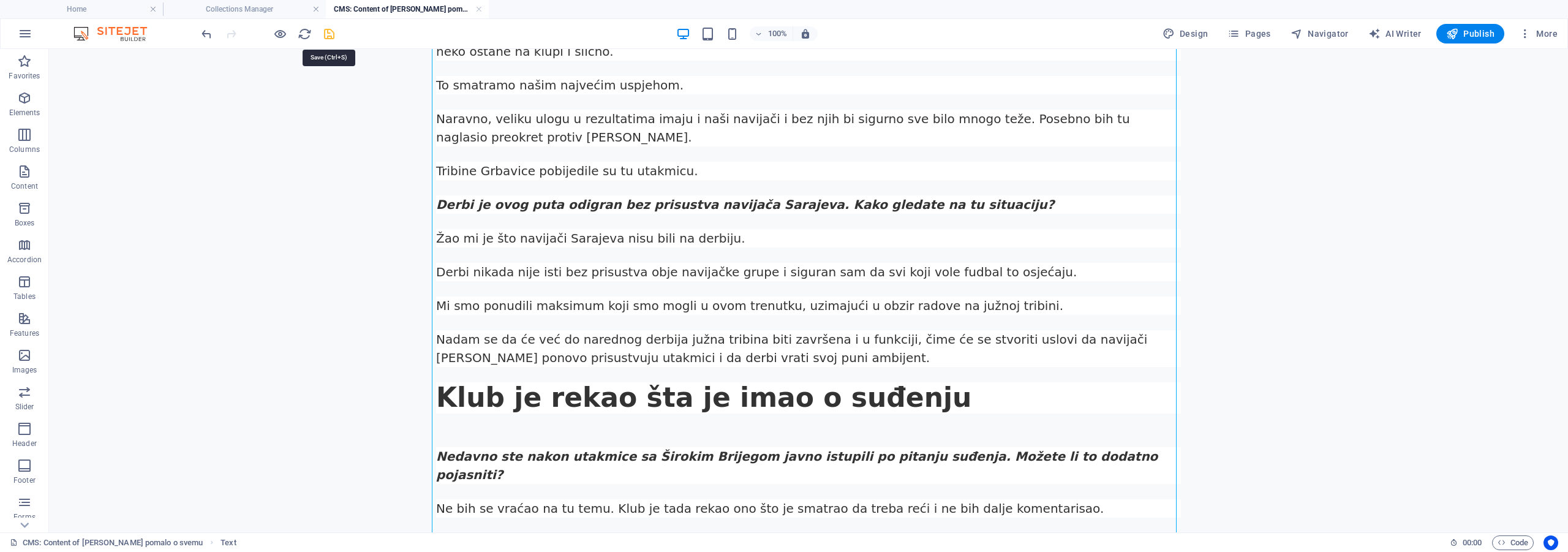
click at [335, 33] on icon "save" at bounding box center [329, 34] width 14 height 14
click at [483, 9] on h4 "CMS: Content of Admir Tunović pomalo o svemu" at bounding box center [407, 10] width 163 height 14
click at [482, 9] on link at bounding box center [479, 9] width 7 height 12
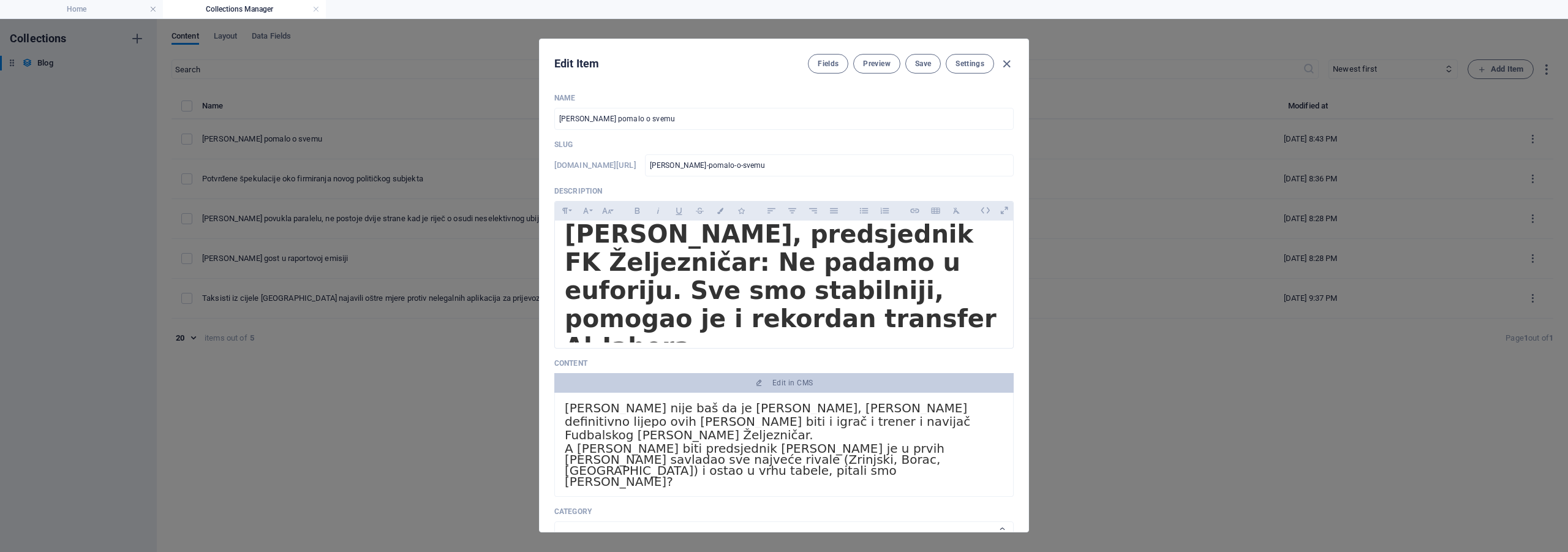
scroll to position [245, 0]
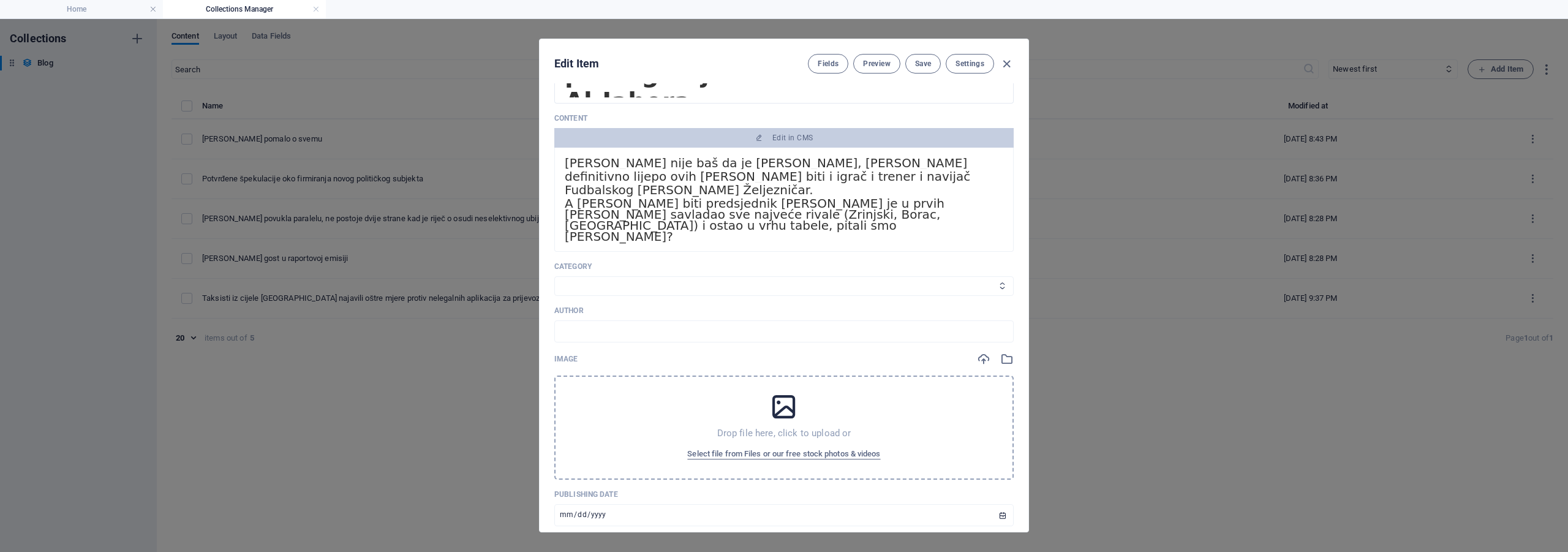
click at [585, 285] on select "Adventure Fashion Technology Travel" at bounding box center [784, 286] width 459 height 20
select select "Travel"
click at [554, 276] on select "Adventure Fashion Technology Travel" at bounding box center [784, 286] width 459 height 20
click at [583, 329] on input "text" at bounding box center [784, 331] width 459 height 22
type input "Raport"
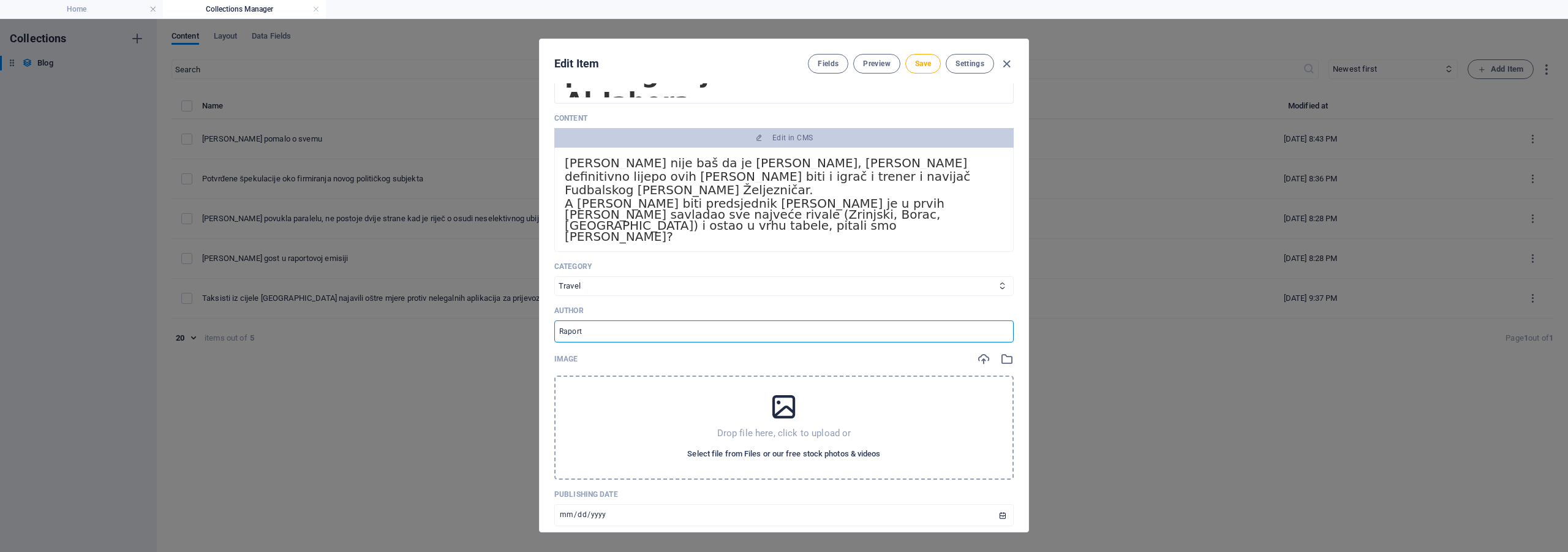
click at [762, 452] on span "Select file from Files or our free stock photos & videos" at bounding box center [784, 454] width 193 height 15
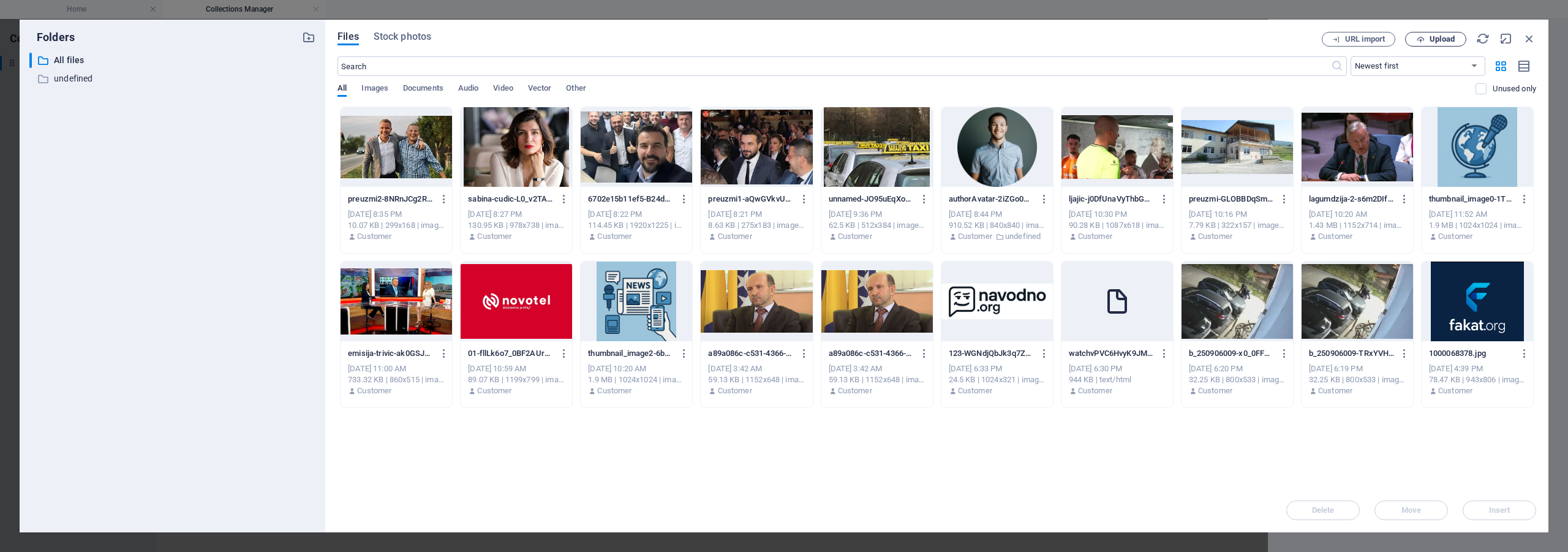
click at [1441, 40] on span "Upload" at bounding box center [1441, 39] width 25 height 7
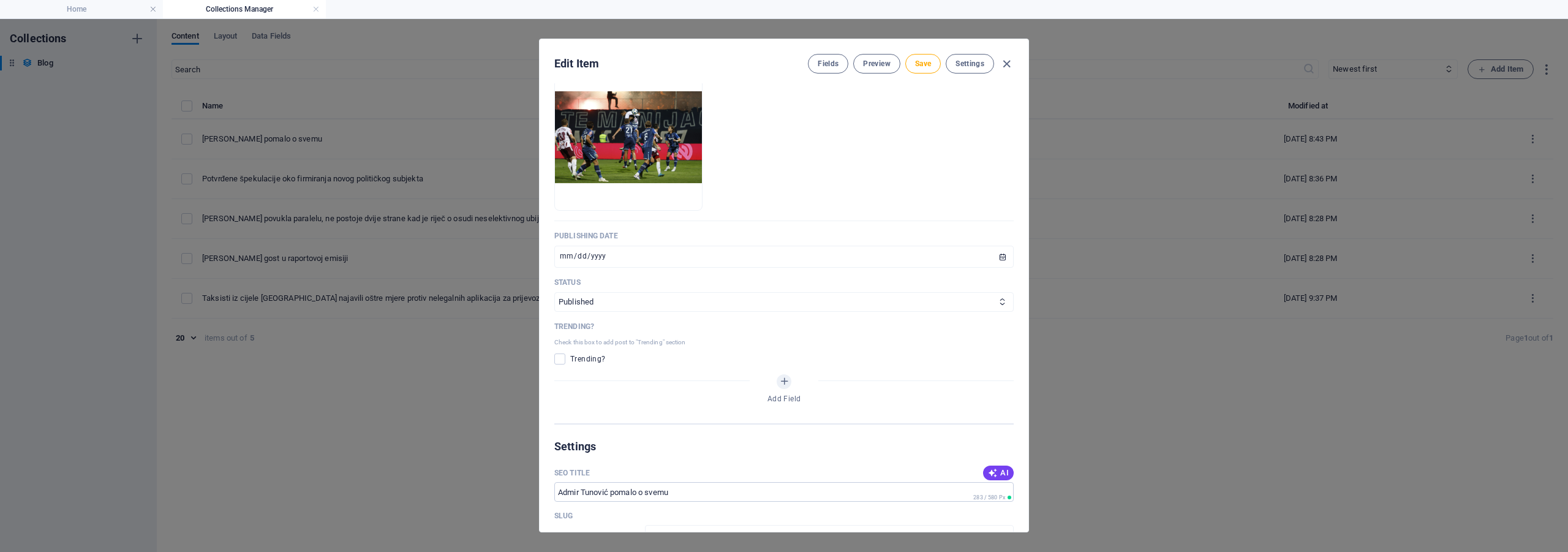
scroll to position [551, 0]
click at [562, 360] on span at bounding box center [560, 359] width 11 height 11
click at [562, 360] on input "checkbox" at bounding box center [562, 359] width 16 height 11
checkbox input "true"
click at [628, 300] on select "Published Draft" at bounding box center [784, 302] width 459 height 20
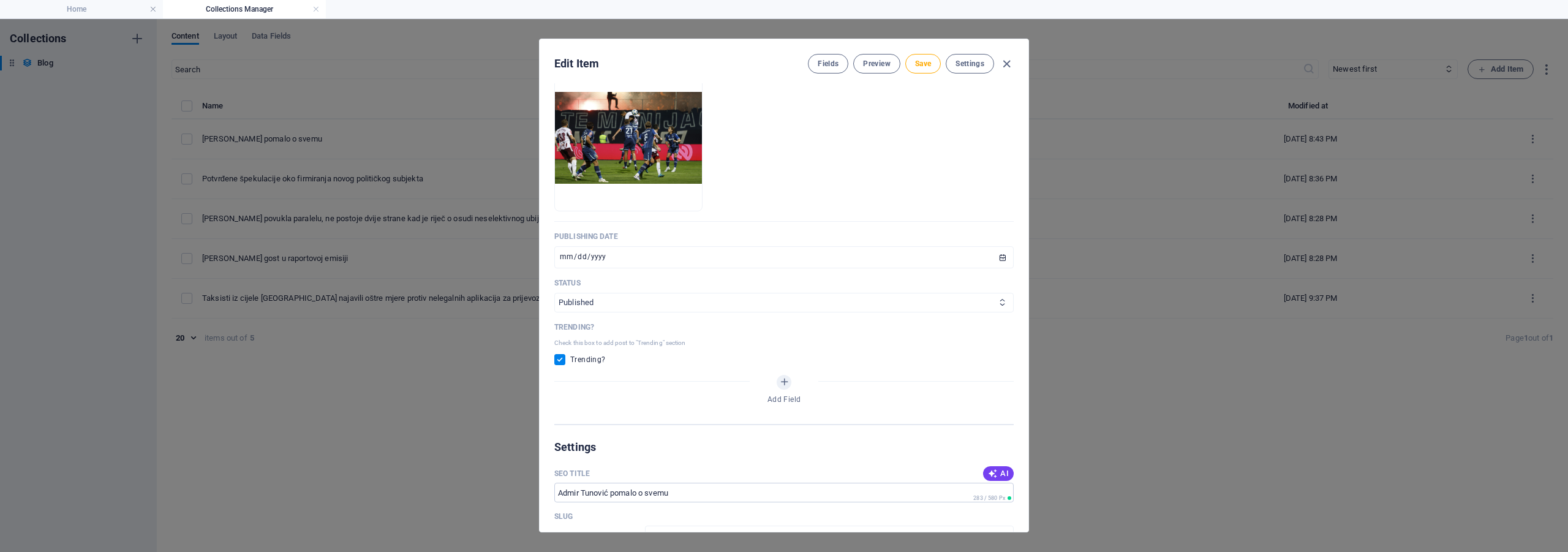
click at [628, 300] on select "Published Draft" at bounding box center [784, 302] width 459 height 20
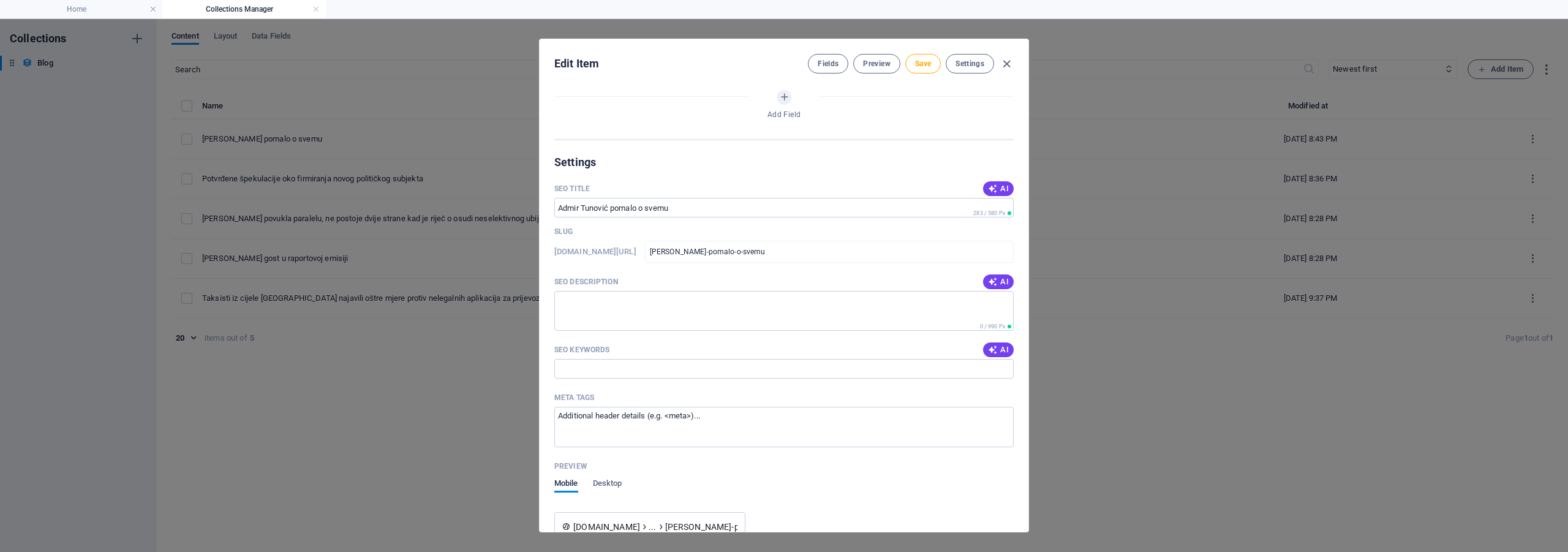
scroll to position [766, 0]
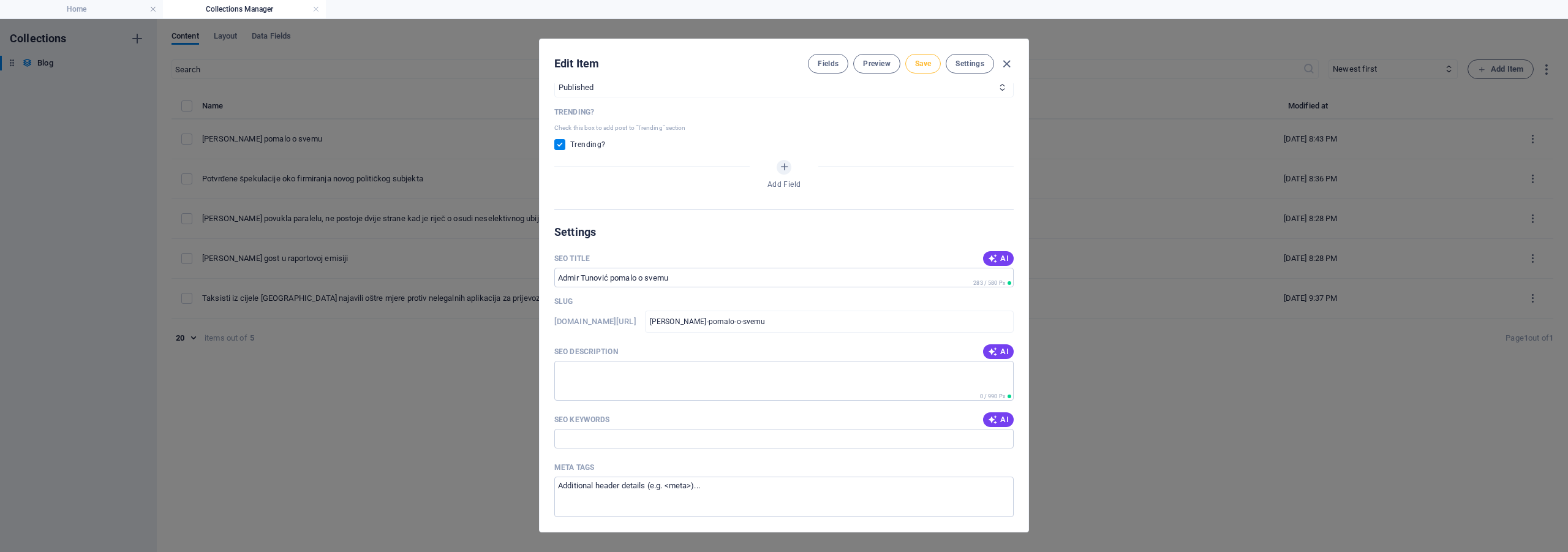
click at [922, 67] on span "Save" at bounding box center [922, 63] width 16 height 10
click at [1005, 65] on icon "button" at bounding box center [1006, 64] width 14 height 14
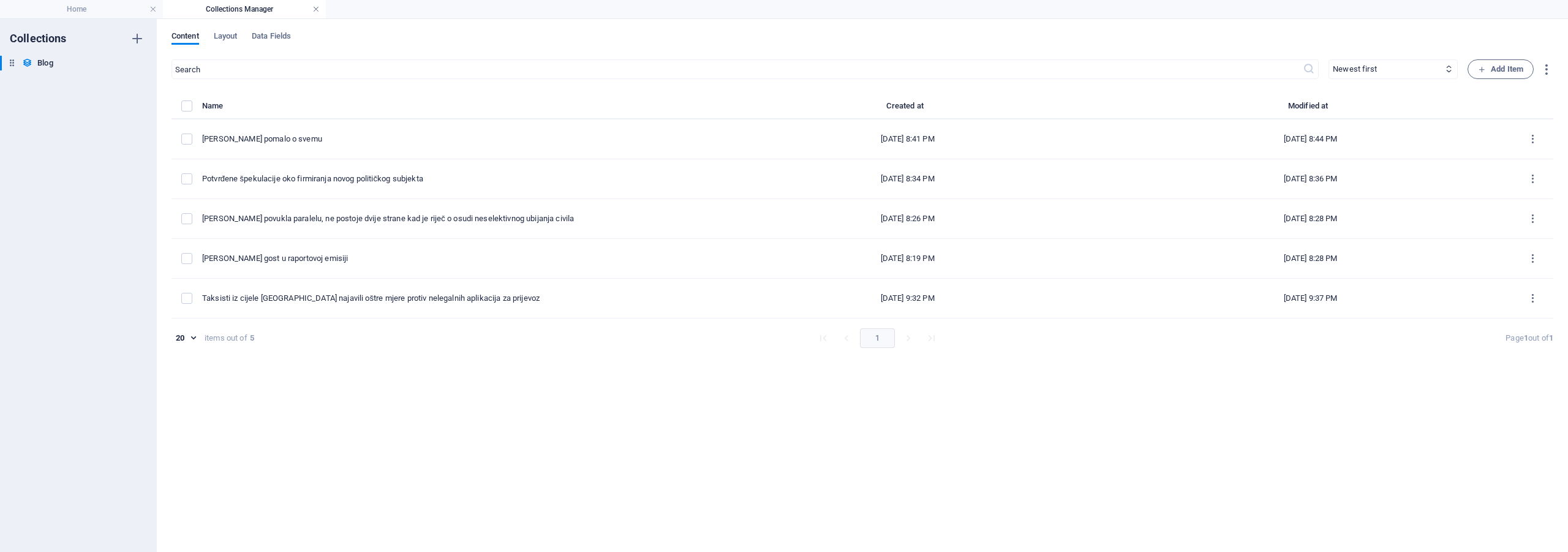
click at [316, 10] on link at bounding box center [316, 9] width 7 height 12
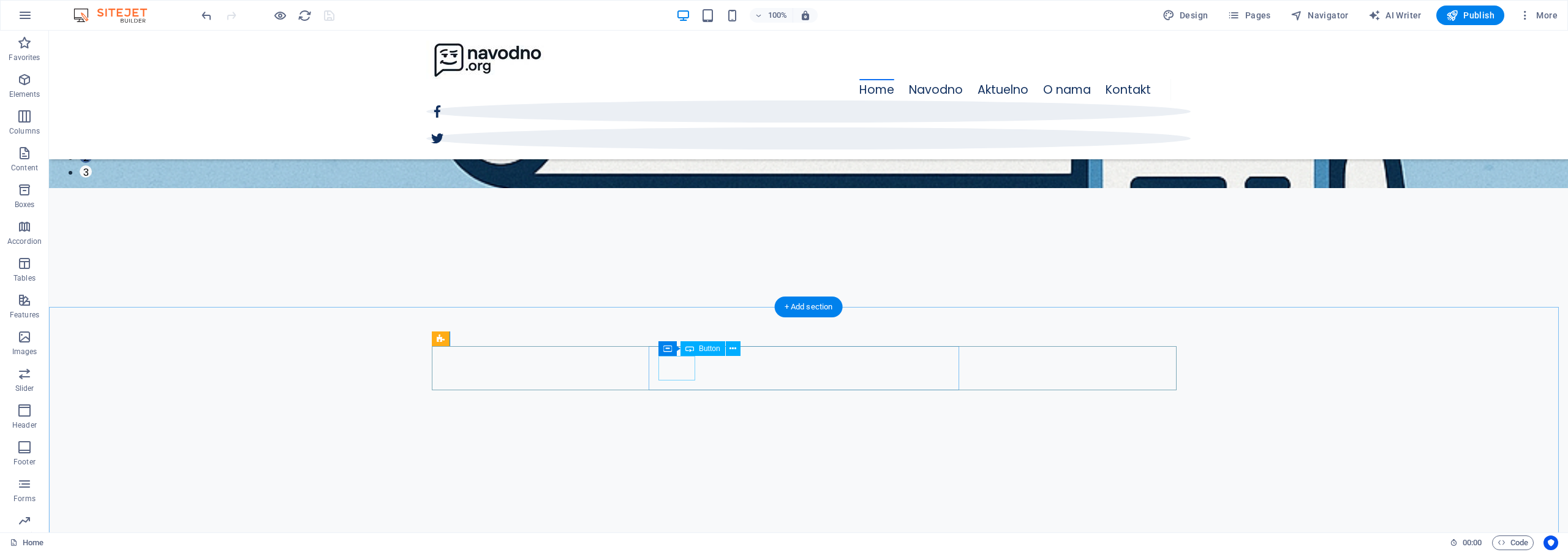
scroll to position [225, 0]
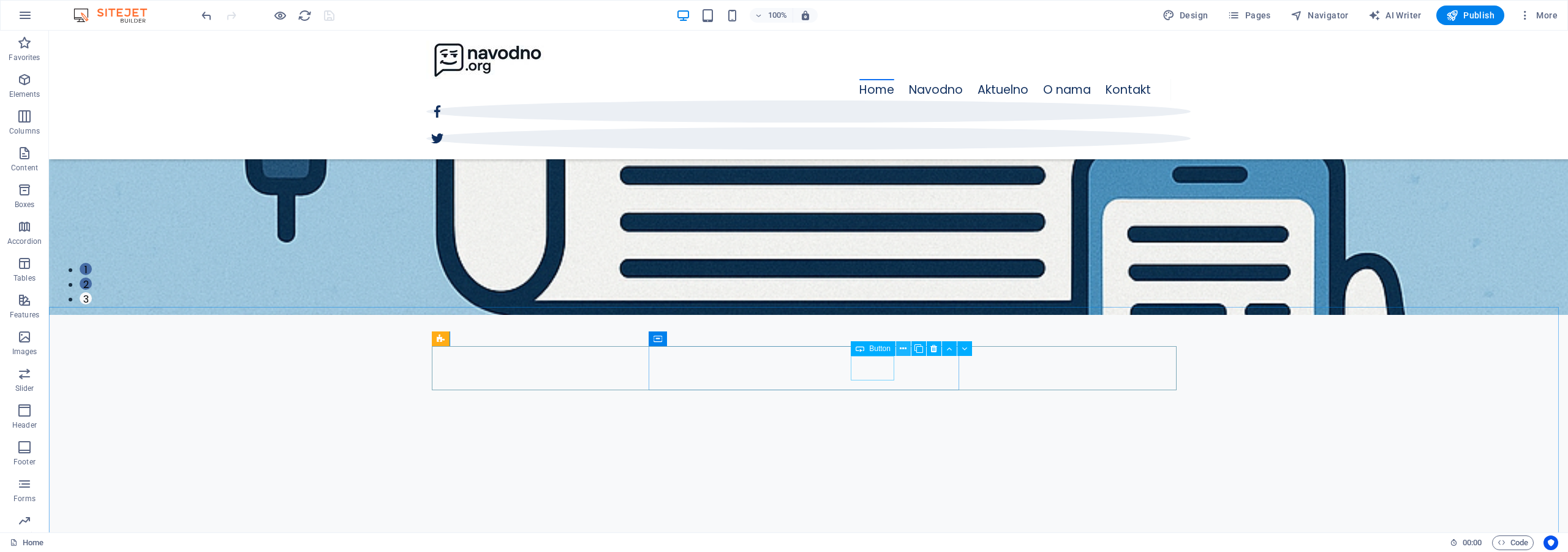
click at [903, 351] on icon at bounding box center [903, 348] width 7 height 13
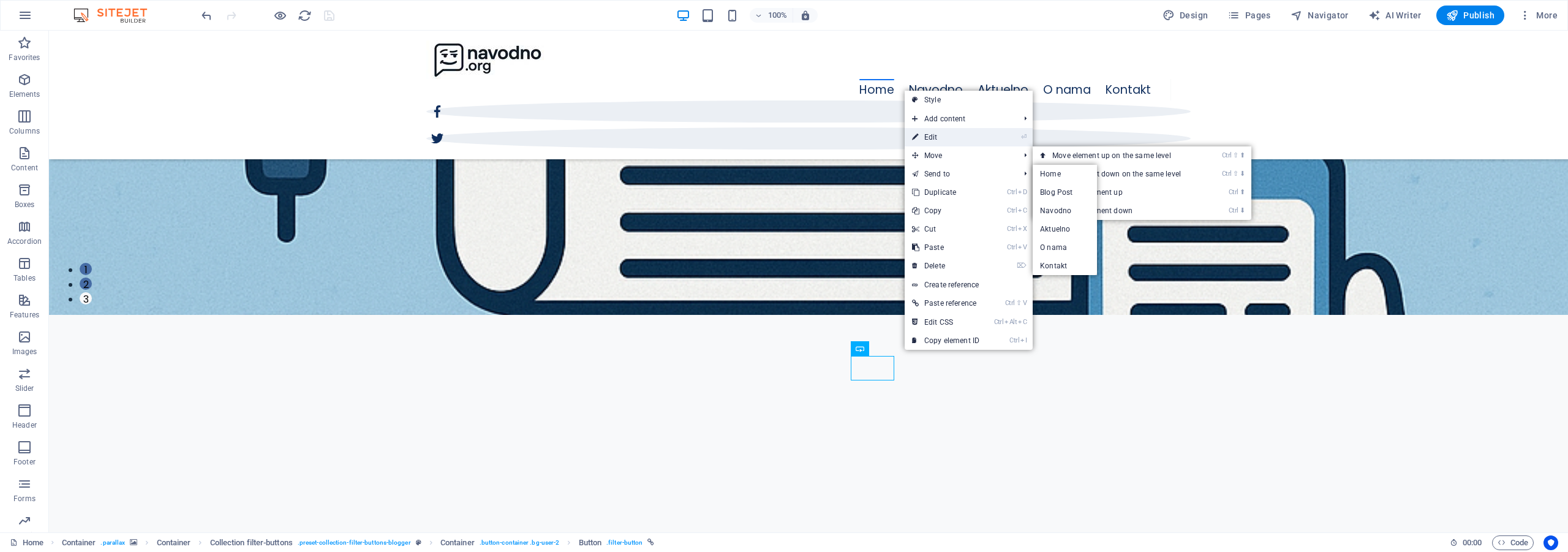
click at [941, 144] on link "⏎ Edit" at bounding box center [946, 137] width 82 height 18
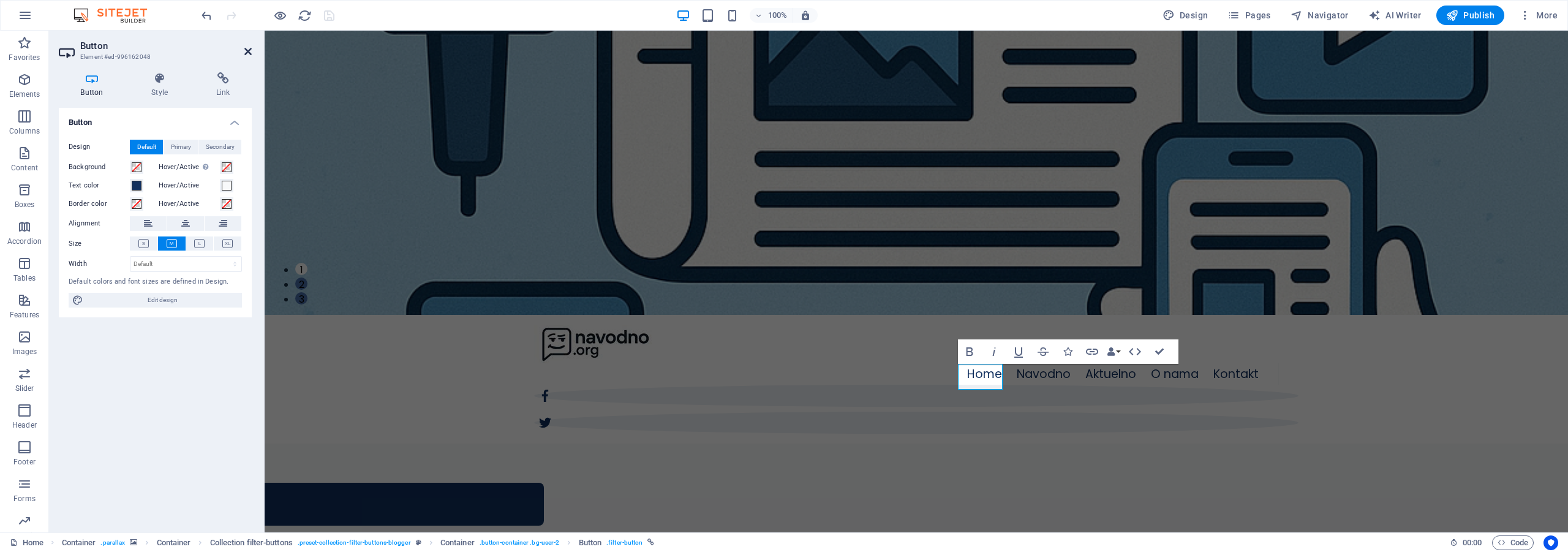
click at [246, 52] on icon at bounding box center [248, 51] width 7 height 10
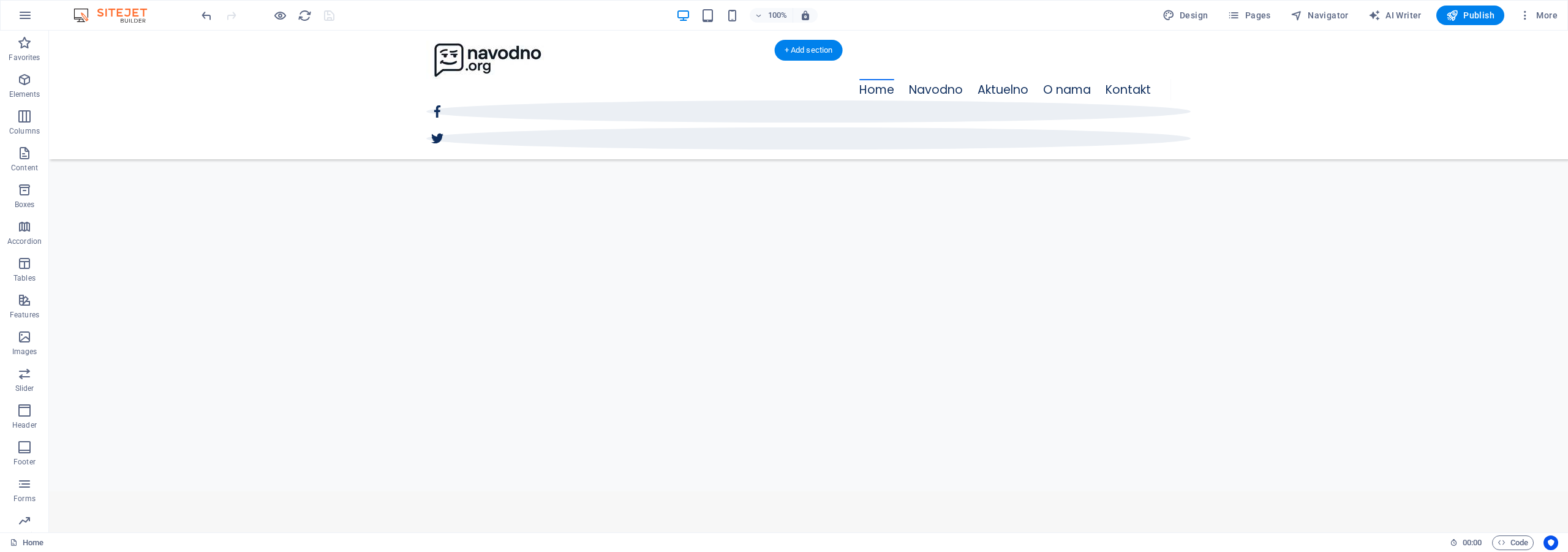
scroll to position [490, 0]
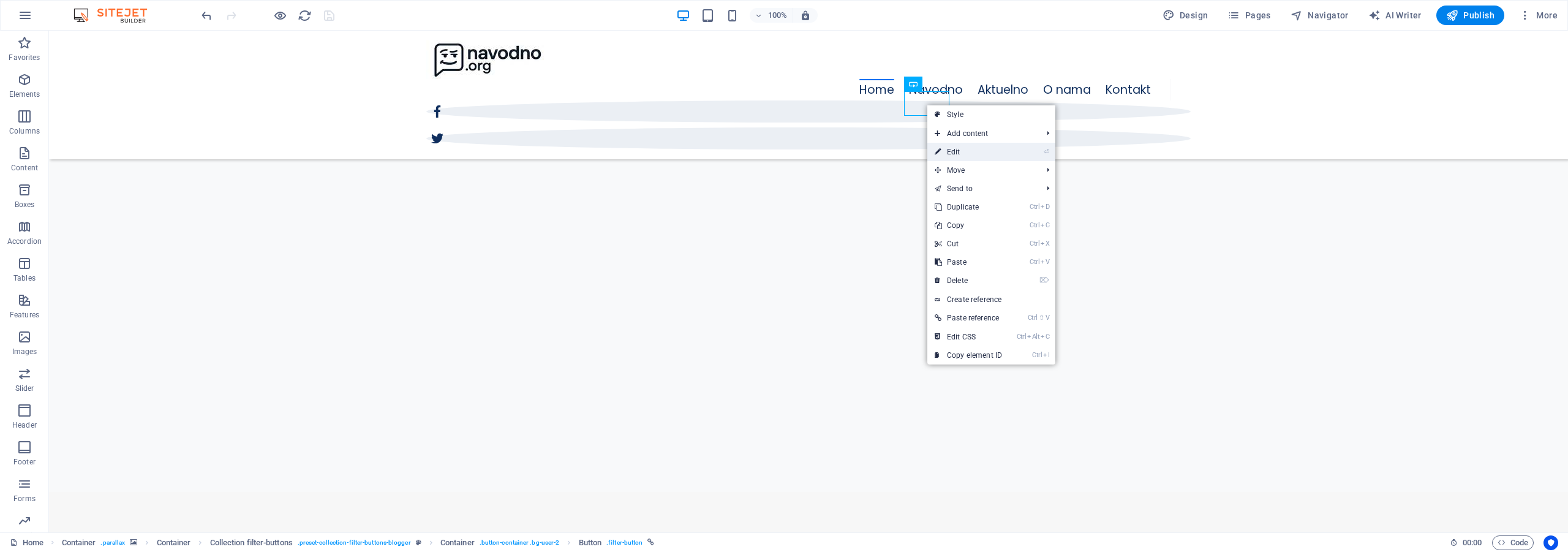
click at [974, 149] on link "⏎ Edit" at bounding box center [968, 152] width 82 height 18
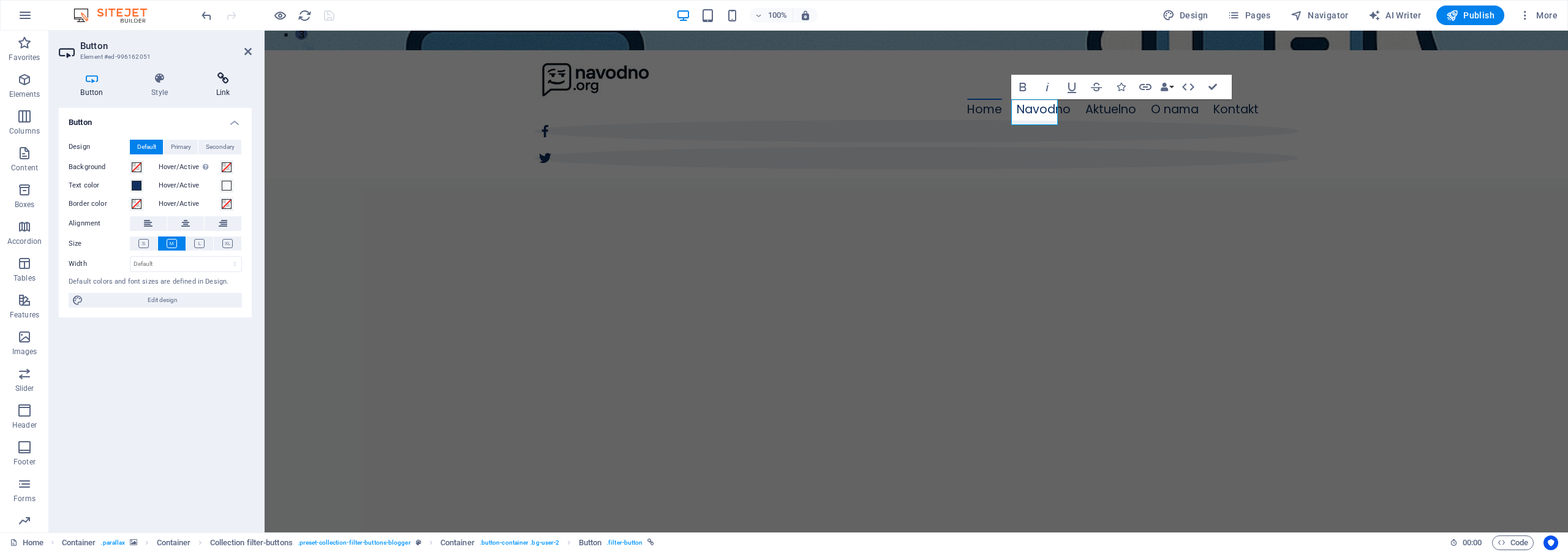
click at [226, 77] on icon at bounding box center [222, 78] width 58 height 12
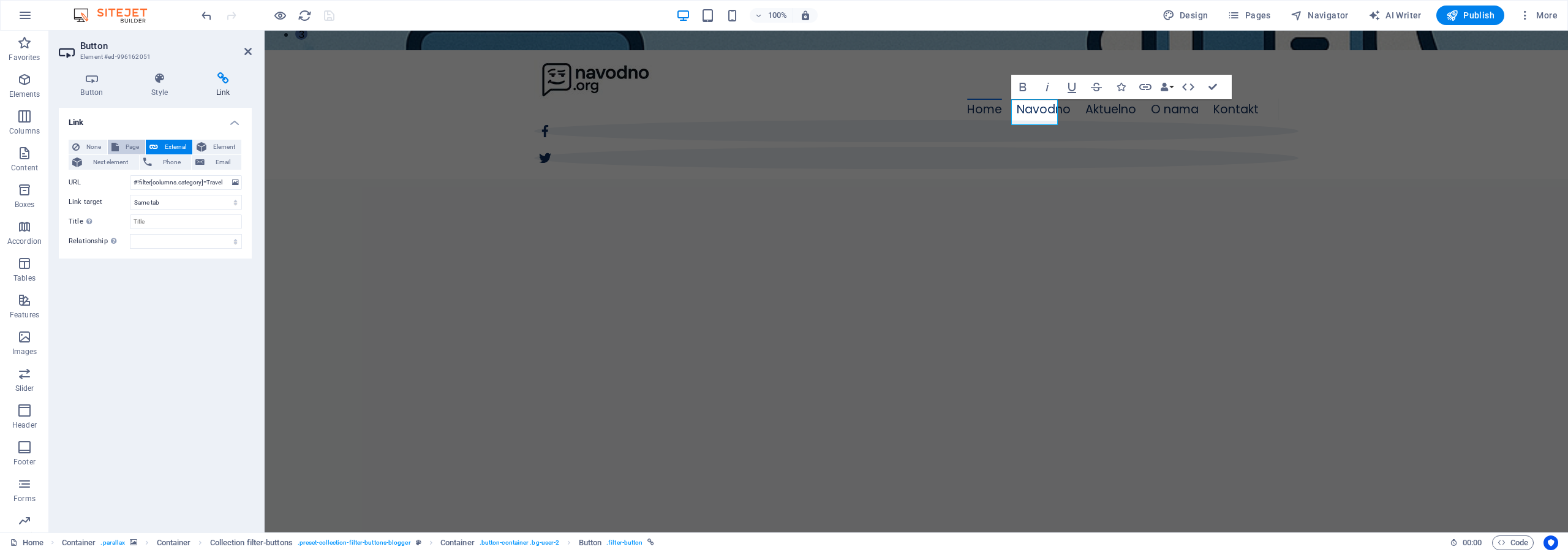
click at [133, 150] on span "Page" at bounding box center [132, 147] width 19 height 15
select select
click at [156, 181] on select "Home Navodno Aktuelno O nama Kontakt" at bounding box center [186, 182] width 112 height 15
click at [124, 144] on span "Page" at bounding box center [132, 147] width 19 height 15
click at [173, 180] on select "Home Navodno Aktuelno O nama Kontakt" at bounding box center [186, 182] width 112 height 15
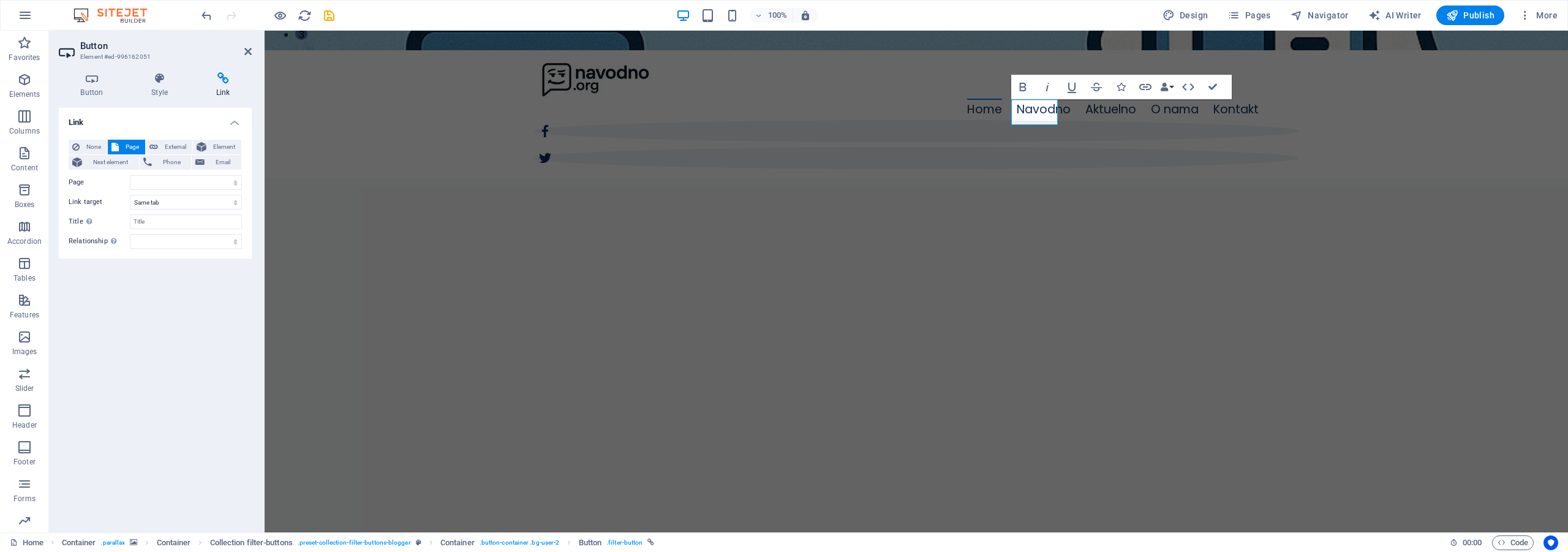
click at [137, 126] on h4 "Link" at bounding box center [155, 118] width 193 height 22
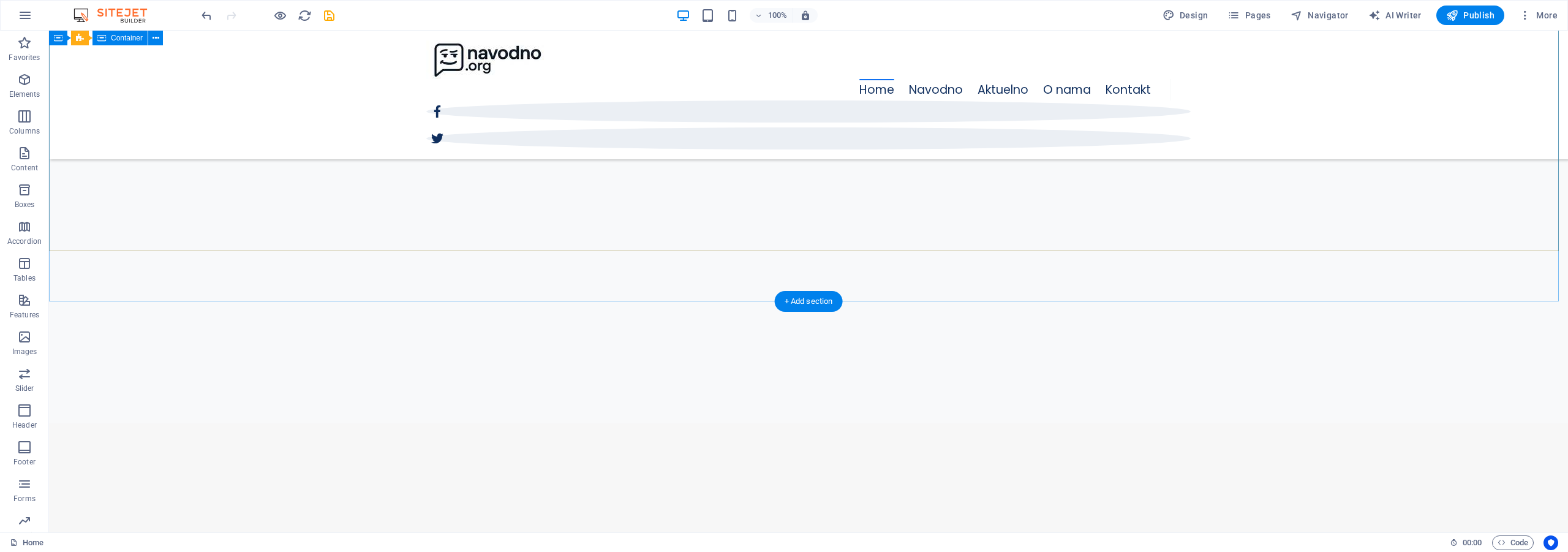
scroll to position [184, 0]
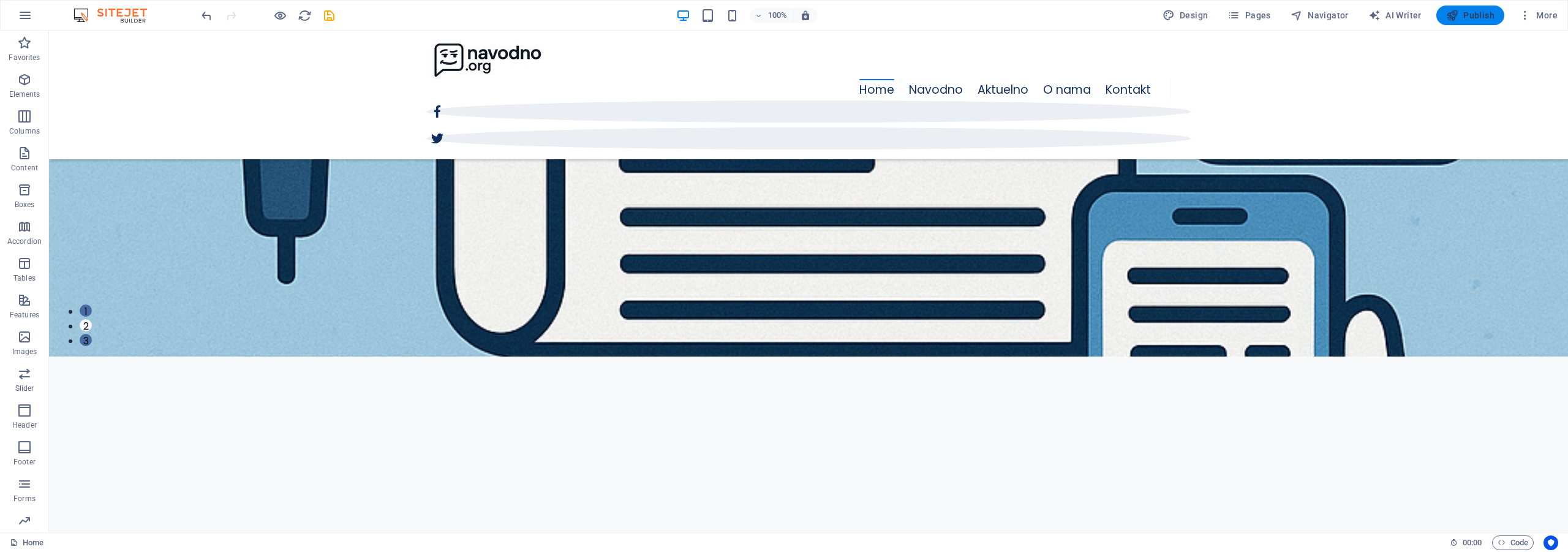
click at [1464, 19] on span "Publish" at bounding box center [1470, 16] width 48 height 12
checkbox input "false"
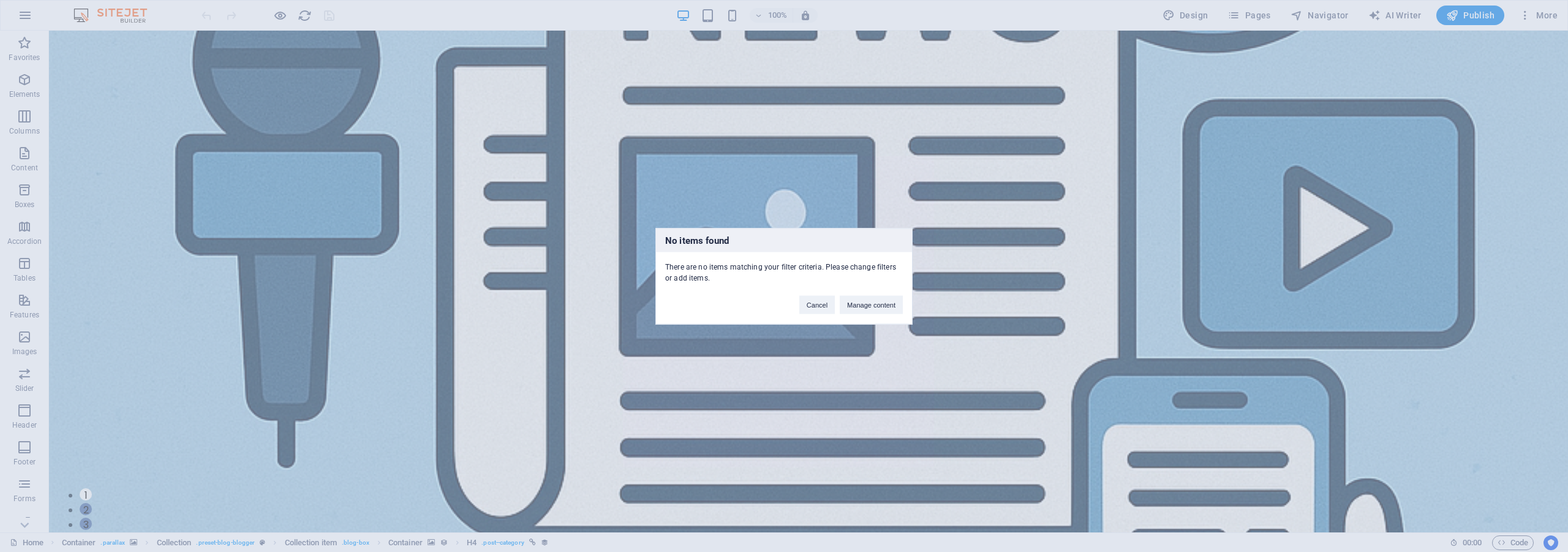
scroll to position [409, 0]
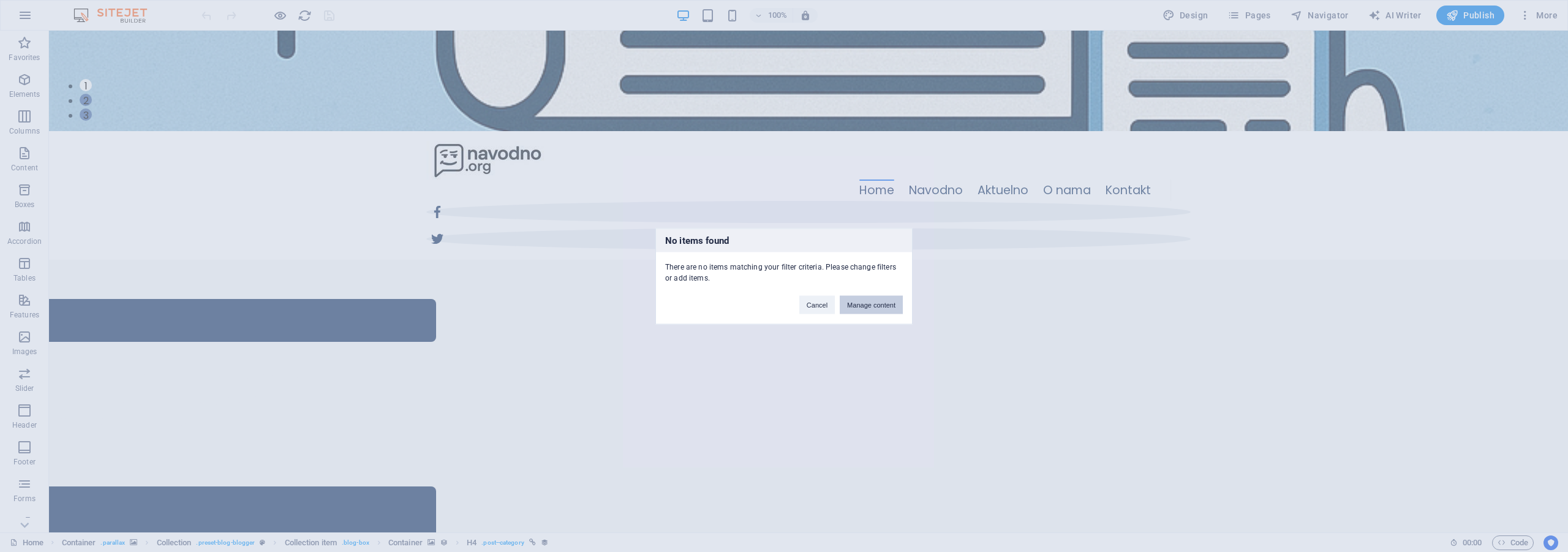
click at [876, 308] on button "Manage content" at bounding box center [871, 304] width 63 height 18
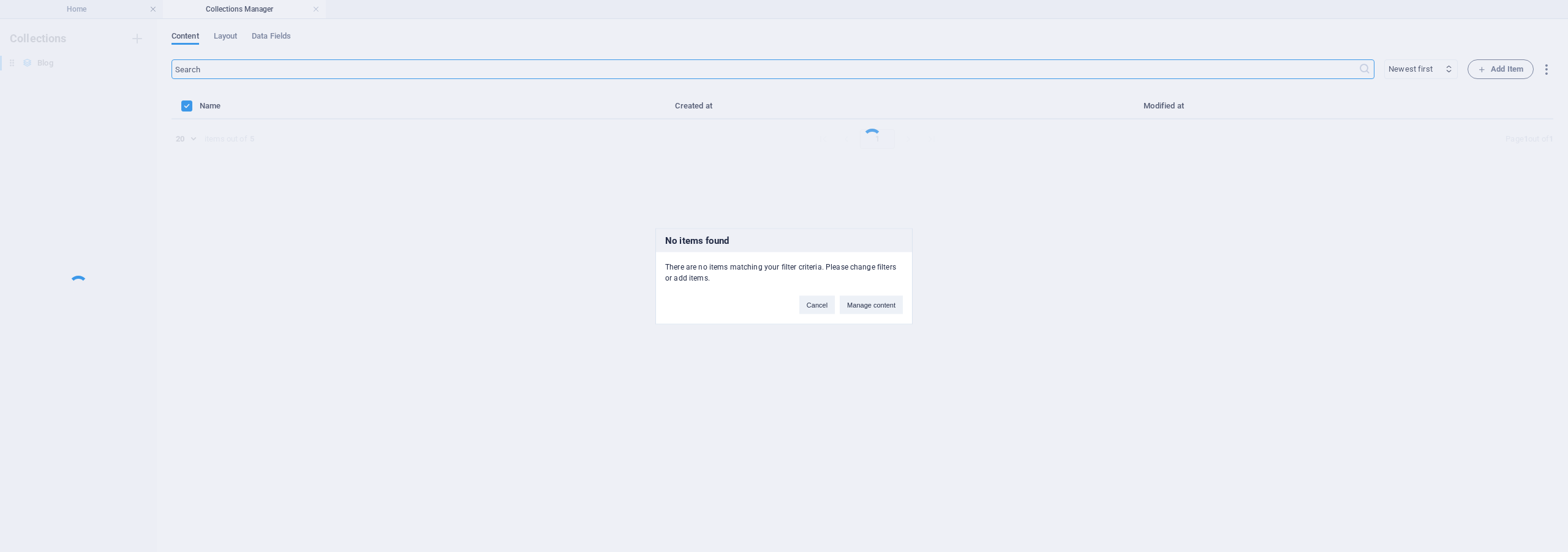
scroll to position [0, 0]
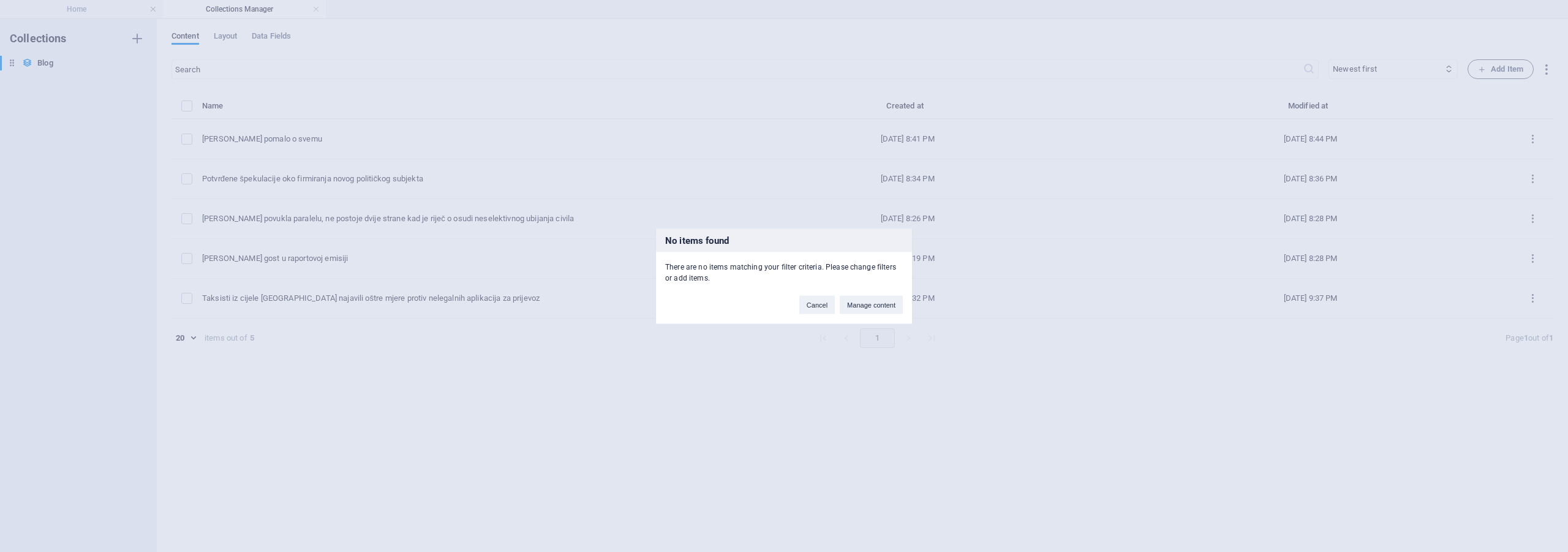
click at [876, 308] on button "Manage content" at bounding box center [871, 304] width 63 height 18
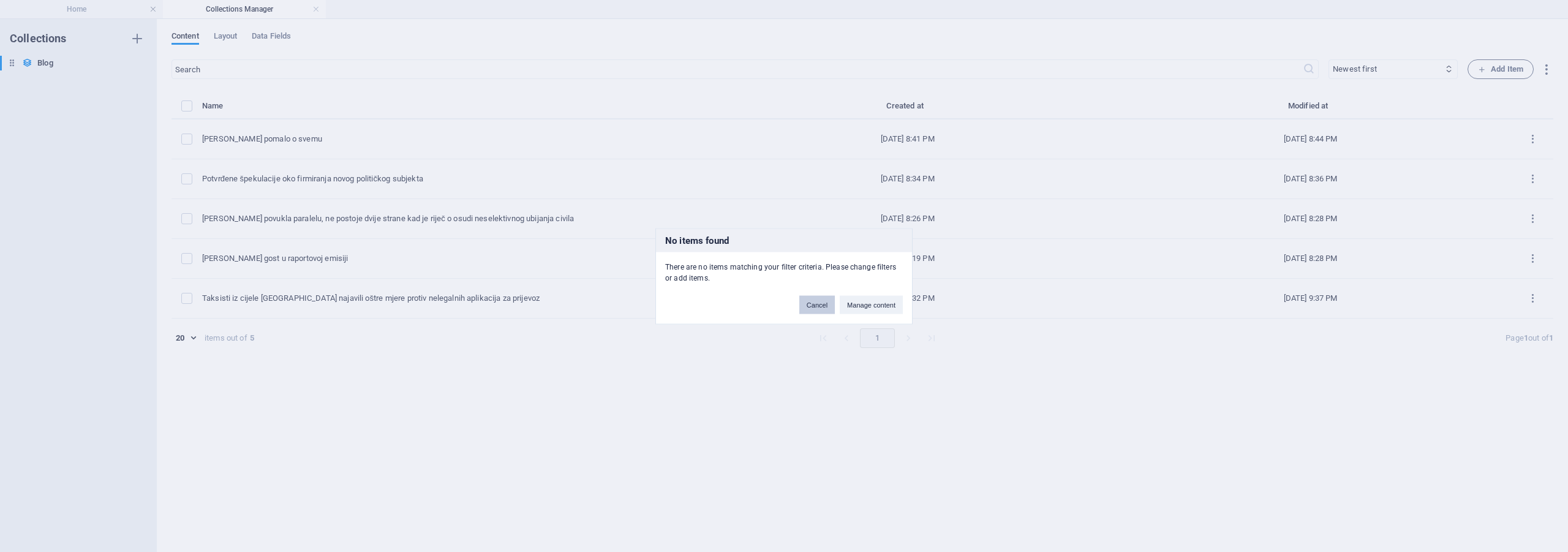
click at [806, 299] on button "Cancel" at bounding box center [817, 304] width 35 height 18
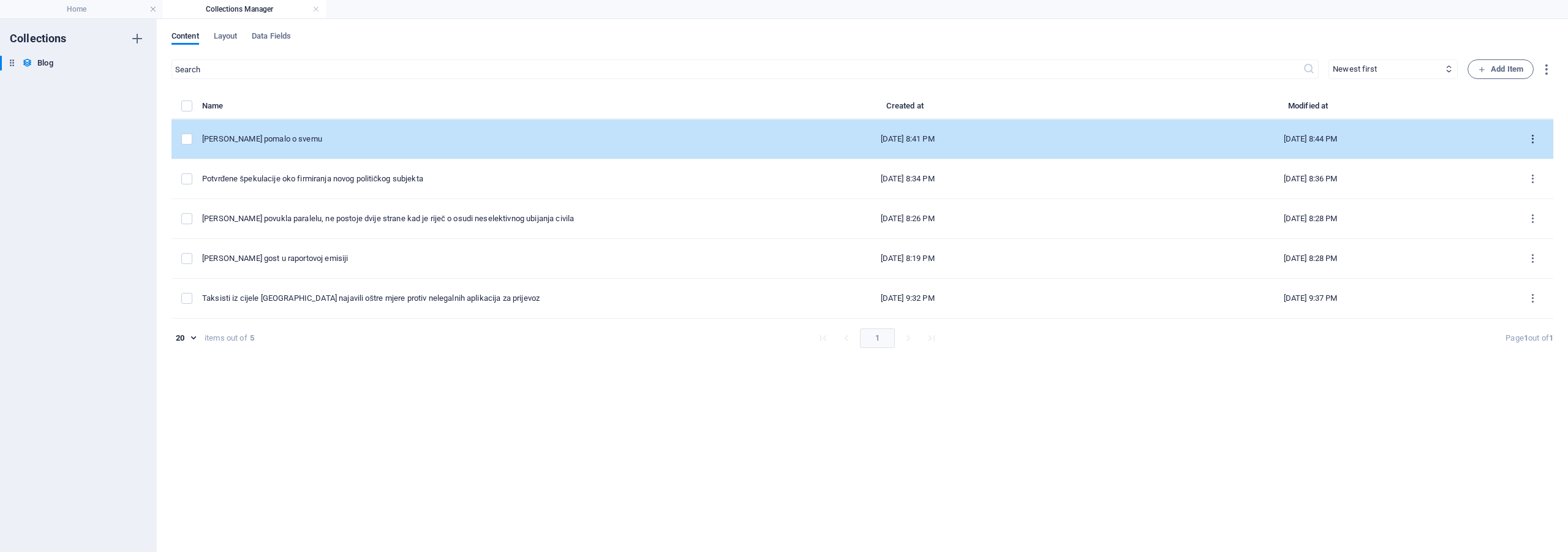
click at [1531, 138] on icon "items list" at bounding box center [1533, 139] width 12 height 12
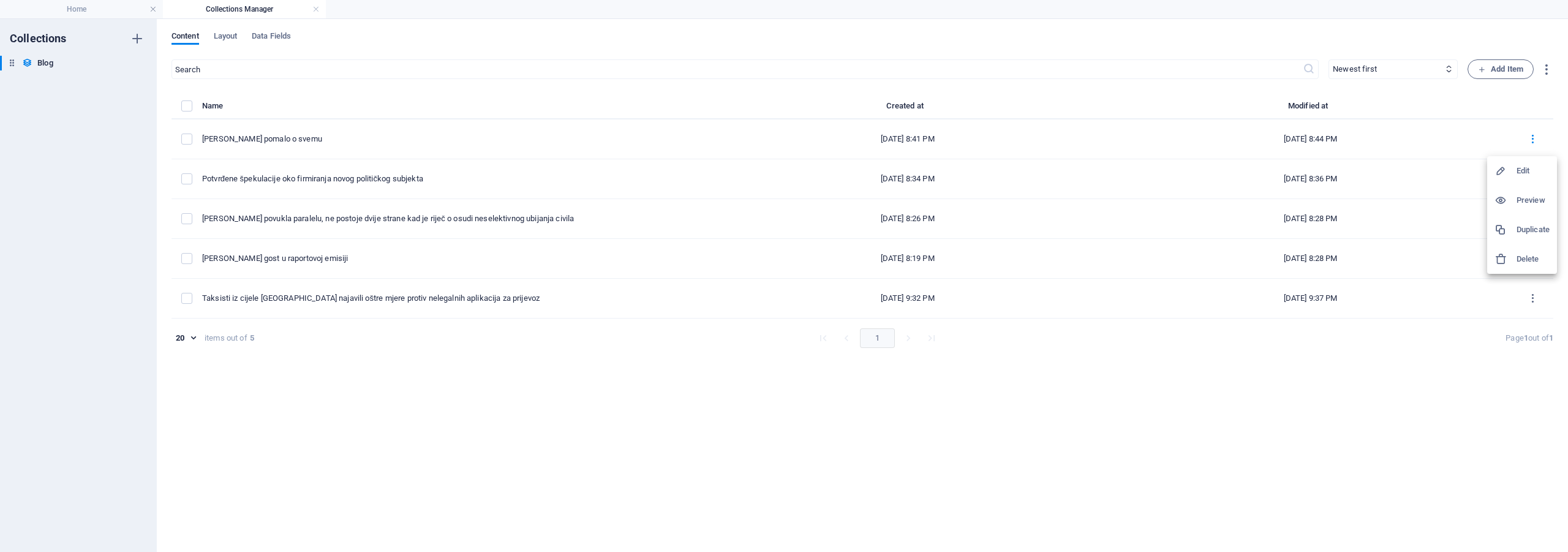
drag, startPoint x: 1521, startPoint y: 180, endPoint x: 1522, endPoint y: 171, distance: 9.1
click at [1522, 171] on li "Edit" at bounding box center [1522, 171] width 70 height 29
select select "Travel"
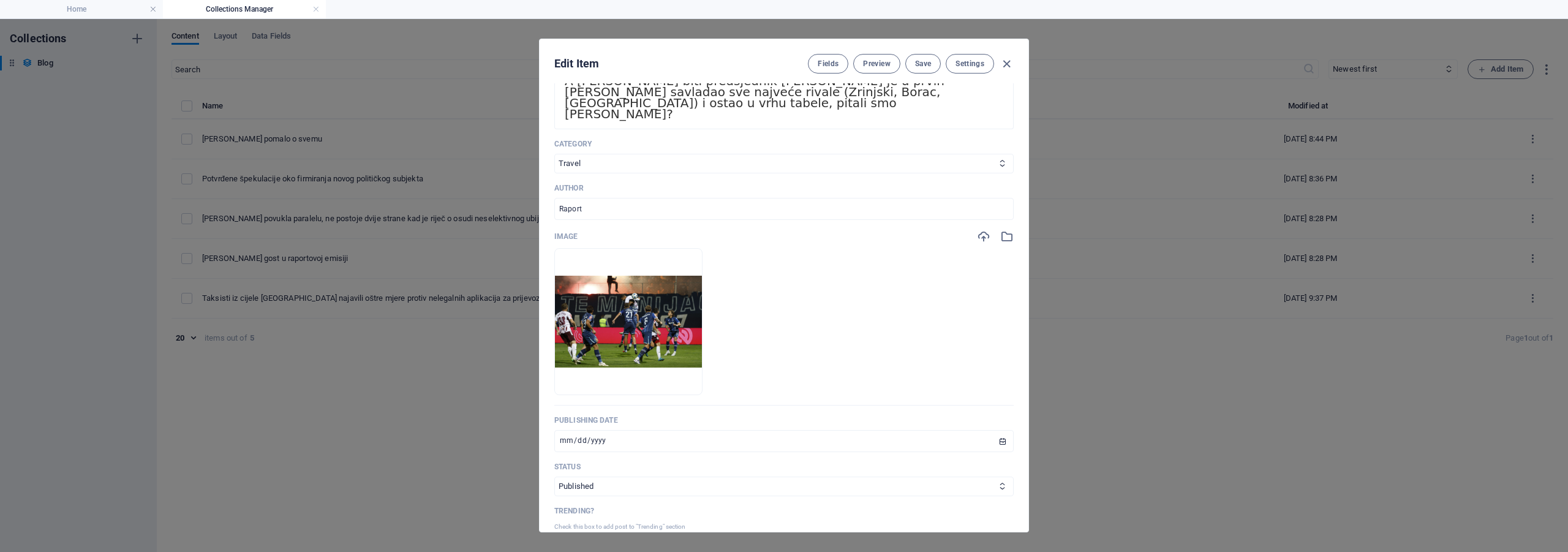
scroll to position [306, 0]
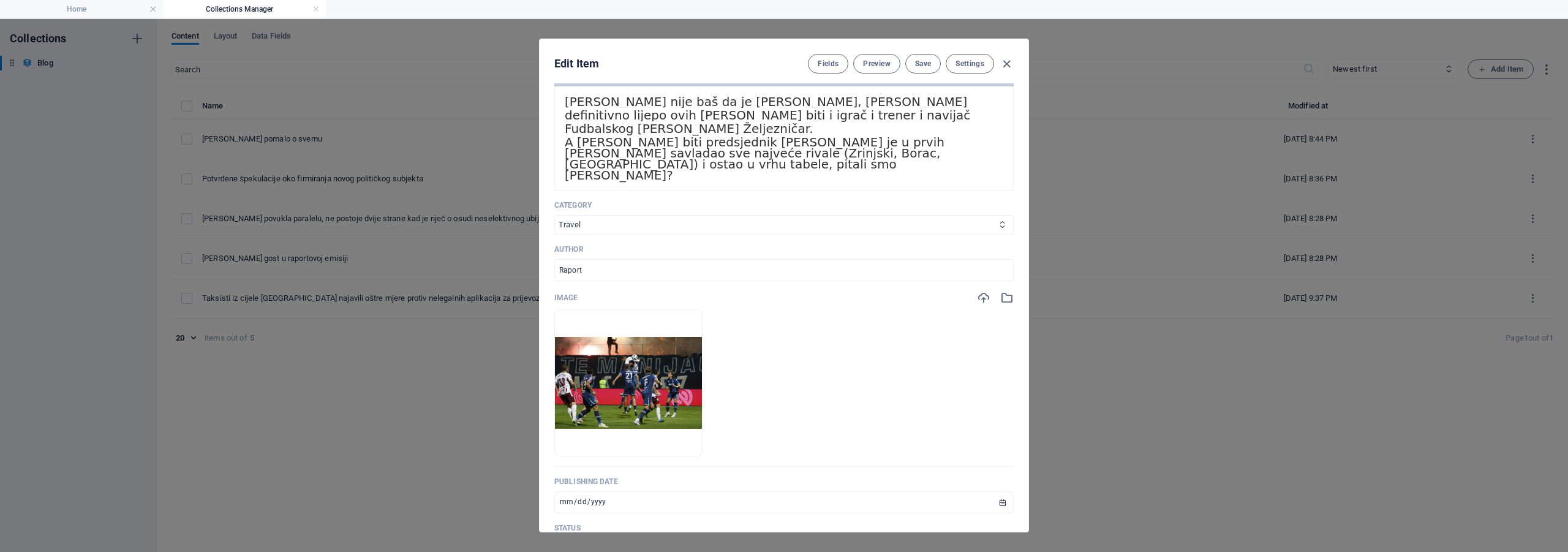
click at [743, 221] on select "Adventure Fashion Technology Travel" at bounding box center [784, 225] width 459 height 20
click at [1162, 197] on div "Edit Item Fields Preview Save Settings Name [PERSON_NAME] pomalo o svemu ​ Slug…" at bounding box center [784, 285] width 1568 height 533
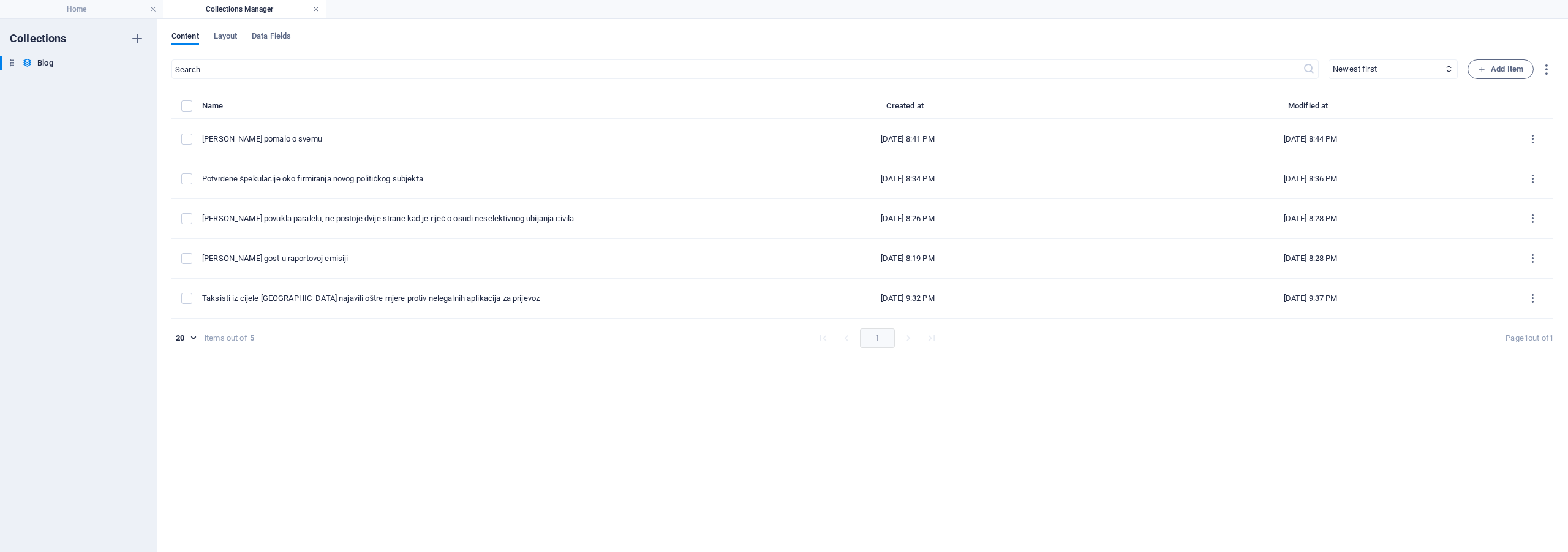
click at [316, 8] on link at bounding box center [316, 9] width 7 height 12
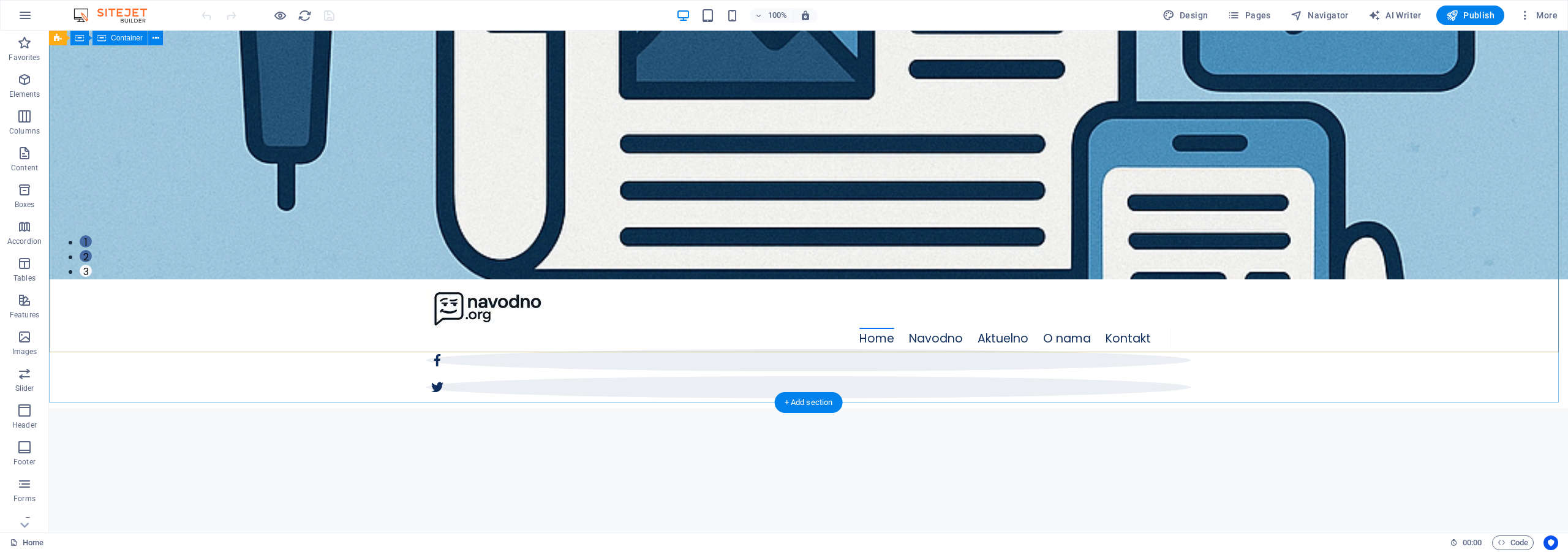
scroll to position [0, 0]
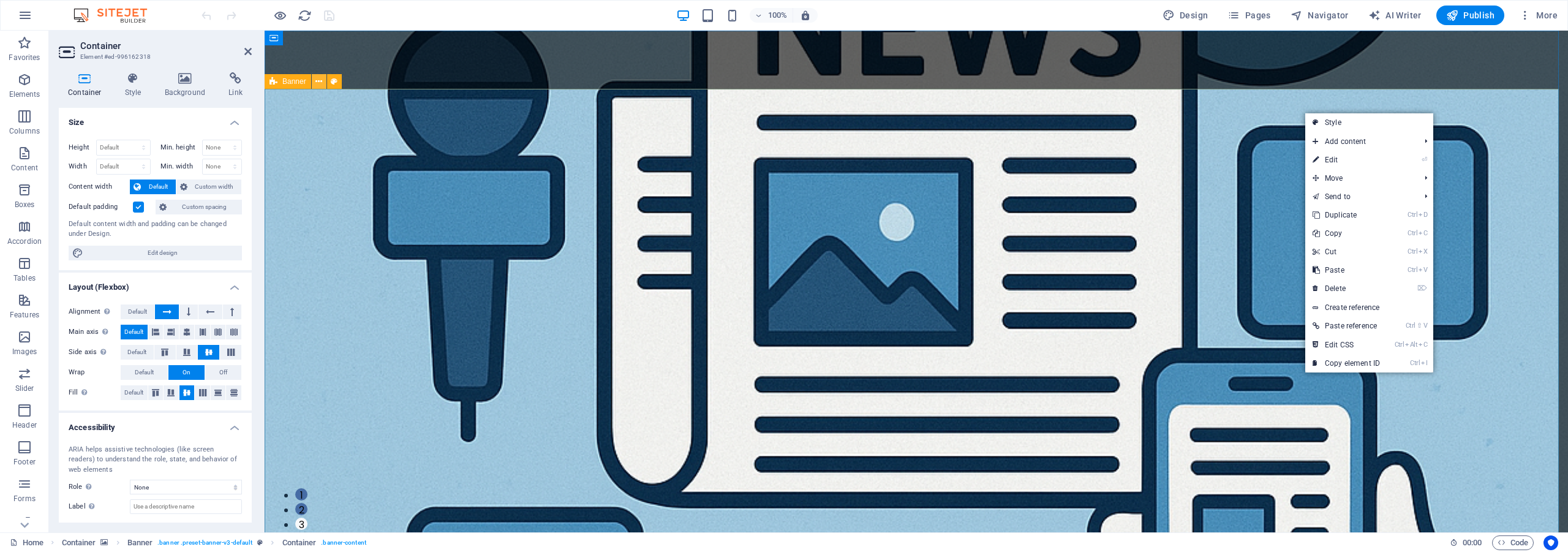
click at [319, 82] on icon at bounding box center [319, 82] width 7 height 13
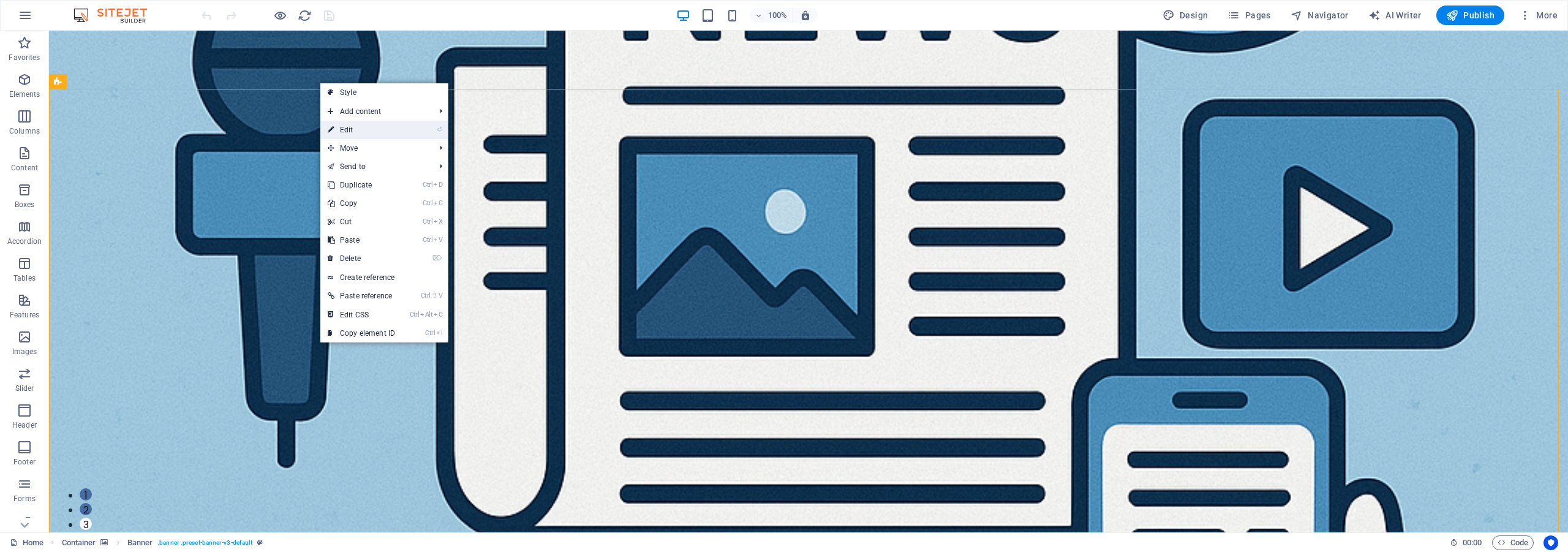
click at [353, 135] on link "⏎ Edit" at bounding box center [361, 129] width 82 height 18
select select "vh"
select select "header"
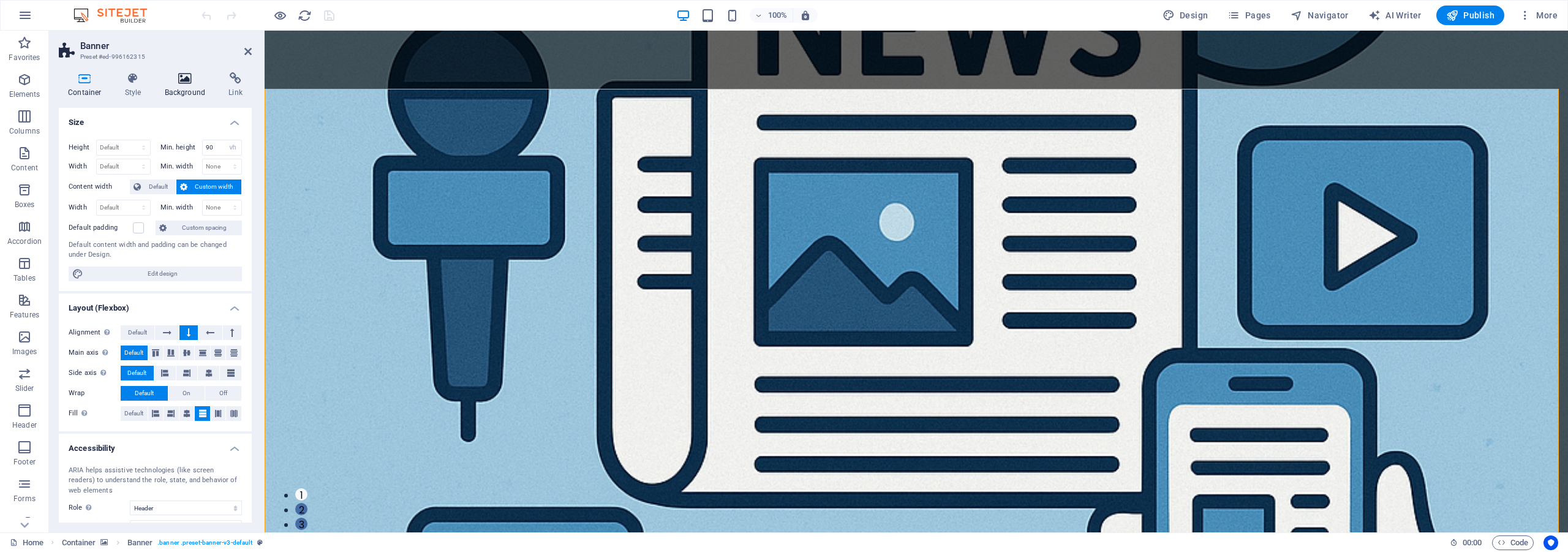
click at [178, 72] on icon at bounding box center [185, 78] width 59 height 12
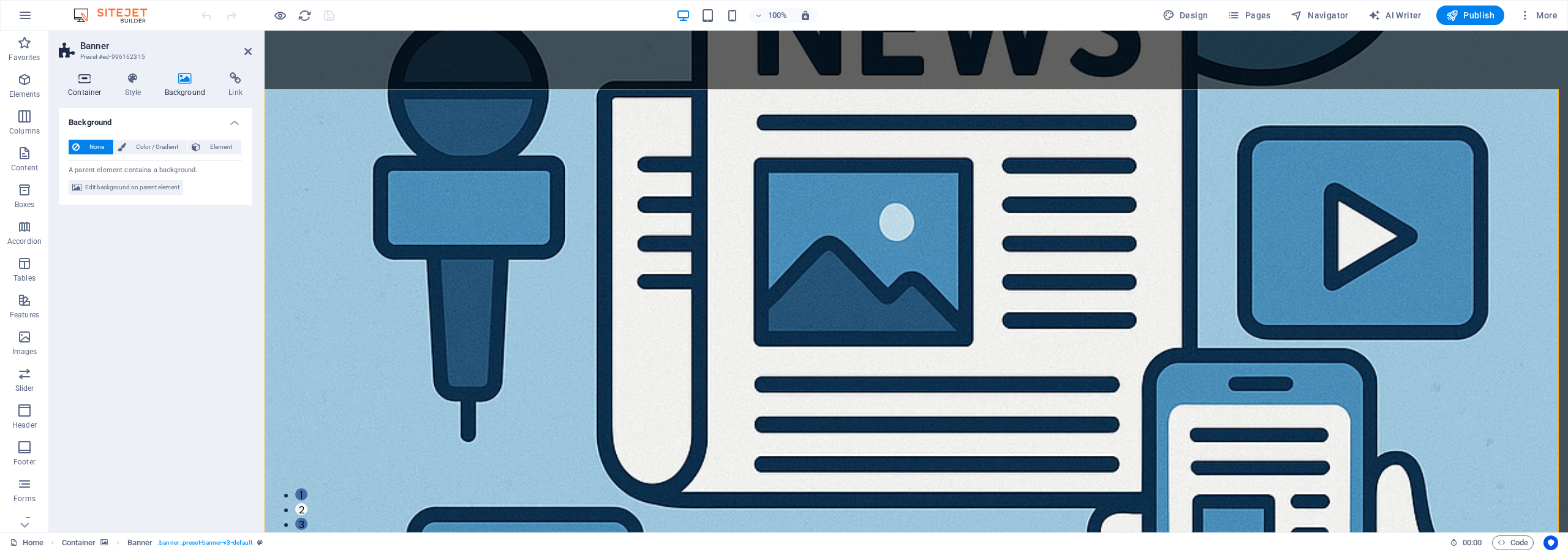
click at [93, 84] on icon at bounding box center [84, 78] width 52 height 12
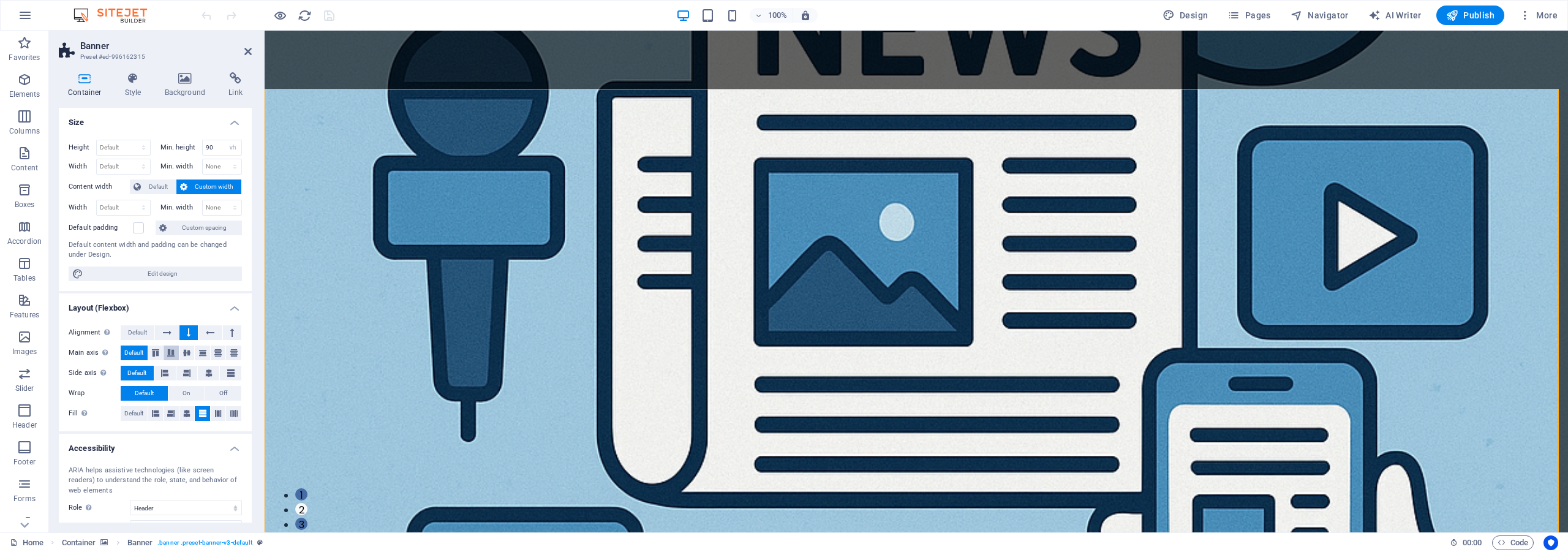
scroll to position [81, 0]
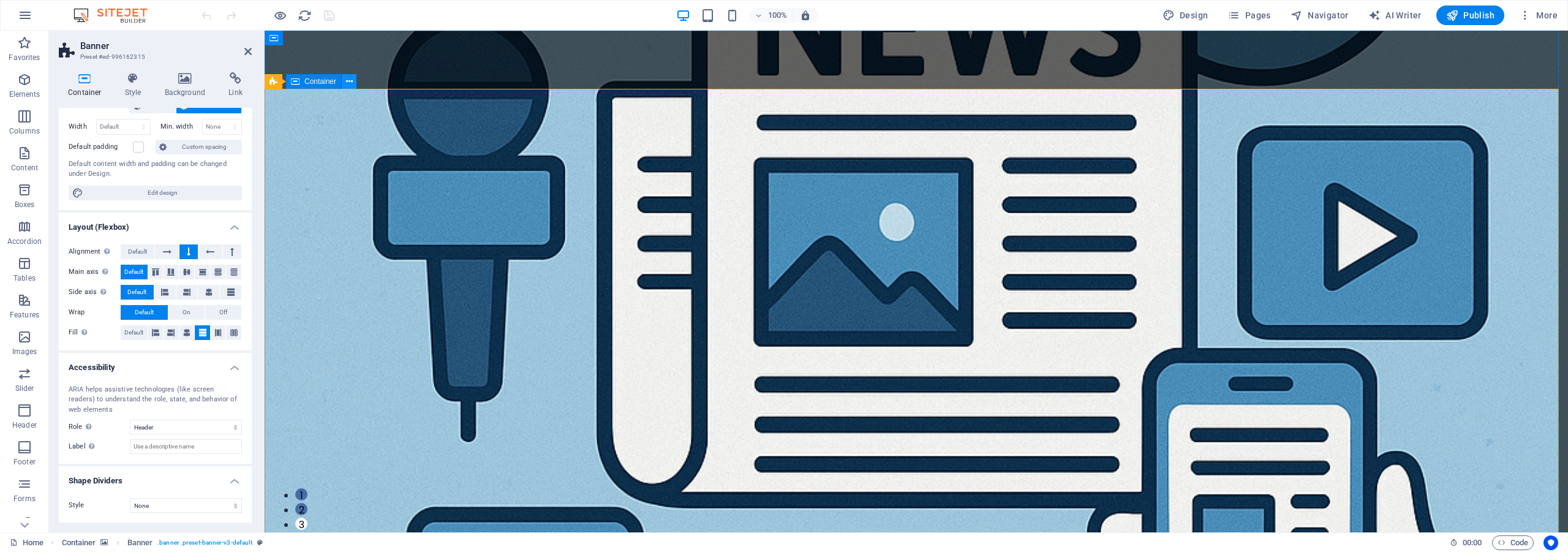
click at [350, 85] on icon at bounding box center [350, 82] width 7 height 13
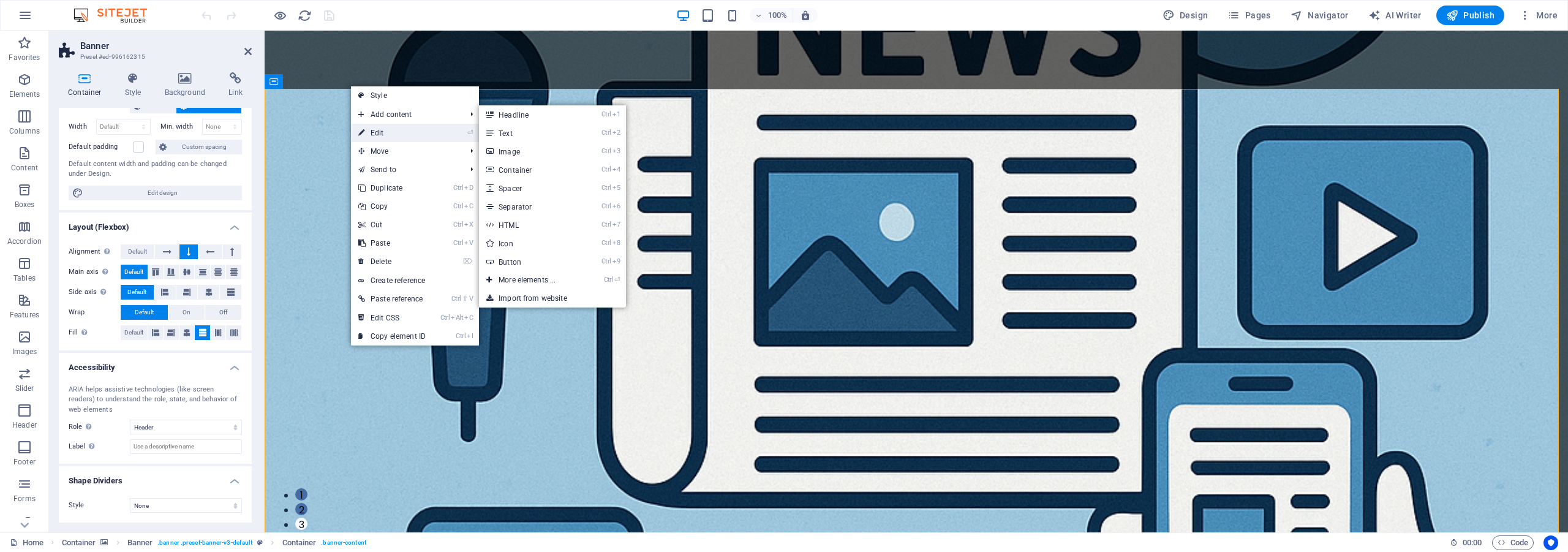
click at [395, 135] on link "⏎ Edit" at bounding box center [392, 133] width 82 height 18
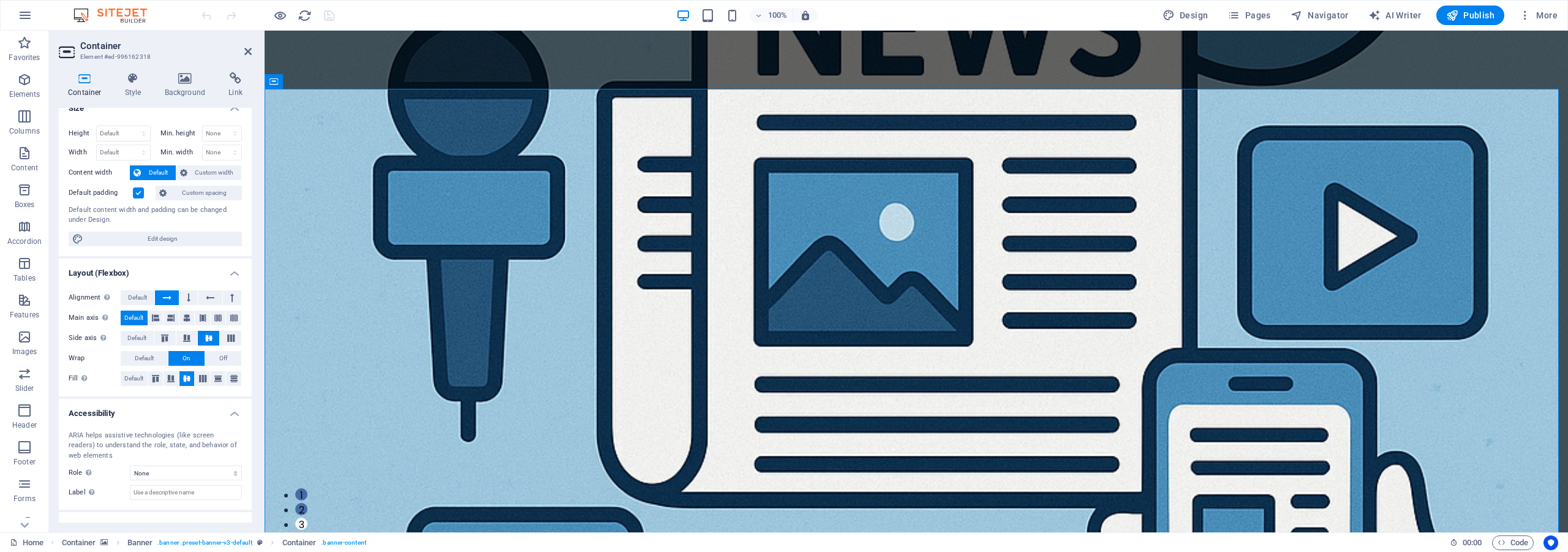
scroll to position [0, 0]
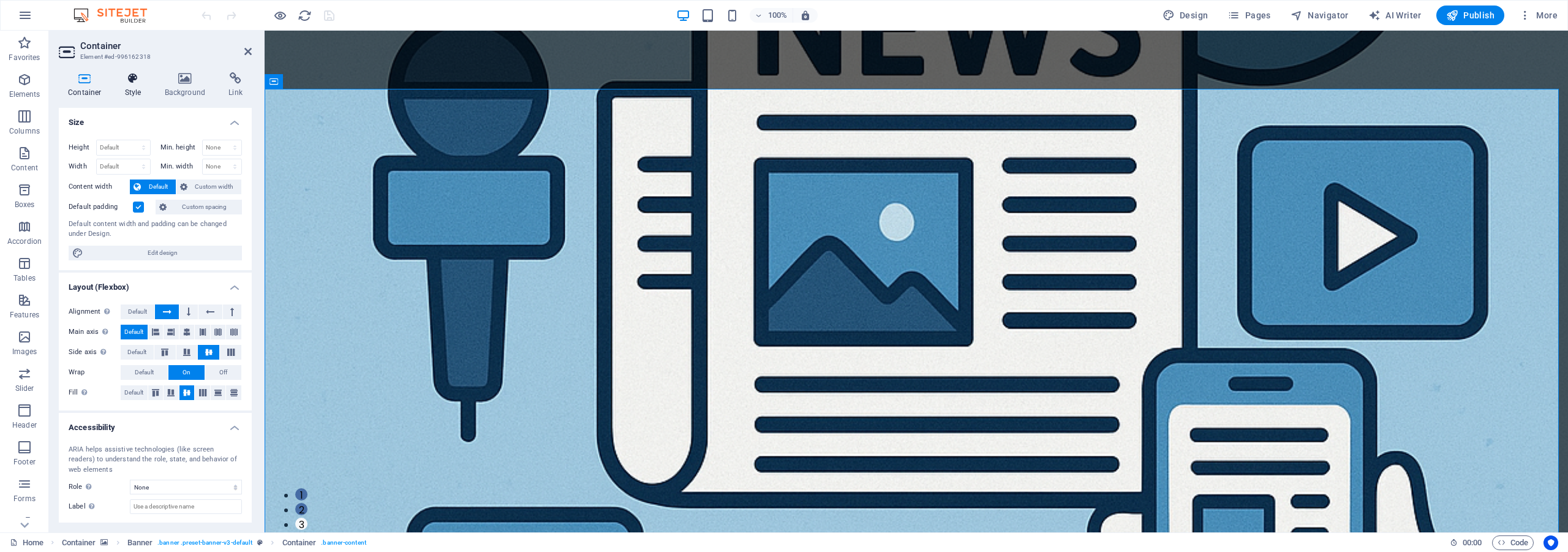
click at [139, 82] on icon at bounding box center [133, 78] width 35 height 12
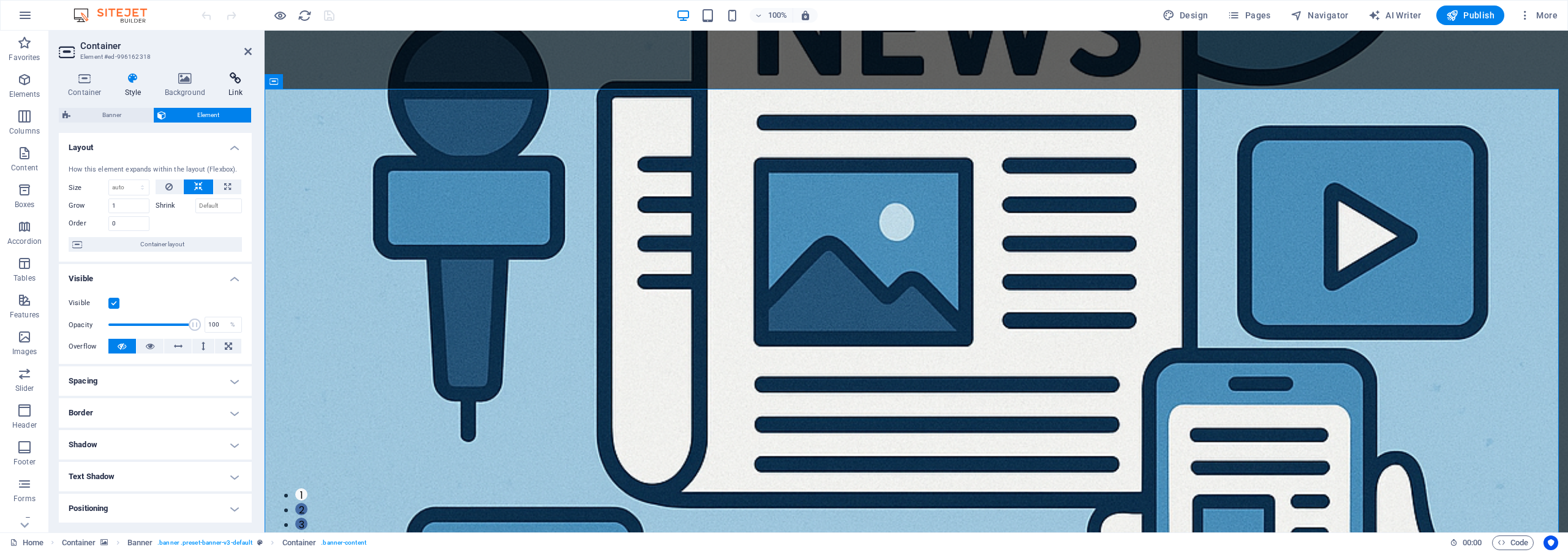
click at [231, 77] on icon at bounding box center [235, 78] width 33 height 12
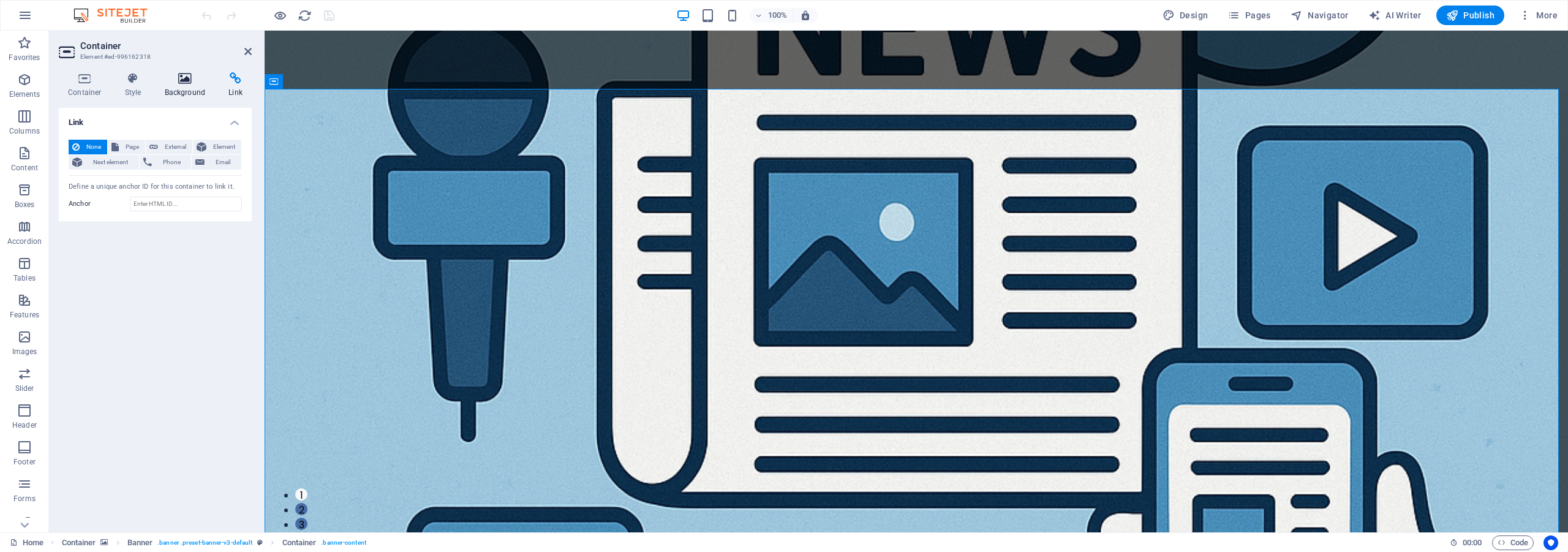
click at [176, 81] on icon at bounding box center [185, 78] width 59 height 12
click at [127, 81] on icon at bounding box center [133, 78] width 35 height 12
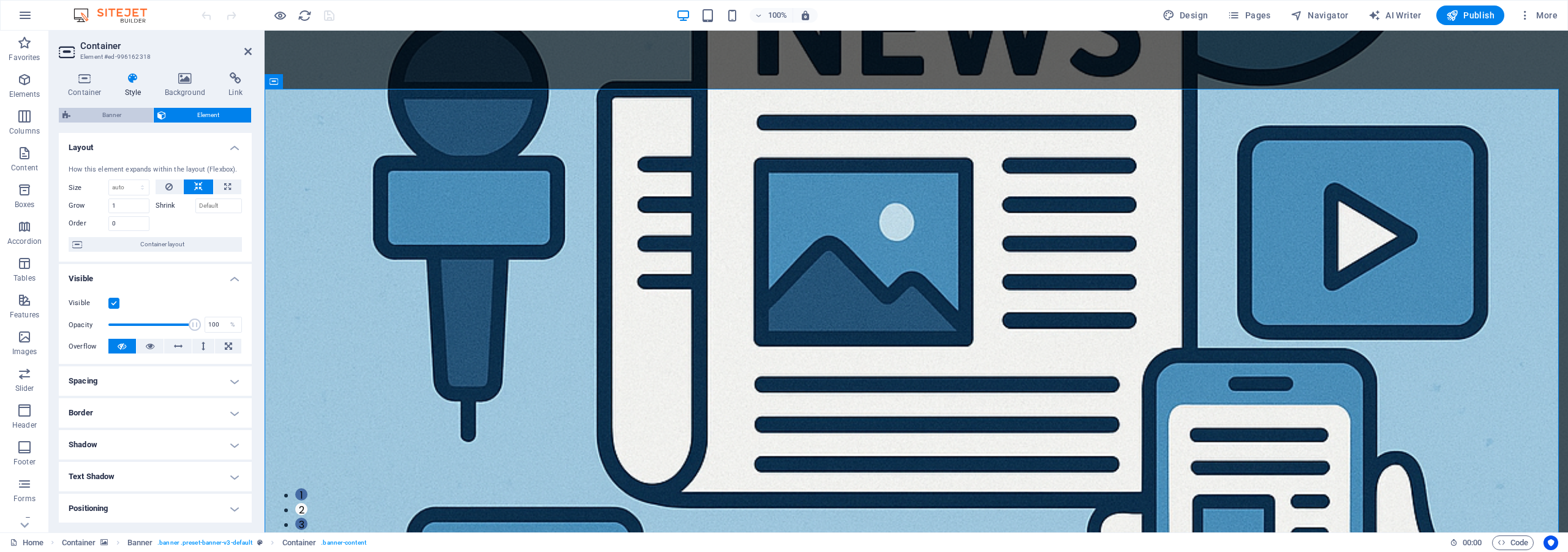
click at [131, 112] on span "Banner" at bounding box center [112, 115] width 76 height 15
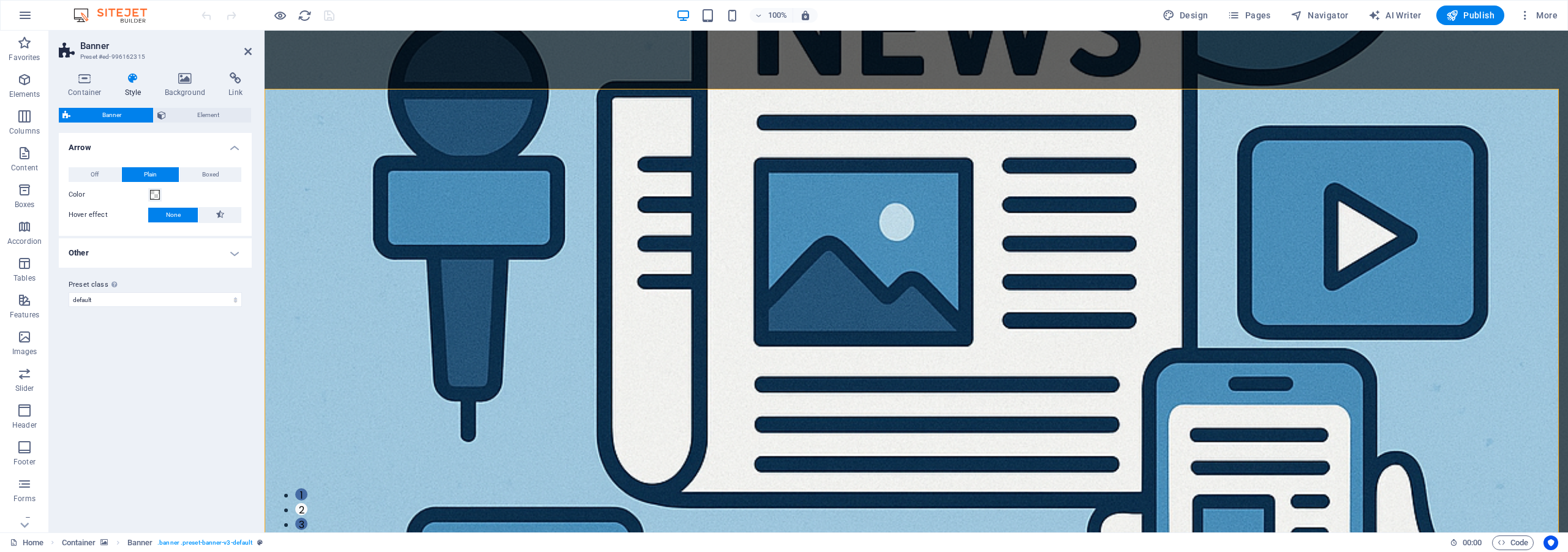
click at [154, 252] on h4 "Other" at bounding box center [155, 253] width 193 height 29
click at [154, 252] on h4 "Other" at bounding box center [155, 249] width 193 height 22
click at [196, 116] on span "Element" at bounding box center [208, 115] width 78 height 15
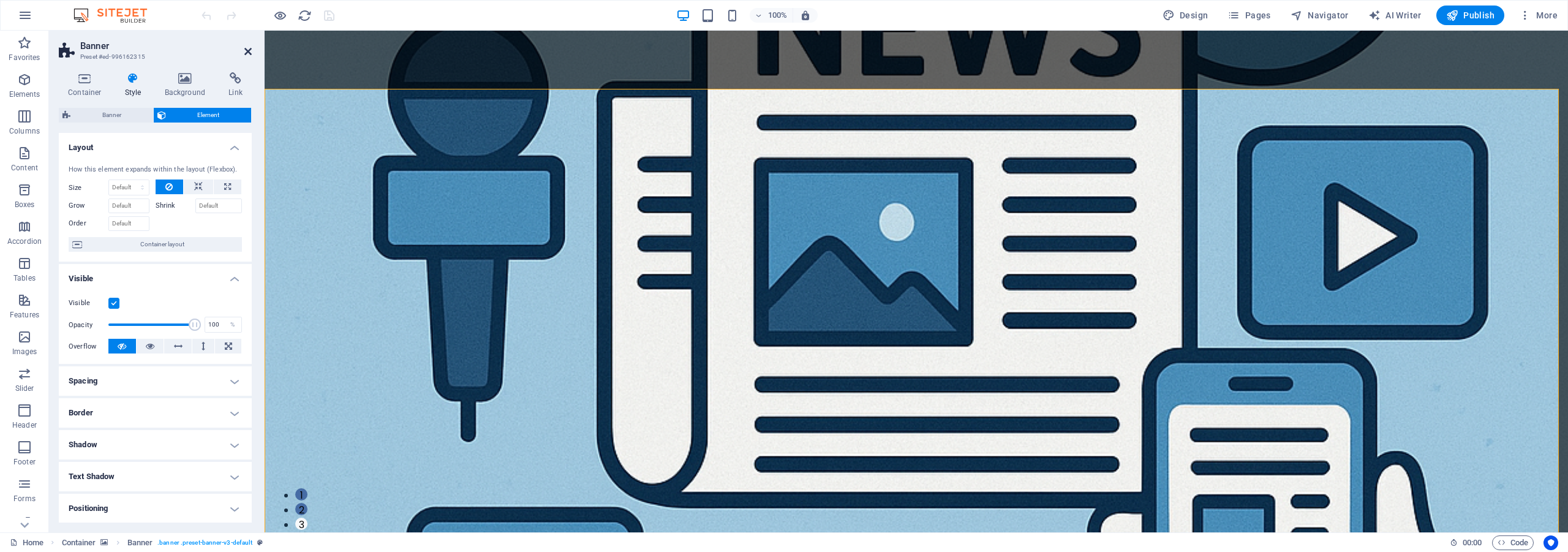
click at [249, 50] on icon at bounding box center [248, 51] width 7 height 10
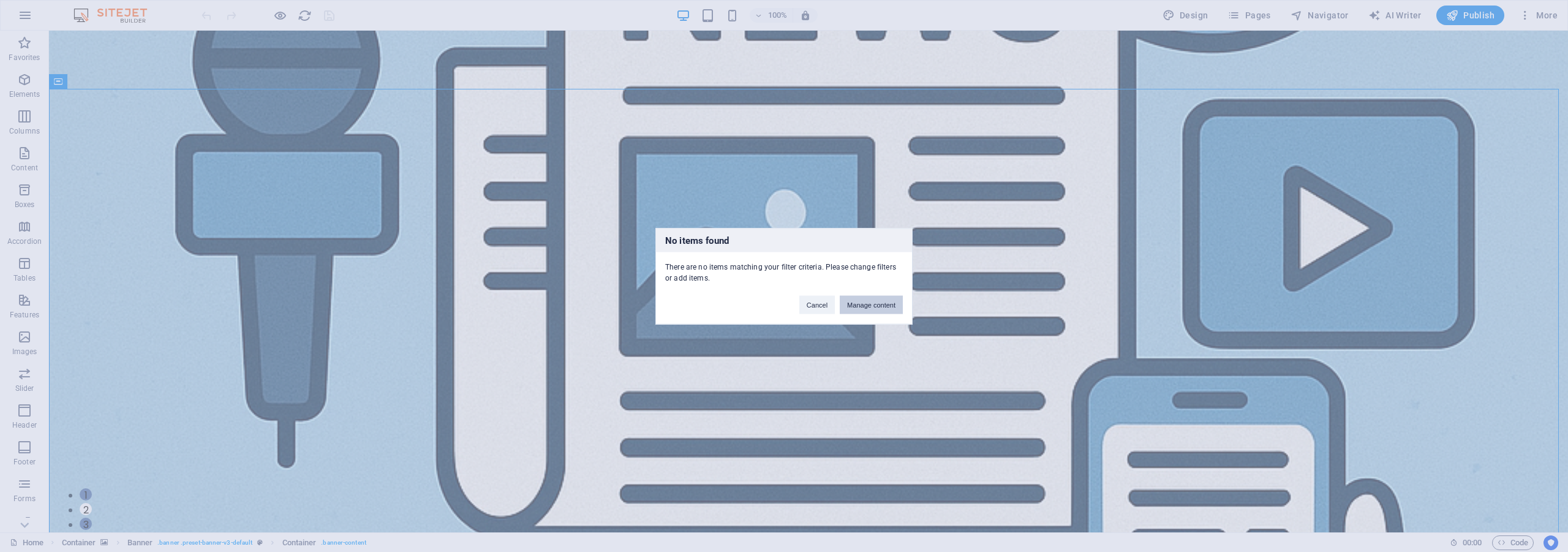
click at [884, 304] on button "Manage content" at bounding box center [871, 304] width 63 height 18
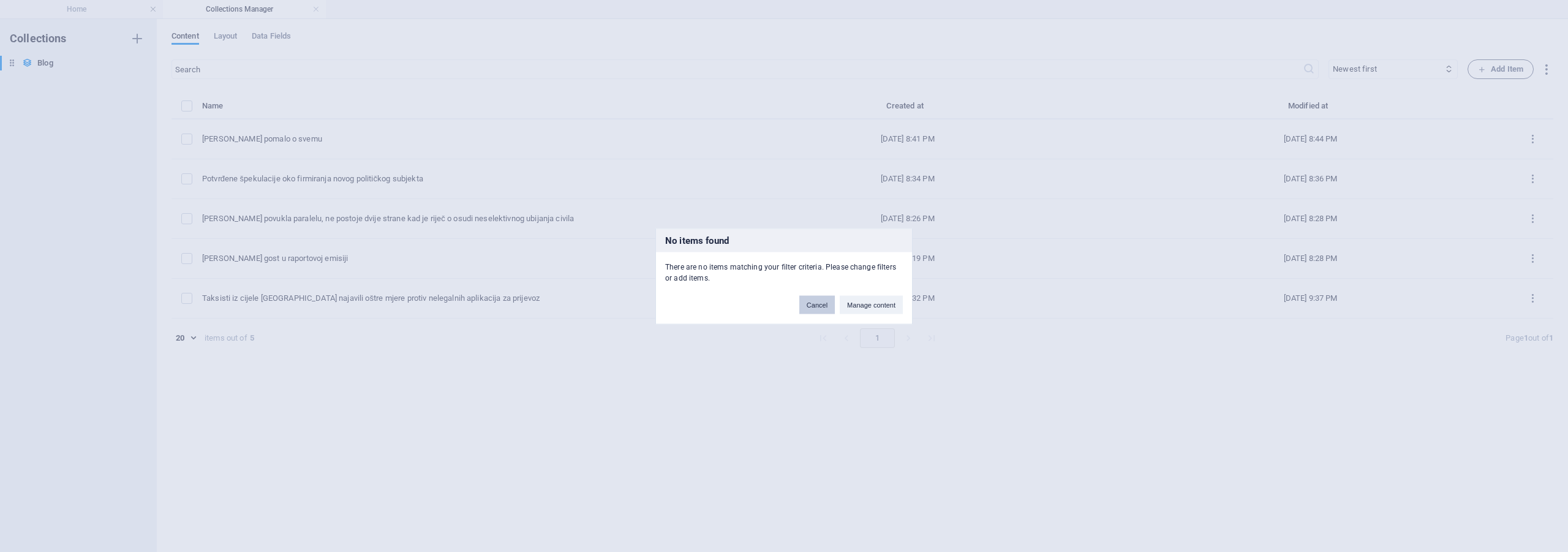
click at [810, 308] on button "Cancel" at bounding box center [817, 304] width 35 height 18
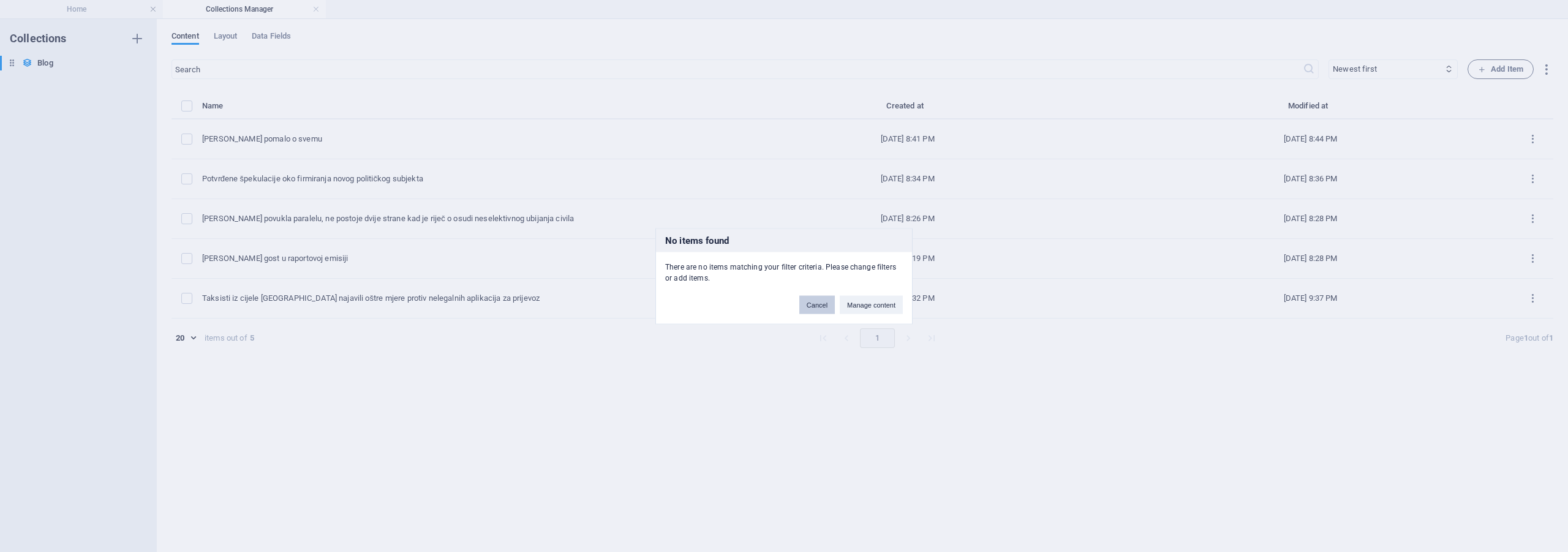
click at [810, 301] on button "Cancel" at bounding box center [817, 304] width 35 height 18
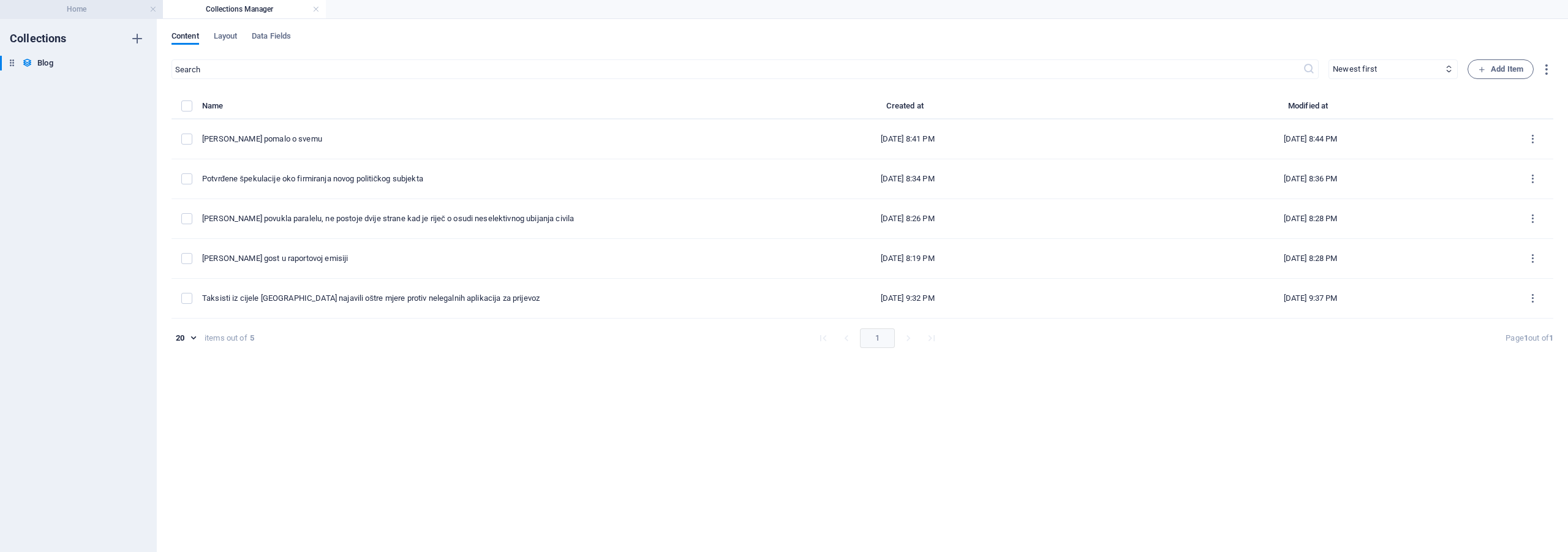
click at [35, 4] on h4 "Home" at bounding box center [81, 10] width 163 height 14
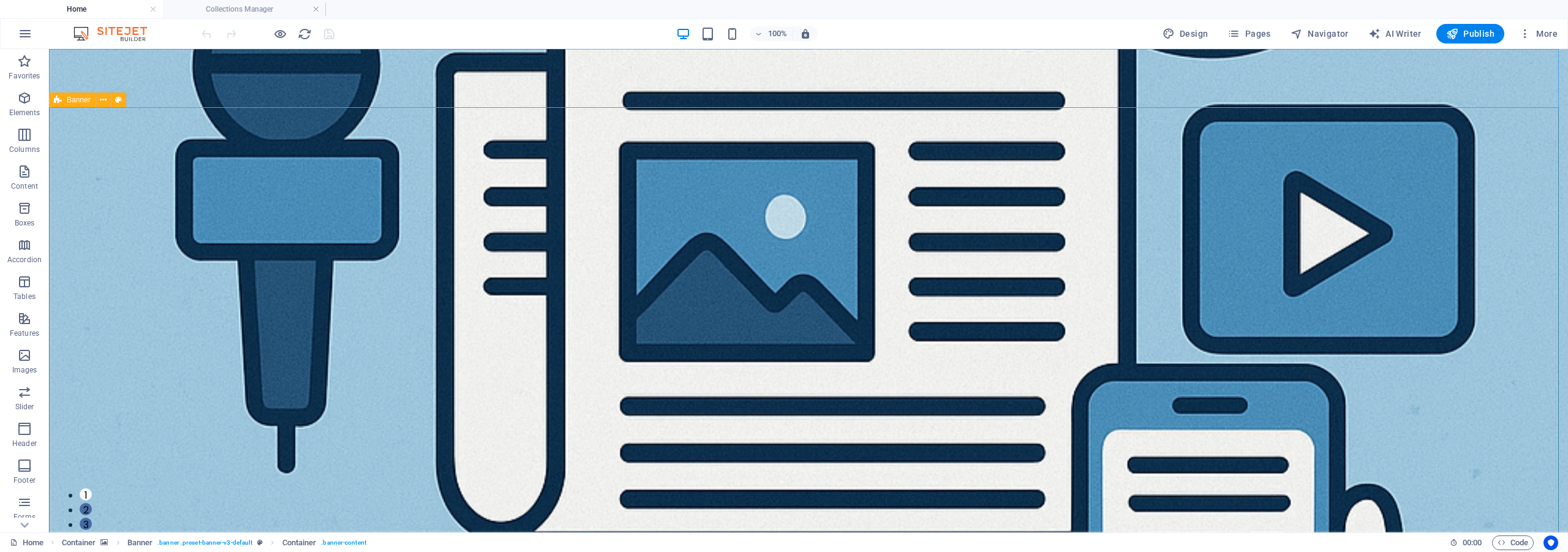
click at [59, 99] on icon at bounding box center [58, 100] width 8 height 15
click at [120, 101] on icon at bounding box center [118, 100] width 7 height 13
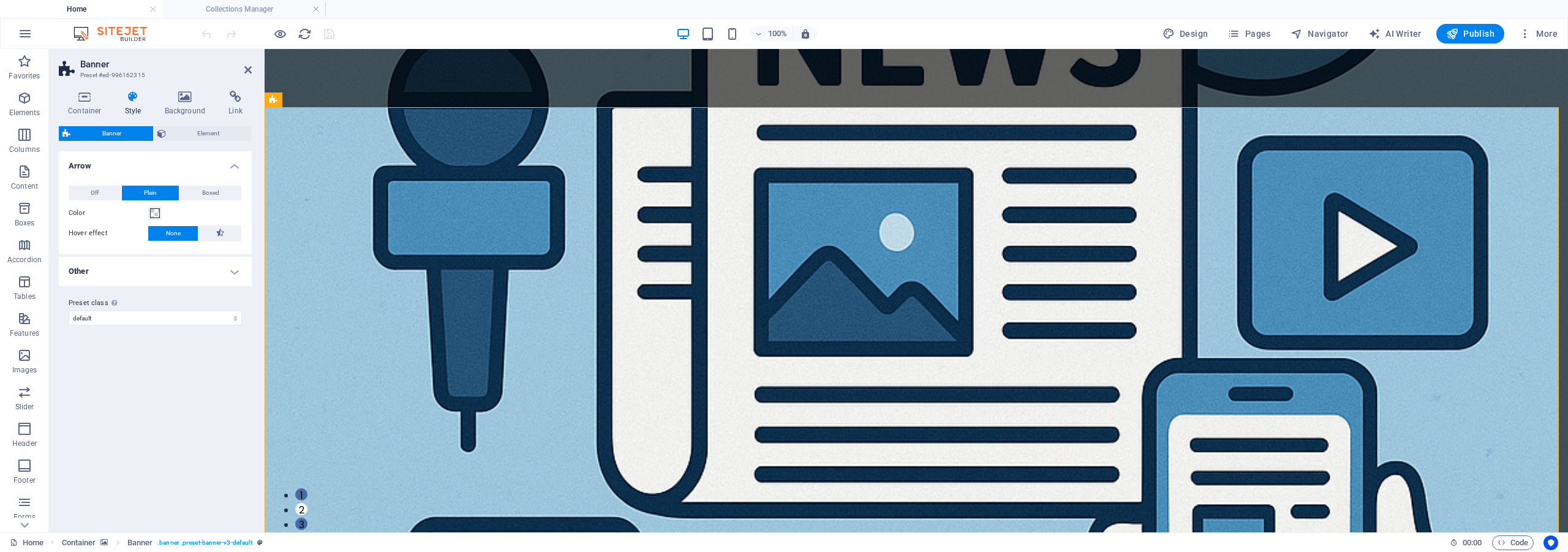
click at [225, 265] on h4 "Other" at bounding box center [155, 271] width 193 height 29
click at [225, 265] on h4 "Other" at bounding box center [155, 267] width 193 height 22
click at [214, 133] on span "Element" at bounding box center [208, 133] width 78 height 15
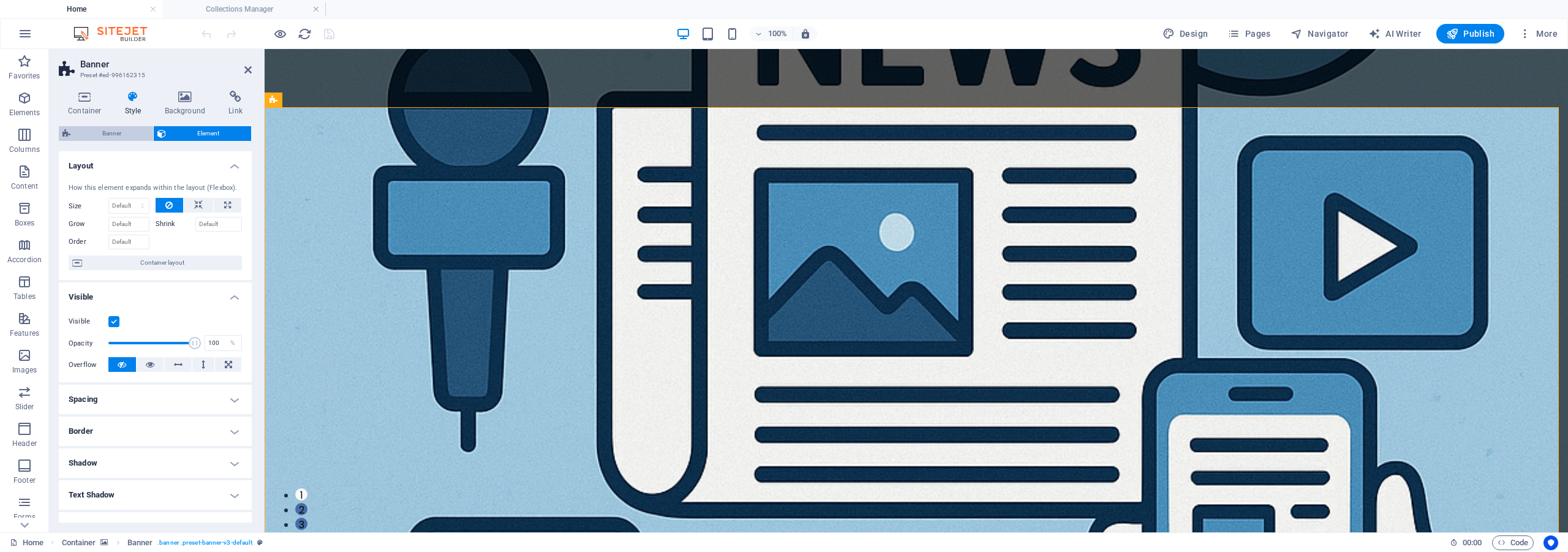
click at [112, 137] on span "Banner" at bounding box center [112, 133] width 76 height 15
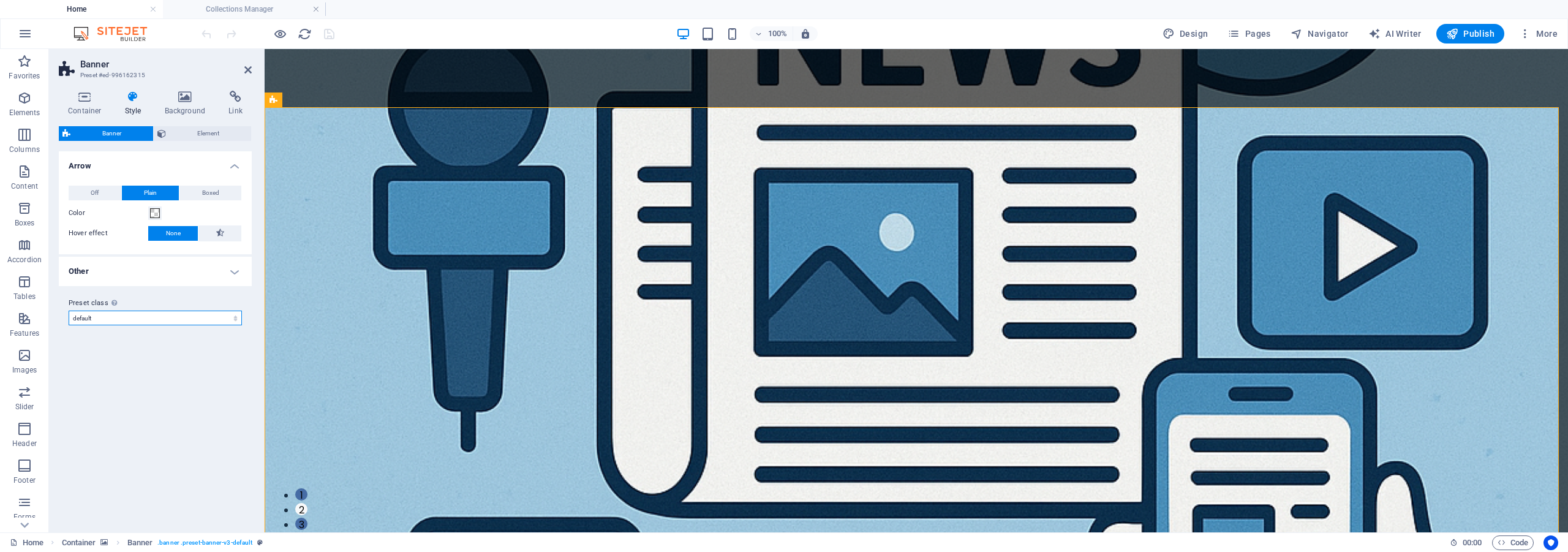
click at [156, 320] on select "default Add preset class" at bounding box center [155, 318] width 173 height 15
click at [188, 95] on icon at bounding box center [185, 97] width 59 height 12
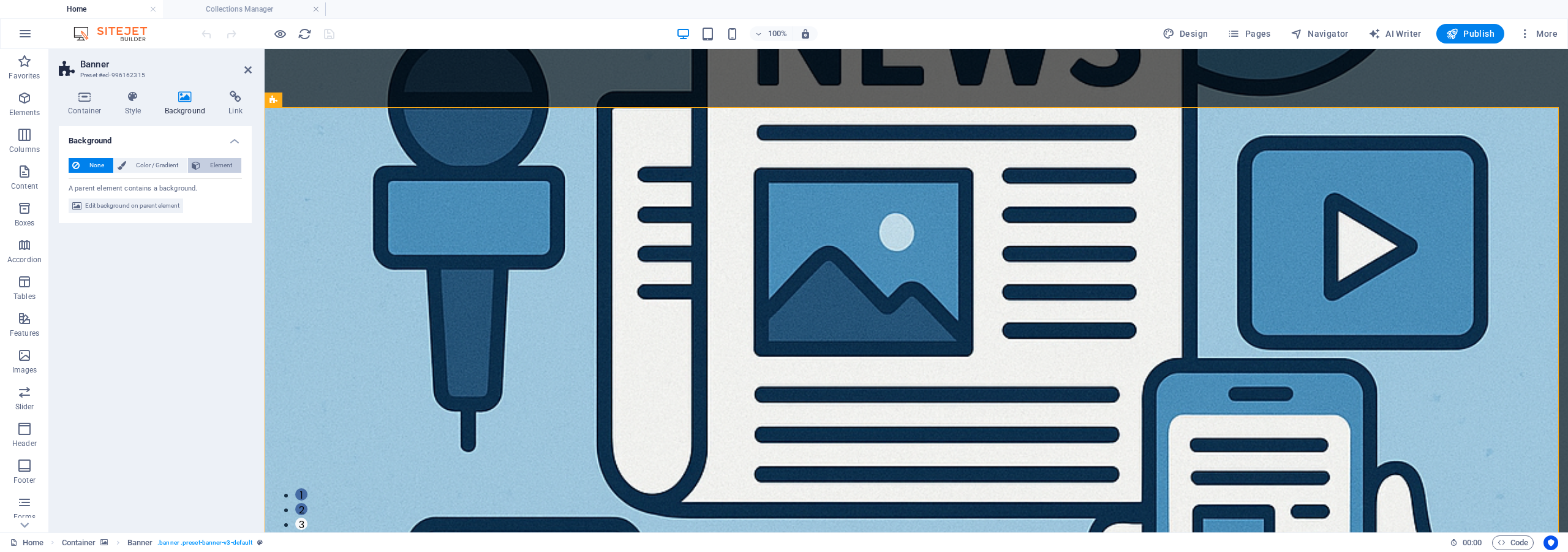
click at [224, 168] on span "Element" at bounding box center [221, 165] width 34 height 15
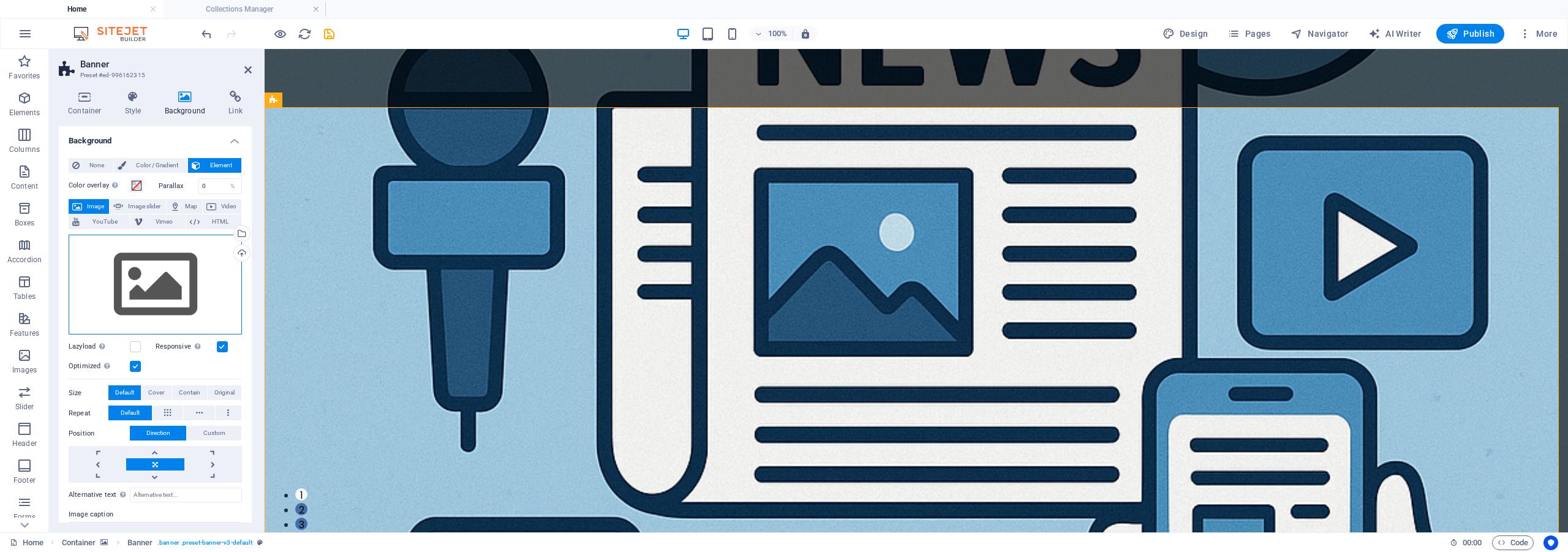
click at [167, 272] on div "Drag files here, click to choose files or select files from Files or our free s…" at bounding box center [155, 285] width 173 height 101
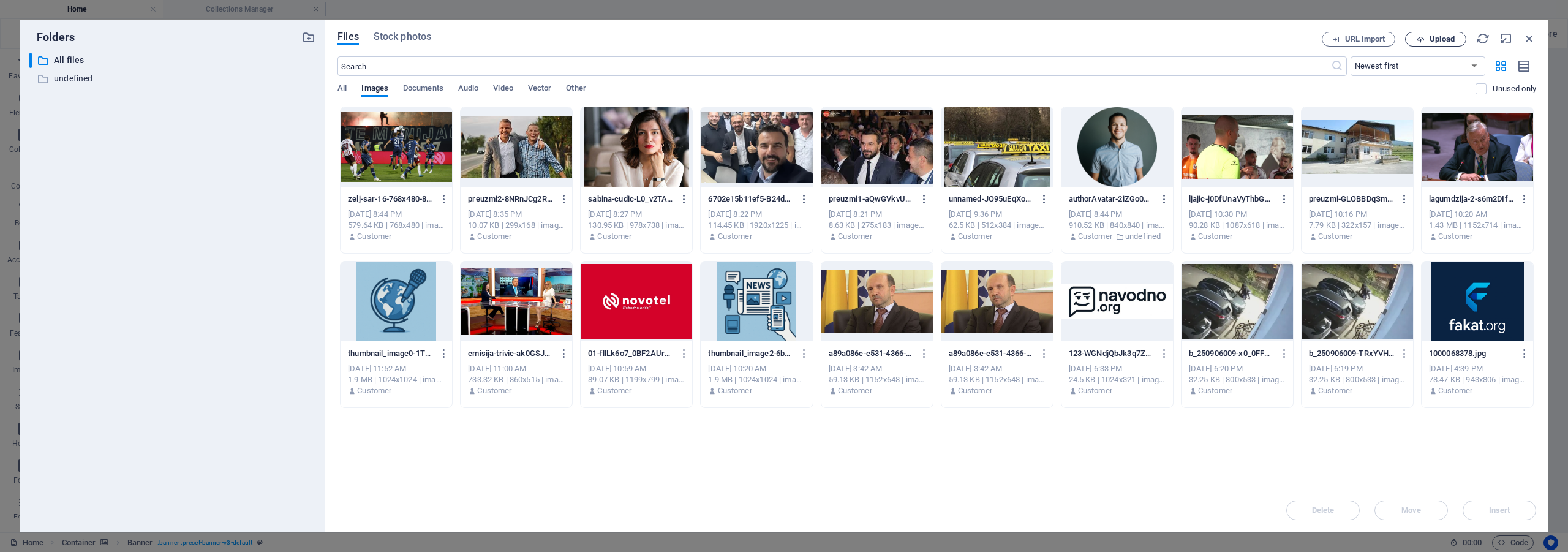
click at [1431, 37] on span "Upload" at bounding box center [1441, 39] width 25 height 7
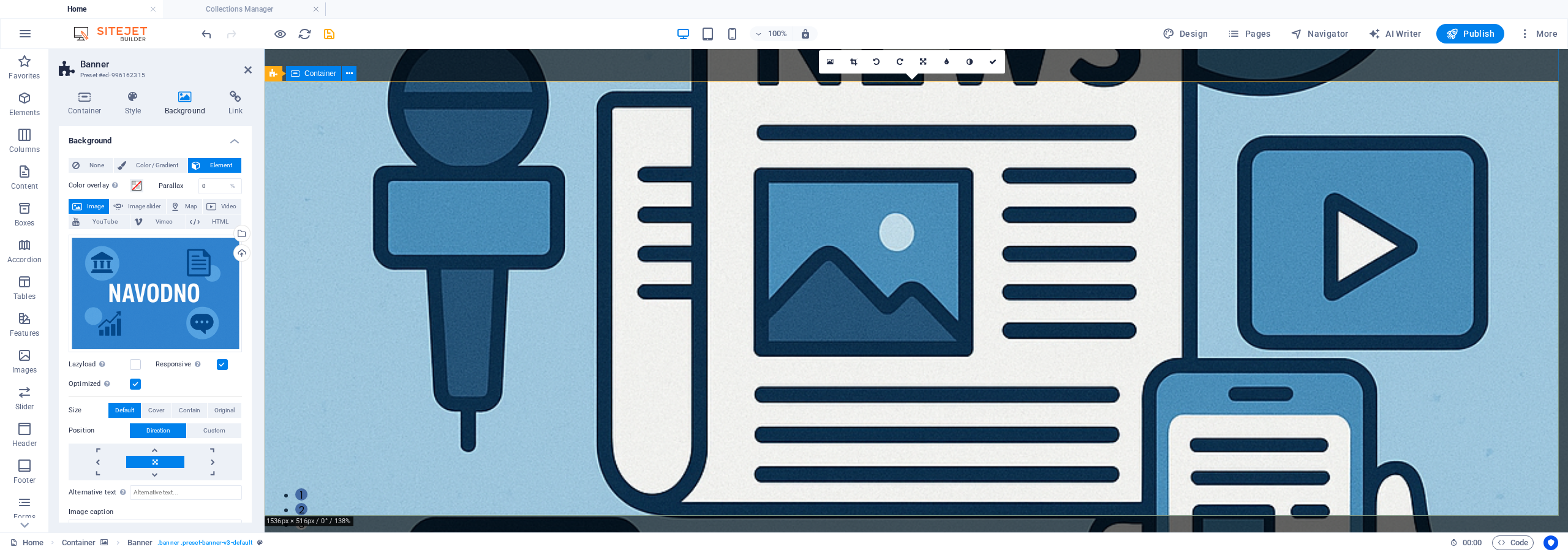
scroll to position [61, 0]
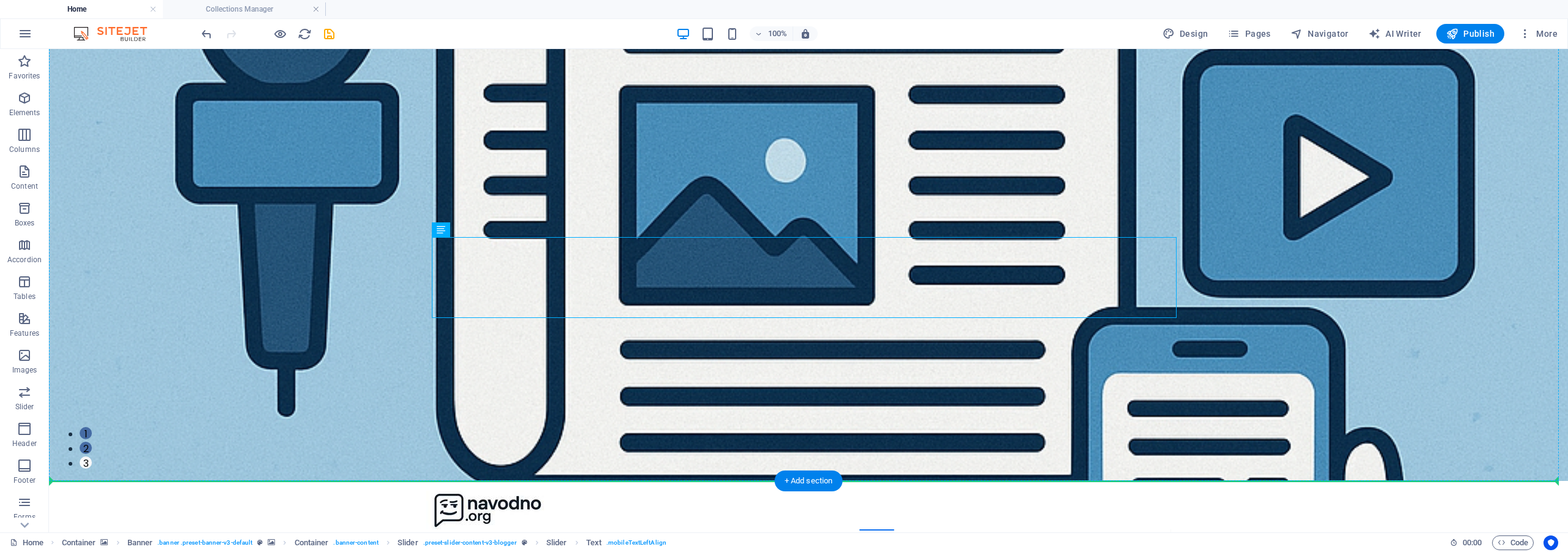
drag, startPoint x: 548, startPoint y: 276, endPoint x: 771, endPoint y: 406, distance: 258.1
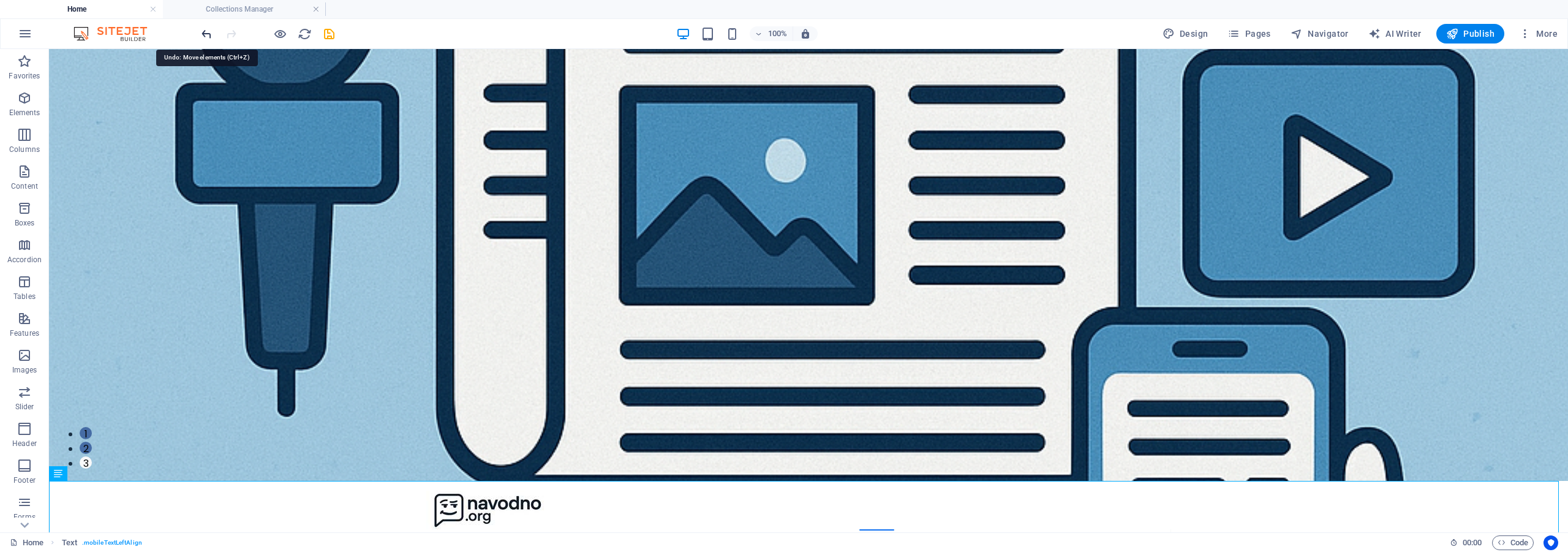
click at [204, 32] on icon "undo" at bounding box center [207, 34] width 14 height 14
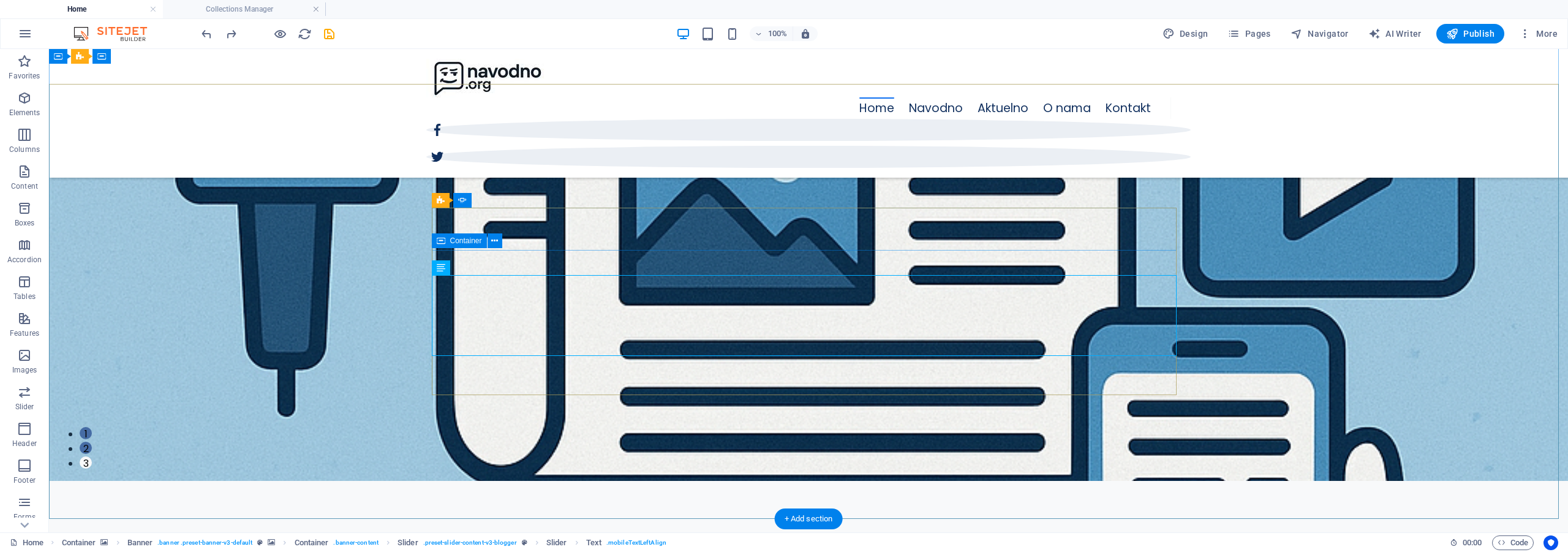
scroll to position [0, 0]
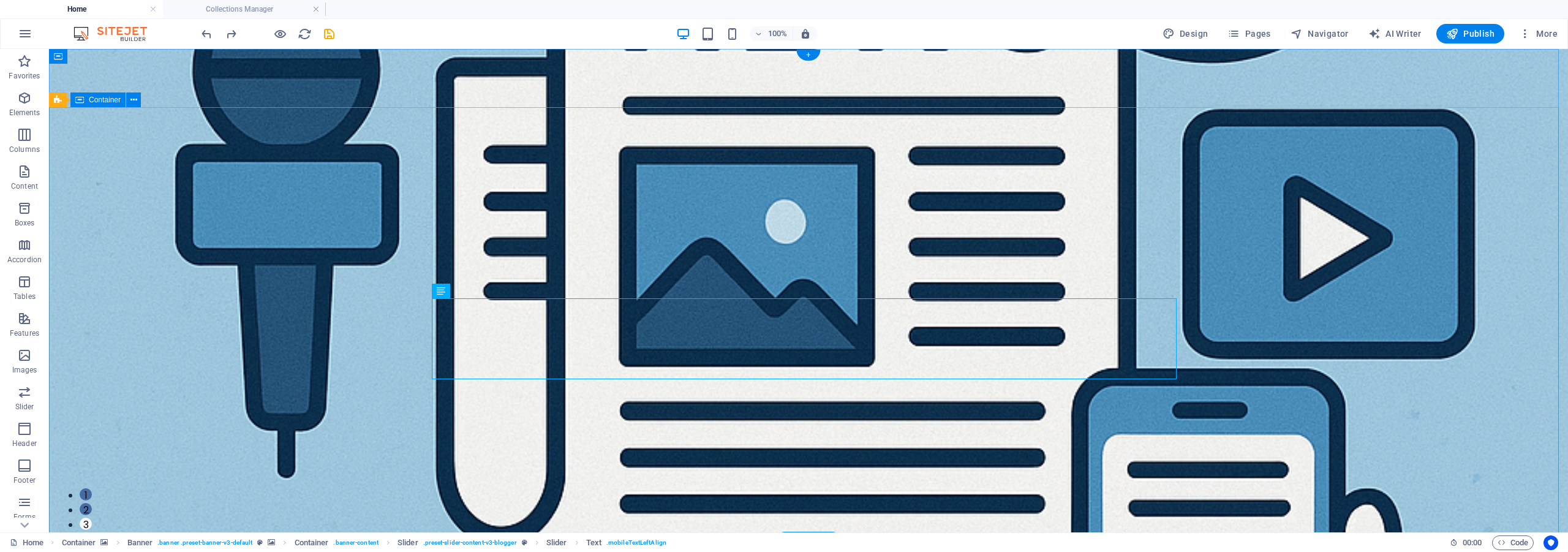
click at [131, 101] on icon at bounding box center [134, 100] width 7 height 13
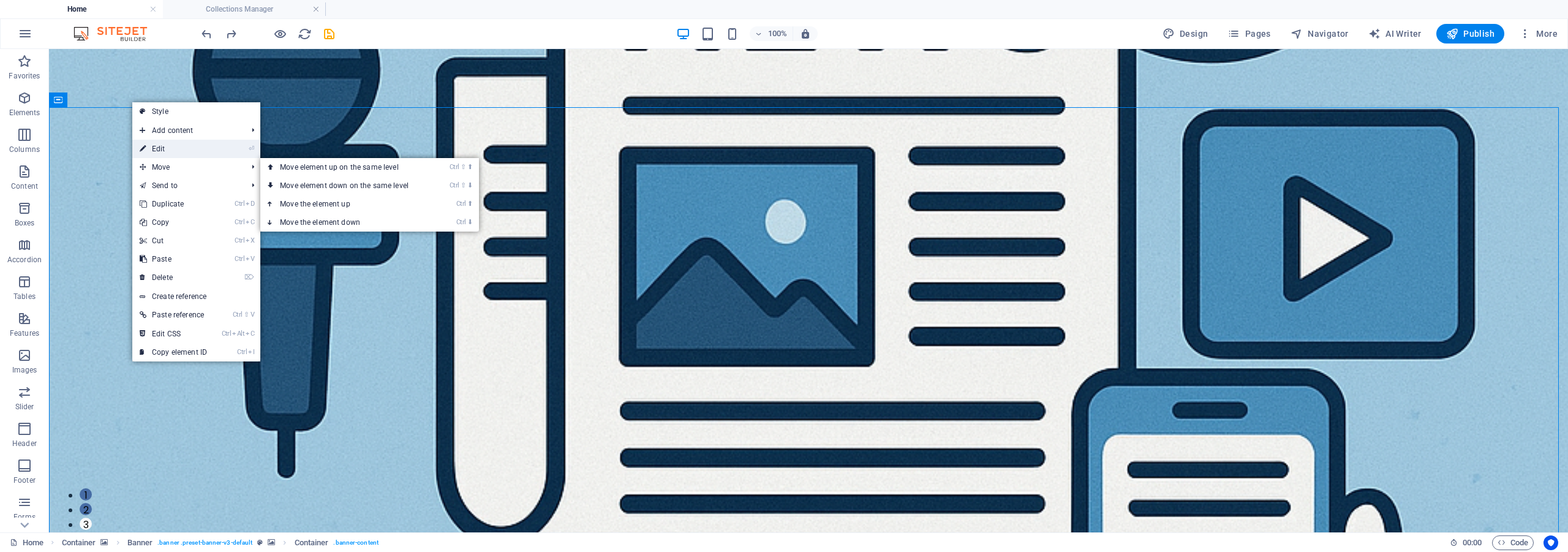
click at [174, 144] on link "⏎ Edit" at bounding box center [173, 148] width 82 height 18
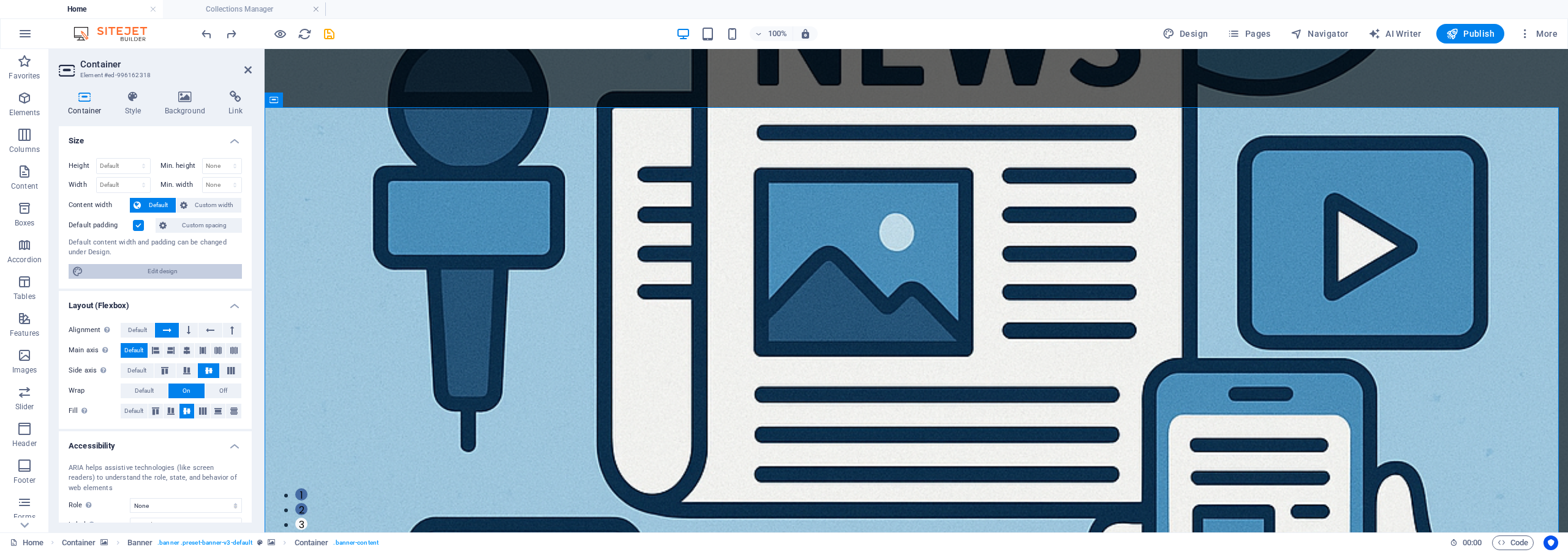
click at [206, 265] on span "Edit design" at bounding box center [163, 272] width 151 height 15
select select "rem"
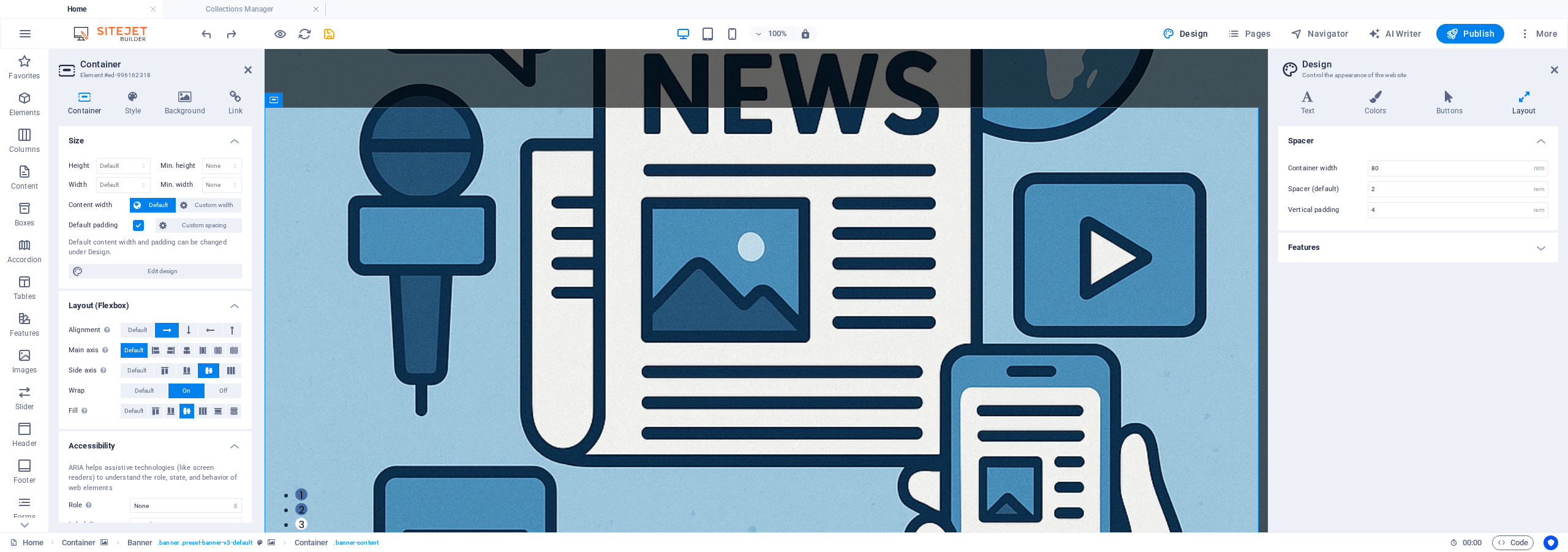
click at [1530, 95] on icon at bounding box center [1524, 97] width 68 height 12
drag, startPoint x: 1553, startPoint y: 69, endPoint x: 1288, endPoint y: 20, distance: 269.5
click at [1553, 69] on icon at bounding box center [1554, 69] width 7 height 10
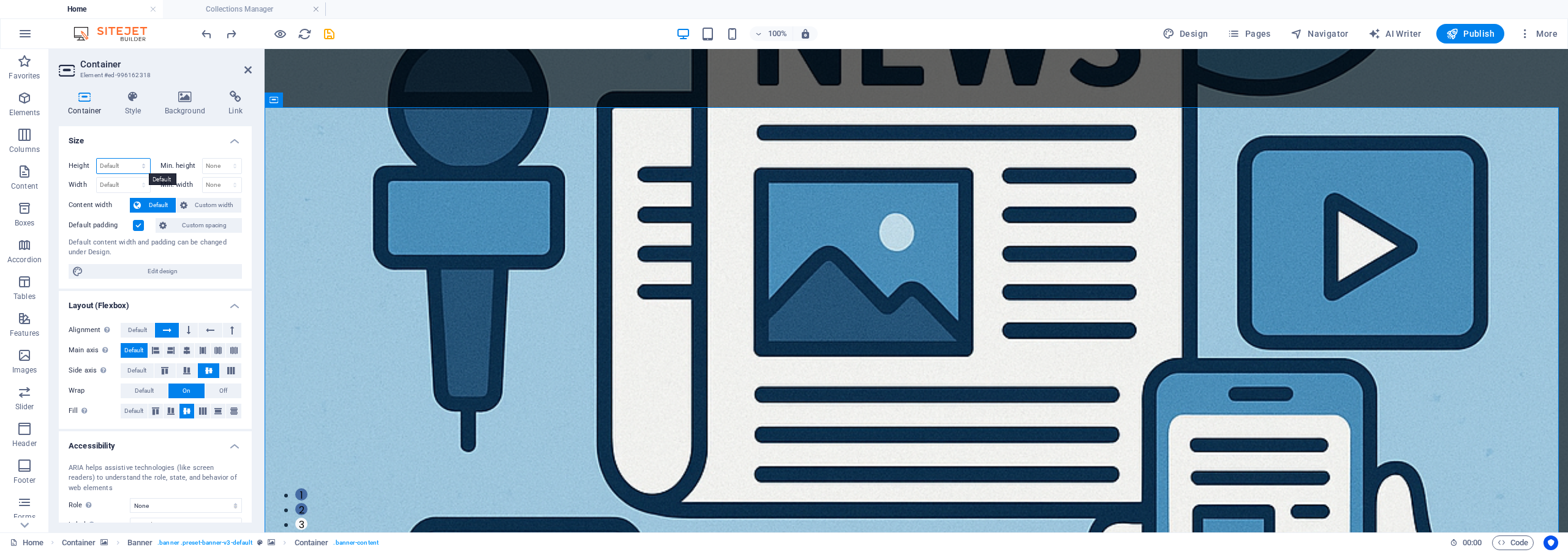
click at [123, 163] on select "Default px rem % vh vw" at bounding box center [123, 166] width 53 height 15
click at [97, 159] on select "Default px rem % vh vw" at bounding box center [123, 166] width 53 height 15
select select "DISABLED_OPTION_VALUE"
click at [133, 329] on span "Default" at bounding box center [137, 330] width 19 height 15
click at [171, 329] on icon at bounding box center [167, 330] width 9 height 15
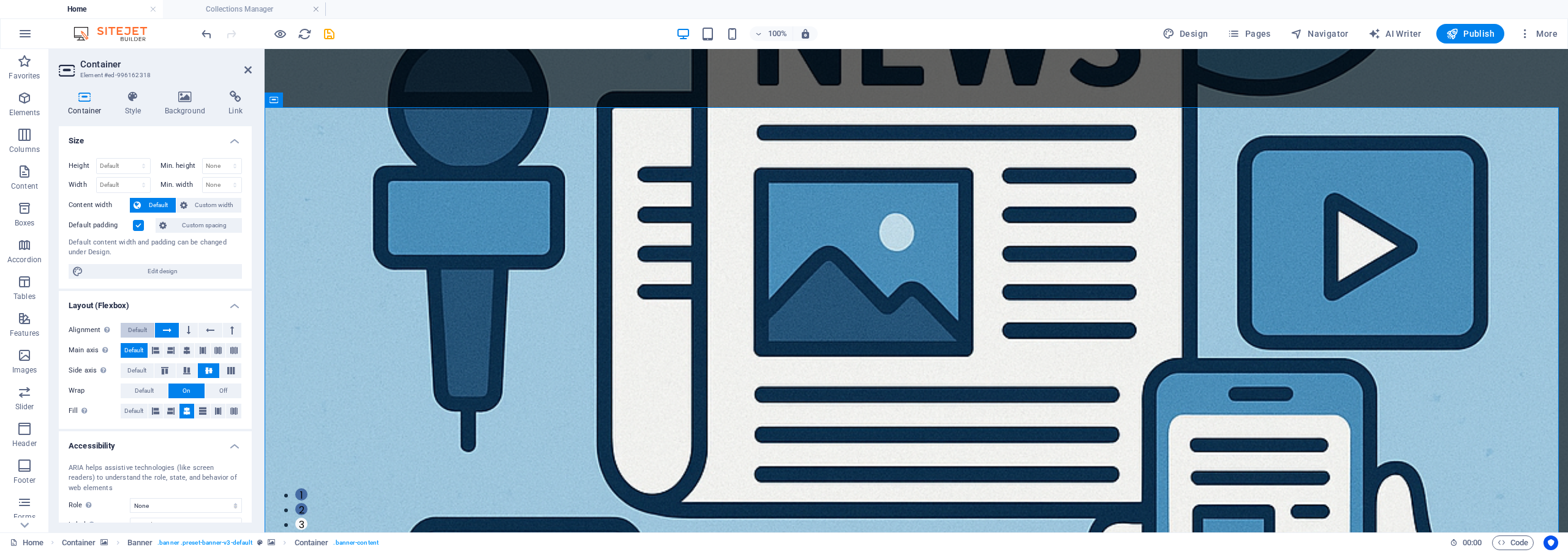
click at [137, 327] on span "Default" at bounding box center [137, 330] width 19 height 15
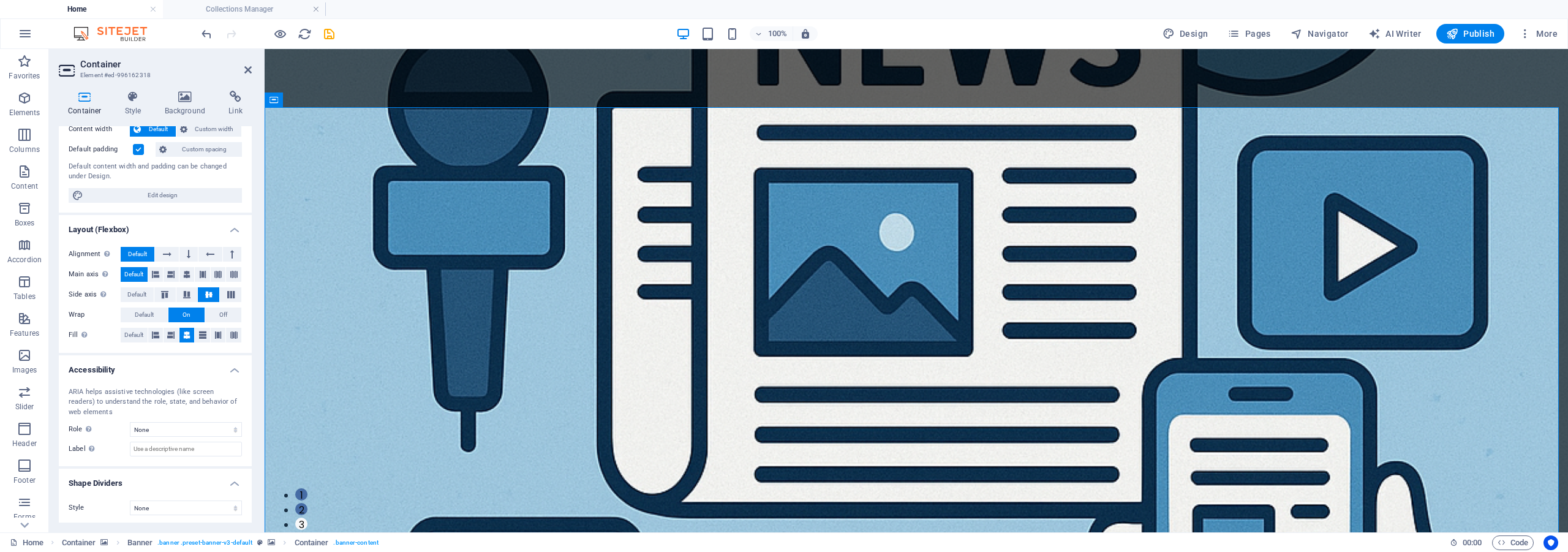
scroll to position [78, 0]
click at [219, 504] on select "None Triangle Square Diagonal Polygon 1 Polygon 2 Zigzag Multiple Zigzags Waves…" at bounding box center [186, 506] width 112 height 15
click at [130, 498] on select "None Triangle Square Diagonal Polygon 1 Polygon 2 Zigzag Multiple Zigzags Waves…" at bounding box center [186, 506] width 112 height 15
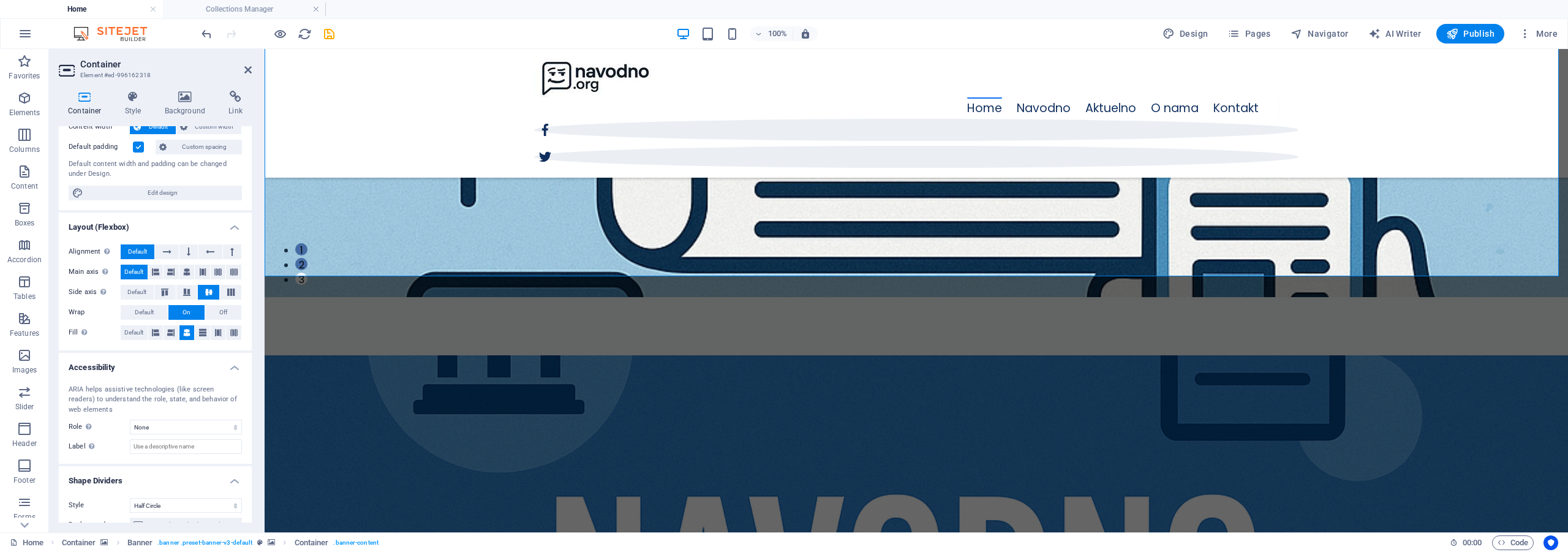
scroll to position [123, 0]
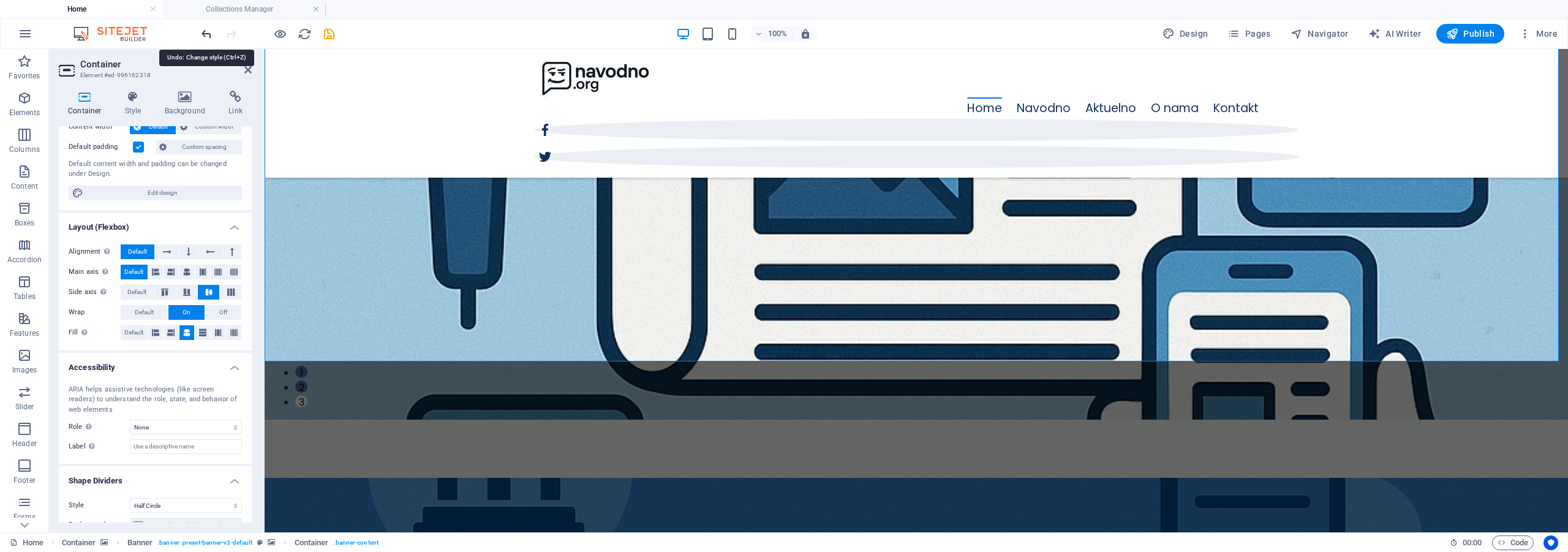
click at [201, 36] on icon "undo" at bounding box center [207, 34] width 14 height 14
select select "none"
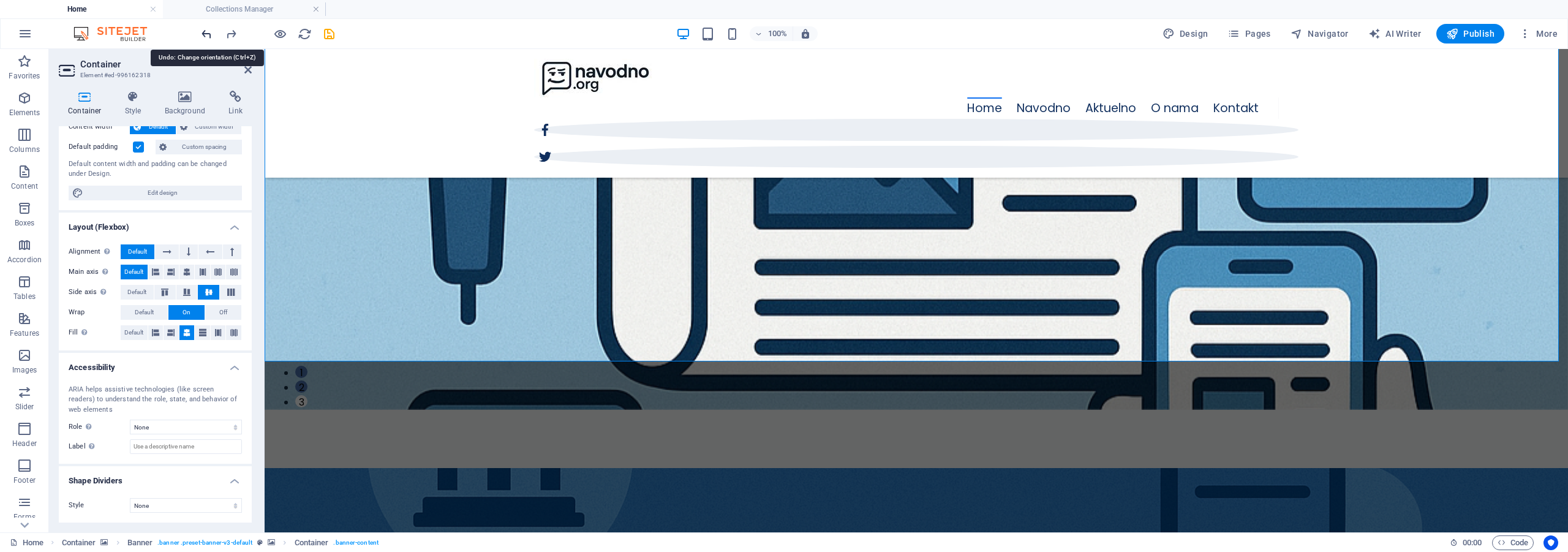
click at [201, 36] on icon "undo" at bounding box center [207, 34] width 14 height 14
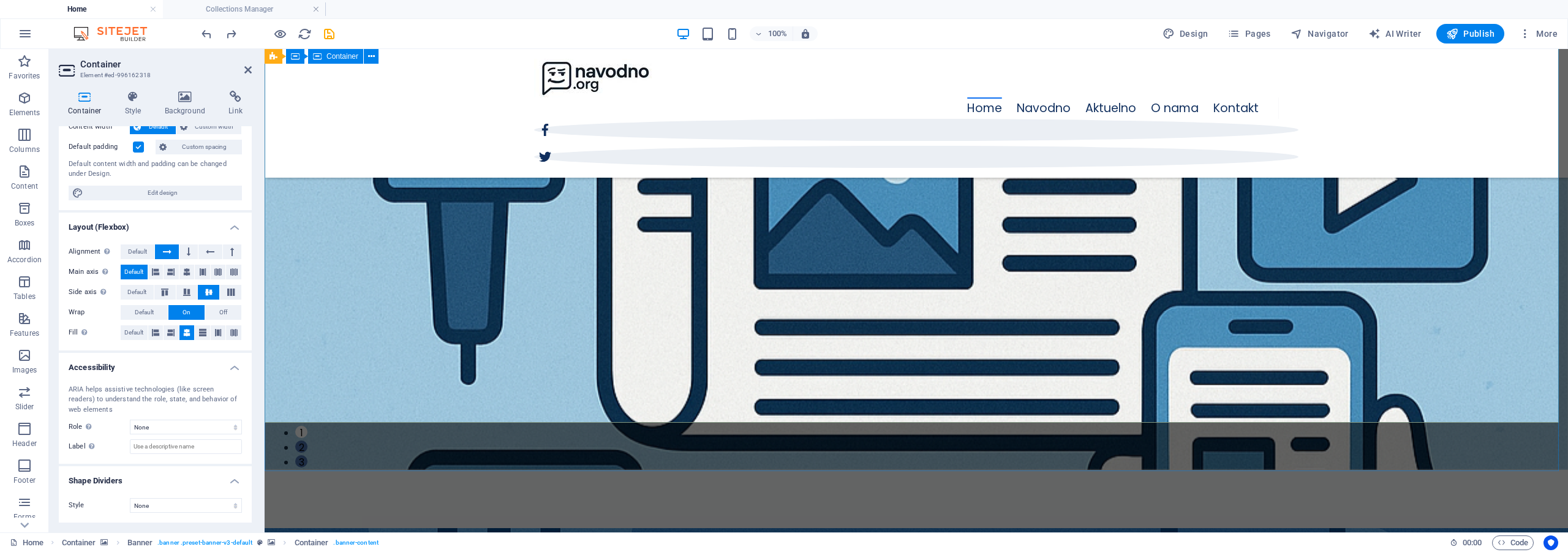
scroll to position [61, 0]
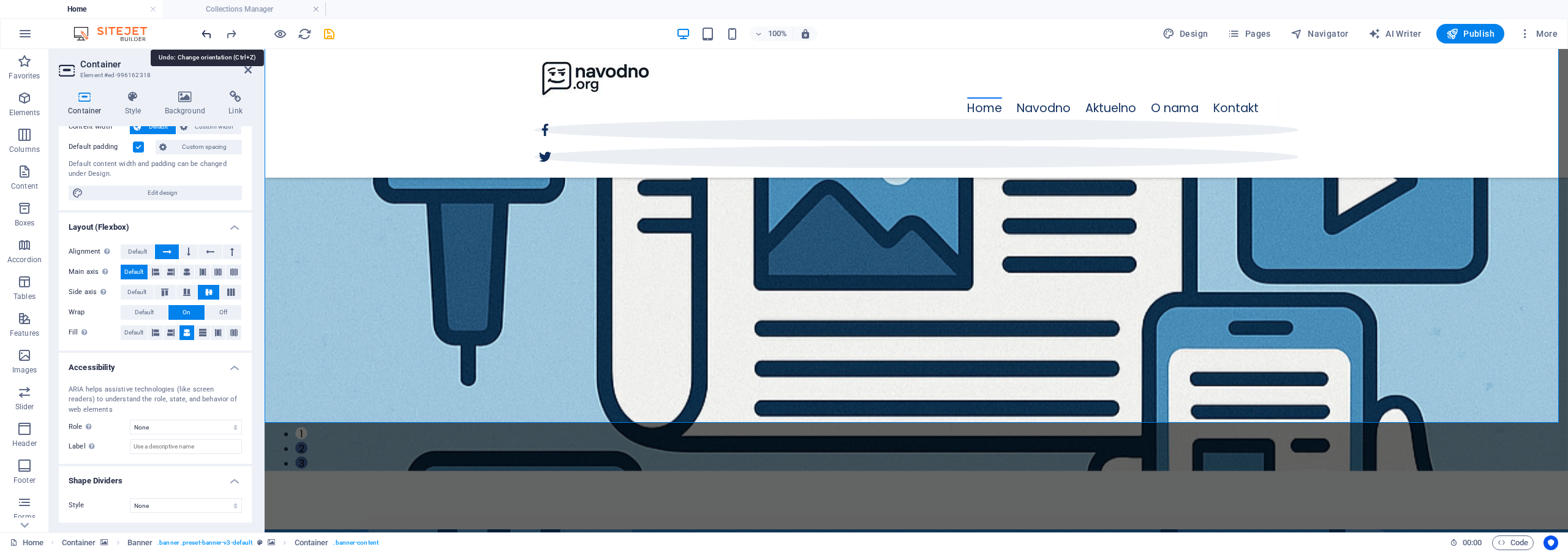
click at [201, 32] on icon "undo" at bounding box center [207, 34] width 14 height 14
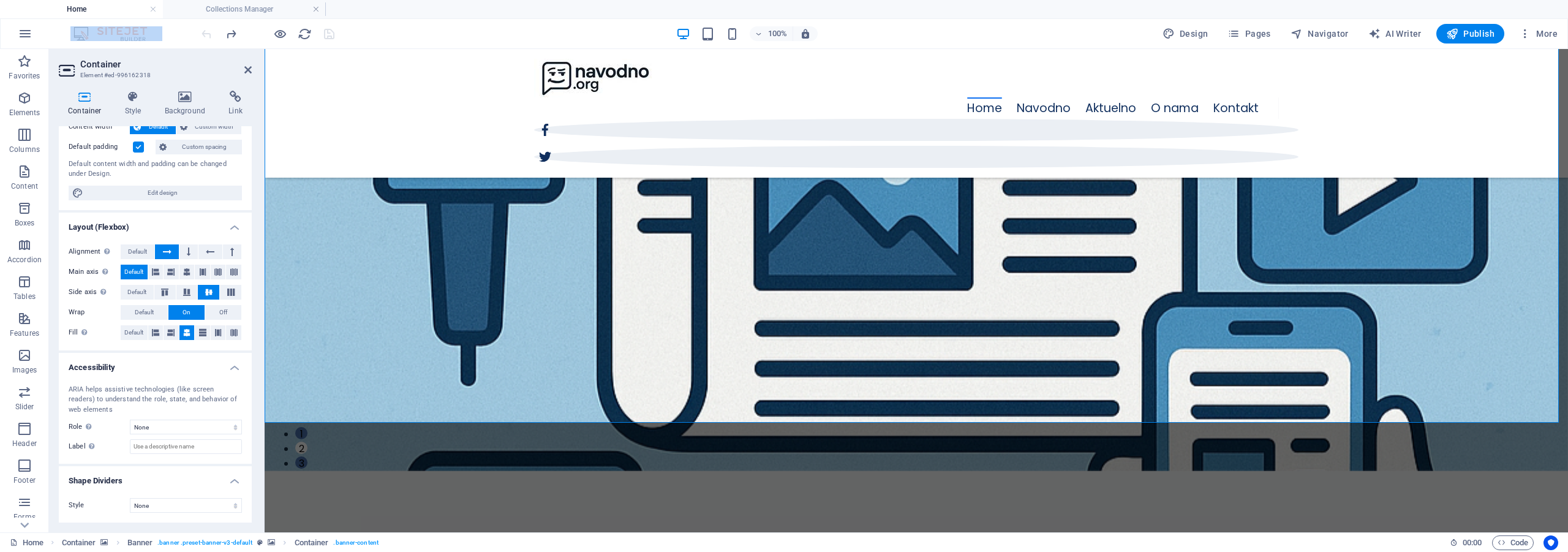
click at [201, 32] on div at bounding box center [268, 33] width 137 height 20
click at [222, 34] on div at bounding box center [268, 33] width 137 height 20
click at [229, 34] on icon "redo" at bounding box center [231, 34] width 14 height 14
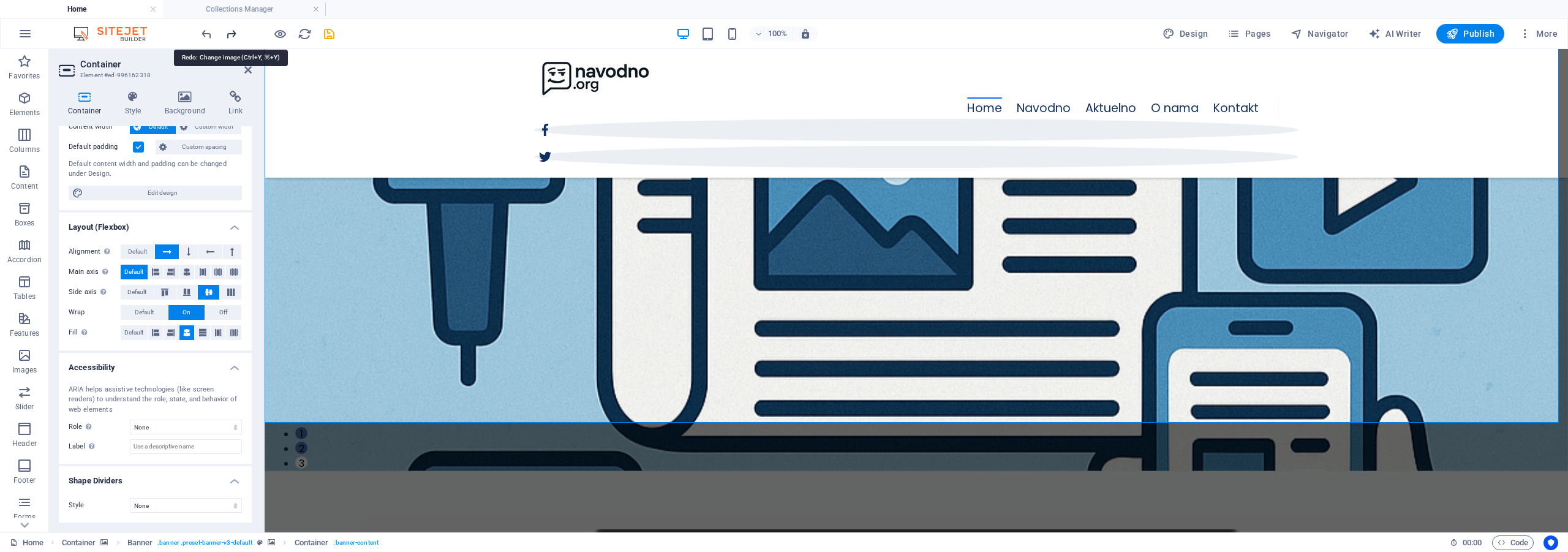
click at [229, 34] on icon "redo" at bounding box center [231, 34] width 14 height 14
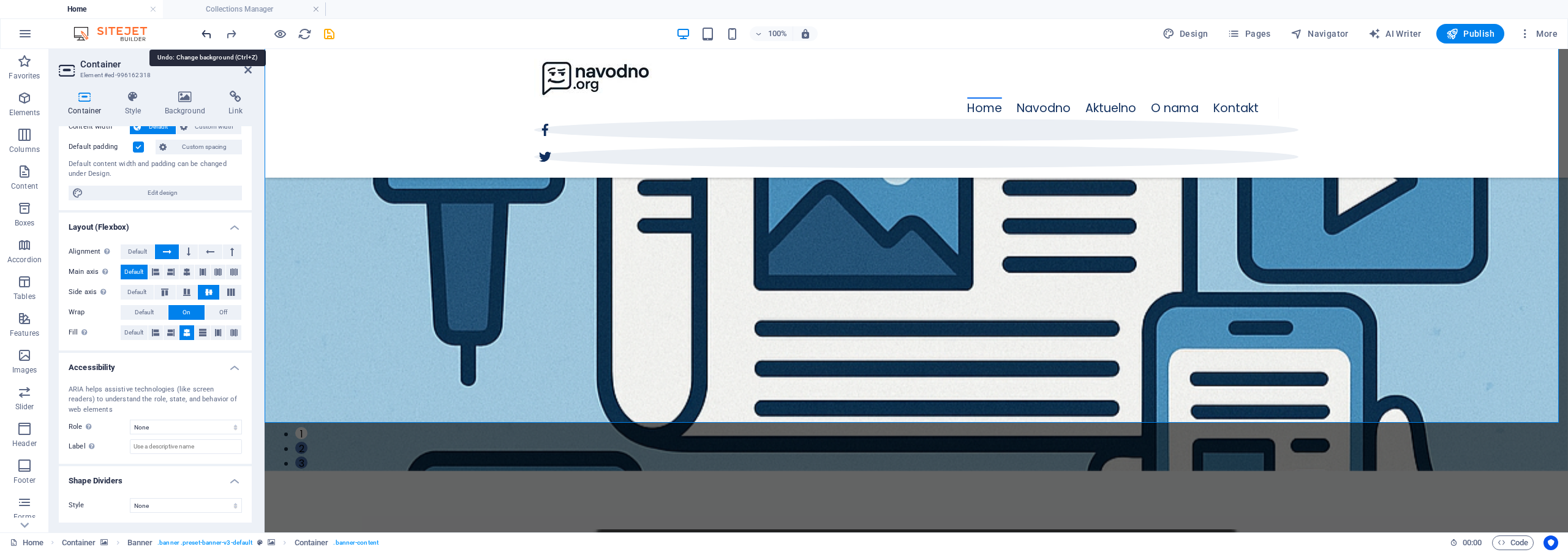
click at [205, 28] on icon "undo" at bounding box center [207, 34] width 14 height 14
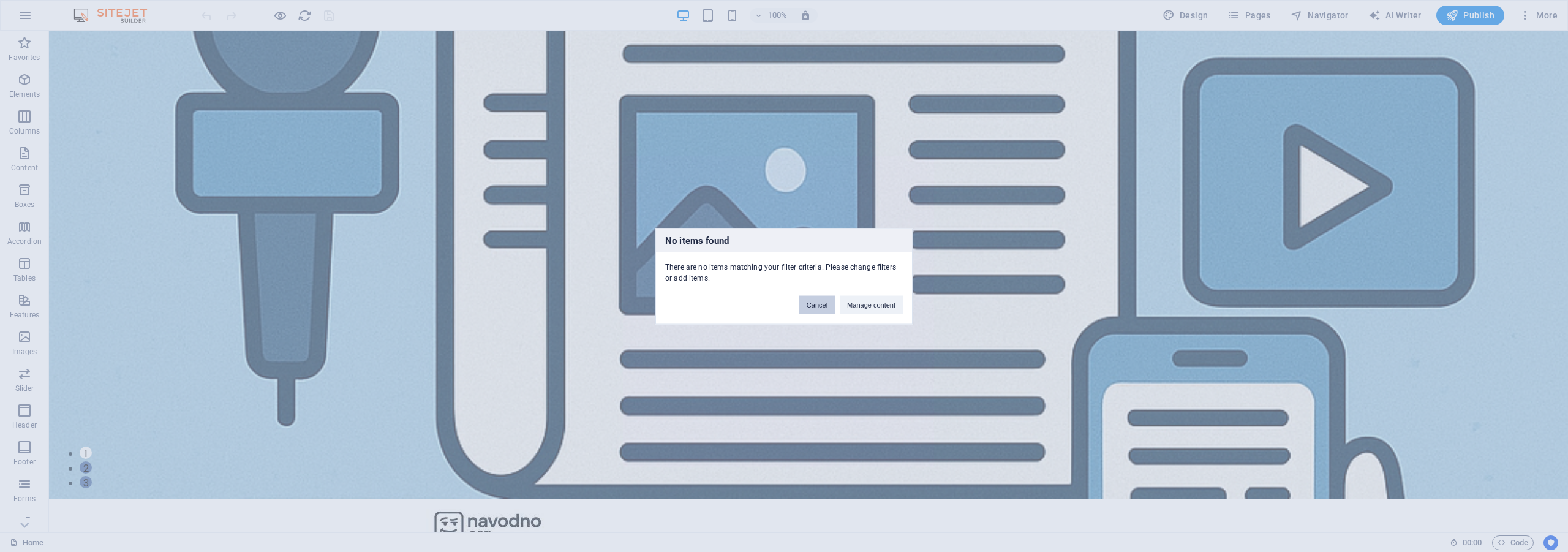
click at [819, 308] on button "Cancel" at bounding box center [817, 304] width 35 height 18
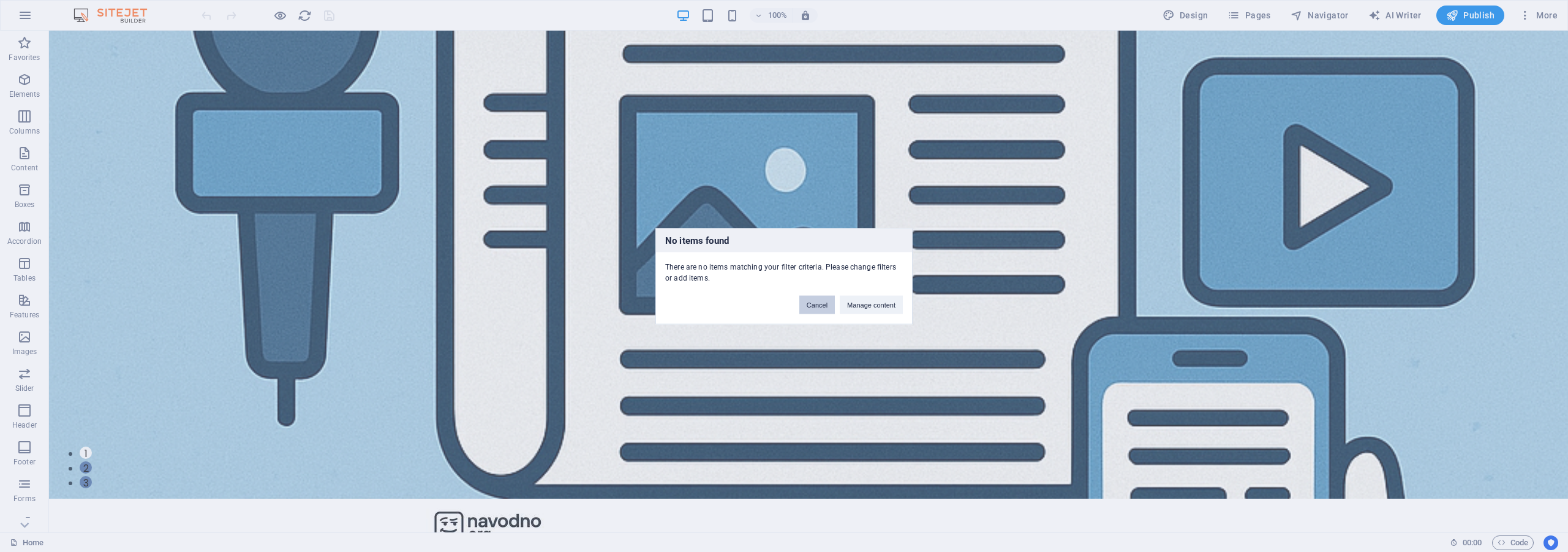
click at [819, 308] on button "Cancel" at bounding box center [817, 304] width 35 height 18
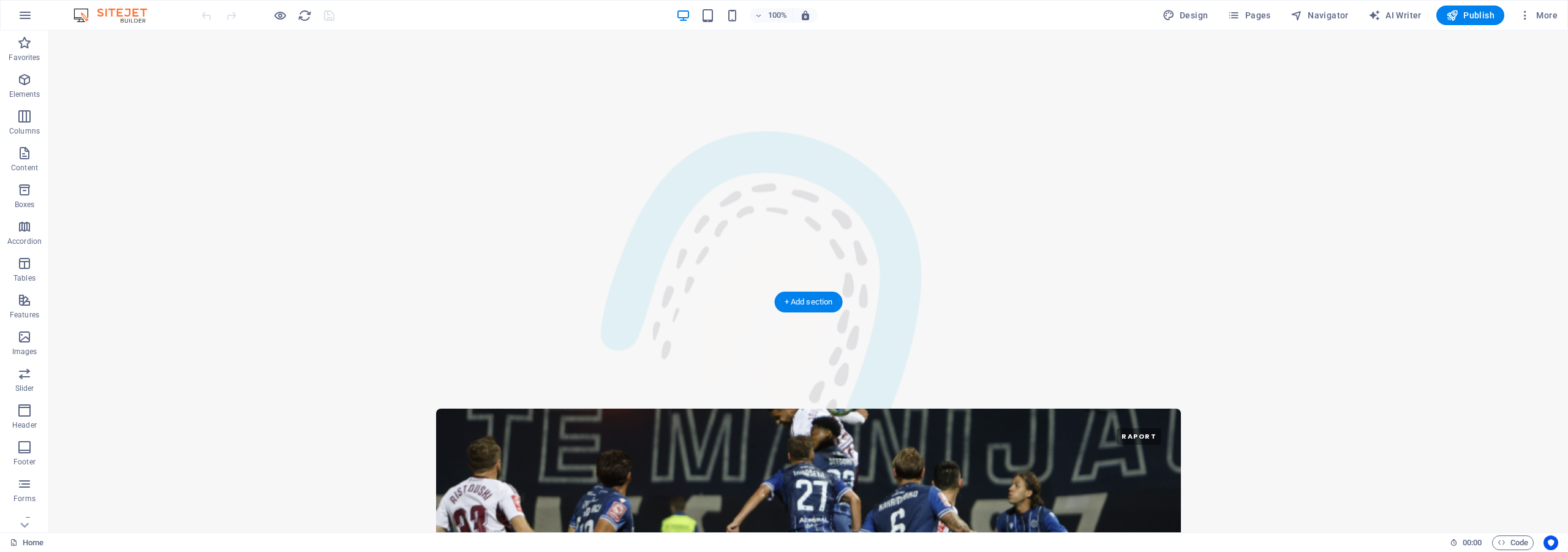
scroll to position [2072, 0]
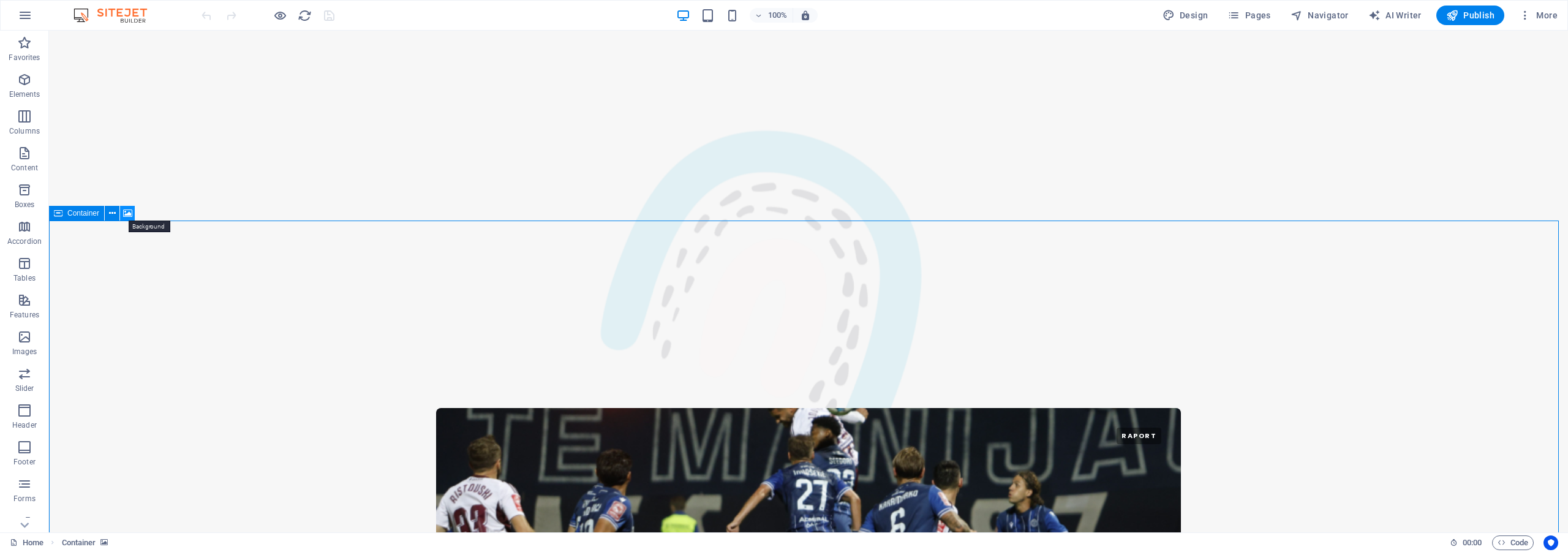
click at [125, 216] on icon at bounding box center [128, 213] width 10 height 13
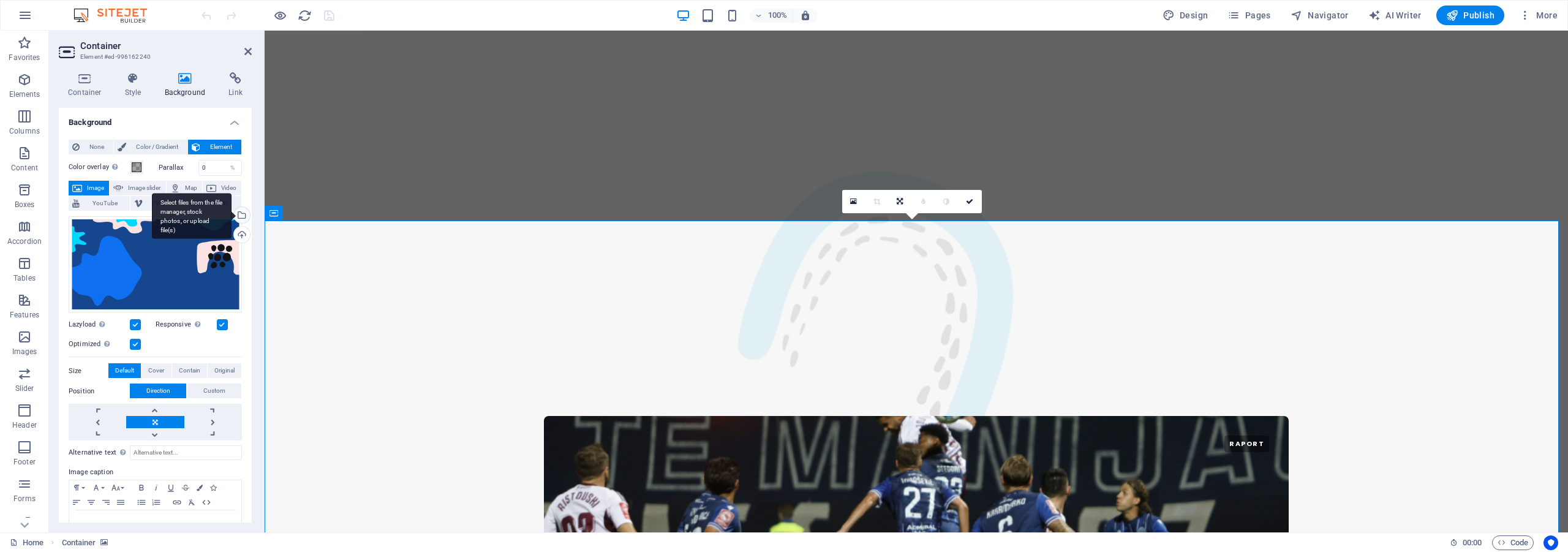
click at [231, 214] on div "Select files from the file manager, stock photos, or upload file(s)" at bounding box center [191, 216] width 80 height 46
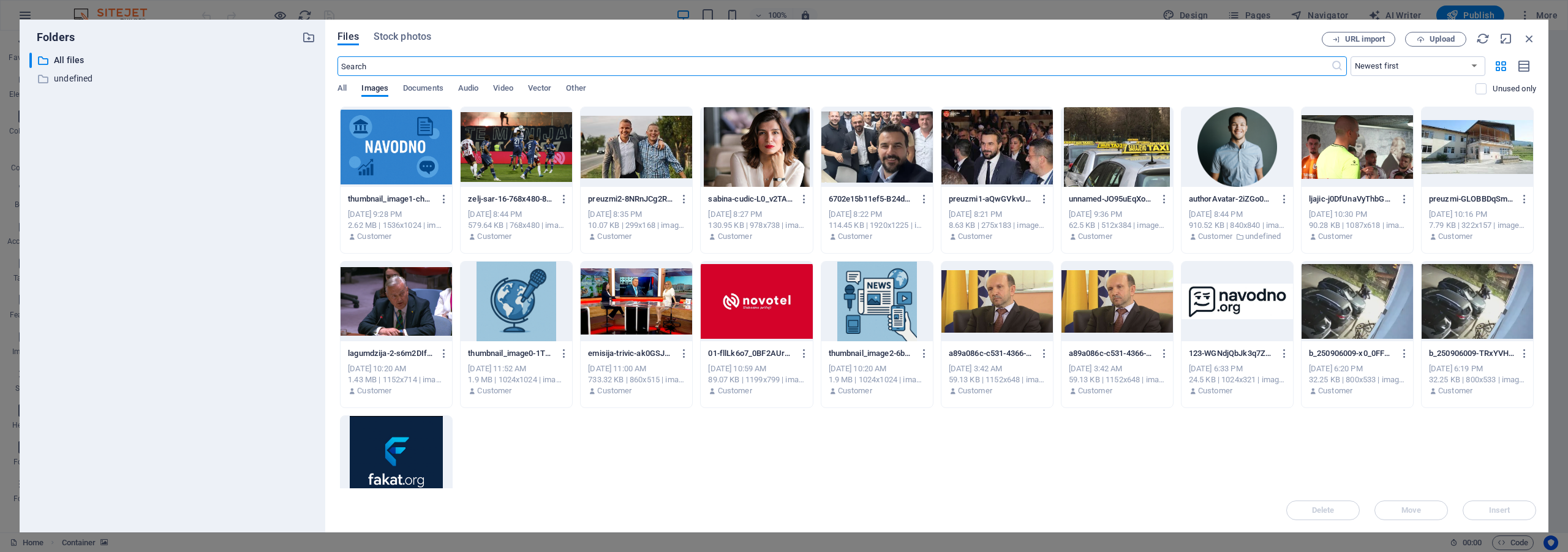
click at [397, 155] on div at bounding box center [397, 147] width 112 height 80
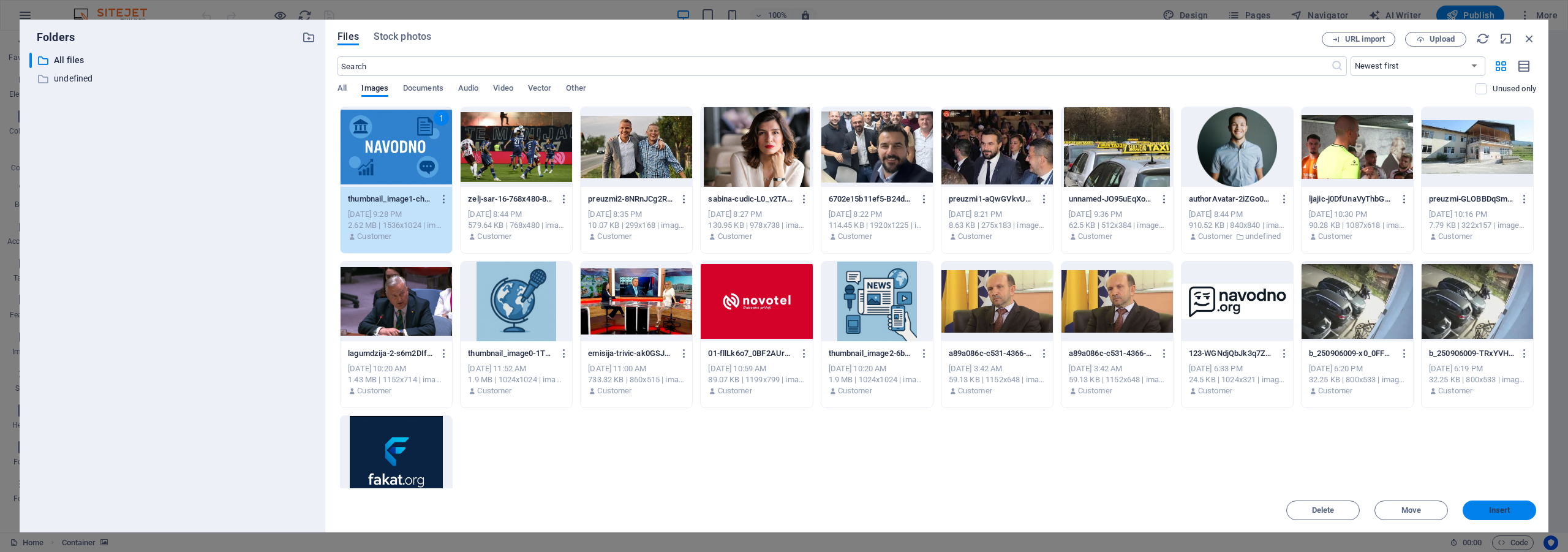
click at [1497, 515] on button "Insert" at bounding box center [1499, 510] width 73 height 20
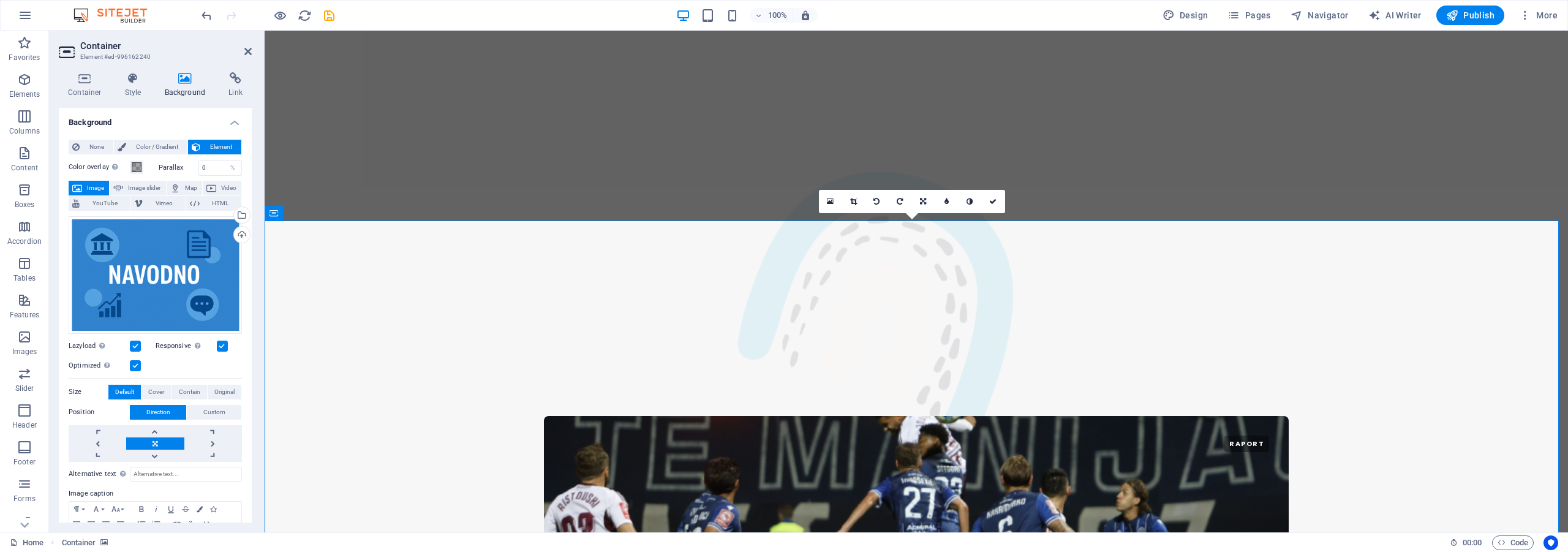
click at [150, 441] on link at bounding box center [154, 444] width 58 height 12
click at [101, 438] on link at bounding box center [97, 444] width 58 height 12
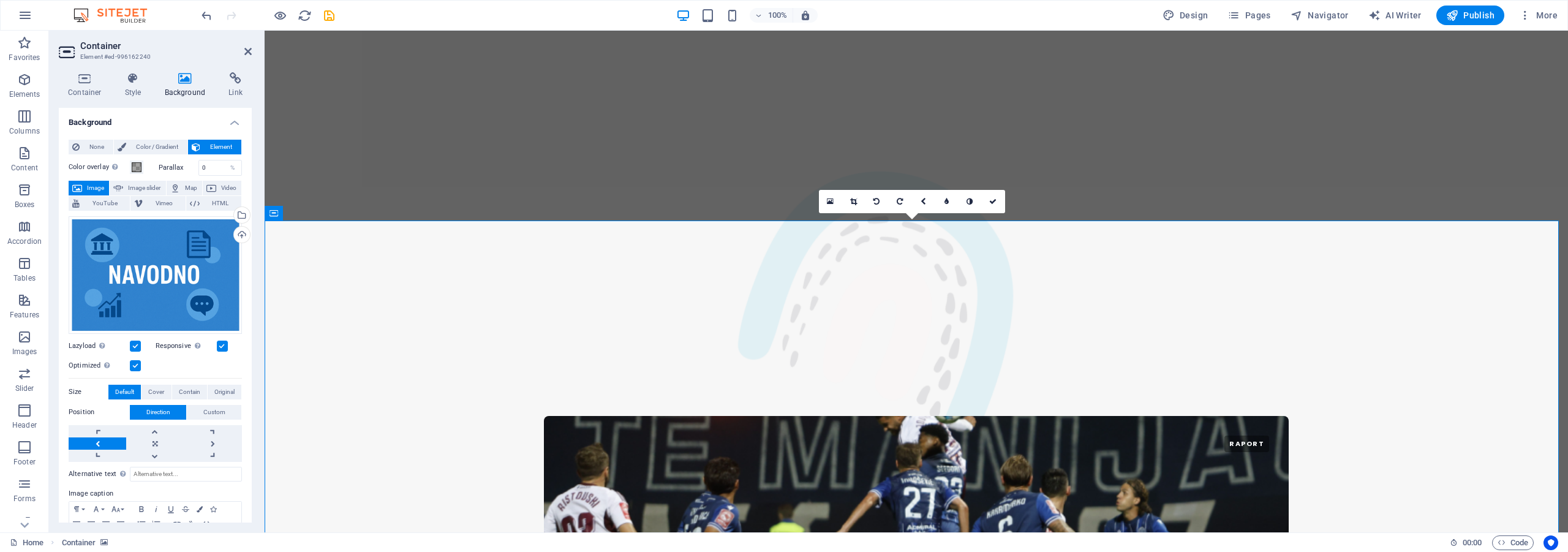
click at [101, 438] on link at bounding box center [97, 444] width 58 height 12
click at [218, 439] on link at bounding box center [213, 444] width 58 height 12
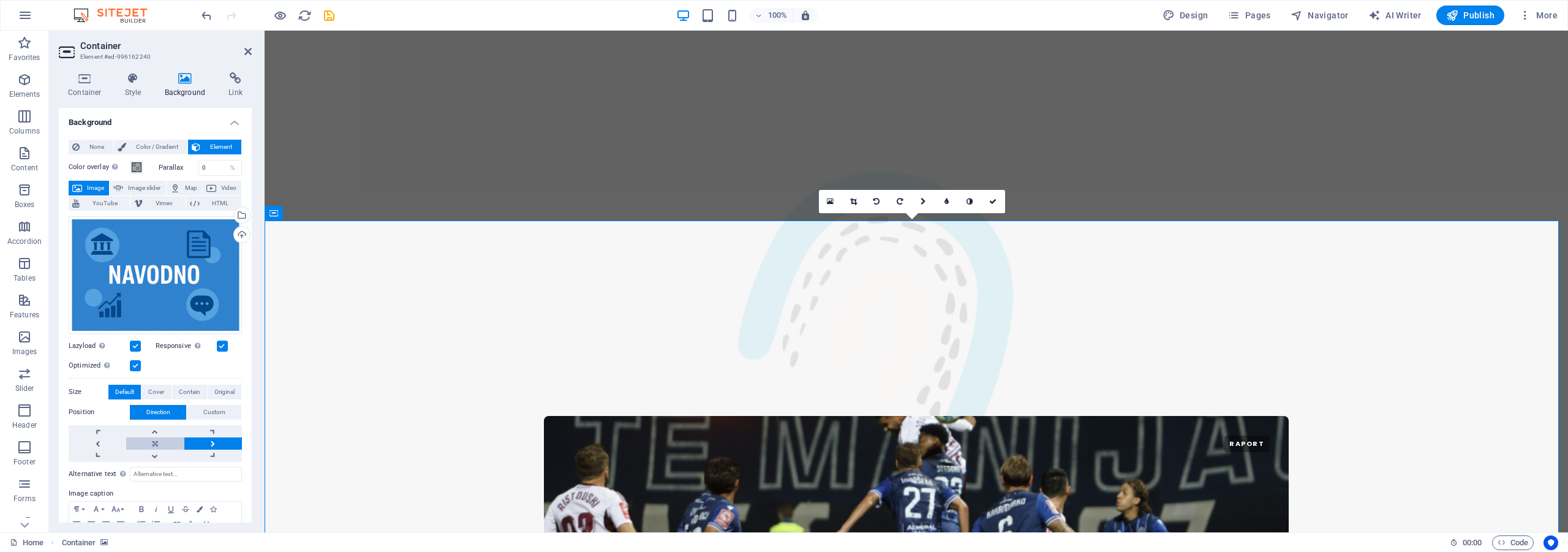
click at [141, 438] on link at bounding box center [154, 444] width 58 height 12
click at [145, 438] on link at bounding box center [154, 444] width 58 height 12
click at [224, 171] on div "%" at bounding box center [233, 168] width 17 height 15
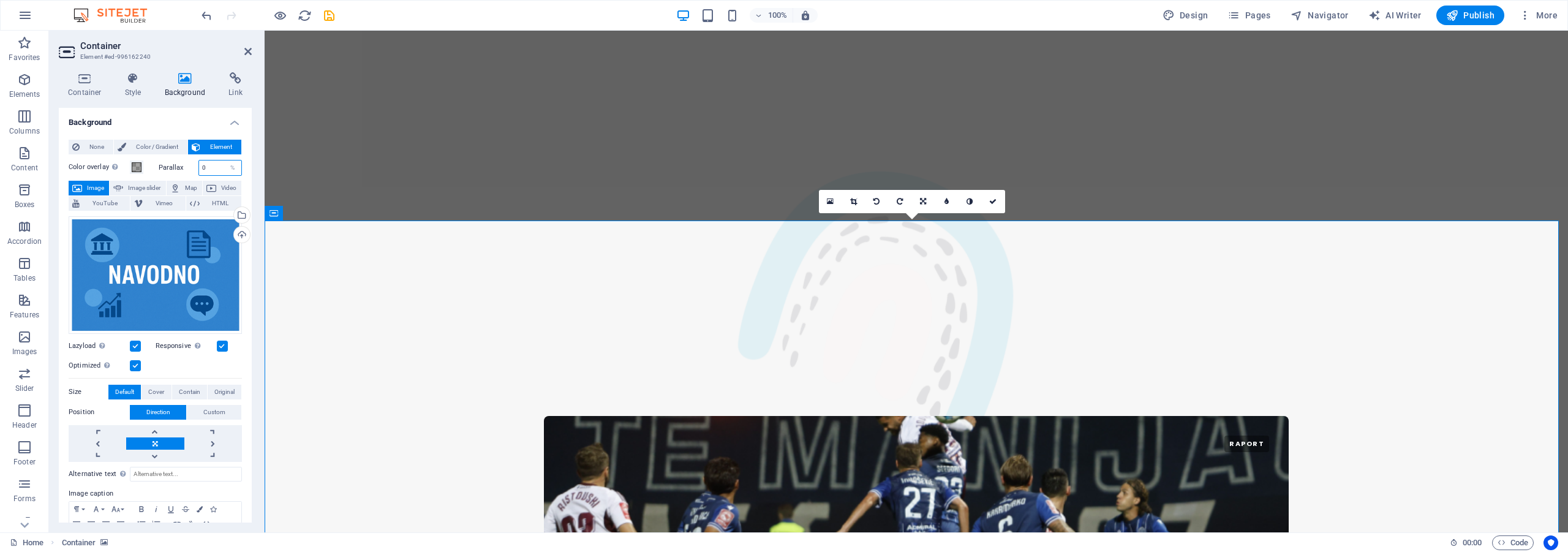
click at [206, 169] on input "0" at bounding box center [220, 168] width 43 height 15
click at [169, 170] on label "Parallax" at bounding box center [178, 167] width 40 height 7
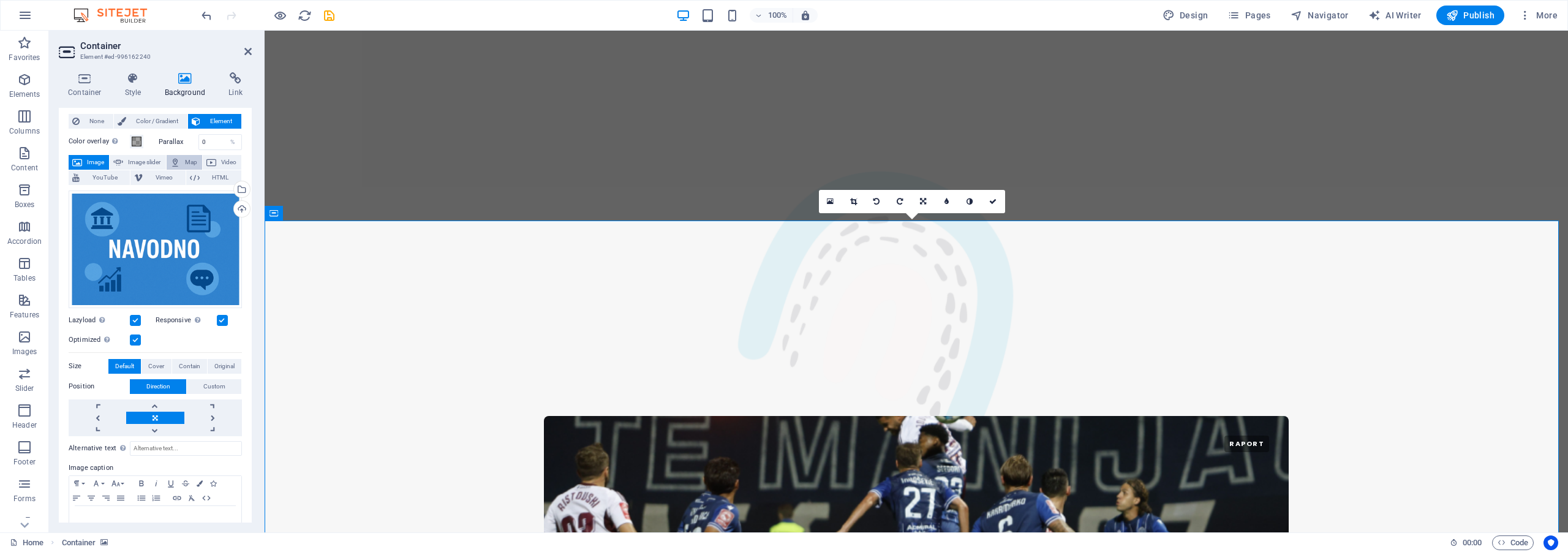
scroll to position [55, 0]
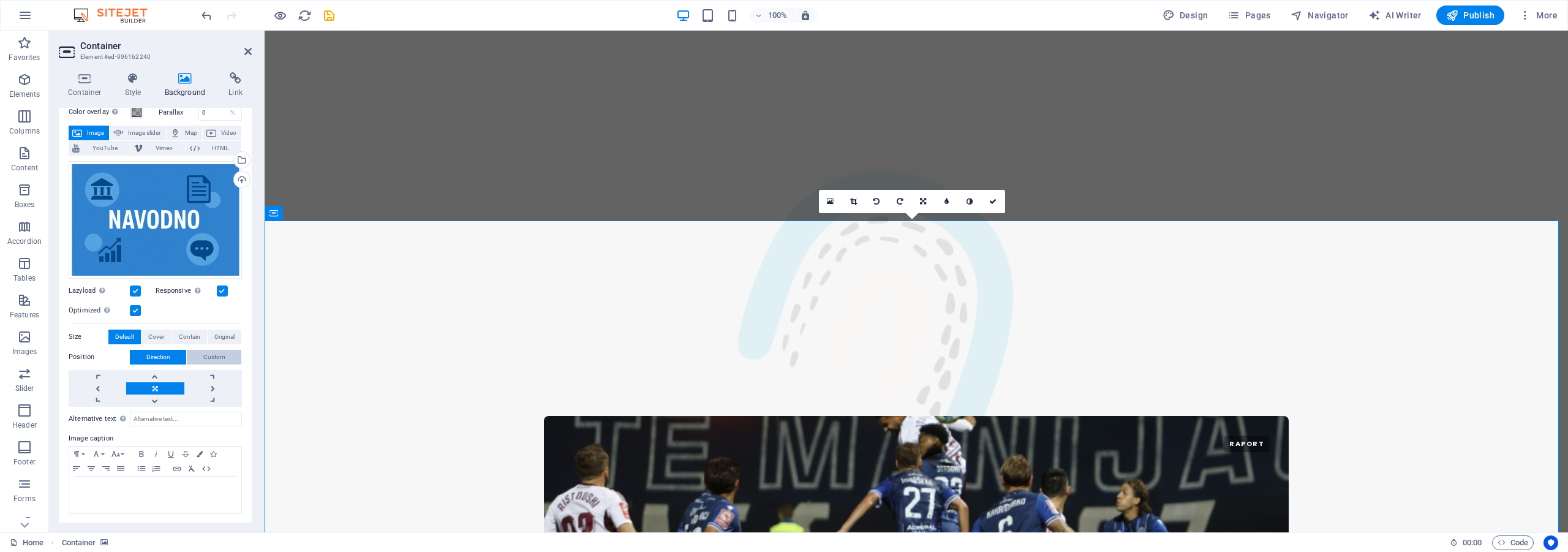
click at [200, 356] on button "Custom" at bounding box center [214, 357] width 54 height 15
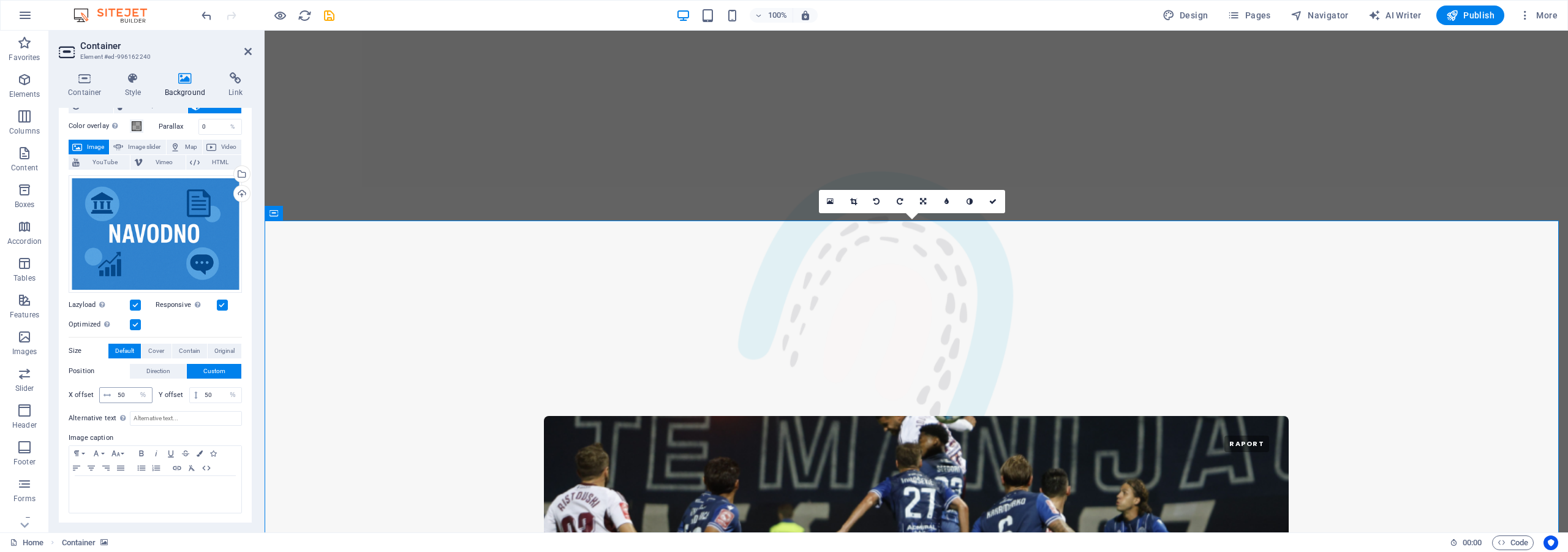
click at [107, 393] on icon at bounding box center [107, 395] width 7 height 7
click at [152, 370] on span "Direction" at bounding box center [158, 372] width 24 height 15
click at [156, 345] on span "Cover" at bounding box center [156, 351] width 16 height 15
click at [185, 348] on span "Contain" at bounding box center [190, 351] width 22 height 15
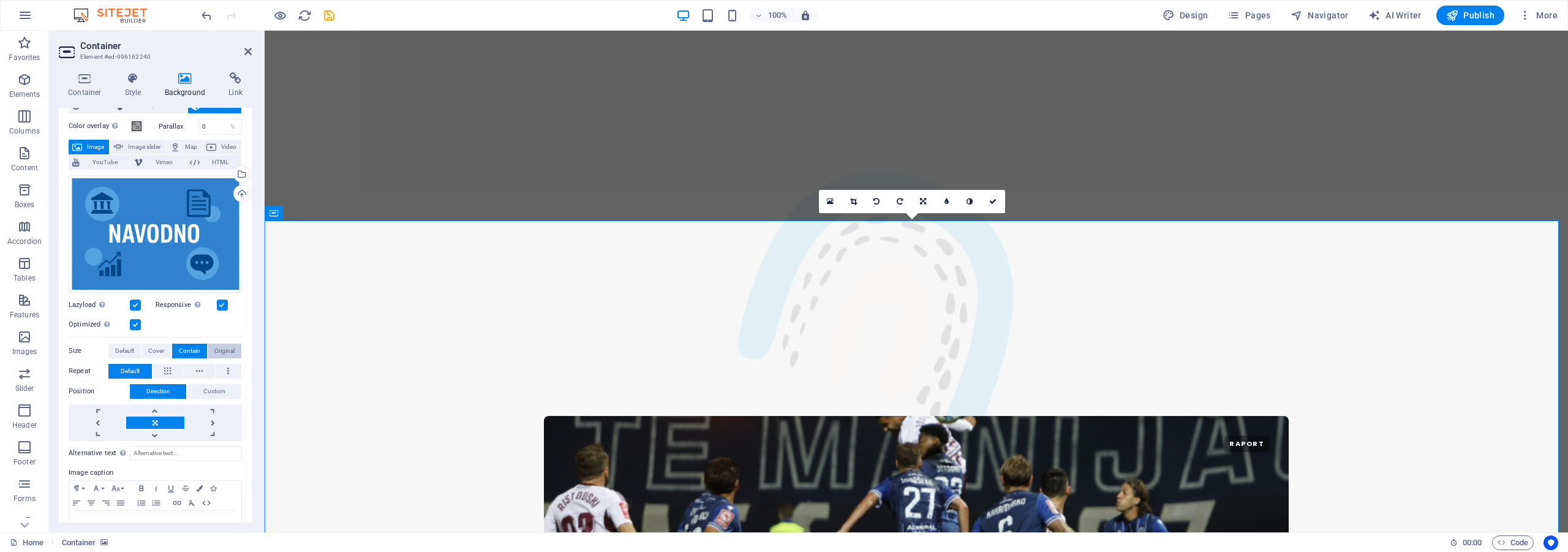
click at [222, 348] on span "Original" at bounding box center [224, 351] width 20 height 15
click at [182, 348] on span "Contain" at bounding box center [190, 351] width 22 height 15
click at [156, 351] on span "Cover" at bounding box center [156, 351] width 16 height 15
click at [129, 348] on span "Default" at bounding box center [124, 351] width 19 height 15
click at [223, 348] on span "Original" at bounding box center [224, 351] width 20 height 15
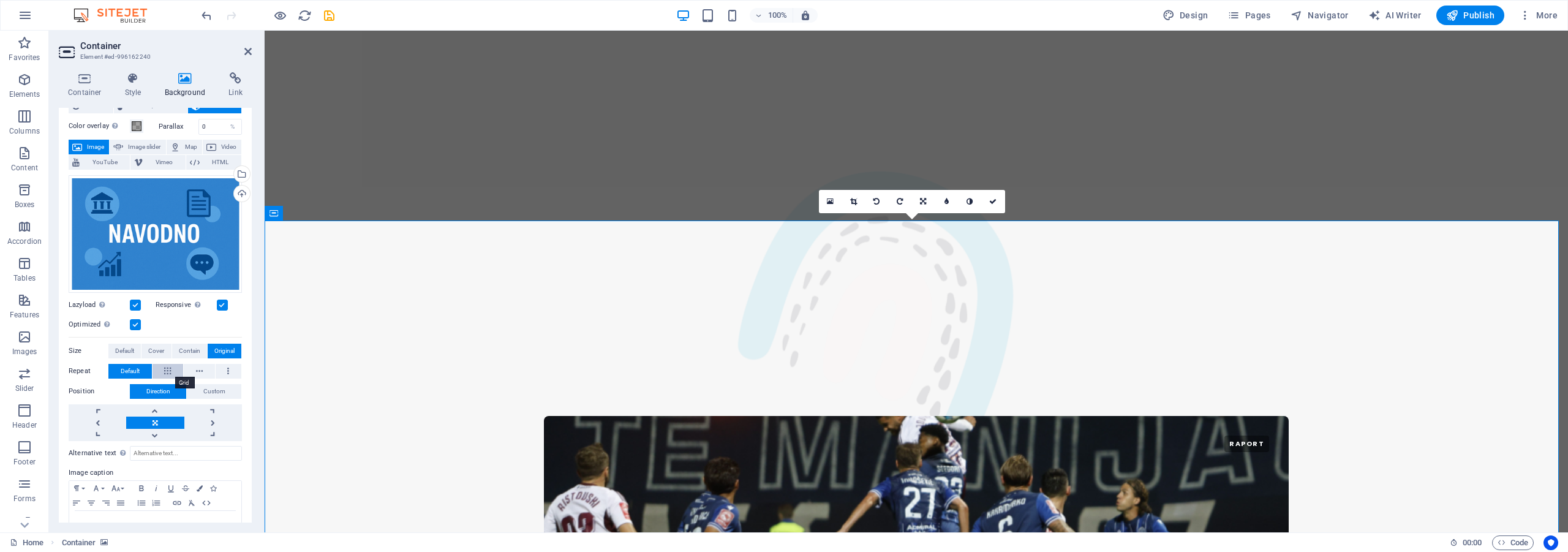
click at [171, 368] on button at bounding box center [168, 372] width 31 height 15
click at [199, 368] on icon at bounding box center [199, 372] width 7 height 15
click at [222, 367] on button at bounding box center [229, 372] width 27 height 15
click at [176, 347] on button "Contain" at bounding box center [189, 351] width 35 height 15
click at [133, 347] on span "Default" at bounding box center [124, 351] width 19 height 15
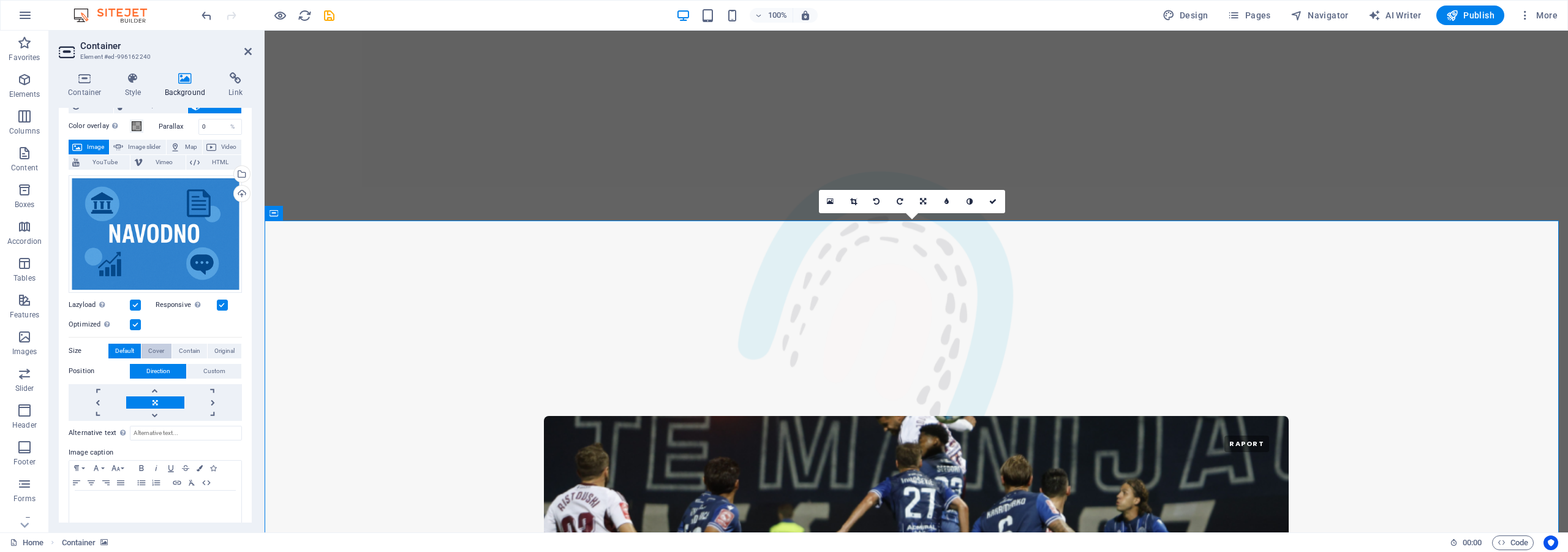
click at [155, 353] on span "Cover" at bounding box center [156, 351] width 16 height 15
click at [199, 367] on button "Custom" at bounding box center [214, 372] width 54 height 15
click at [164, 366] on span "Direction" at bounding box center [158, 372] width 24 height 15
click at [214, 348] on span "Original" at bounding box center [224, 351] width 20 height 15
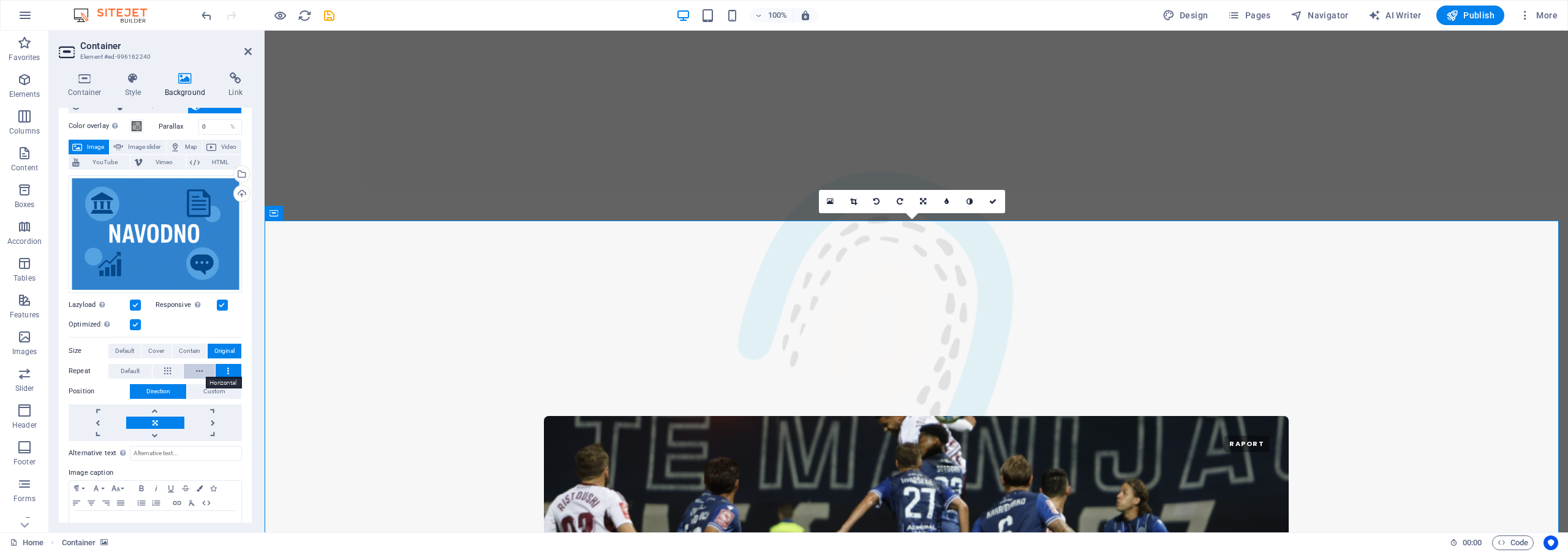
click at [206, 370] on button at bounding box center [199, 372] width 31 height 15
click at [163, 372] on button at bounding box center [168, 372] width 31 height 15
click at [223, 366] on button at bounding box center [229, 372] width 27 height 15
click at [202, 368] on button at bounding box center [199, 372] width 31 height 15
click at [103, 423] on link at bounding box center [97, 423] width 58 height 12
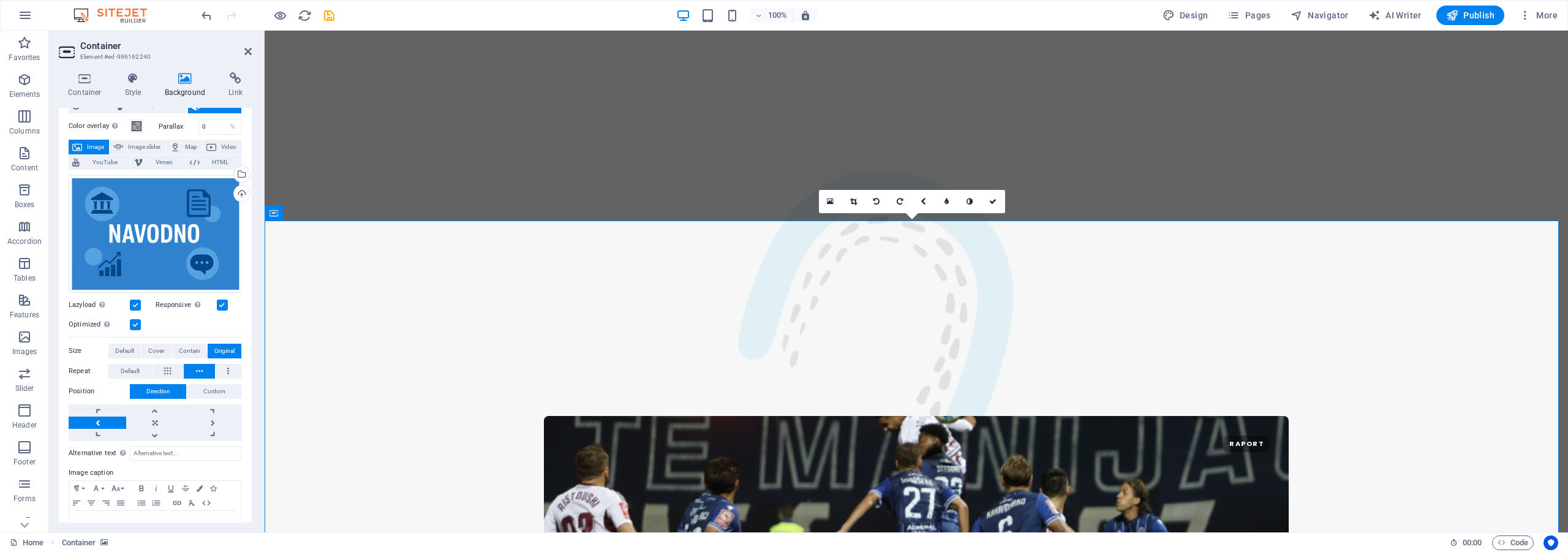
click at [103, 423] on link at bounding box center [97, 423] width 58 height 12
click at [103, 423] on link at bounding box center [97, 423] width 58 height 12
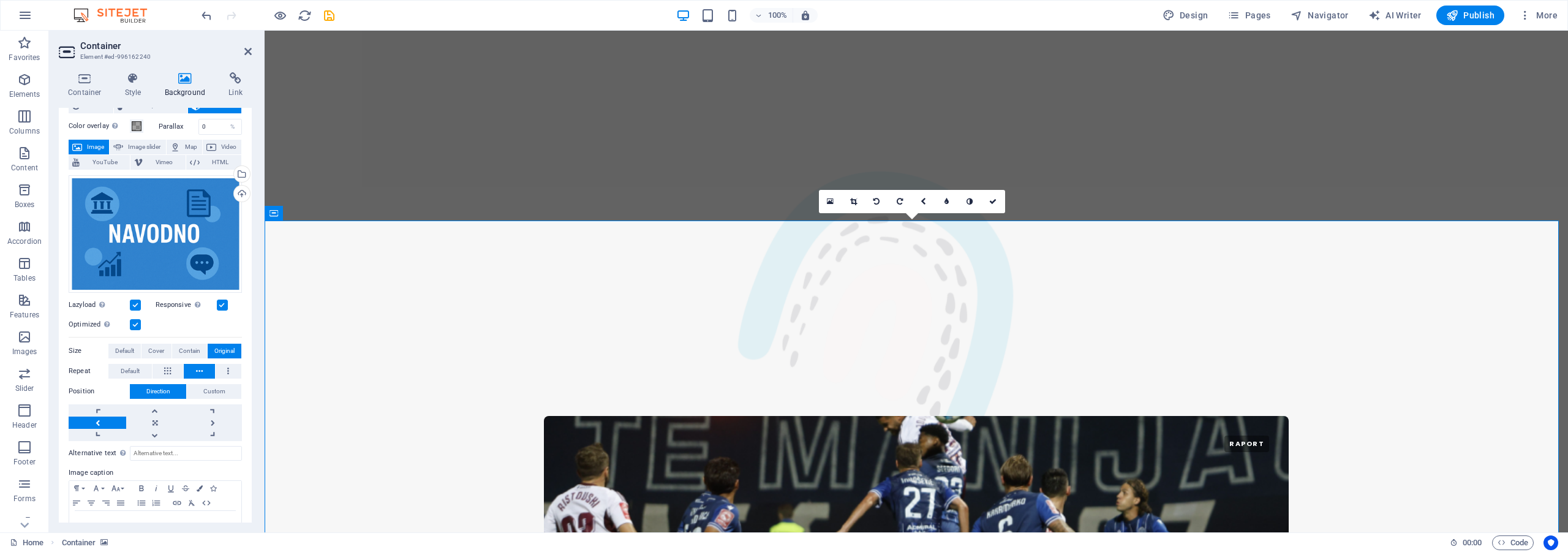
click at [103, 423] on link at bounding box center [97, 423] width 58 height 12
click at [105, 421] on link at bounding box center [97, 423] width 58 height 12
click at [103, 421] on link at bounding box center [97, 423] width 58 height 12
click at [101, 421] on link at bounding box center [97, 423] width 58 height 12
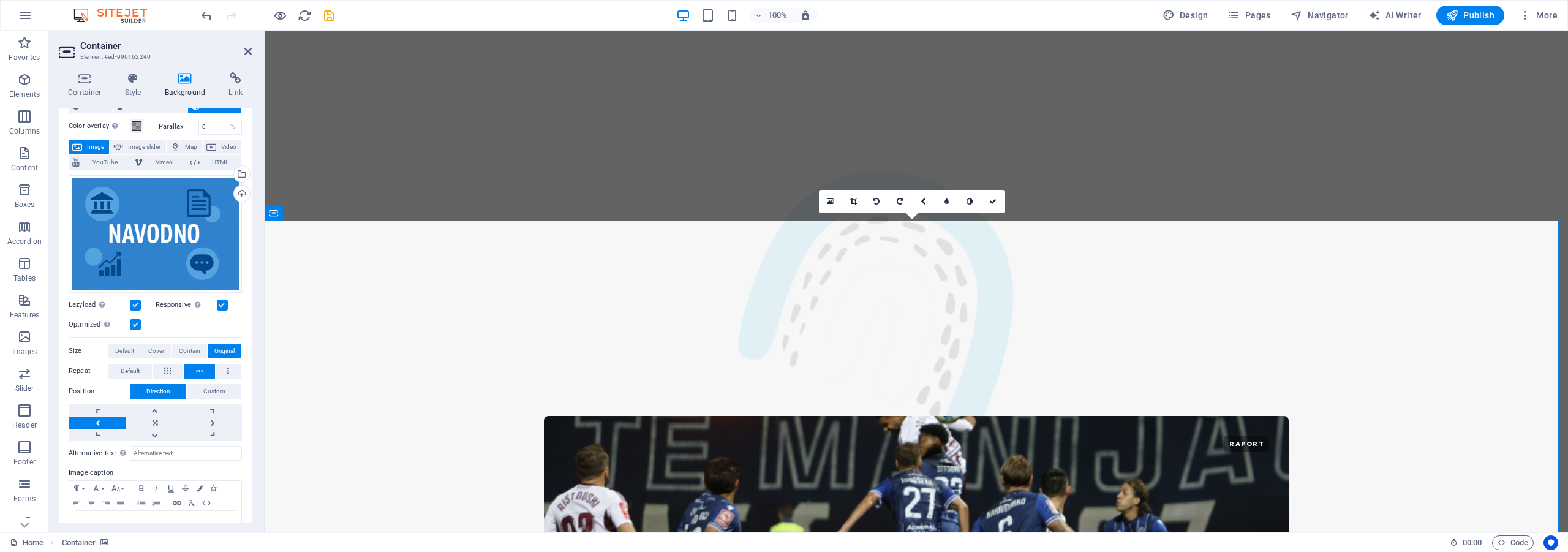
click at [101, 421] on link at bounding box center [97, 423] width 58 height 12
click at [168, 372] on icon at bounding box center [167, 372] width 7 height 15
click at [91, 426] on link at bounding box center [97, 423] width 58 height 12
click at [89, 419] on link at bounding box center [97, 423] width 58 height 12
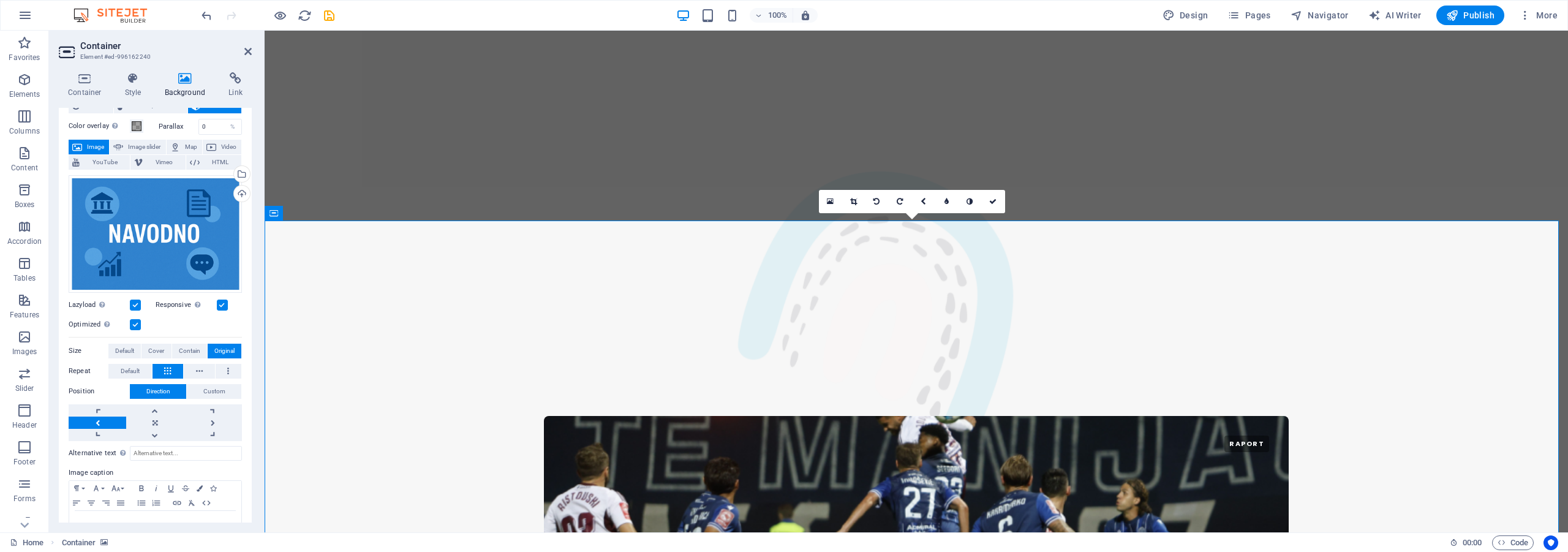
click at [89, 419] on link at bounding box center [97, 423] width 58 height 12
click at [203, 366] on button at bounding box center [199, 372] width 31 height 15
click at [126, 417] on link at bounding box center [154, 423] width 58 height 12
click at [112, 421] on link at bounding box center [97, 423] width 58 height 12
click at [214, 419] on link at bounding box center [213, 423] width 58 height 12
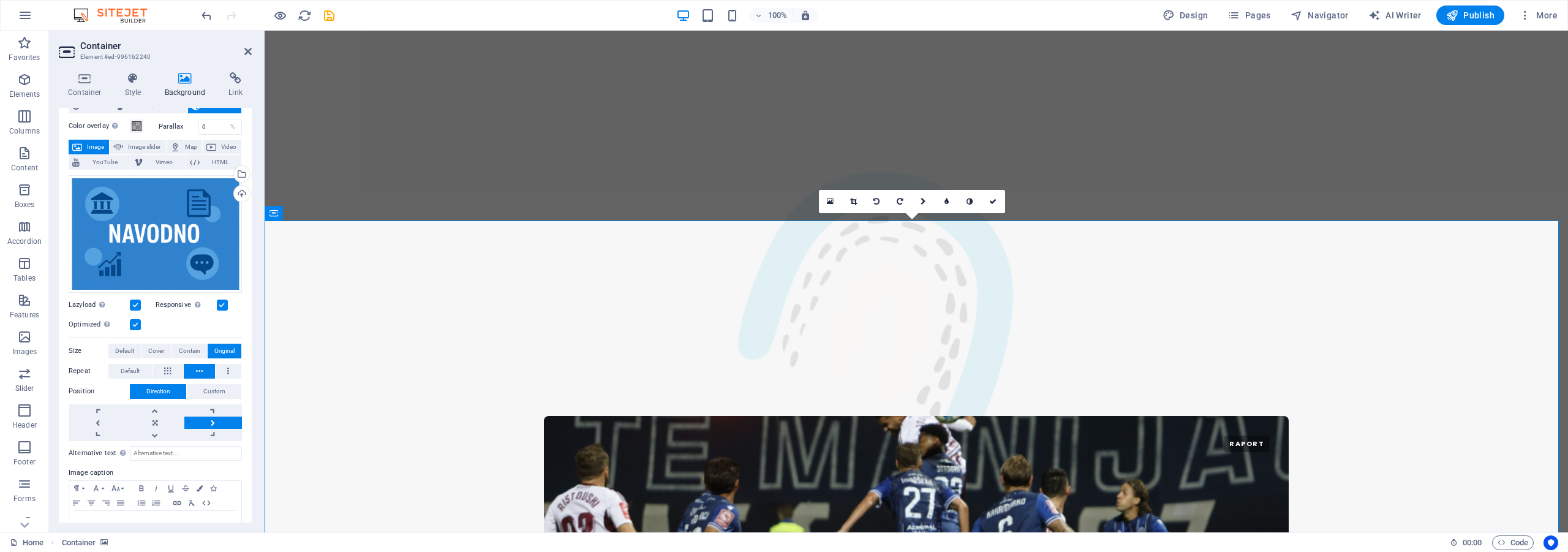
click at [214, 419] on link at bounding box center [213, 423] width 58 height 12
click at [169, 433] on link at bounding box center [154, 435] width 58 height 12
click at [227, 368] on icon at bounding box center [228, 372] width 2 height 15
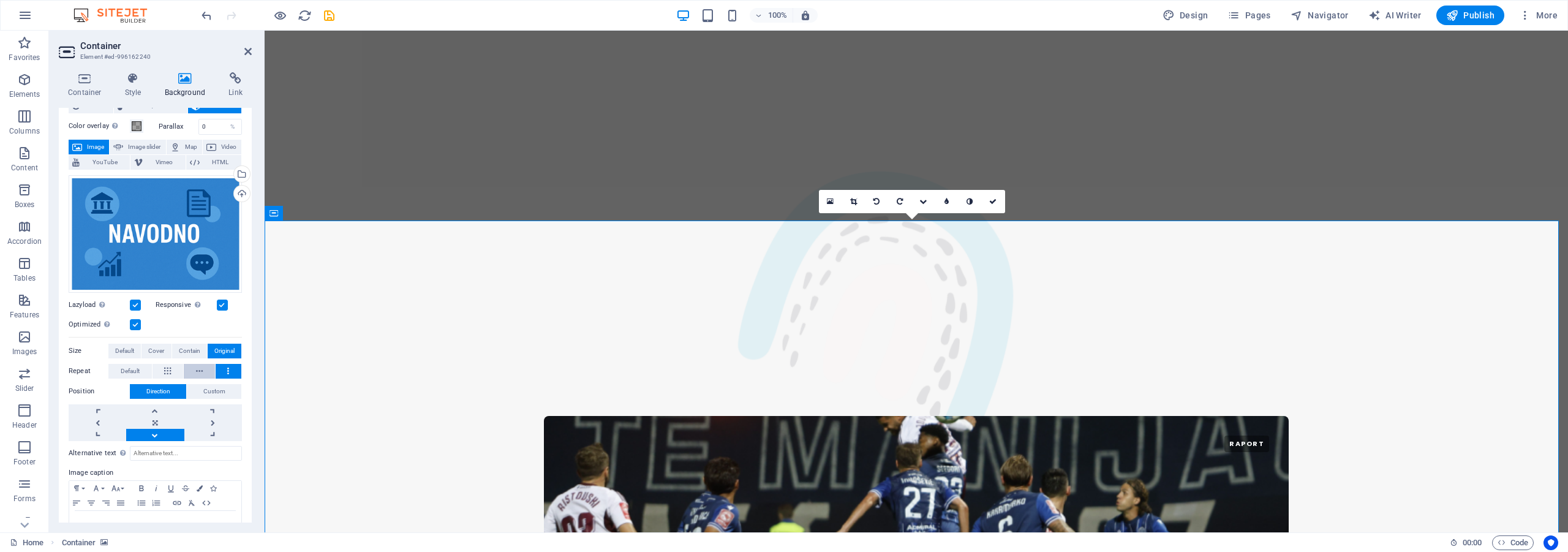
click at [200, 368] on icon at bounding box center [199, 372] width 7 height 15
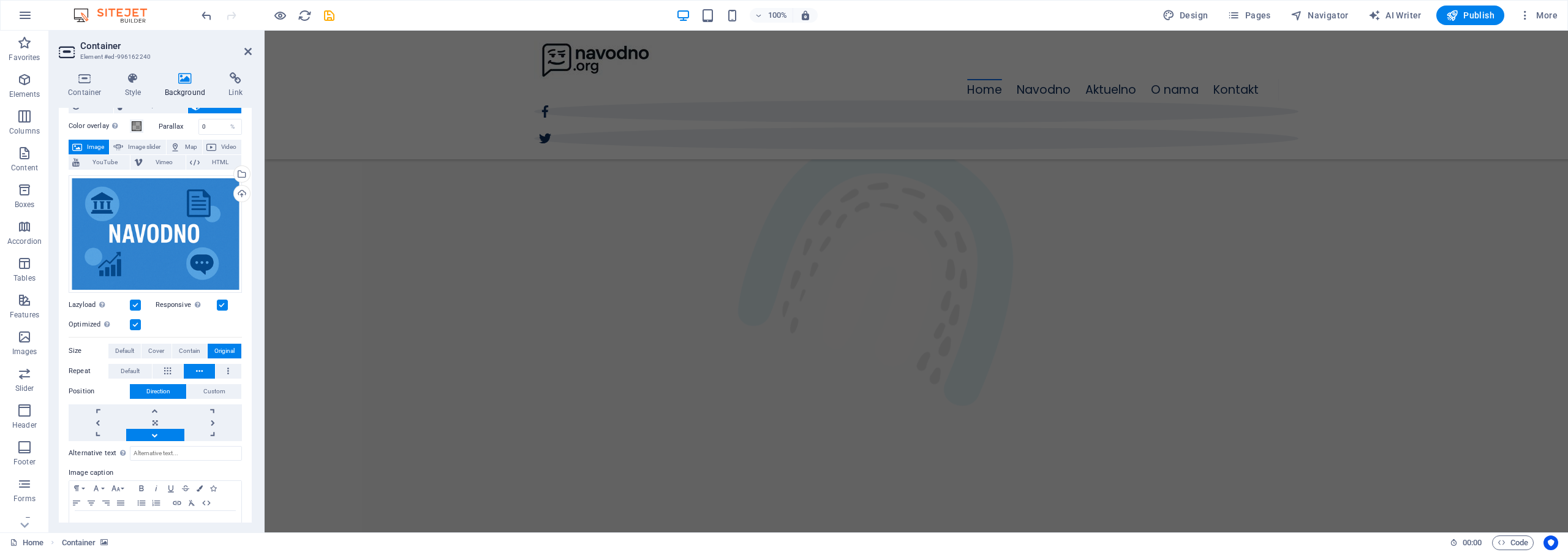
scroll to position [1451, 0]
drag, startPoint x: 246, startPoint y: 51, endPoint x: 533, endPoint y: 229, distance: 337.7
click at [246, 51] on icon at bounding box center [248, 51] width 7 height 10
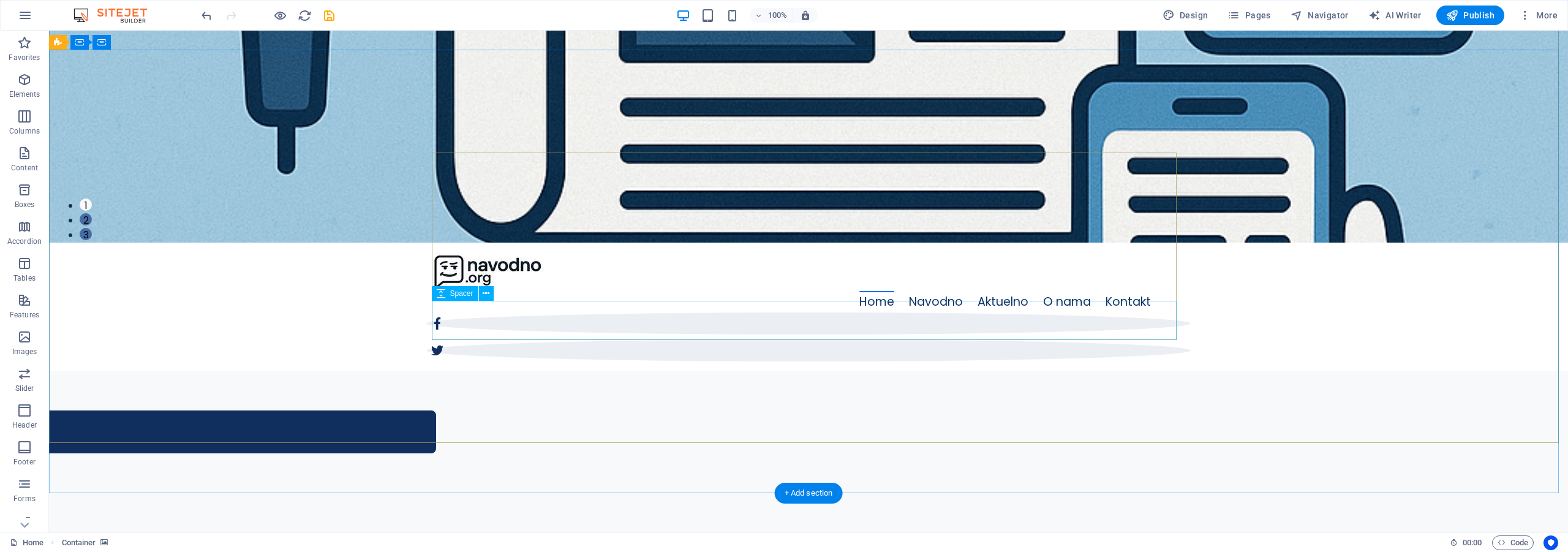
scroll to position [0, 0]
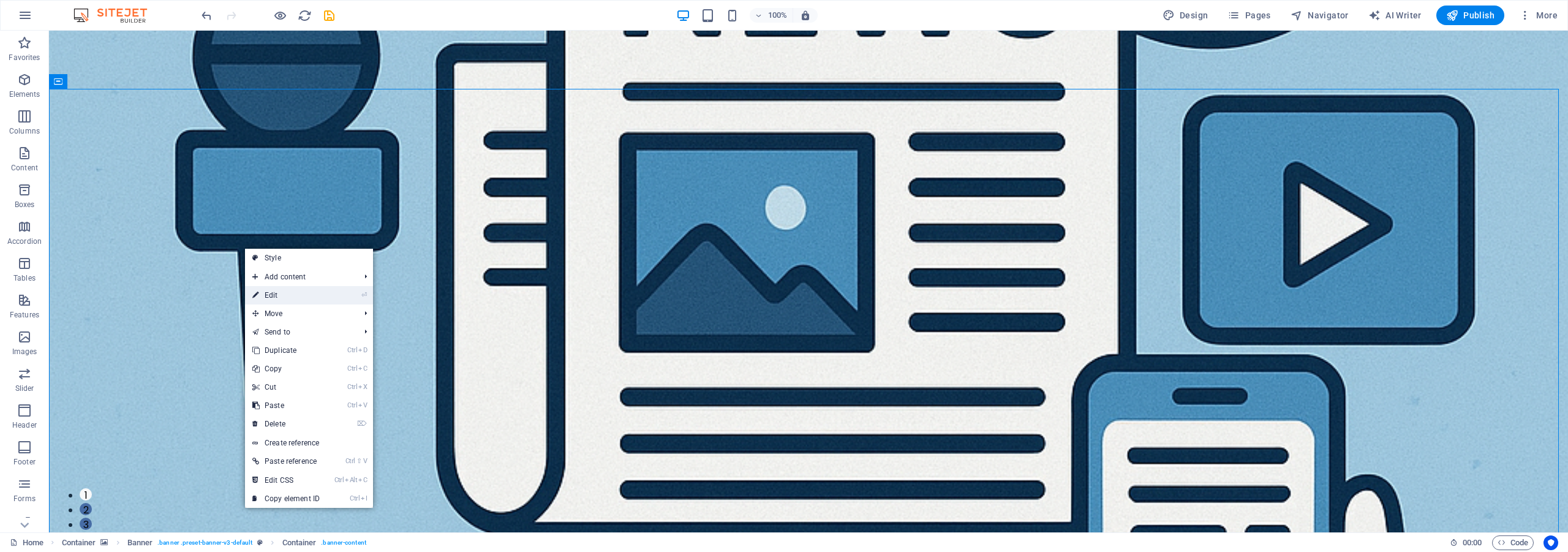
click at [288, 292] on link "⏎ Edit" at bounding box center [286, 295] width 82 height 18
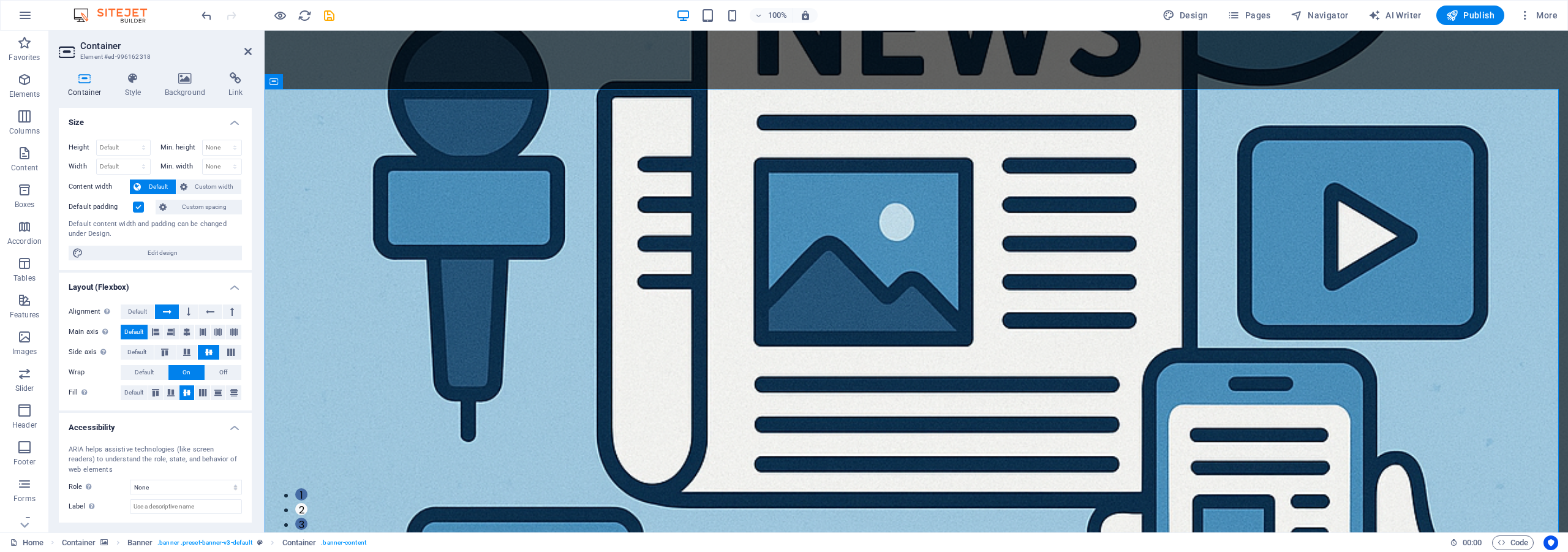
click at [78, 88] on h4 "Container" at bounding box center [87, 85] width 57 height 26
click at [156, 252] on span "Edit design" at bounding box center [163, 253] width 151 height 15
click at [255, 53] on aside "Container Element #ed-996162318 Container Style Background Link Size Height Def…" at bounding box center [156, 281] width 216 height 502
click at [250, 51] on icon at bounding box center [248, 51] width 7 height 10
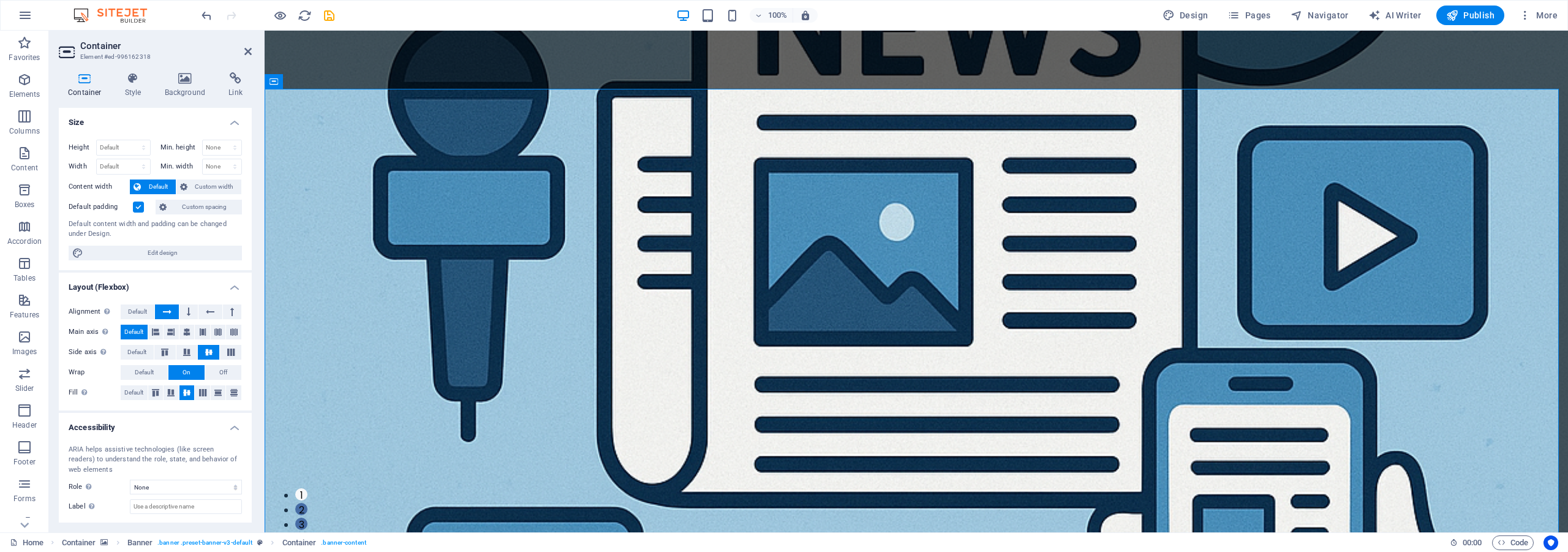
select select "rem"
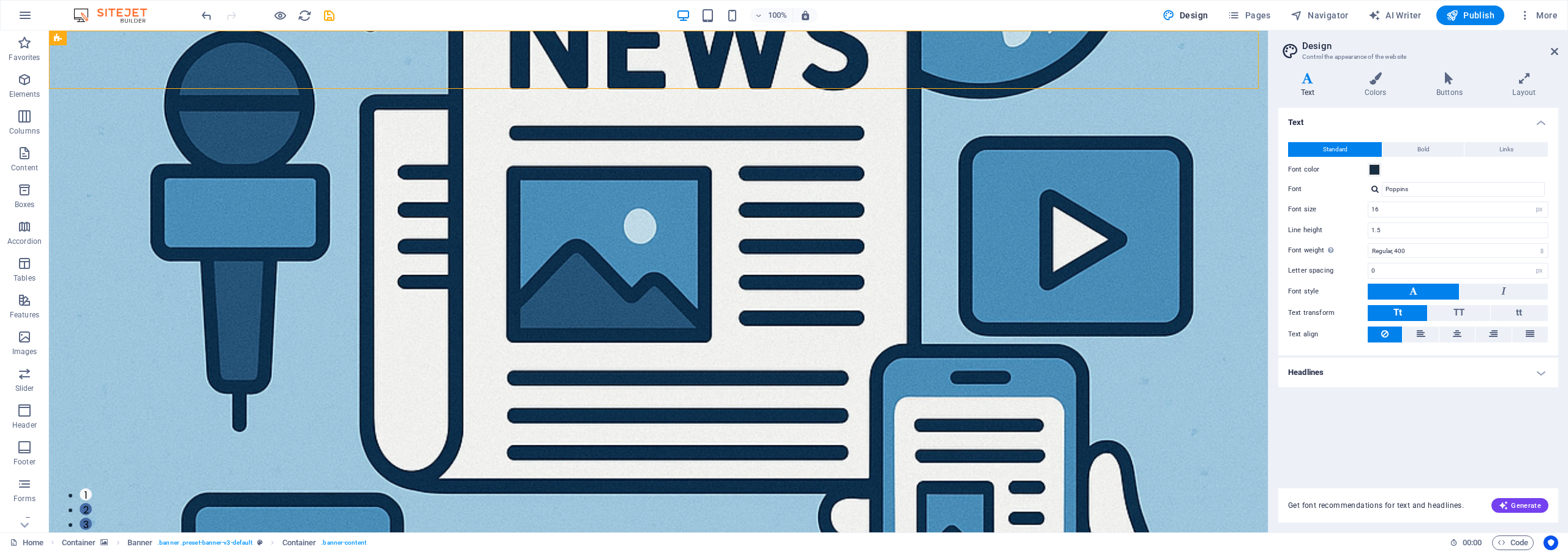
click at [206, 22] on icon "undo" at bounding box center [207, 16] width 14 height 14
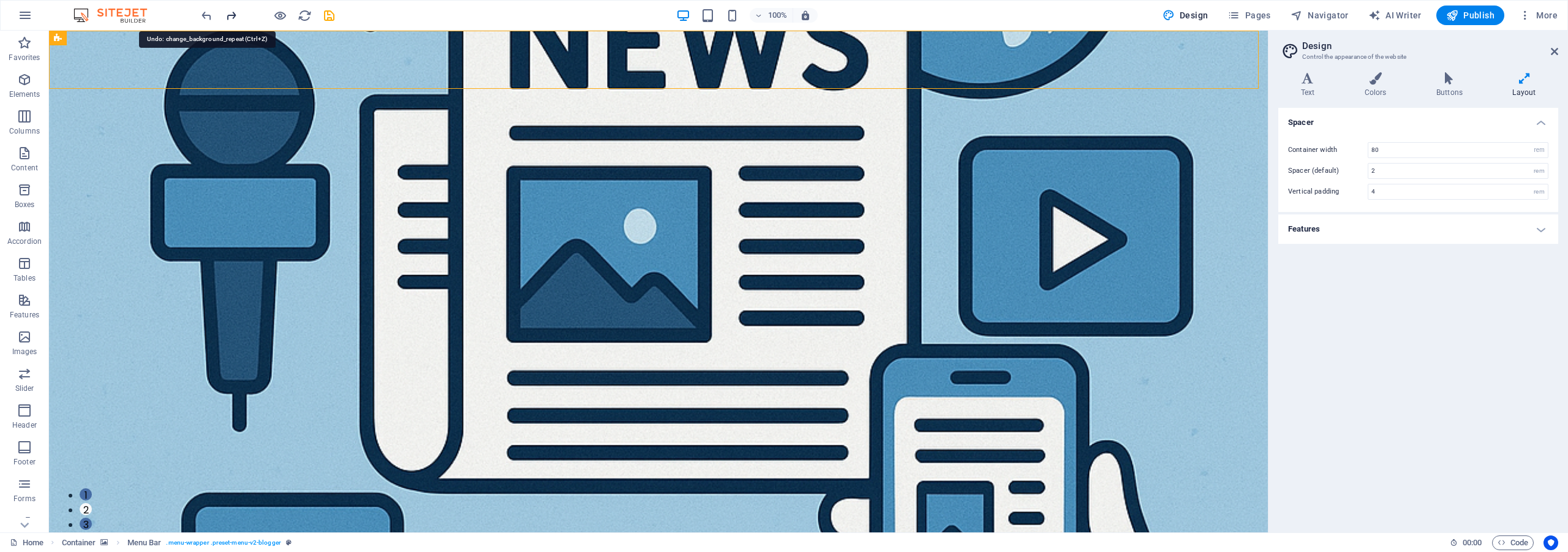
click at [231, 15] on icon "redo" at bounding box center [231, 16] width 14 height 14
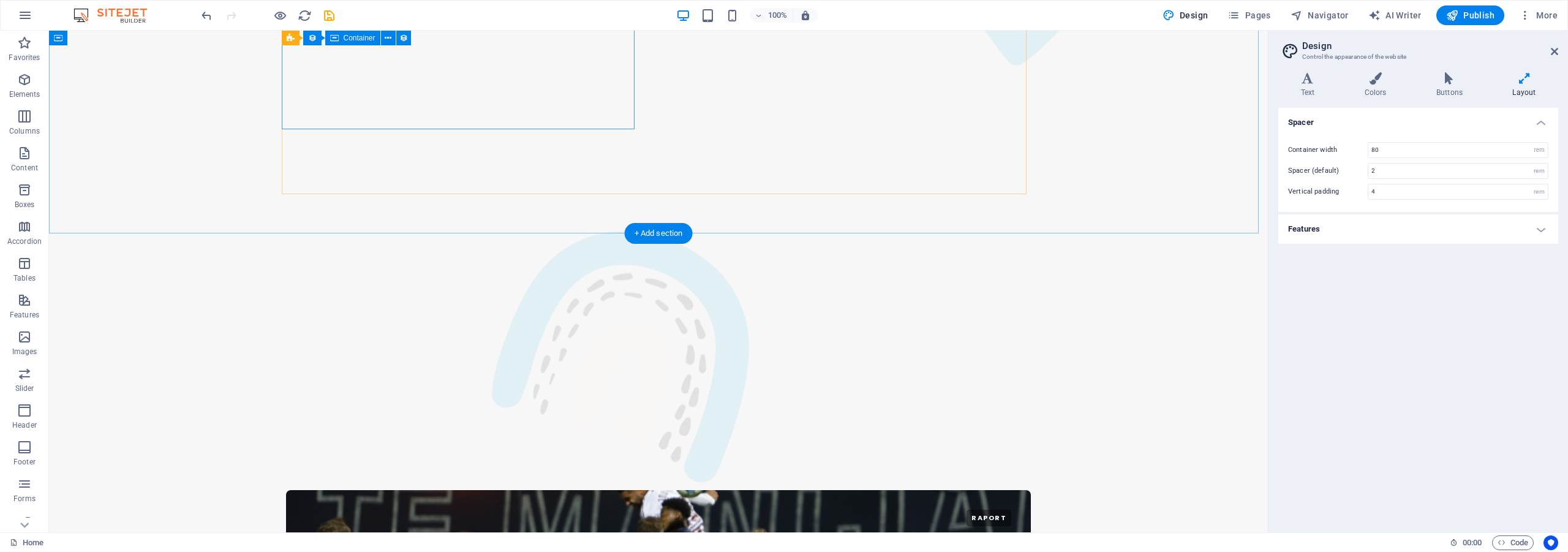
scroll to position [2059, 0]
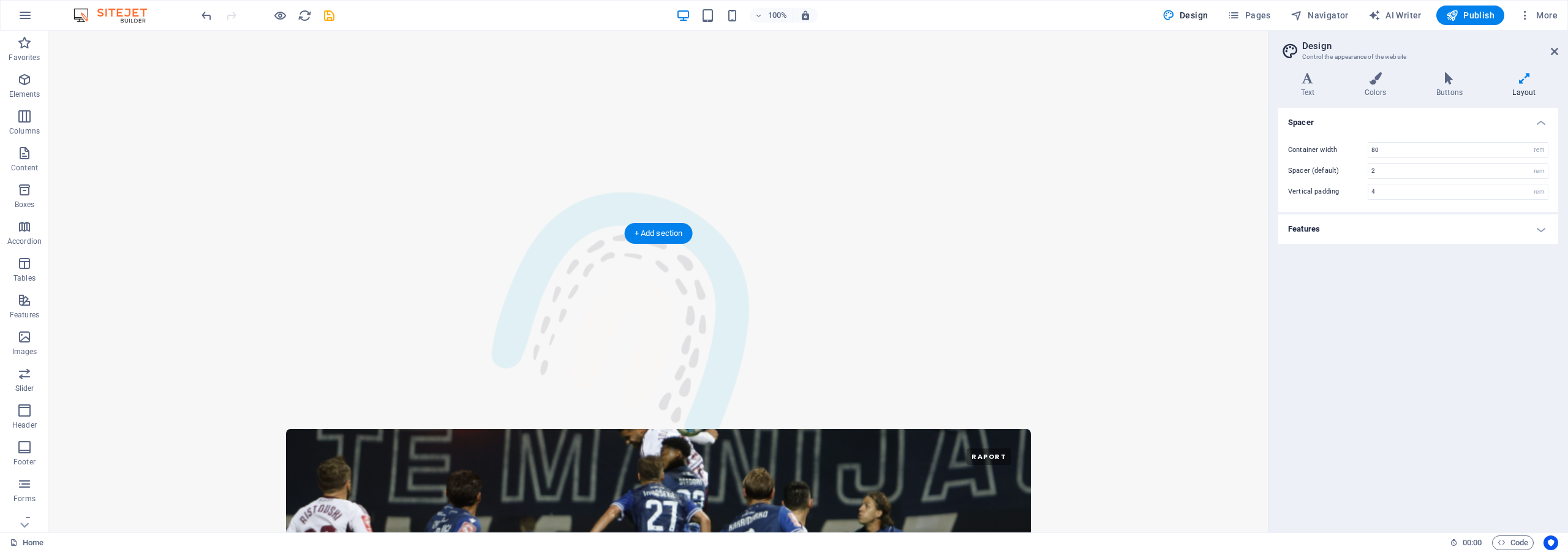
click at [242, 207] on figure at bounding box center [658, 400] width 1219 height 1127
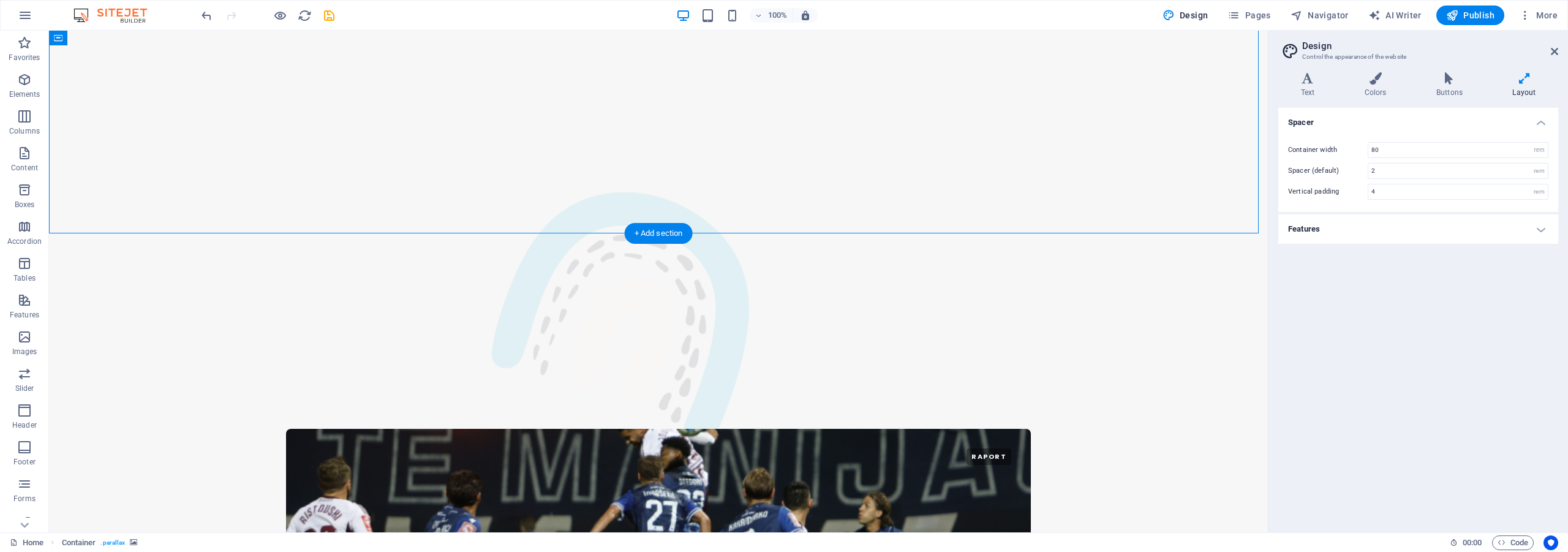
click at [242, 207] on figure at bounding box center [658, 400] width 1219 height 1127
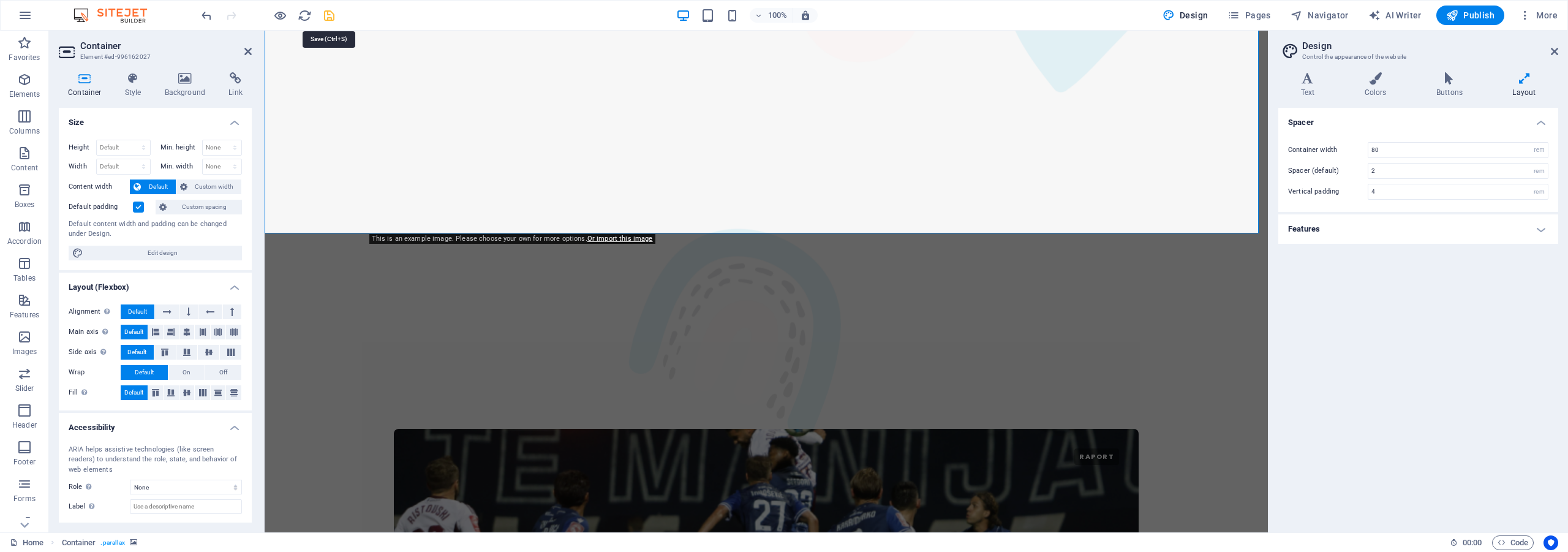
click at [333, 21] on icon "save" at bounding box center [329, 16] width 14 height 14
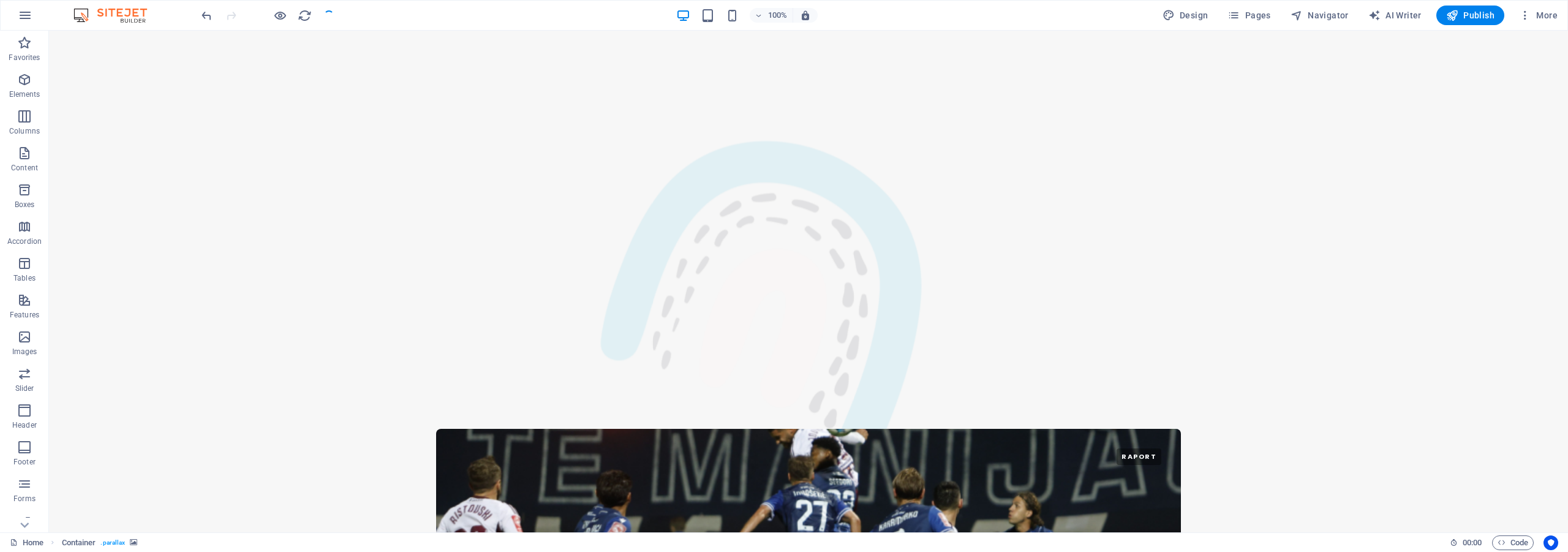
checkbox input "false"
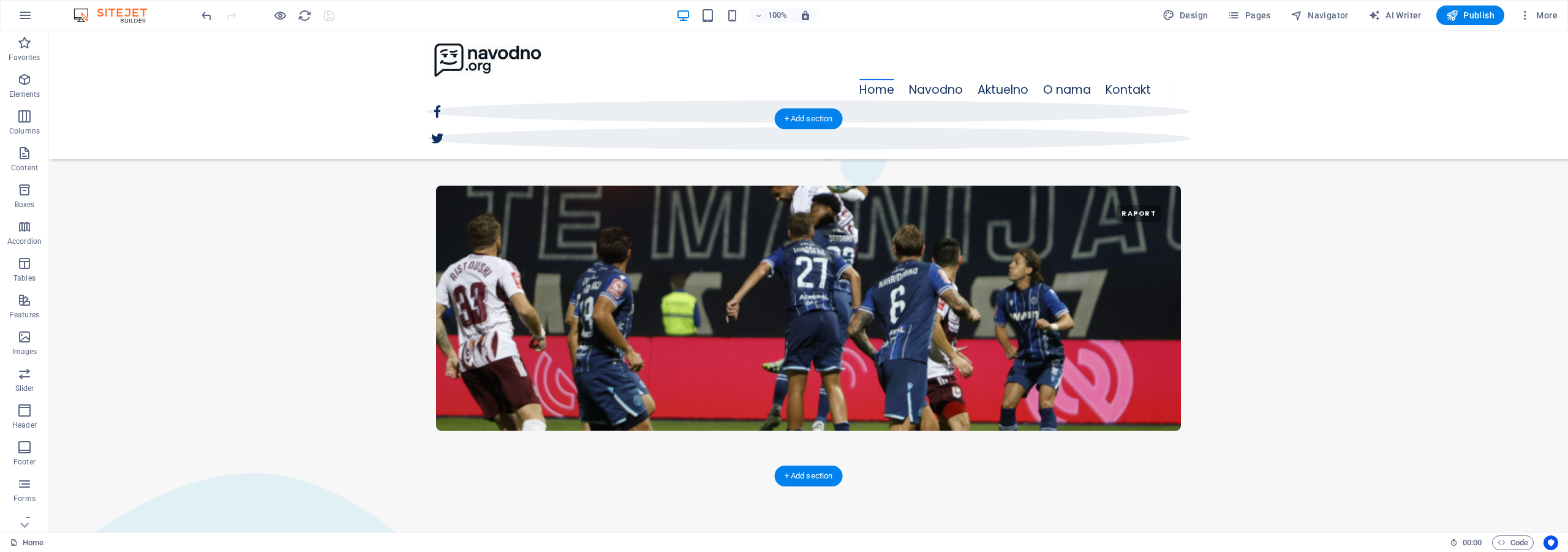
scroll to position [1744, 0]
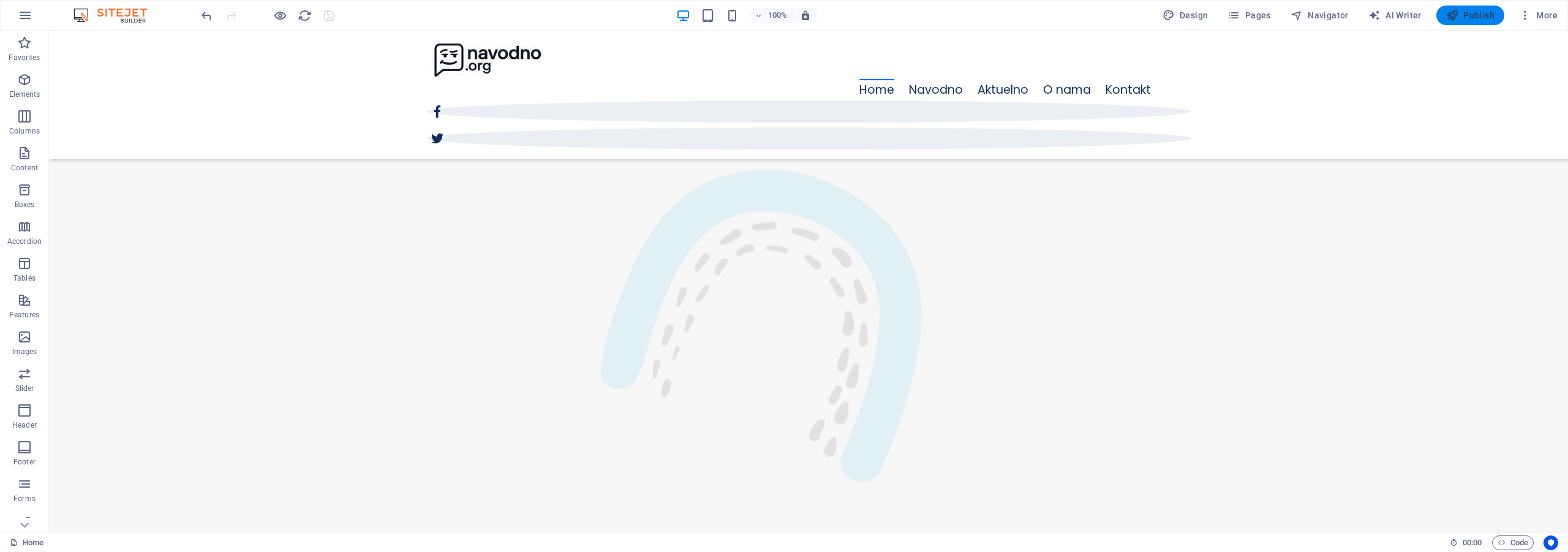
click at [1456, 16] on icon "button" at bounding box center [1452, 16] width 12 height 12
